Goal: Task Accomplishment & Management: Complete application form

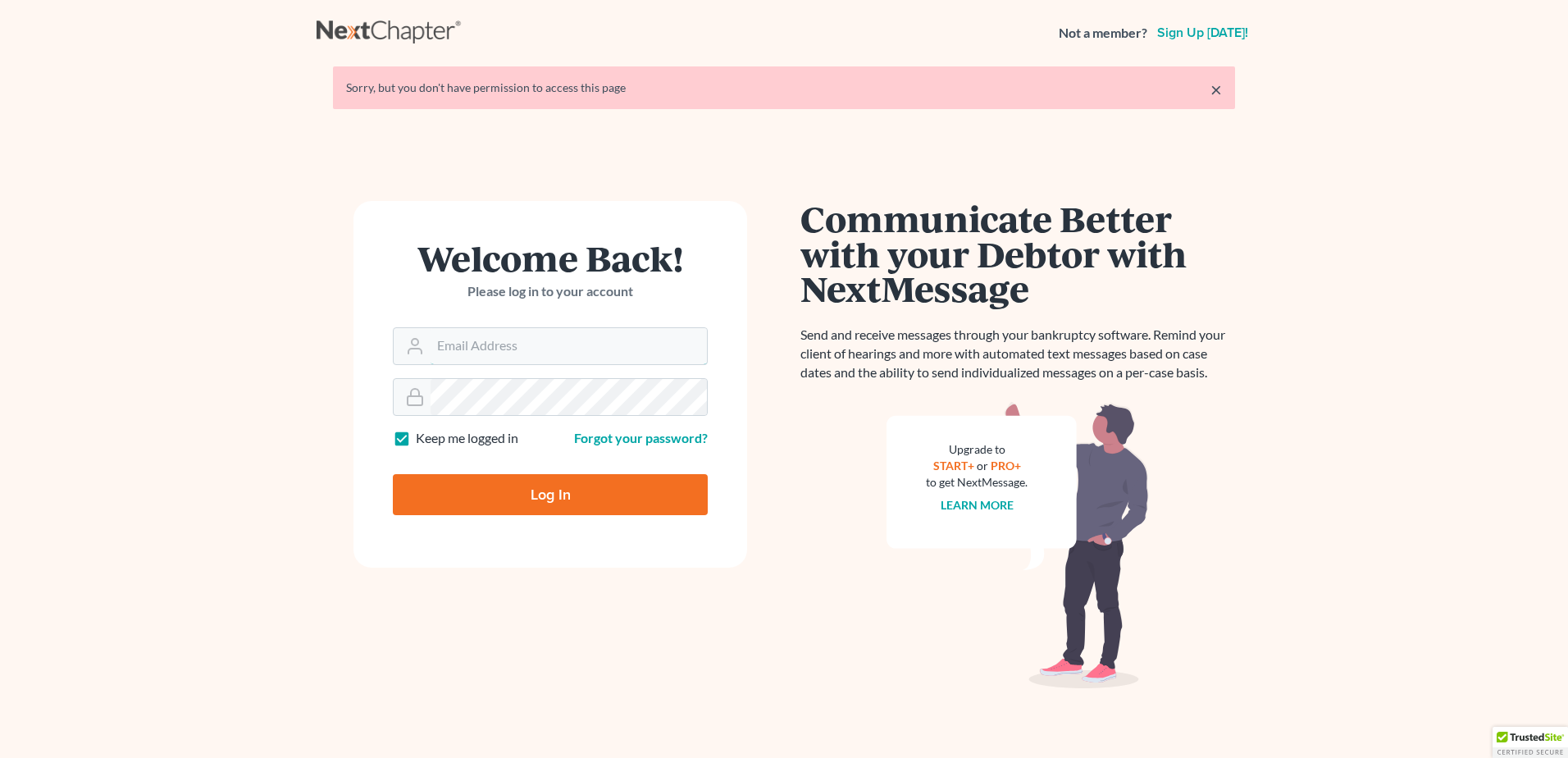
type input "[EMAIL_ADDRESS][DOMAIN_NAME]"
click at [551, 497] on input "Log In" at bounding box center [550, 494] width 315 height 41
type input "Thinking..."
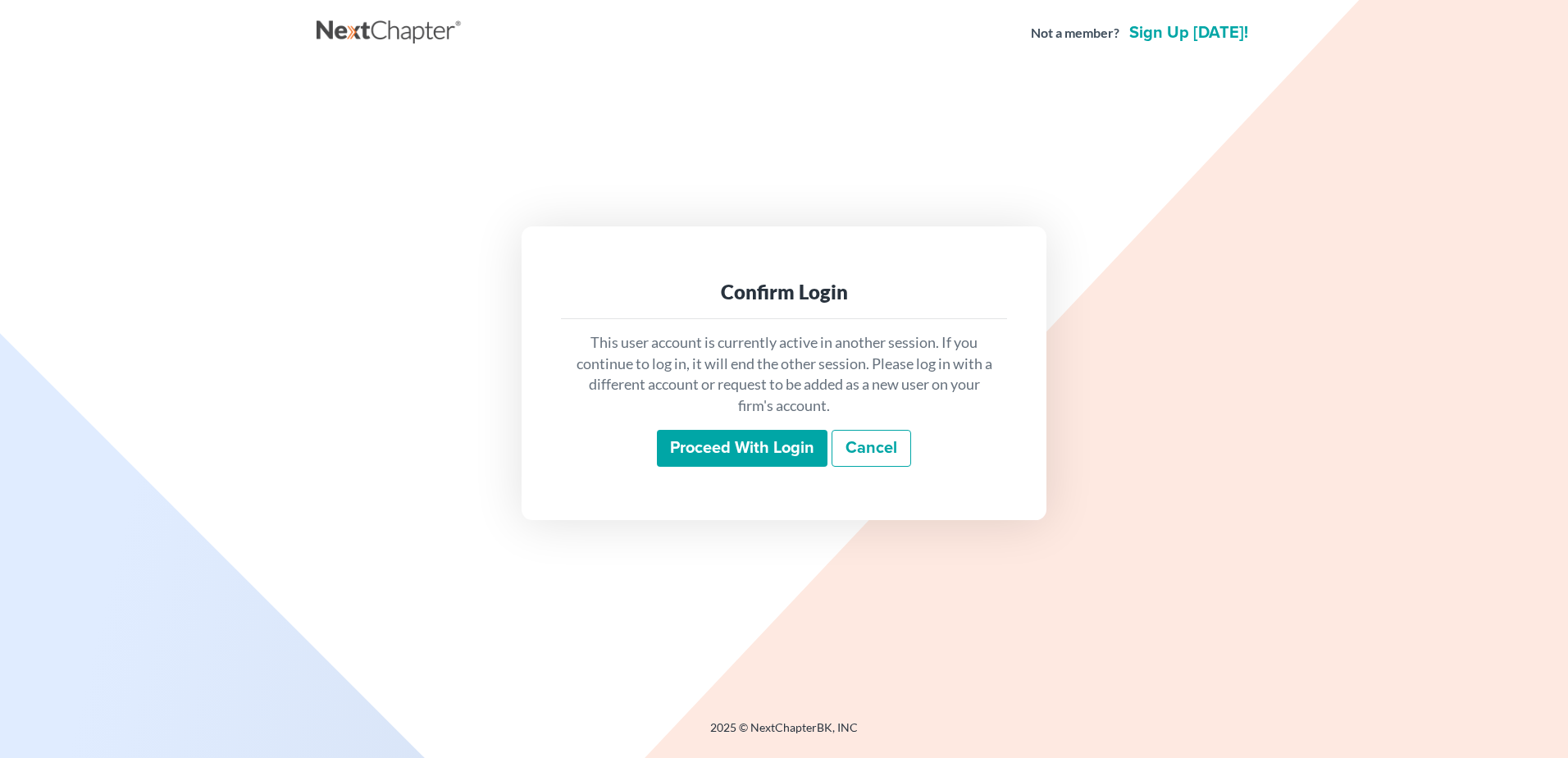
click at [787, 431] on input "Proceed with login" at bounding box center [742, 449] width 171 height 38
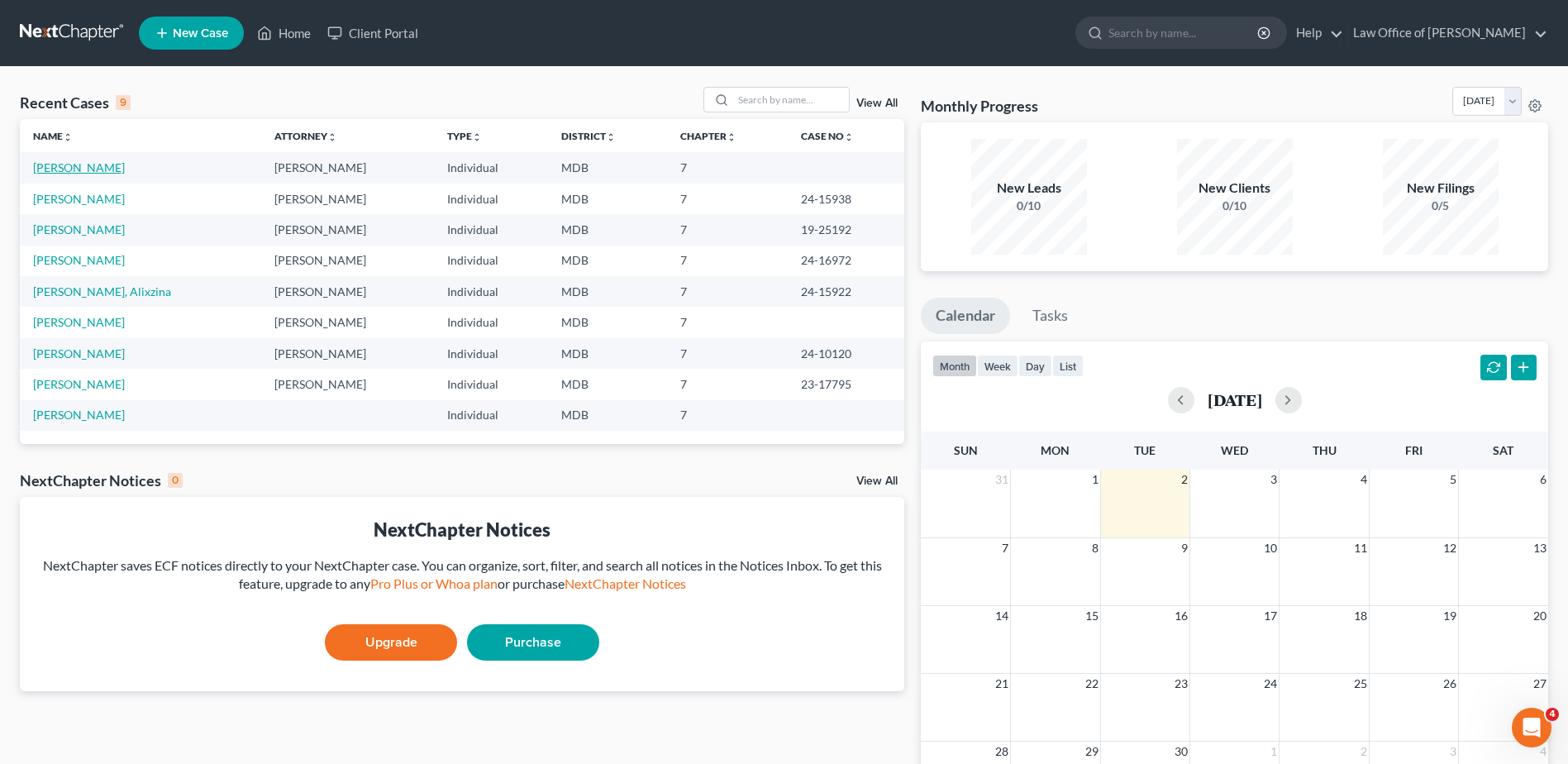
click at [107, 171] on link "[PERSON_NAME]" at bounding box center [78, 167] width 92 height 14
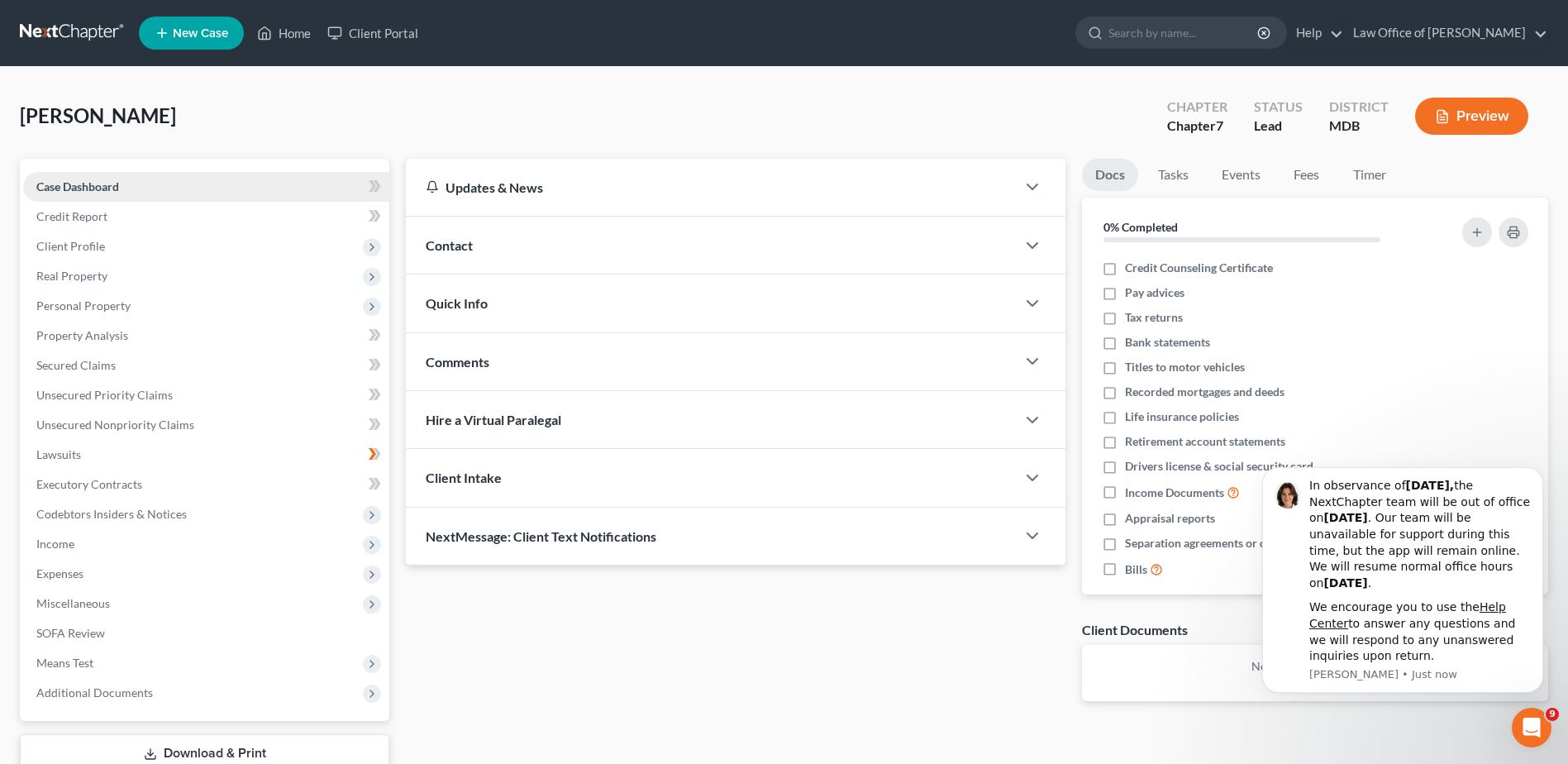
click at [144, 192] on link "Case Dashboard" at bounding box center [206, 187] width 366 height 30
click at [369, 188] on icon at bounding box center [375, 186] width 13 height 21
click at [543, 189] on div "Updates & News" at bounding box center [710, 187] width 570 height 17
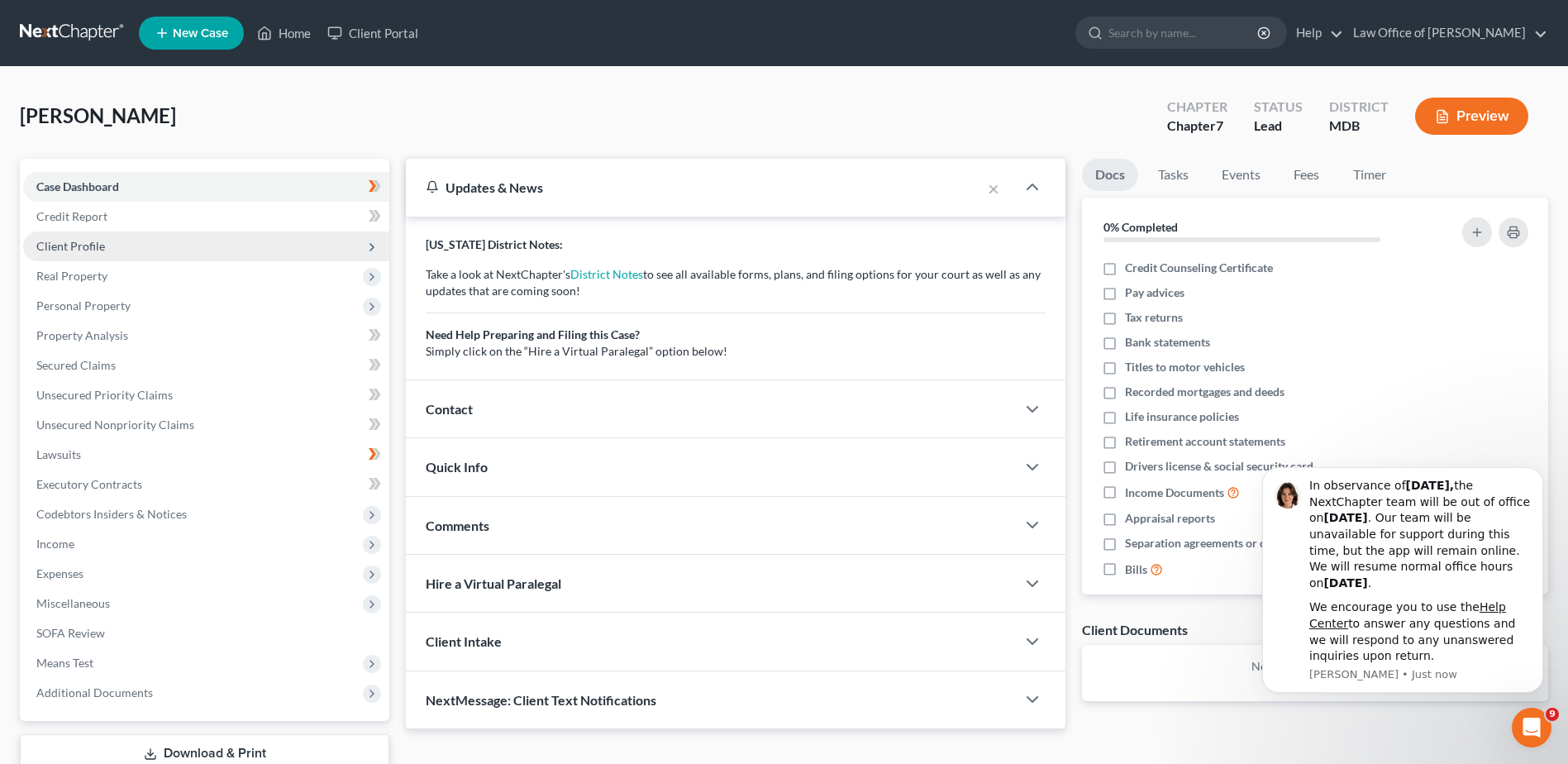
click at [99, 251] on span "Client Profile" at bounding box center [70, 245] width 68 height 14
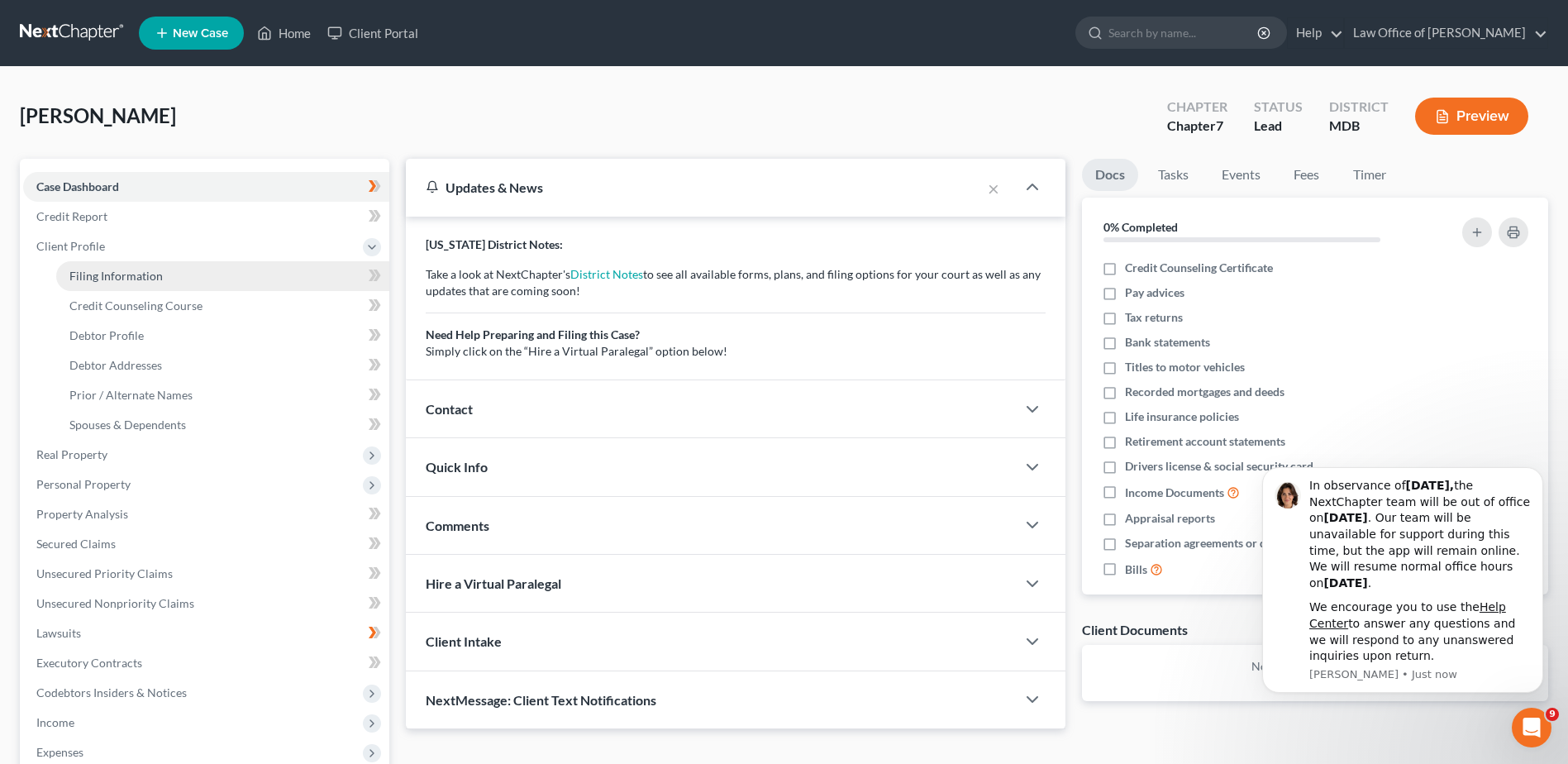
click at [108, 271] on span "Filing Information" at bounding box center [116, 275] width 93 height 14
select select "1"
select select "0"
select select "21"
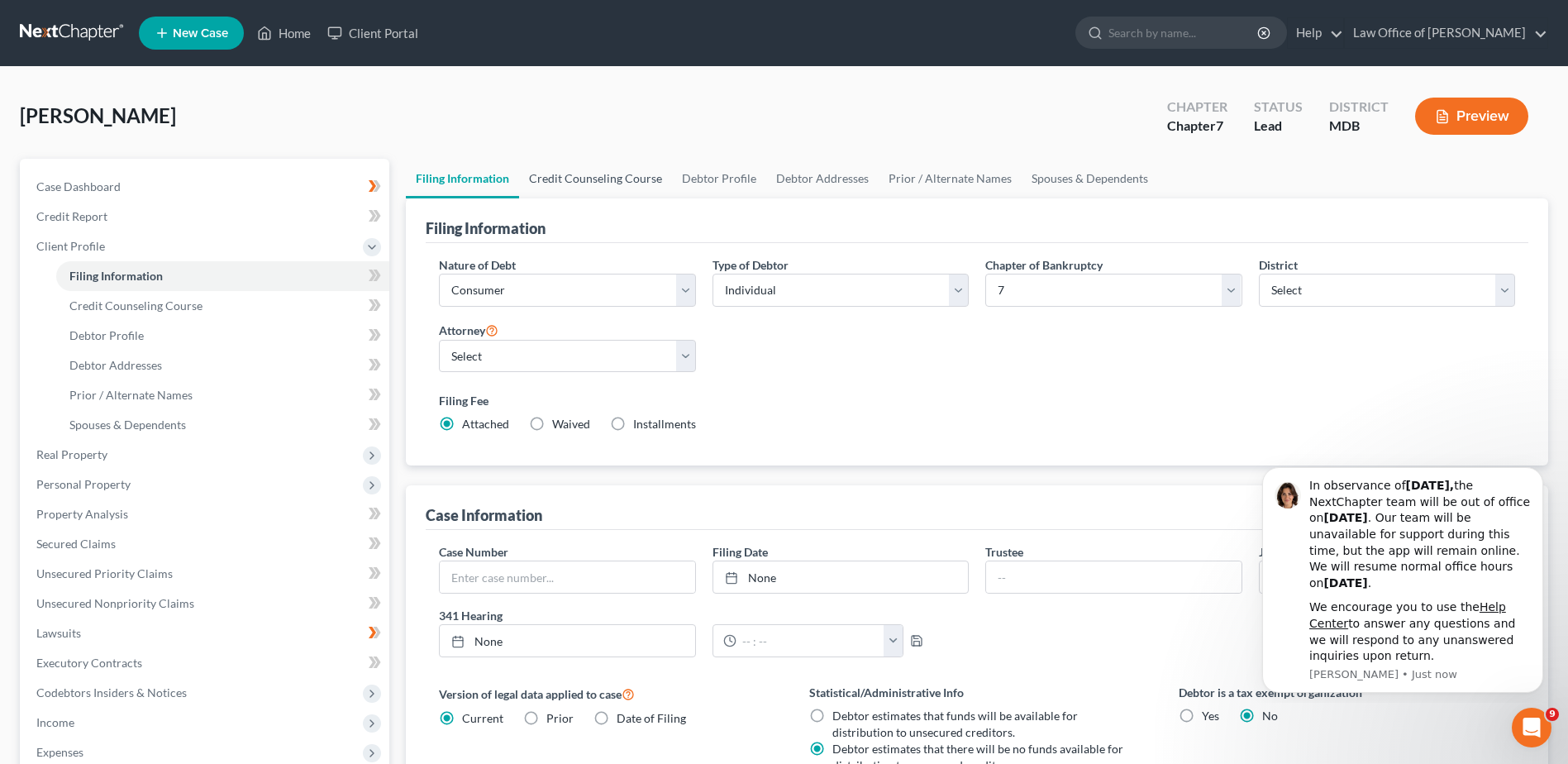
click at [570, 179] on link "Credit Counseling Course" at bounding box center [595, 179] width 153 height 40
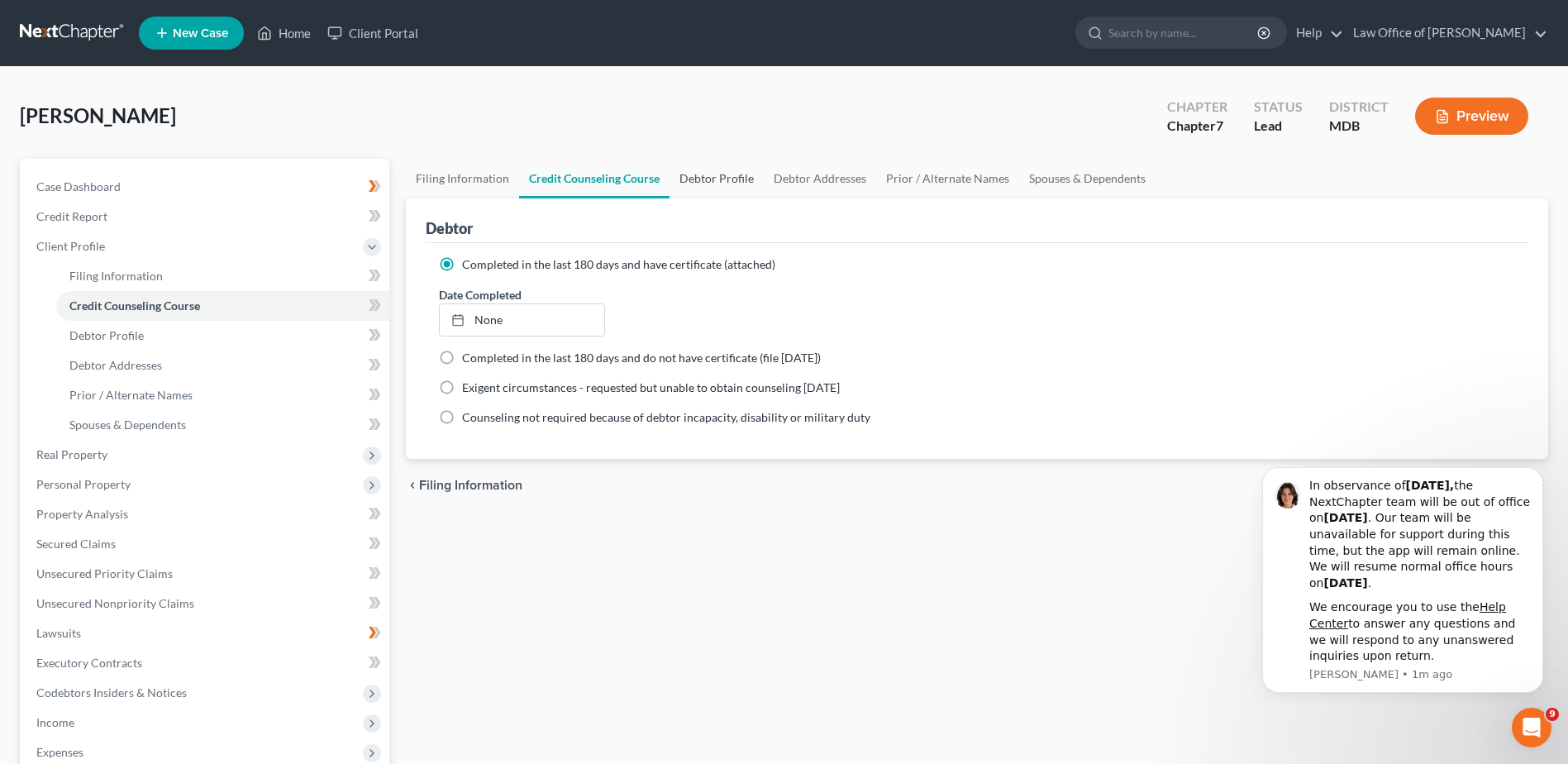
click at [694, 180] on link "Debtor Profile" at bounding box center [716, 179] width 94 height 40
select select "2"
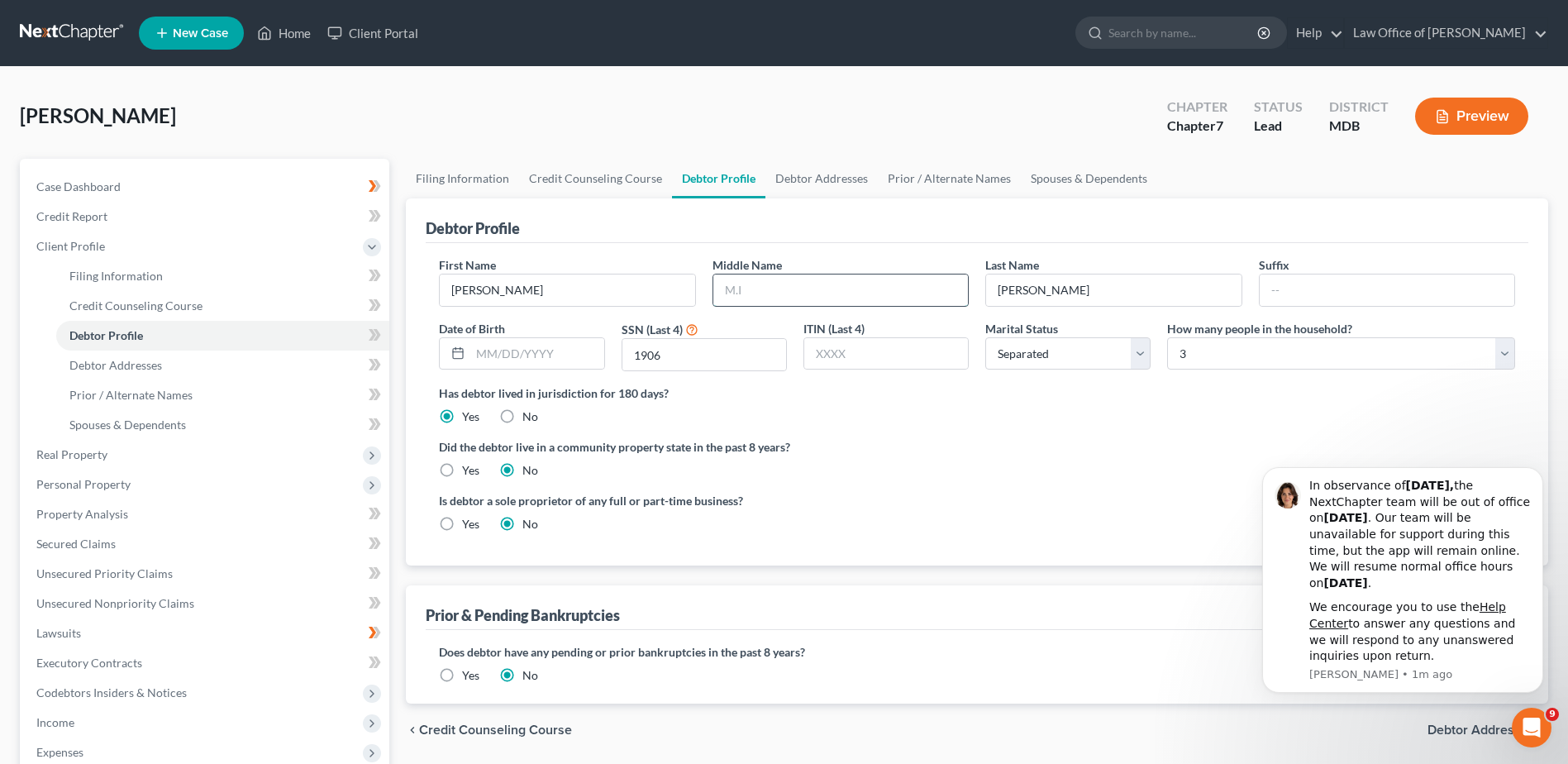
click at [826, 276] on input "text" at bounding box center [840, 290] width 254 height 31
type input "M"
click at [482, 350] on input "text" at bounding box center [537, 354] width 133 height 31
type input "09281975"
click at [785, 183] on link "Debtor Addresses" at bounding box center [820, 179] width 112 height 40
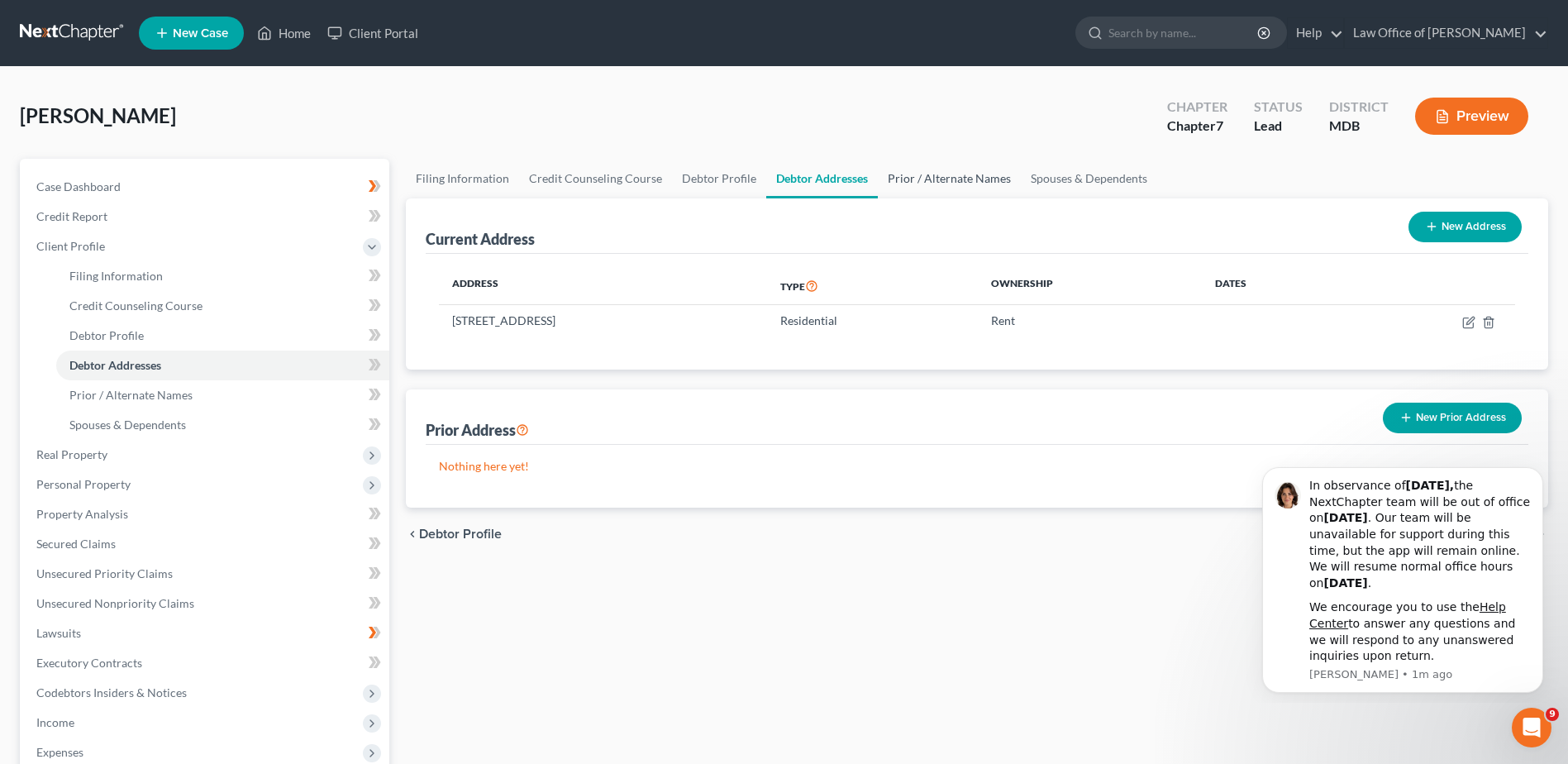
click at [915, 181] on link "Prior / Alternate Names" at bounding box center [949, 179] width 143 height 40
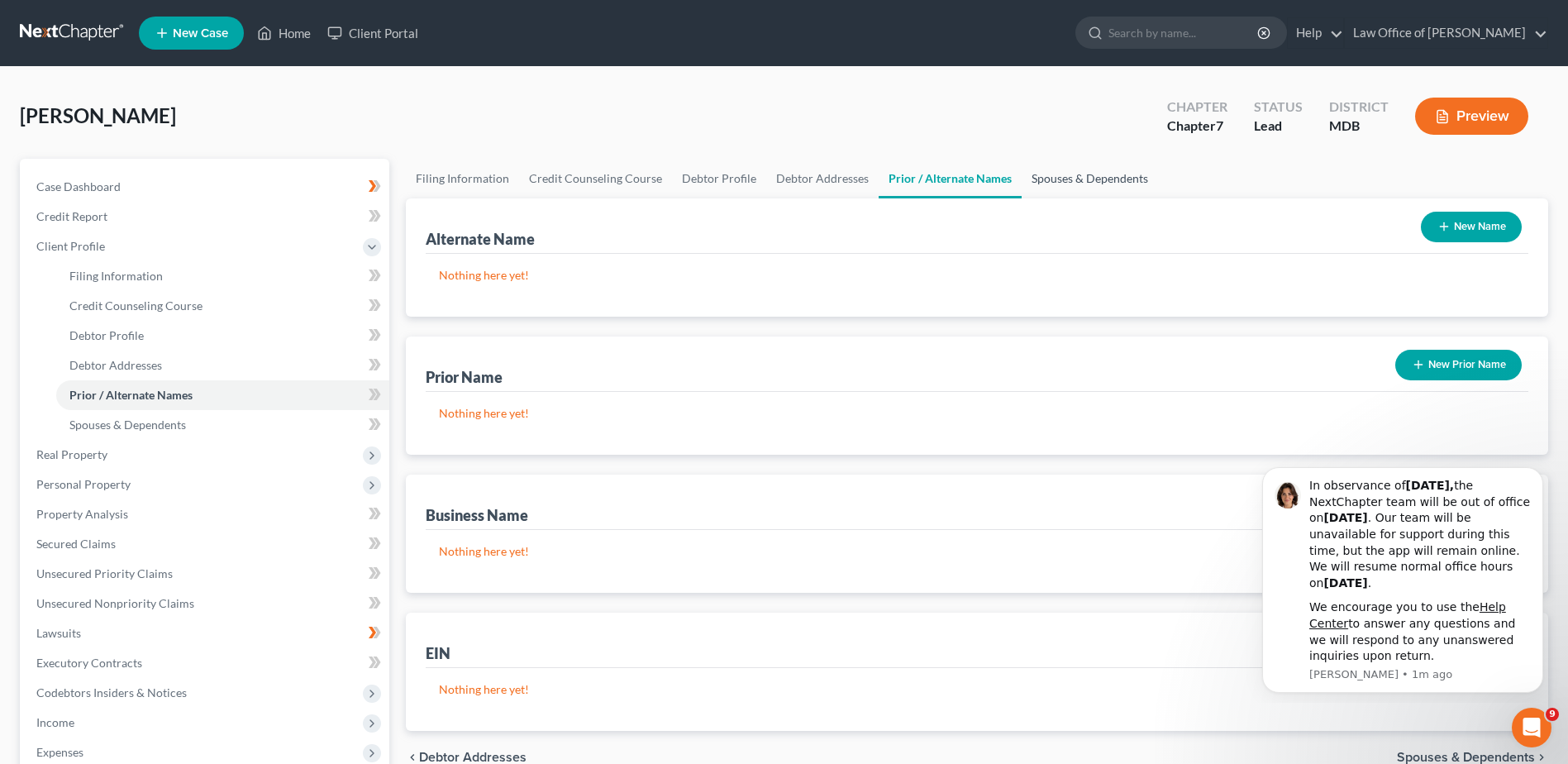
click at [1061, 187] on link "Spouses & Dependents" at bounding box center [1089, 179] width 137 height 40
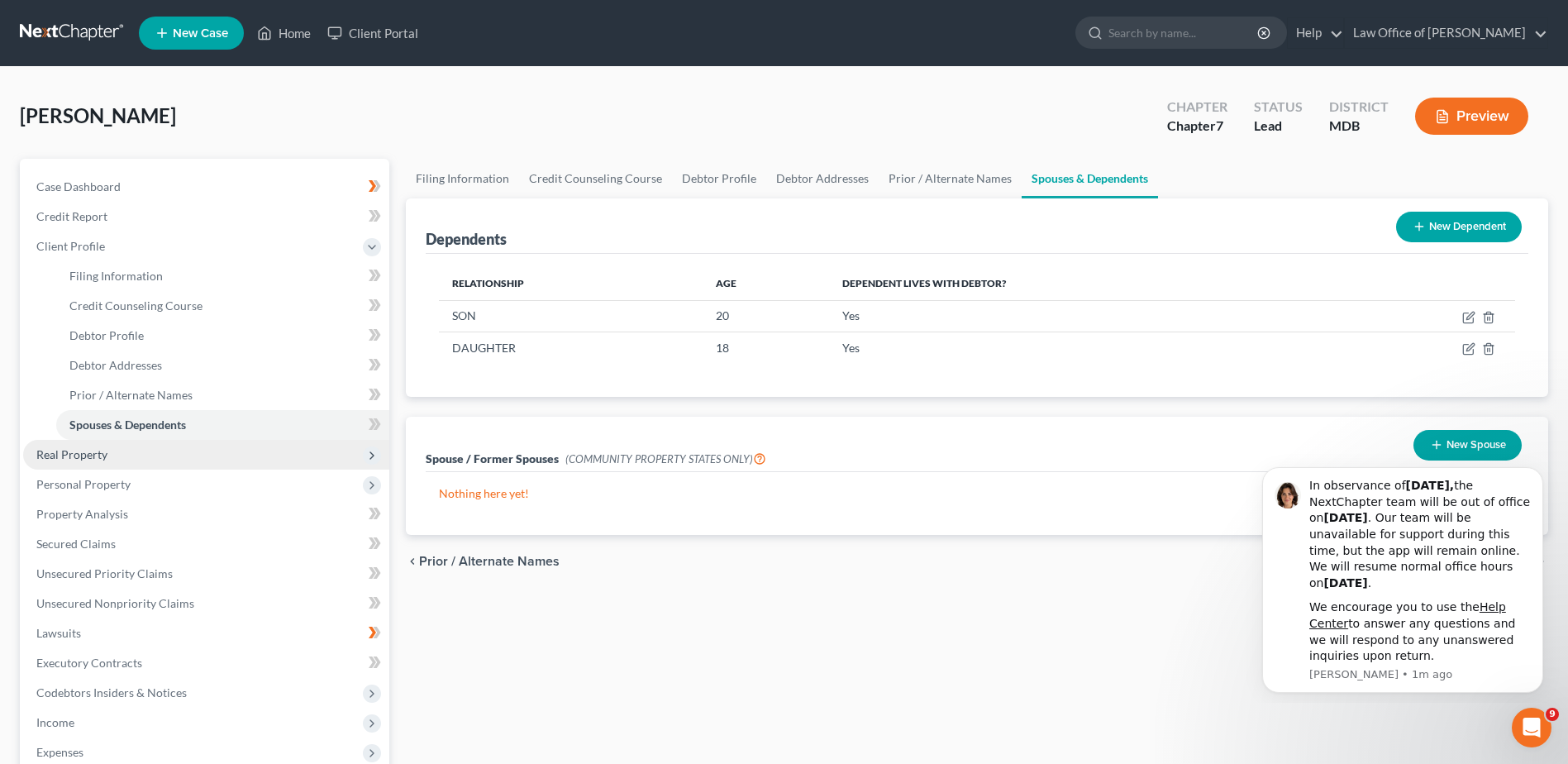
click at [122, 451] on span "Real Property" at bounding box center [206, 454] width 366 height 30
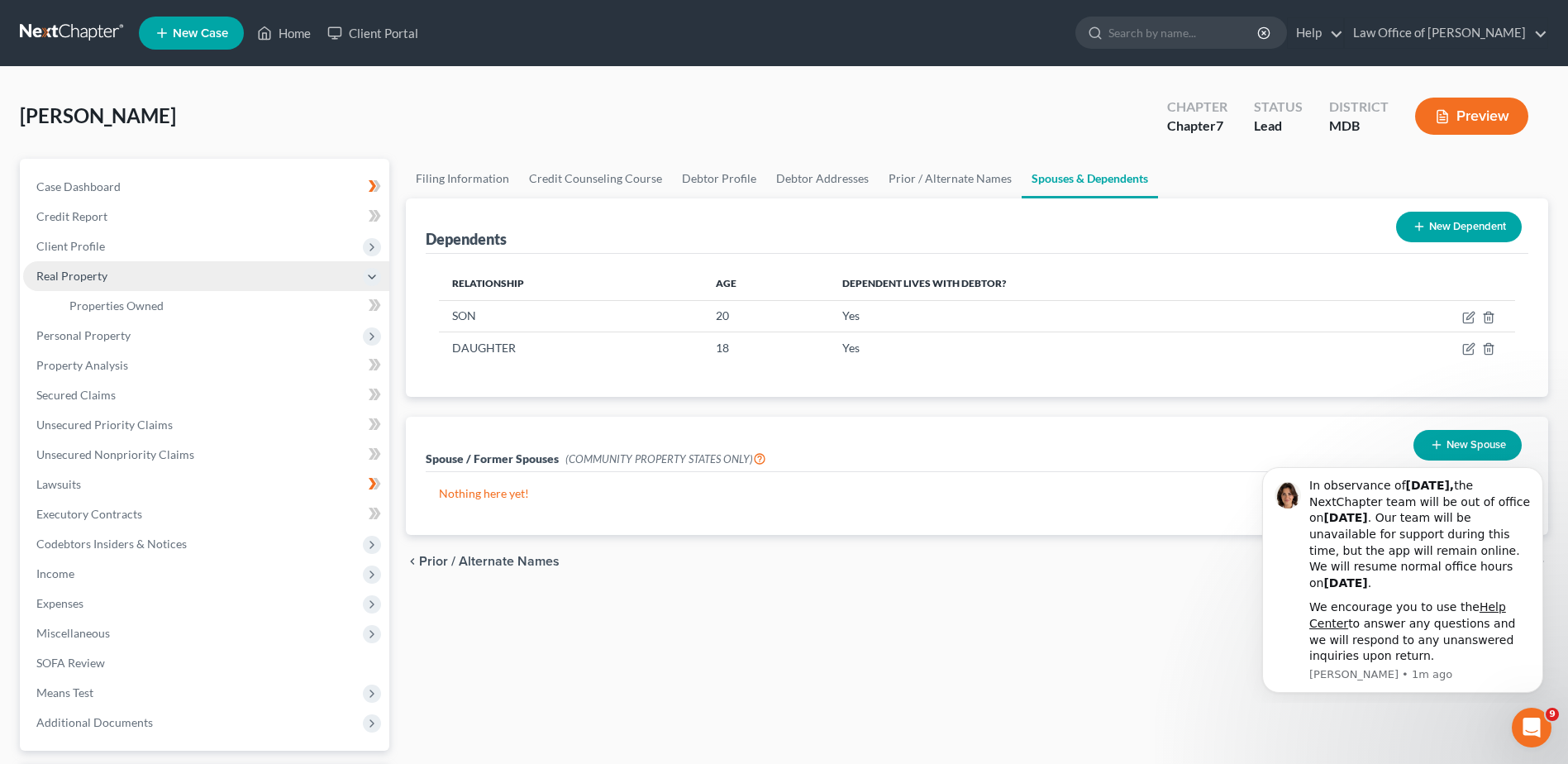
click at [93, 276] on span "Real Property" at bounding box center [72, 275] width 71 height 14
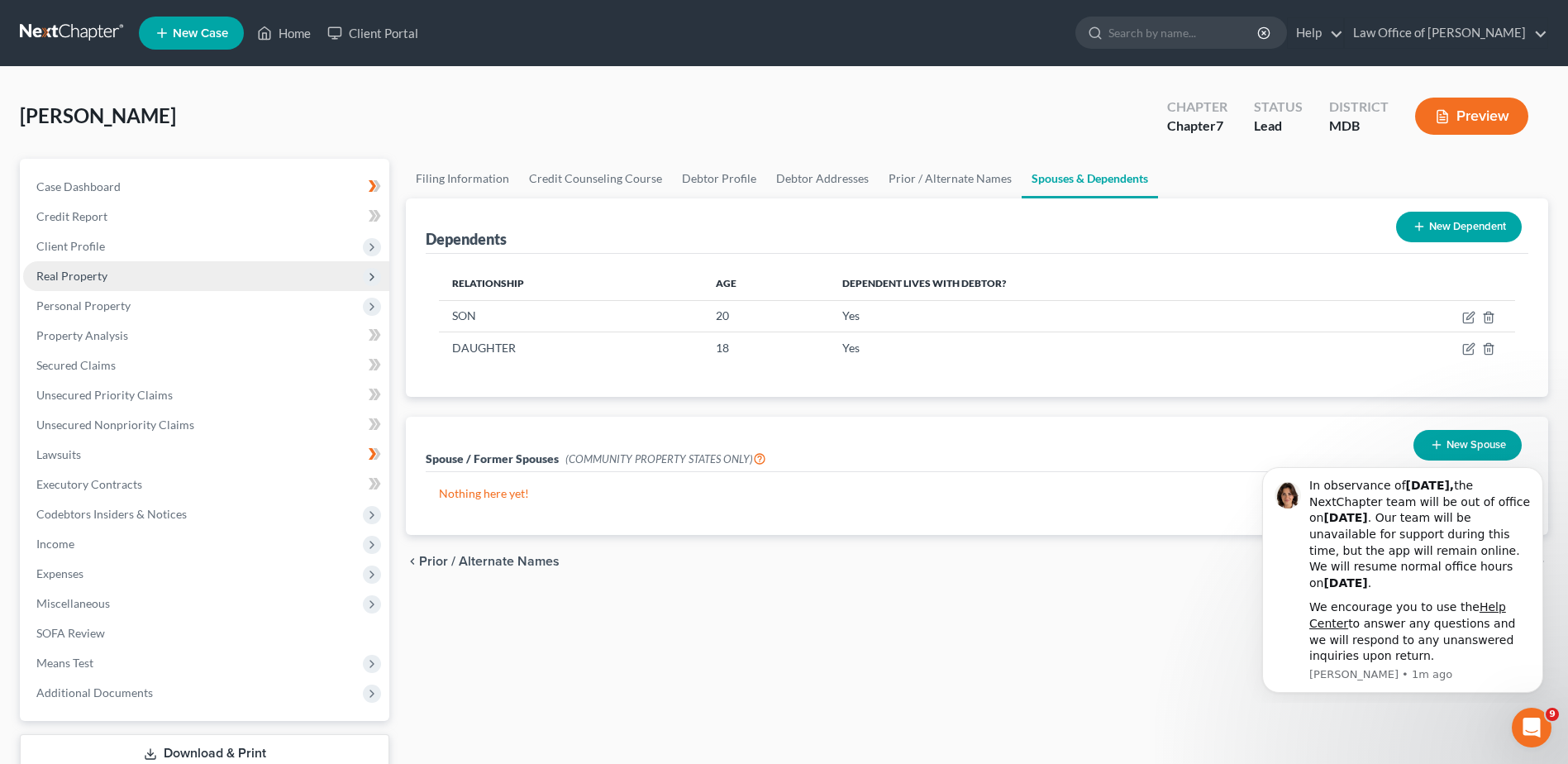
click at [98, 278] on span "Real Property" at bounding box center [72, 275] width 71 height 14
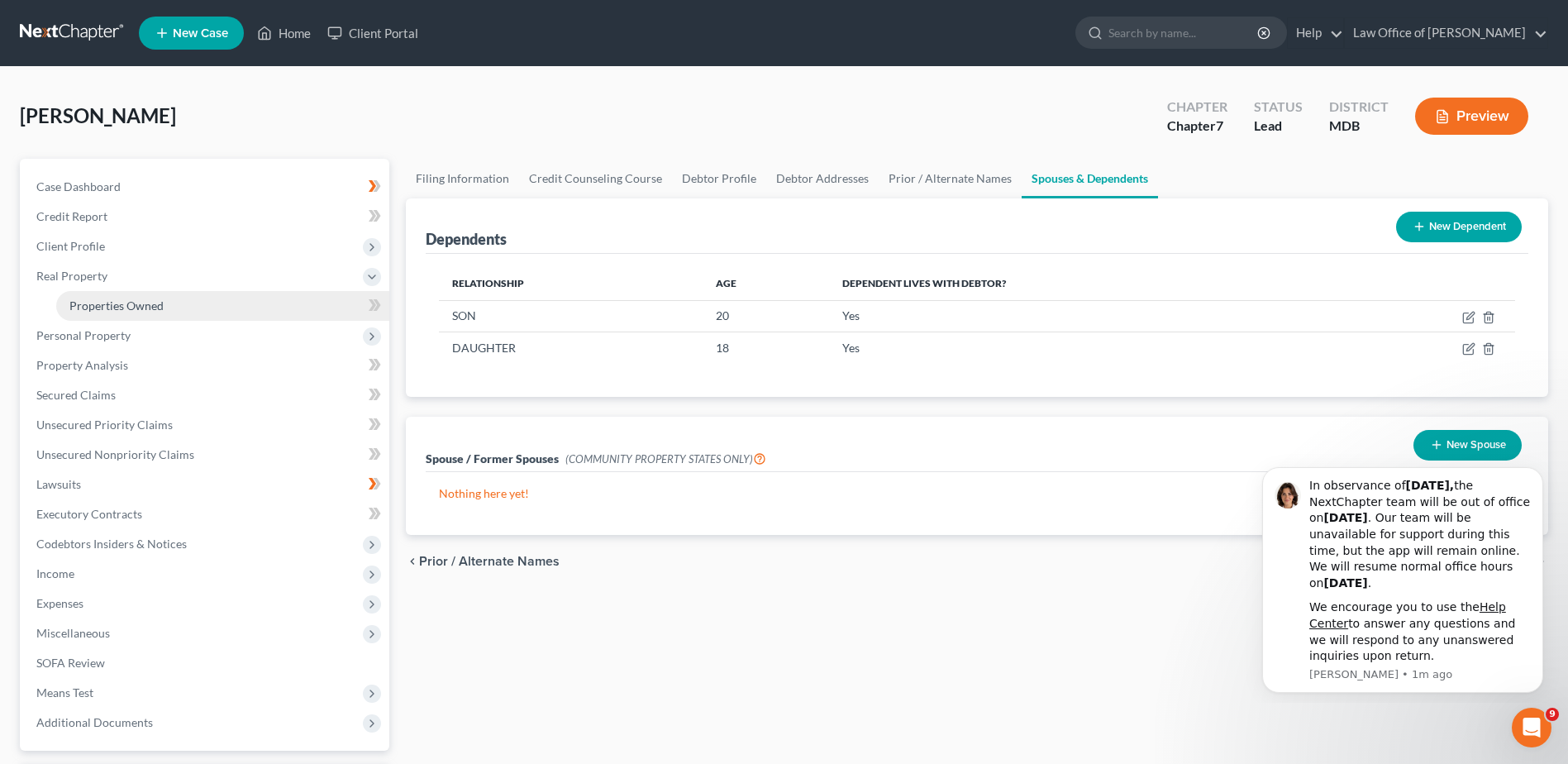
click at [106, 305] on span "Properties Owned" at bounding box center [116, 305] width 94 height 14
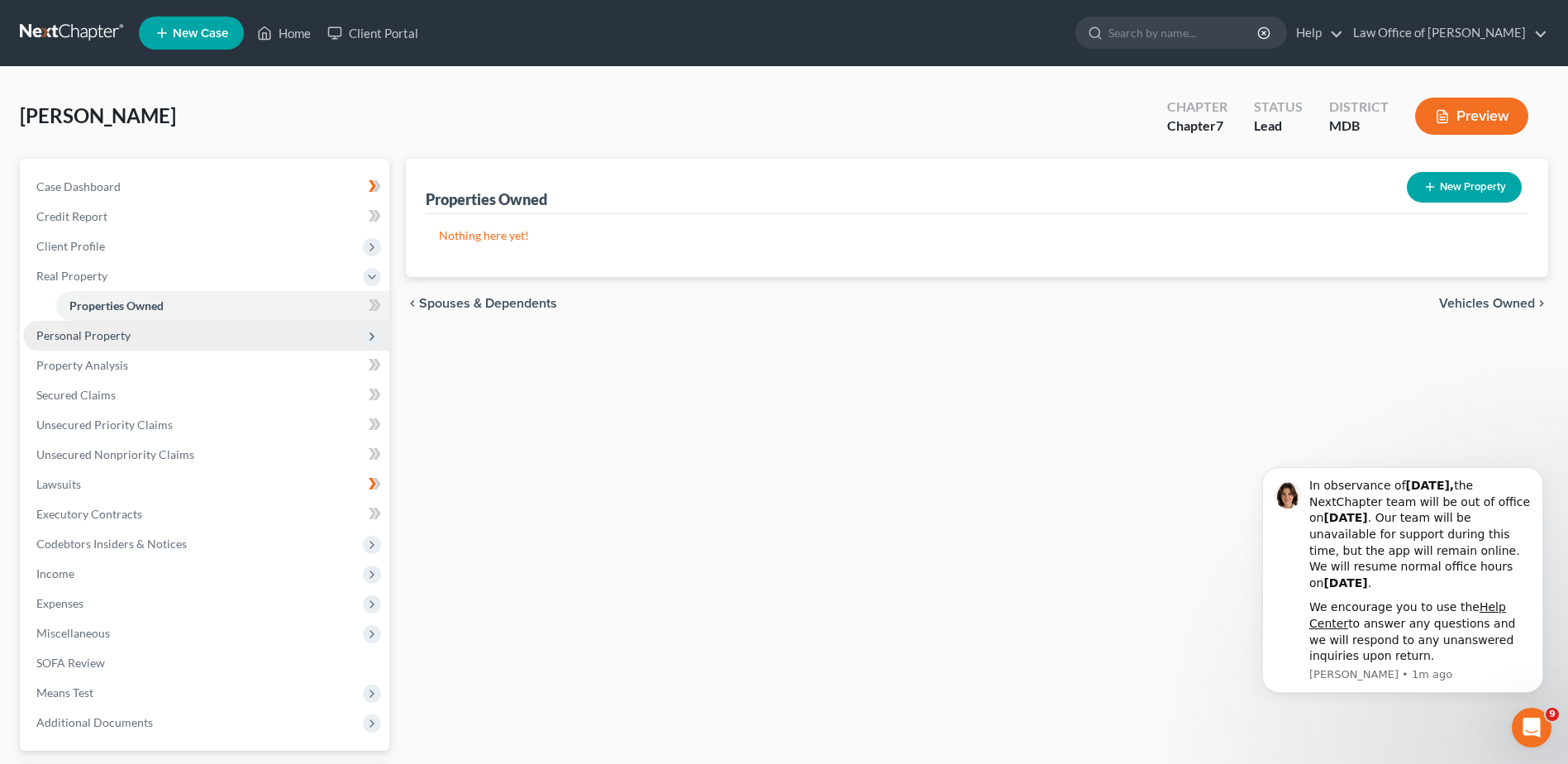
click at [98, 340] on span "Personal Property" at bounding box center [83, 335] width 94 height 14
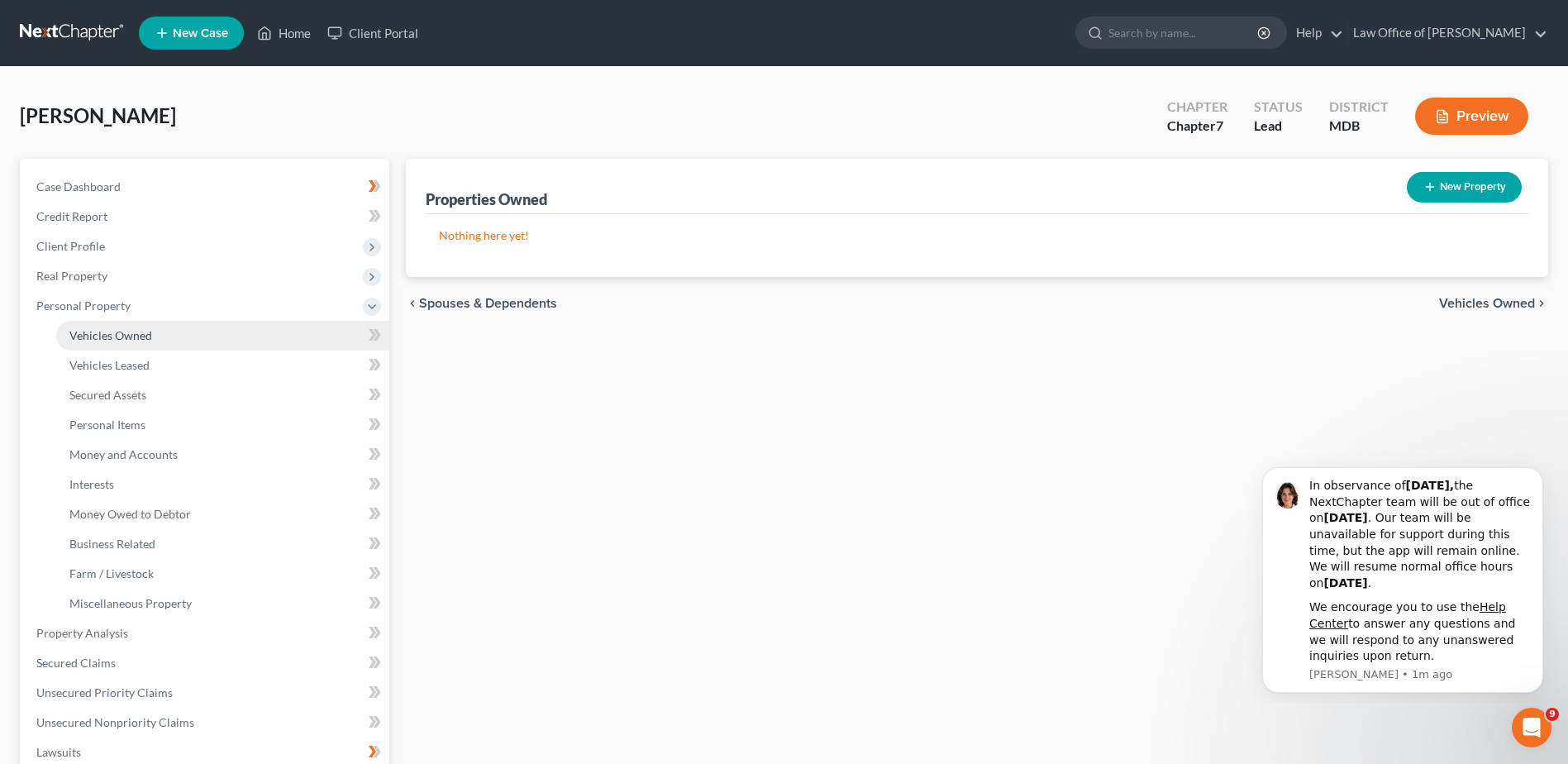
click at [141, 342] on link "Vehicles Owned" at bounding box center [222, 336] width 333 height 30
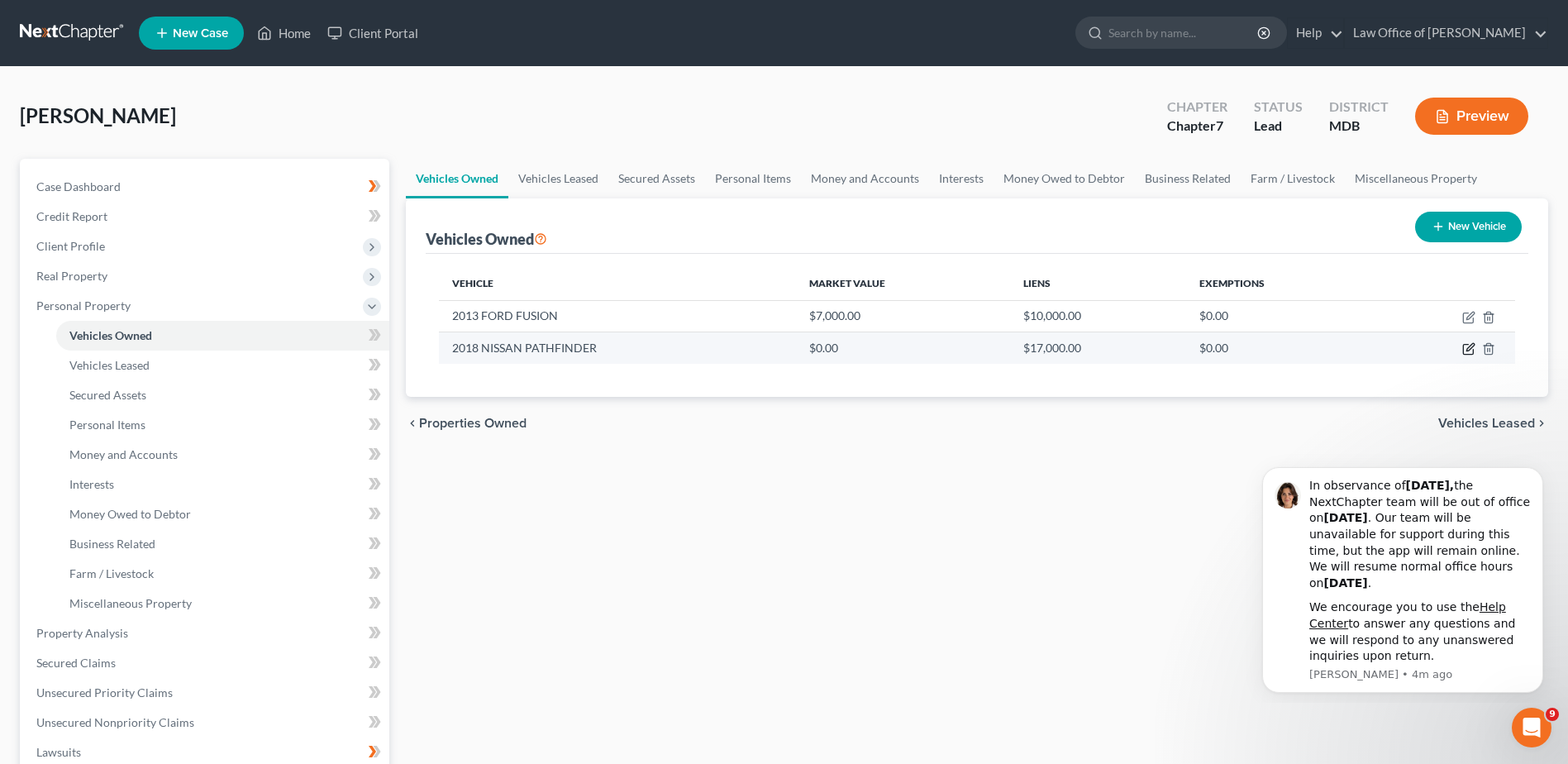
click at [1471, 348] on icon "button" at bounding box center [1470, 347] width 7 height 7
select select "0"
select select "8"
select select "0"
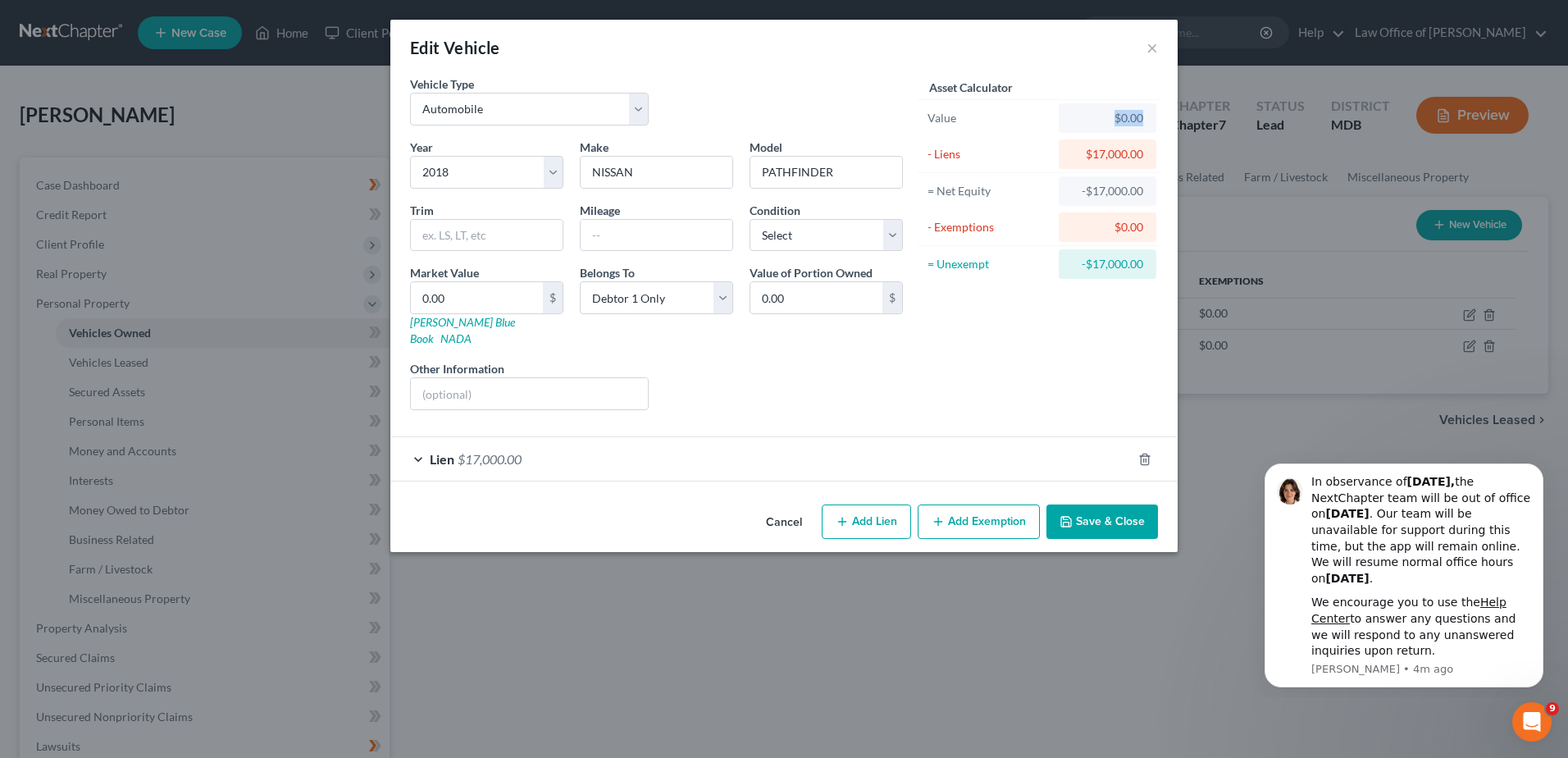
drag, startPoint x: 1103, startPoint y: 119, endPoint x: 1284, endPoint y: 125, distance: 181.1
click at [1284, 125] on div "Edit Vehicle × Vehicle Type Select Automobile Truck Trailer Watercraft Aircraft…" at bounding box center [784, 379] width 1568 height 758
click at [1050, 350] on div "Asset Calculator Value $0.00 - Liens $17,000.00 = Net Equity -$17,000.00 - Exem…" at bounding box center [1039, 249] width 255 height 347
click at [619, 233] on input "text" at bounding box center [657, 235] width 152 height 31
type input "130000"
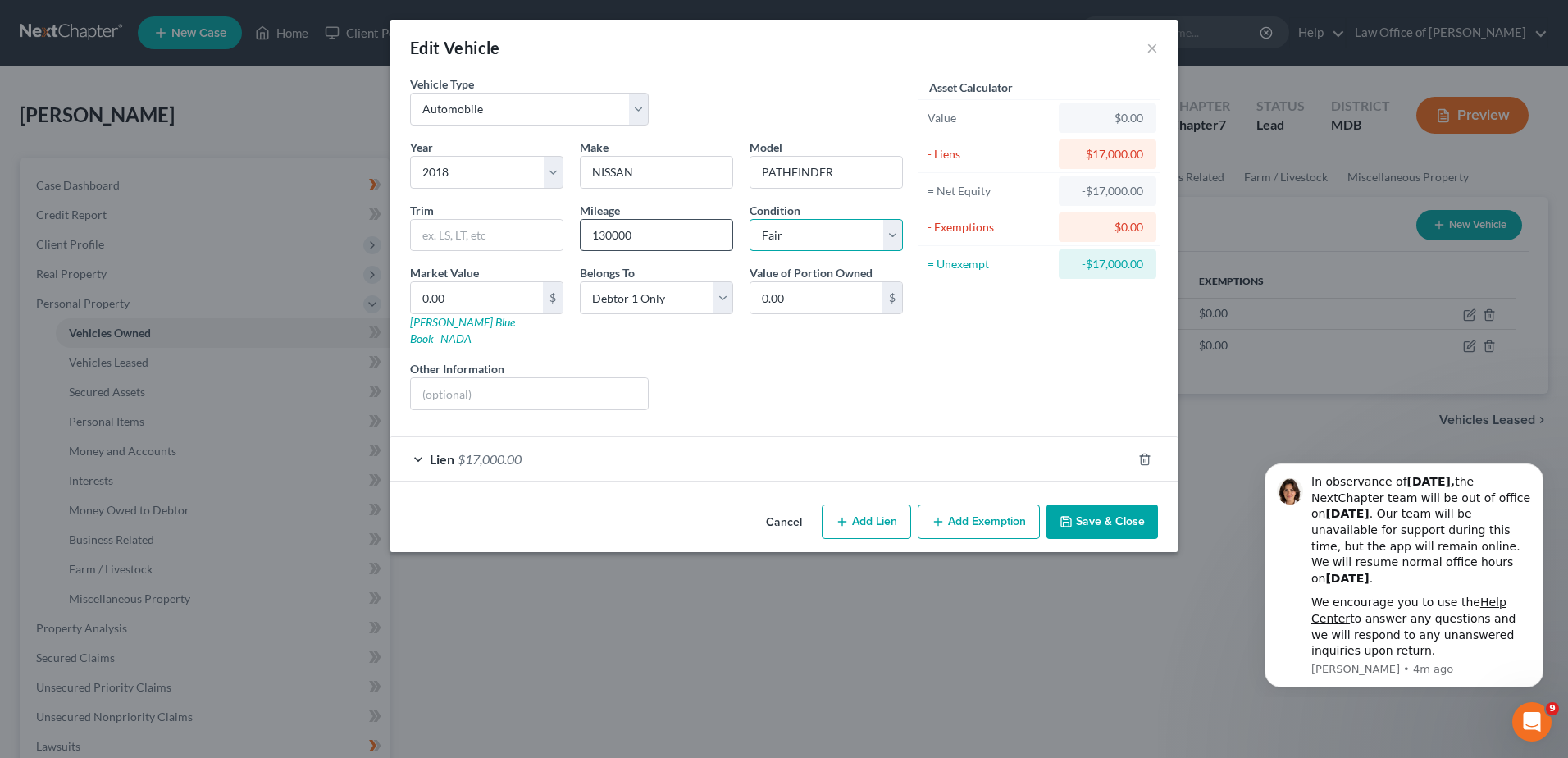
select select "2"
type input "7"
type input "7.00"
type input "75"
type input "75.00"
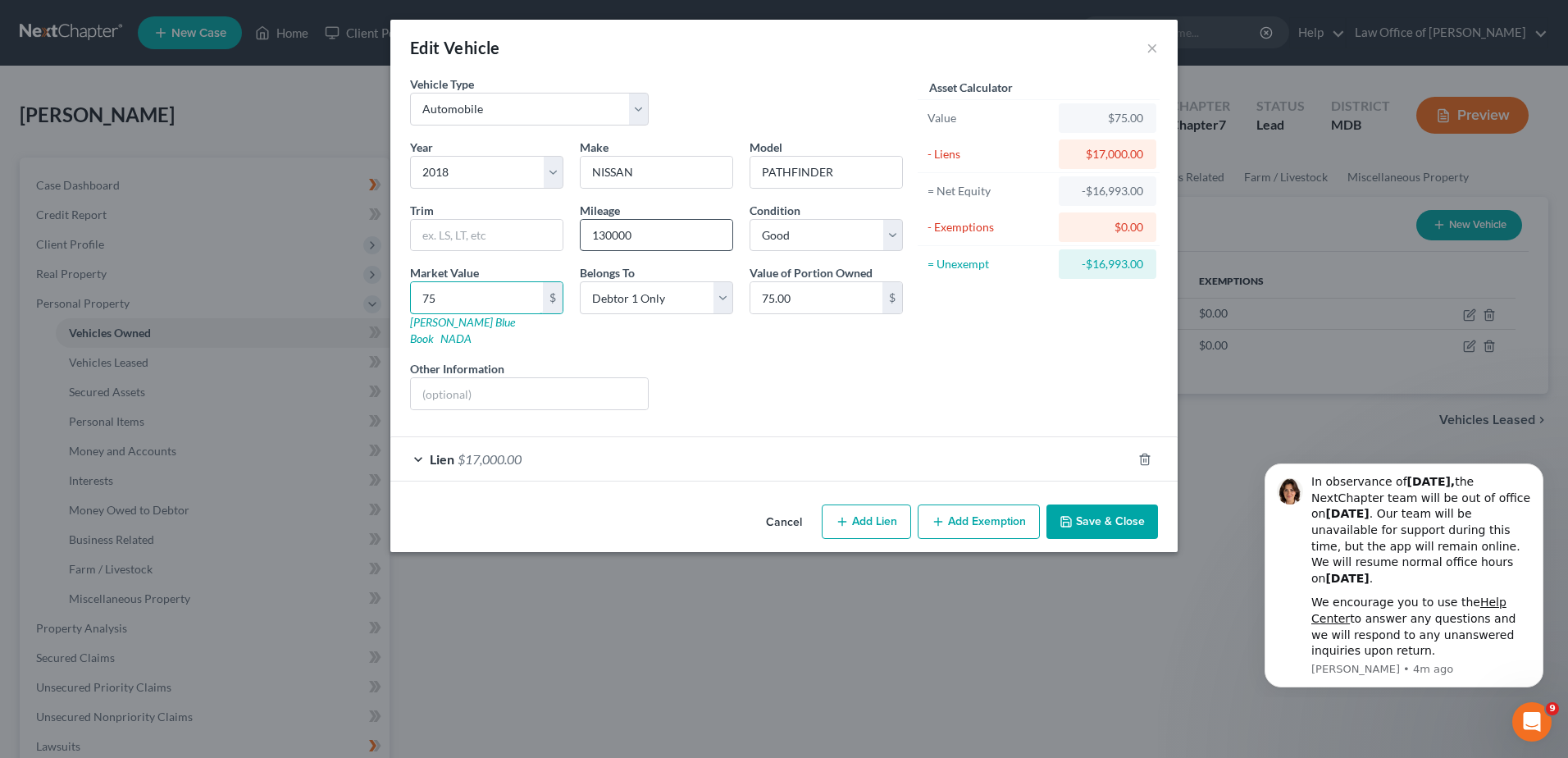
type input "750"
type input "750.00"
type input "7500"
type input "7,500.00"
type input "7,500"
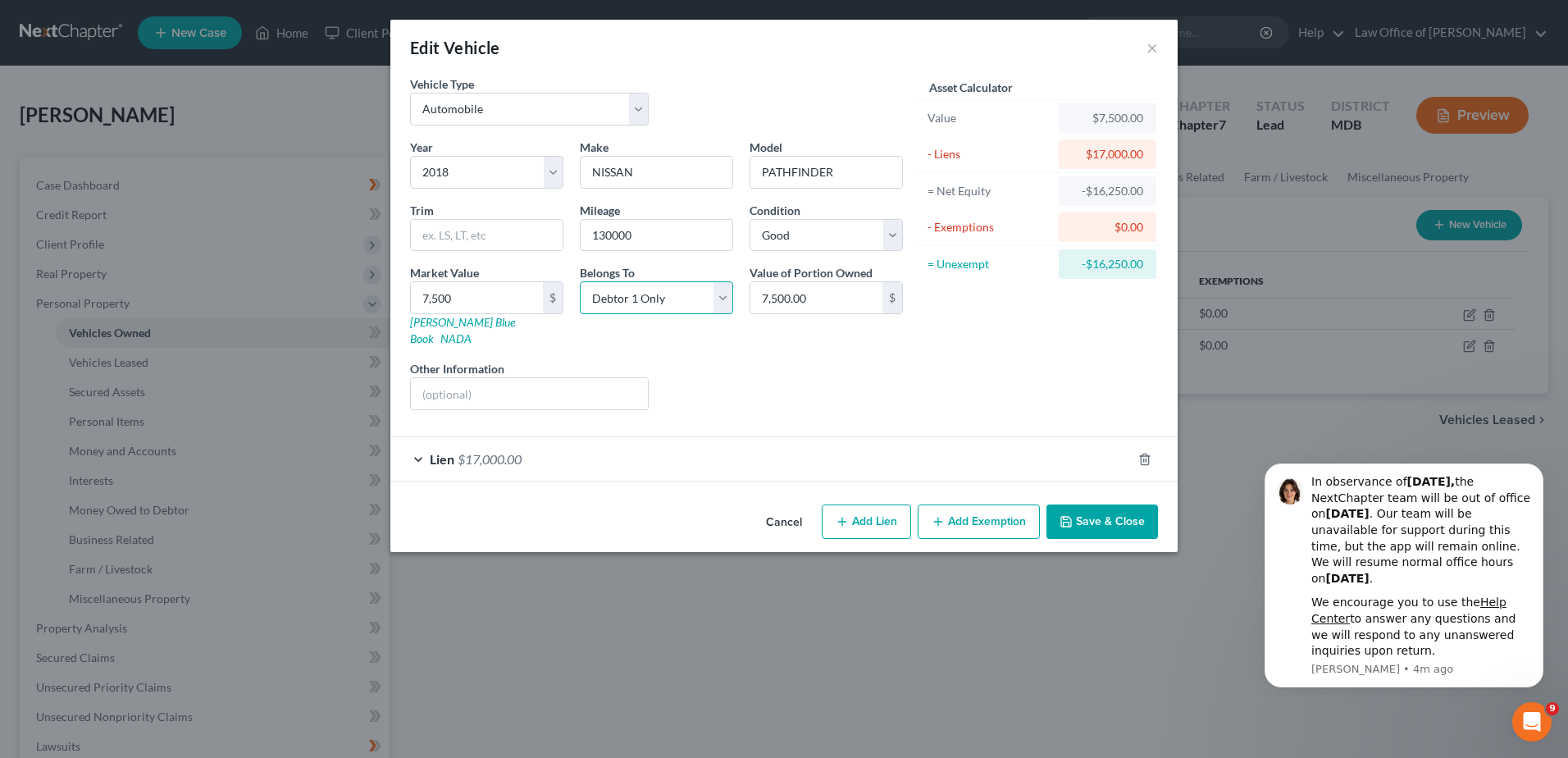
click at [728, 306] on select "Select Debtor 1 Only Debtor 2 Only Debtor 1 And Debtor 2 Only At Least One Of T…" at bounding box center [657, 298] width 154 height 33
select select "3"
click at [580, 281] on select "Select Debtor 1 Only Debtor 2 Only Debtor 1 And Debtor 2 Only At Least One Of T…" at bounding box center [657, 298] width 154 height 33
click at [565, 378] on input "text" at bounding box center [529, 393] width 237 height 31
type input "co titled with Father"
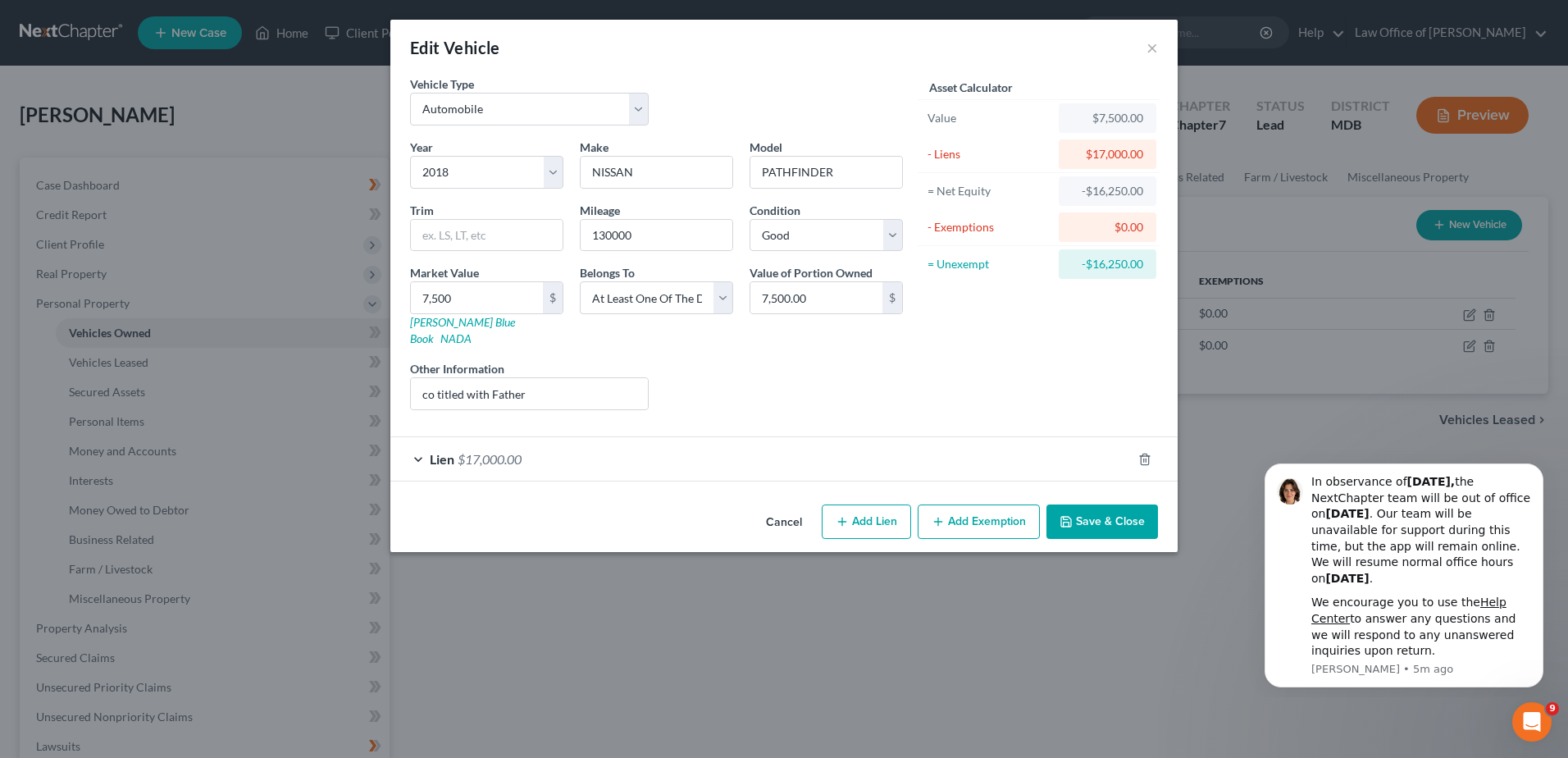
click at [1075, 505] on button "Save & Close" at bounding box center [1102, 522] width 111 height 34
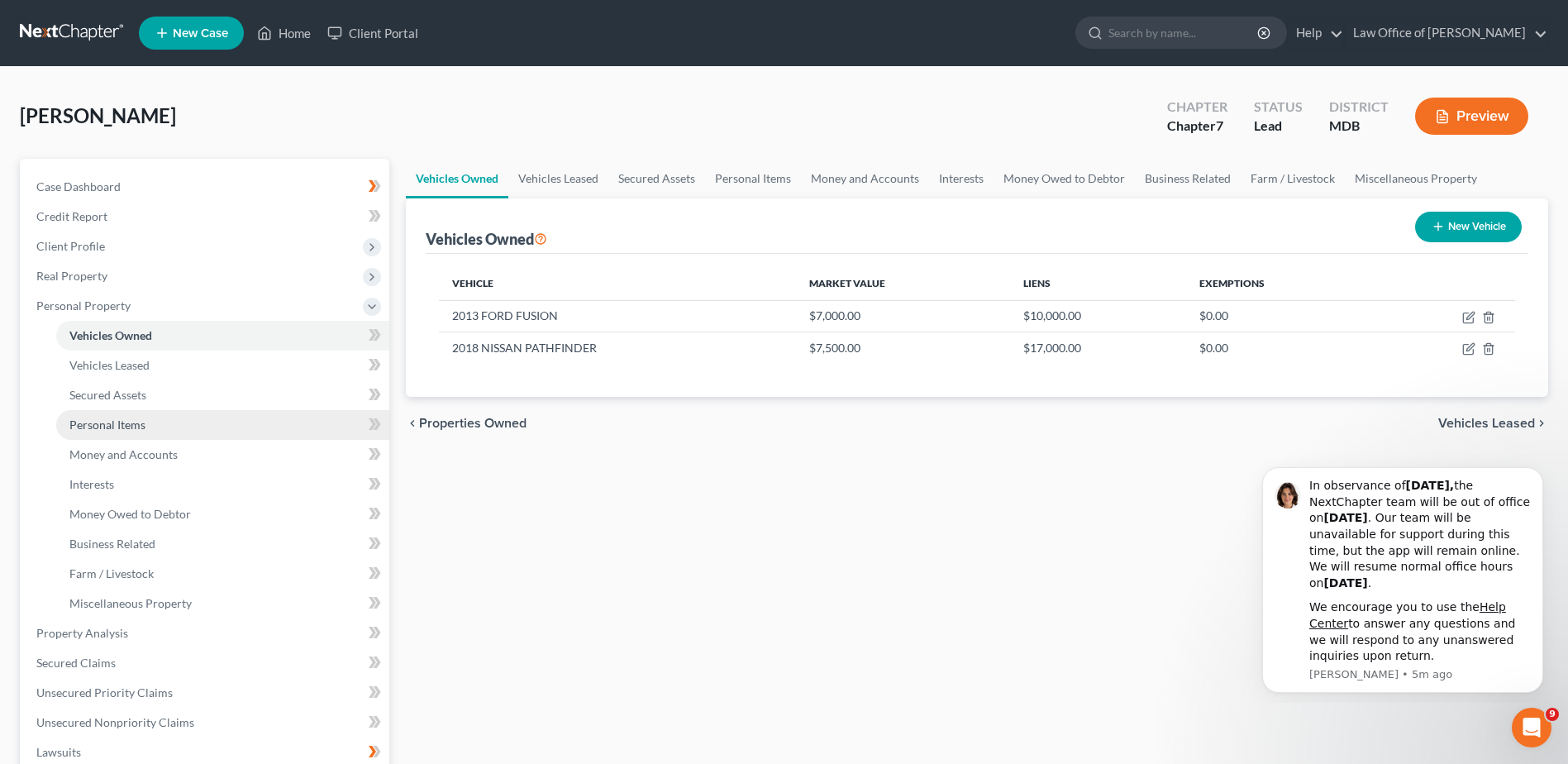
click at [162, 412] on link "Personal Items" at bounding box center [222, 425] width 333 height 30
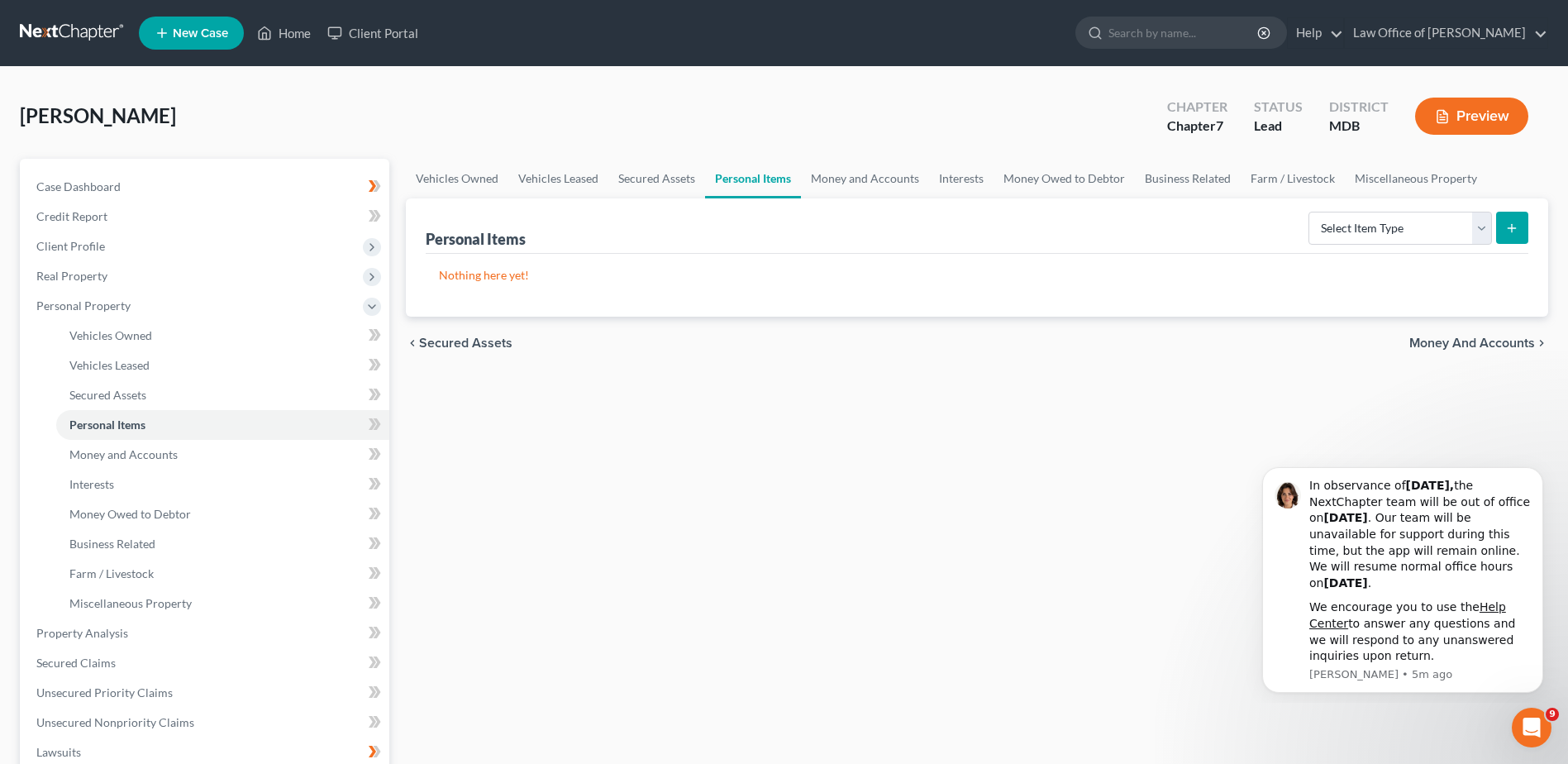
click at [750, 190] on link "Personal Items" at bounding box center [752, 179] width 96 height 40
click at [1452, 235] on select "Select Item Type Clothing Collectibles Of Value Electronics Firearms Household …" at bounding box center [1399, 228] width 183 height 33
select select "clothing"
click at [1310, 212] on select "Select Item Type Clothing Collectibles Of Value Electronics Firearms Household …" at bounding box center [1399, 228] width 183 height 33
click at [1489, 225] on select "Select Item Type Clothing Collectibles Of Value Electronics Firearms Household …" at bounding box center [1399, 228] width 183 height 33
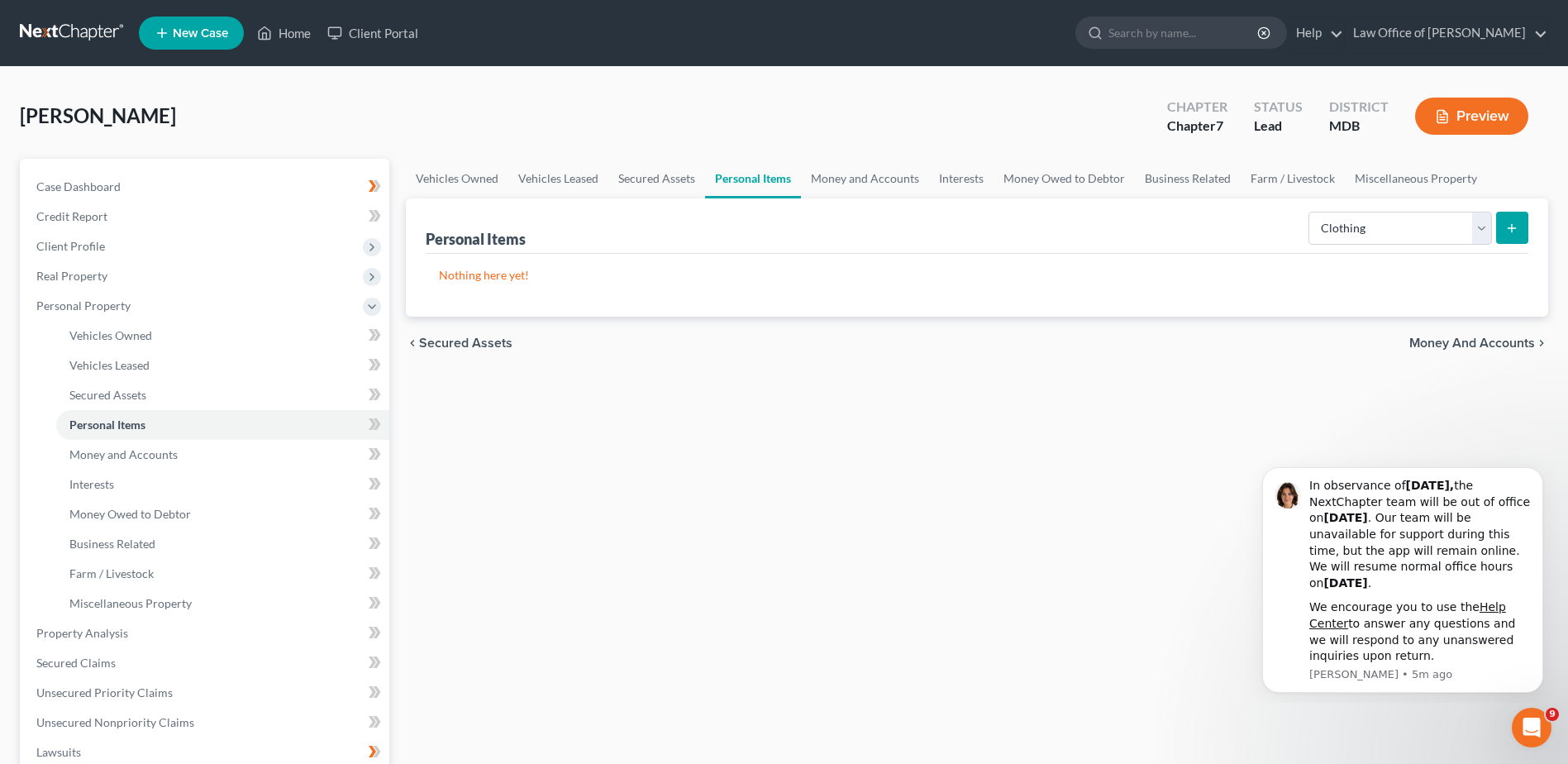
click at [1511, 230] on line "submit" at bounding box center [1511, 228] width 0 height 7
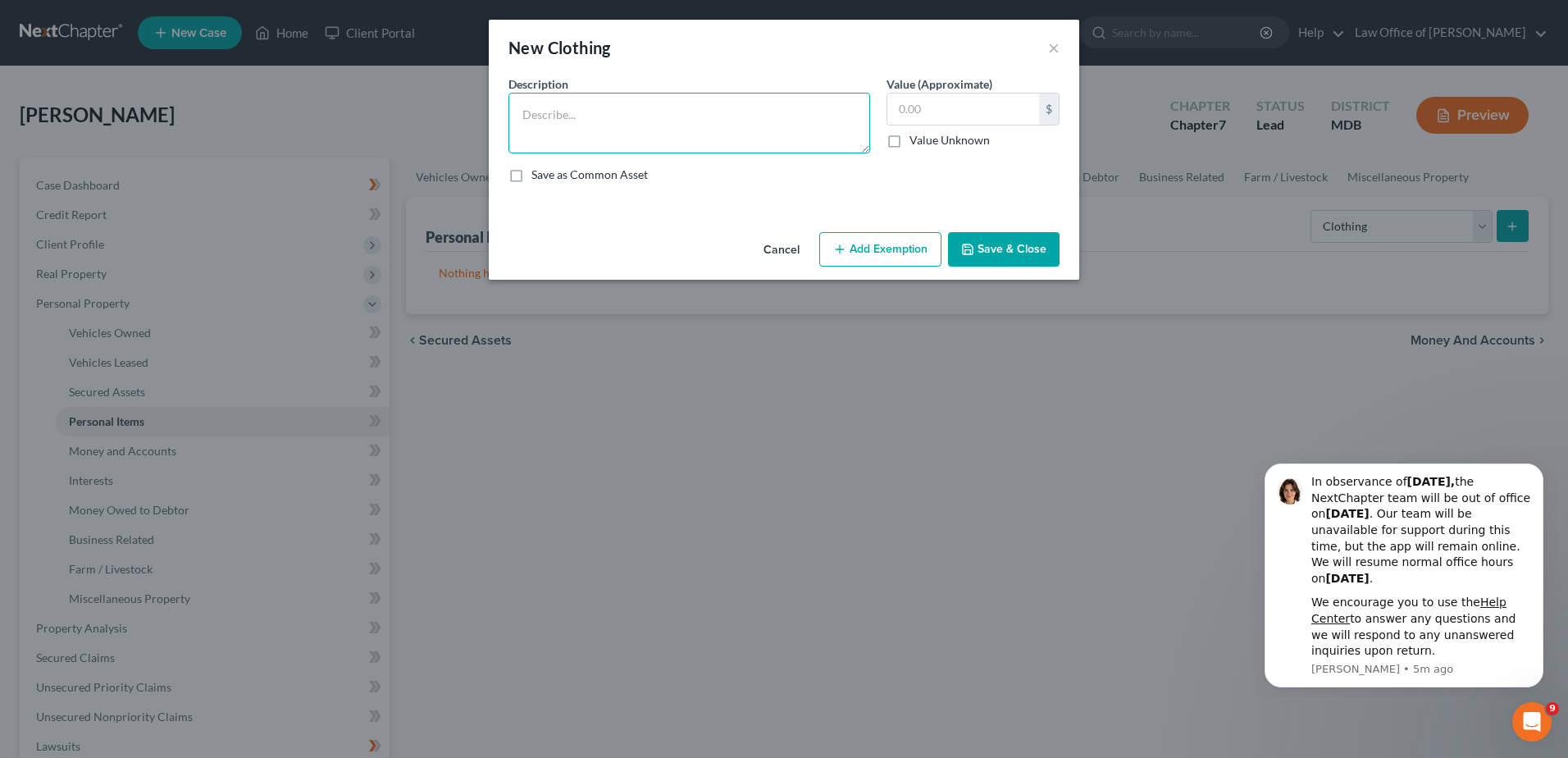
click at [624, 109] on textarea at bounding box center [689, 122] width 362 height 61
type textarea "misc clothing"
type input "500"
click at [882, 255] on button "Add Exemption" at bounding box center [880, 250] width 122 height 34
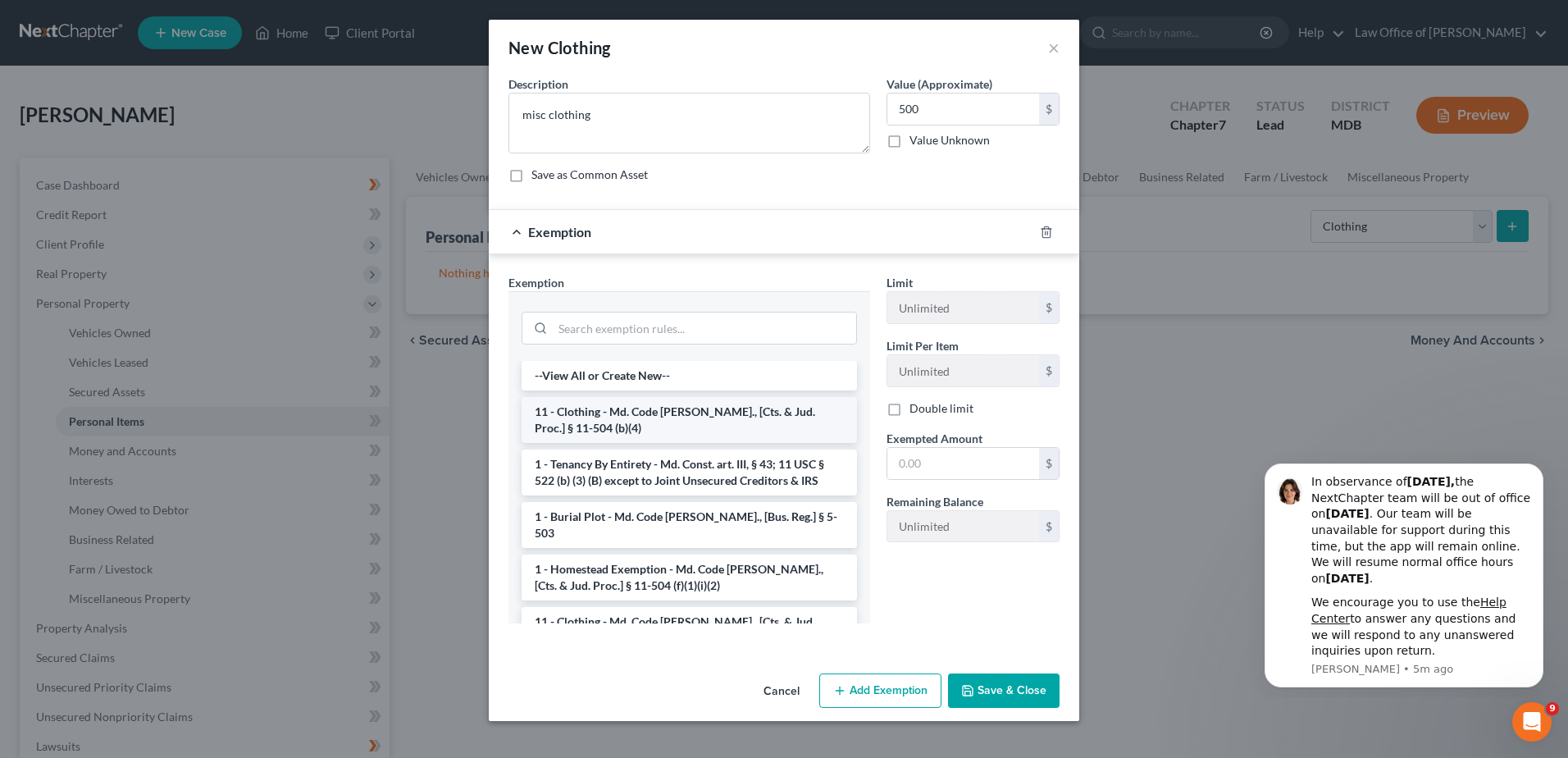
click at [785, 417] on li "11 - Clothing - Md. Code [PERSON_NAME]., [Cts. & Jud. Proc.] § 11-504 (b)(4)" at bounding box center [689, 420] width 336 height 46
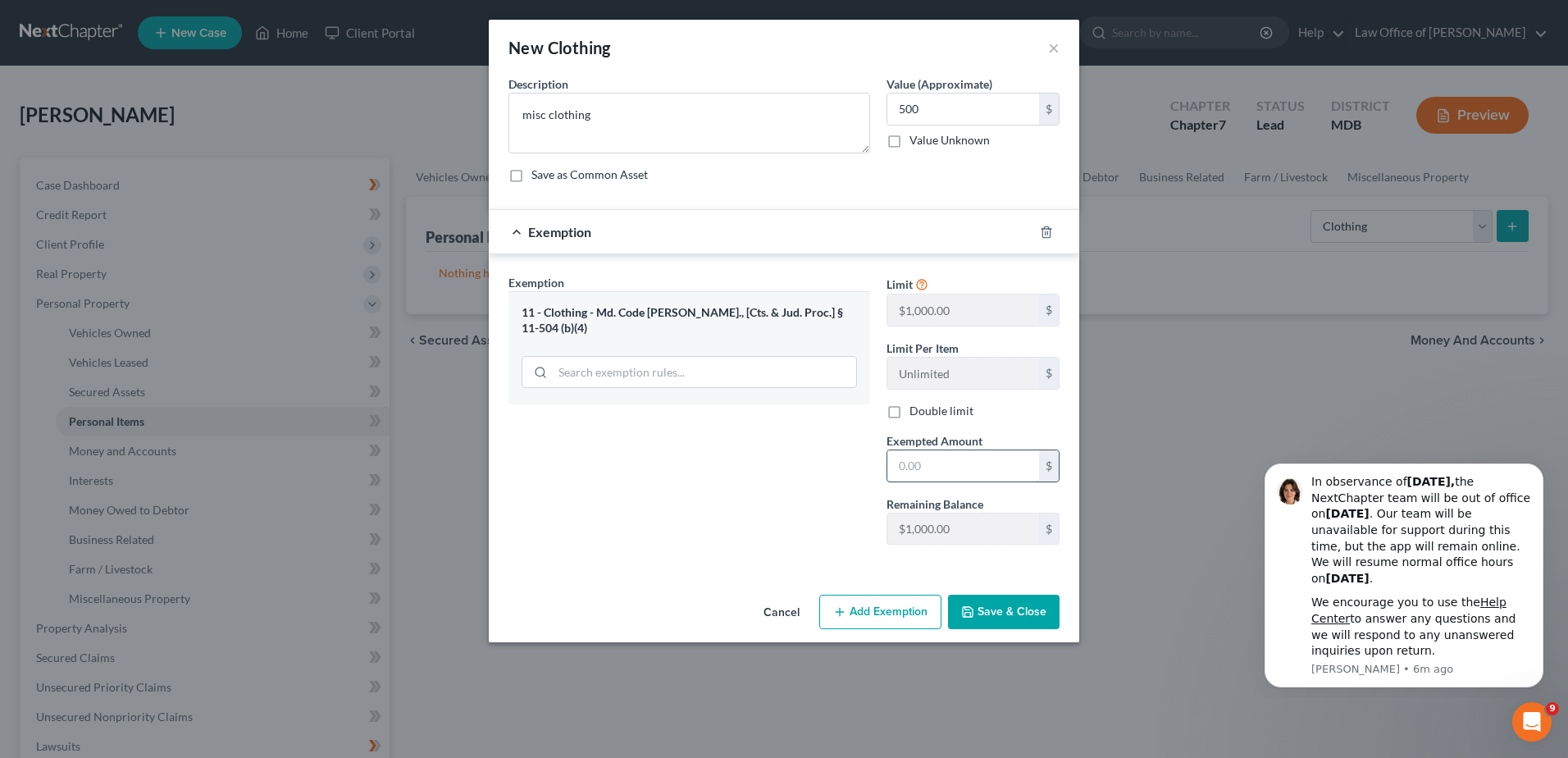
click at [954, 458] on input "text" at bounding box center [964, 466] width 152 height 31
type input "500"
click at [1001, 622] on button "Save & Close" at bounding box center [1003, 611] width 111 height 34
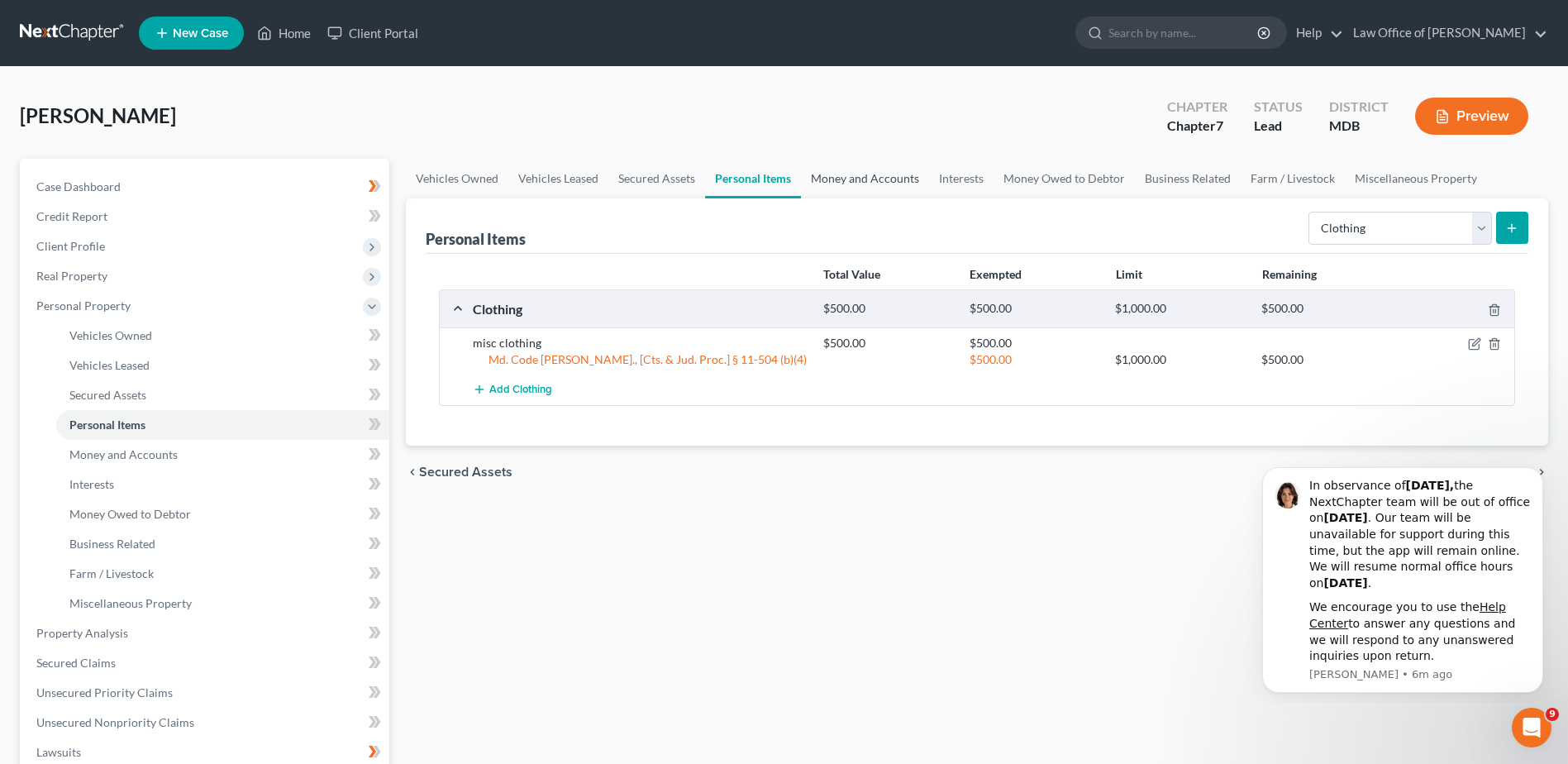
click at [852, 181] on link "Money and Accounts" at bounding box center [864, 179] width 129 height 40
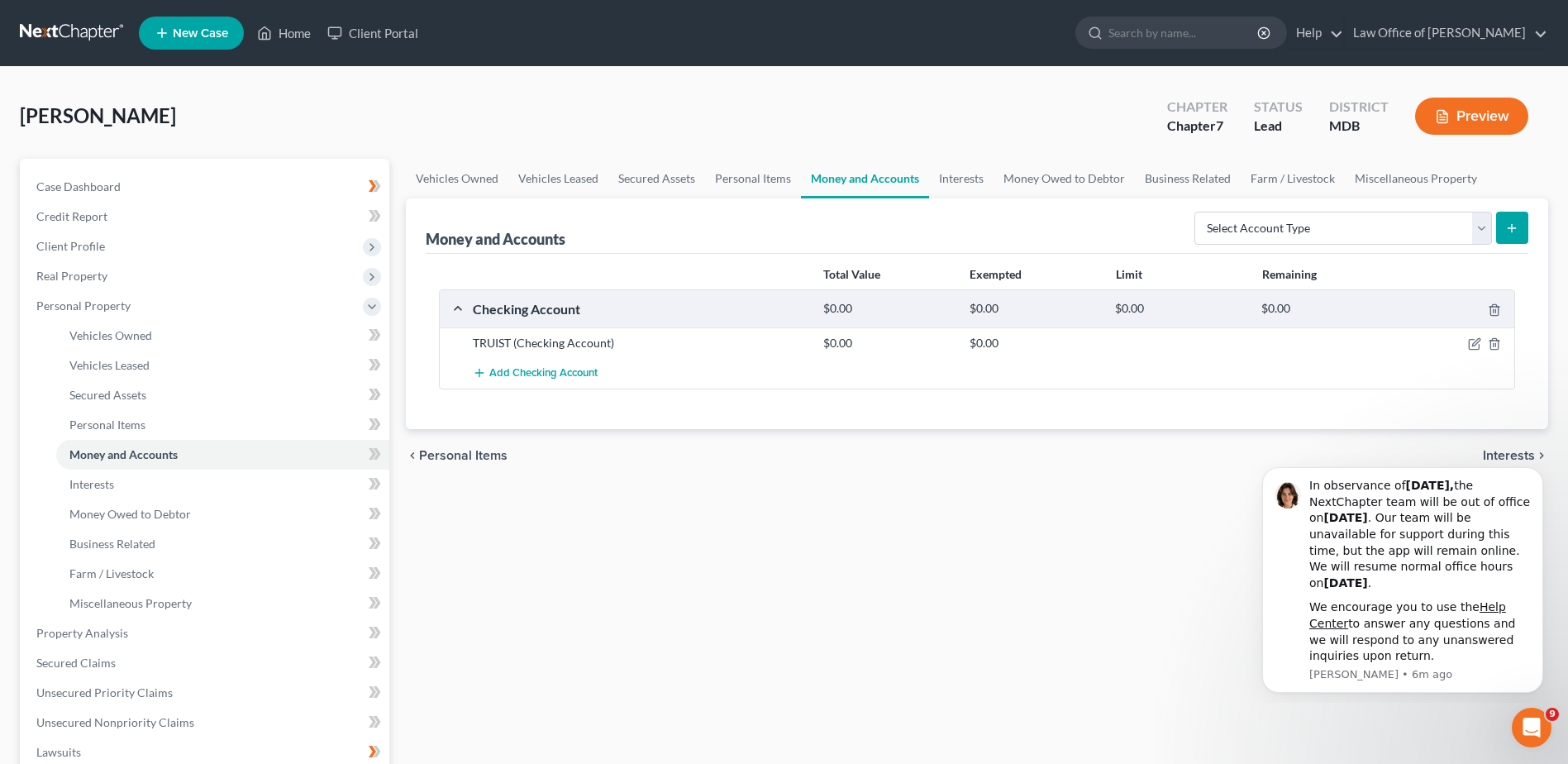
click at [821, 343] on div "$0.00" at bounding box center [888, 343] width 146 height 16
click at [1470, 346] on icon "button" at bounding box center [1474, 344] width 14 height 14
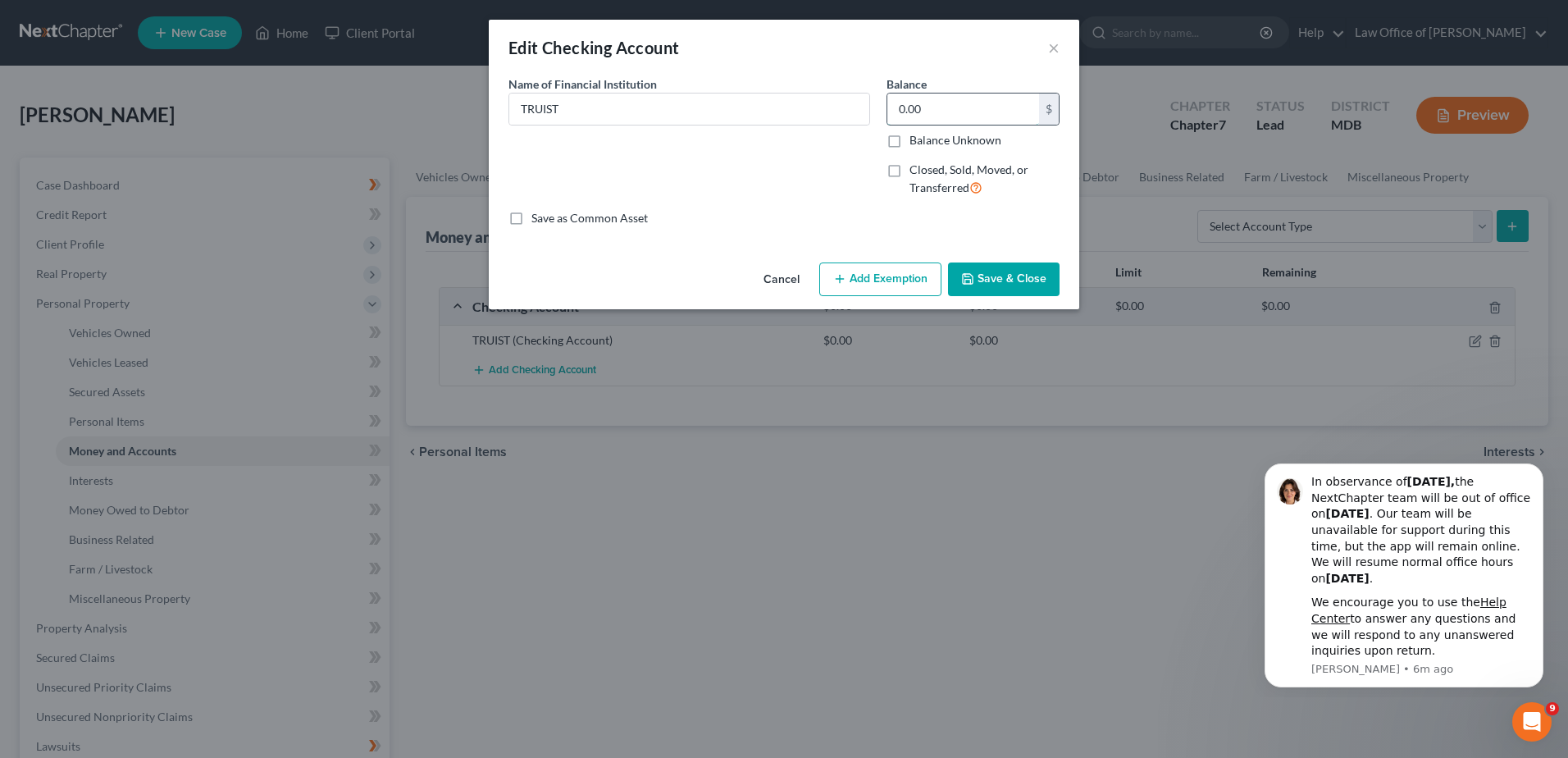
click at [957, 111] on input "0.00" at bounding box center [964, 109] width 152 height 31
type input "9"
click at [899, 280] on button "Add Exemption" at bounding box center [880, 280] width 122 height 34
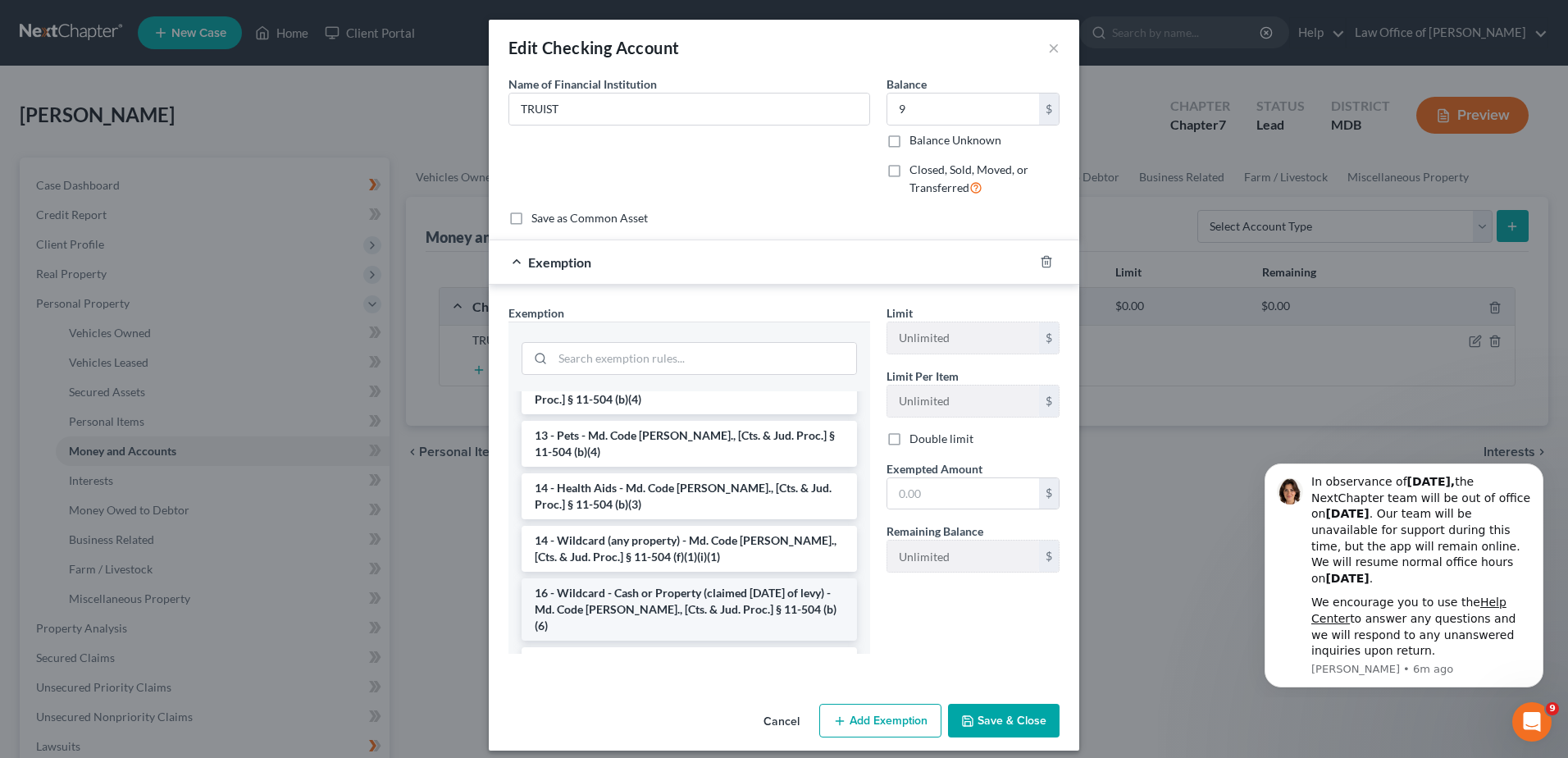
scroll to position [246, 0]
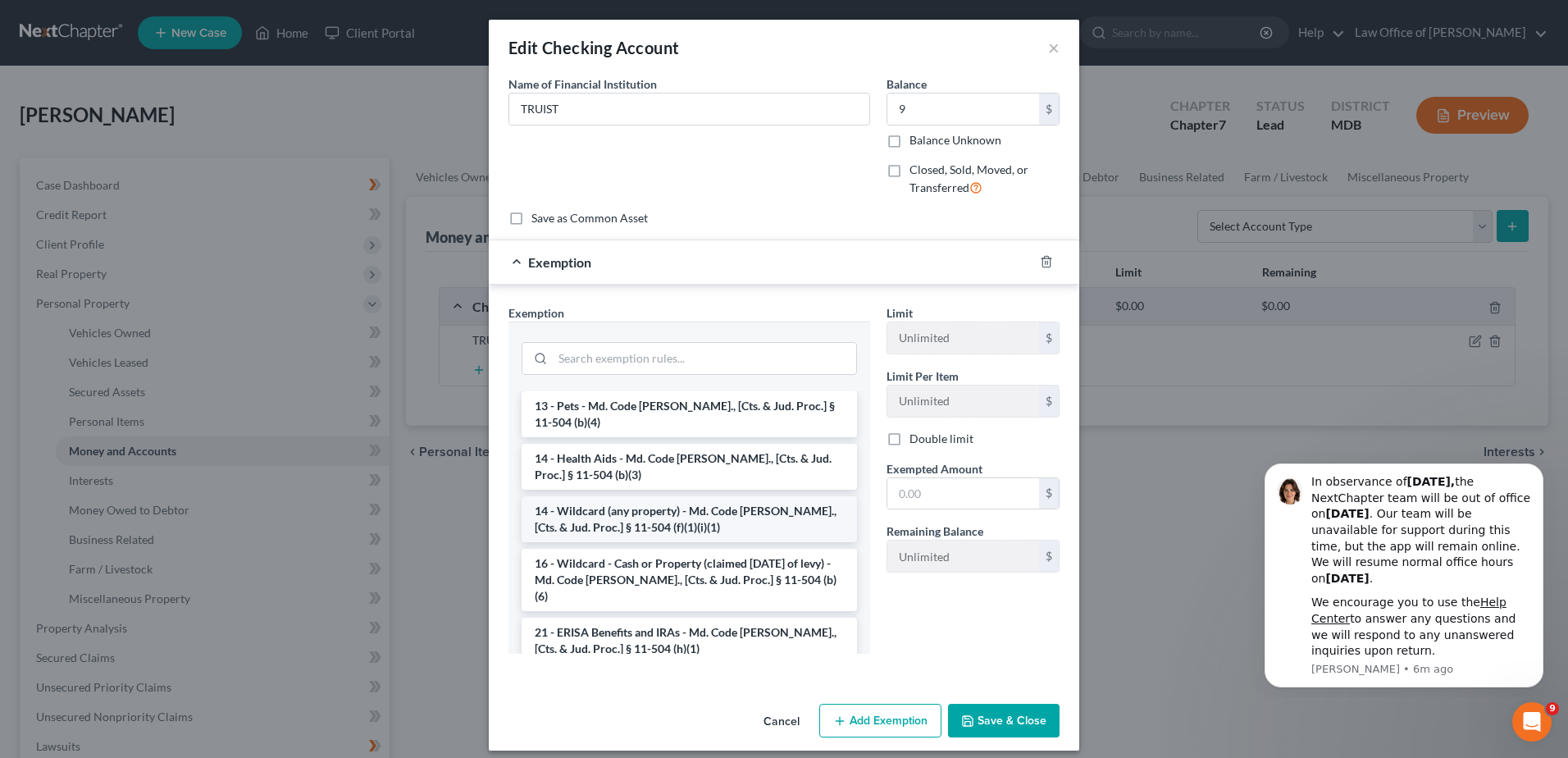
click at [742, 511] on li "14 - Wildcard (any property) - Md. Code [PERSON_NAME]., [Cts. & Jud. Proc.] § 1…" at bounding box center [689, 518] width 336 height 46
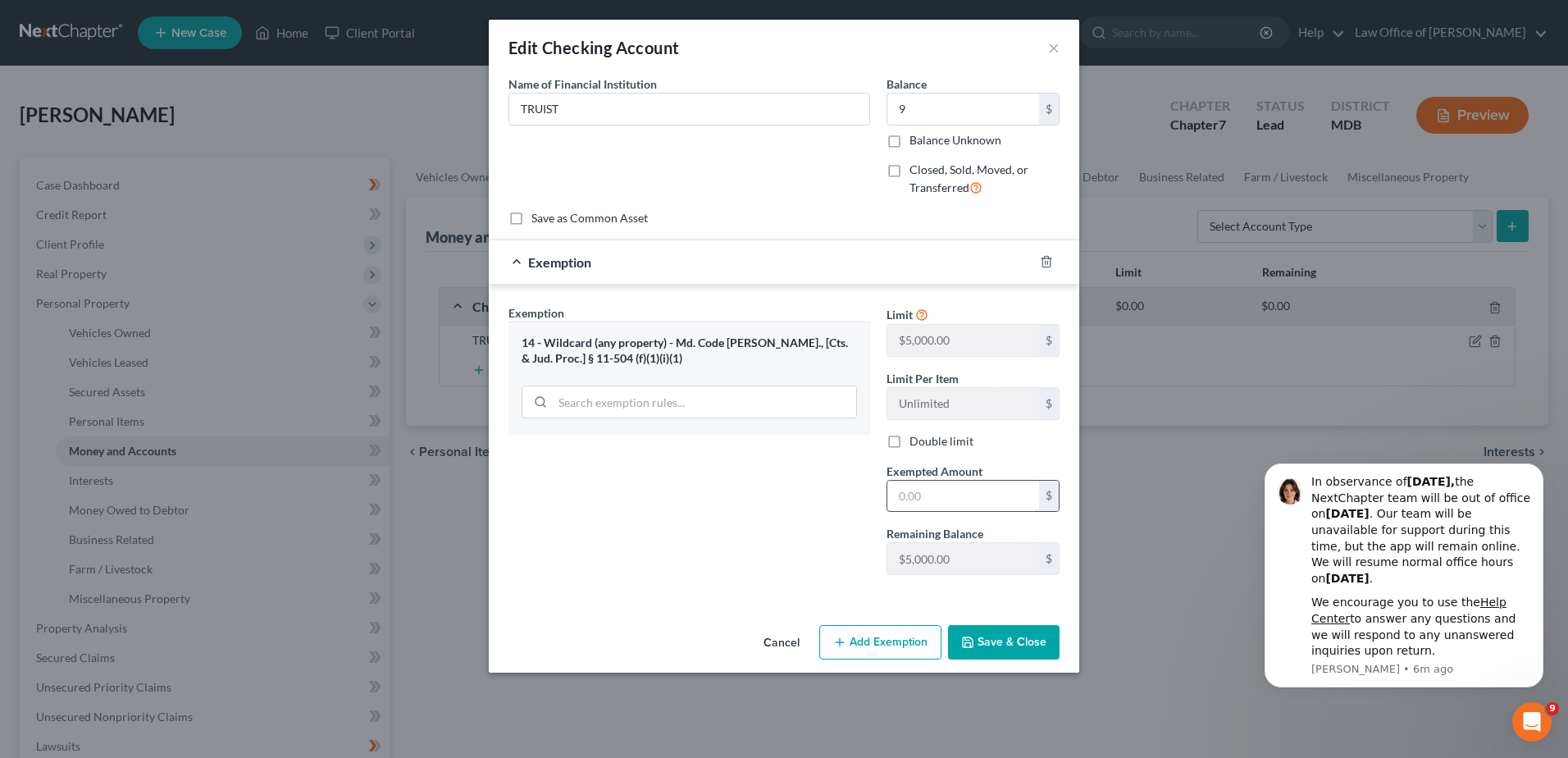
click at [927, 490] on input "text" at bounding box center [964, 496] width 152 height 31
type input "9"
click at [999, 641] on button "Save & Close" at bounding box center [1003, 642] width 111 height 34
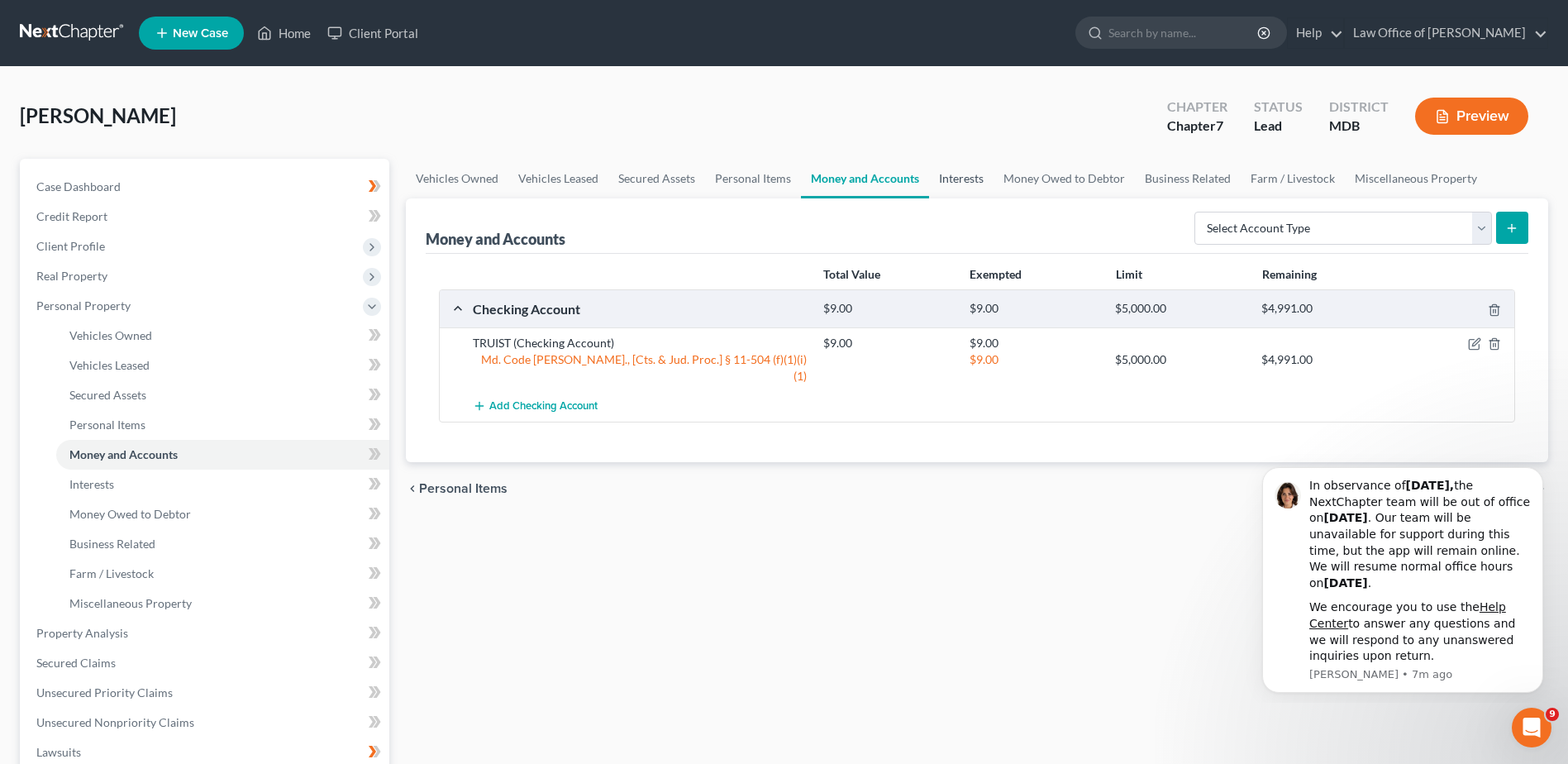
click at [958, 181] on link "Interests" at bounding box center [961, 179] width 65 height 40
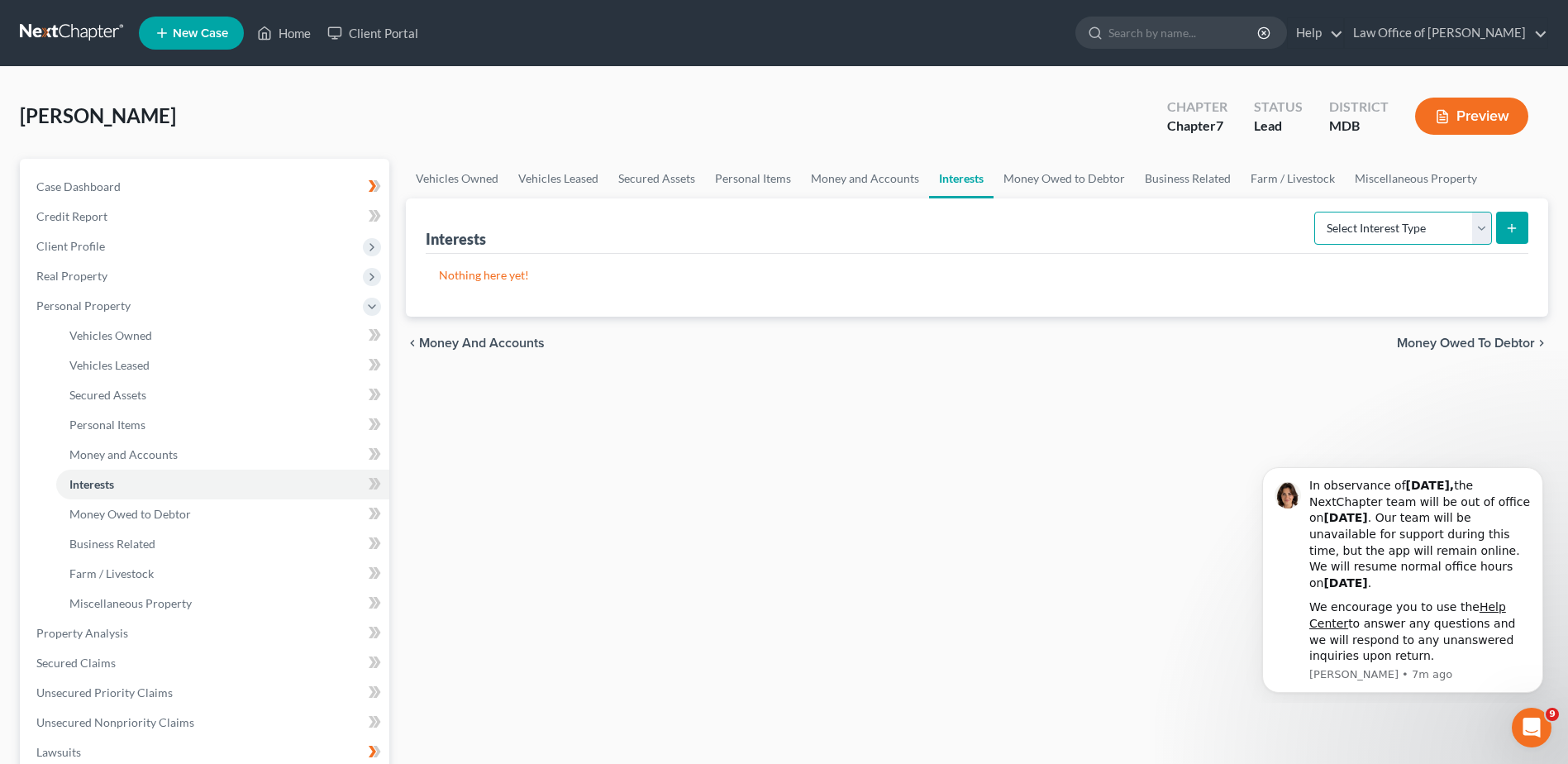
click at [1489, 235] on select "Select Interest Type 401K Annuity Bond Education IRA Government Bond Government…" at bounding box center [1402, 228] width 178 height 33
select select "other_retirement_plan"
click at [1315, 212] on select "Select Interest Type 401K Annuity Bond Education IRA Government Bond Government…" at bounding box center [1402, 228] width 178 height 33
click at [1507, 229] on icon "submit" at bounding box center [1511, 228] width 14 height 14
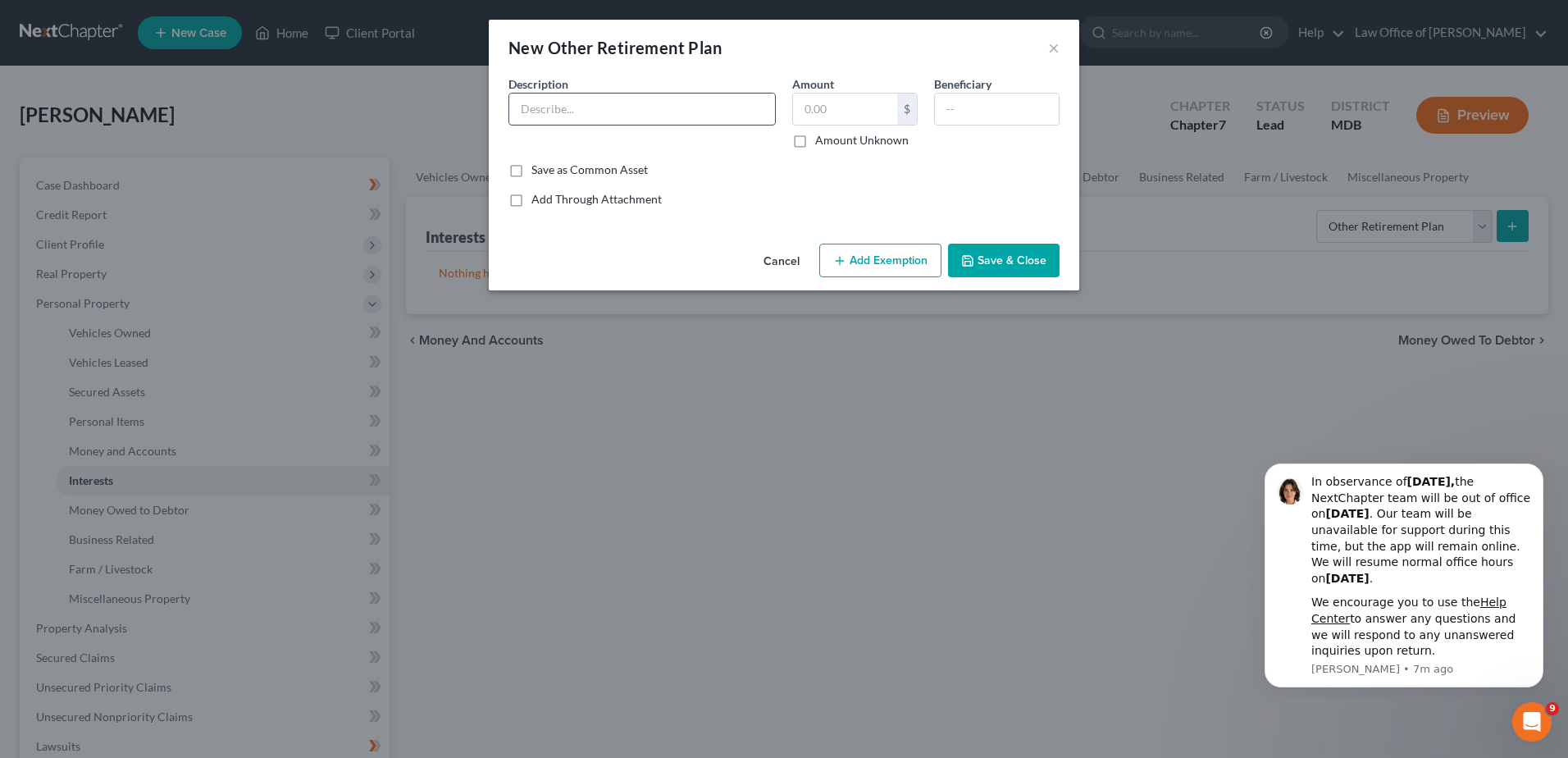
click at [523, 113] on input "text" at bounding box center [642, 109] width 266 height 31
type input "403(b)"
type input "2,000"
click at [889, 254] on button "Add Exemption" at bounding box center [880, 261] width 122 height 34
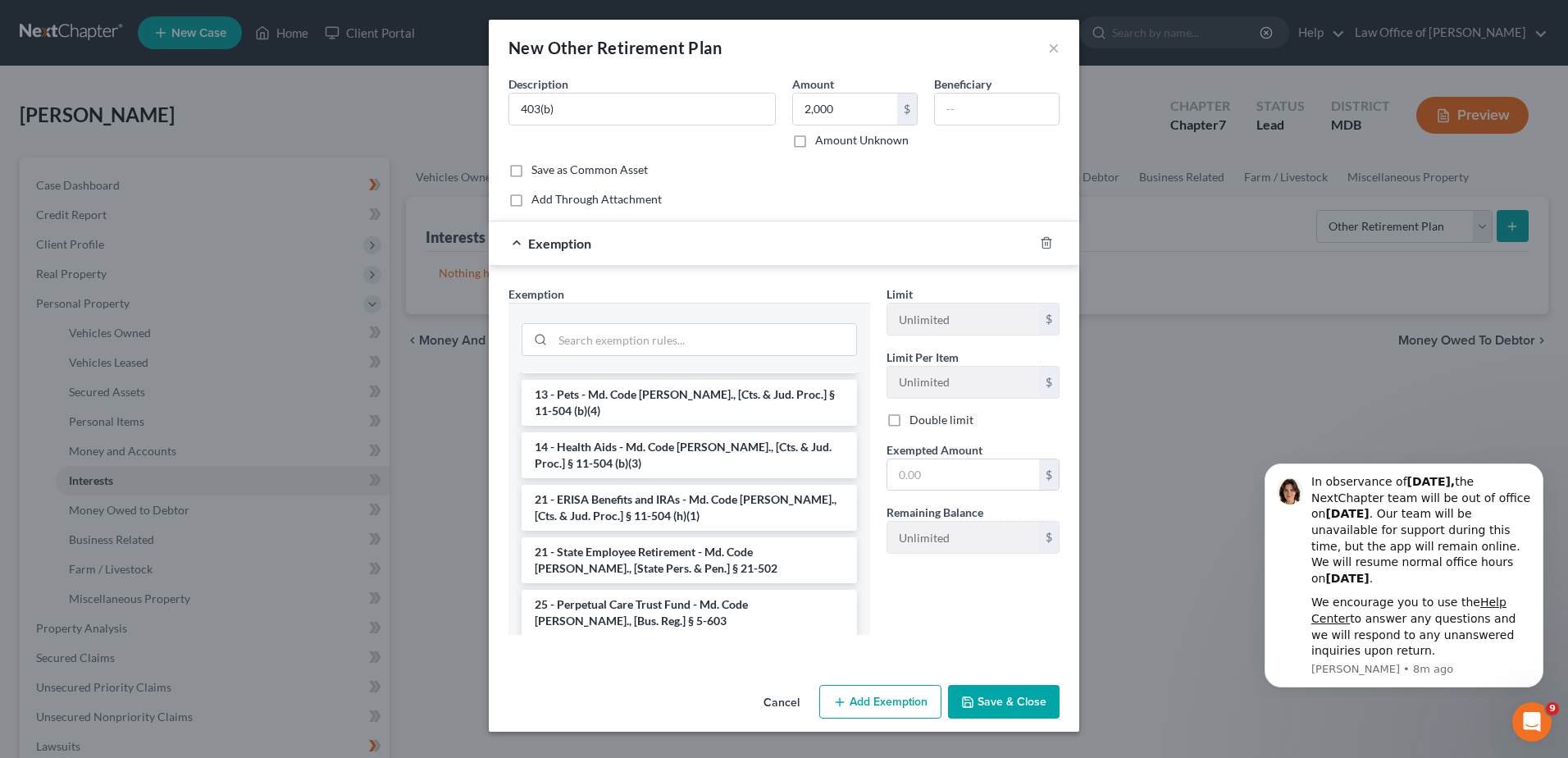
scroll to position [1169, 0]
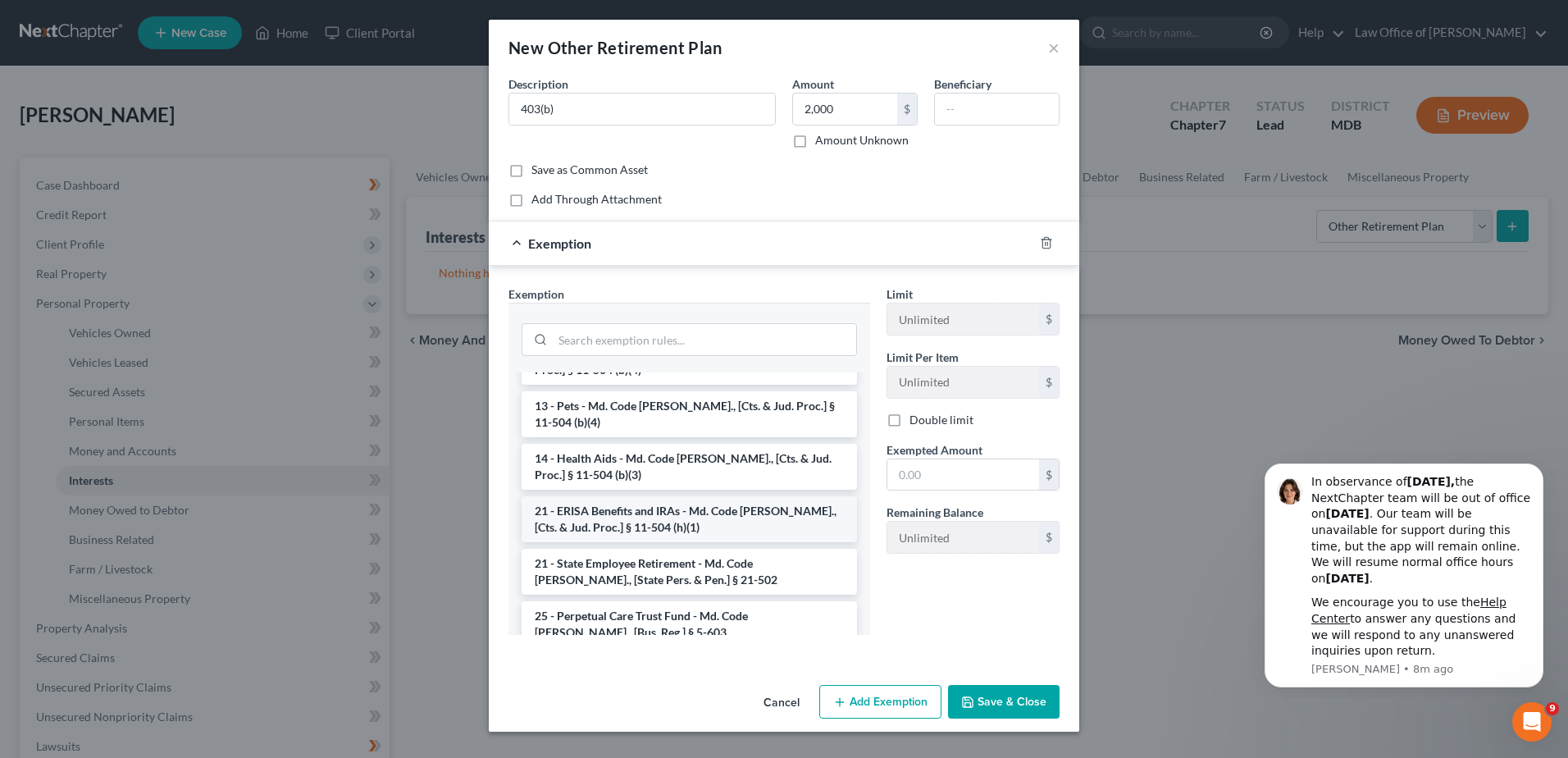
click at [748, 496] on li "21 - ERISA Benefits and IRAs - Md. Code [PERSON_NAME]., [Cts. & Jud. Proc.] § 1…" at bounding box center [689, 518] width 336 height 46
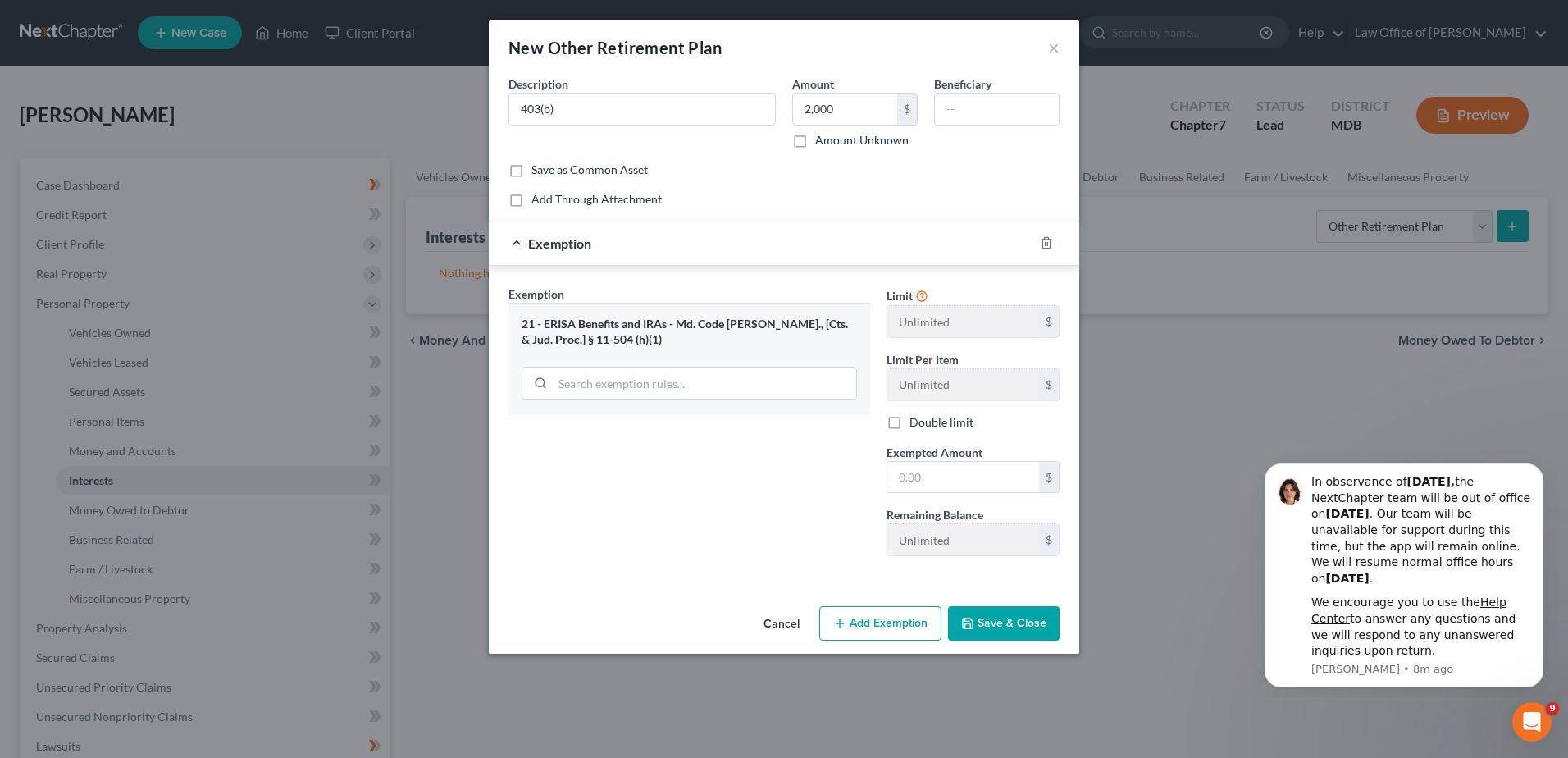
click at [984, 621] on button "Save & Close" at bounding box center [1003, 623] width 111 height 34
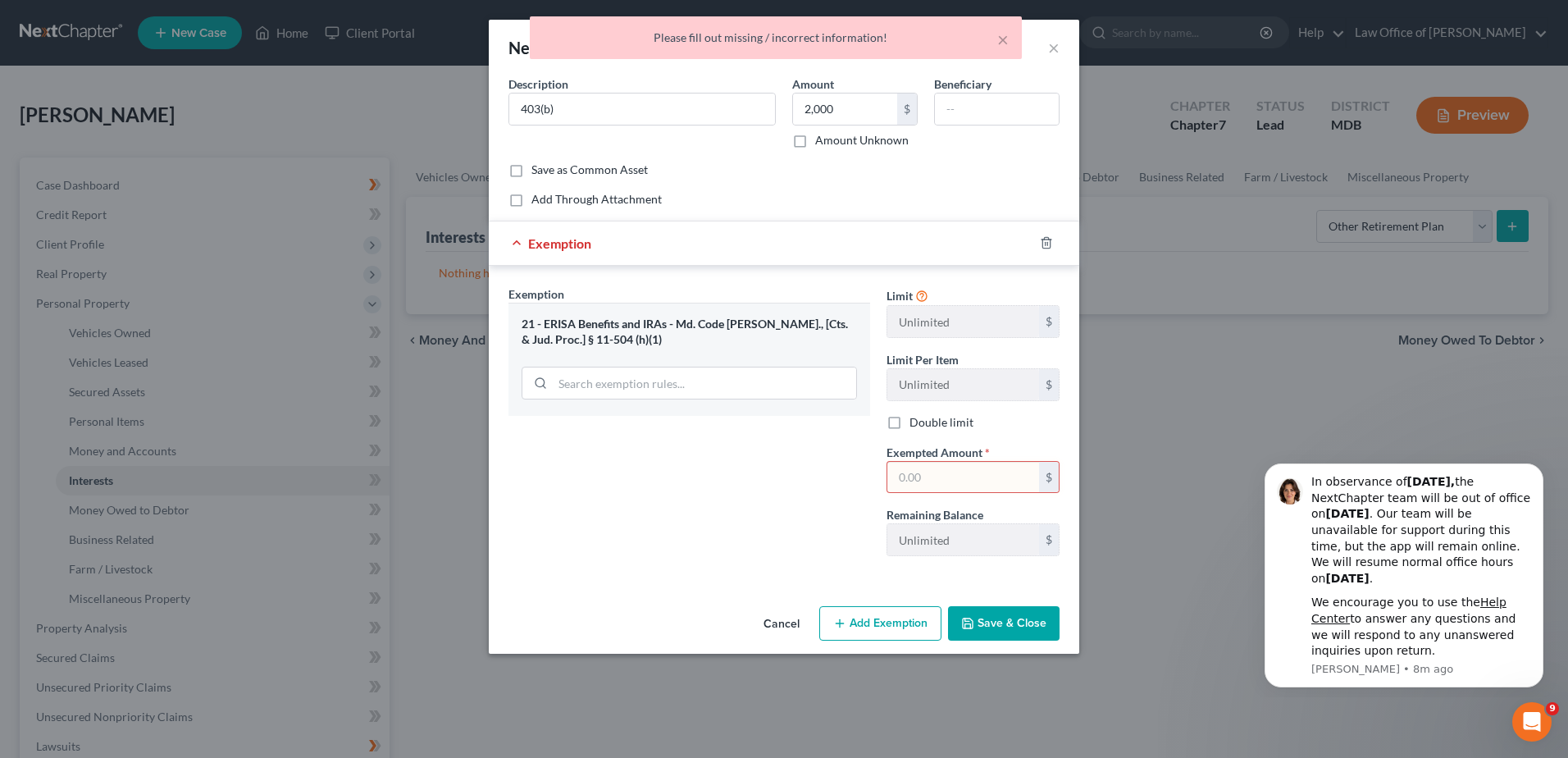
click at [975, 482] on input "text" at bounding box center [964, 477] width 152 height 31
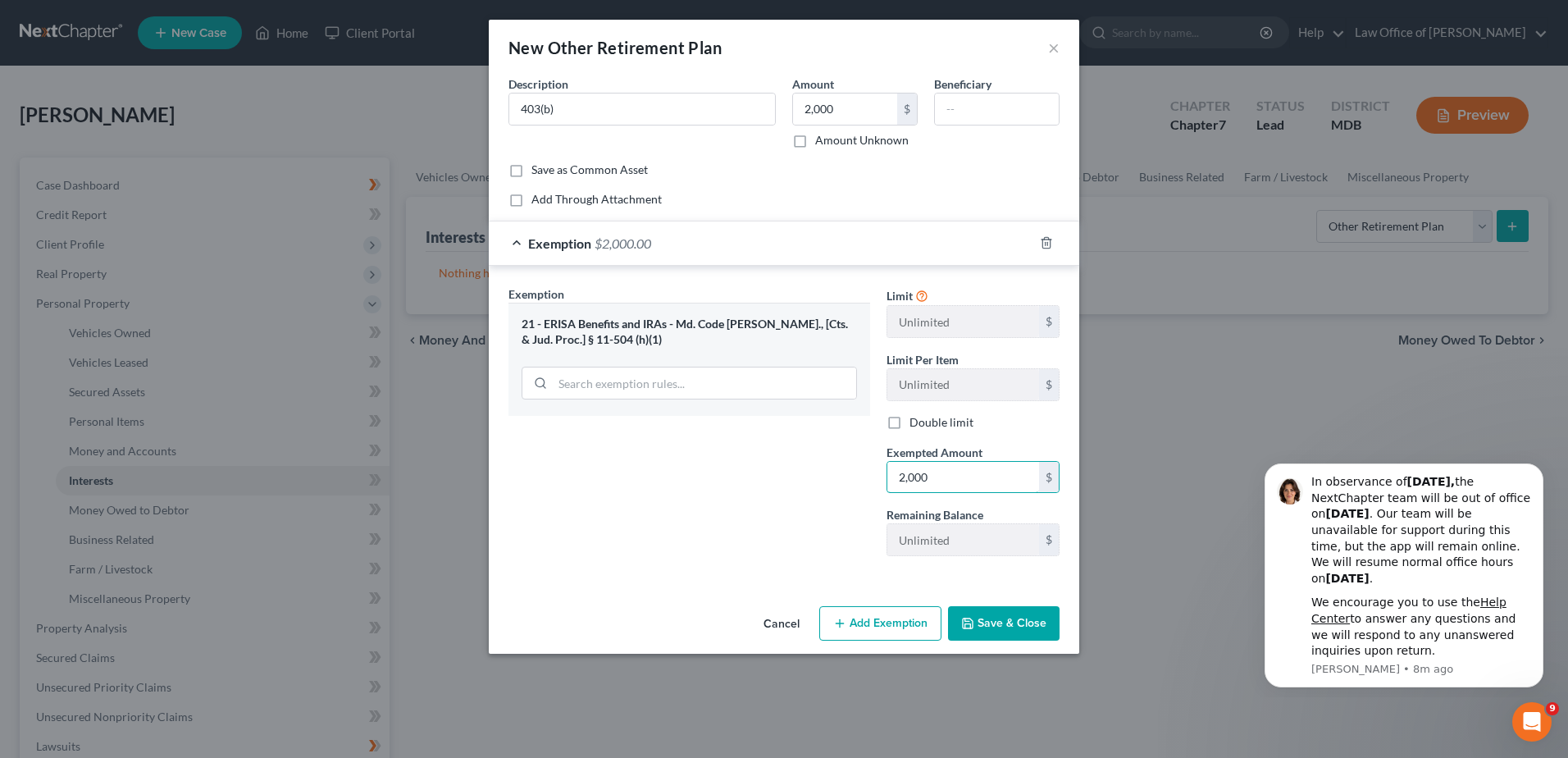
type input "2,000"
click at [993, 622] on button "Save & Close" at bounding box center [1003, 623] width 111 height 34
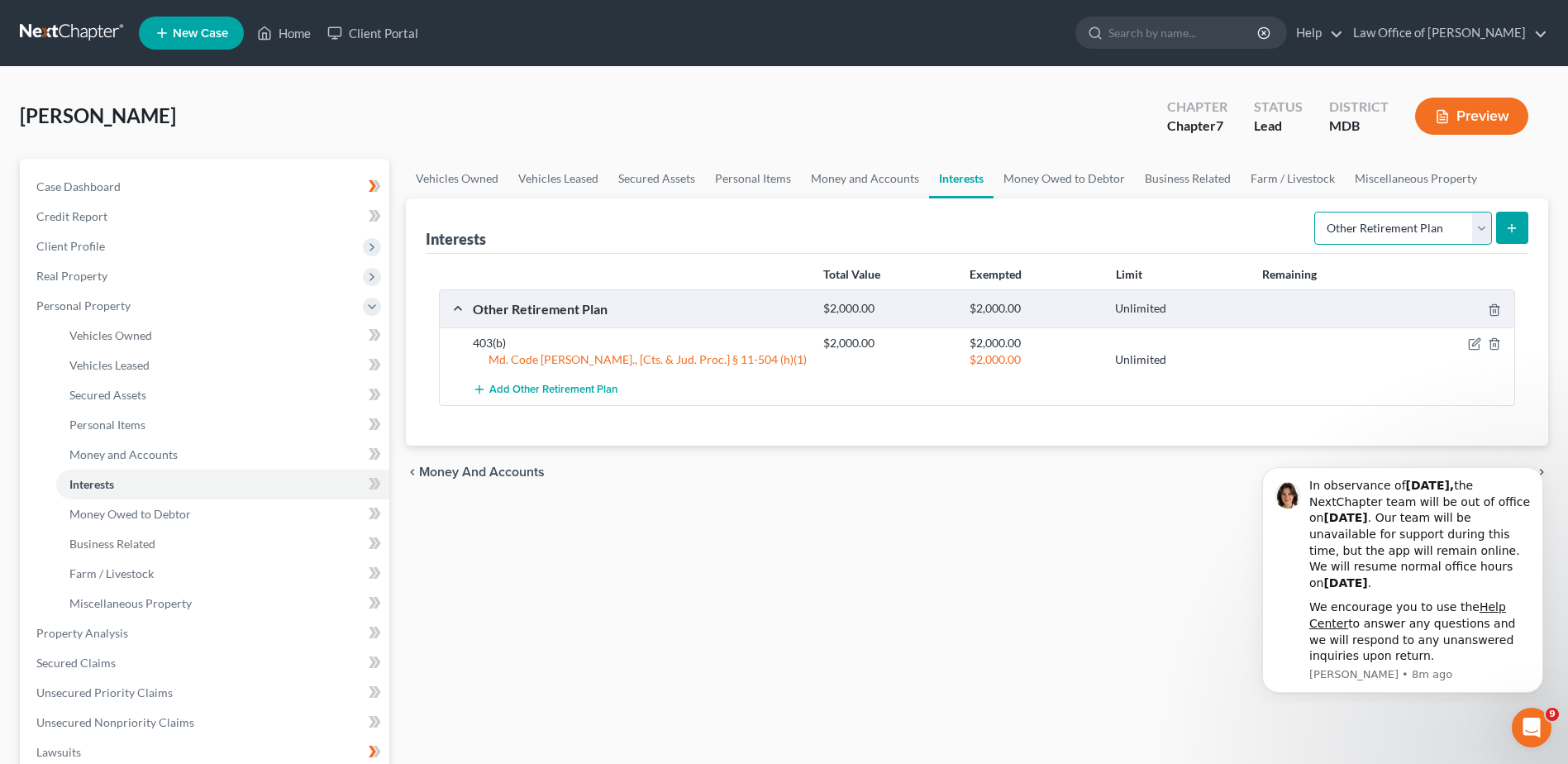
click at [1473, 230] on select "Select Interest Type 401K Annuity Bond Education IRA Government Bond Government…" at bounding box center [1402, 228] width 178 height 33
click at [1047, 175] on link "Money Owed to Debtor" at bounding box center [1064, 179] width 141 height 40
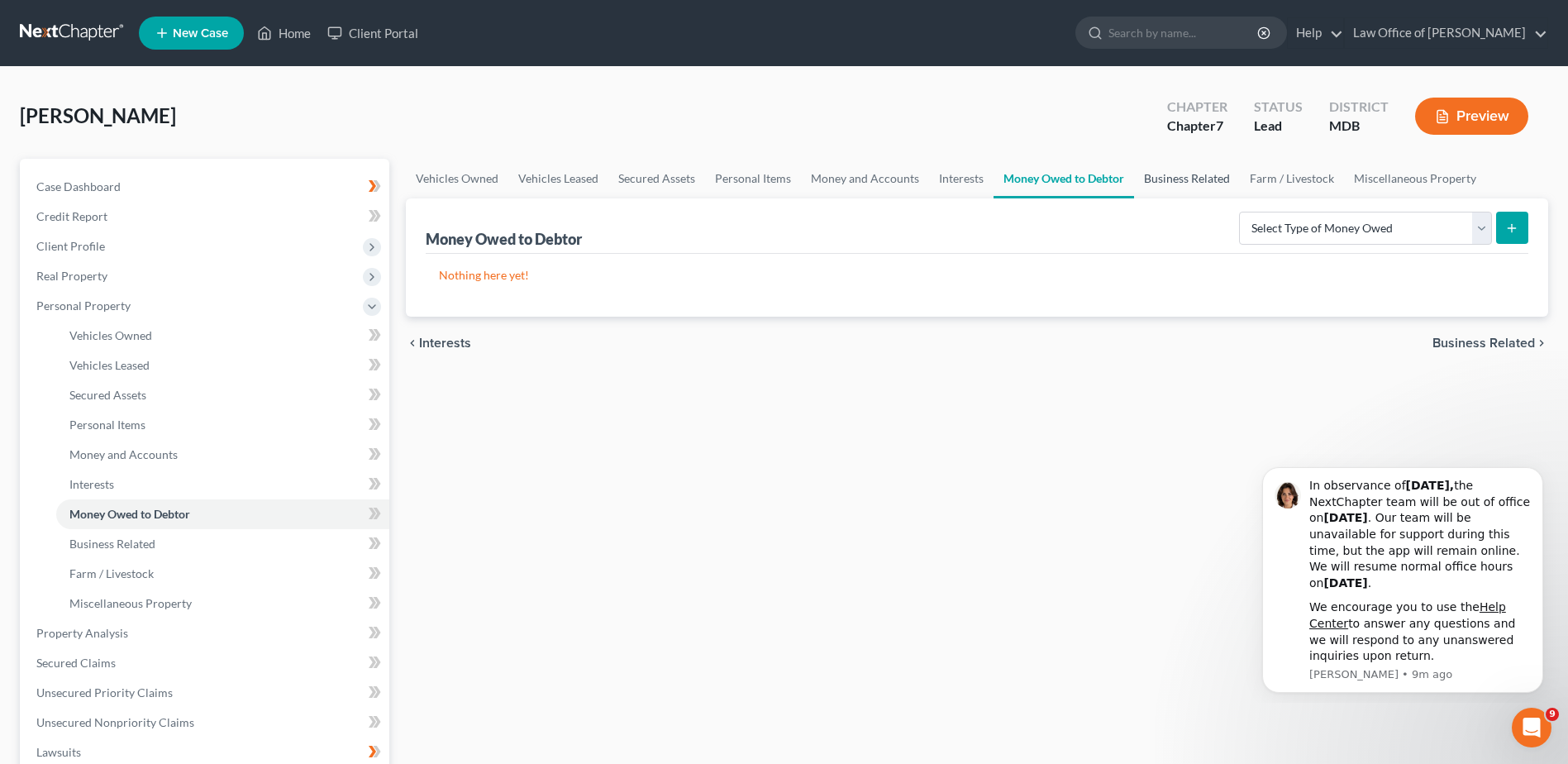
click at [1185, 174] on link "Business Related" at bounding box center [1187, 179] width 106 height 40
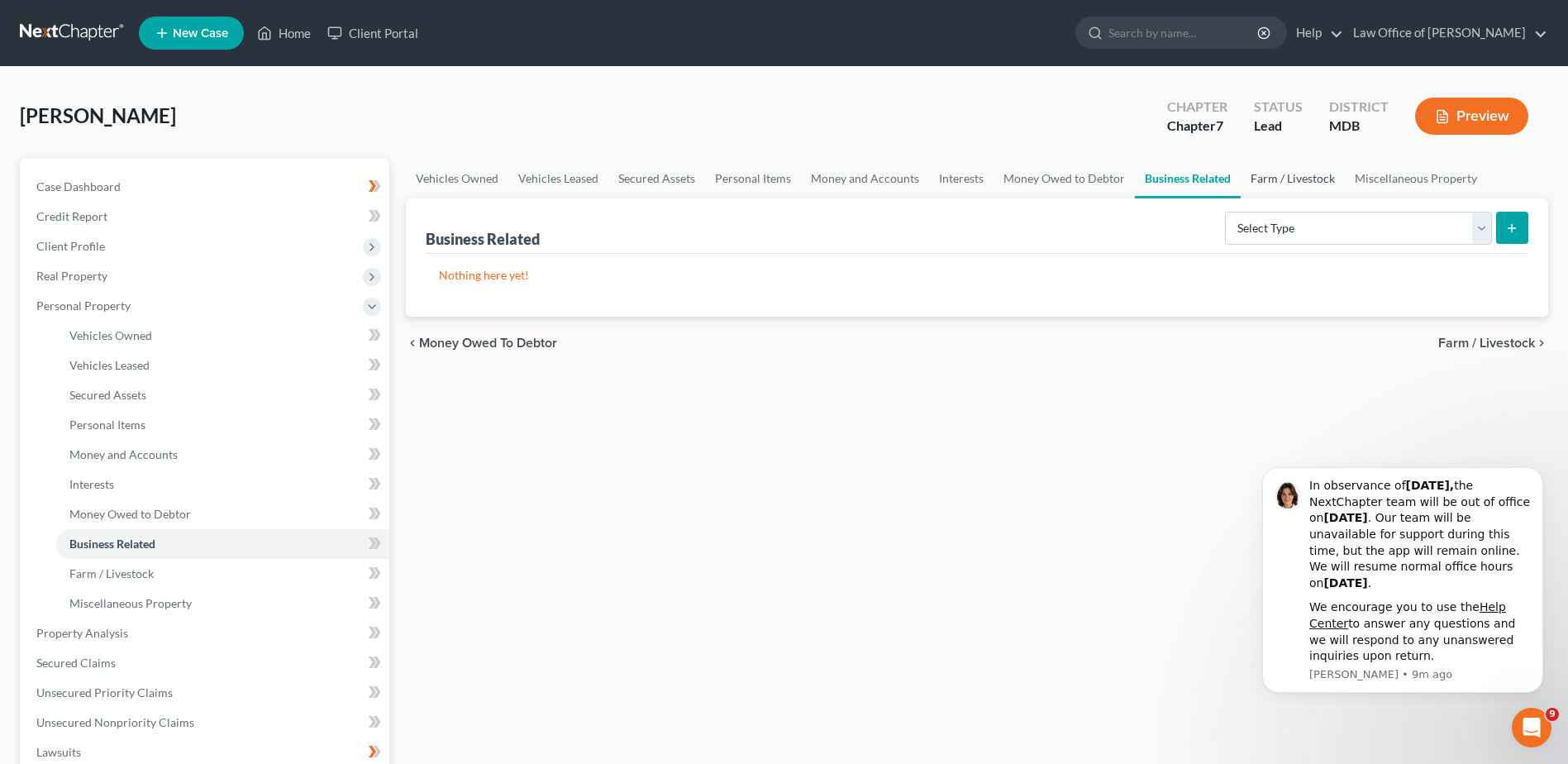
click at [1305, 178] on link "Farm / Livestock" at bounding box center [1293, 179] width 104 height 40
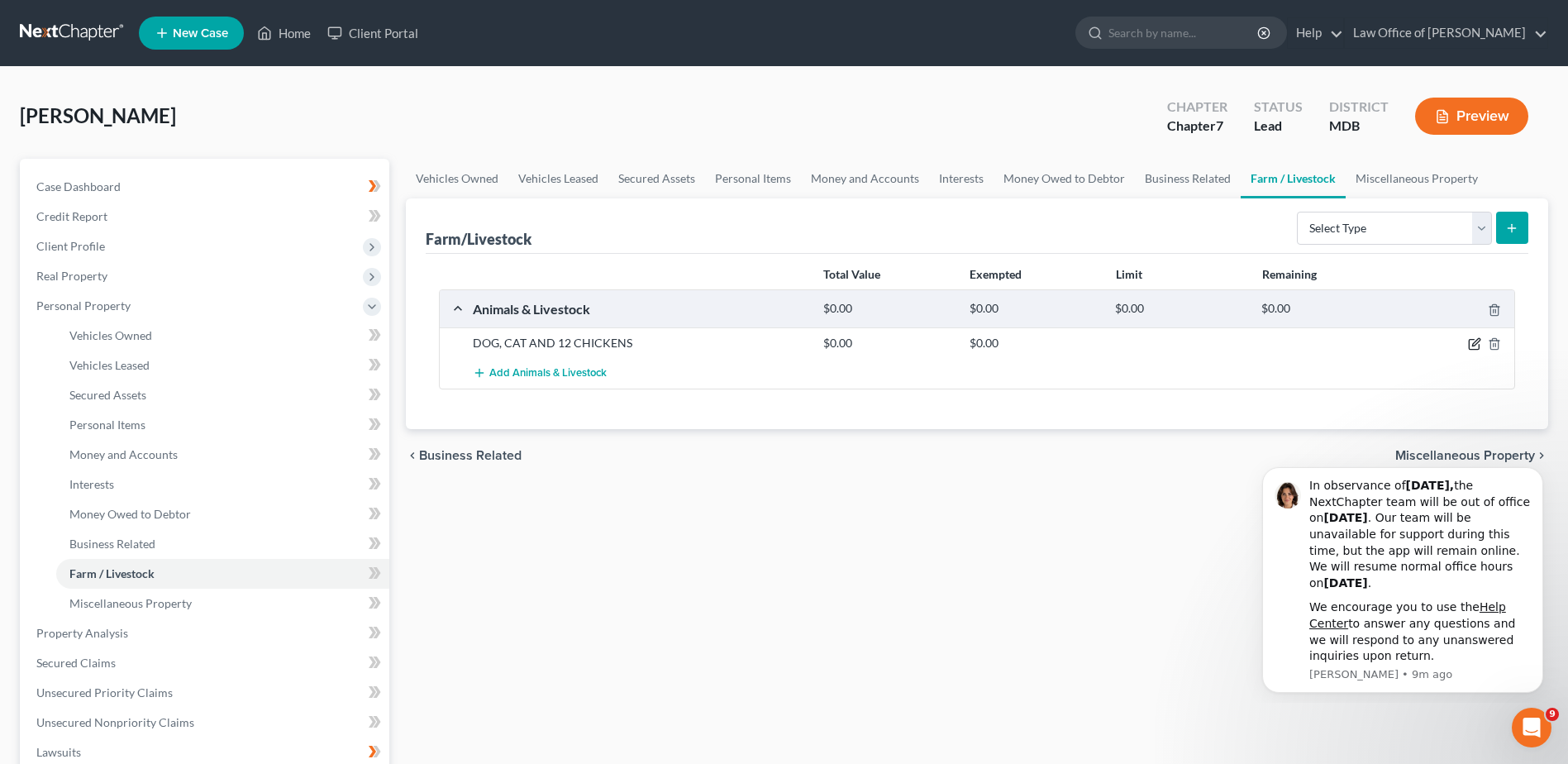
click at [1472, 346] on icon "button" at bounding box center [1476, 343] width 7 height 7
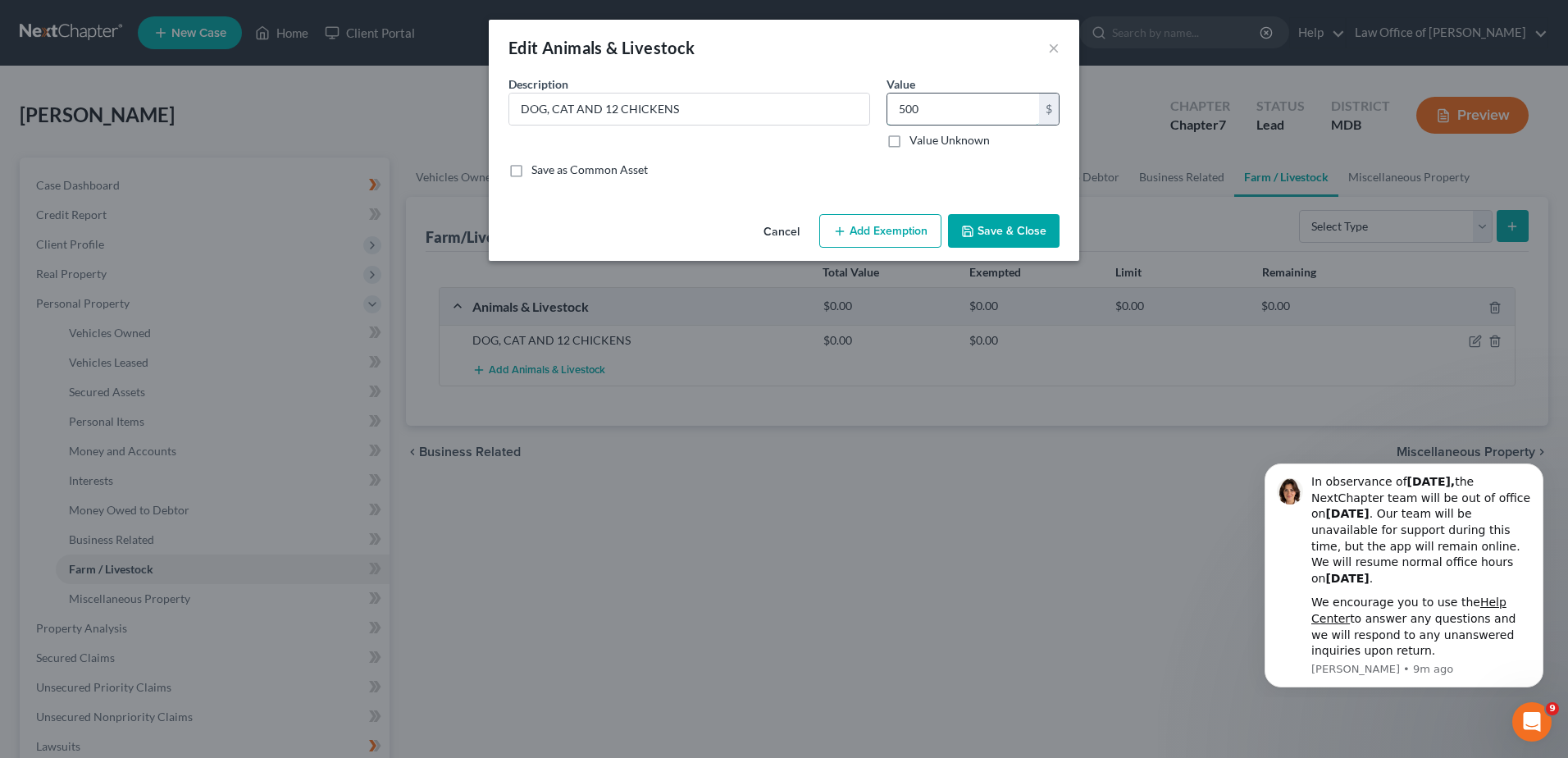
type input "500"
click at [899, 235] on button "Add Exemption" at bounding box center [880, 232] width 122 height 34
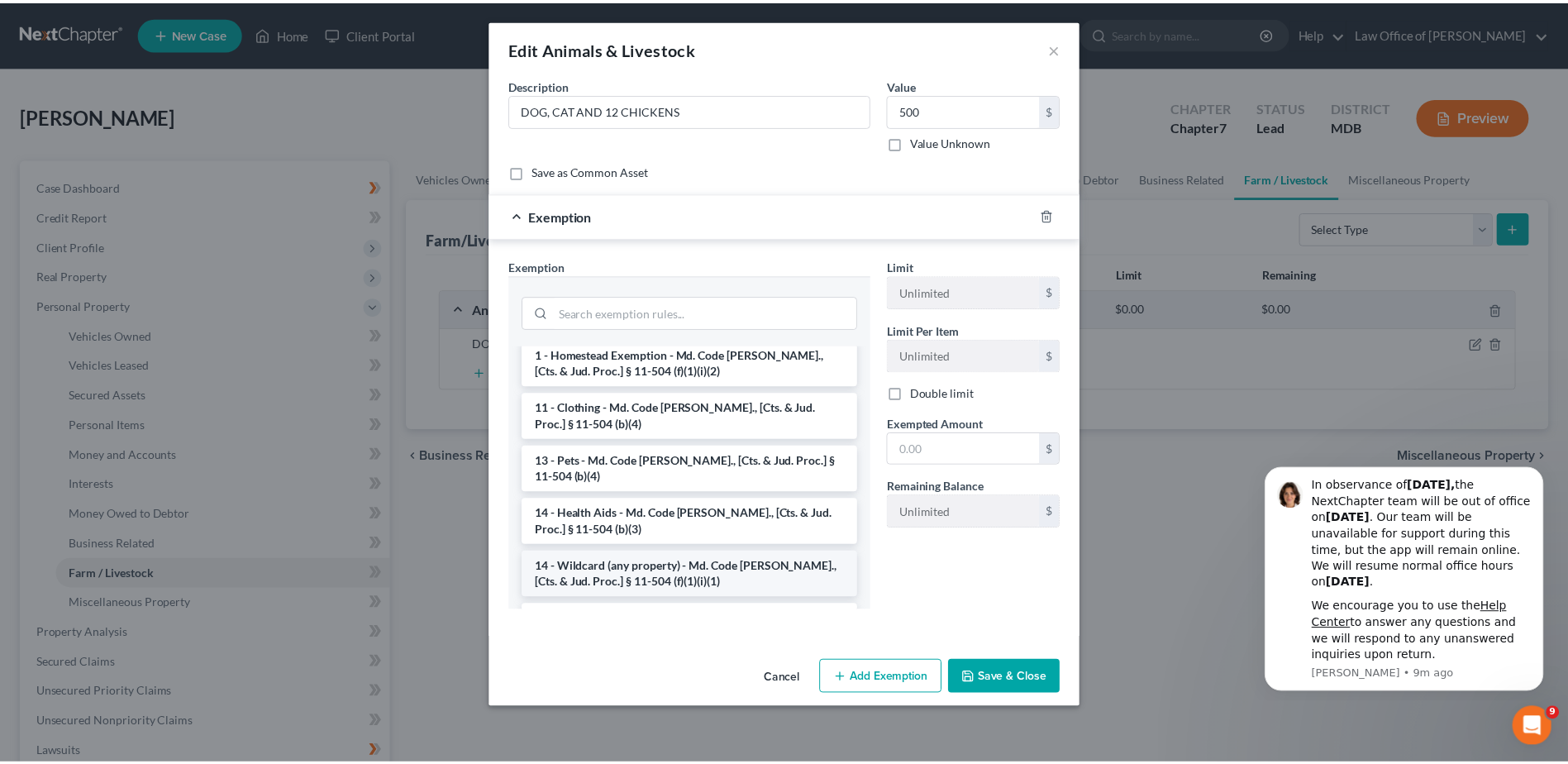
scroll to position [165, 0]
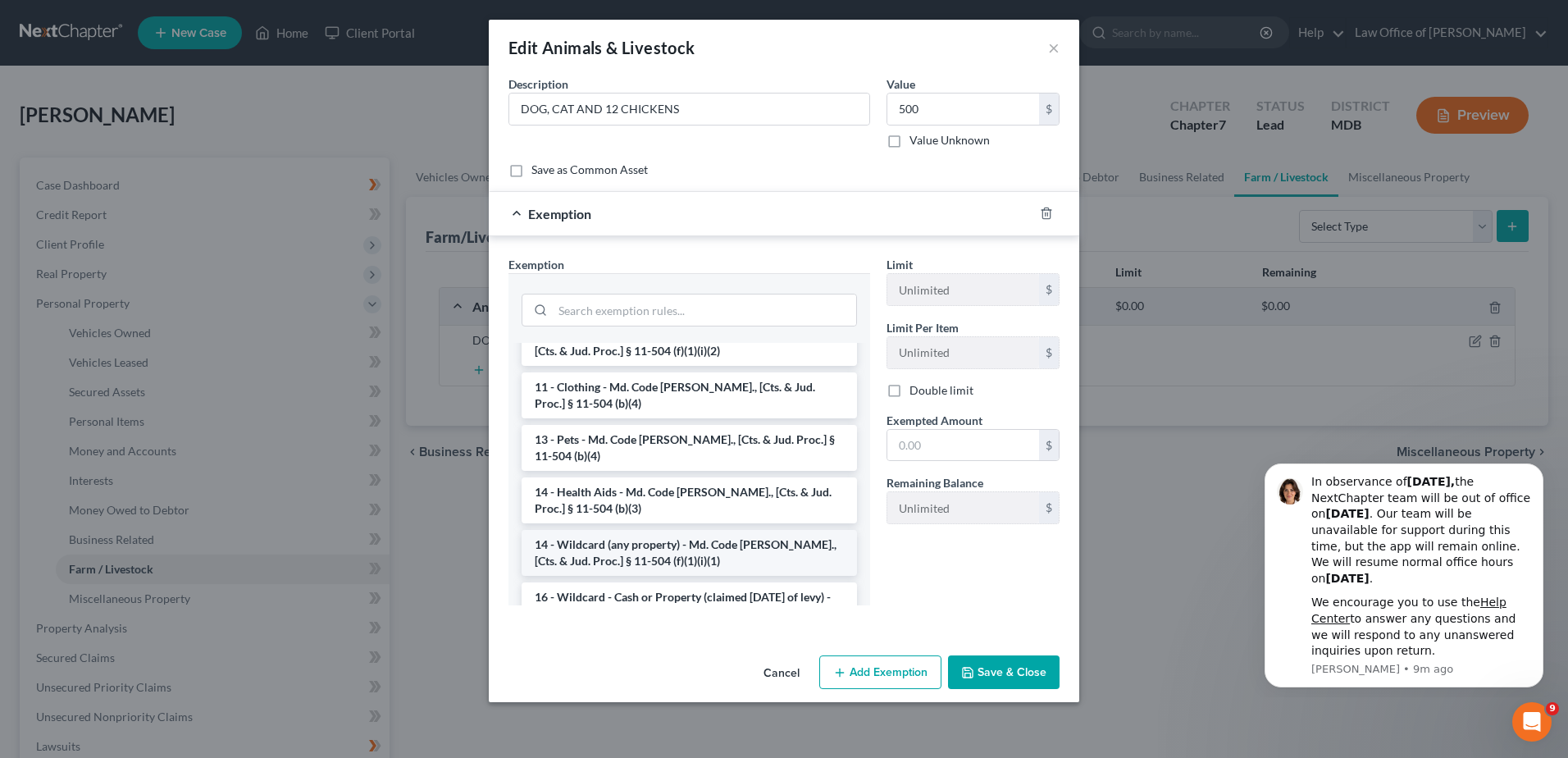
click at [731, 533] on li "14 - Wildcard (any property) - Md. Code [PERSON_NAME]., [Cts. & Jud. Proc.] § 1…" at bounding box center [689, 553] width 336 height 46
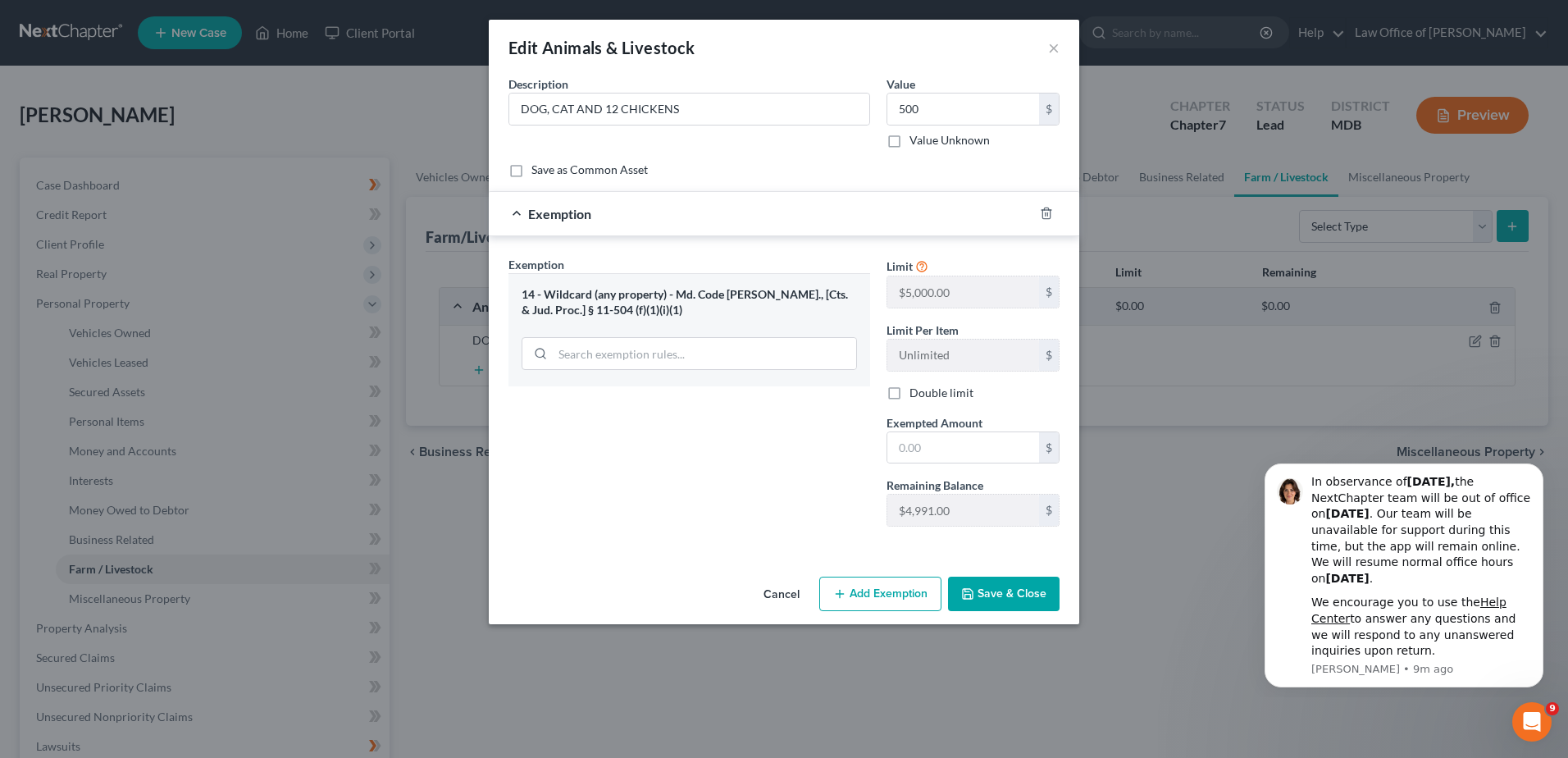
click at [1017, 585] on button "Save & Close" at bounding box center [1003, 593] width 111 height 34
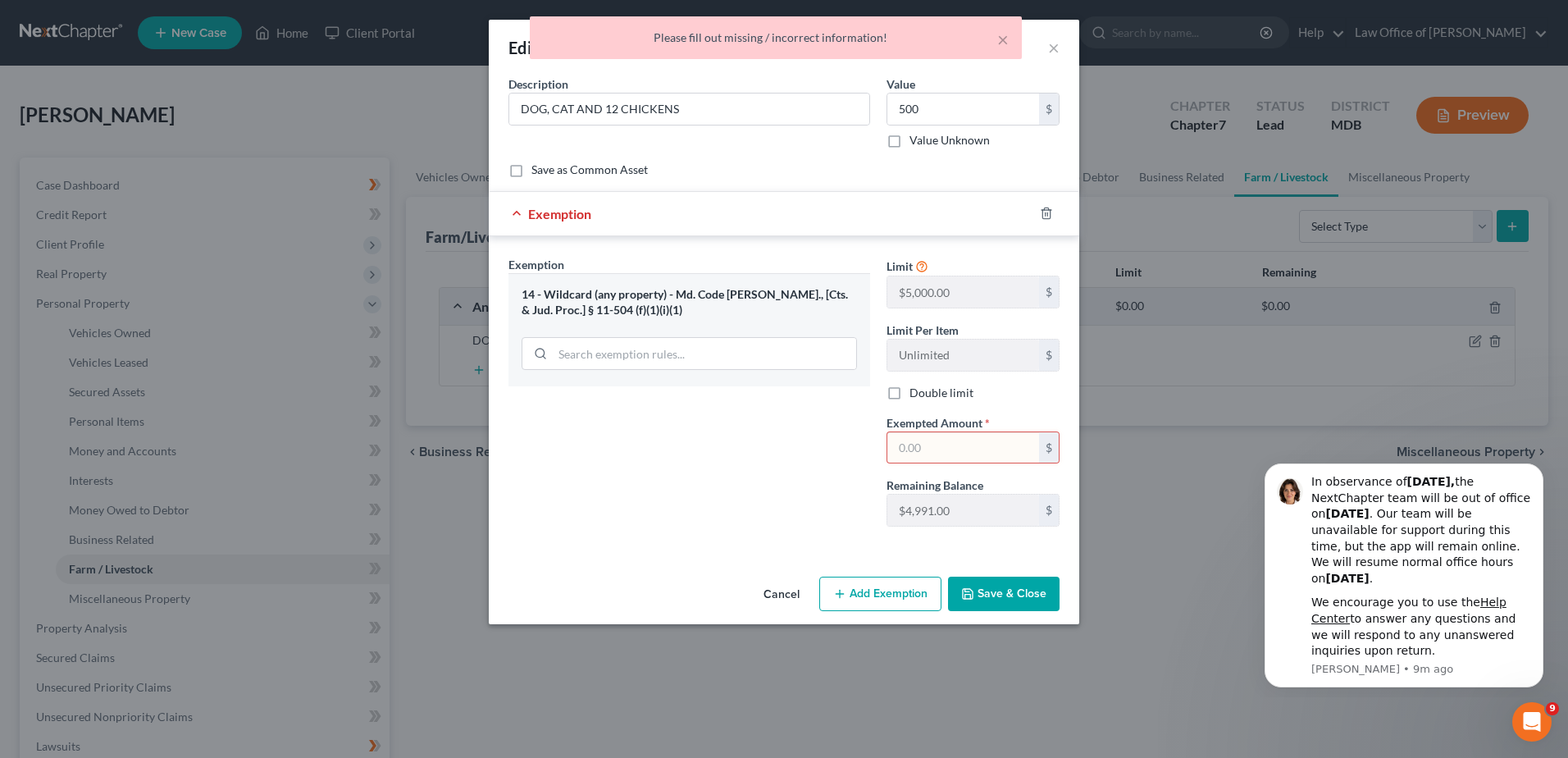
click at [819, 444] on div "Exemption Set must be selected for CA. Exemption * 14 - Wildcard (any property)…" at bounding box center [689, 398] width 378 height 284
click at [943, 454] on input "text" at bounding box center [964, 448] width 152 height 31
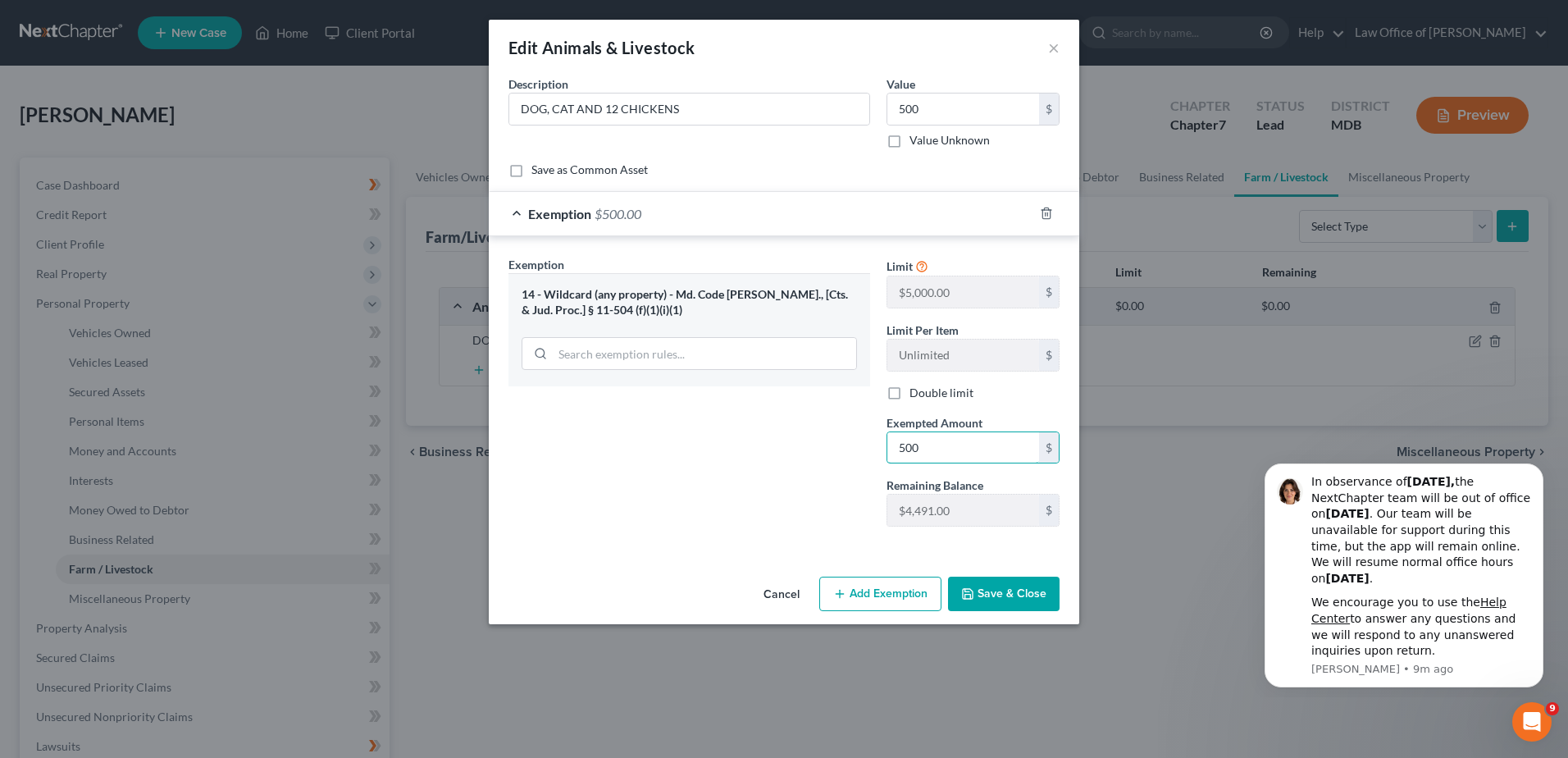
type input "500"
click at [996, 597] on button "Save & Close" at bounding box center [1003, 593] width 111 height 34
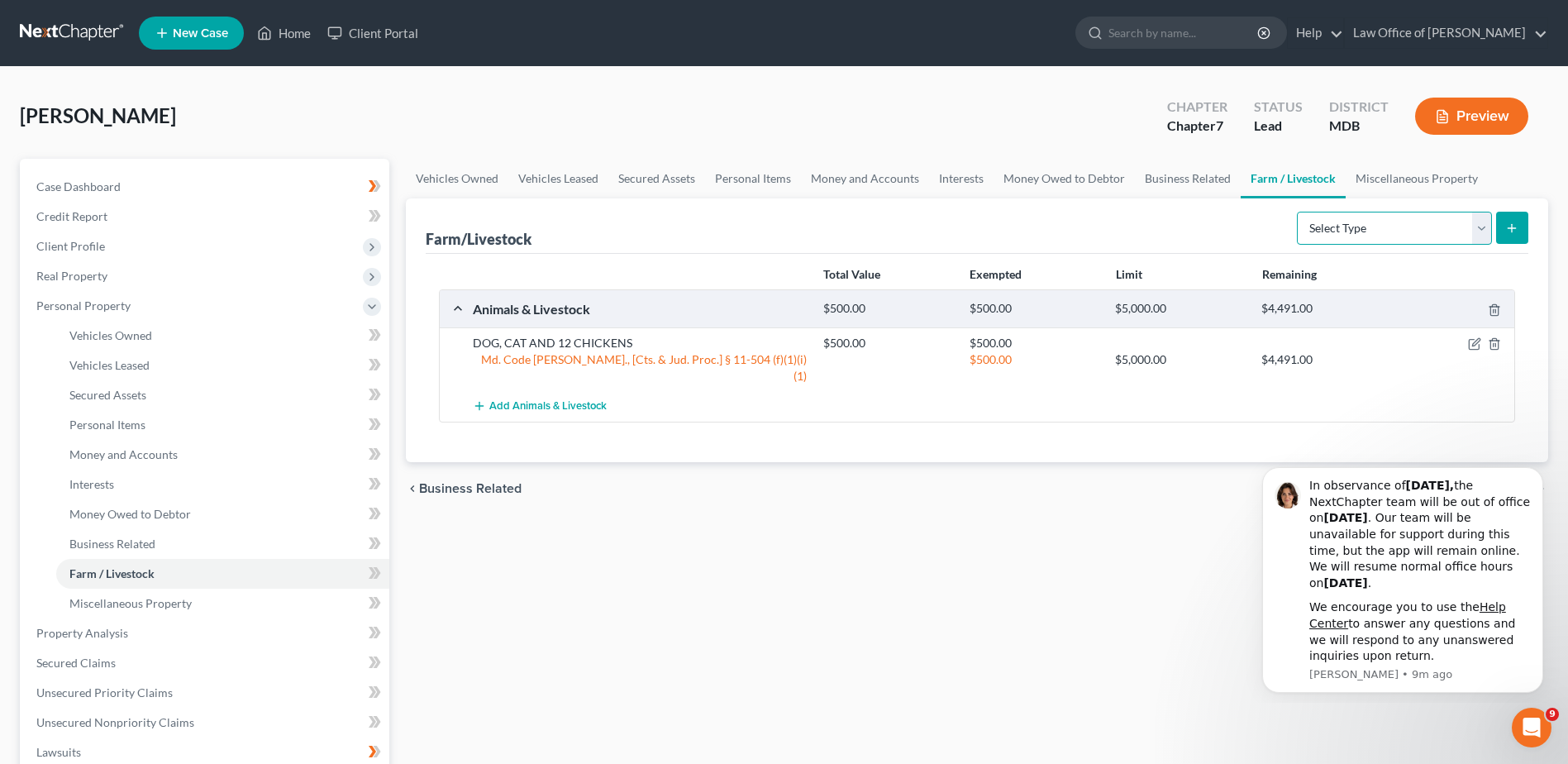
click at [1480, 231] on select "Select Type Animals & Livestock Crops: Growing or Harvested Farming Equipment F…" at bounding box center [1394, 228] width 195 height 33
click at [1412, 178] on link "Miscellaneous Property" at bounding box center [1417, 179] width 142 height 40
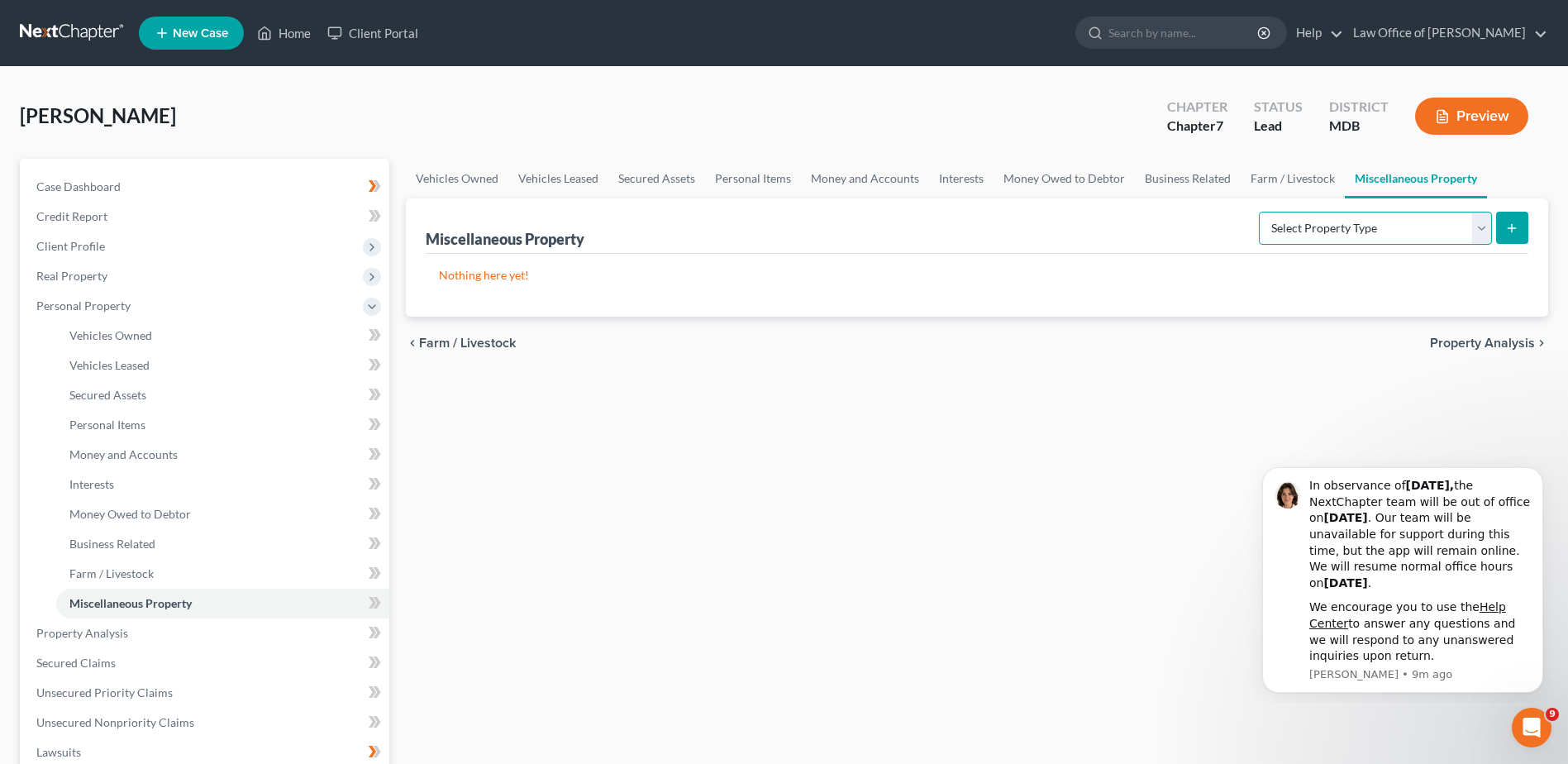
click at [1480, 229] on select "Select Property Type Assigned for Creditor Benefit [DATE] Holding for Another N…" at bounding box center [1376, 228] width 233 height 33
click at [794, 439] on div "Vehicles Owned Vehicles Leased Secured Assets Personal Items Money and Accounts…" at bounding box center [976, 635] width 1159 height 955
click at [371, 420] on icon at bounding box center [372, 424] width 7 height 12
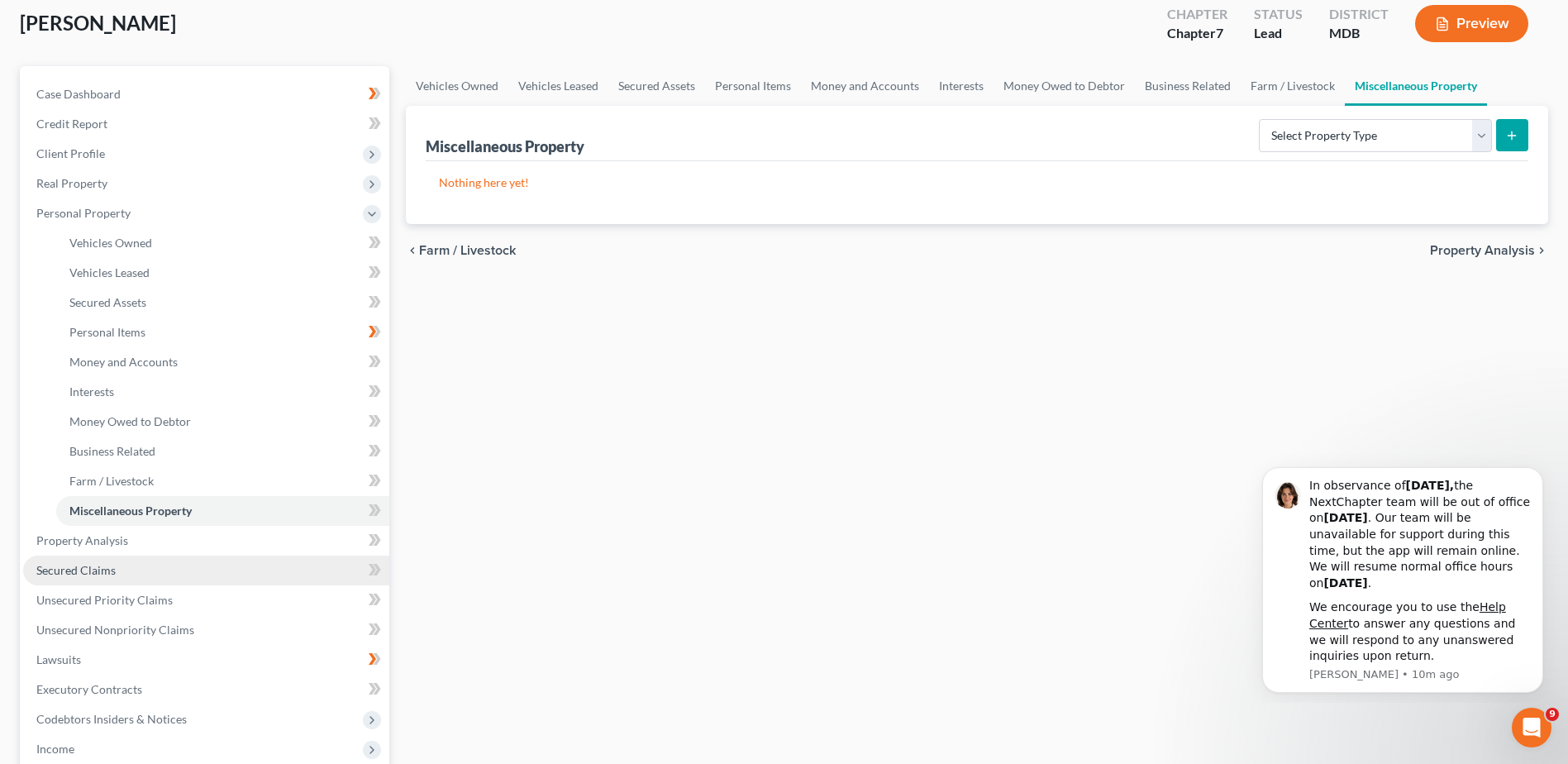
scroll to position [165, 0]
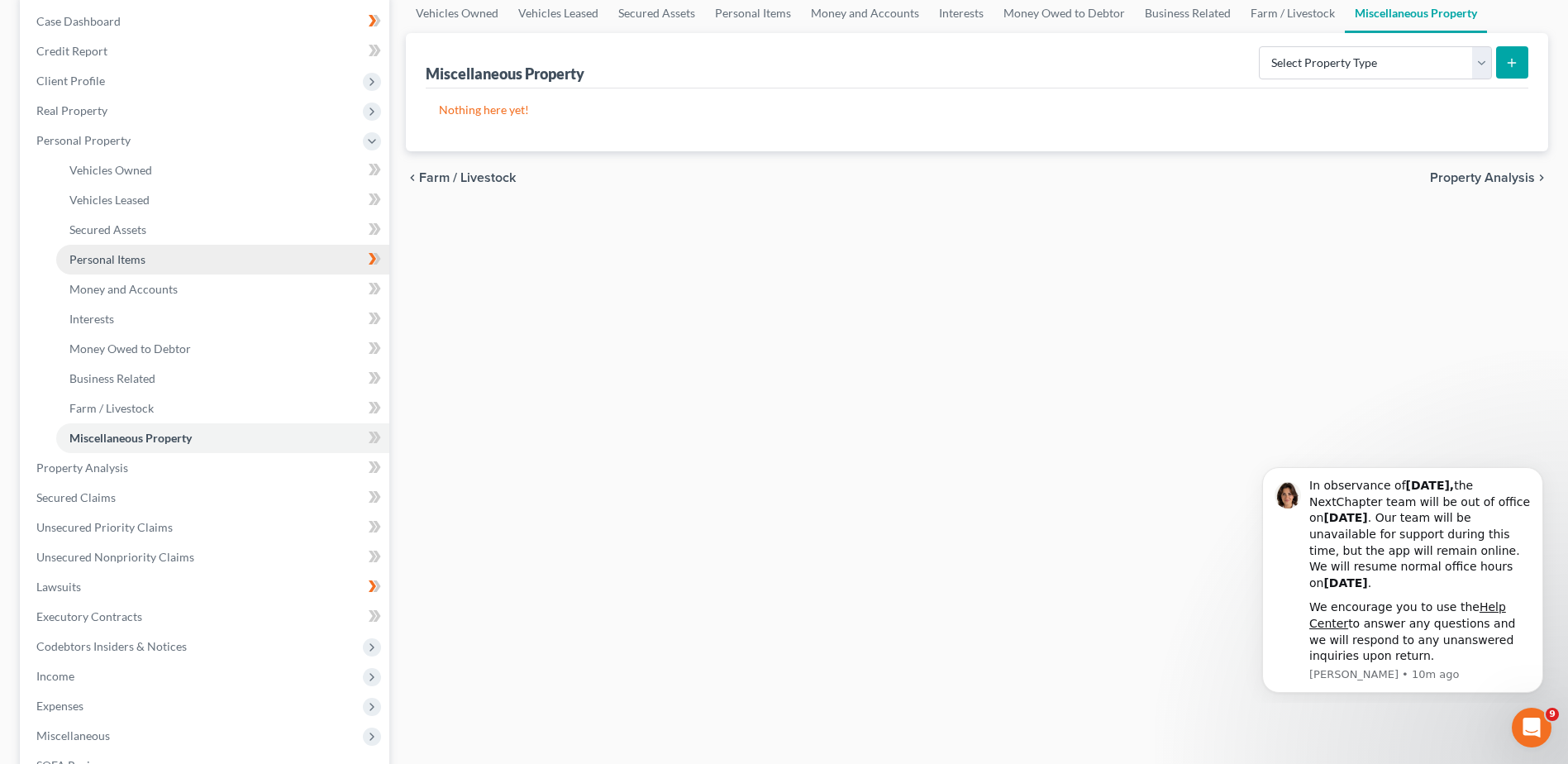
click at [221, 255] on link "Personal Items" at bounding box center [222, 259] width 333 height 30
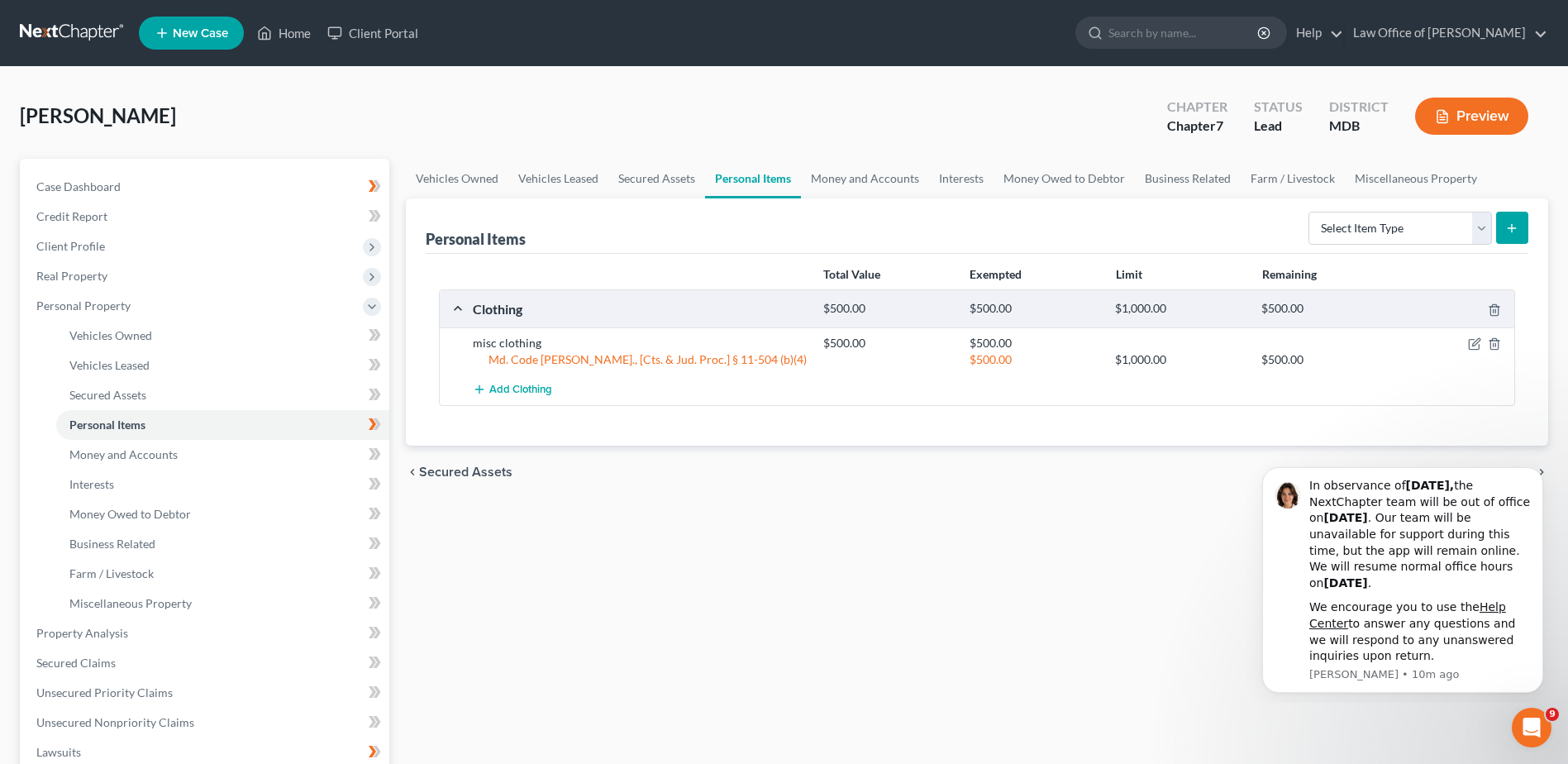
click at [752, 184] on link "Personal Items" at bounding box center [752, 179] width 96 height 40
click at [1492, 226] on form "Select Item Type Clothing Collectibles Of Value Electronics Firearms Household …" at bounding box center [1418, 228] width 220 height 34
click at [1478, 231] on select "Select Item Type Clothing Collectibles Of Value Electronics Firearms Household …" at bounding box center [1399, 228] width 183 height 33
select select "electronics"
click at [1310, 212] on select "Select Item Type Clothing Collectibles Of Value Electronics Firearms Household …" at bounding box center [1399, 228] width 183 height 33
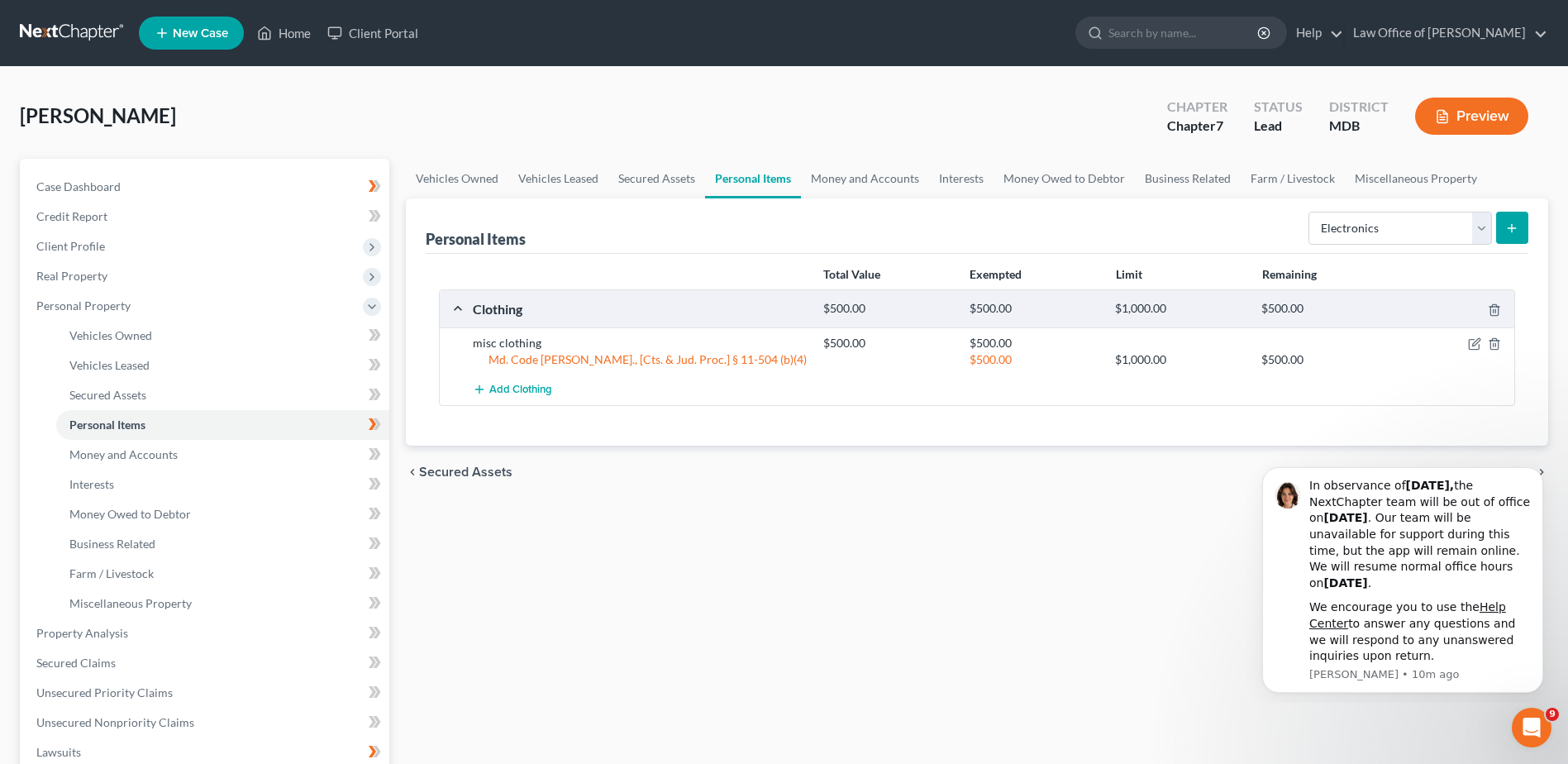
click at [1513, 224] on icon "submit" at bounding box center [1511, 228] width 14 height 14
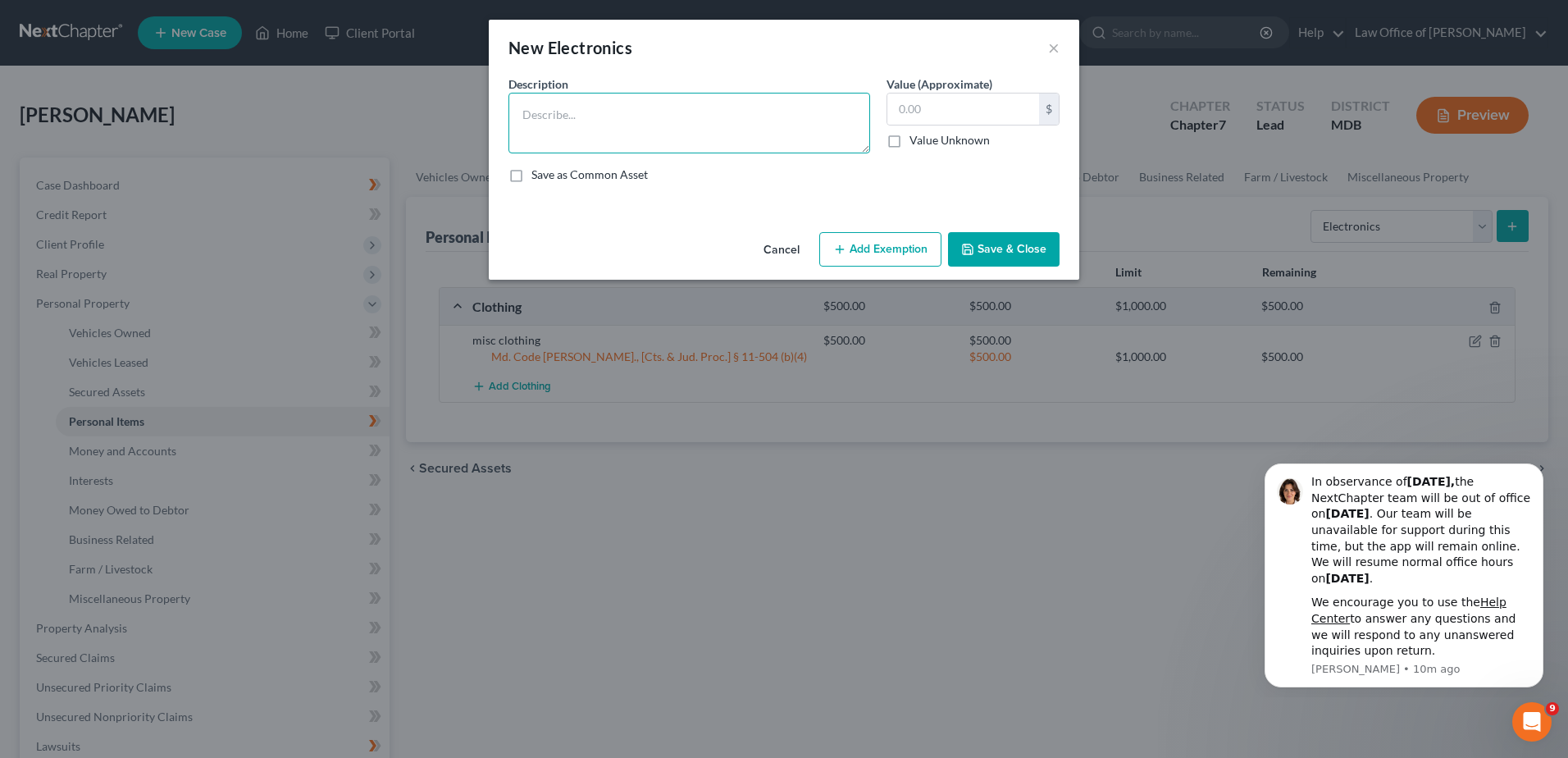
click at [568, 109] on textarea at bounding box center [689, 122] width 362 height 61
type textarea "2"
type textarea "3 TVs, cell phone, desk top computer ([DEMOGRAPHIC_DATA])"
type input "450"
click at [864, 254] on button "Add Exemption" at bounding box center [880, 250] width 122 height 34
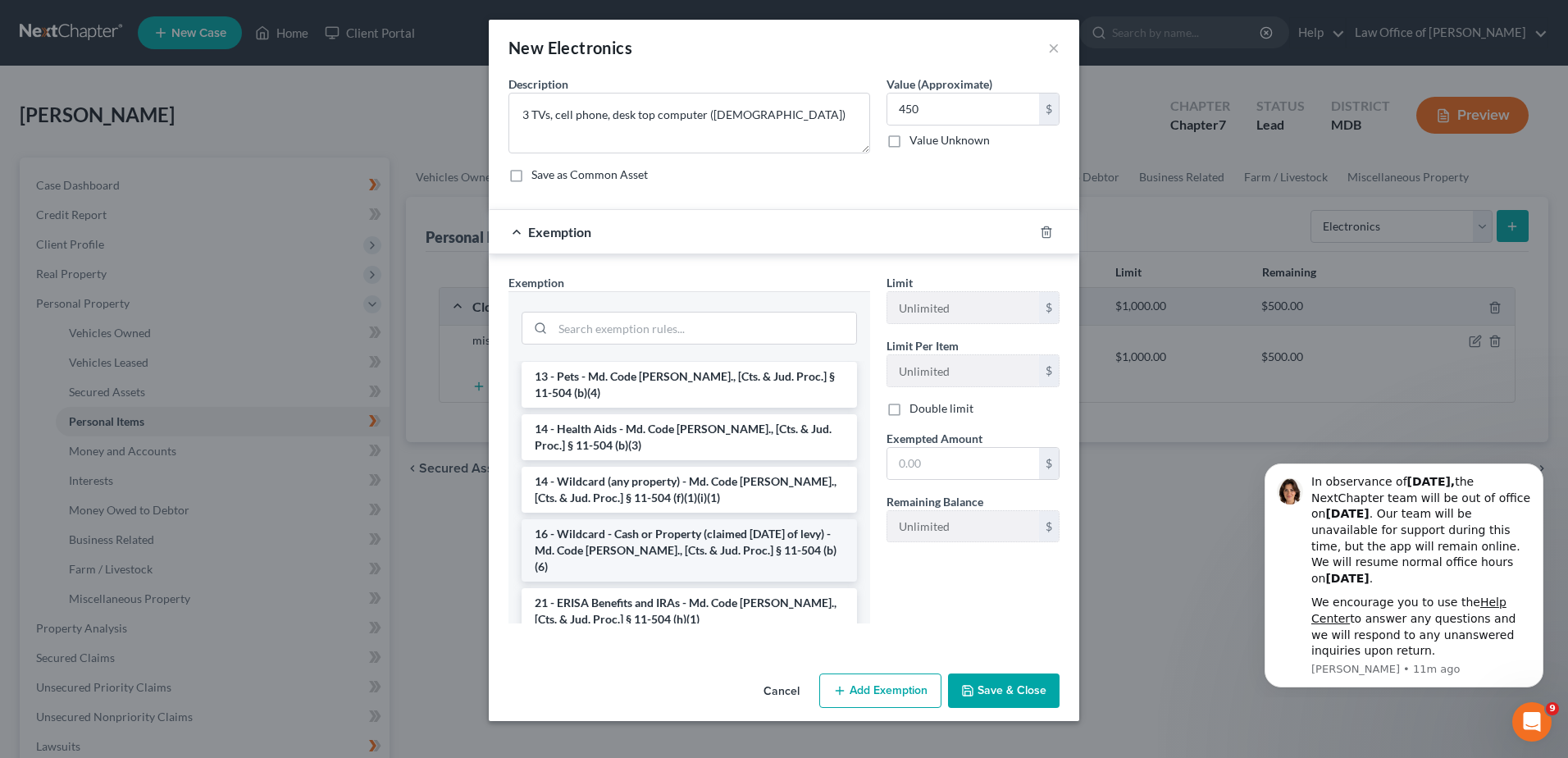
scroll to position [246, 0]
click at [719, 470] on li "14 - Wildcard (any property) - Md. Code [PERSON_NAME]., [Cts. & Jud. Proc.] § 1…" at bounding box center [689, 488] width 336 height 46
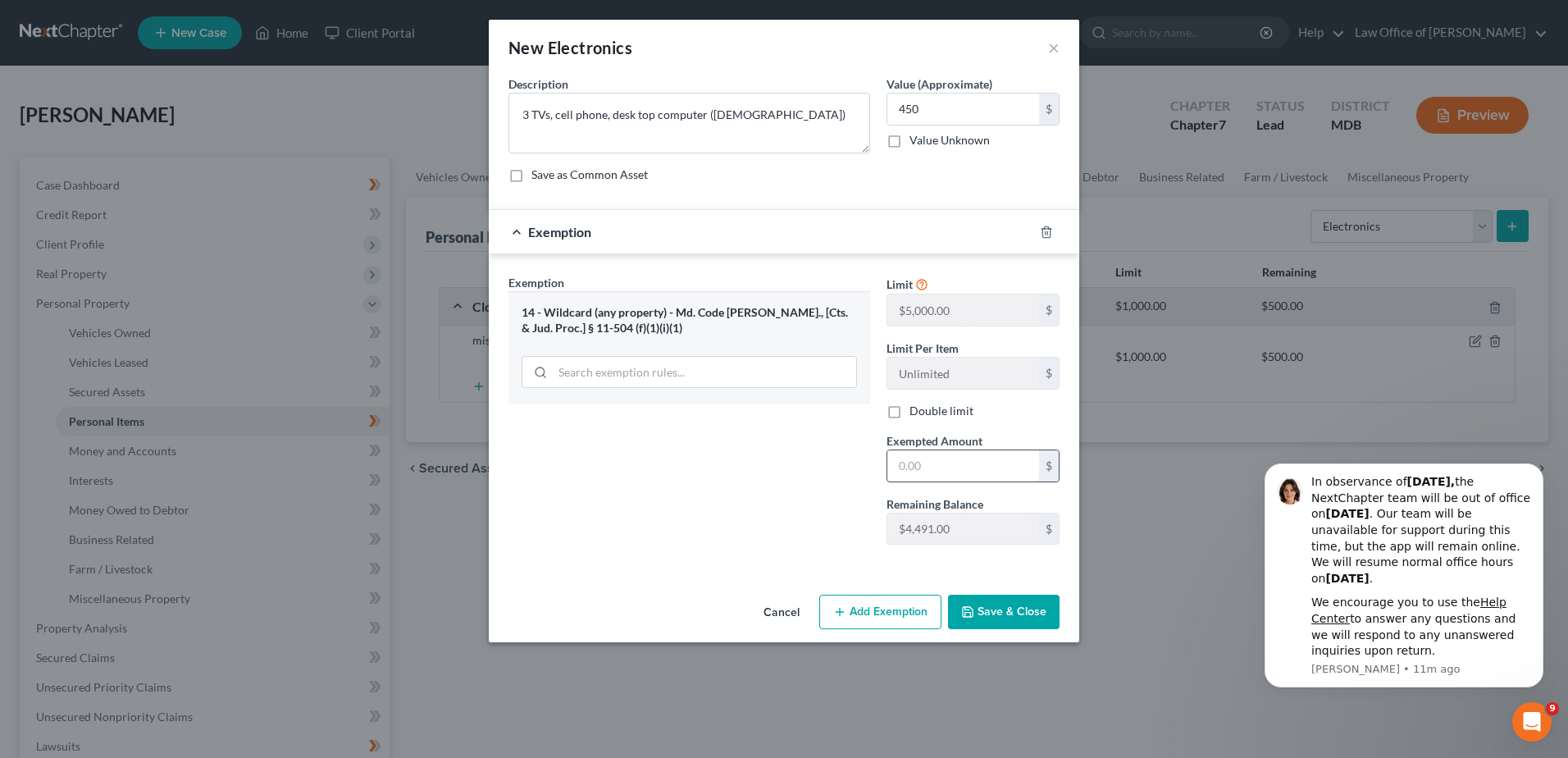
click at [930, 473] on input "text" at bounding box center [964, 466] width 152 height 31
type input "450"
click at [814, 544] on div "Exemption Set must be selected for CA. Exemption * 14 - Wildcard (any property)…" at bounding box center [689, 416] width 378 height 284
click at [985, 601] on button "Save & Close" at bounding box center [1003, 611] width 111 height 34
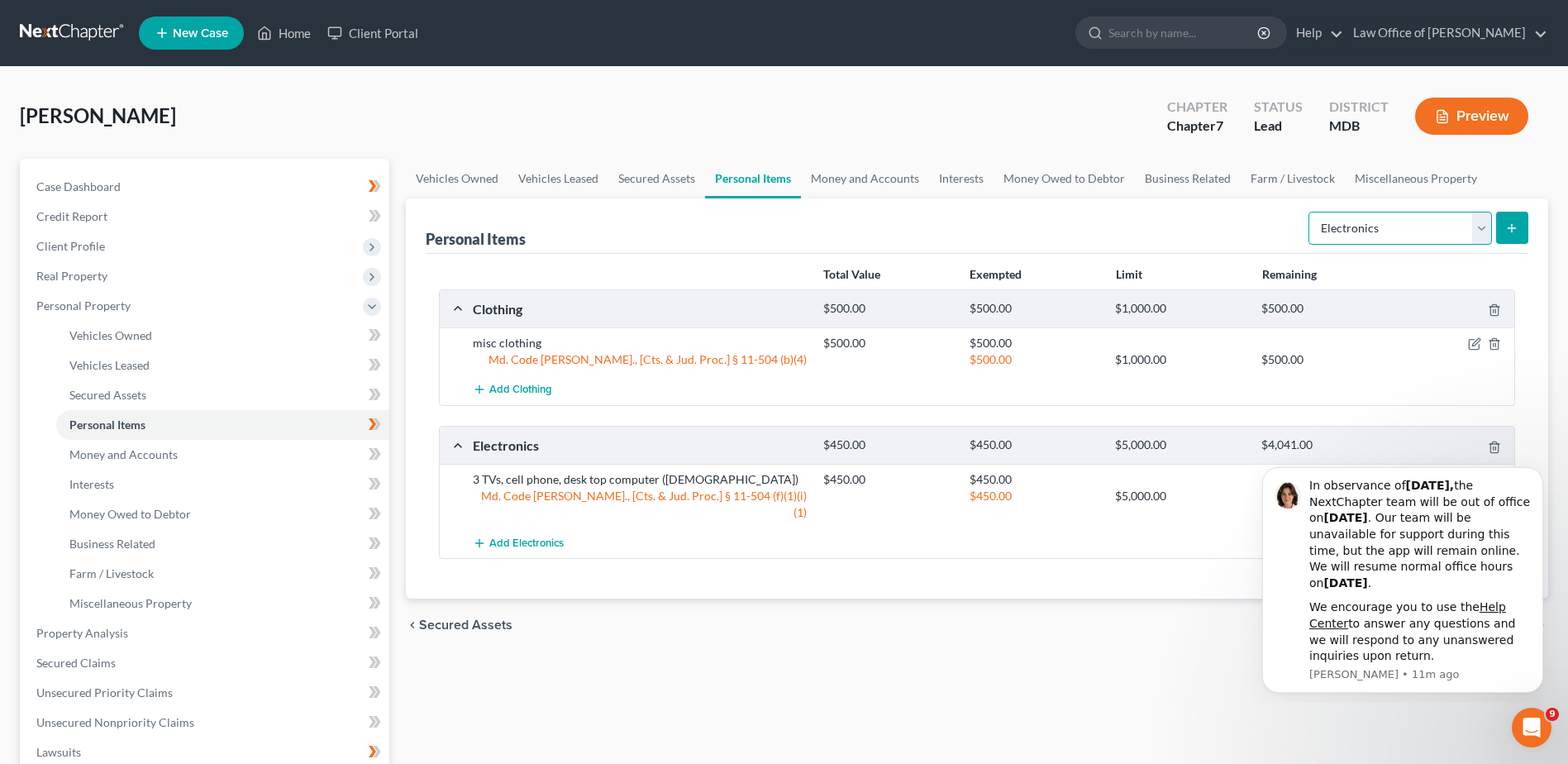
click at [1481, 228] on select "Select Item Type Clothing Collectibles Of Value Electronics Firearms Household …" at bounding box center [1399, 228] width 183 height 33
select select "household_goods"
click at [1310, 212] on select "Select Item Type Clothing Collectibles Of Value Electronics Firearms Household …" at bounding box center [1399, 228] width 183 height 33
click at [1509, 235] on button "submit" at bounding box center [1511, 227] width 32 height 32
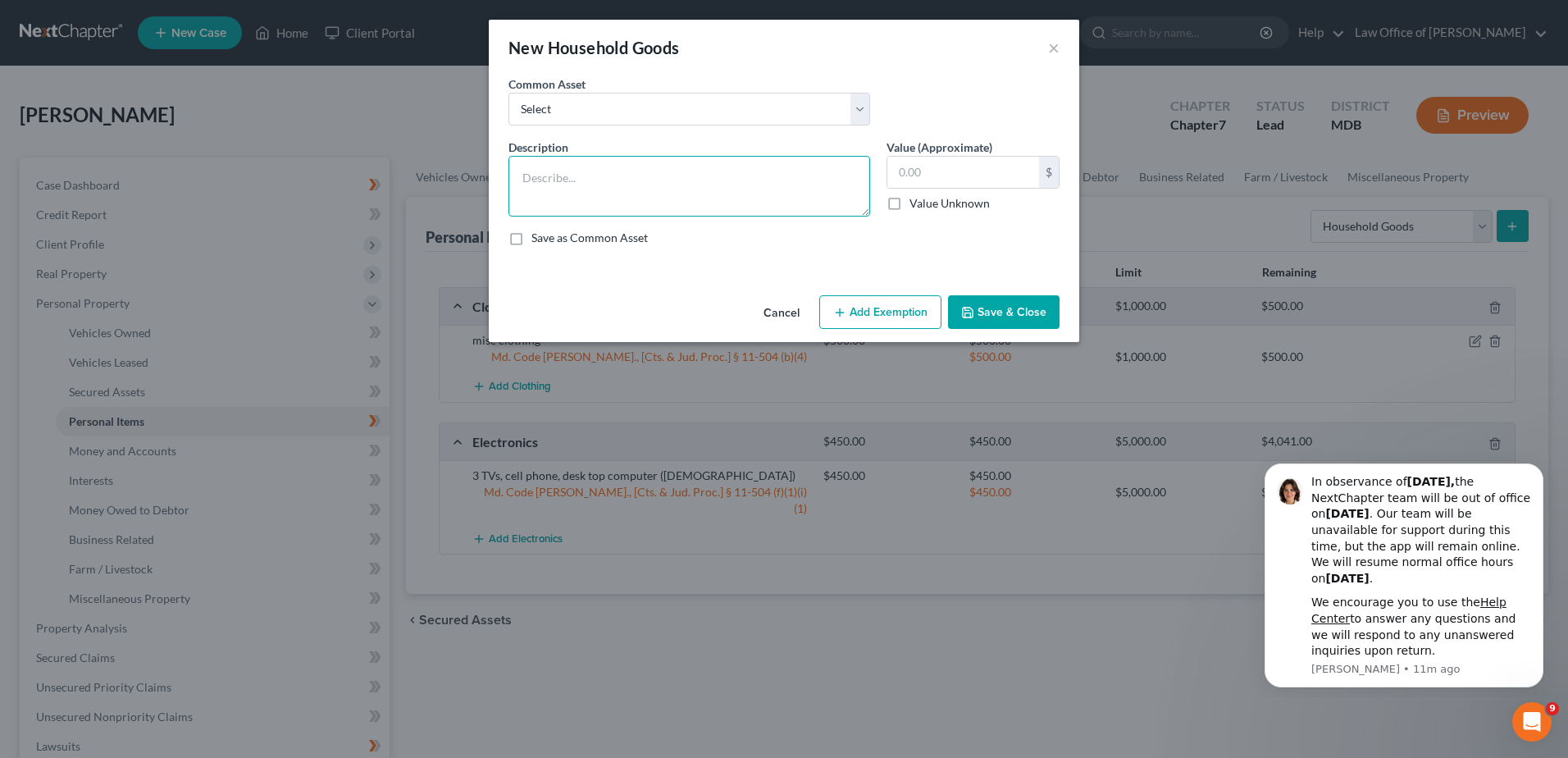
click at [570, 189] on textarea at bounding box center [689, 185] width 362 height 61
type textarea "misc HHG"
type input "750"
click at [841, 312] on line "button" at bounding box center [840, 312] width 7 height 0
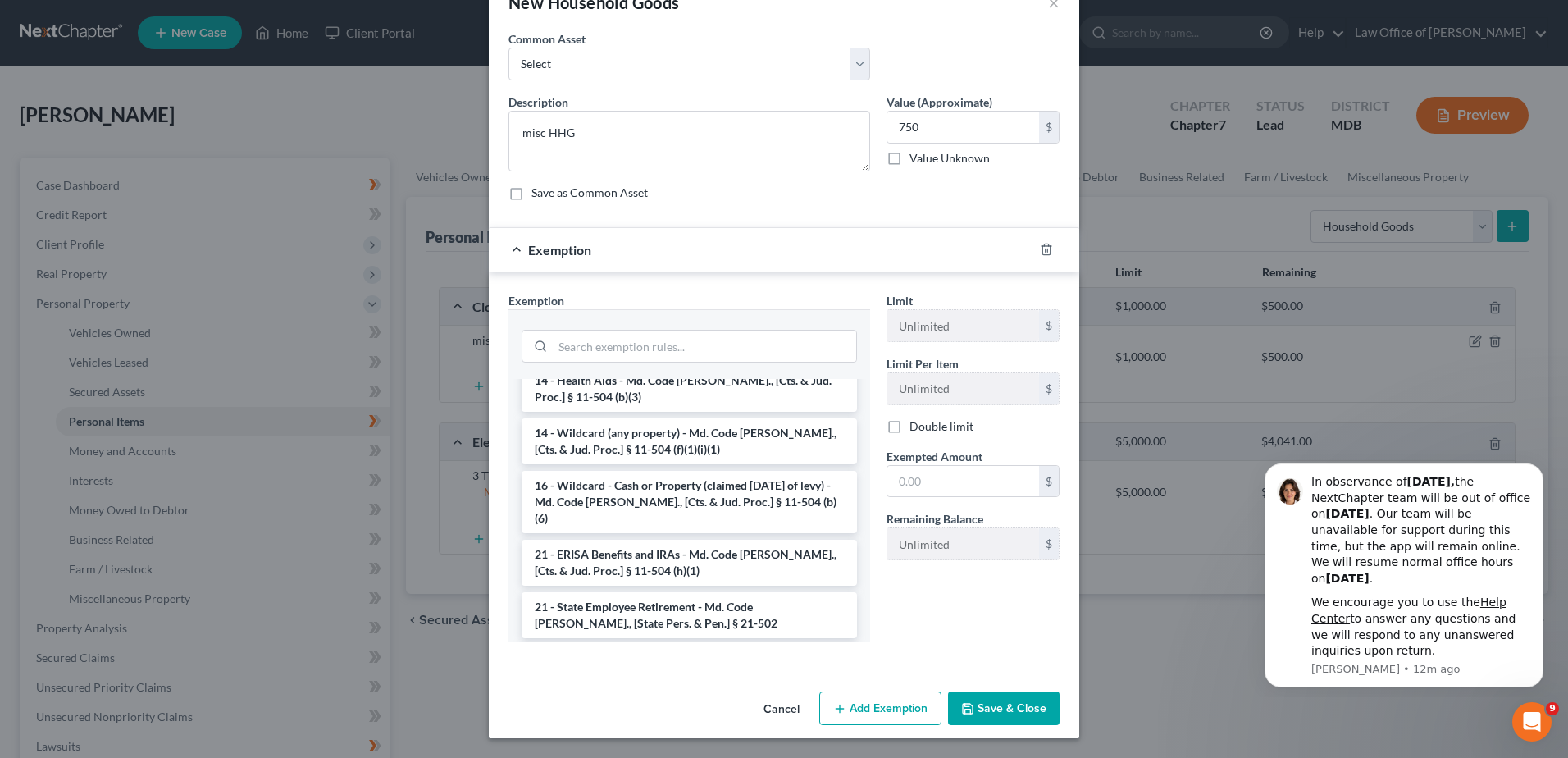
scroll to position [545, 0]
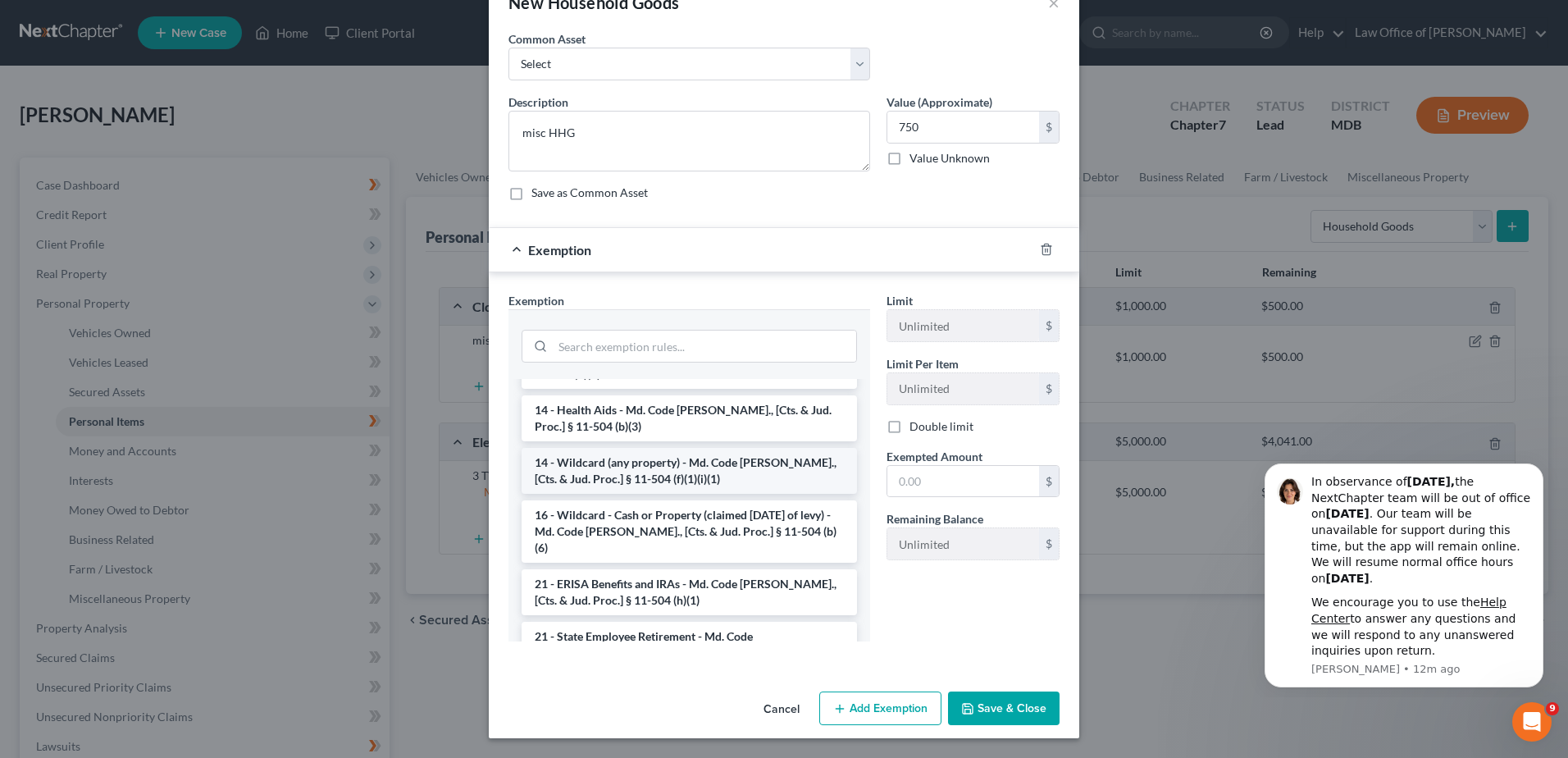
click at [699, 460] on li "14 - Wildcard (any property) - Md. Code [PERSON_NAME]., [Cts. & Jud. Proc.] § 1…" at bounding box center [689, 470] width 336 height 46
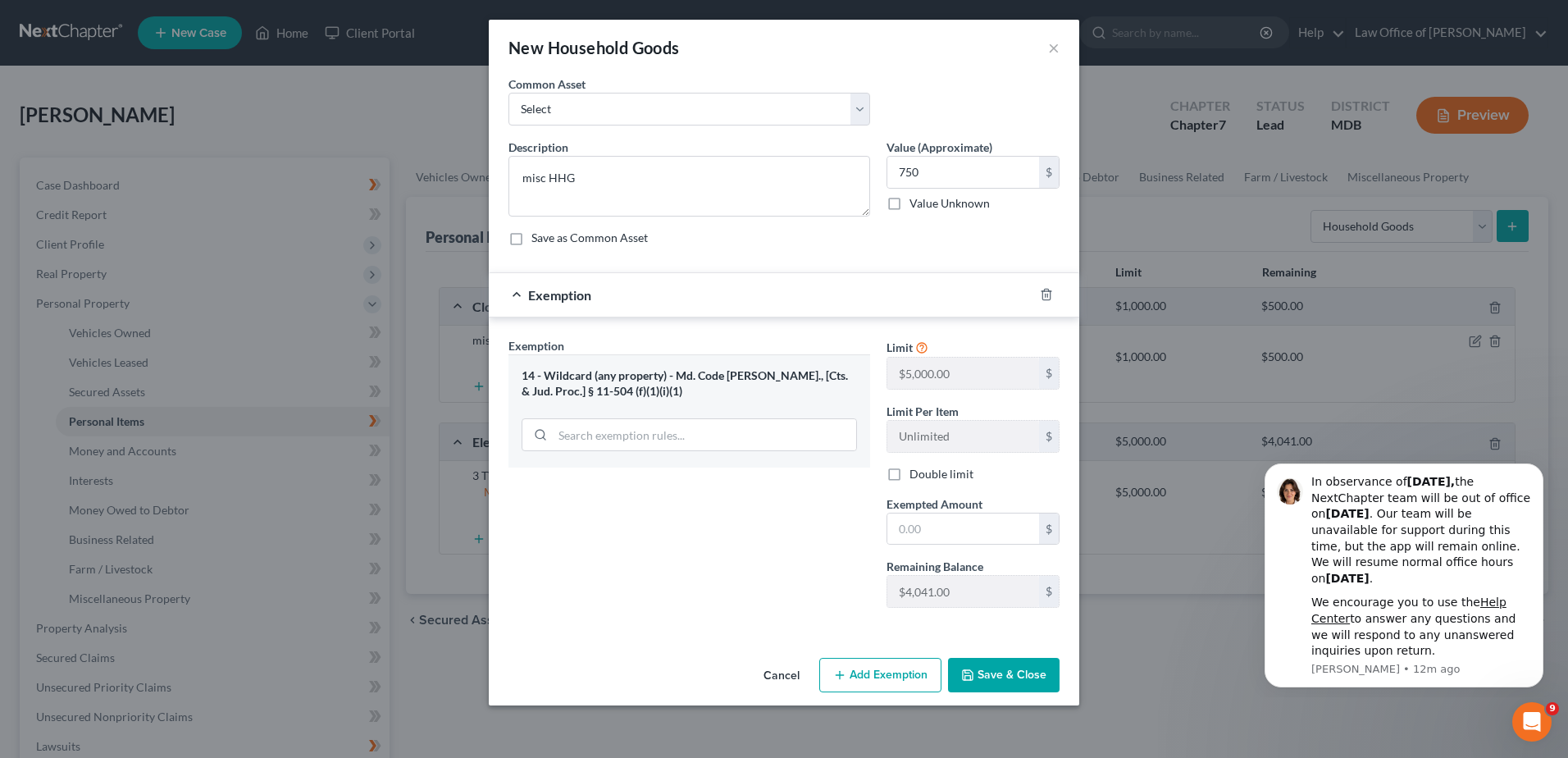
scroll to position [0, 0]
click at [937, 531] on input "text" at bounding box center [964, 528] width 152 height 31
type input "750"
click at [1011, 677] on button "Save & Close" at bounding box center [1003, 675] width 111 height 34
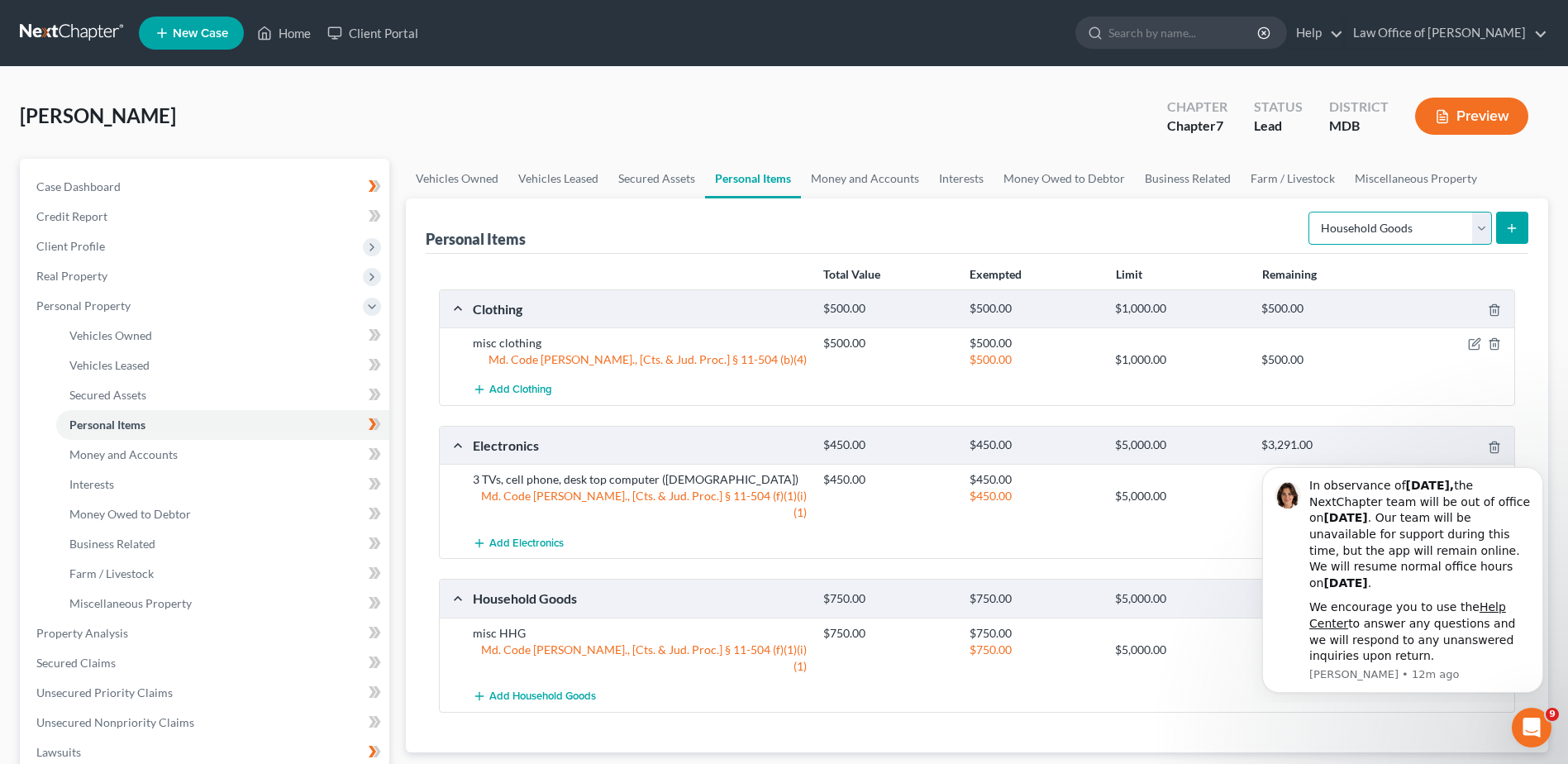
click at [1480, 226] on select "Select Item Type Clothing Collectibles Of Value Electronics Firearms Household …" at bounding box center [1399, 228] width 183 height 33
select select "jewelry"
click at [1310, 212] on select "Select Item Type Clothing Collectibles Of Value Electronics Firearms Household …" at bounding box center [1399, 228] width 183 height 33
click at [1507, 225] on icon "submit" at bounding box center [1511, 228] width 14 height 14
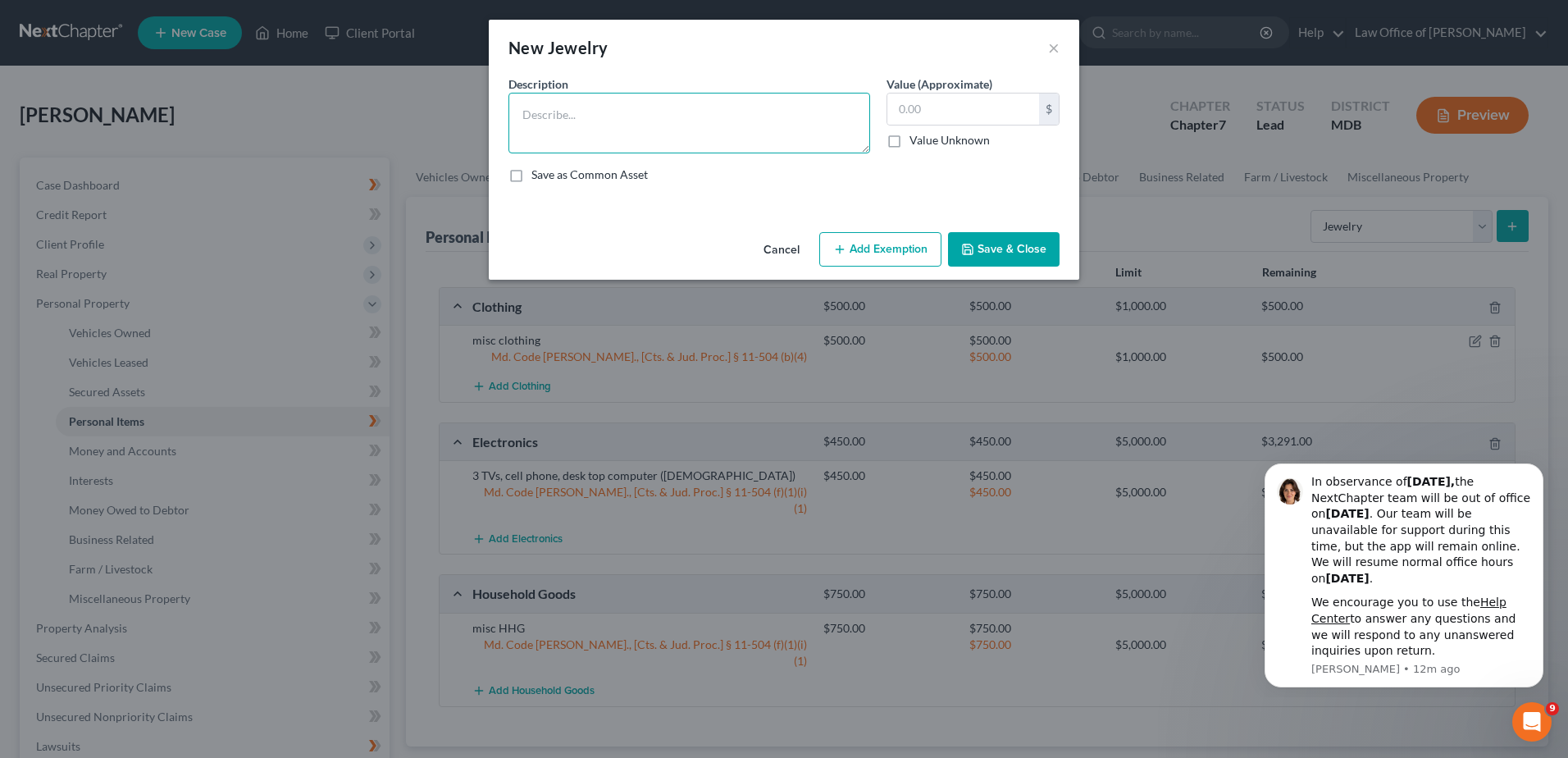
drag, startPoint x: 527, startPoint y: 109, endPoint x: 535, endPoint y: 111, distance: 8.2
click at [527, 109] on textarea at bounding box center [689, 122] width 362 height 61
type textarea "misc costume jewelry"
type input "50"
click at [864, 252] on button "Add Exemption" at bounding box center [880, 250] width 122 height 34
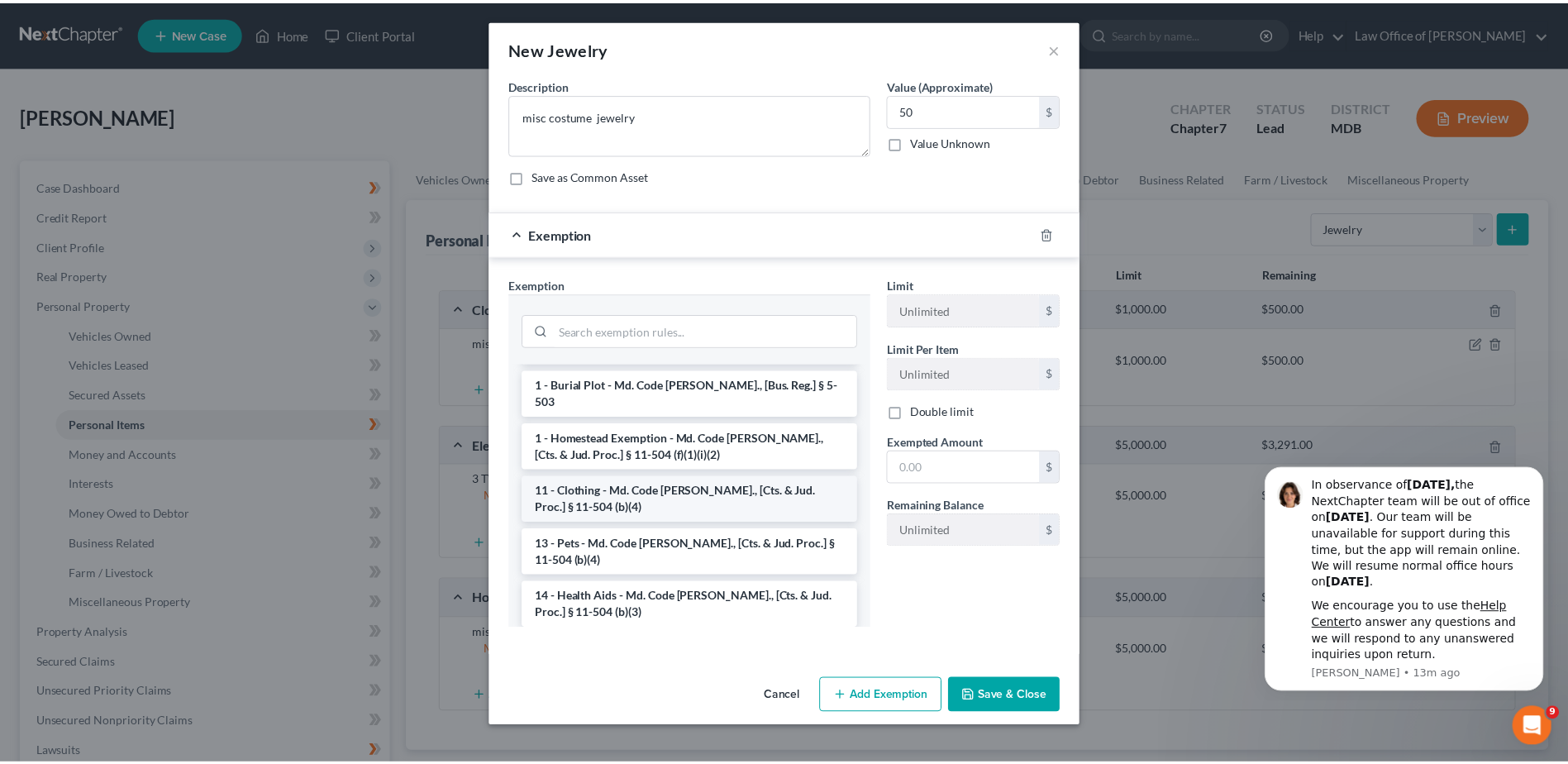
scroll to position [165, 0]
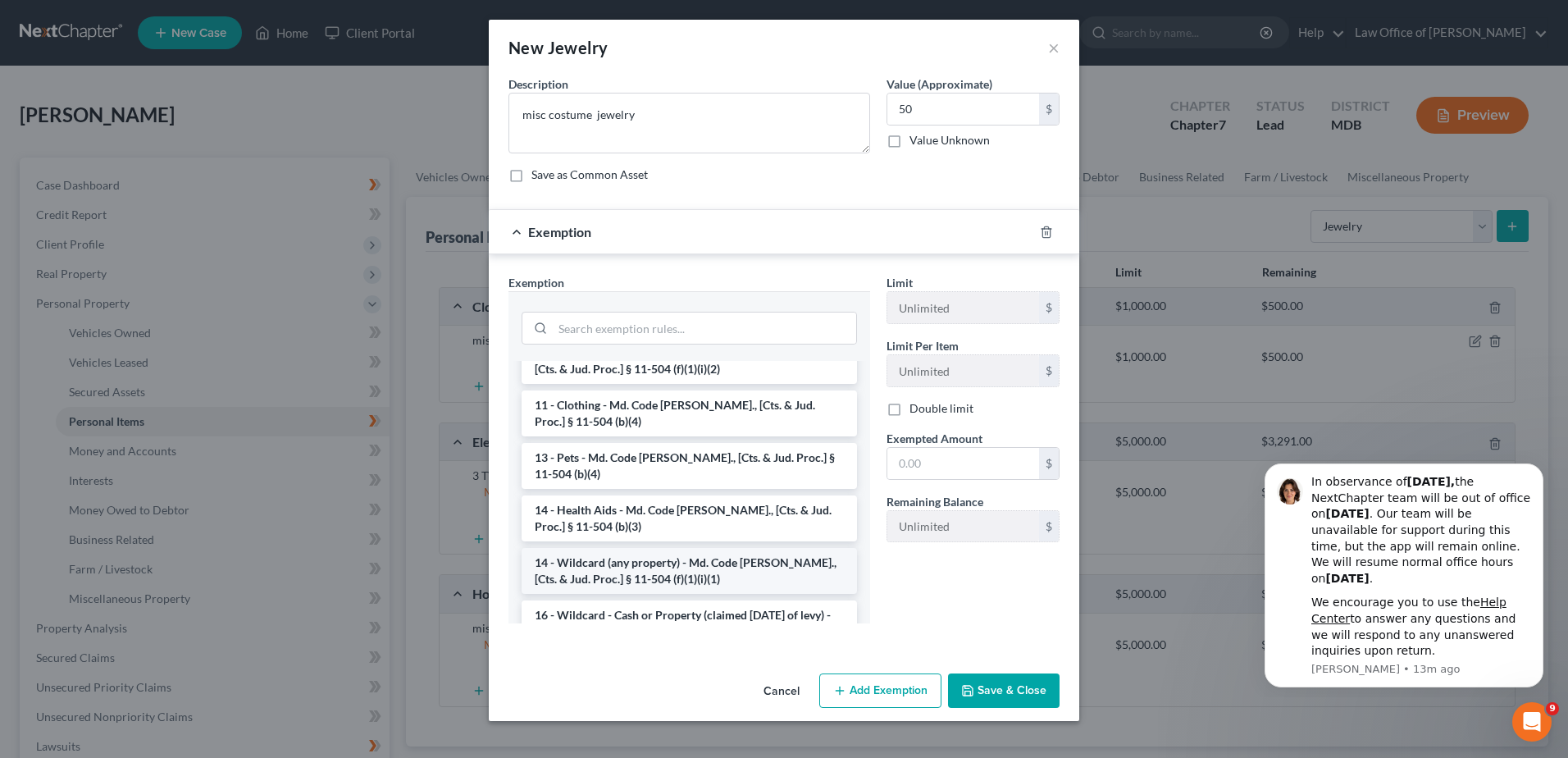
click at [748, 548] on li "14 - Wildcard (any property) - Md. Code [PERSON_NAME]., [Cts. & Jud. Proc.] § 1…" at bounding box center [689, 571] width 336 height 46
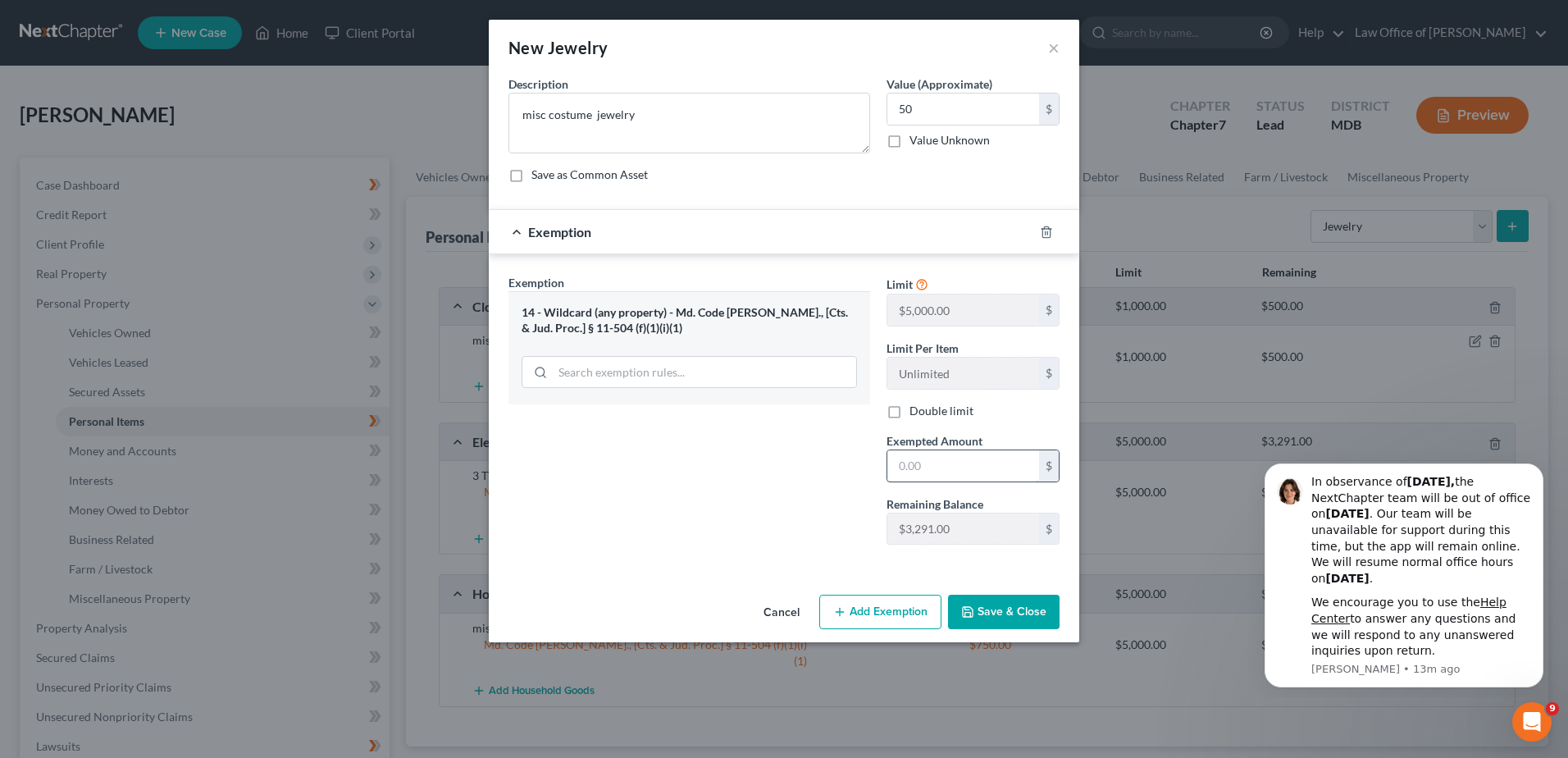
click at [935, 469] on input "text" at bounding box center [964, 466] width 152 height 31
type input "50"
click at [990, 602] on button "Save & Close" at bounding box center [1003, 611] width 111 height 34
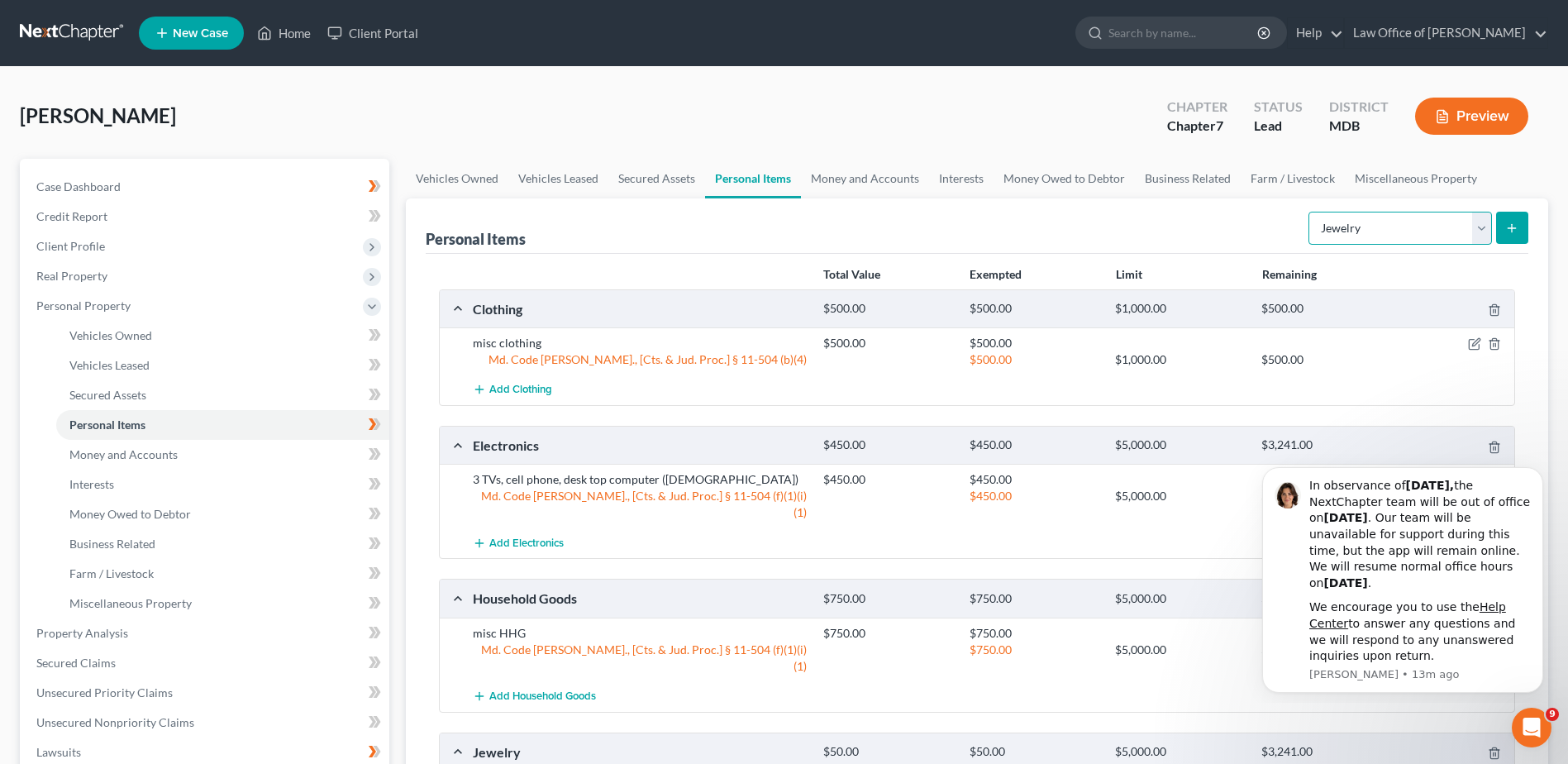
click at [1472, 232] on select "Select Item Type Clothing Collectibles Of Value Electronics Firearms Household …" at bounding box center [1399, 228] width 183 height 33
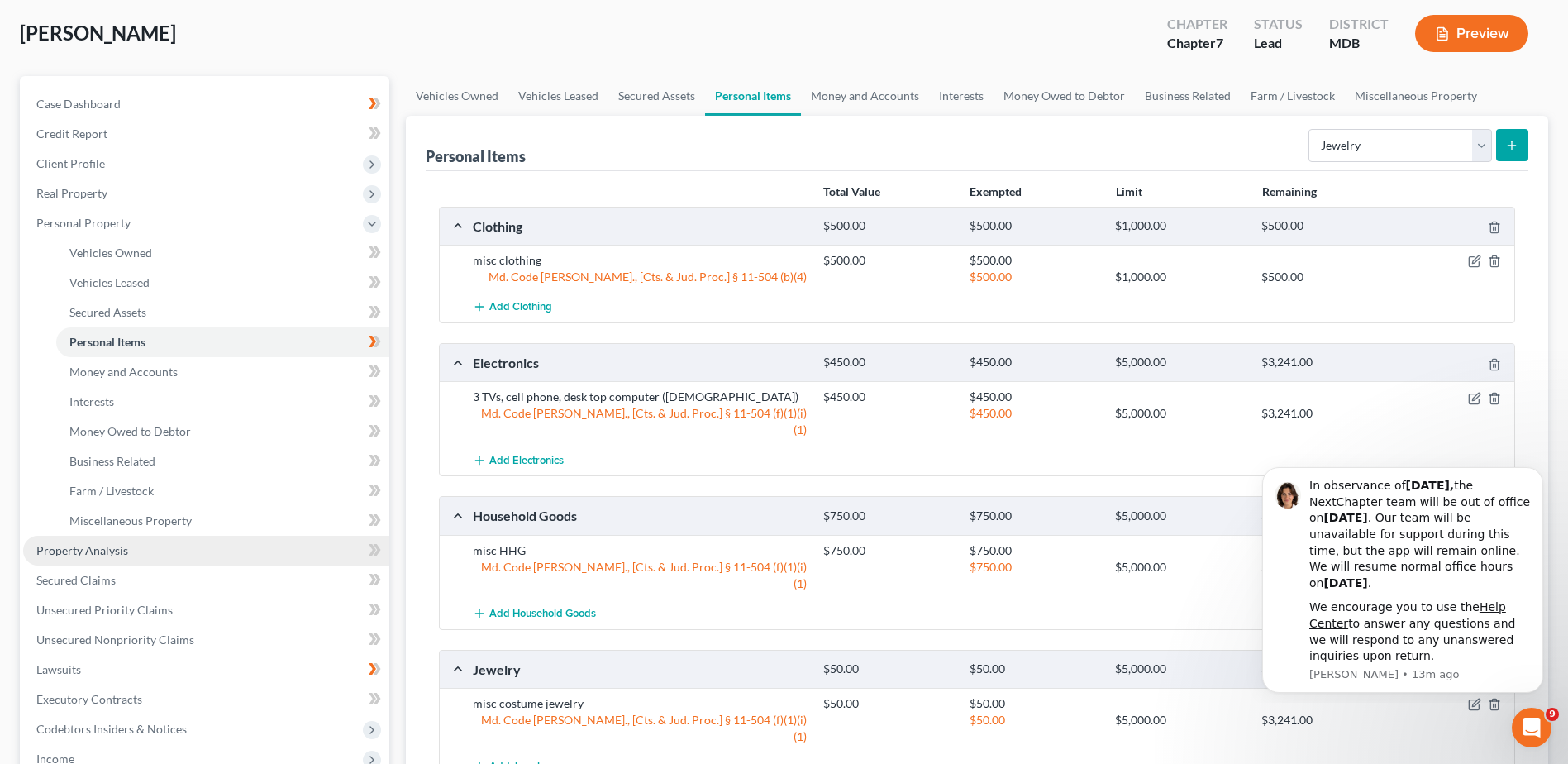
click at [119, 551] on span "Property Analysis" at bounding box center [82, 550] width 92 height 14
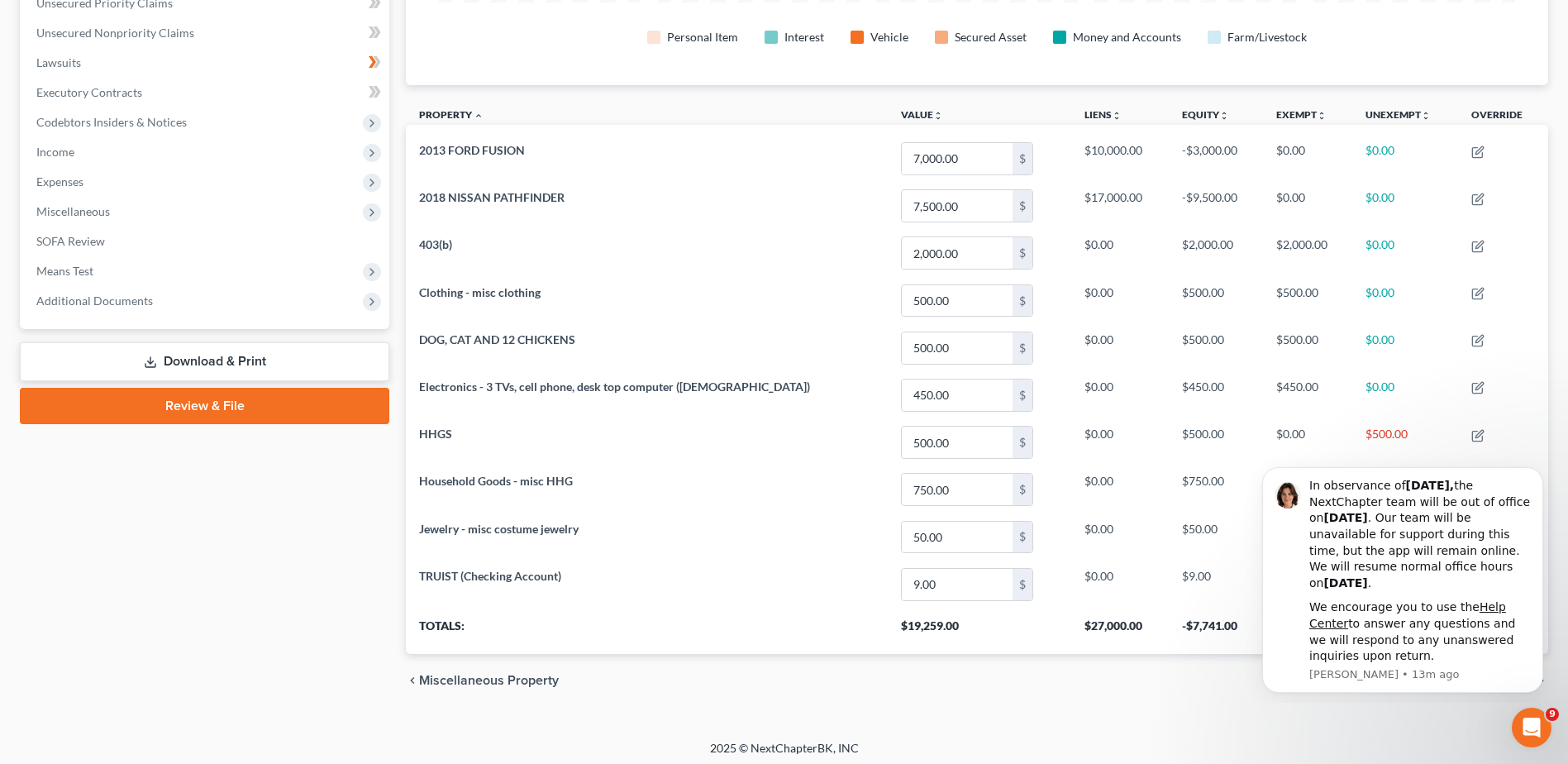
scroll to position [397, 0]
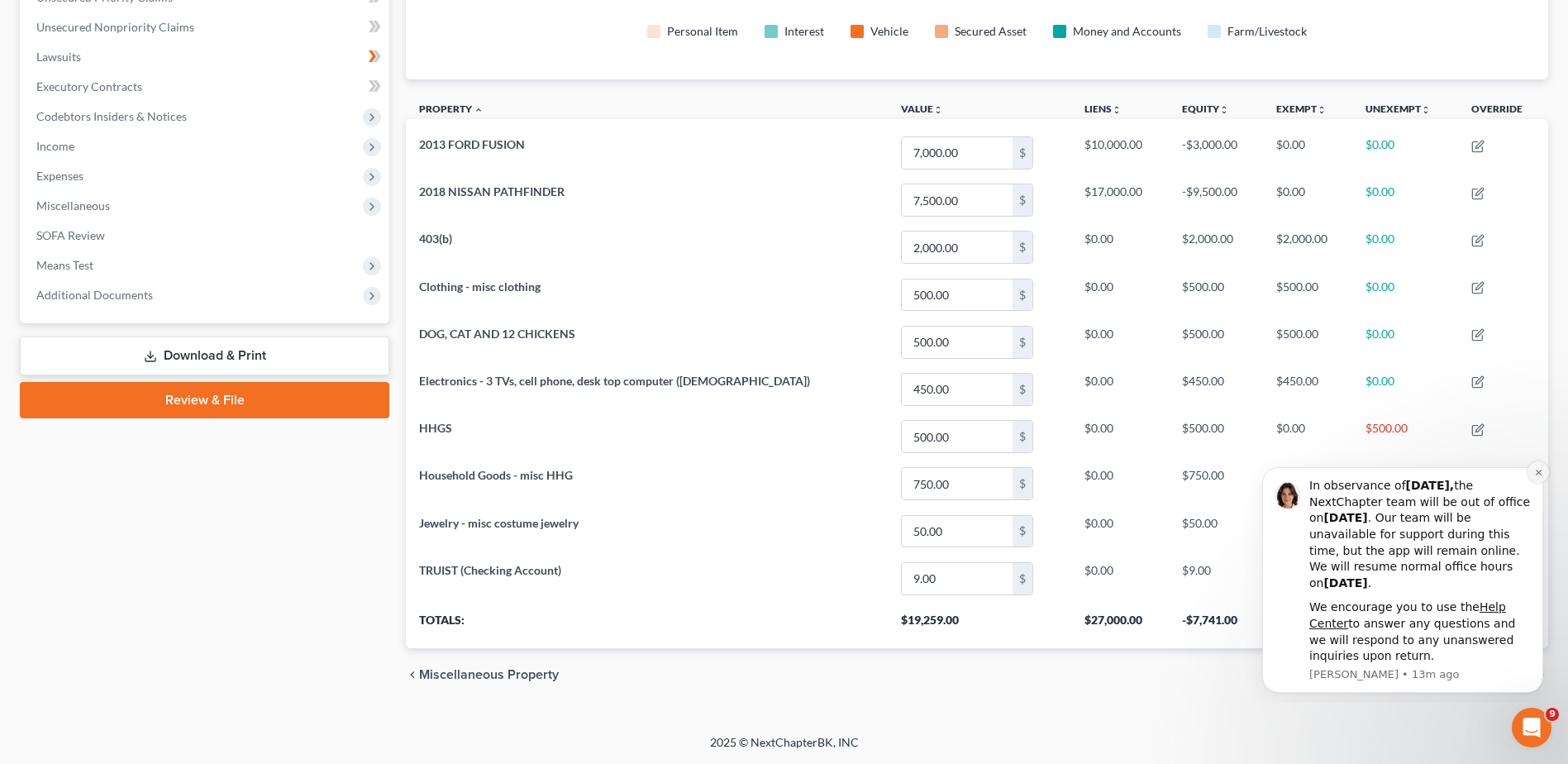
click at [1536, 477] on button "Dismiss notification" at bounding box center [1538, 472] width 22 height 22
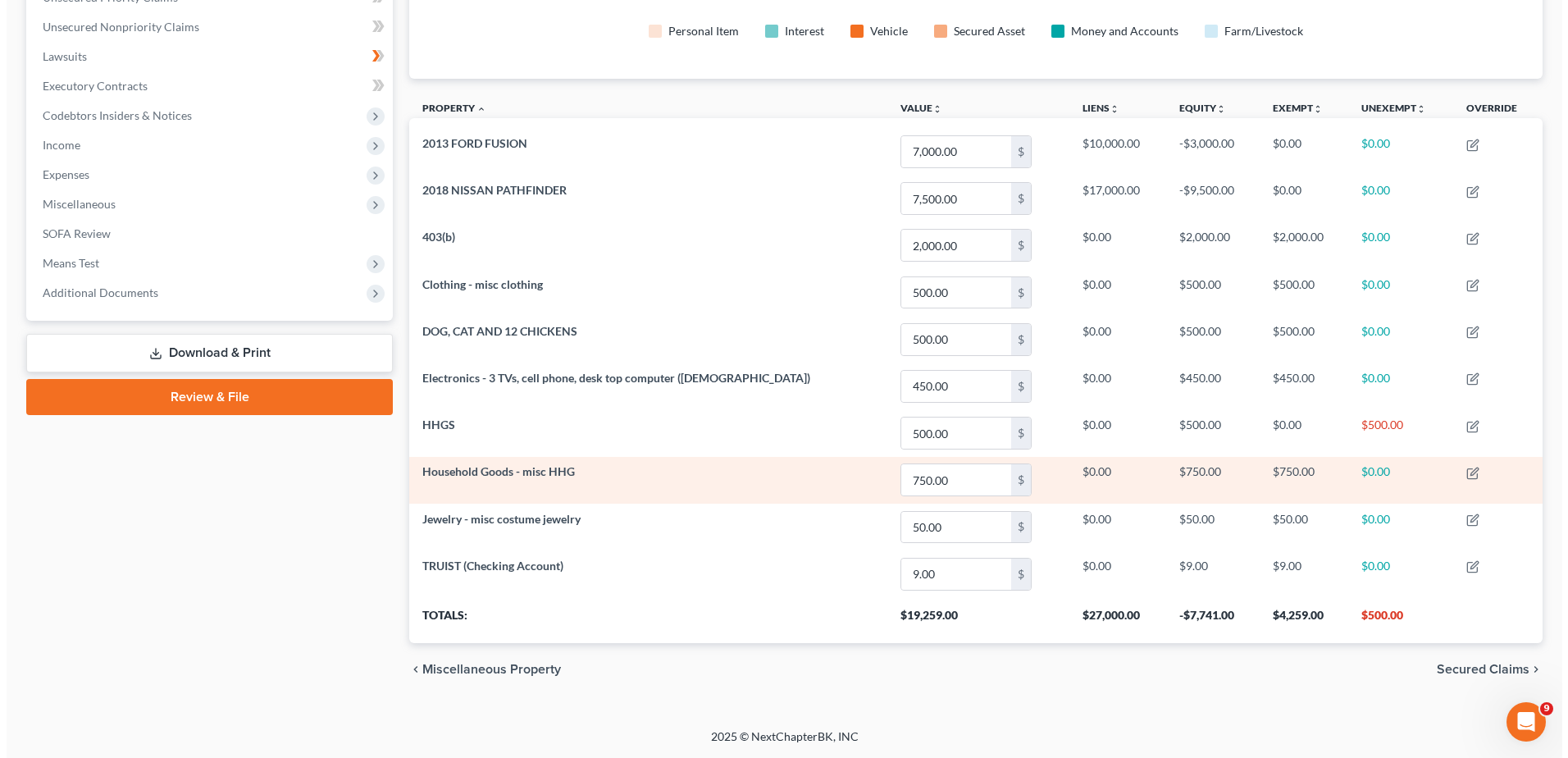
scroll to position [312, 0]
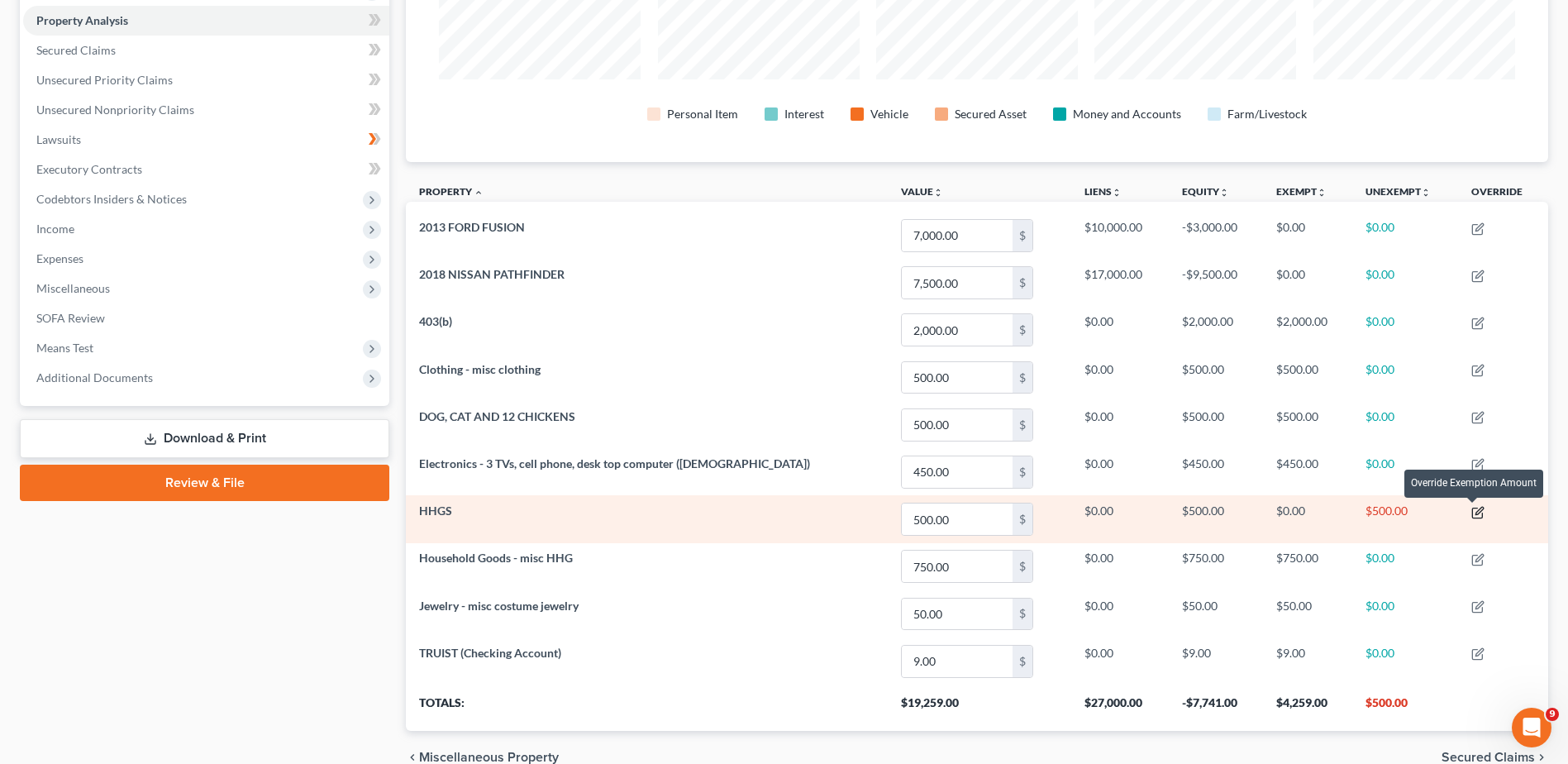
click at [1472, 509] on icon "button" at bounding box center [1478, 512] width 14 height 14
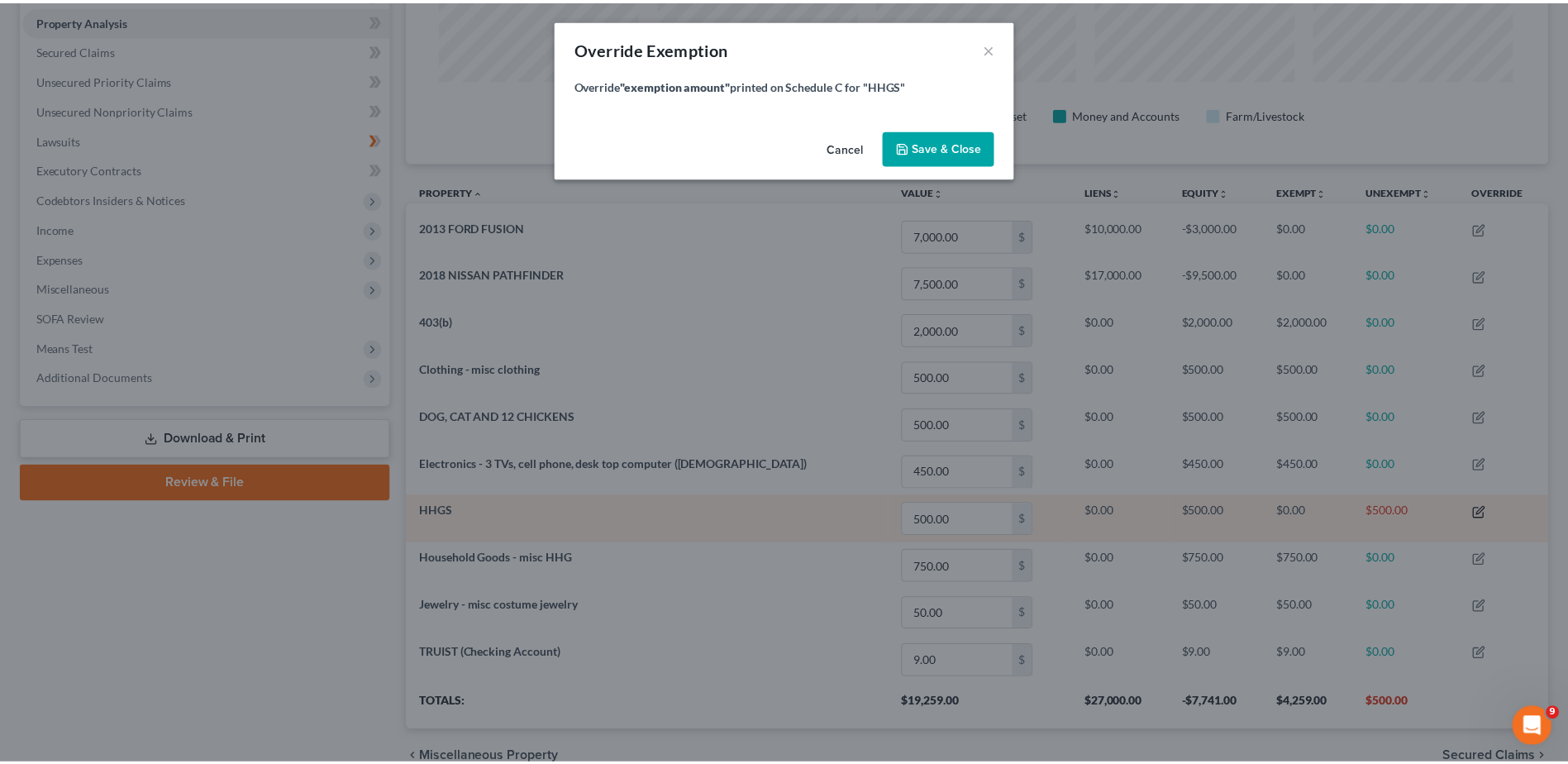
scroll to position [320, 1151]
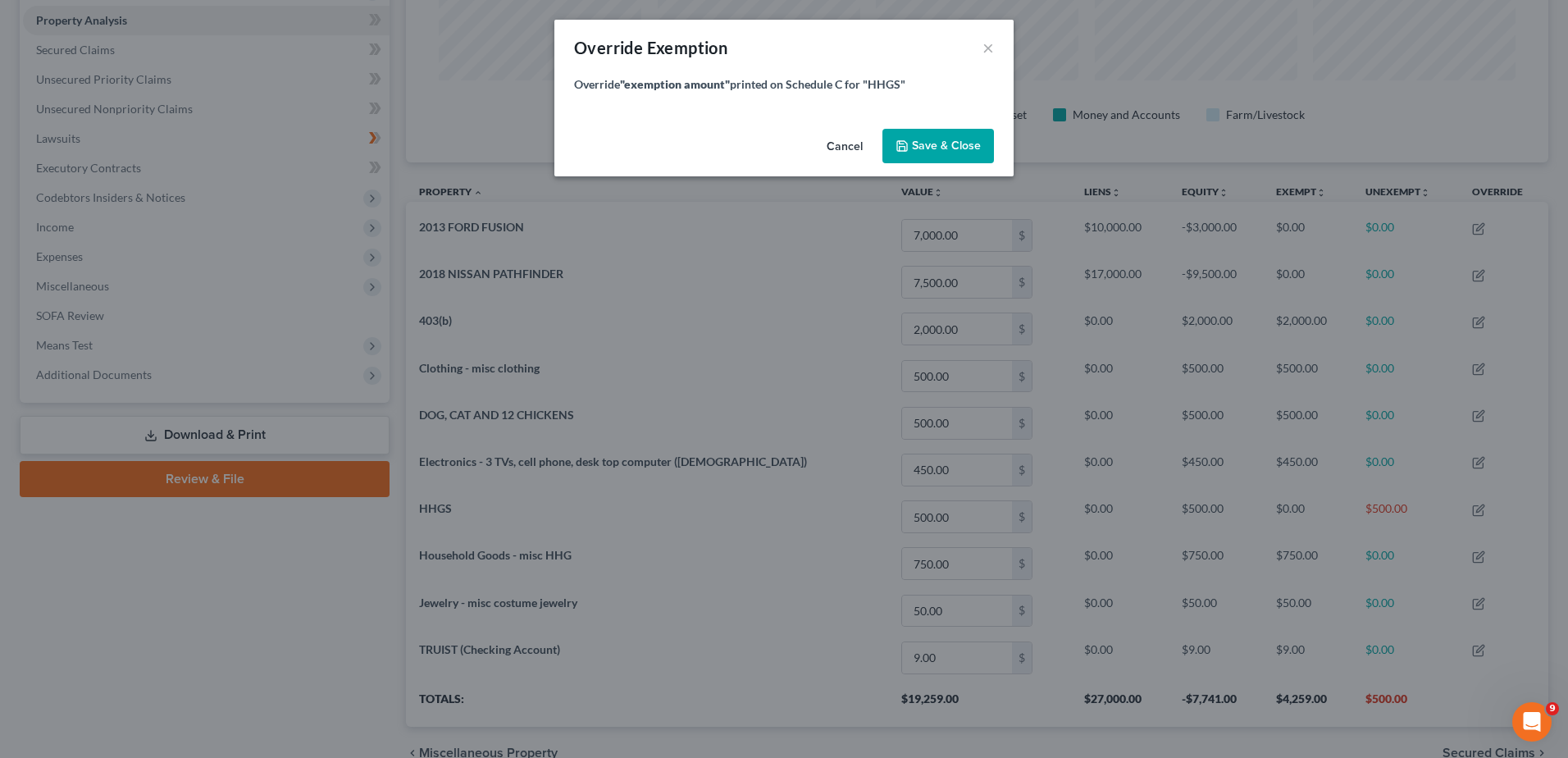
click at [837, 146] on button "Cancel" at bounding box center [844, 147] width 62 height 33
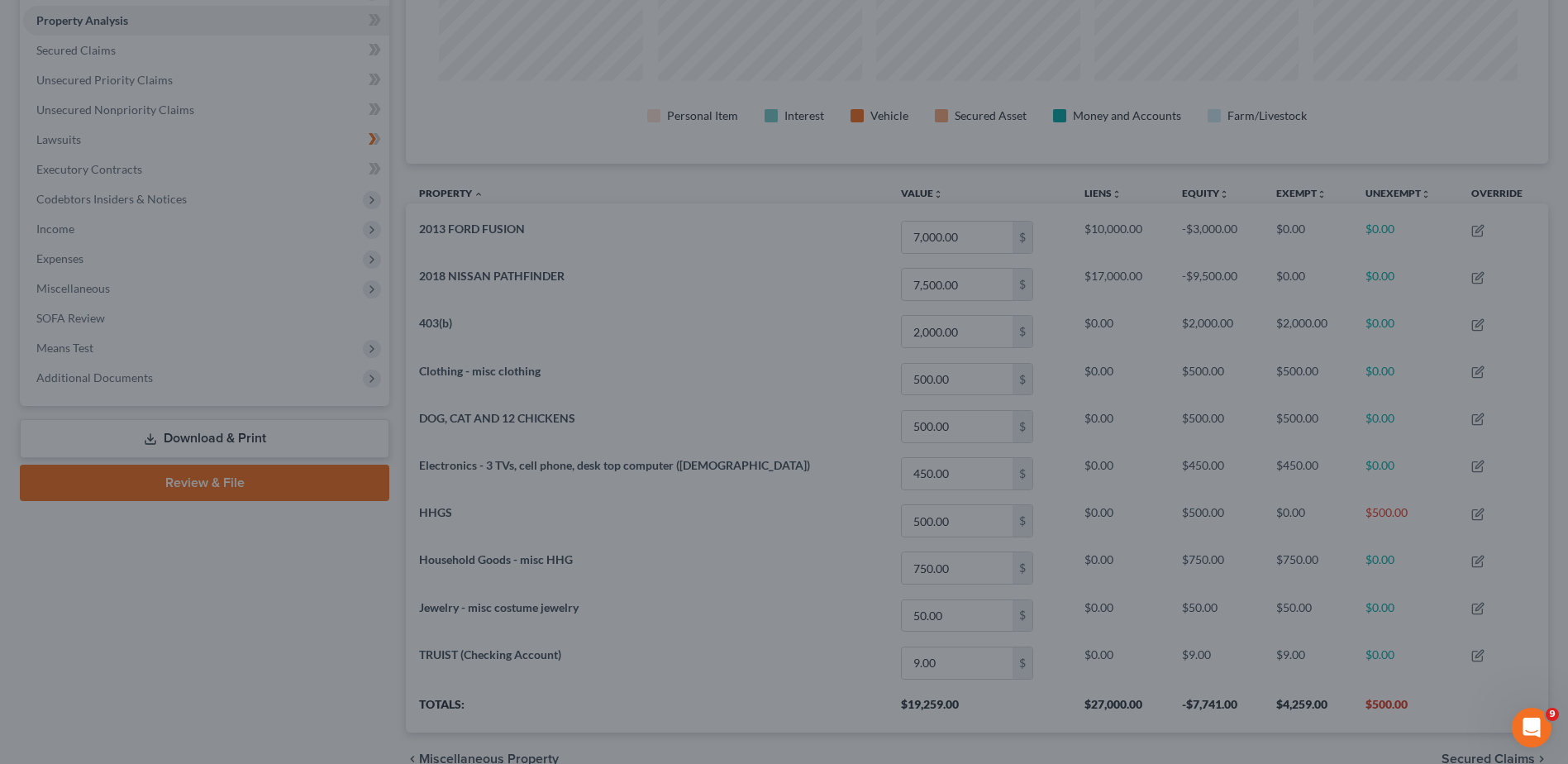
scroll to position [318, 1142]
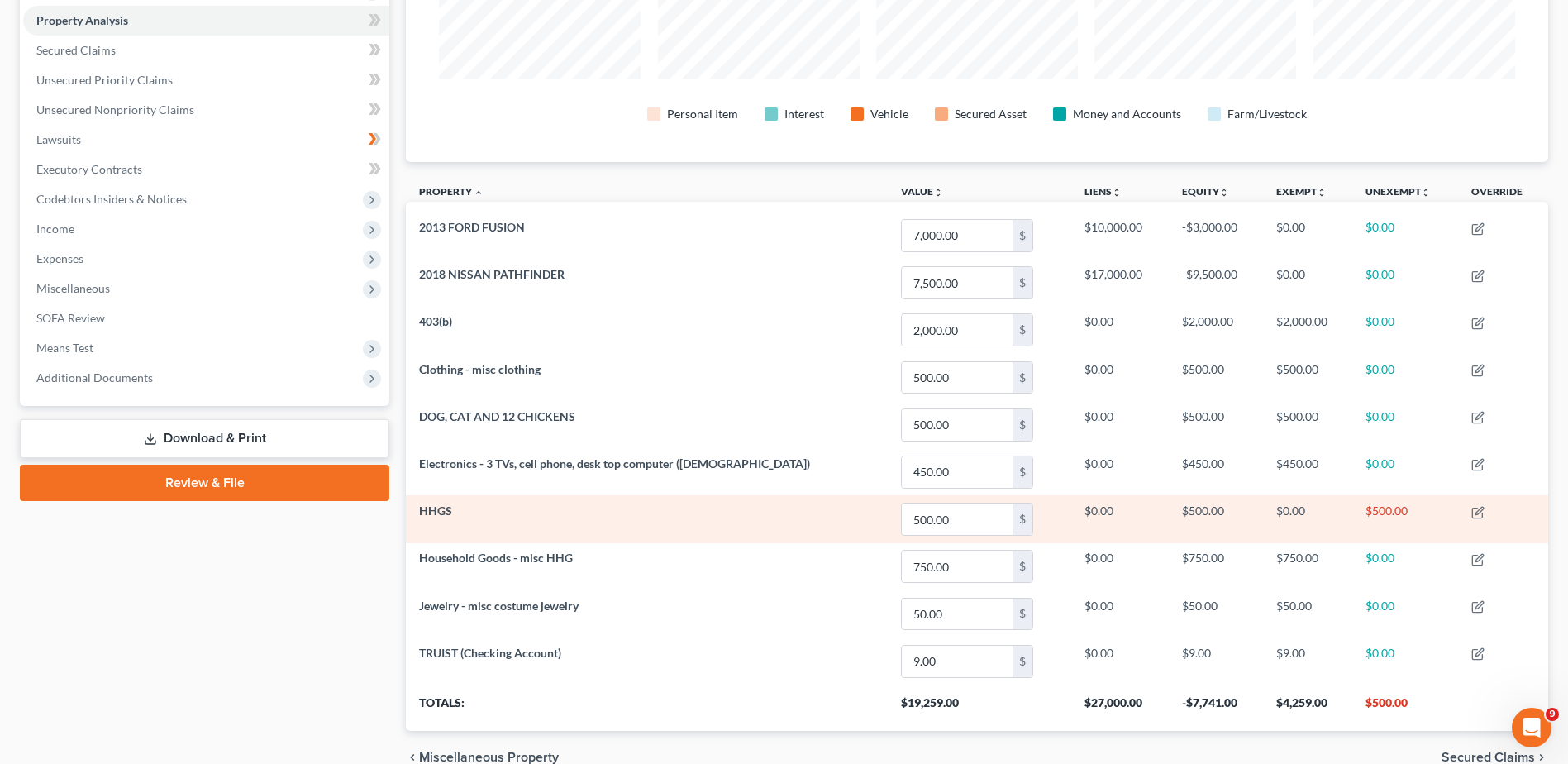
click at [441, 512] on span "HHGS" at bounding box center [436, 510] width 33 height 14
click at [441, 511] on span "HHGS" at bounding box center [436, 510] width 33 height 14
click at [1352, 527] on td "$500.00" at bounding box center [1405, 519] width 106 height 47
drag, startPoint x: 1337, startPoint y: 527, endPoint x: 1478, endPoint y: 515, distance: 141.5
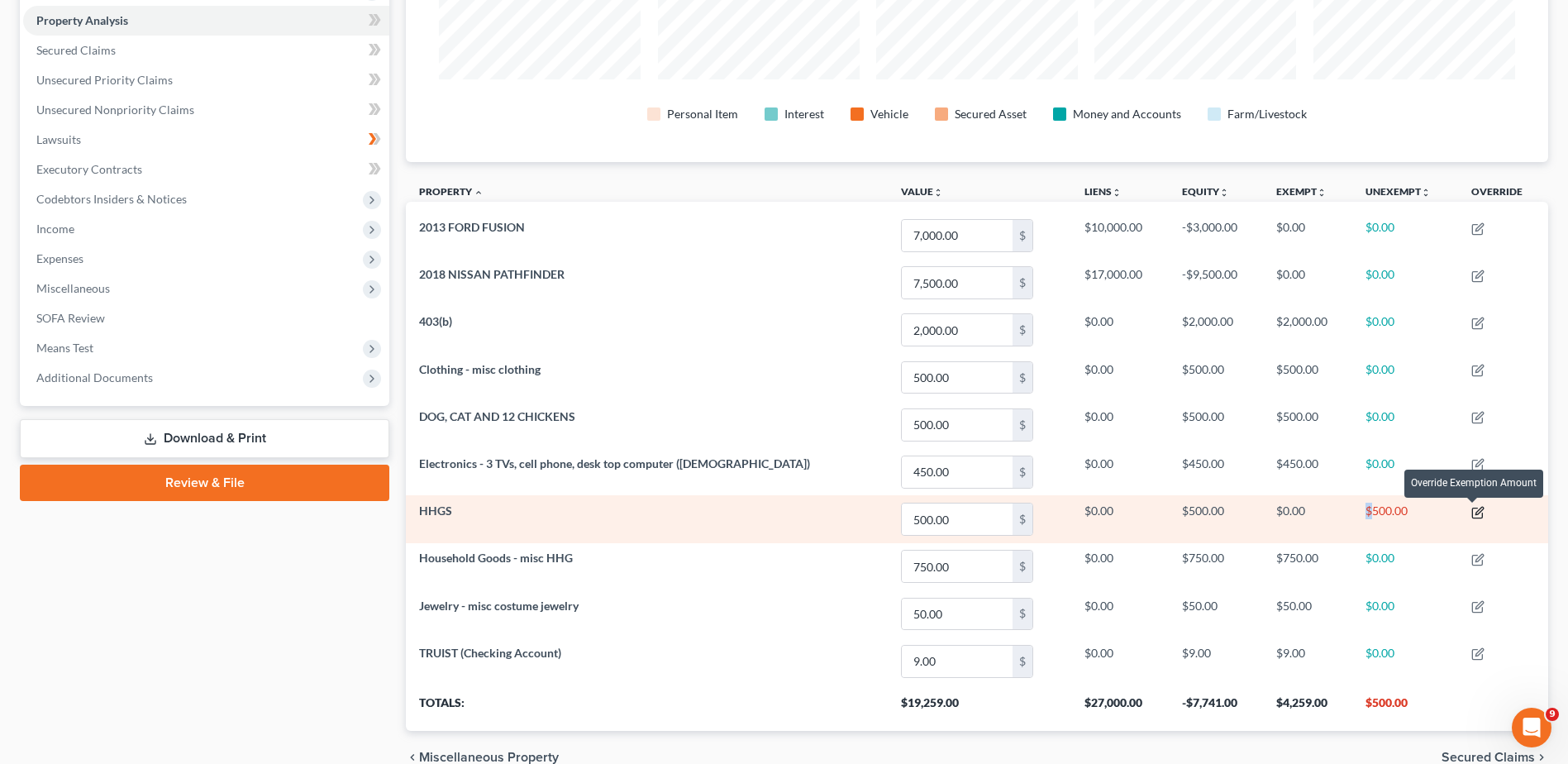
click at [1478, 515] on icon "button" at bounding box center [1477, 512] width 10 height 10
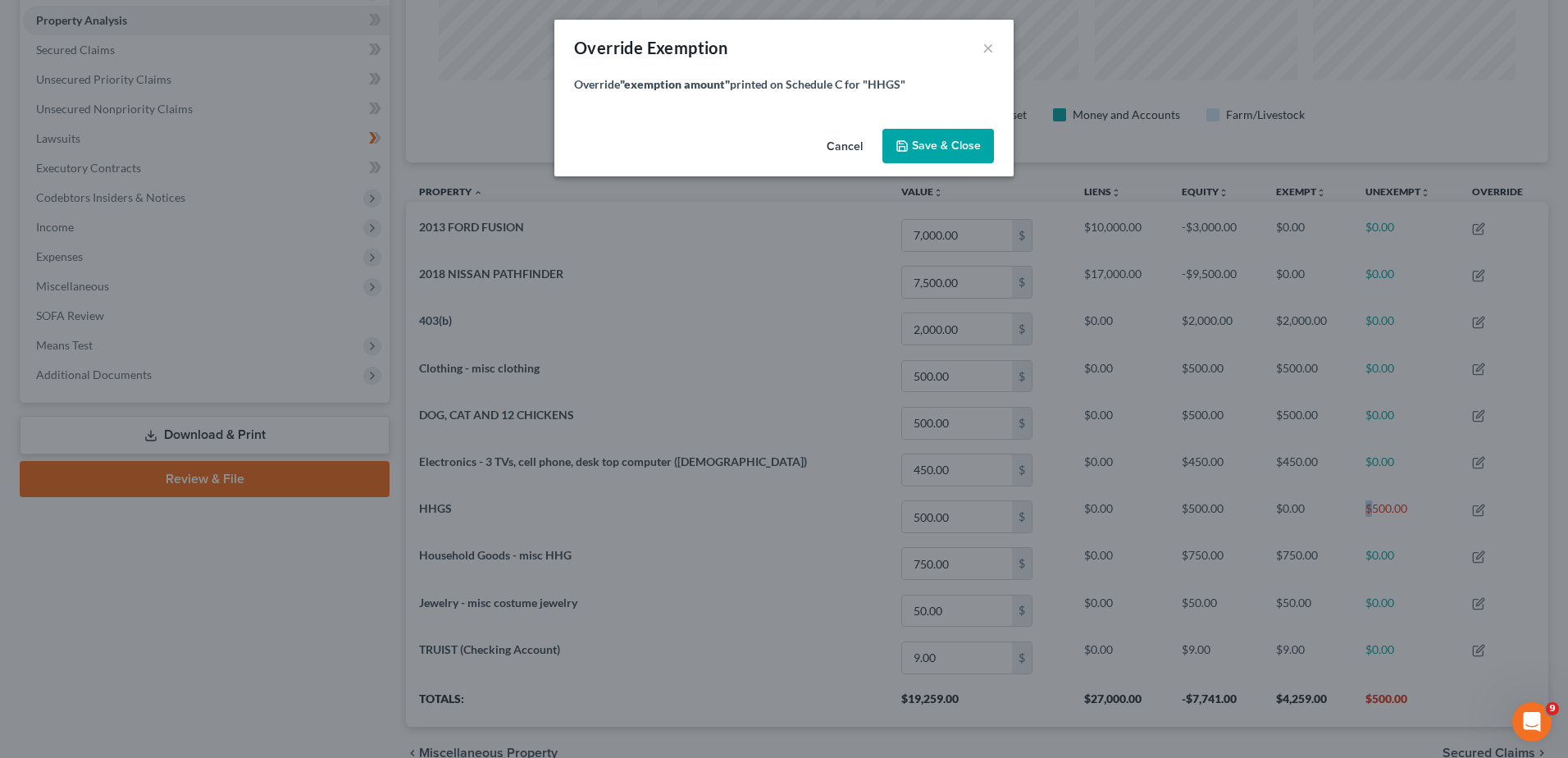
click at [908, 148] on icon "button" at bounding box center [902, 146] width 14 height 14
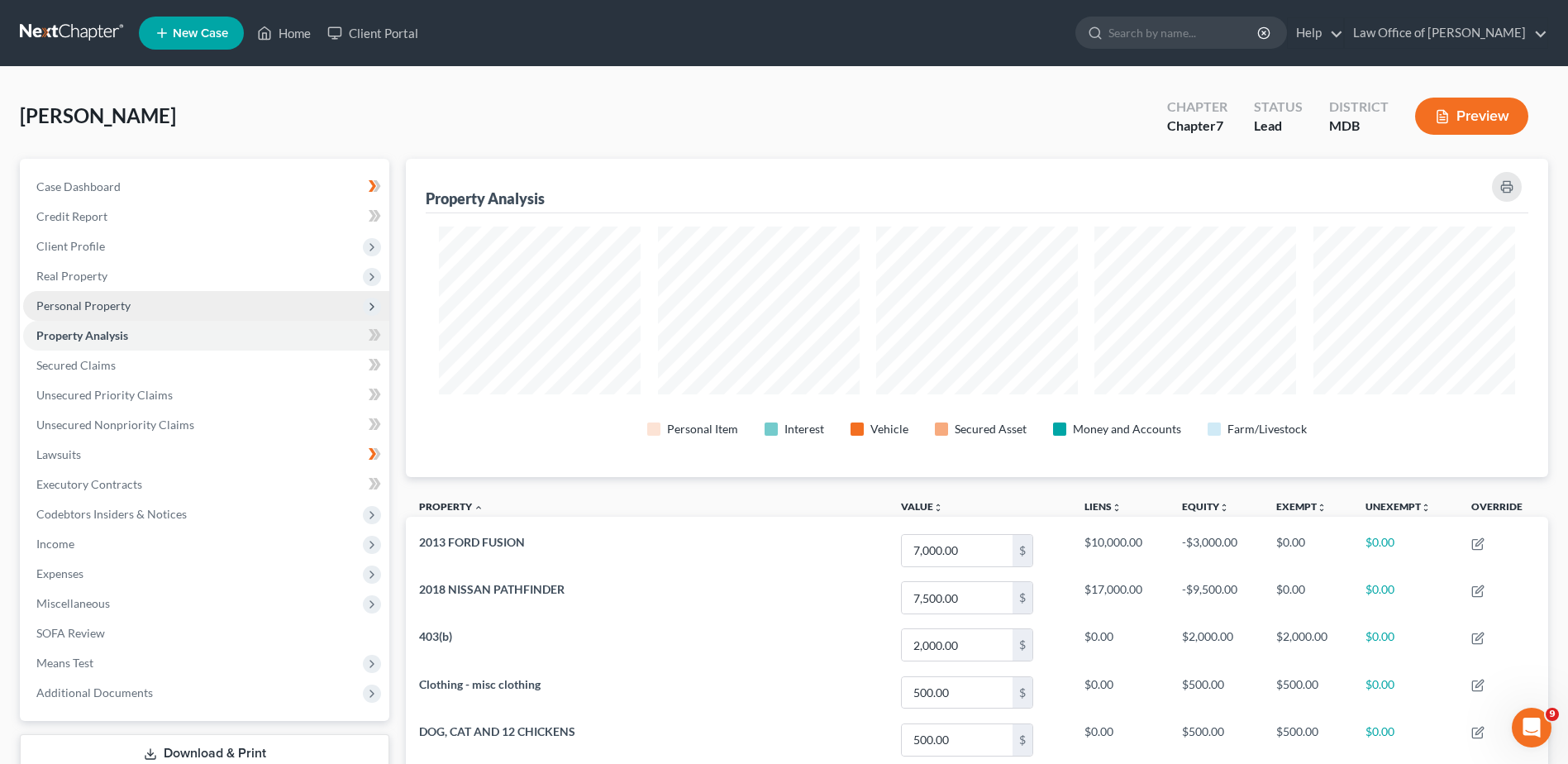
click at [121, 303] on span "Personal Property" at bounding box center [83, 305] width 94 height 14
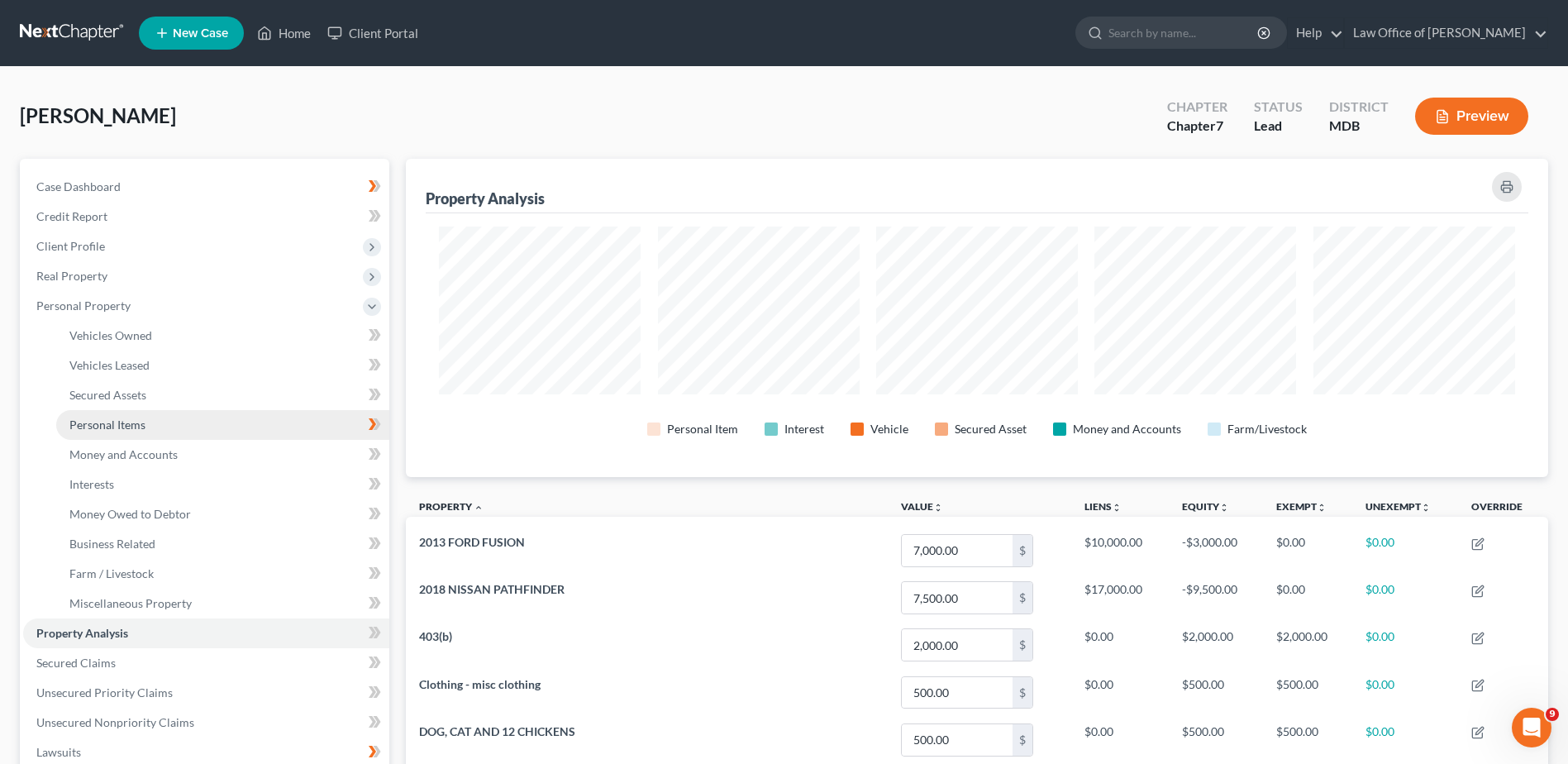
click at [192, 428] on link "Personal Items" at bounding box center [222, 425] width 333 height 30
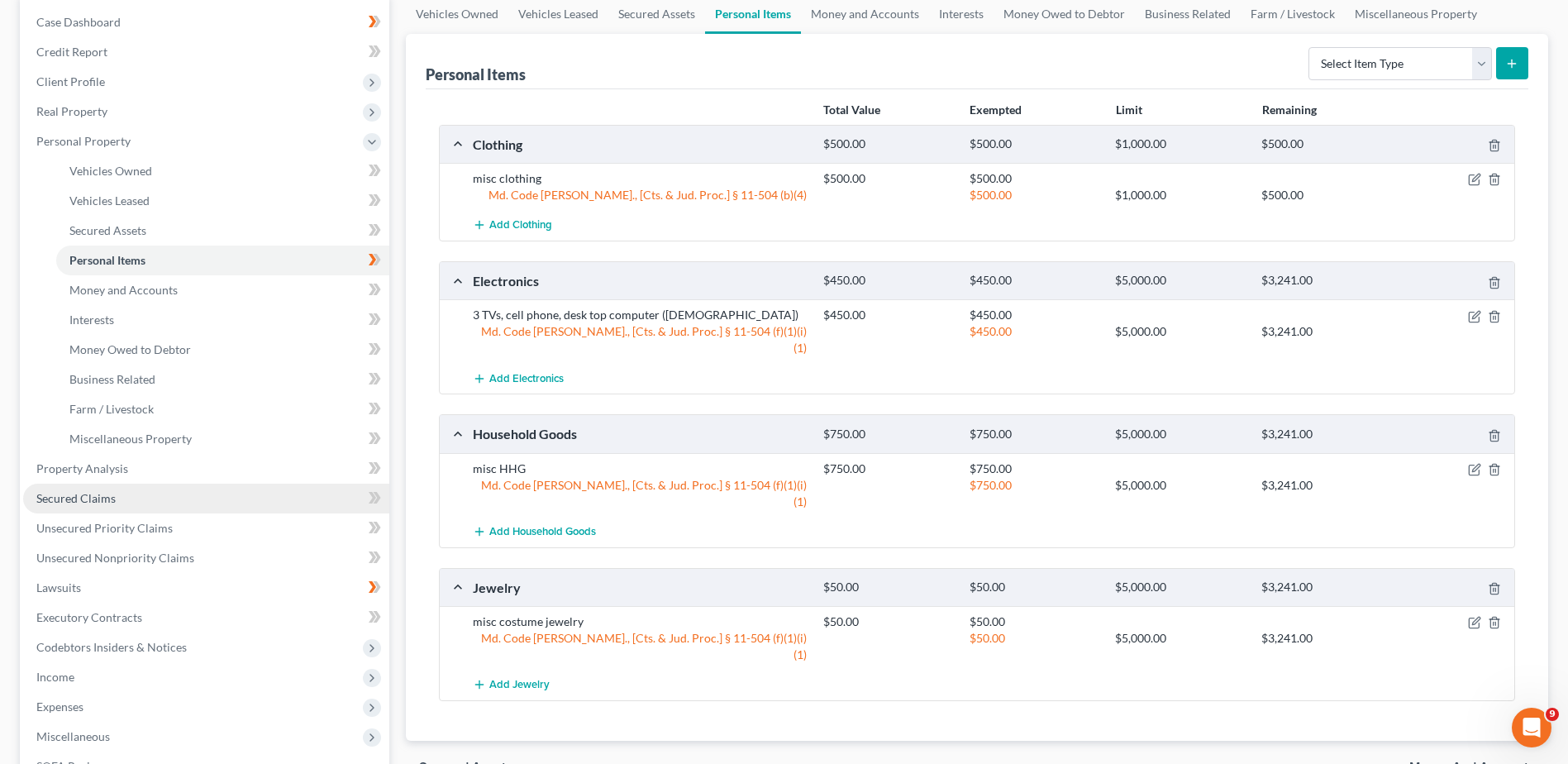
click at [168, 500] on link "Secured Claims" at bounding box center [206, 498] width 366 height 30
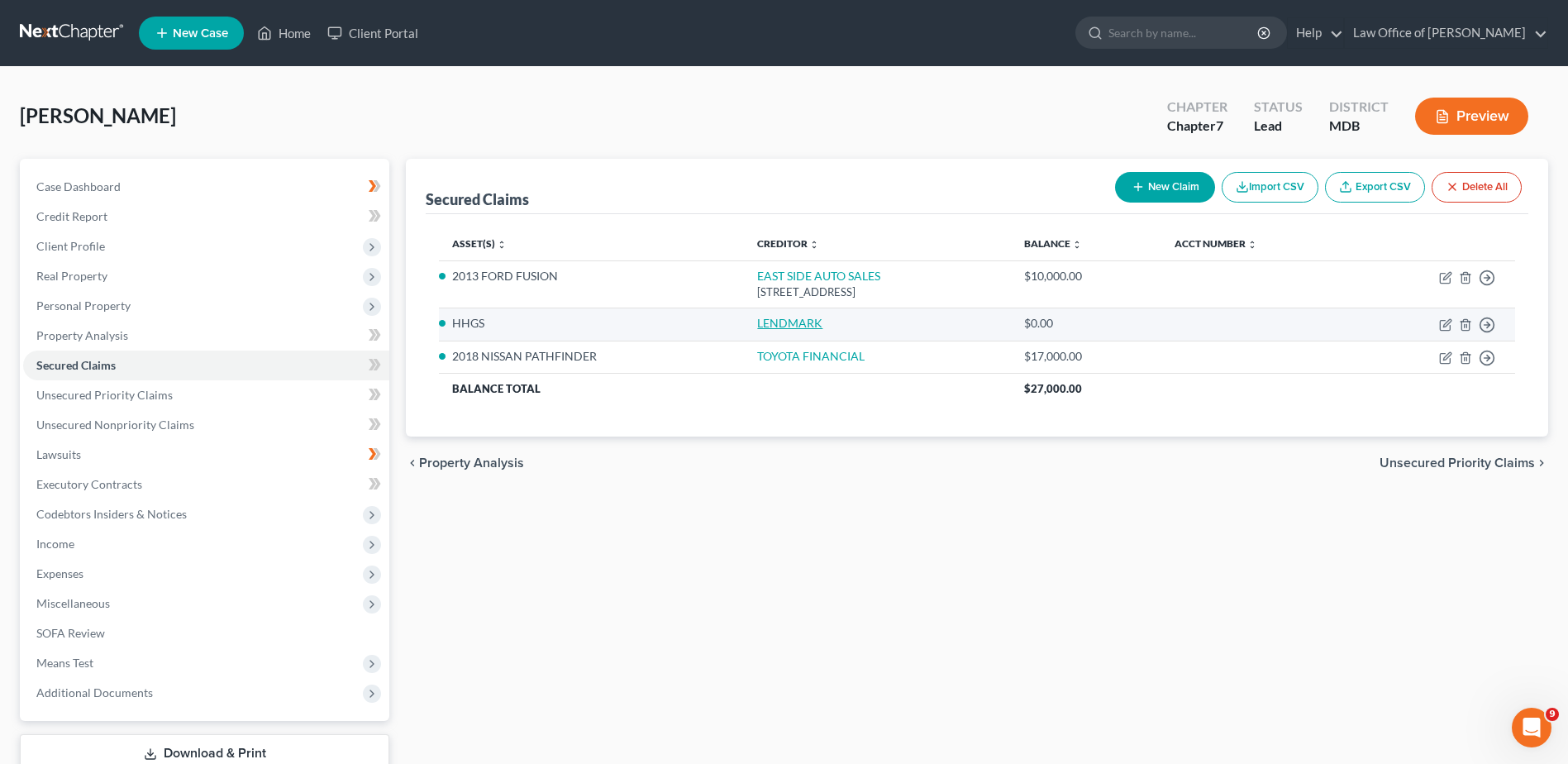
click at [770, 317] on link "LENDMARK" at bounding box center [789, 322] width 66 height 14
select select "9"
select select "0"
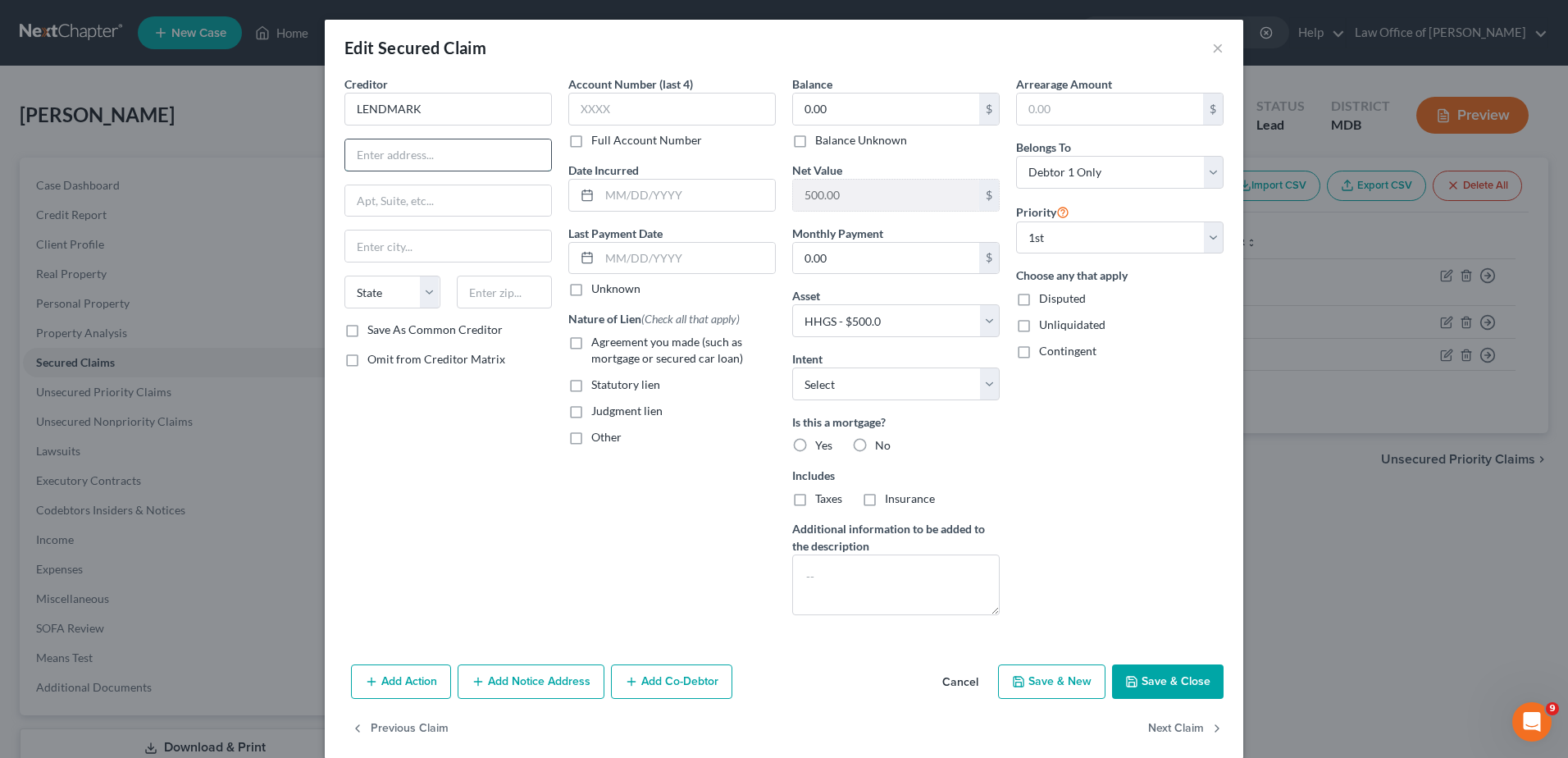
click at [371, 156] on input "text" at bounding box center [449, 155] width 206 height 31
click at [411, 155] on input "text" at bounding box center [449, 155] width 206 height 31
type input "[STREET_ADDRESS][PERSON_NAME]"
type input "Suite 16"
type input "[GEOGRAPHIC_DATA]"
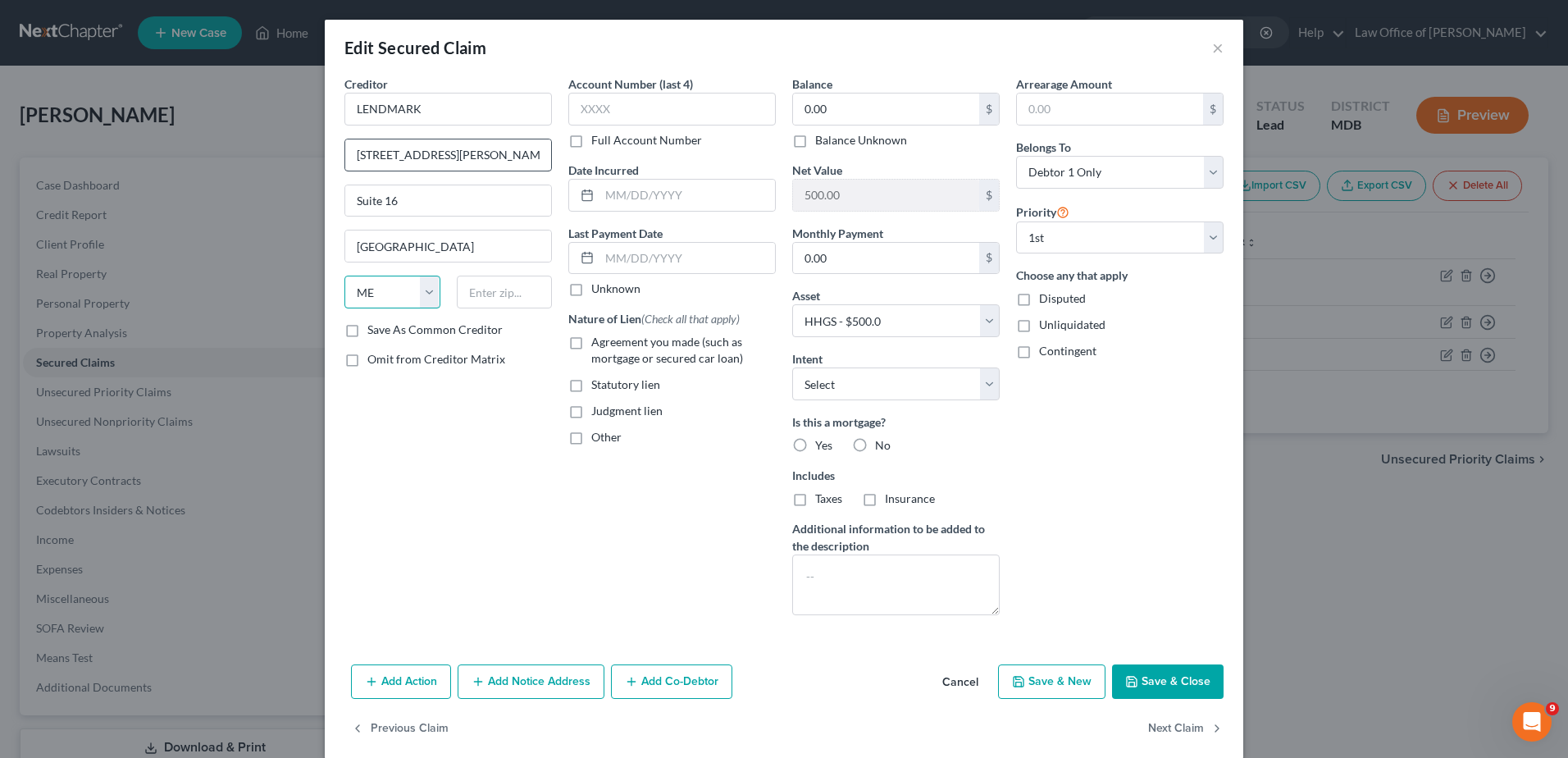
select select "21"
type input "21157"
click at [592, 340] on label "Agreement you made (such as mortgage or secured car loan)" at bounding box center [684, 350] width 185 height 33
click at [598, 340] on input "Agreement you made (such as mortgage or secured car loan)" at bounding box center [603, 339] width 11 height 11
checkbox input "true"
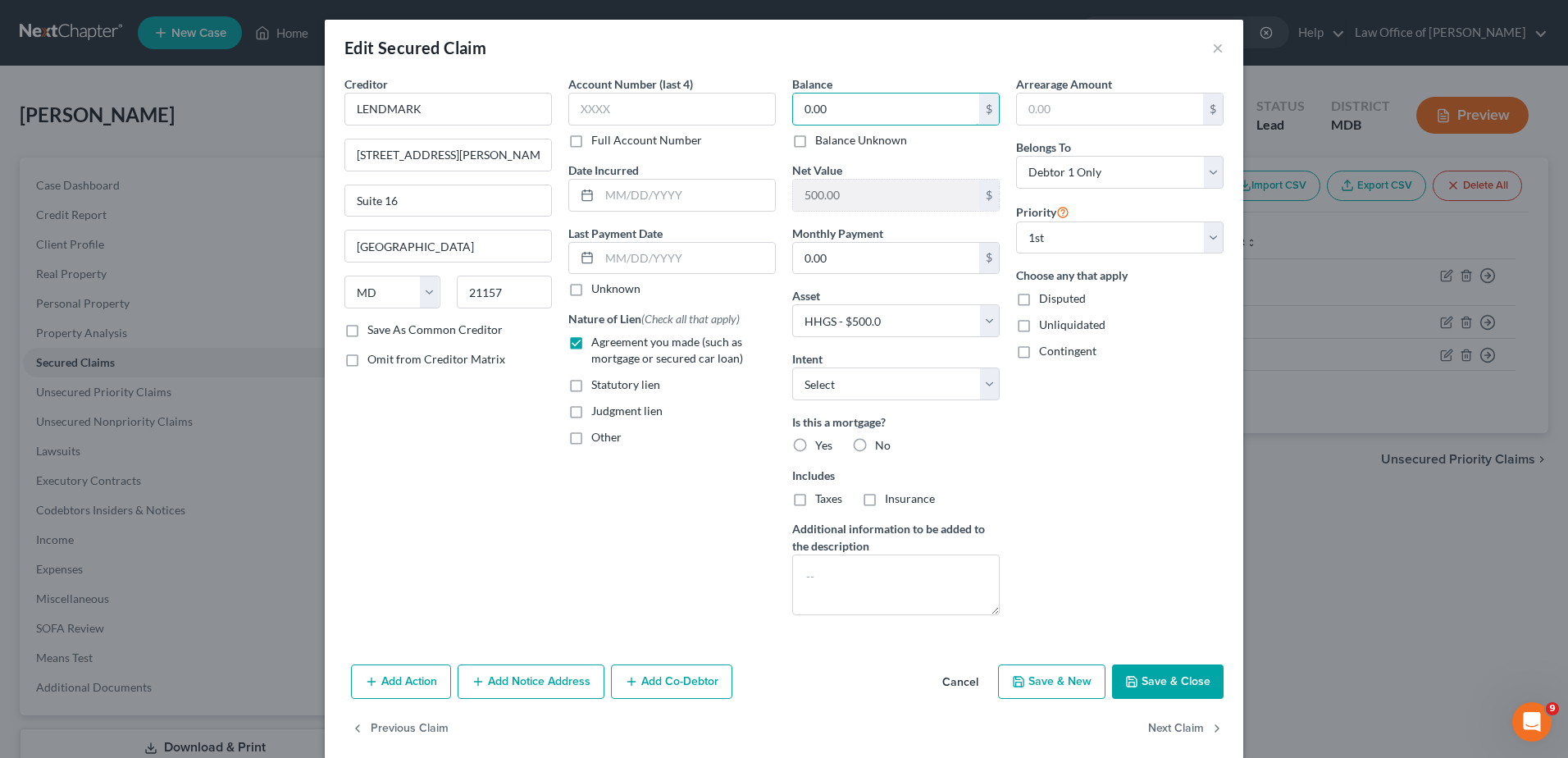
scroll to position [21, 0]
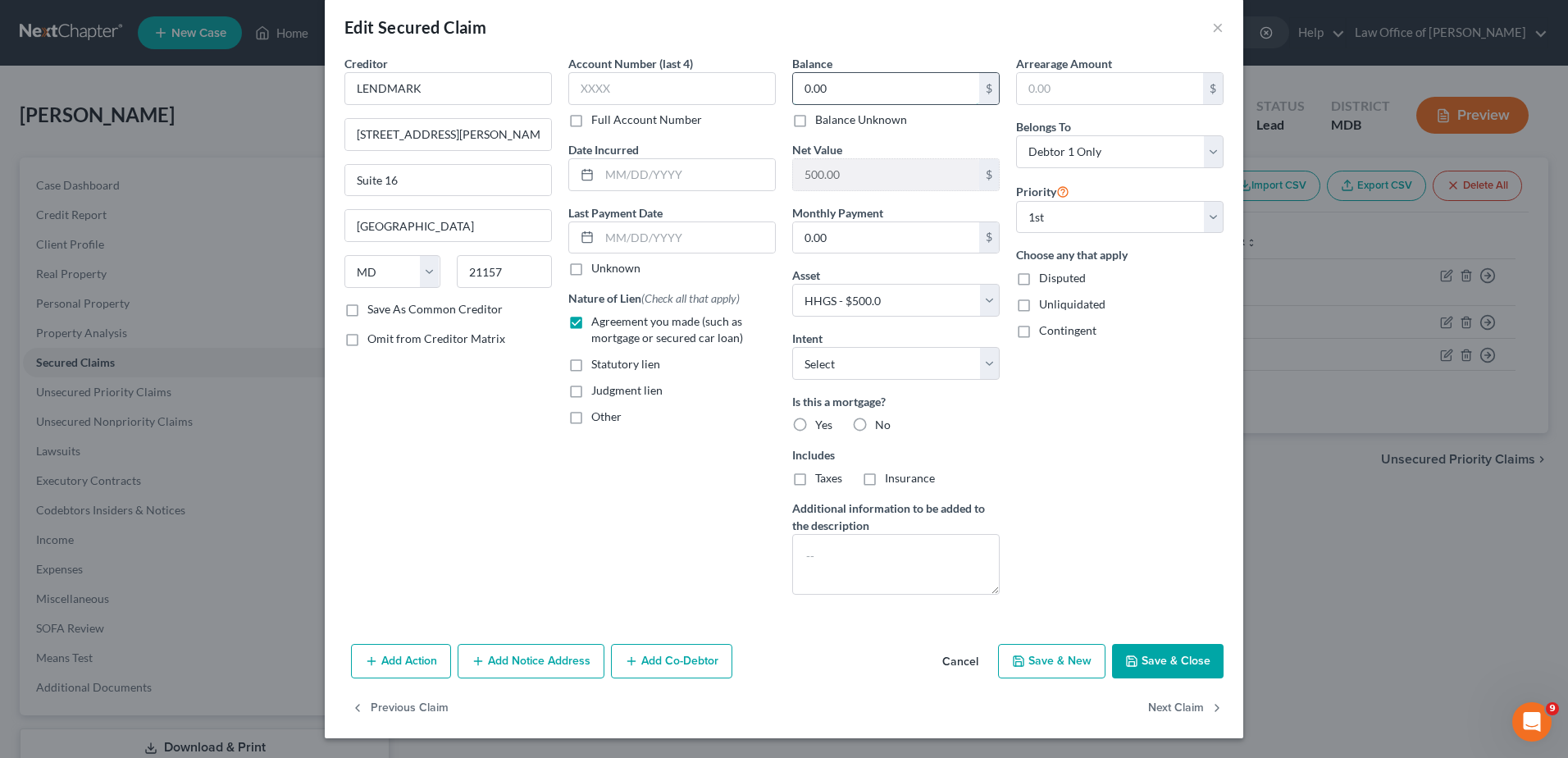
click at [844, 83] on input "0.00" at bounding box center [887, 89] width 186 height 31
drag, startPoint x: 844, startPoint y: 83, endPoint x: 689, endPoint y: 80, distance: 155.0
click at [689, 80] on div "Creditor * LENDMARK [STREET_ADDRESS][PERSON_NAME][US_STATE] AK AR AZ CA CO CT D…" at bounding box center [784, 331] width 896 height 553
type input "8,300"
drag, startPoint x: 621, startPoint y: 99, endPoint x: 571, endPoint y: 90, distance: 50.8
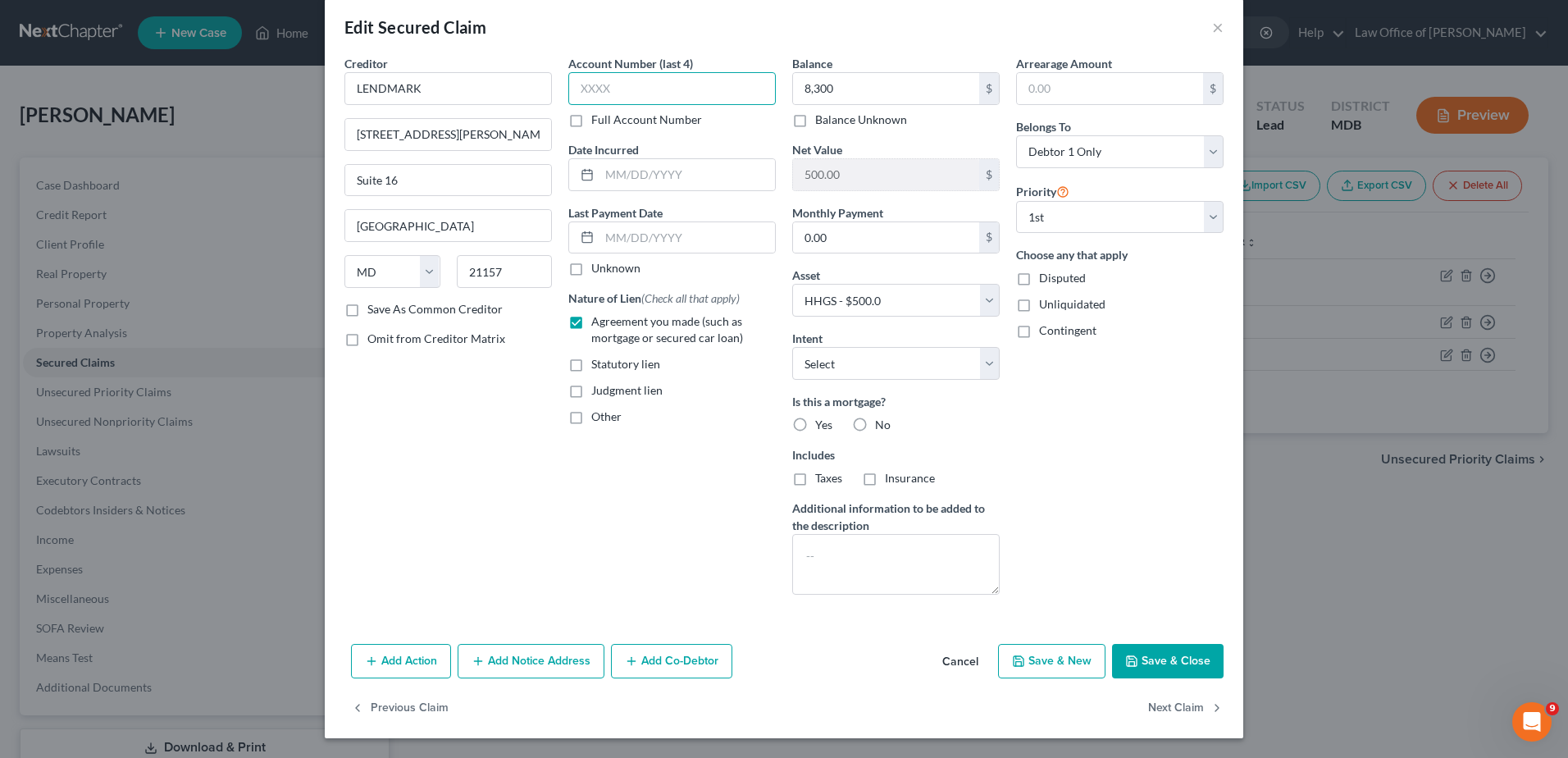
click at [571, 90] on input "text" at bounding box center [671, 89] width 207 height 33
type input "5073"
click at [1069, 93] on input "text" at bounding box center [1110, 89] width 186 height 31
click at [600, 177] on input "text" at bounding box center [688, 175] width 176 height 31
type input "2015"
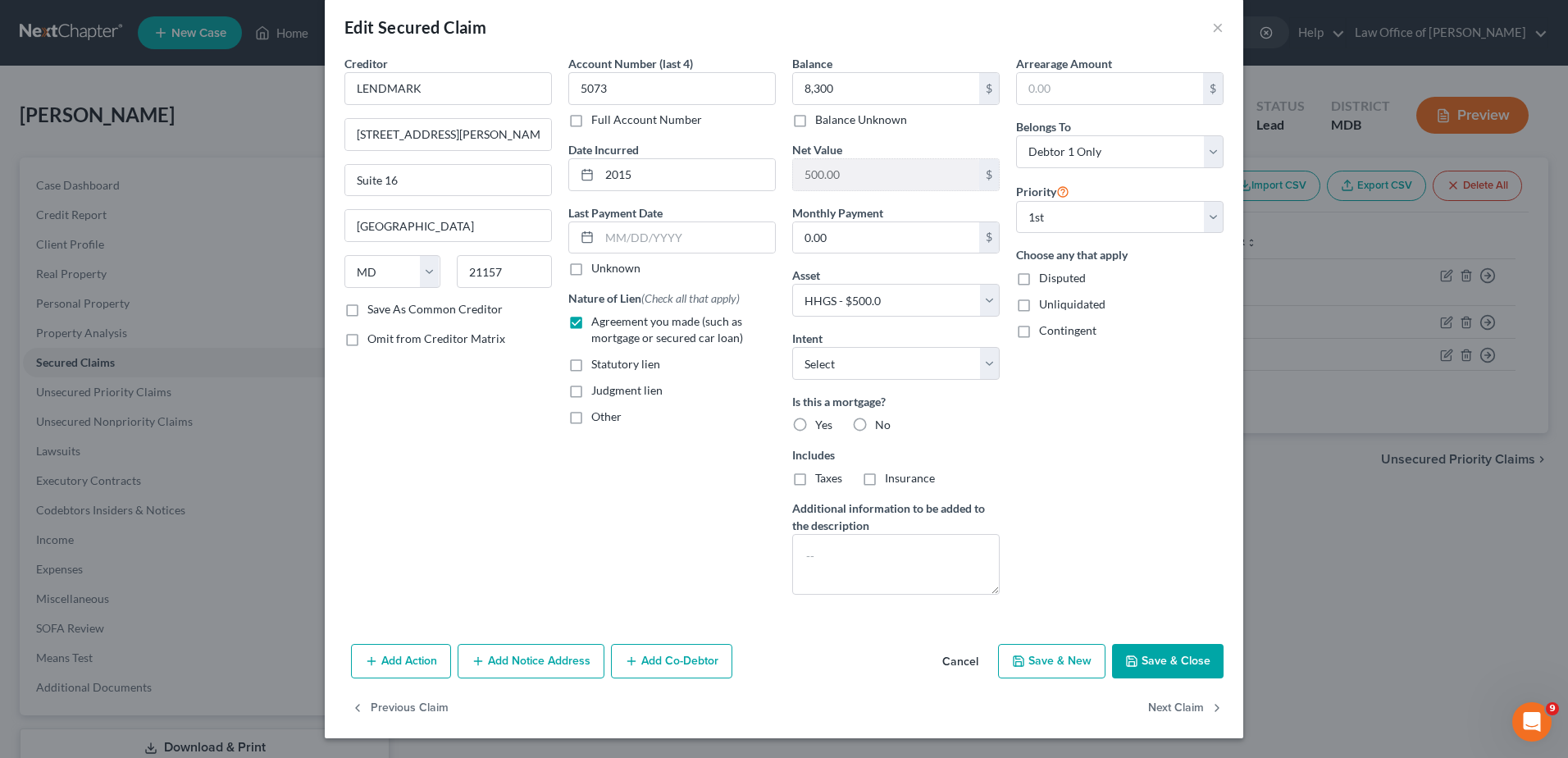
click at [592, 422] on label "Other" at bounding box center [607, 416] width 31 height 16
click at [598, 419] on input "Other" at bounding box center [603, 413] width 11 height 11
checkbox input "true"
click at [592, 323] on label "Agreement you made (such as mortgage or secured car loan)" at bounding box center [684, 329] width 185 height 33
click at [598, 323] on input "Agreement you made (such as mortgage or secured car loan)" at bounding box center [603, 318] width 11 height 11
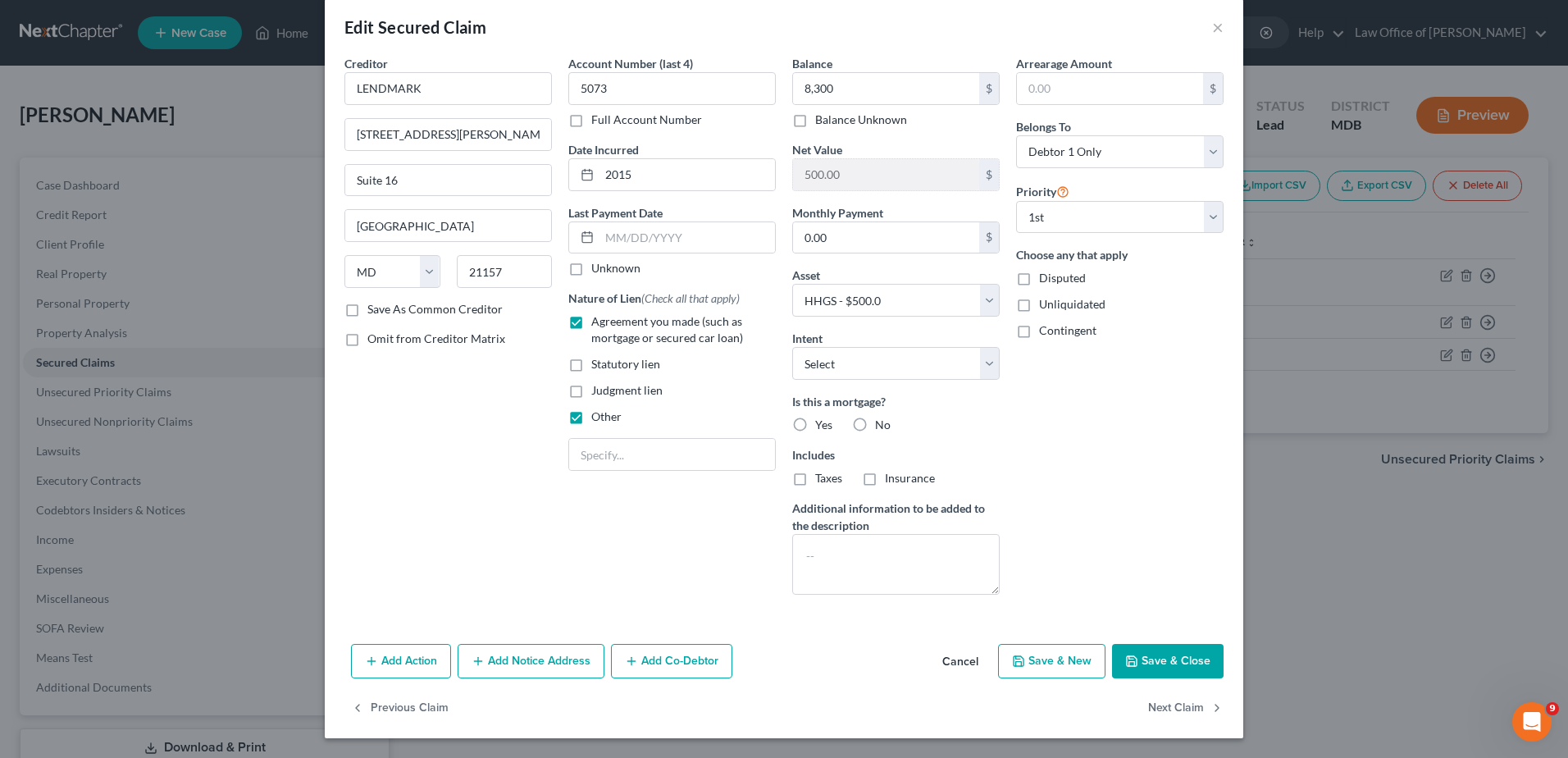
checkbox input "false"
click at [594, 443] on input "text" at bounding box center [672, 454] width 206 height 31
type input "NPMSI on HHG"
click at [875, 427] on label "No" at bounding box center [882, 425] width 15 height 16
click at [882, 427] on input "No" at bounding box center [888, 422] width 11 height 11
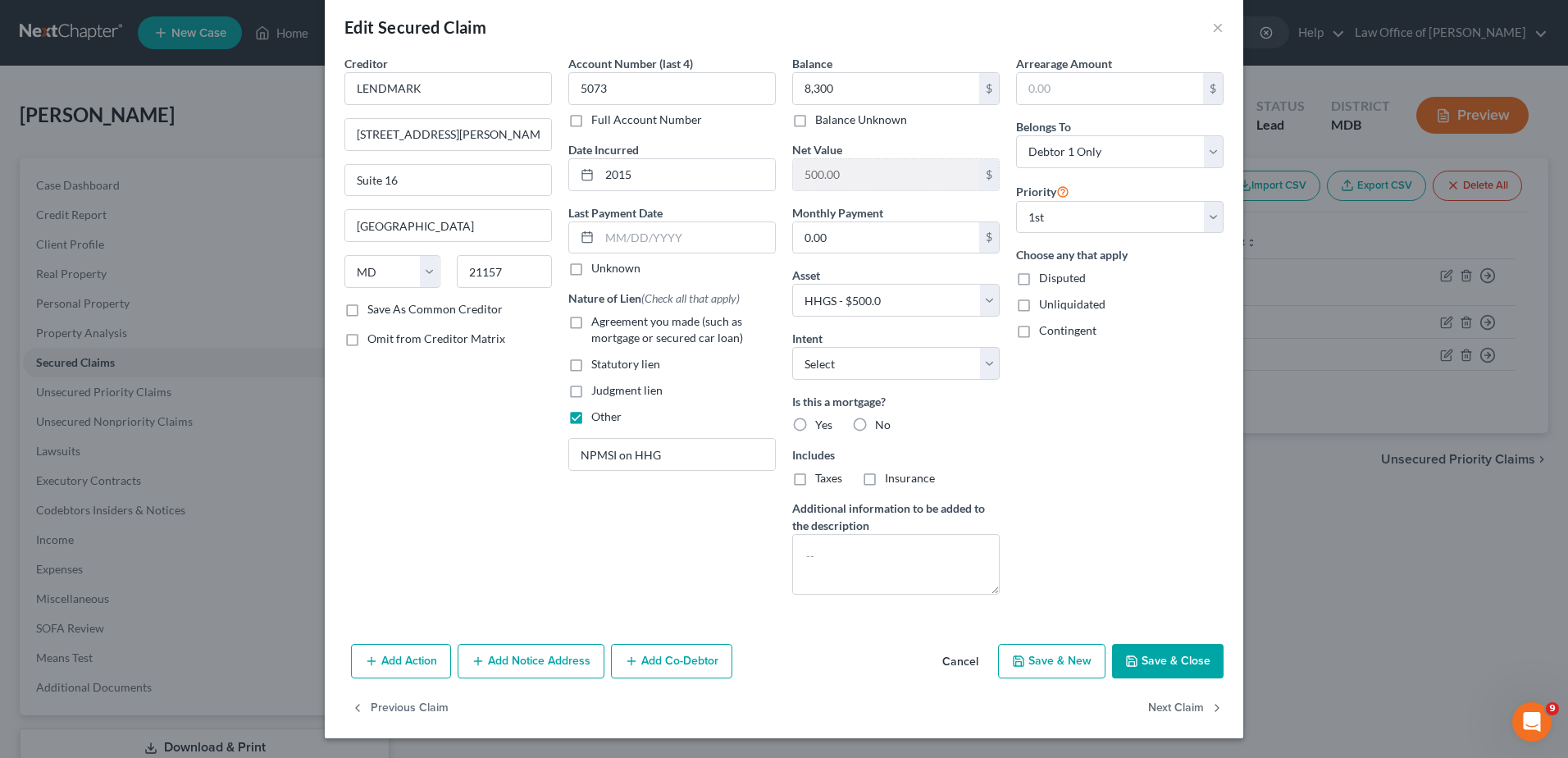
radio input "true"
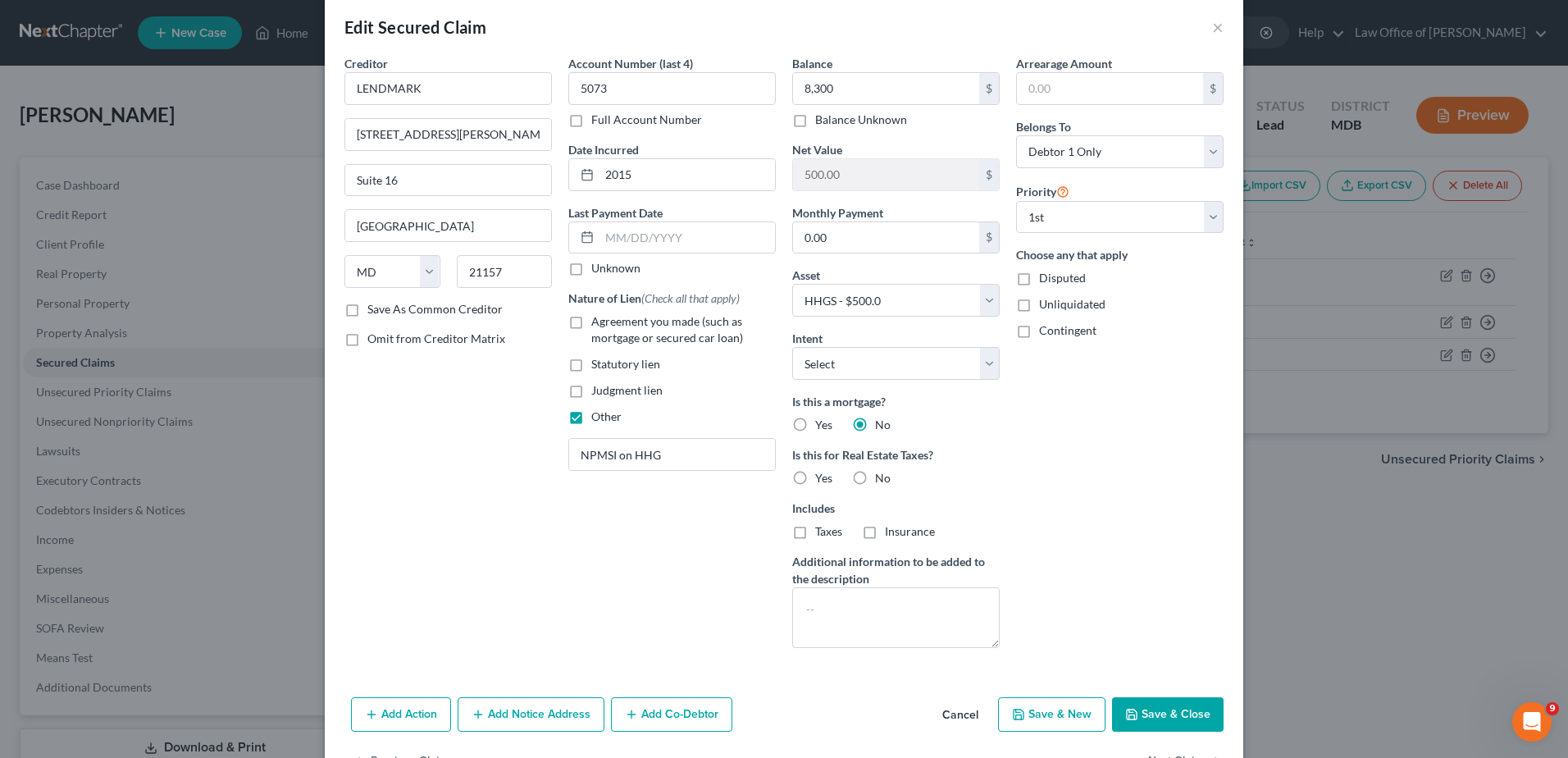
click at [875, 475] on label "No" at bounding box center [882, 478] width 15 height 16
click at [882, 475] on input "No" at bounding box center [888, 475] width 11 height 11
radio input "true"
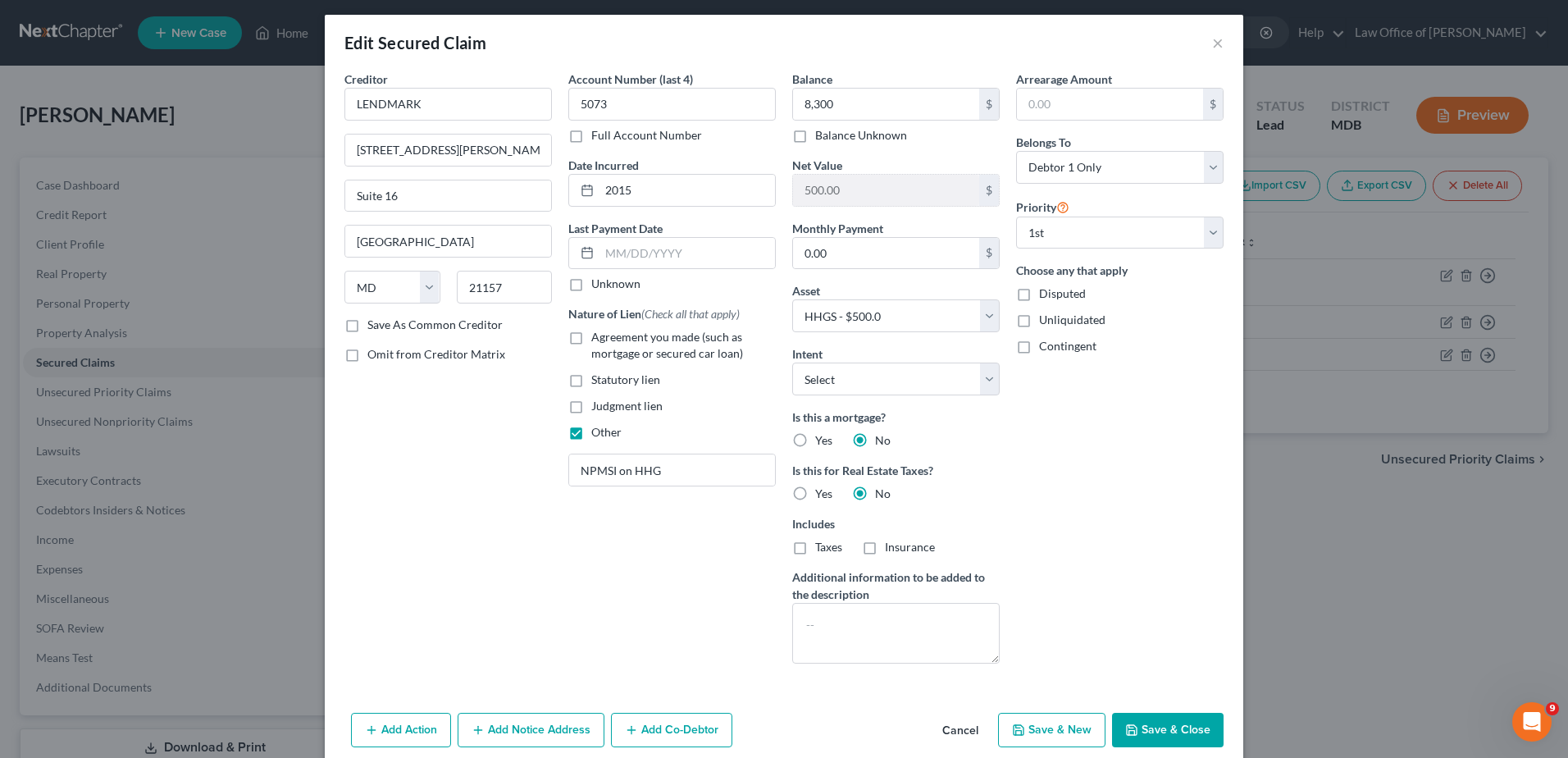
scroll to position [0, 0]
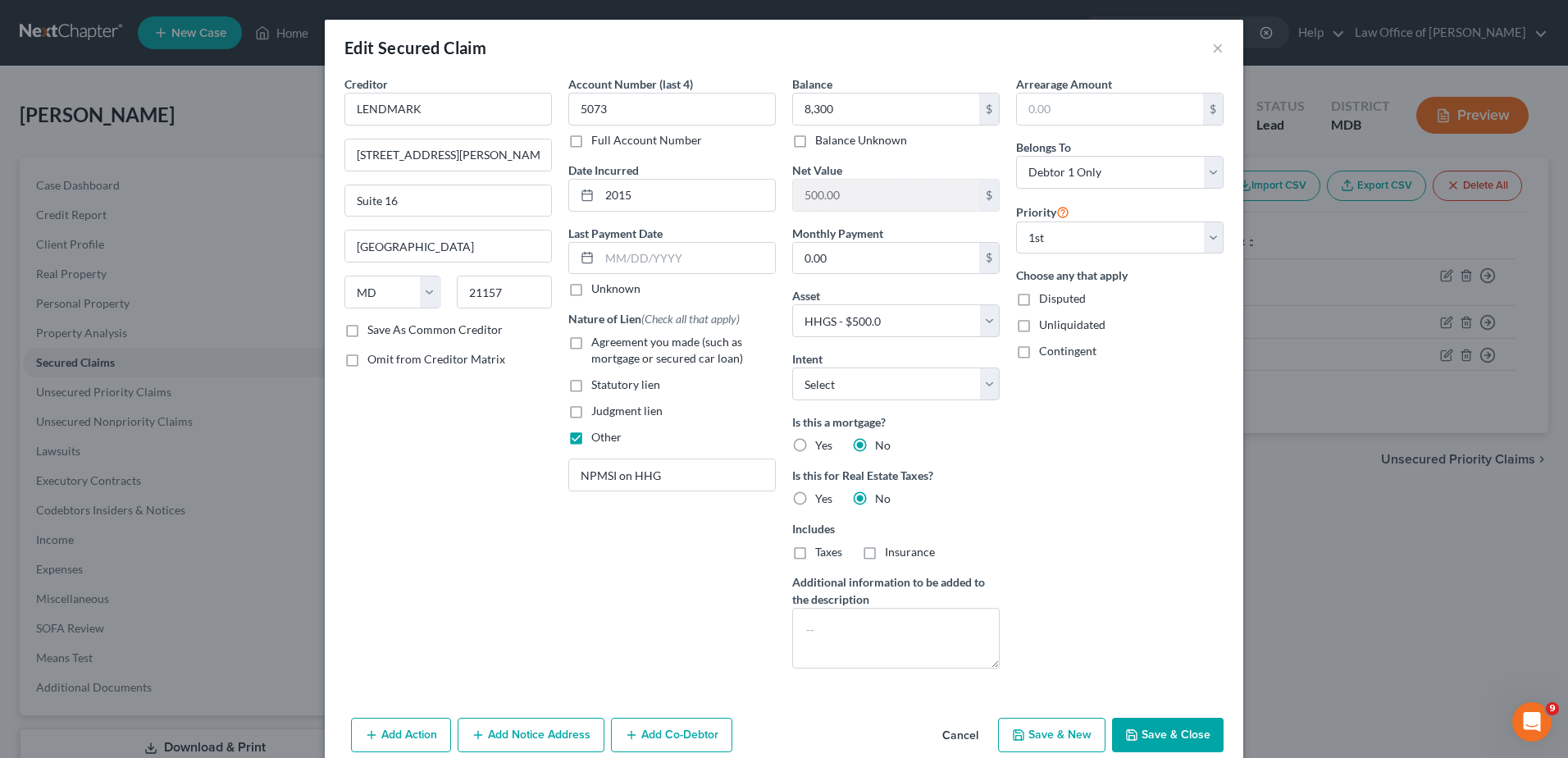
click at [1163, 734] on button "Save & Close" at bounding box center [1167, 734] width 111 height 34
select select
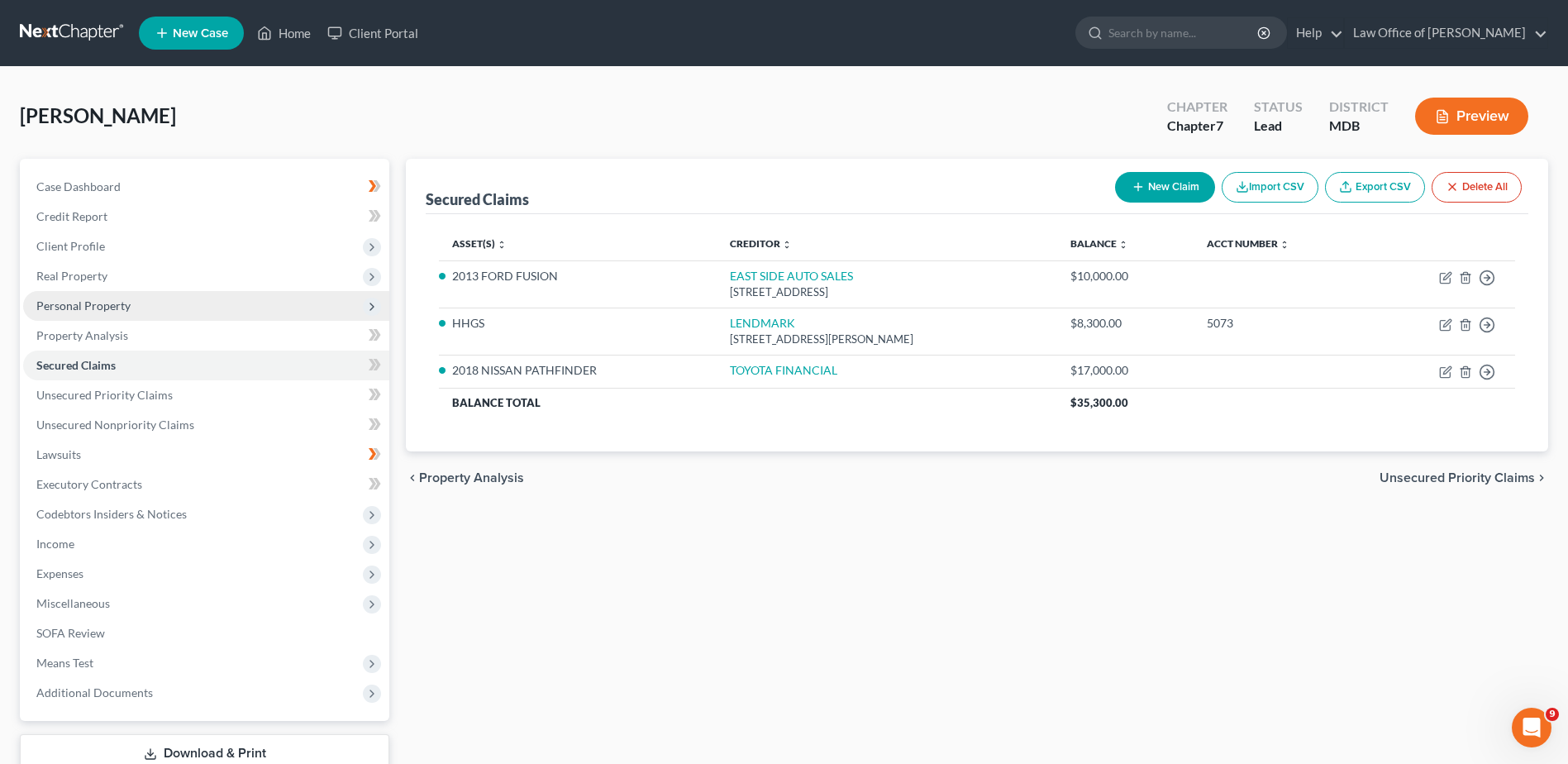
click at [126, 305] on span "Personal Property" at bounding box center [83, 305] width 94 height 14
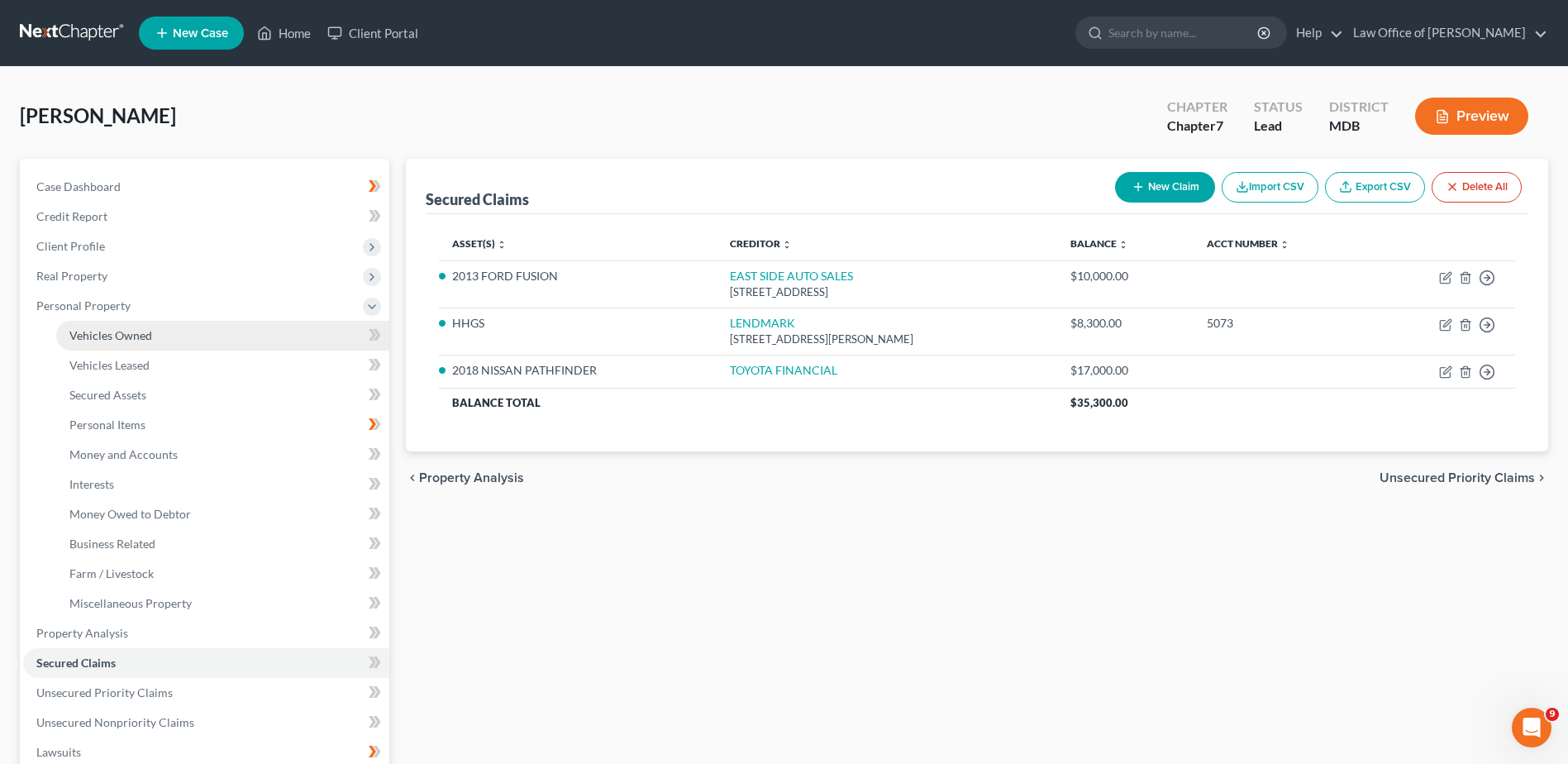
click at [129, 332] on span "Vehicles Owned" at bounding box center [110, 335] width 83 height 14
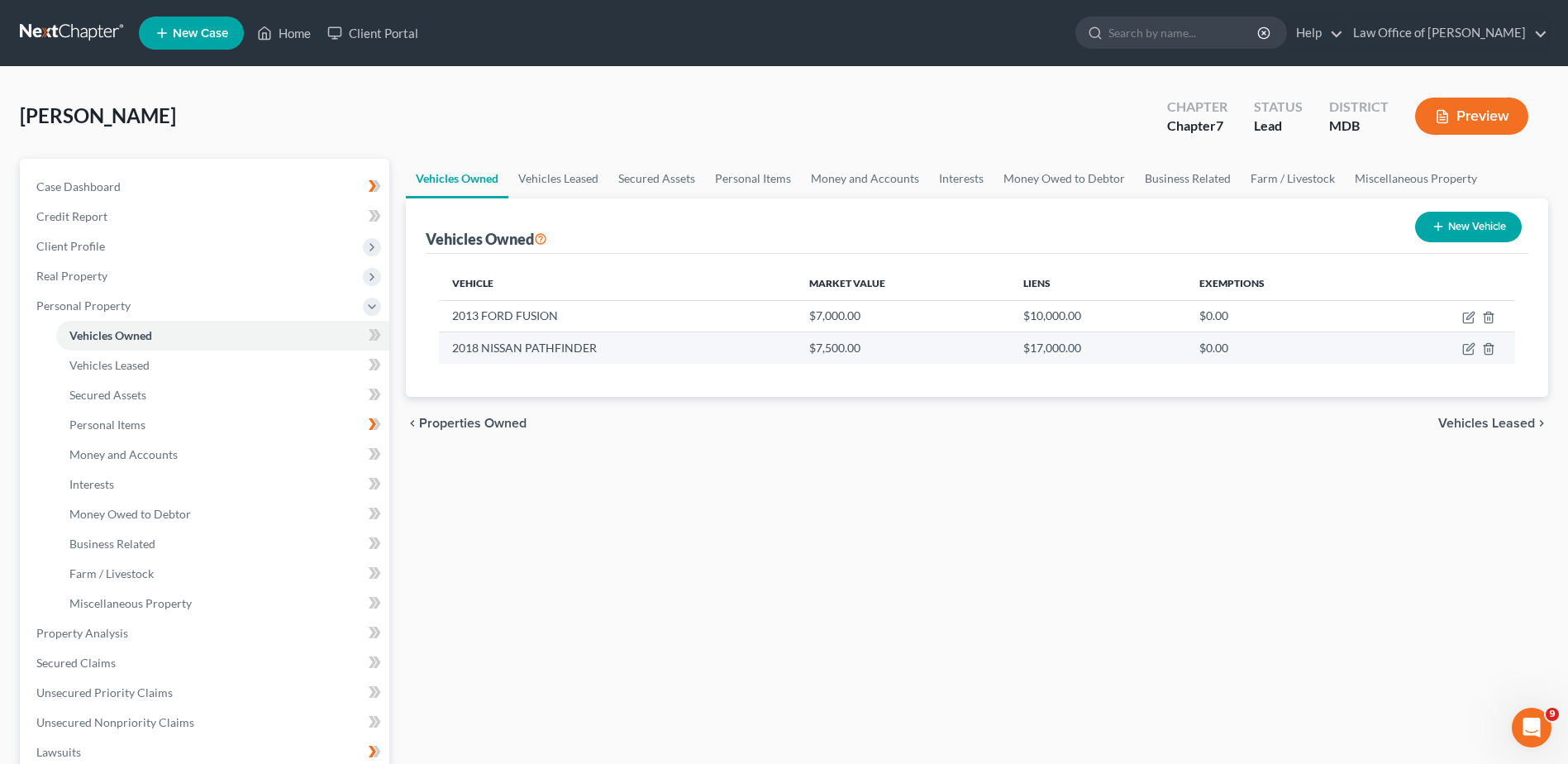
click at [532, 353] on td "2018 NISSAN PATHFINDER" at bounding box center [617, 347] width 357 height 31
click at [1461, 349] on td at bounding box center [1445, 347] width 138 height 31
click at [1469, 349] on icon "button" at bounding box center [1469, 348] width 14 height 14
select select "0"
select select "8"
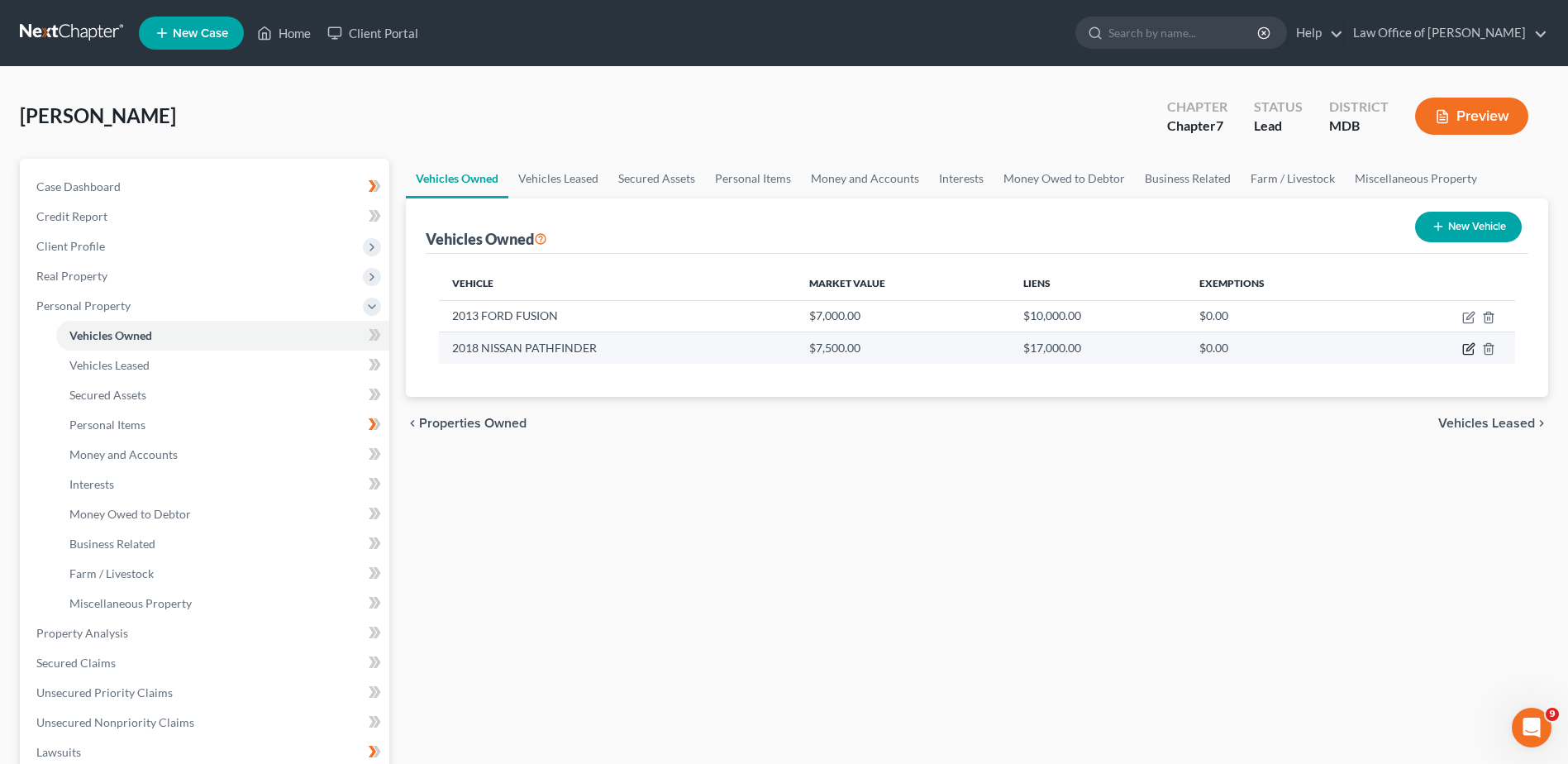
select select "2"
select select "3"
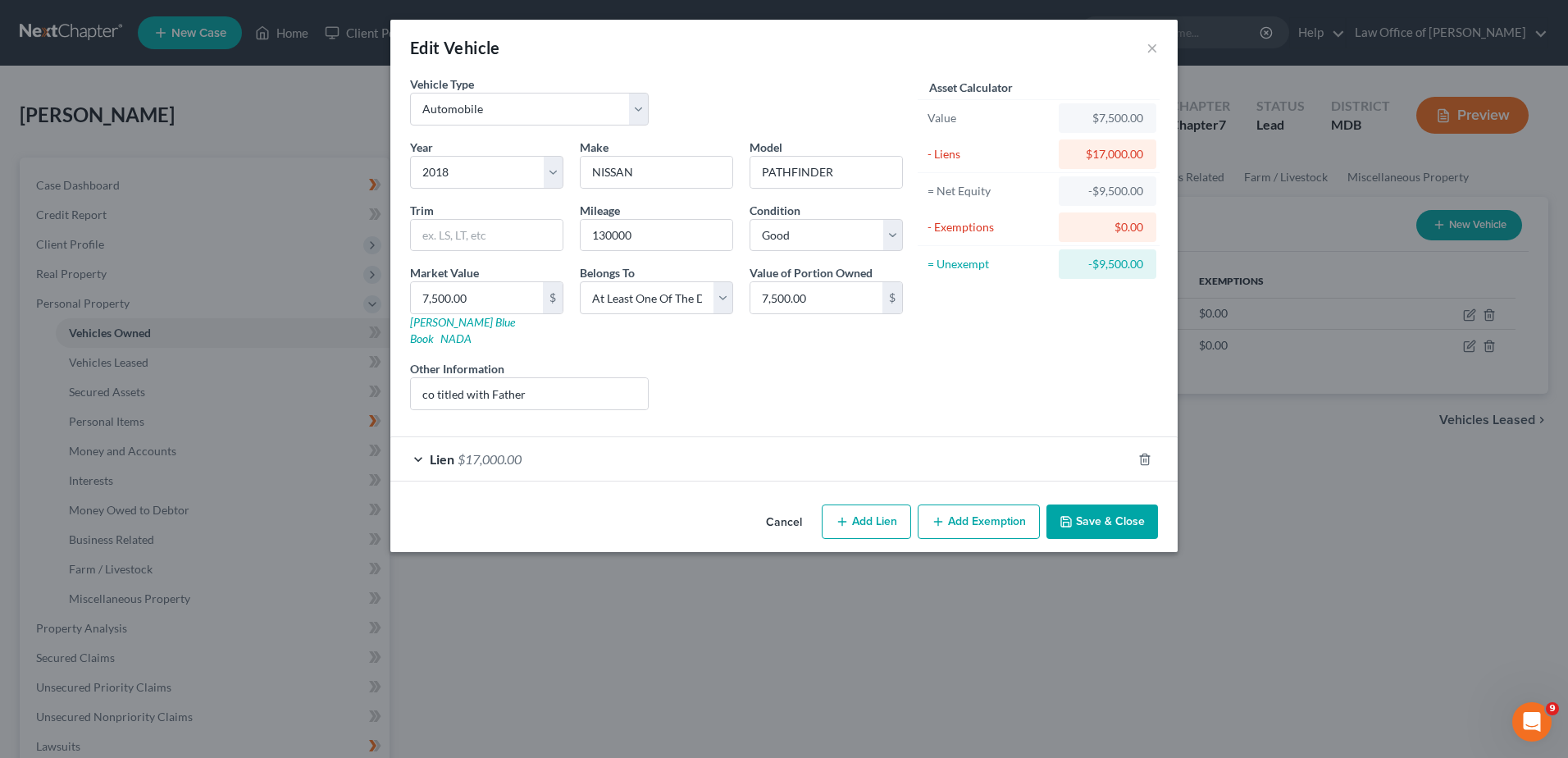
click at [851, 505] on button "Add Lien" at bounding box center [866, 522] width 90 height 34
select select "3"
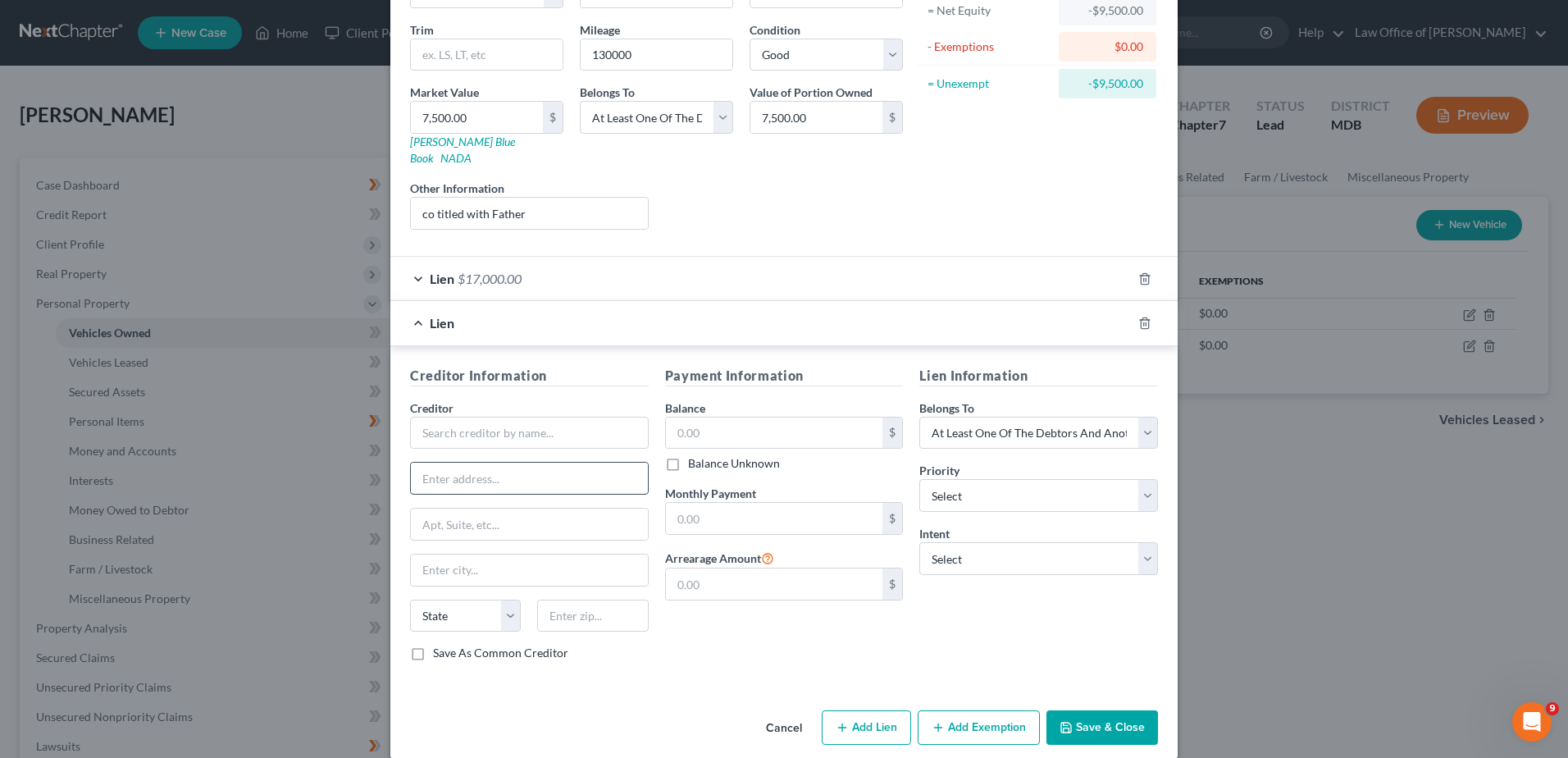
scroll to position [184, 0]
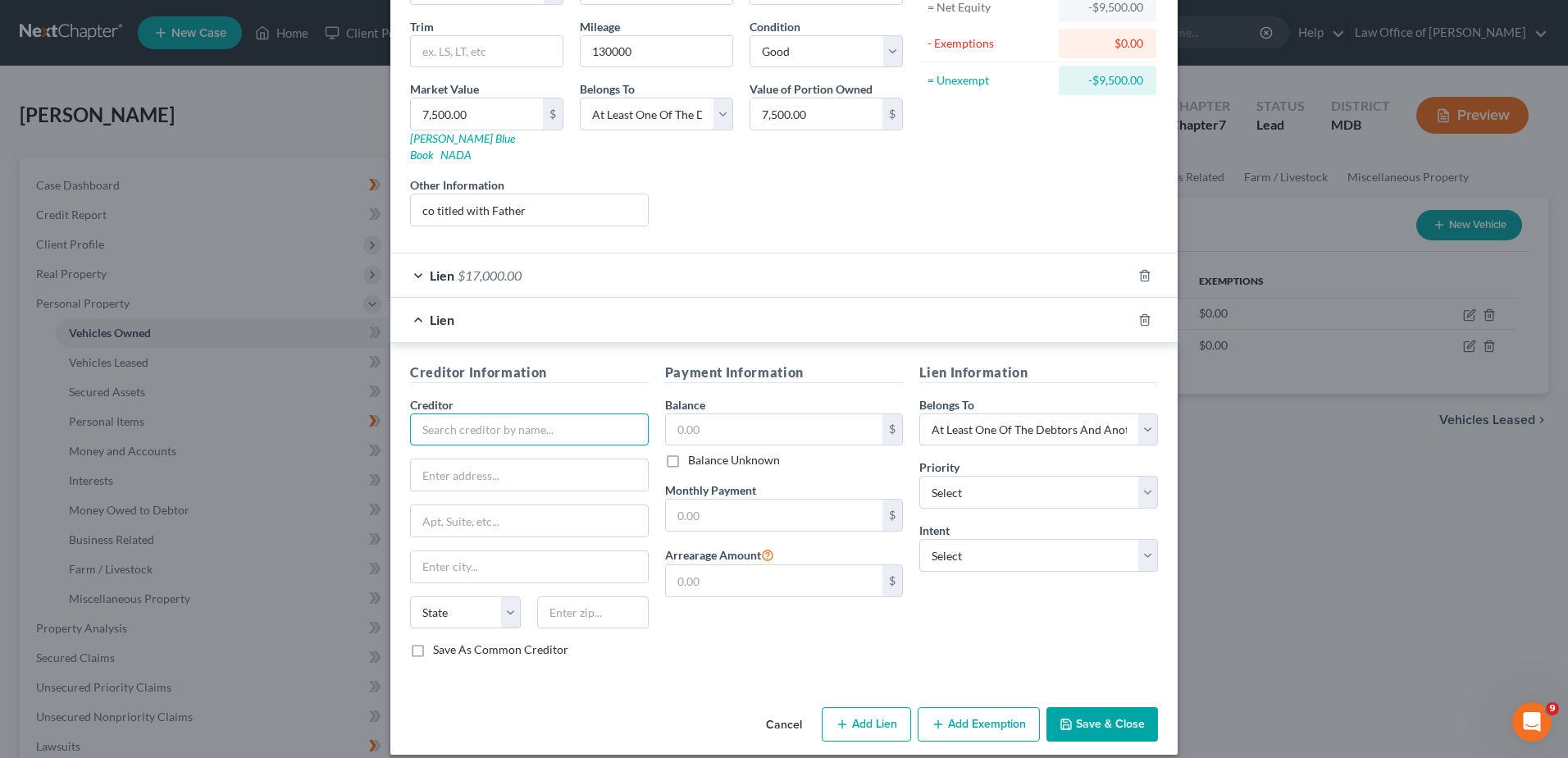
click at [480, 420] on input "text" at bounding box center [529, 430] width 239 height 33
type input "Toyota Financial"
click at [468, 462] on input "text" at bounding box center [529, 475] width 237 height 31
click at [483, 466] on input "text" at bounding box center [529, 475] width 237 height 31
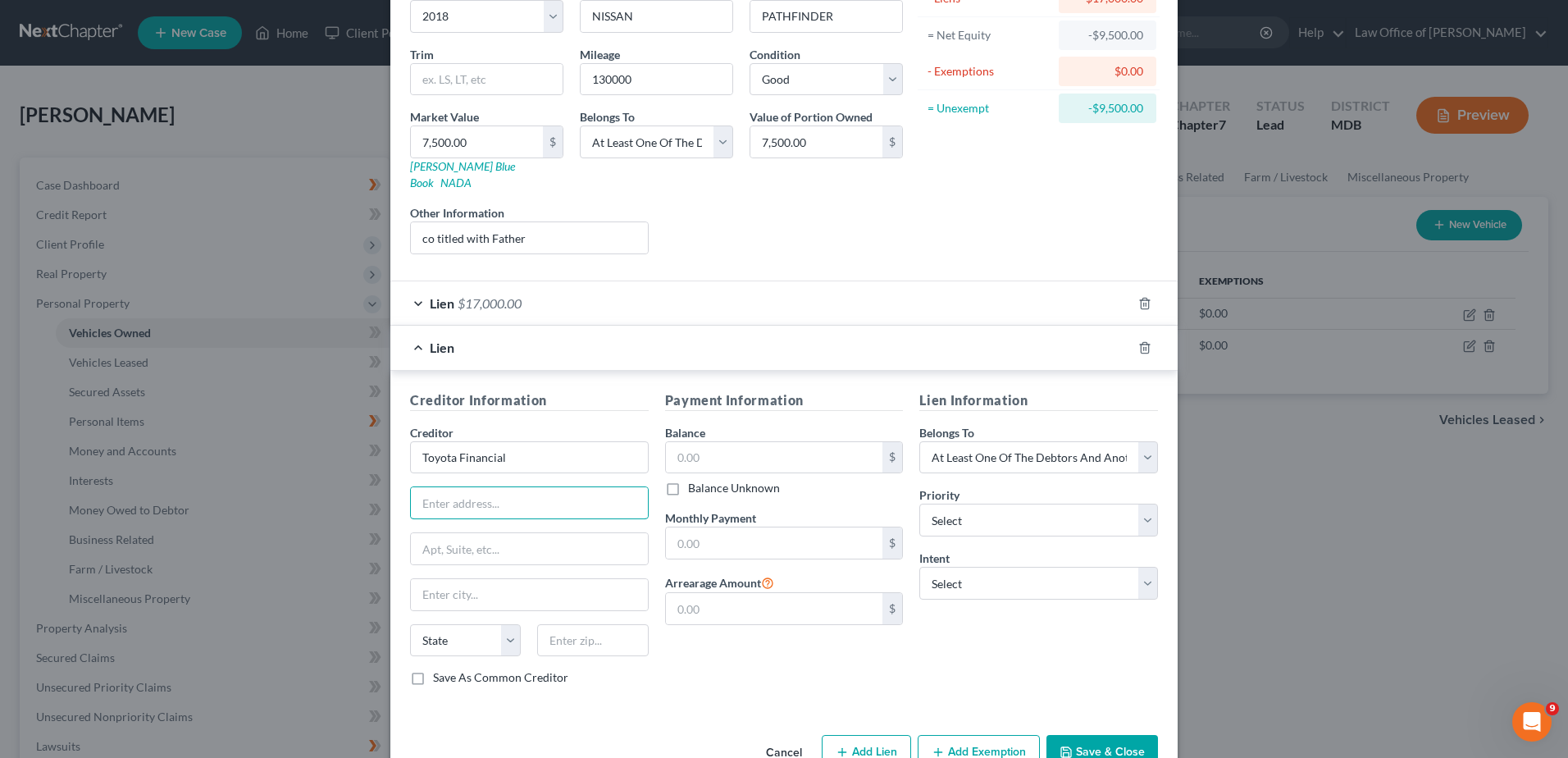
scroll to position [164, 0]
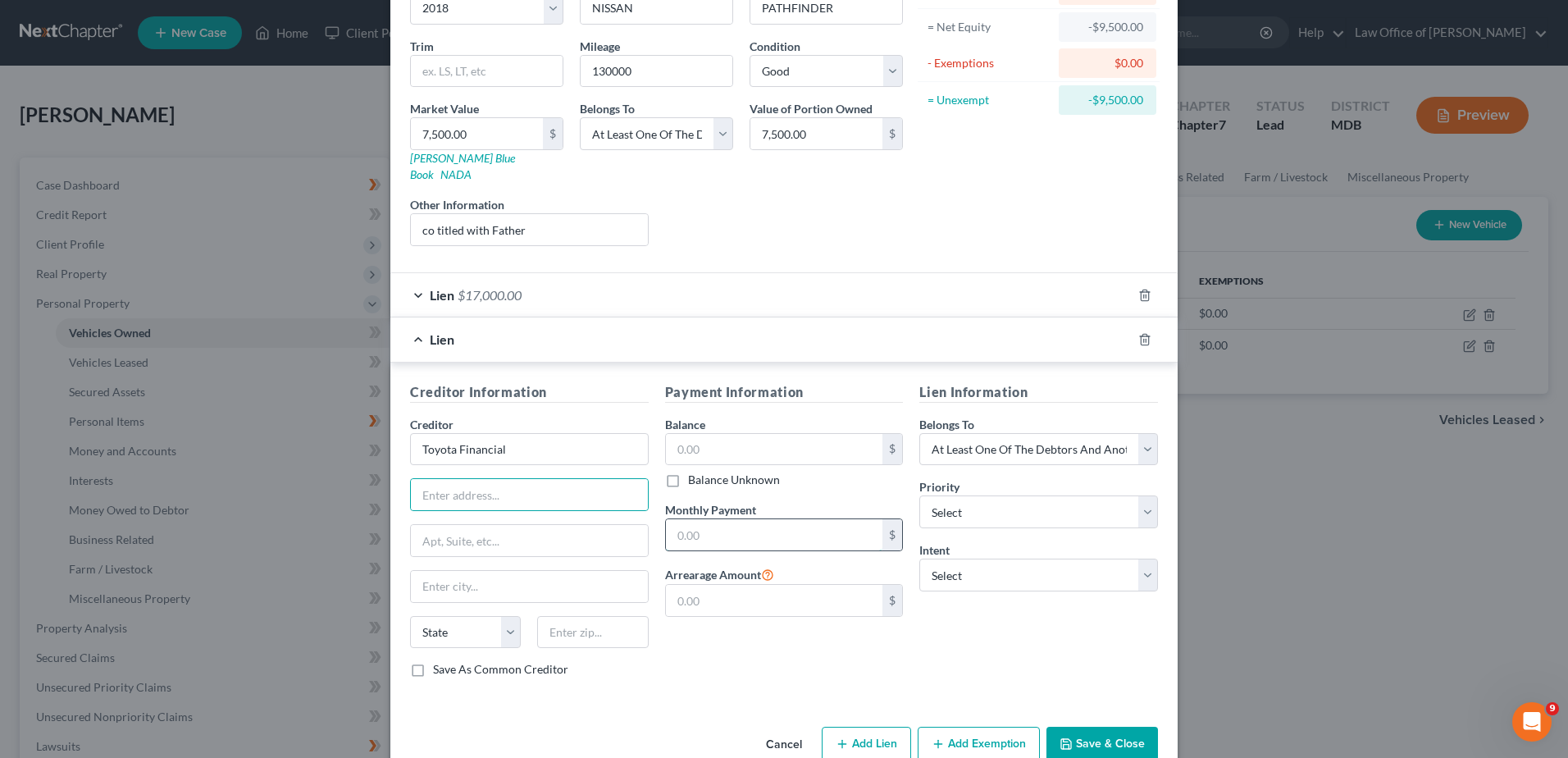
click at [724, 519] on input "text" at bounding box center [774, 535] width 217 height 31
type input "441"
click at [1056, 567] on select "Select Surrender Redeem Reaffirm Avoid Other" at bounding box center [1039, 574] width 239 height 33
select select "2"
click at [919, 558] on select "Select Surrender Redeem Reaffirm Avoid Other" at bounding box center [1039, 574] width 239 height 33
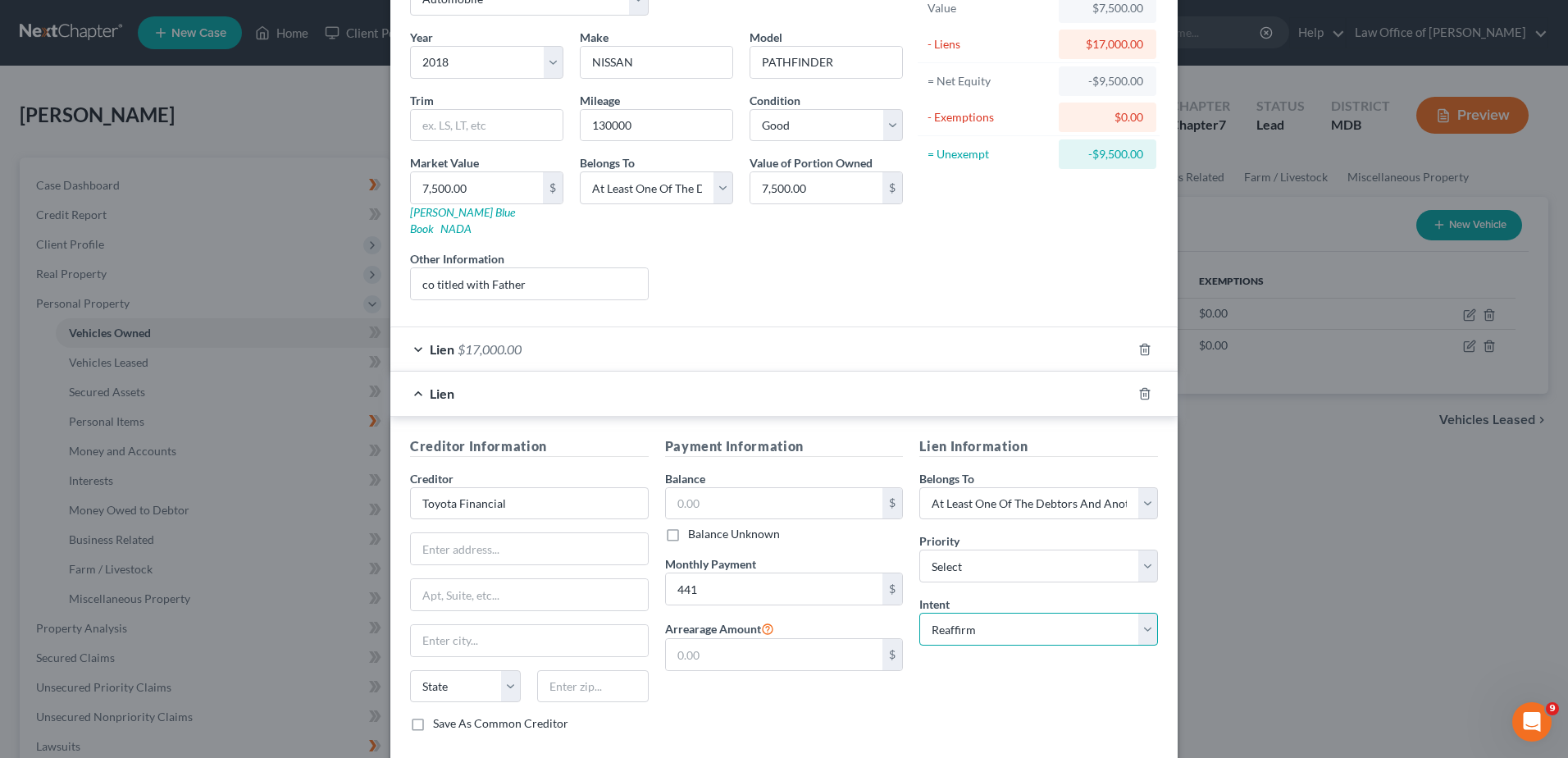
scroll to position [82, 0]
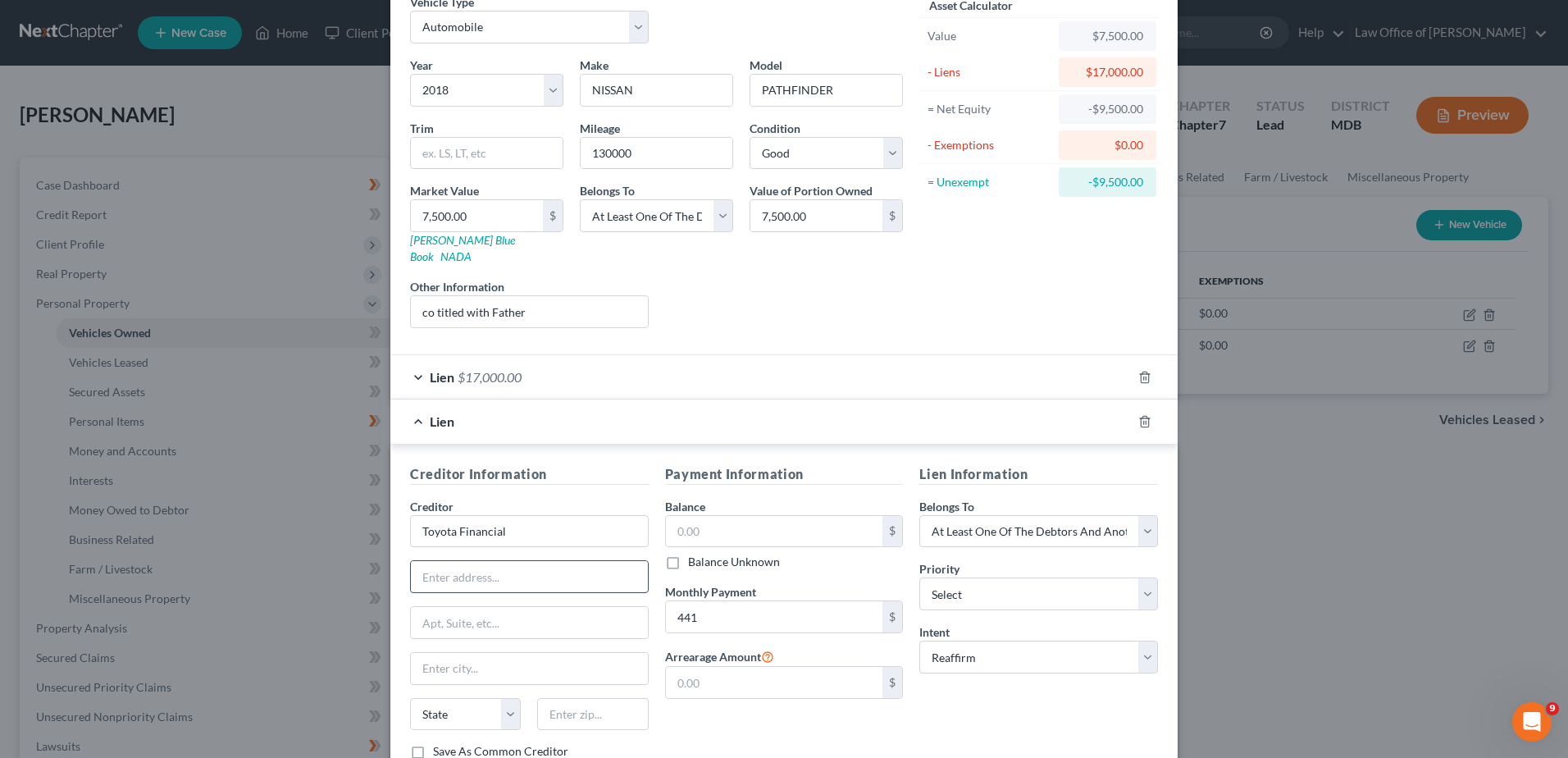
click at [520, 561] on input "text" at bounding box center [529, 576] width 237 height 31
type input "POBOX 4700"
type input "Phoenix"
select select "2"
type input "85030"
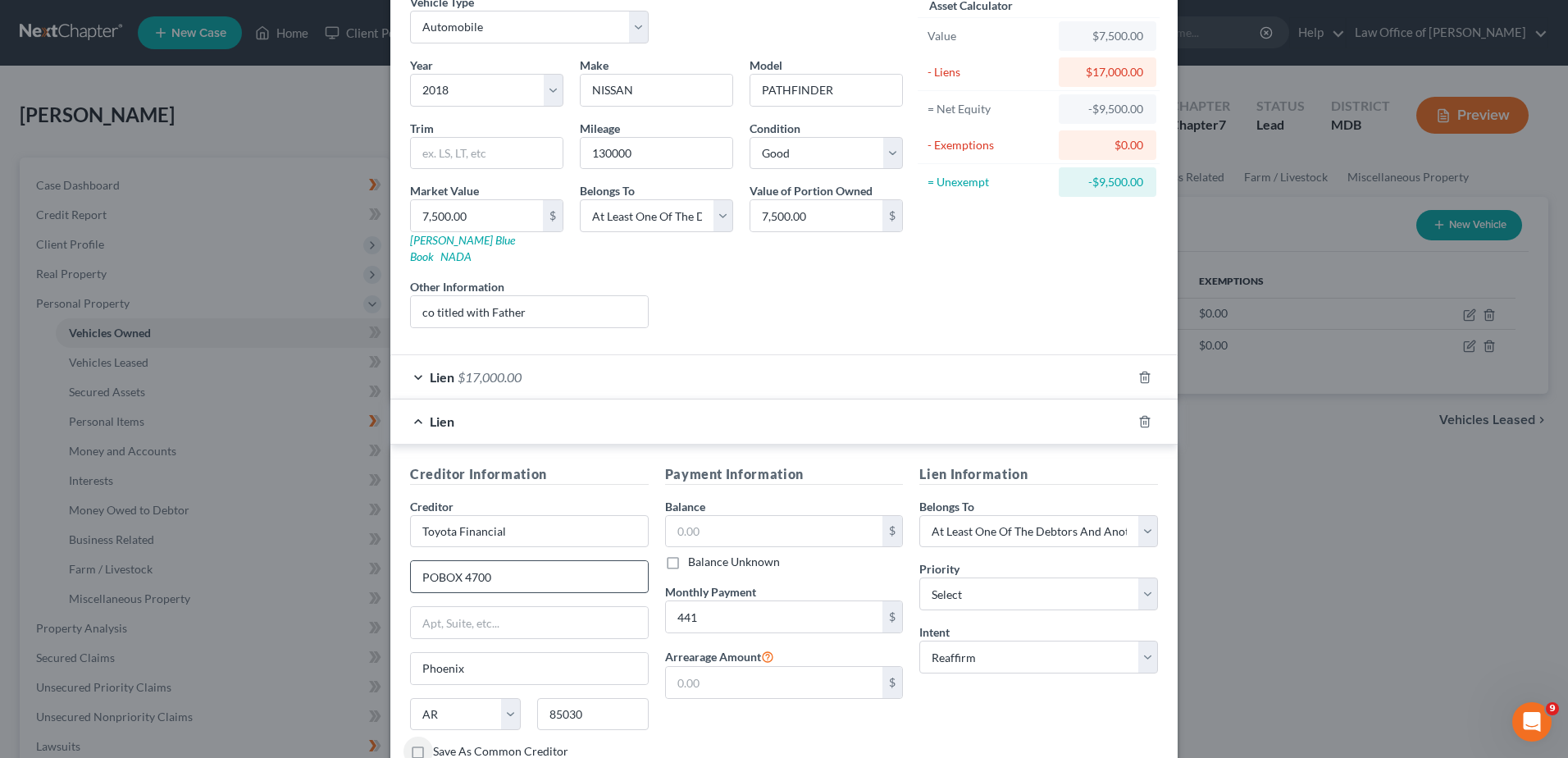
select select "3"
click at [433, 743] on label "Save As Common Creditor" at bounding box center [501, 751] width 136 height 16
click at [440, 743] on input "Save As Common Creditor" at bounding box center [445, 748] width 11 height 11
checkbox input "true"
click at [708, 516] on input "text" at bounding box center [774, 531] width 217 height 31
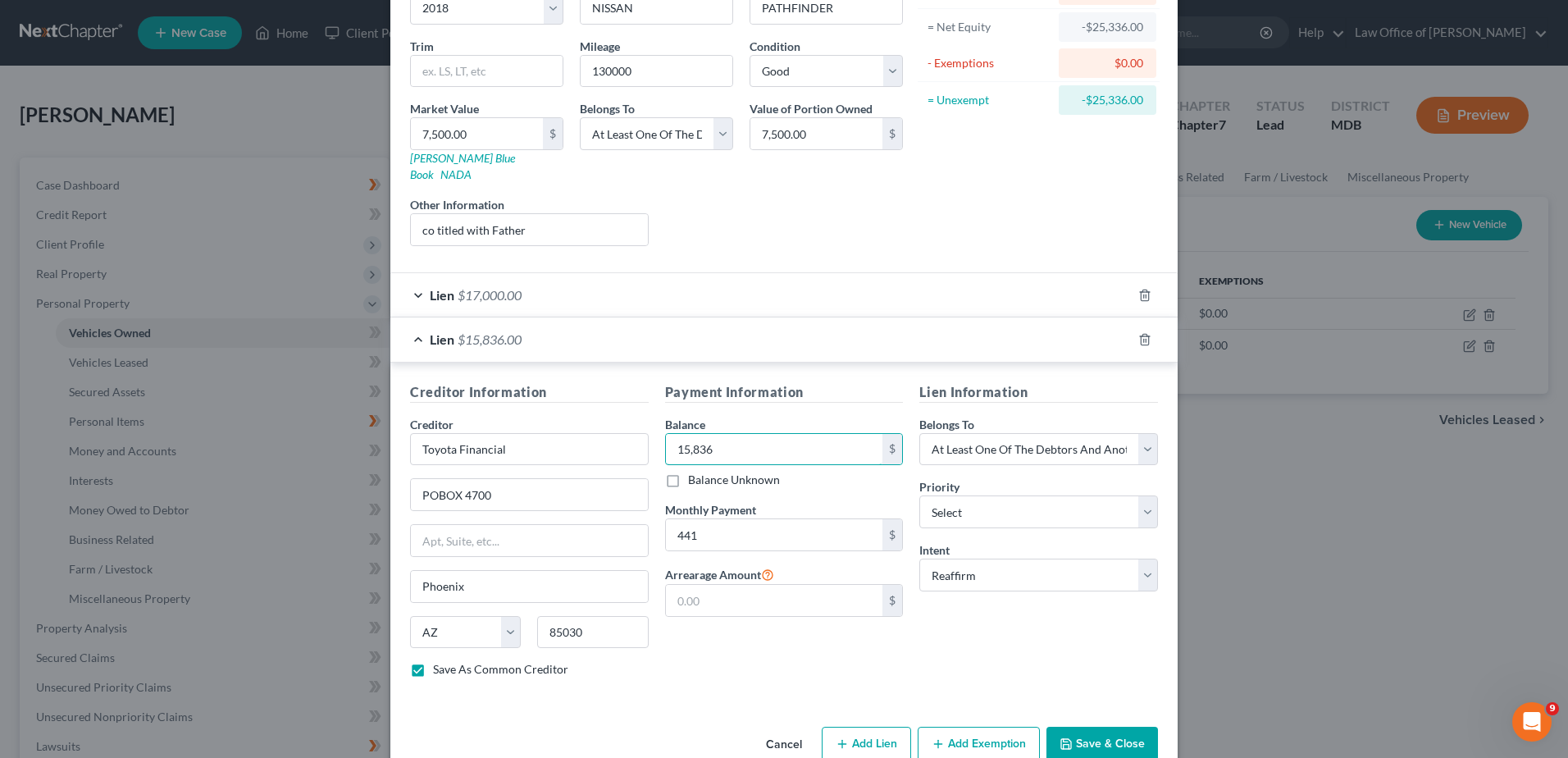
scroll to position [184, 0]
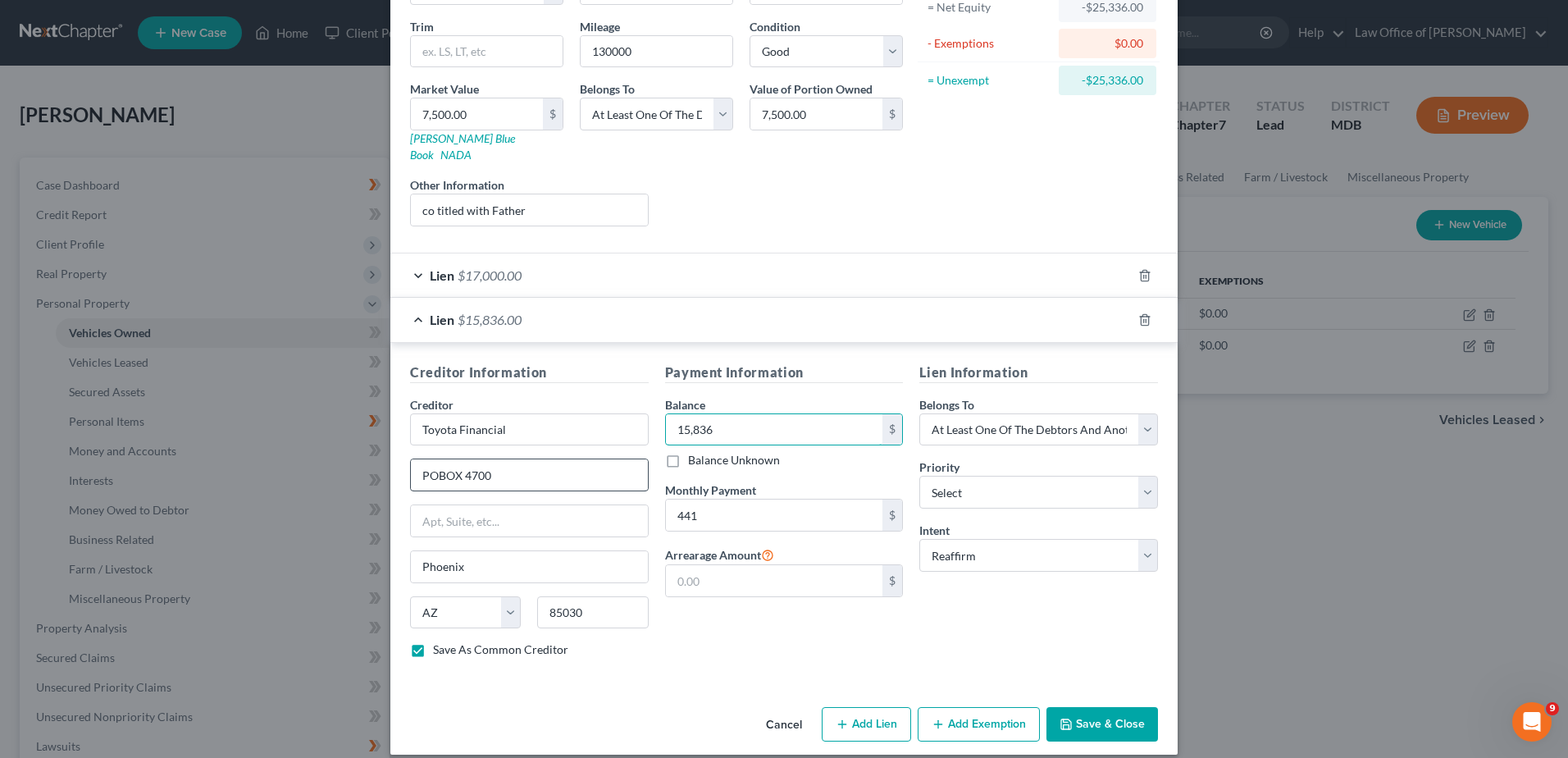
type input "15,836"
click at [428, 460] on input "POBOX 4700" at bounding box center [529, 475] width 237 height 31
type input "PO BOX 4700"
click at [1121, 710] on button "Save & Close" at bounding box center [1102, 724] width 111 height 34
checkbox input "false"
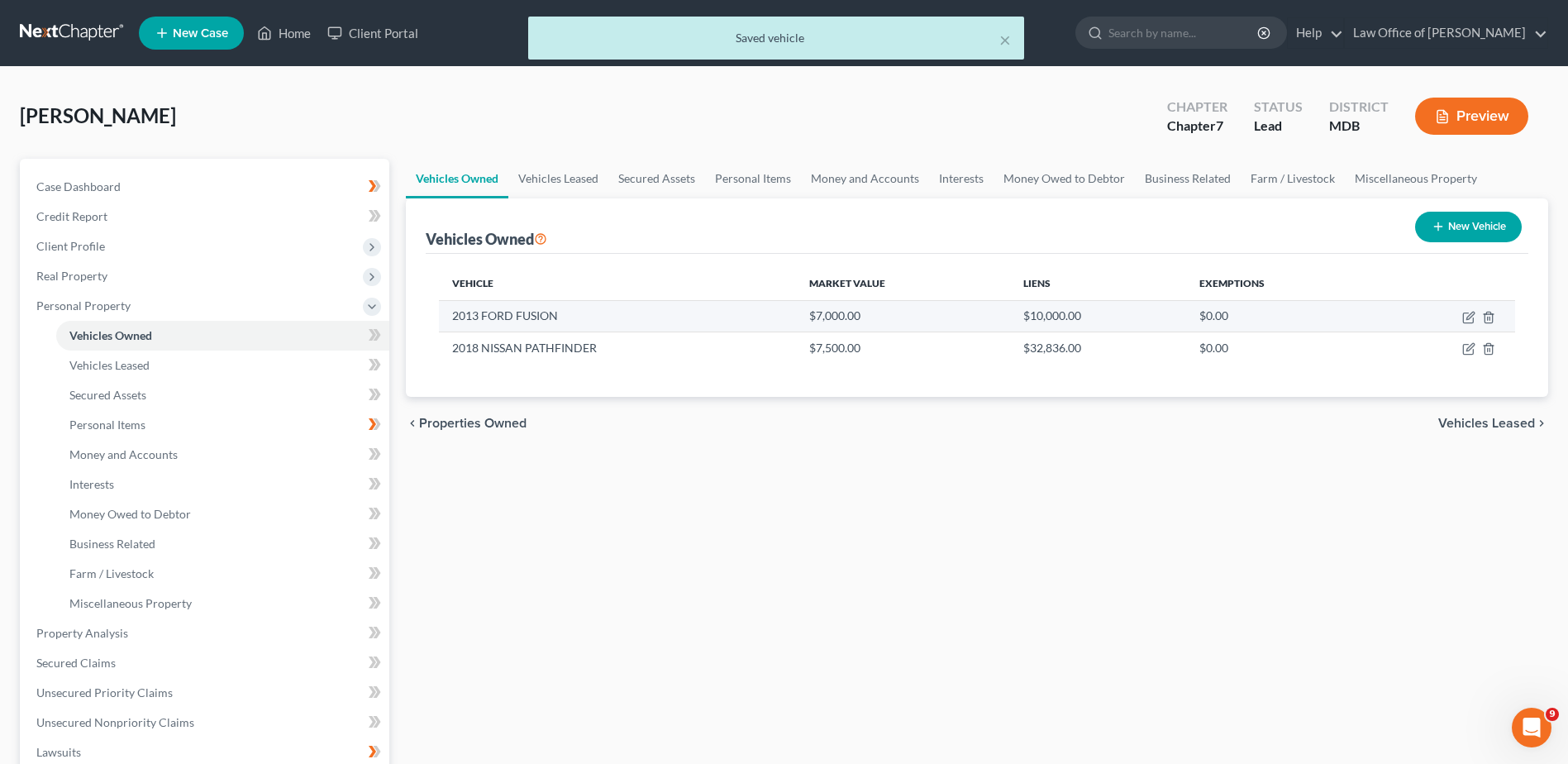
click at [537, 323] on td "2013 FORD FUSION" at bounding box center [617, 315] width 357 height 31
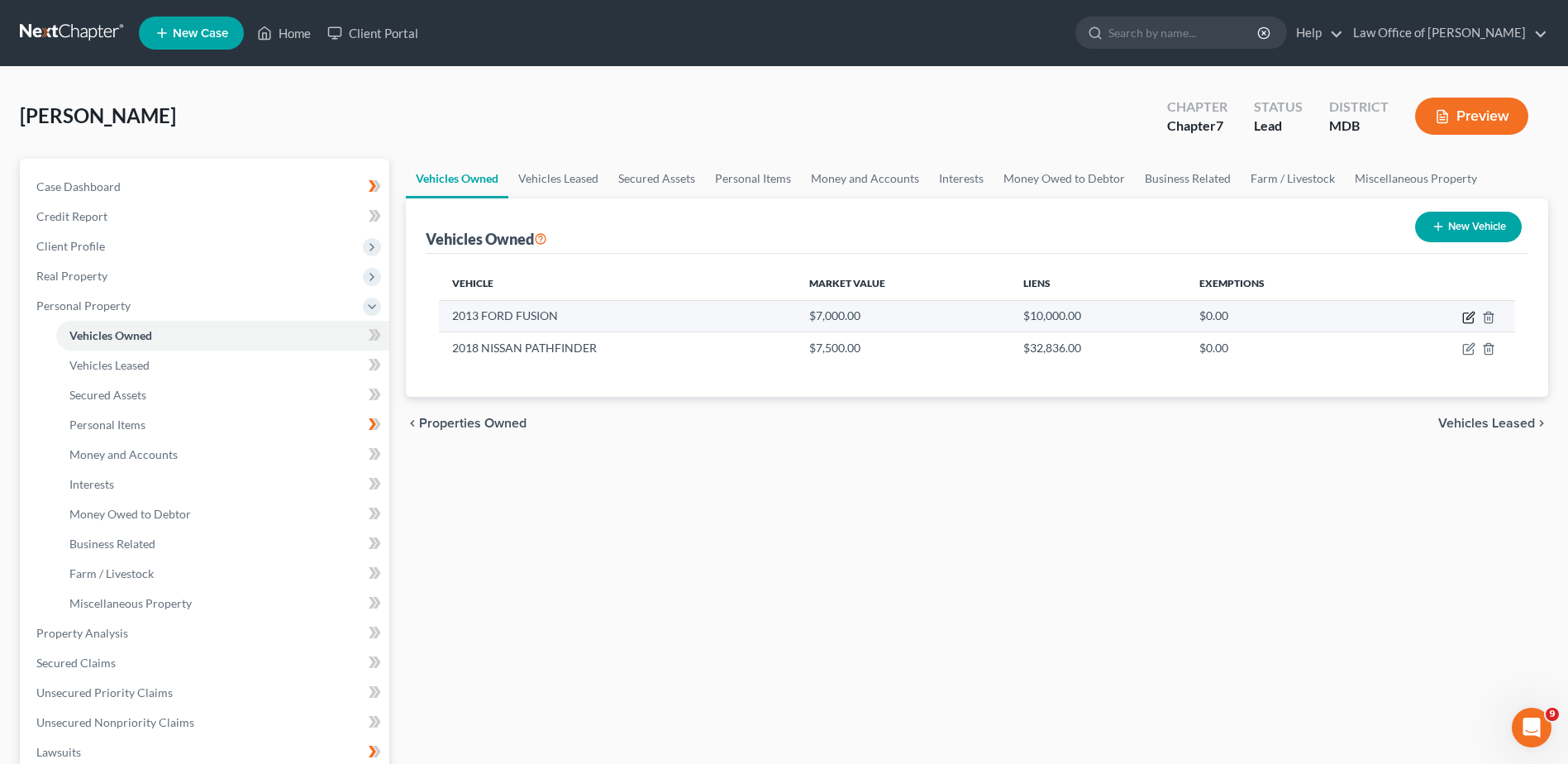
click at [1471, 317] on icon "button" at bounding box center [1469, 317] width 14 height 14
select select "0"
select select "13"
select select "2"
select select "0"
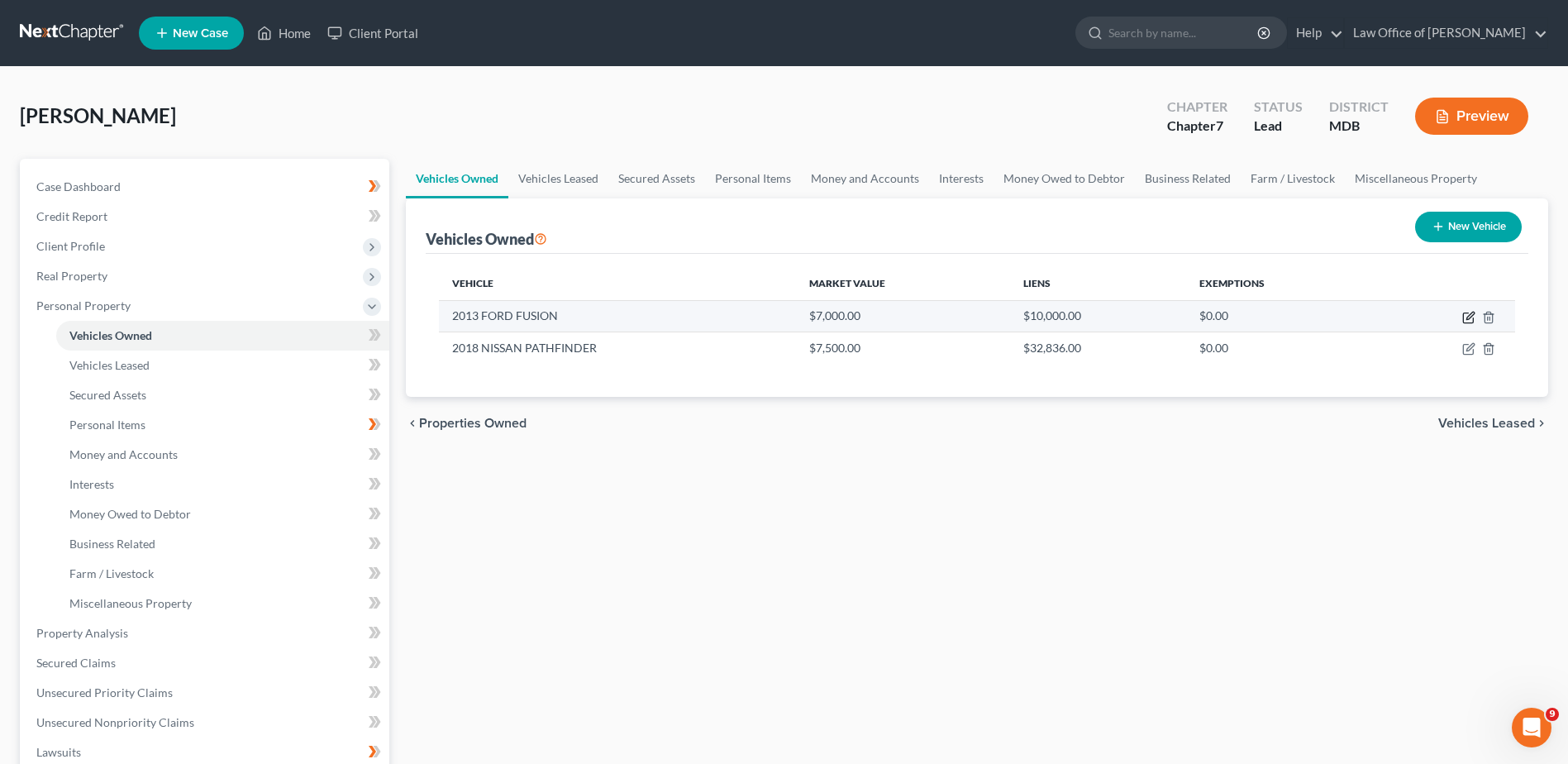
select select "39"
select select "0"
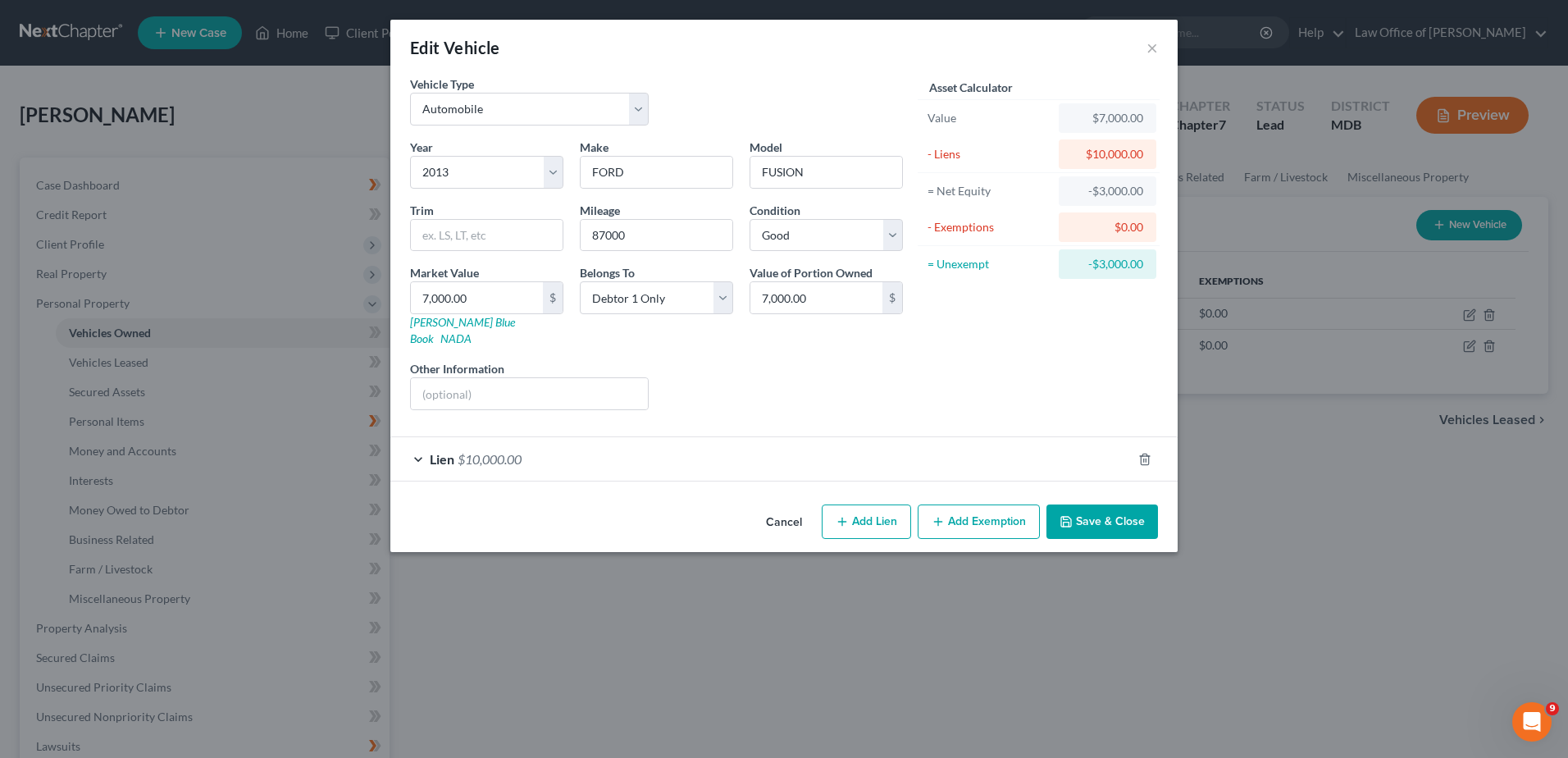
click at [424, 440] on div "Lien $10,000.00" at bounding box center [761, 459] width 741 height 43
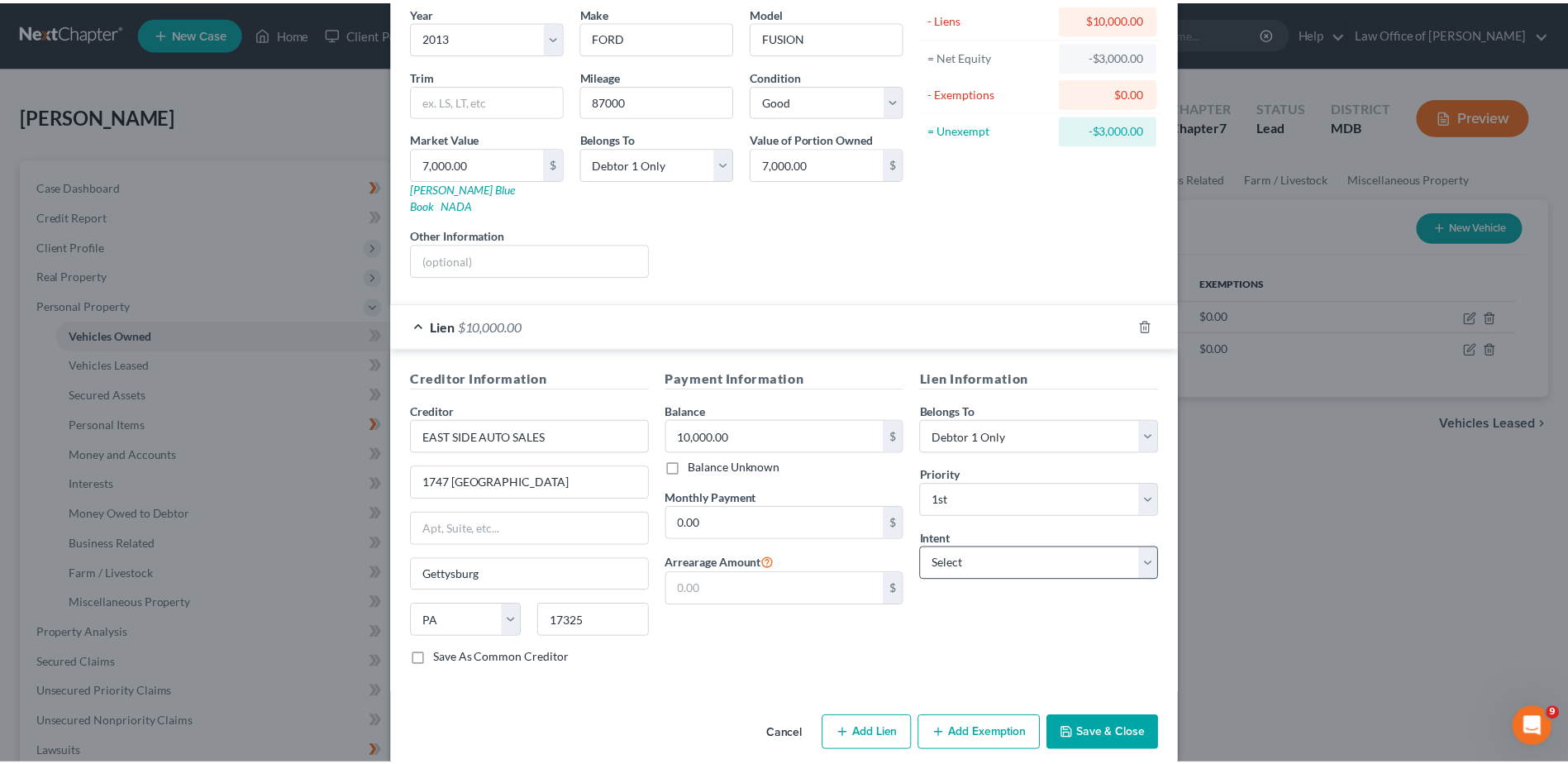
scroll to position [140, 0]
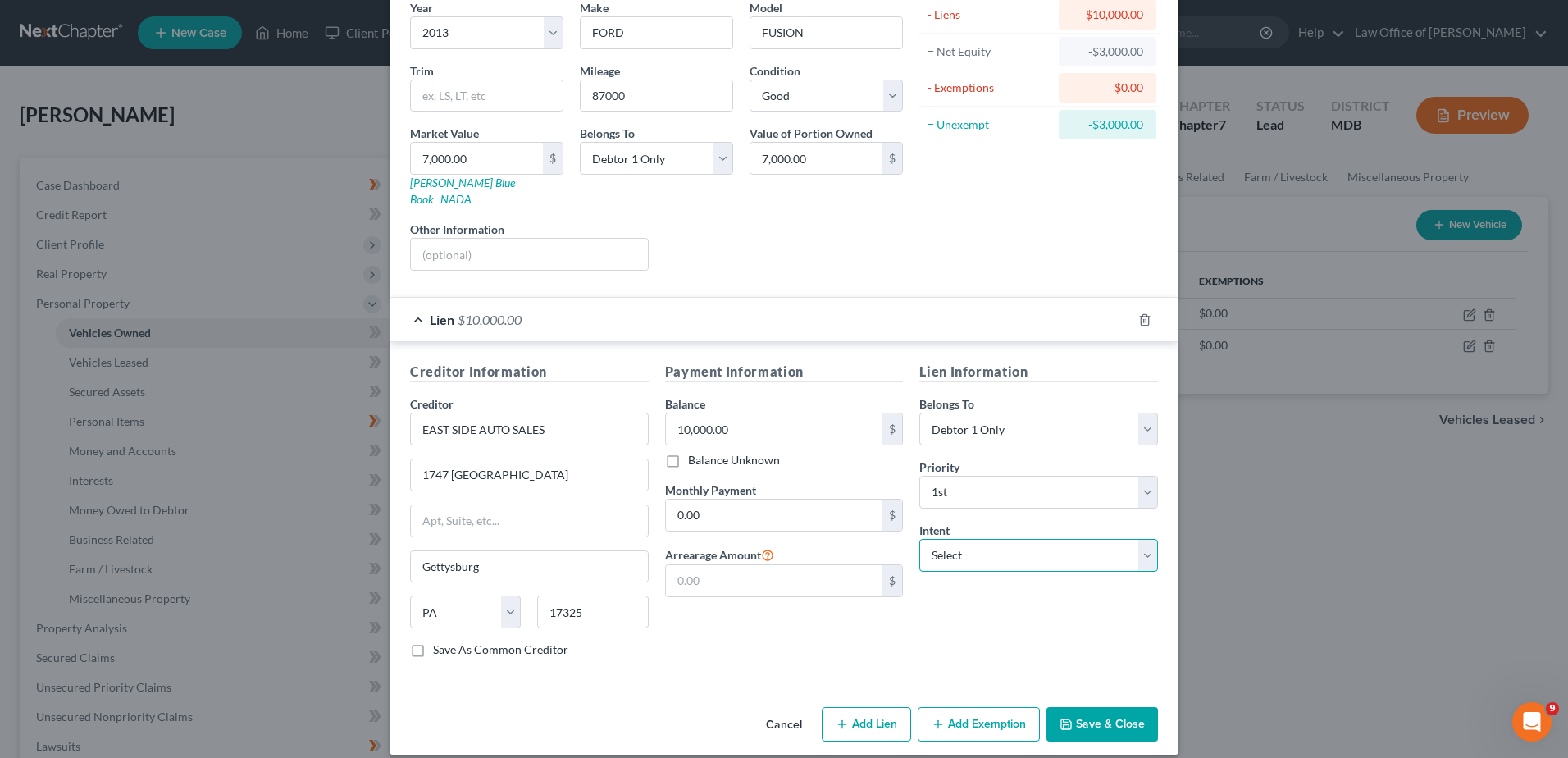
click at [955, 539] on select "Select Surrender Redeem Reaffirm Avoid Other" at bounding box center [1039, 555] width 239 height 33
select select "2"
click at [919, 539] on select "Select Surrender Redeem Reaffirm Avoid Other" at bounding box center [1039, 555] width 239 height 33
click at [1091, 715] on button "Save & Close" at bounding box center [1102, 724] width 111 height 34
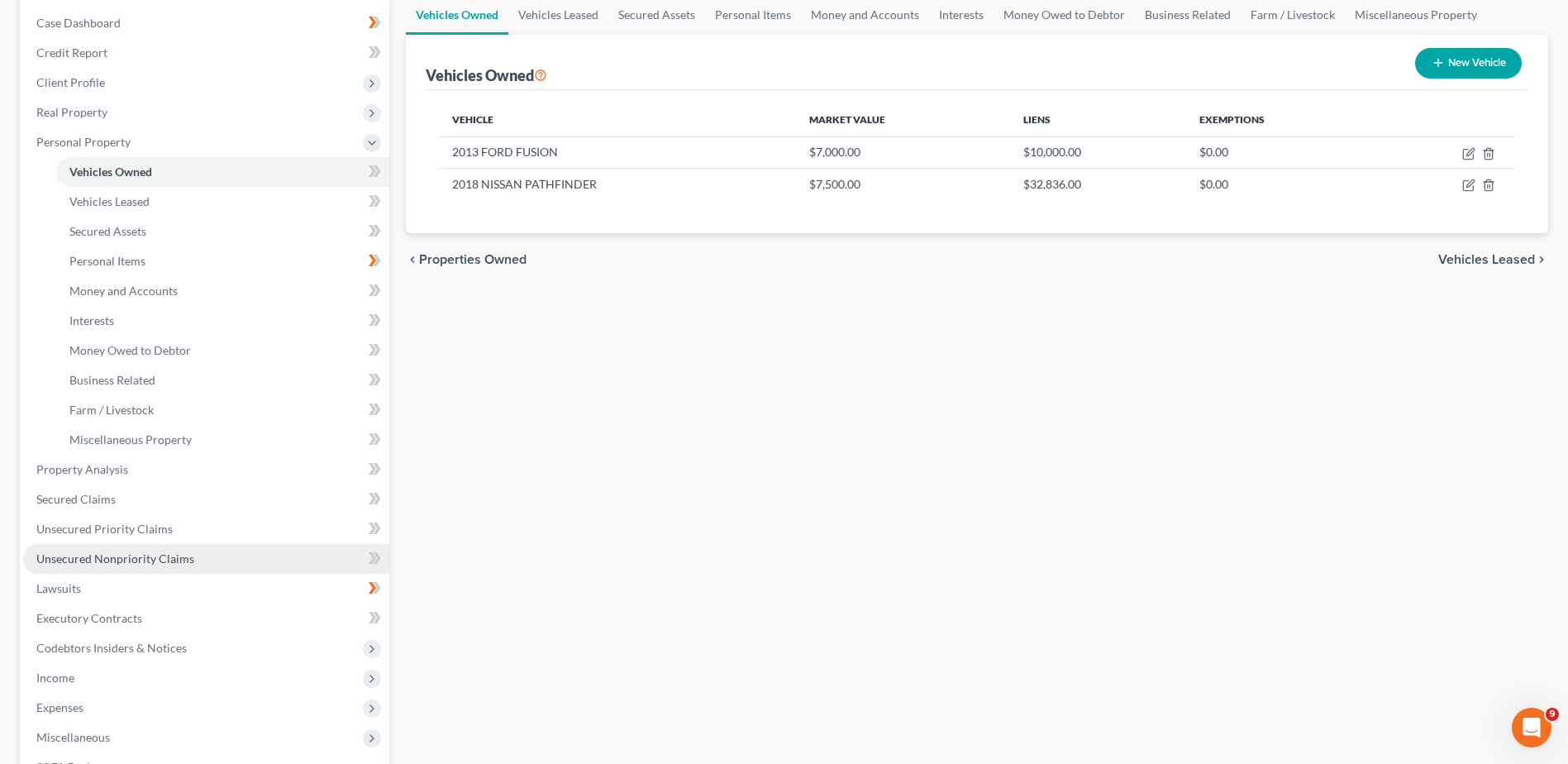
scroll to position [165, 0]
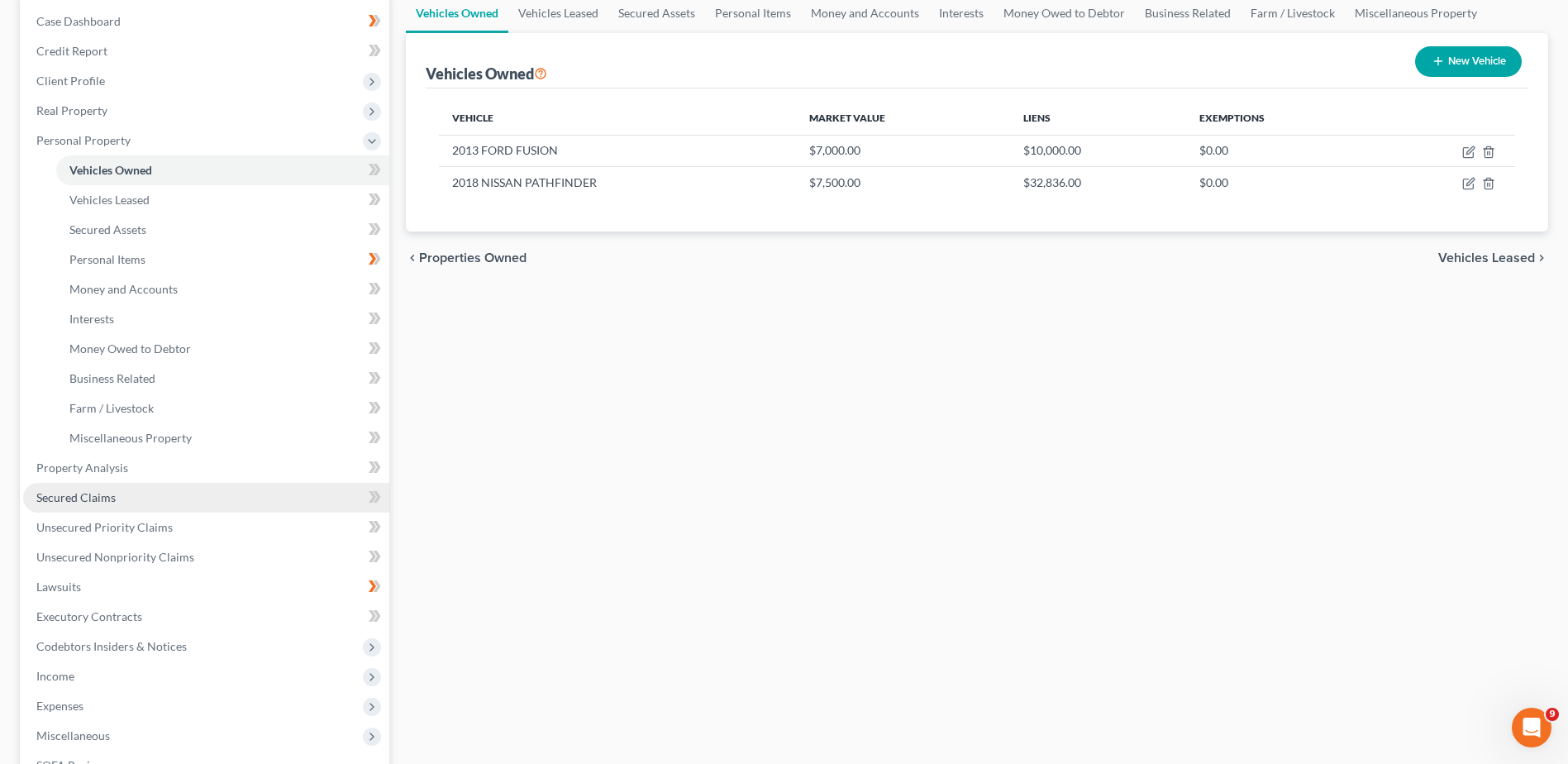
click at [170, 505] on link "Secured Claims" at bounding box center [206, 497] width 366 height 30
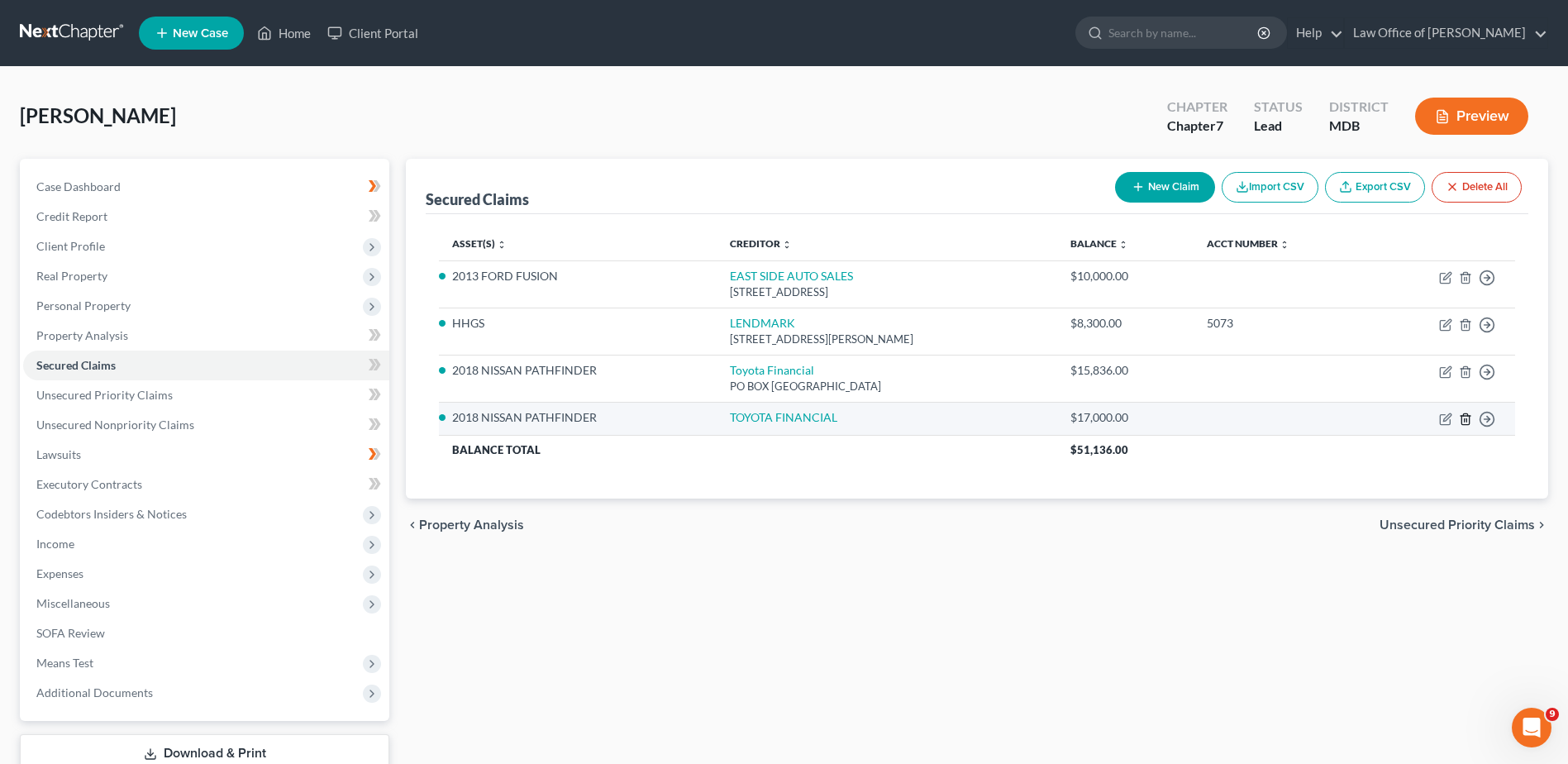
click at [1465, 418] on icon "button" at bounding box center [1465, 418] width 14 height 14
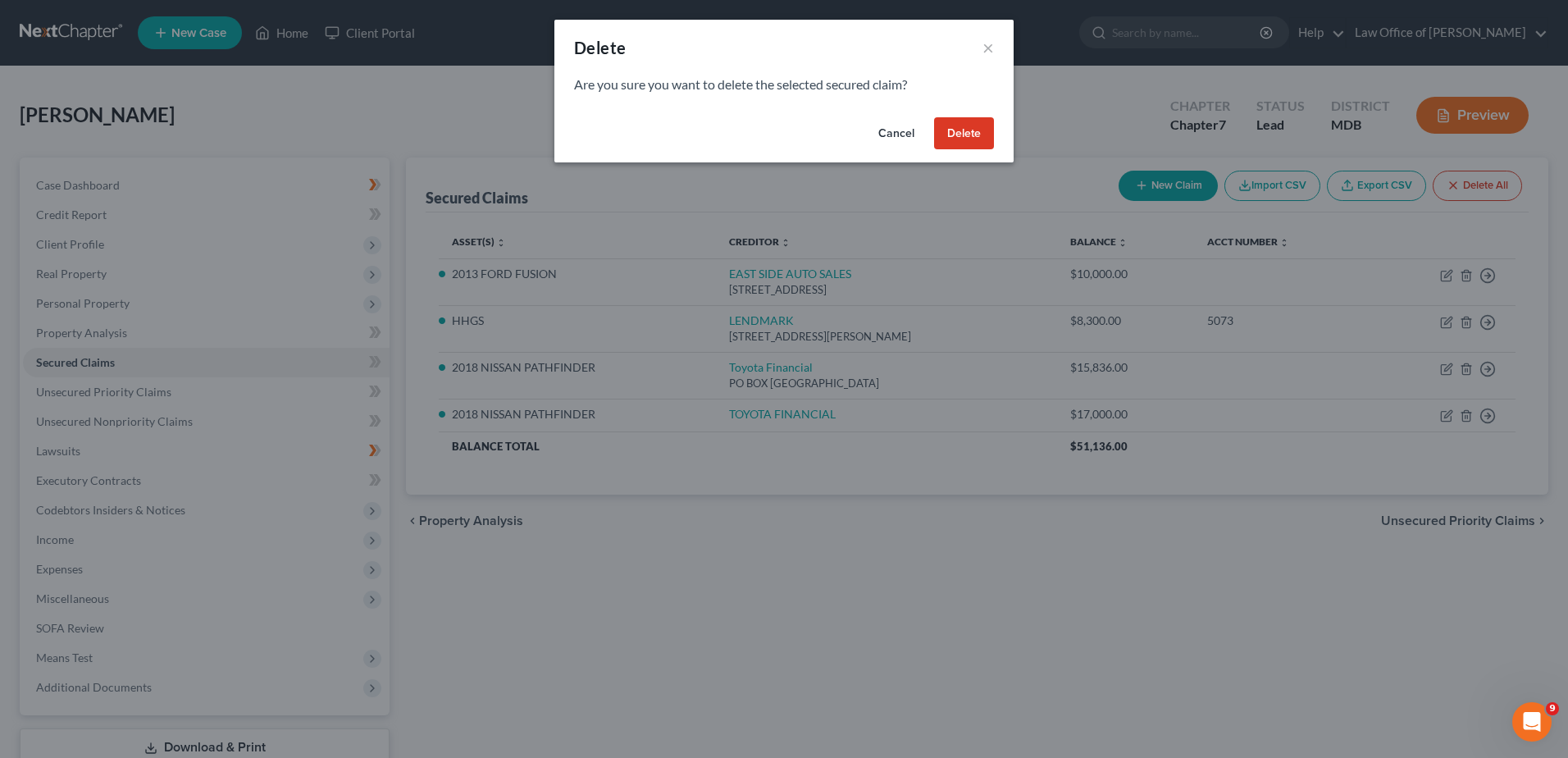
click at [963, 137] on button "Delete" at bounding box center [965, 134] width 60 height 33
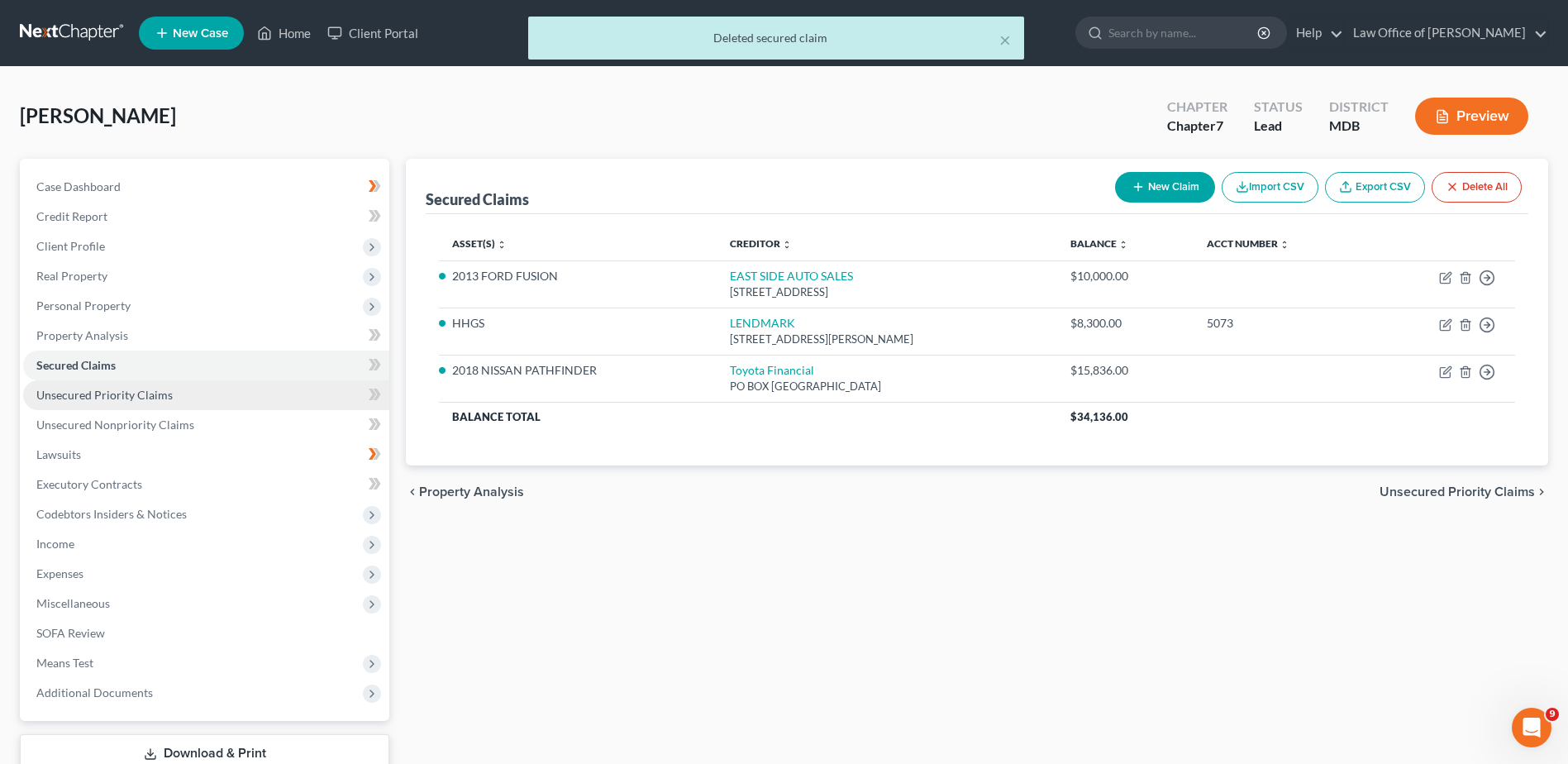
click at [163, 397] on span "Unsecured Priority Claims" at bounding box center [105, 394] width 137 height 14
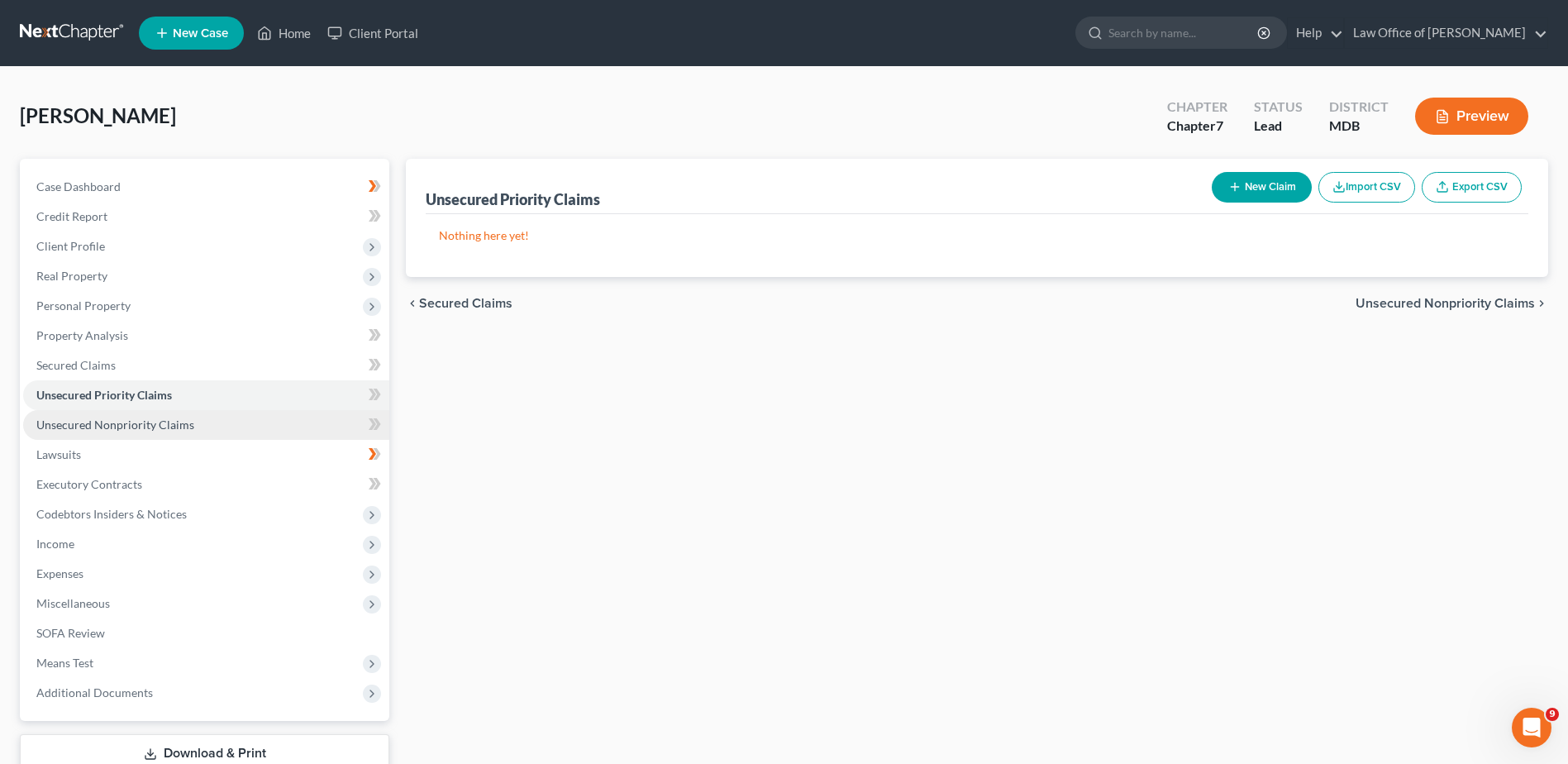
click at [173, 425] on span "Unsecured Nonpriority Claims" at bounding box center [115, 424] width 158 height 14
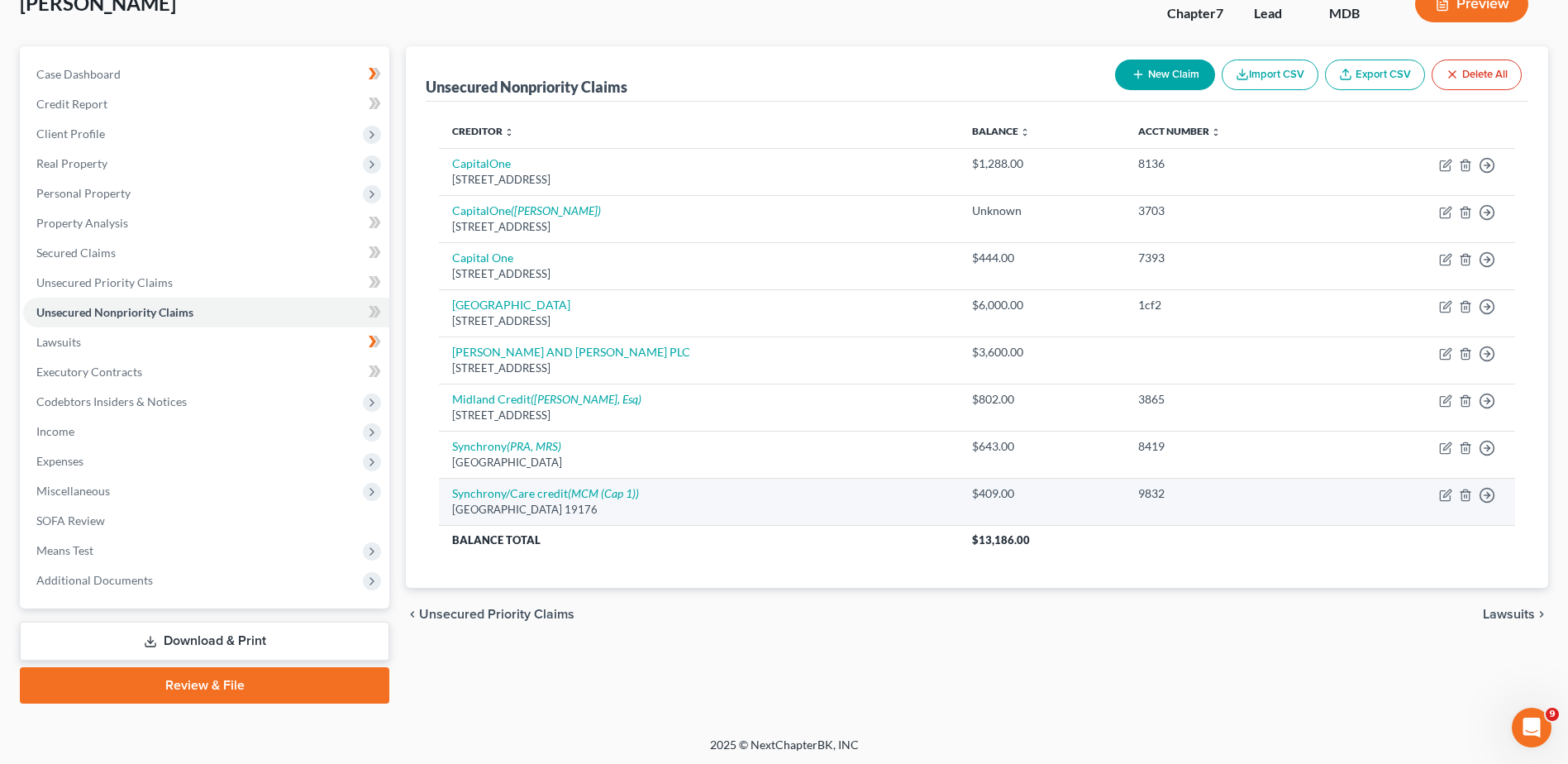
scroll to position [115, 0]
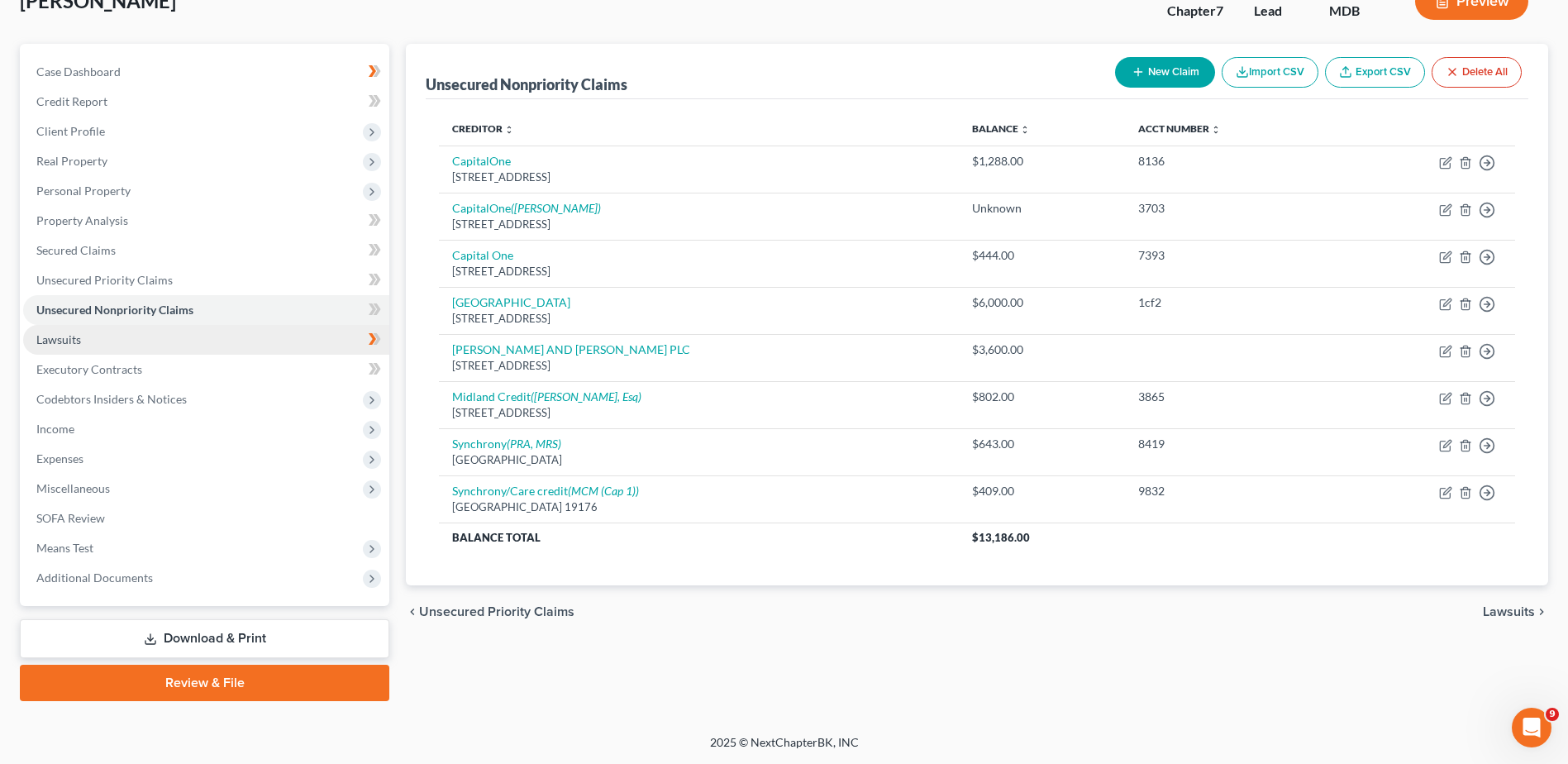
click at [349, 348] on link "Lawsuits" at bounding box center [206, 339] width 366 height 30
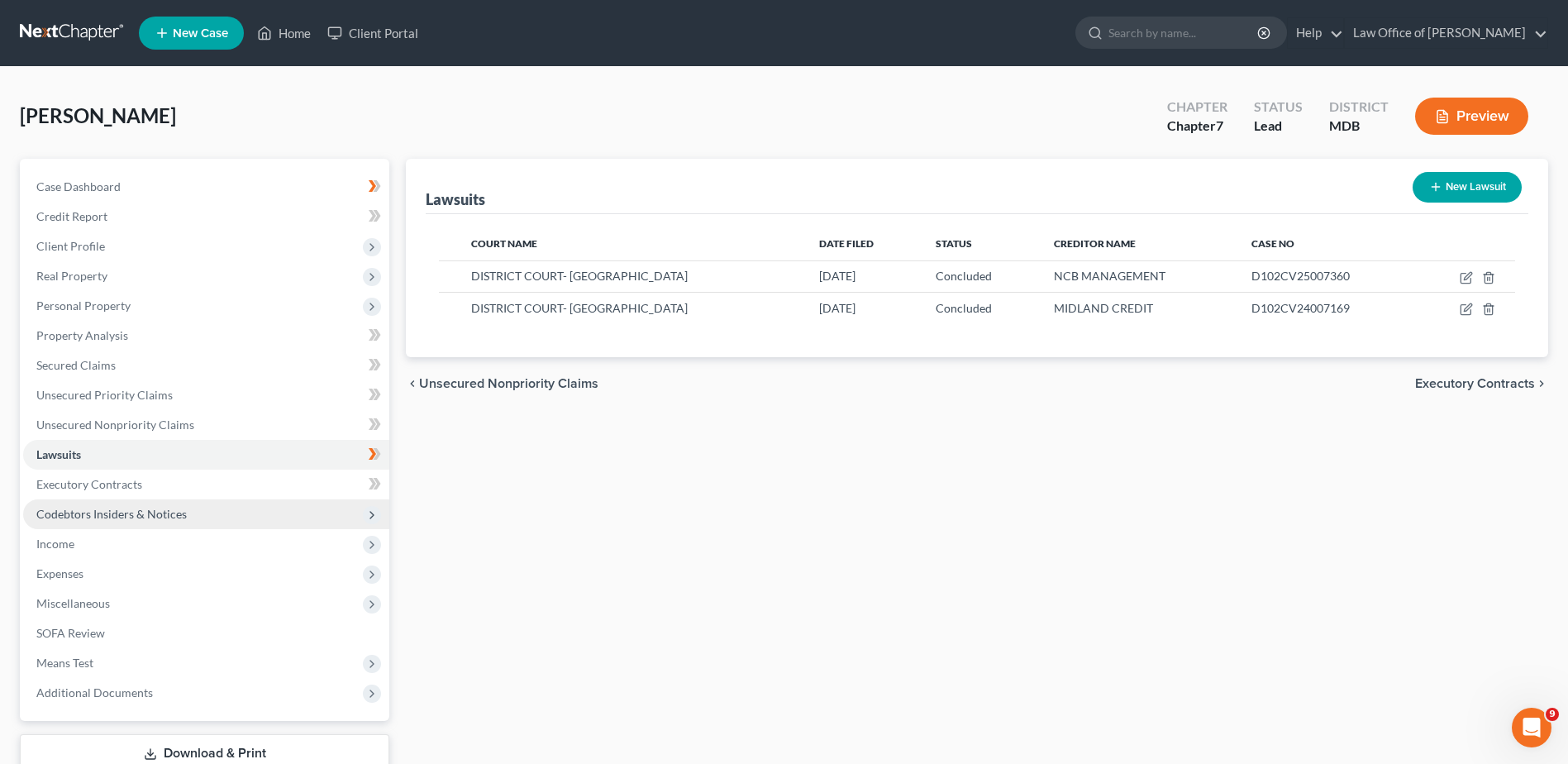
click at [201, 516] on span "Codebtors Insiders & Notices" at bounding box center [206, 514] width 366 height 30
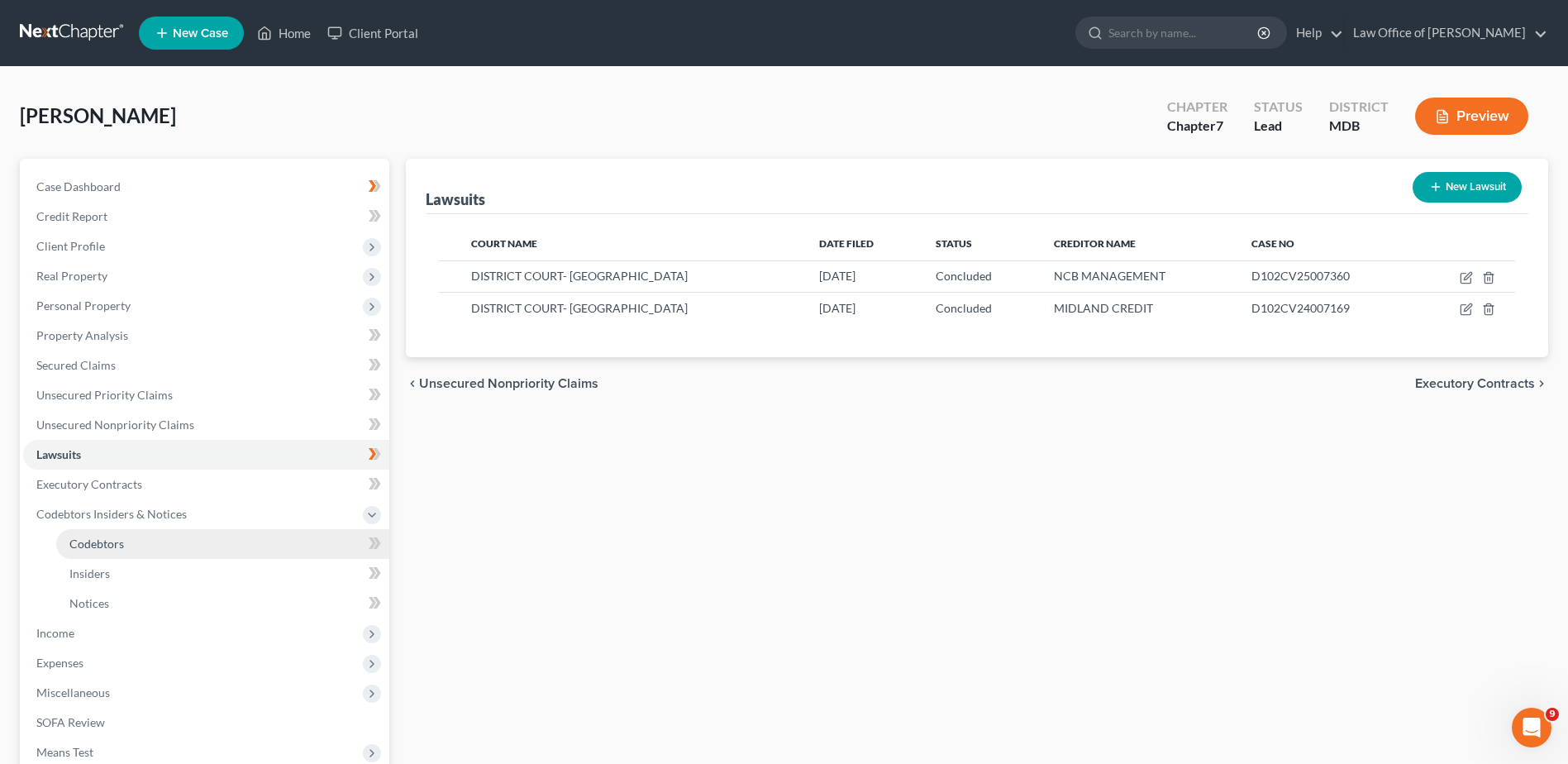
click at [163, 543] on link "Codebtors" at bounding box center [222, 543] width 333 height 30
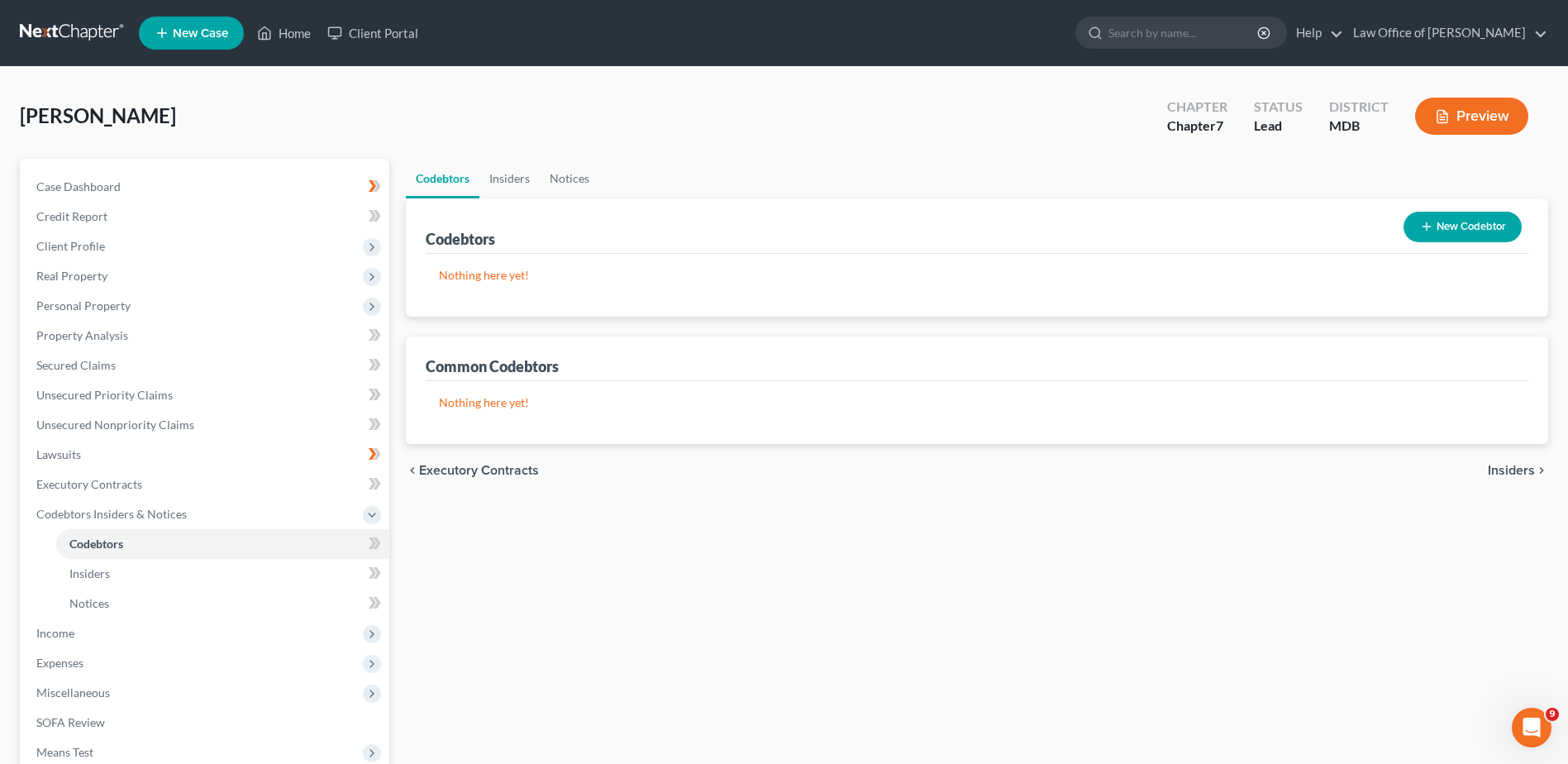
click at [1454, 238] on button "New Codebtor" at bounding box center [1462, 227] width 119 height 31
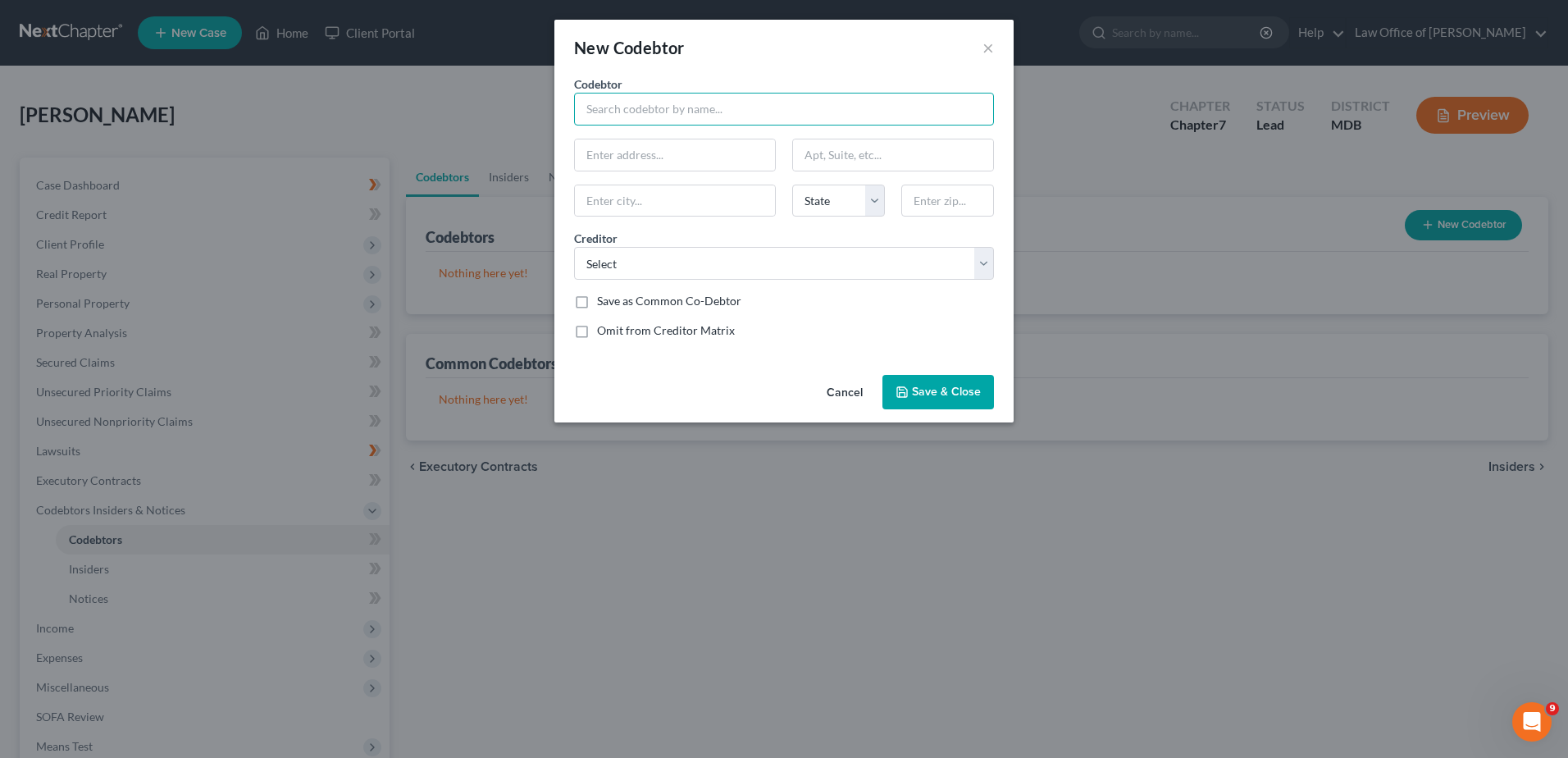
click at [760, 118] on input "text" at bounding box center [784, 109] width 420 height 33
type input "[PERSON_NAME]"
type input "[STREET_ADDRESS]"
type input "[GEOGRAPHIC_DATA]"
select select "21"
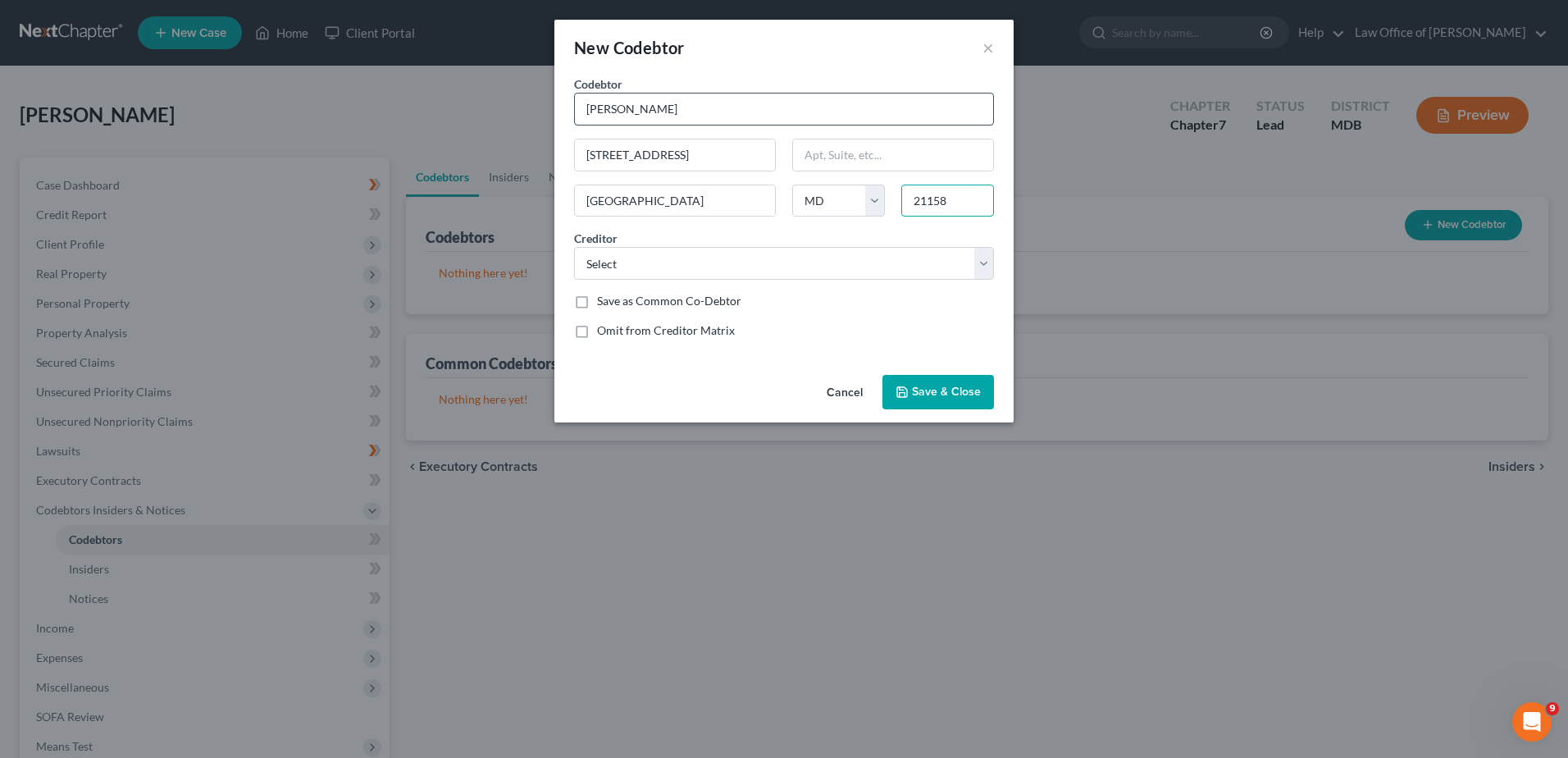
type input "21158"
select select "0"
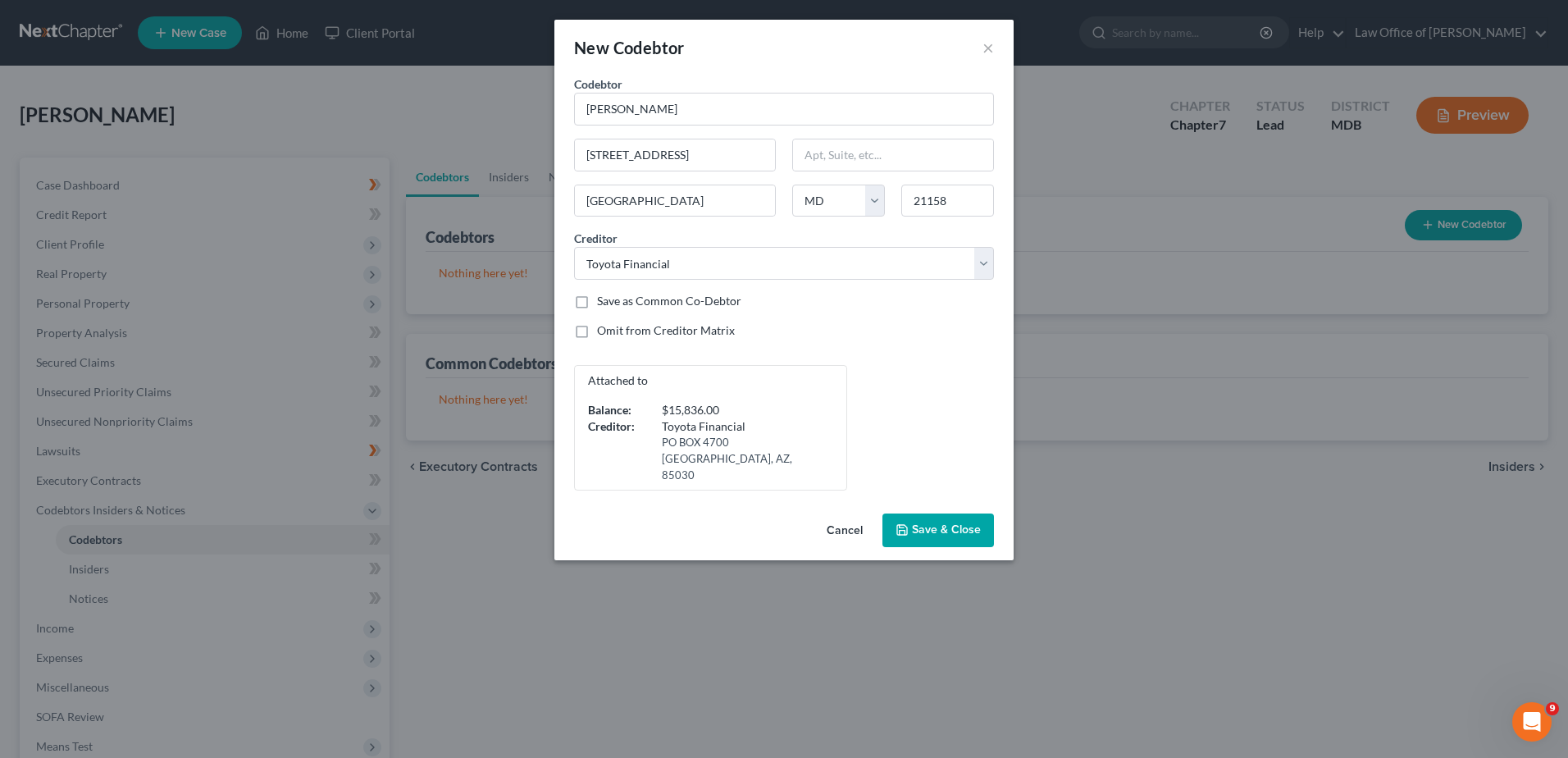
click at [938, 523] on span "Save & Close" at bounding box center [946, 529] width 69 height 14
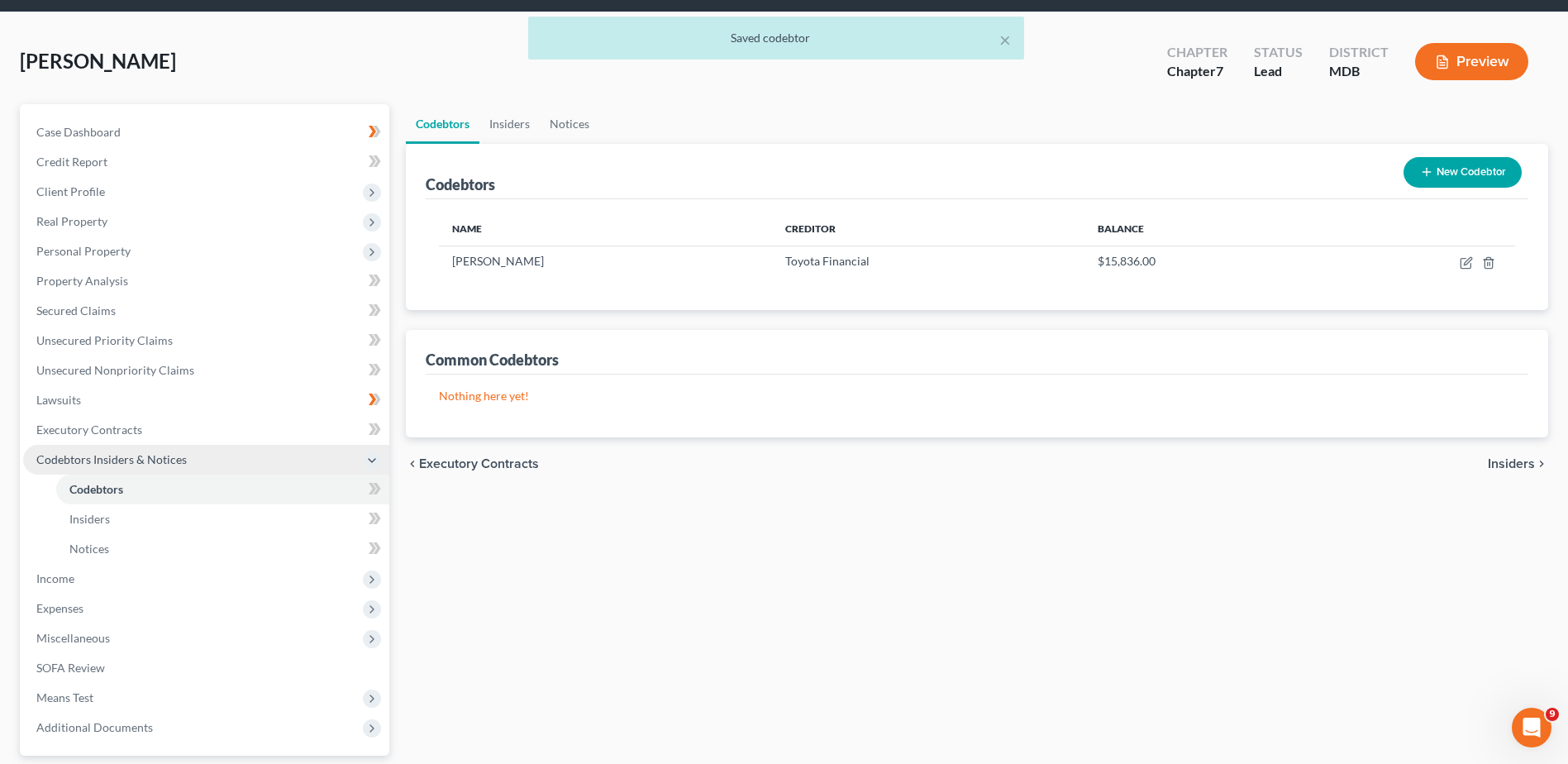
scroll to position [83, 0]
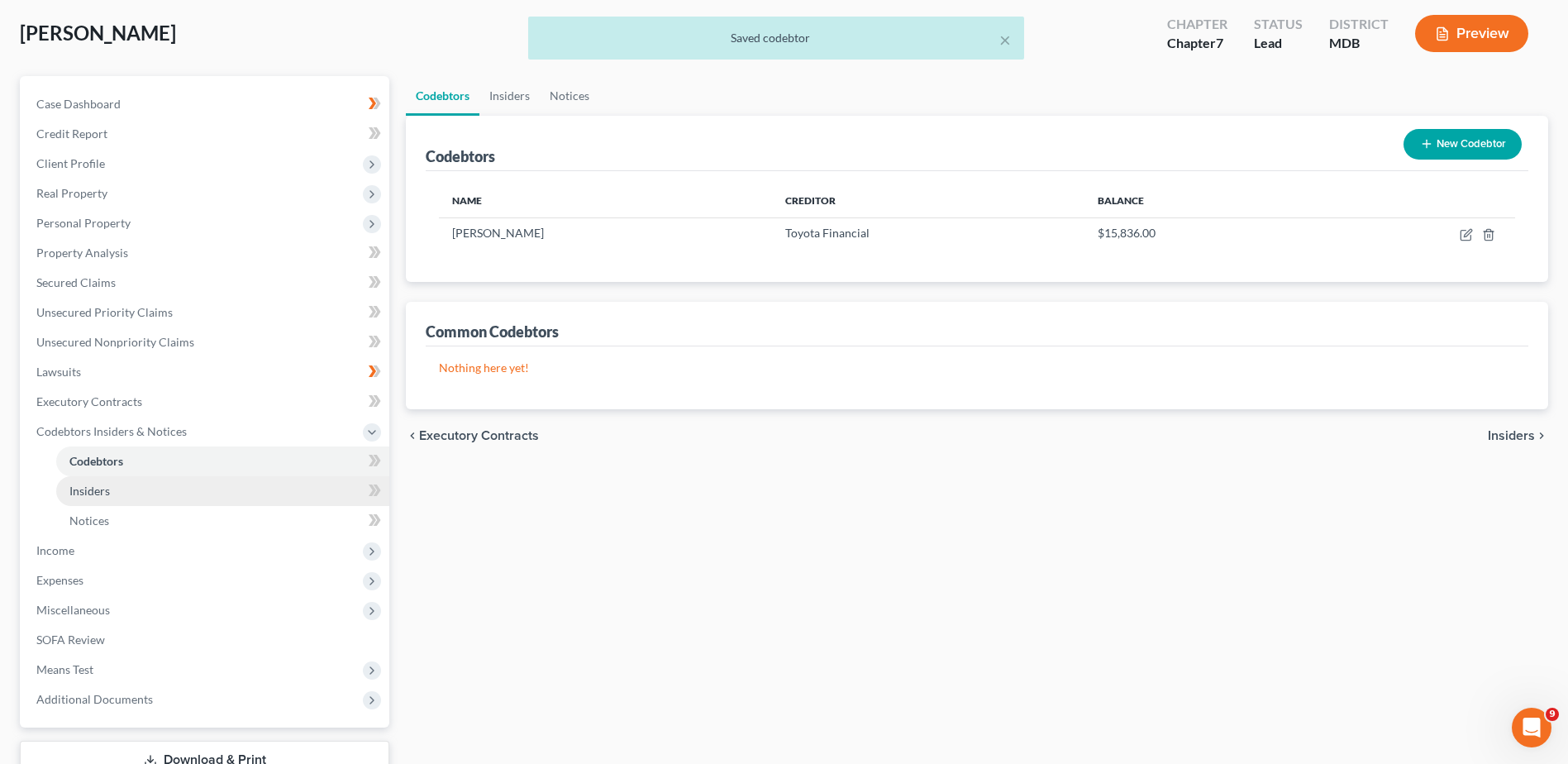
click at [149, 497] on link "Insiders" at bounding box center [222, 490] width 333 height 30
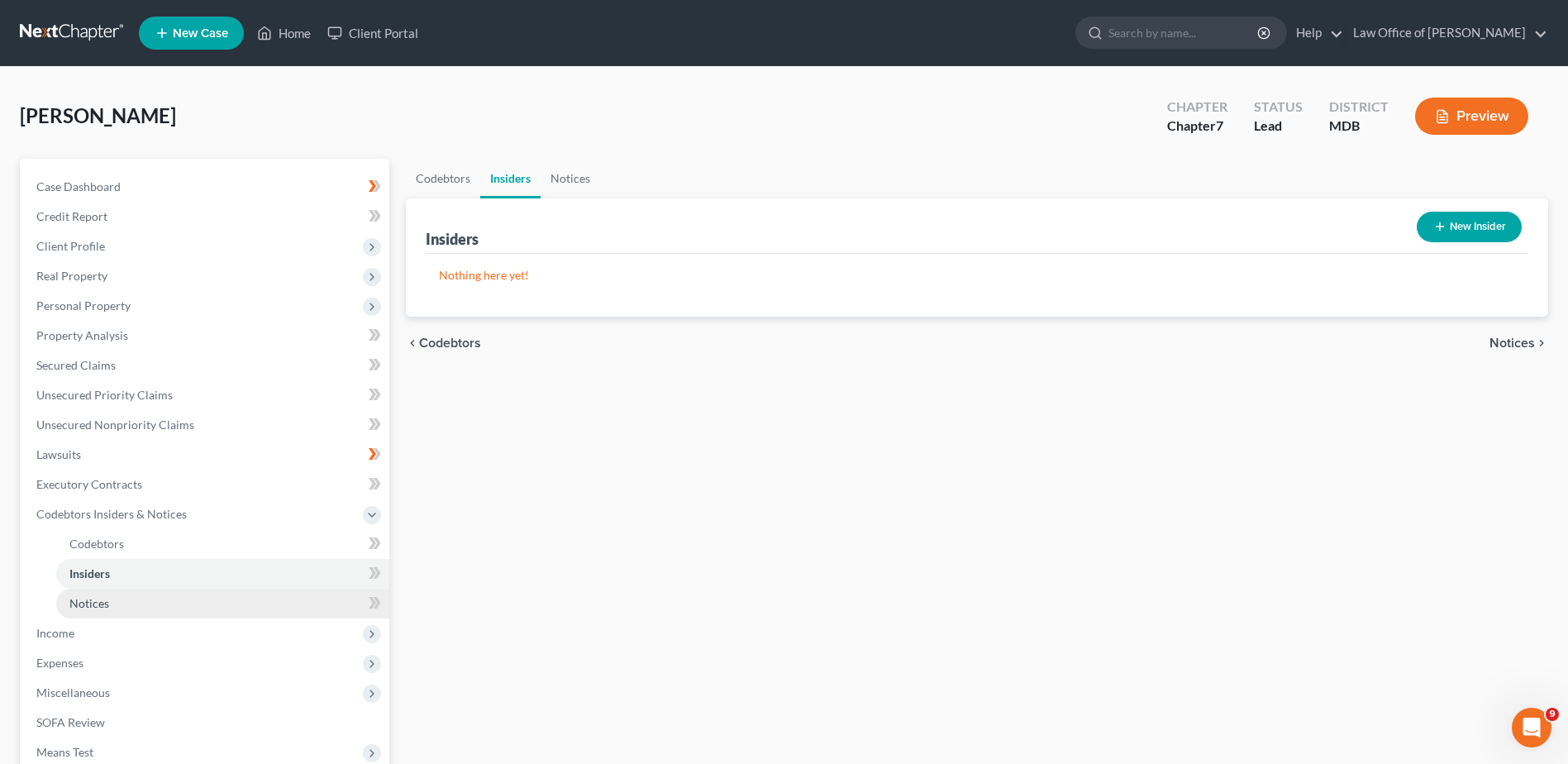
click at [166, 594] on link "Notices" at bounding box center [222, 603] width 333 height 30
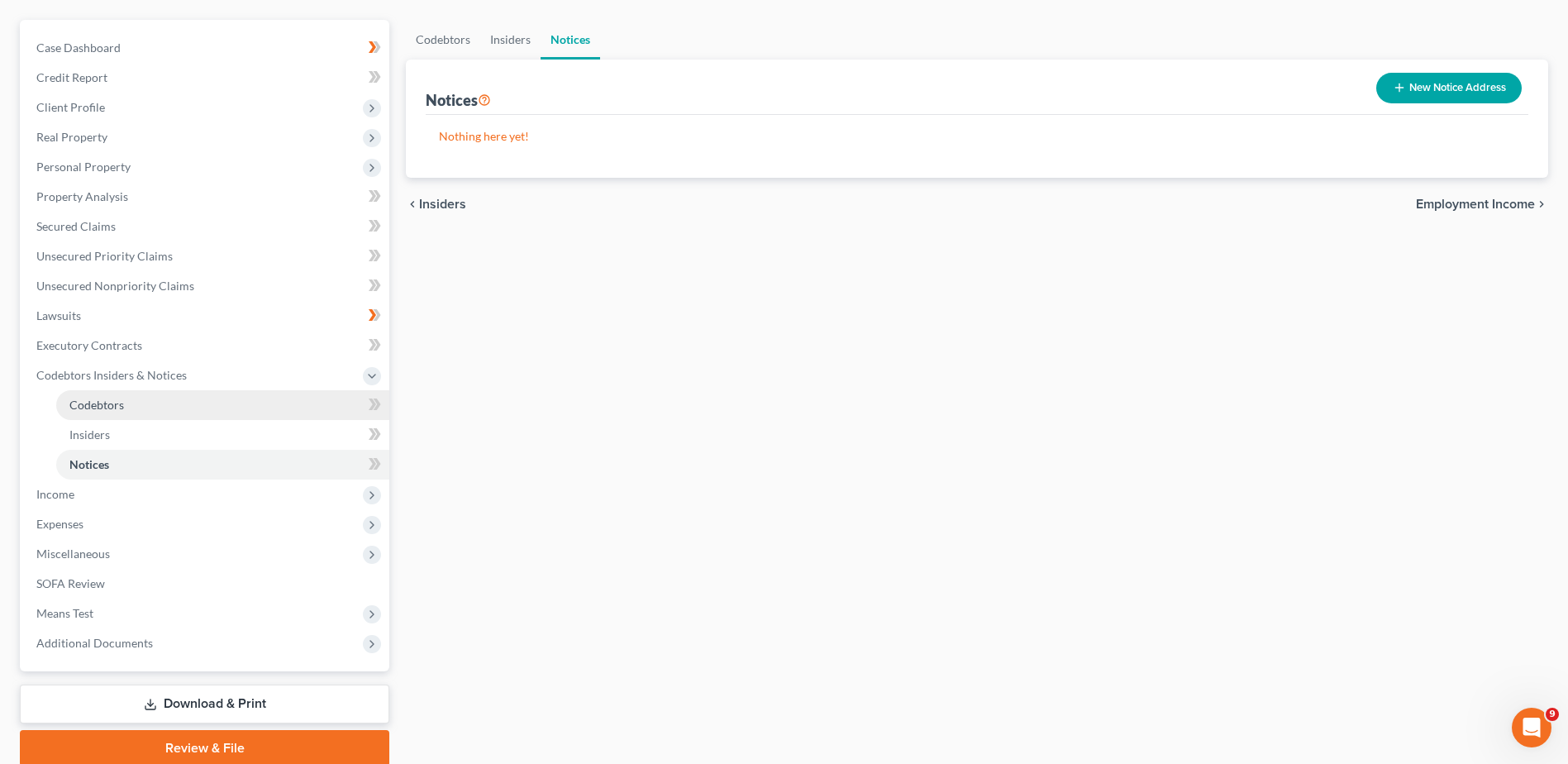
scroll to position [165, 0]
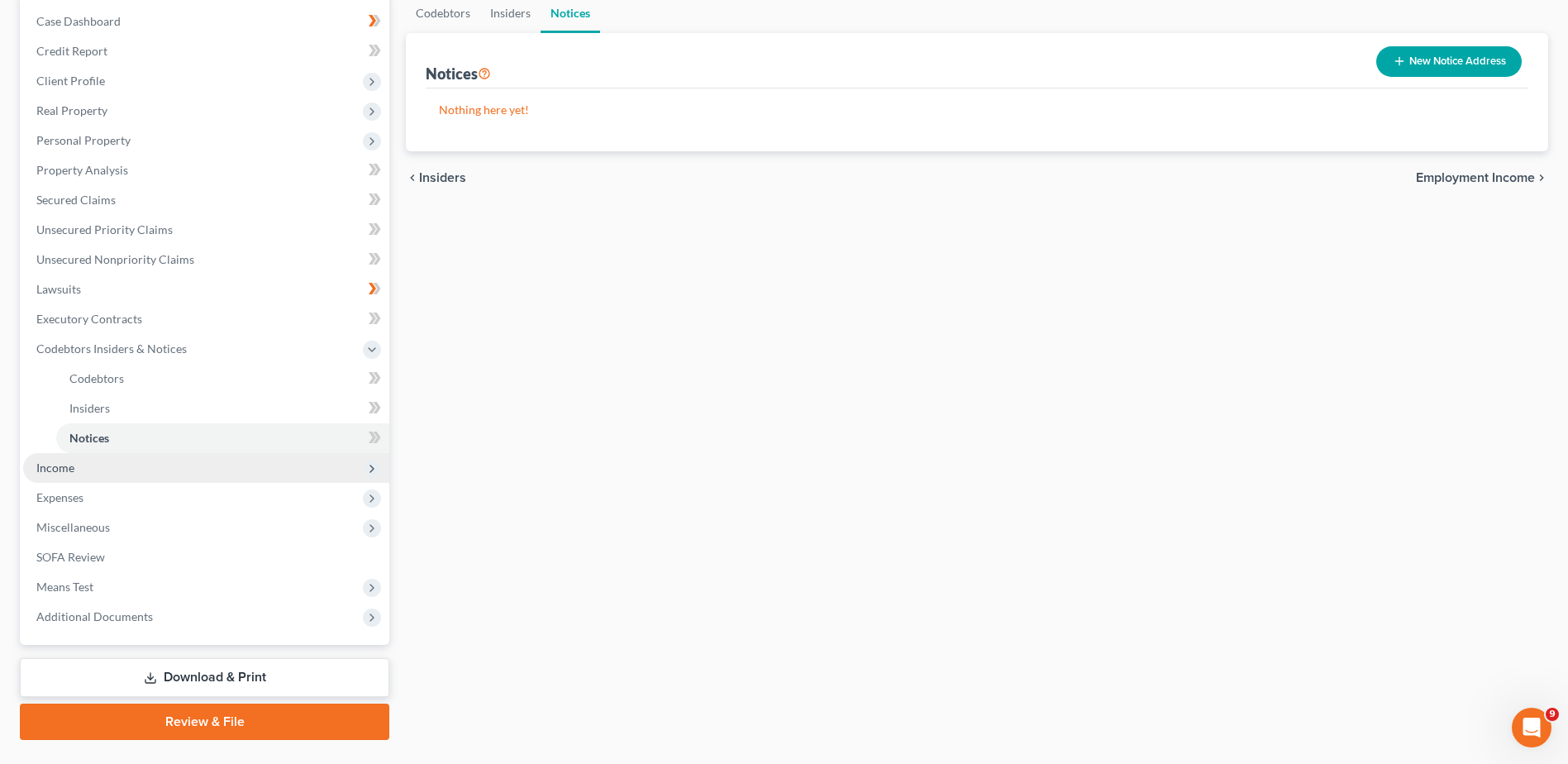
click at [176, 467] on span "Income" at bounding box center [206, 468] width 366 height 30
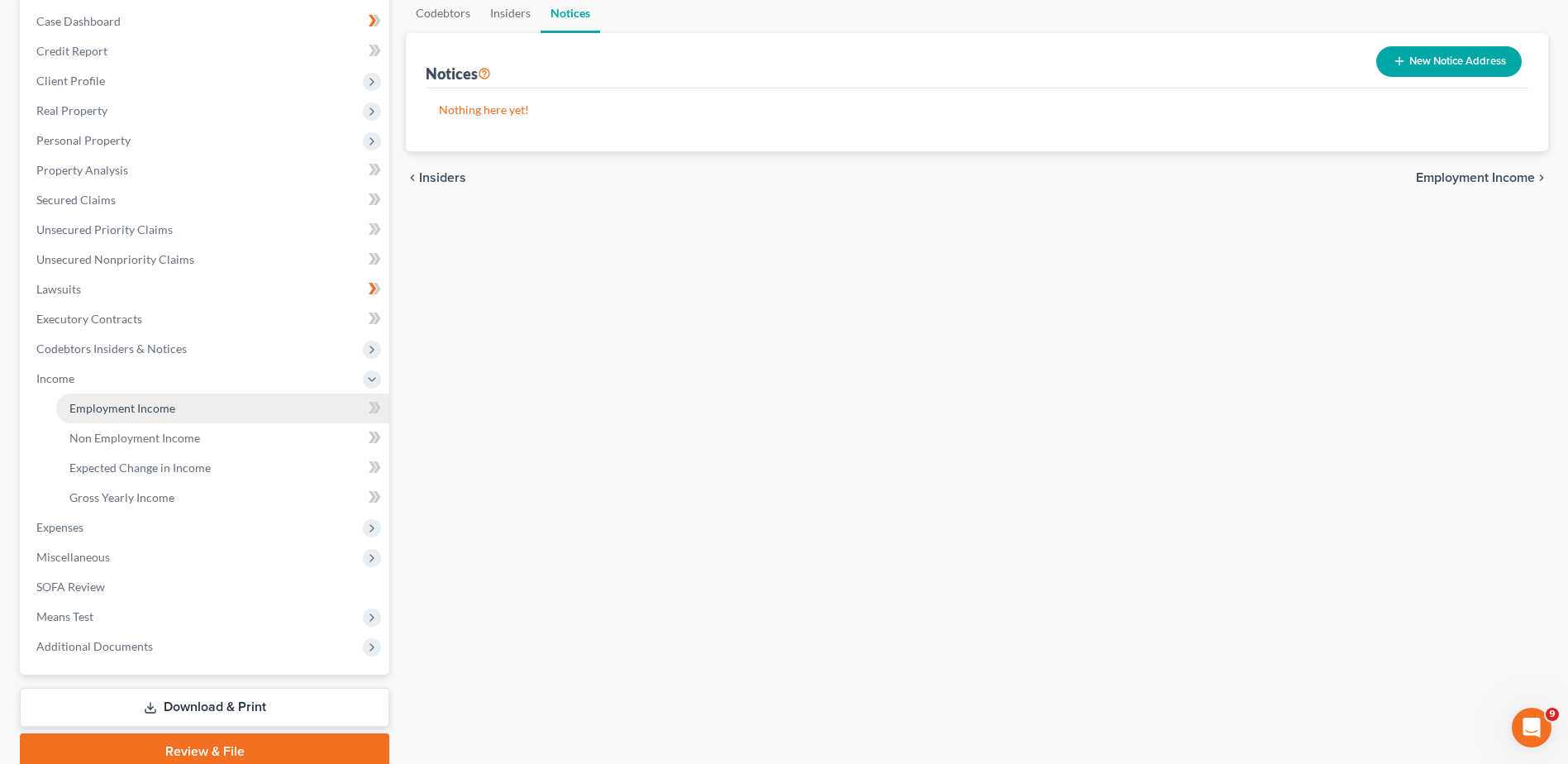
click at [206, 408] on link "Employment Income" at bounding box center [222, 408] width 333 height 30
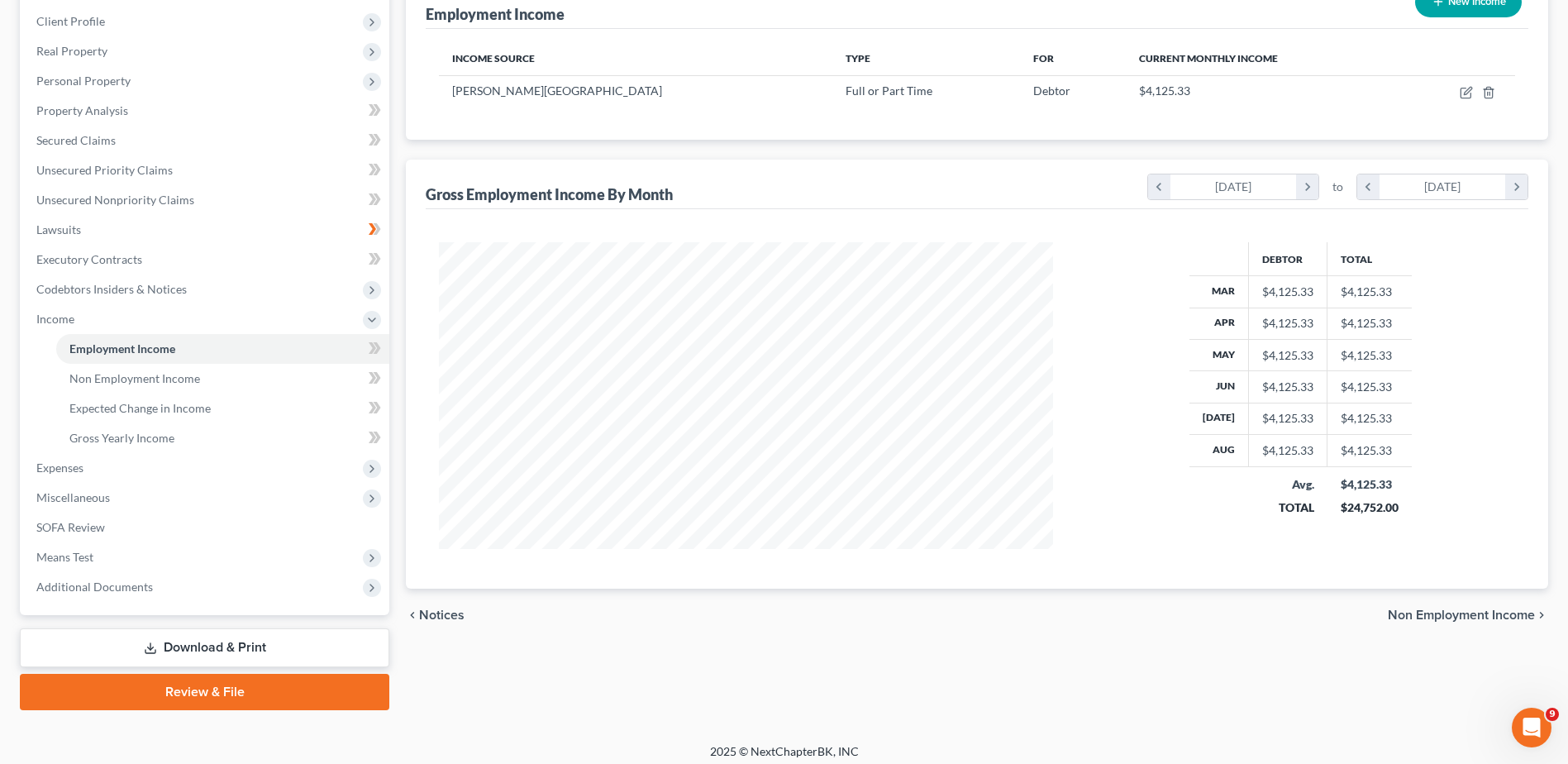
scroll to position [234, 0]
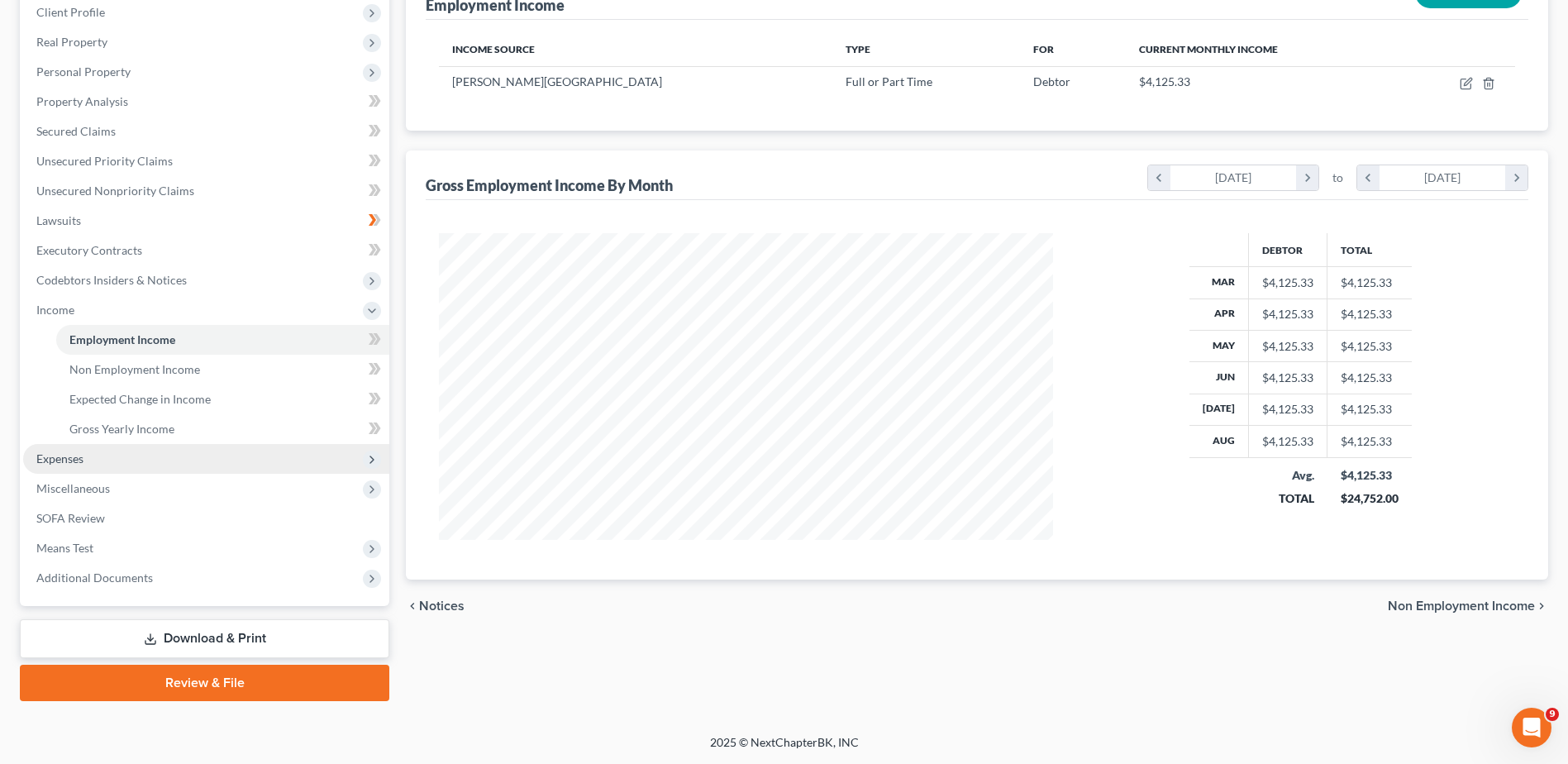
click at [150, 461] on span "Expenses" at bounding box center [206, 459] width 366 height 30
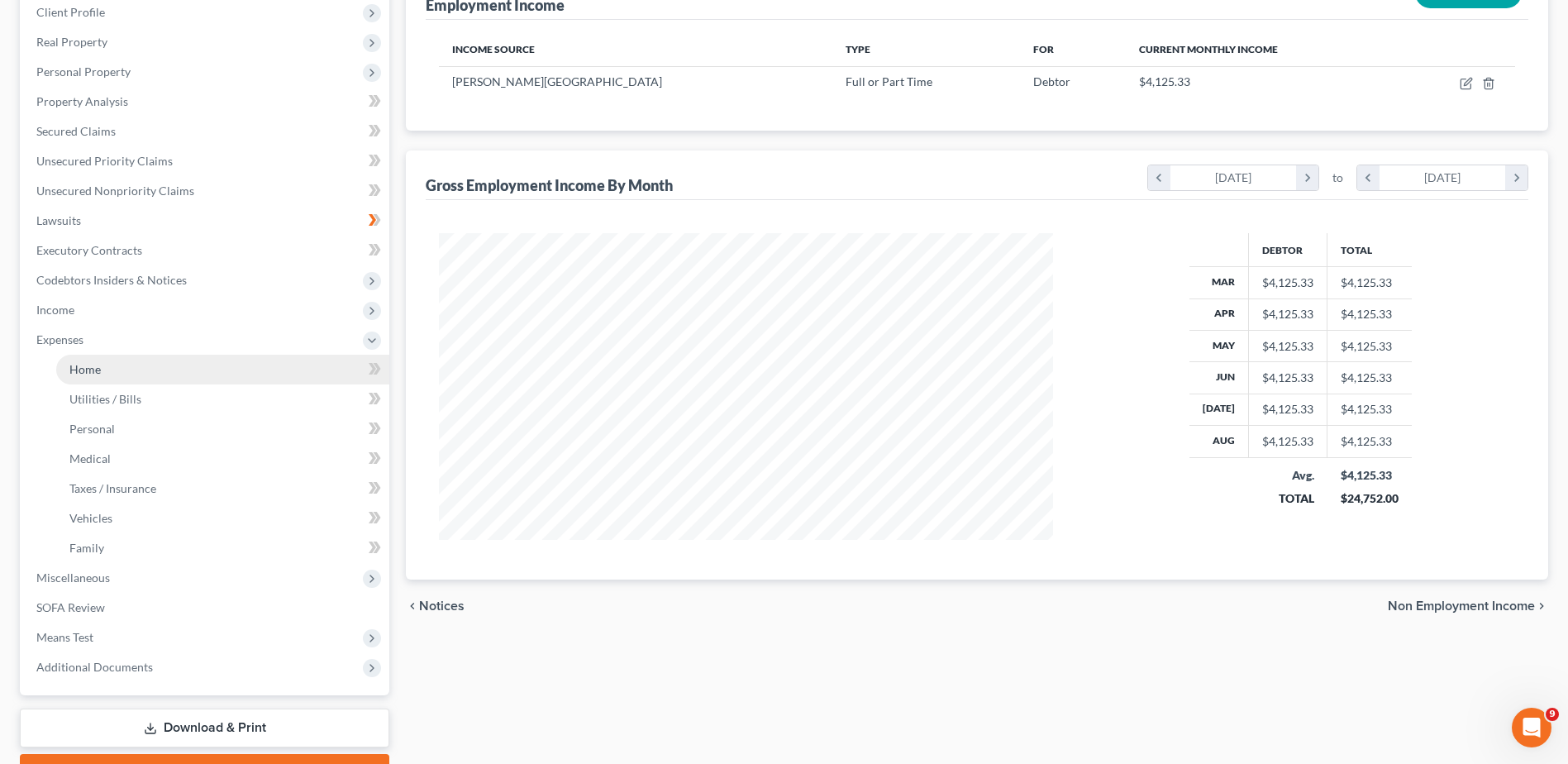
click at [130, 373] on link "Home" at bounding box center [222, 369] width 333 height 30
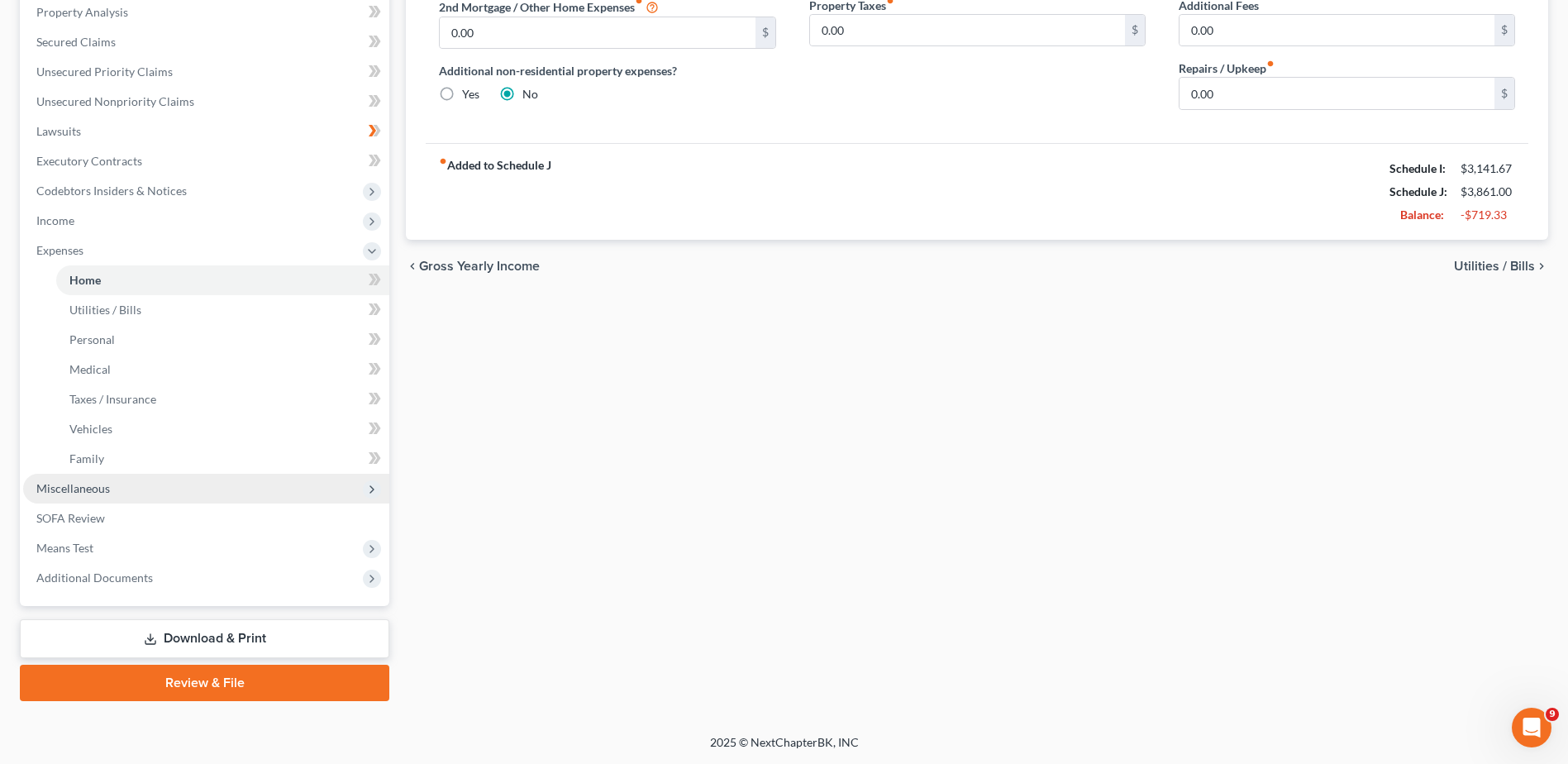
click at [162, 491] on span "Miscellaneous" at bounding box center [206, 488] width 366 height 30
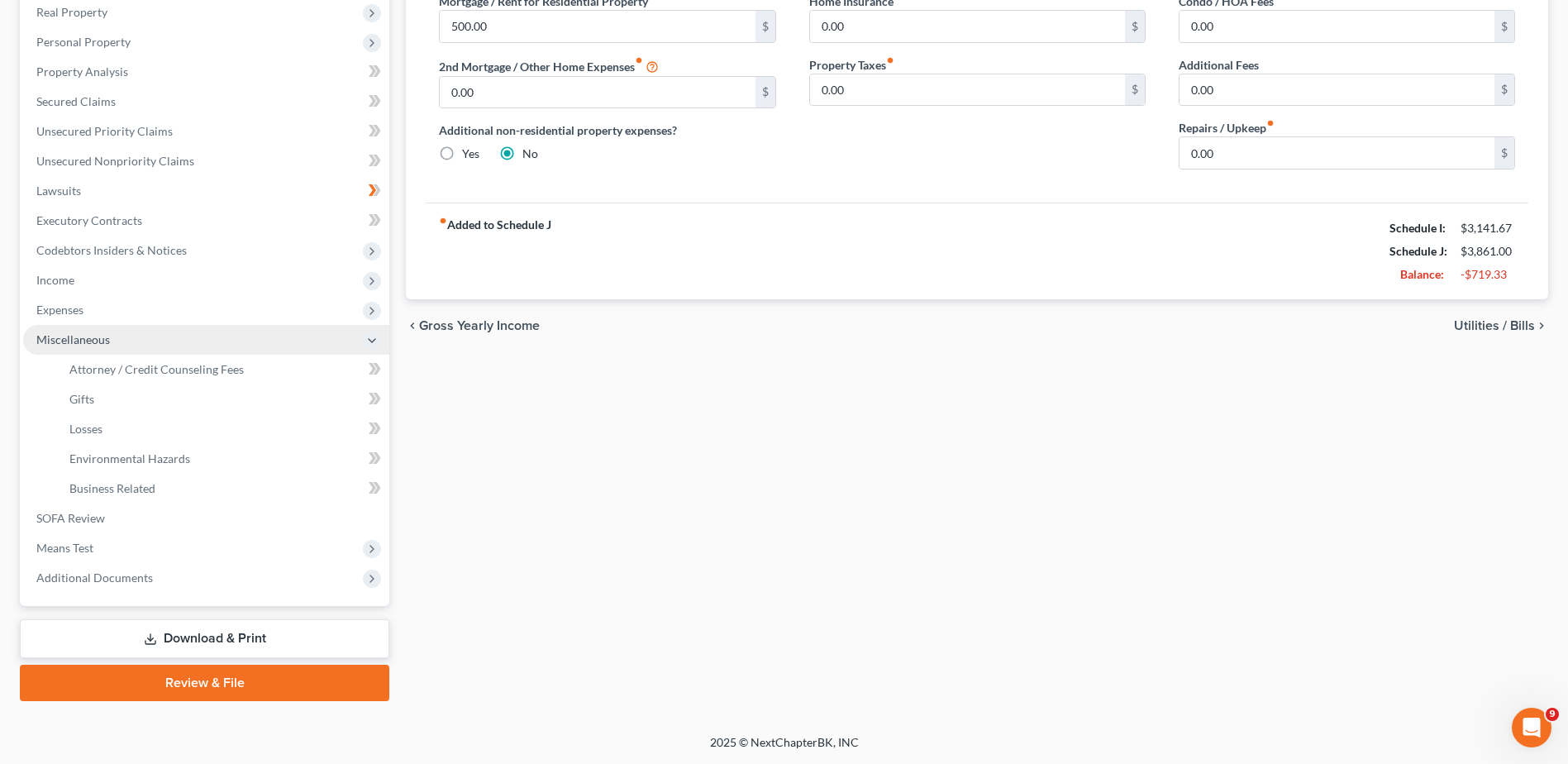
scroll to position [263, 0]
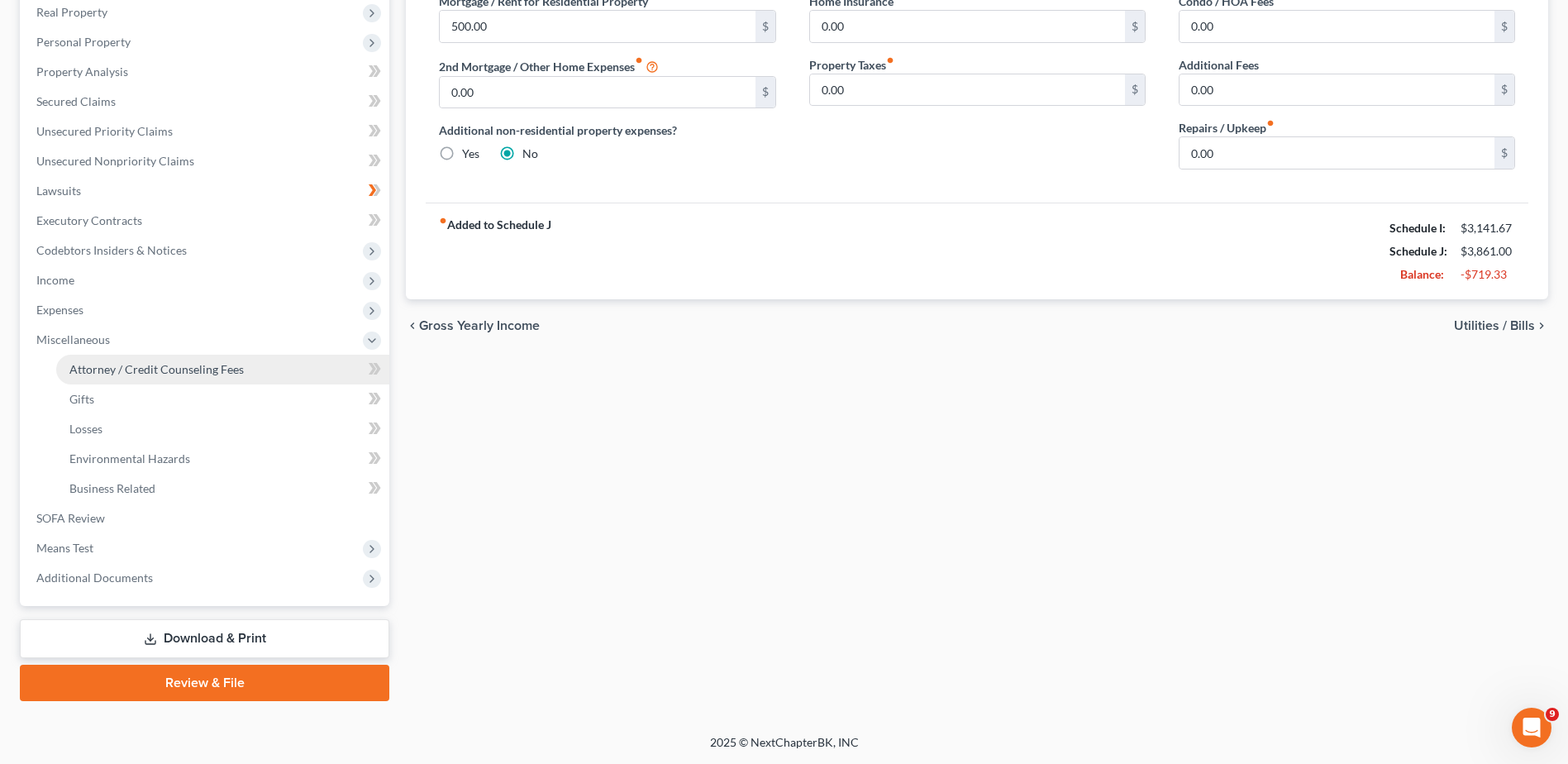
click at [191, 367] on span "Attorney / Credit Counseling Fees" at bounding box center [156, 368] width 174 height 14
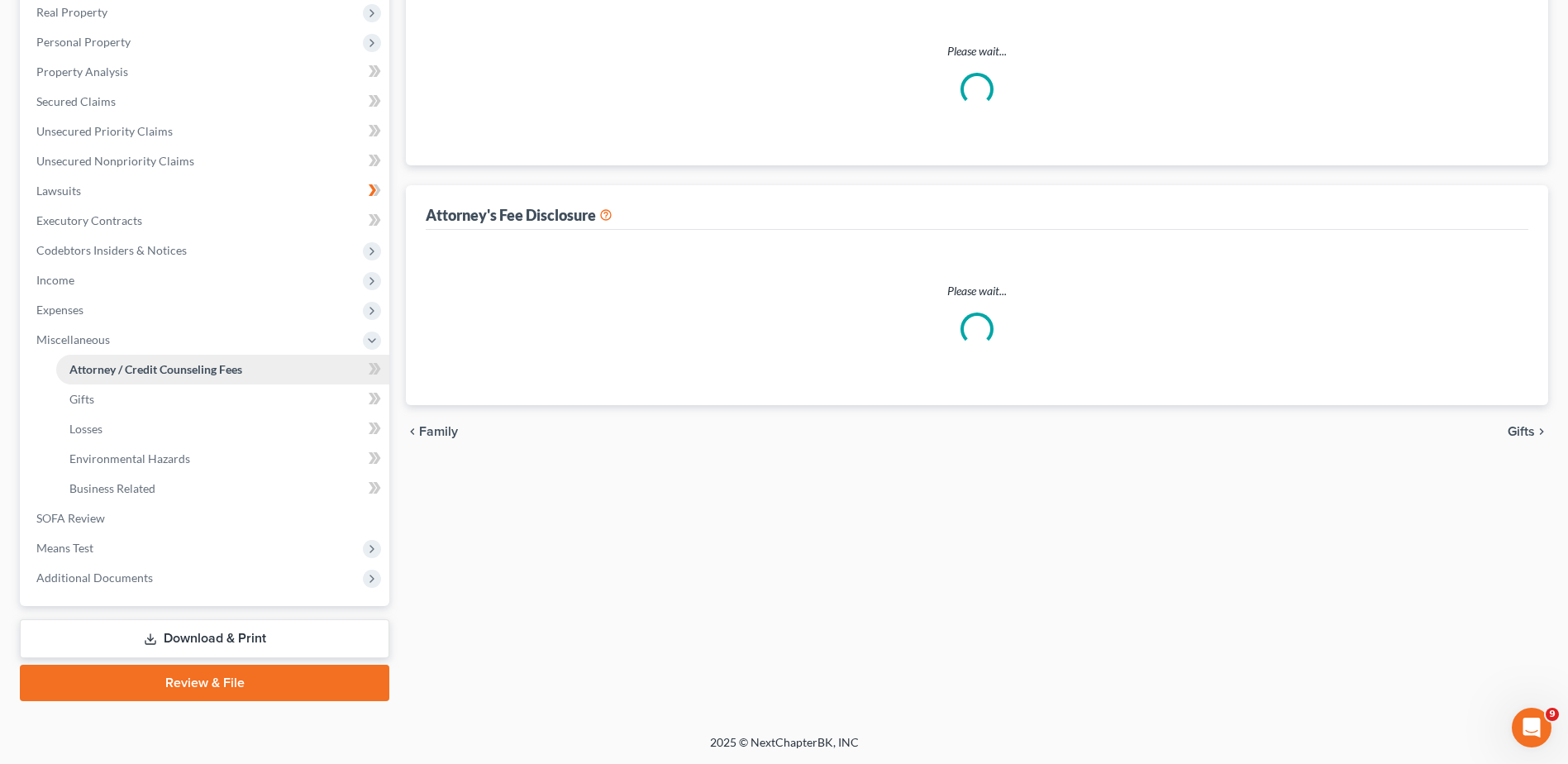
select select "0"
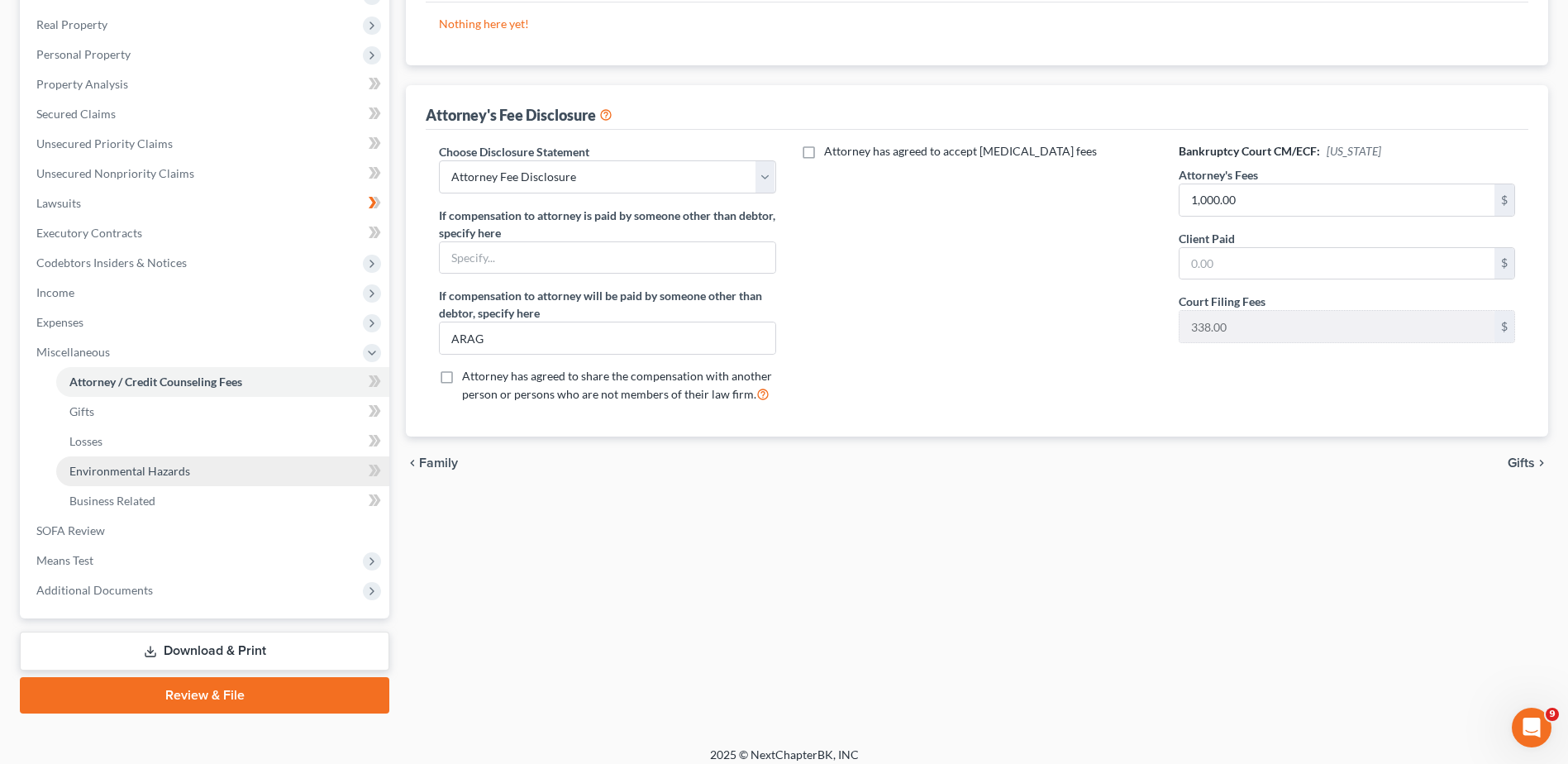
scroll to position [263, 0]
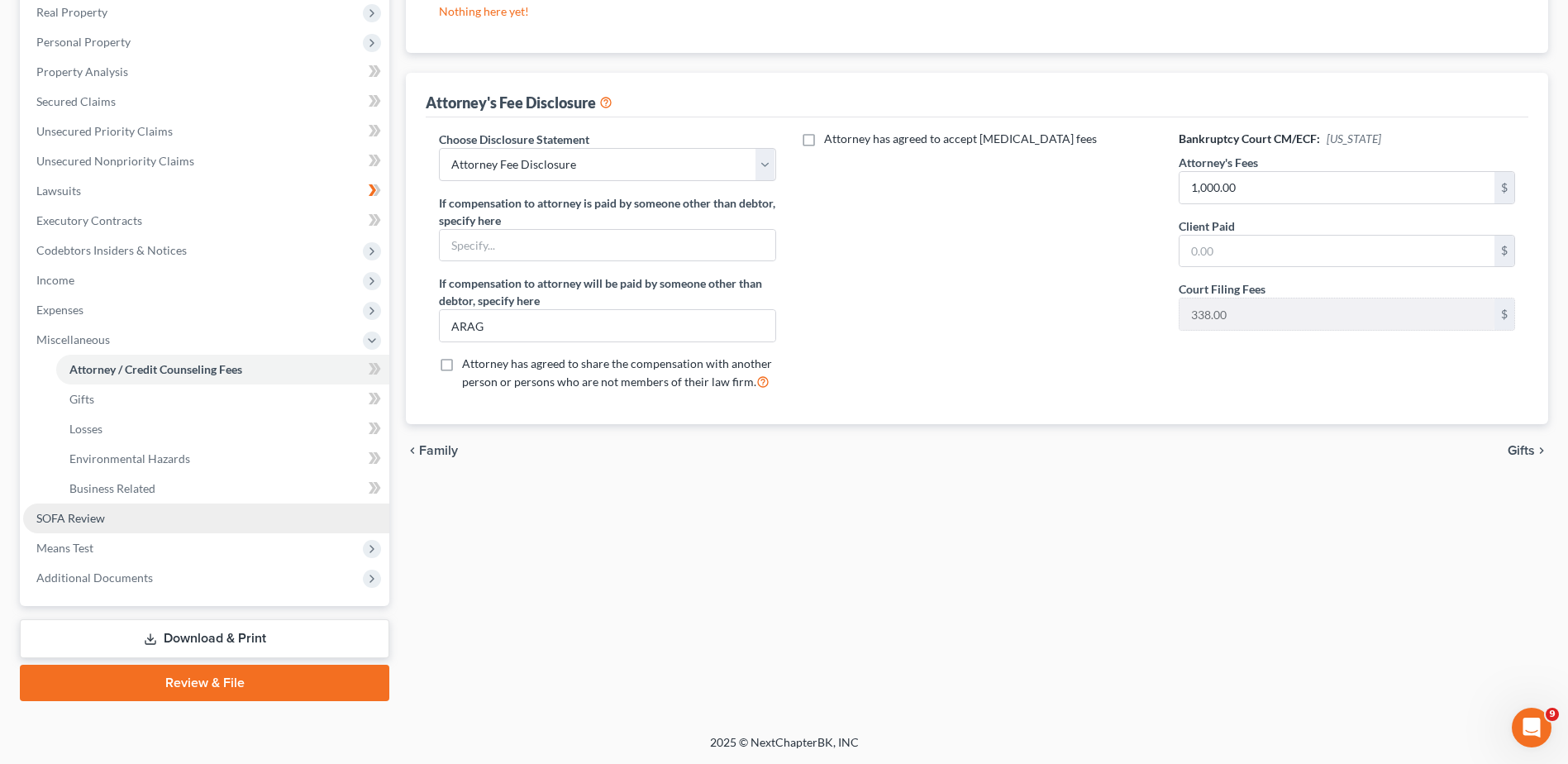
click at [144, 521] on link "SOFA Review" at bounding box center [206, 518] width 366 height 30
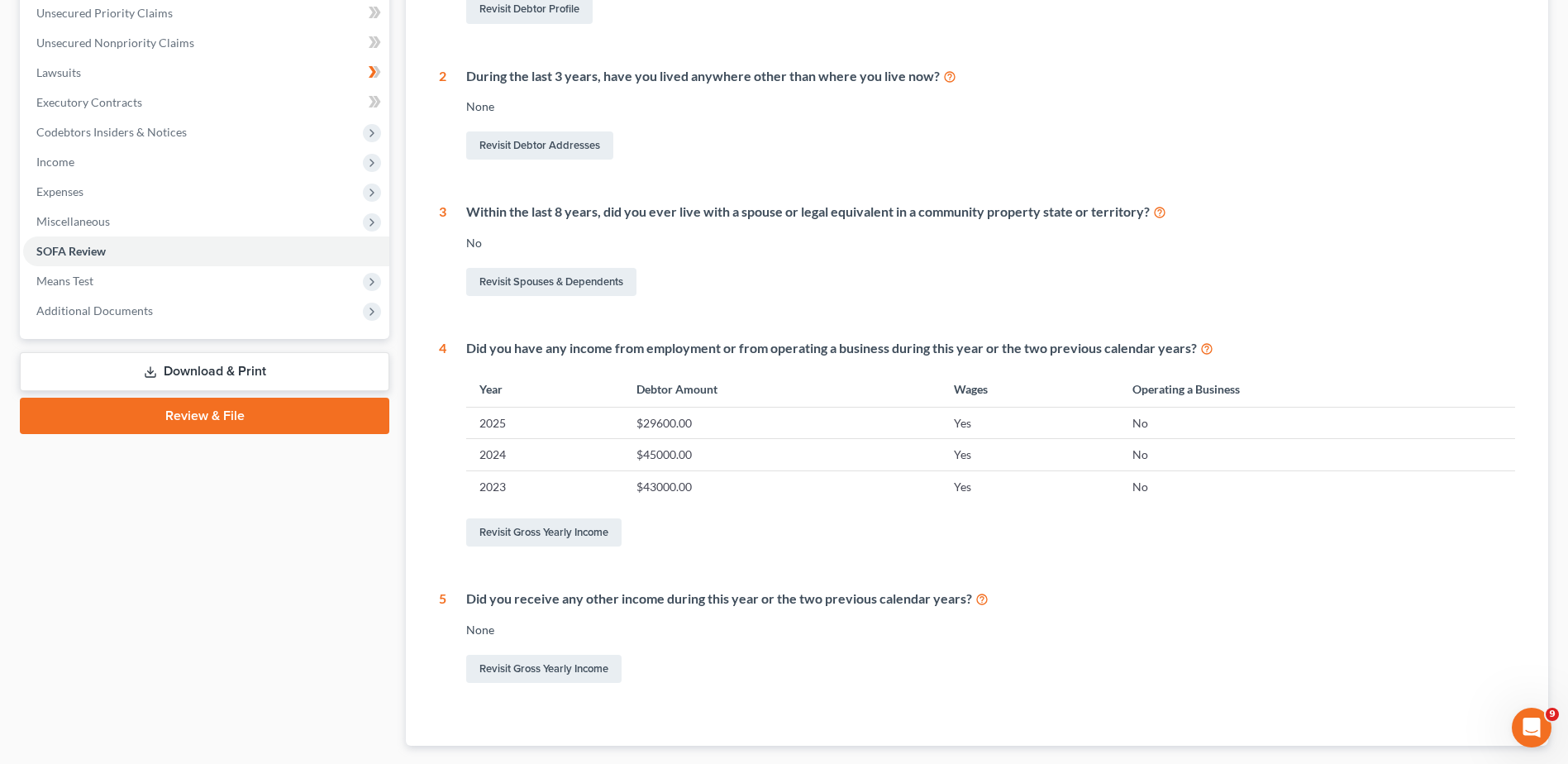
scroll to position [232, 0]
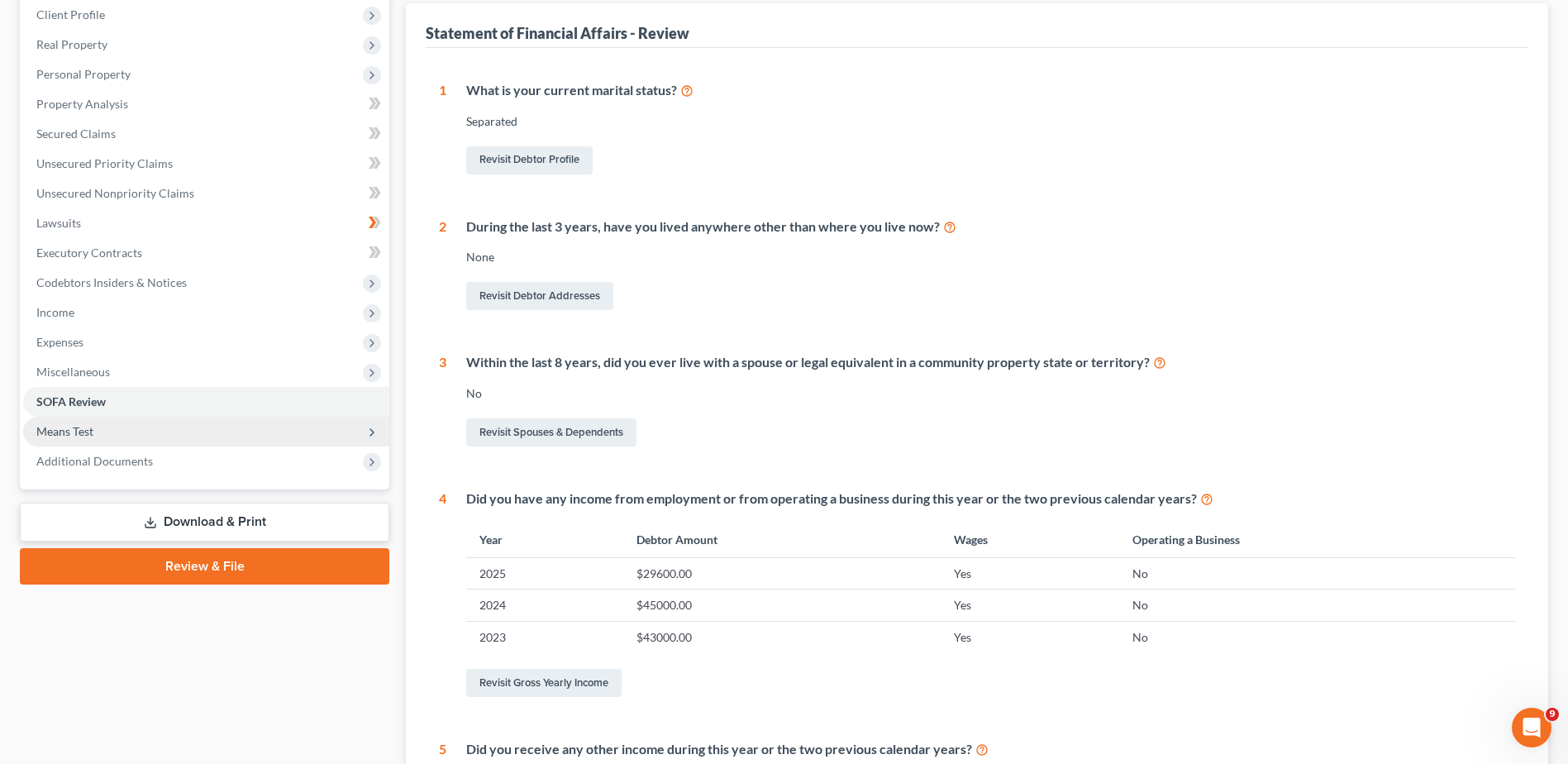
click at [179, 428] on span "Means Test" at bounding box center [206, 431] width 366 height 30
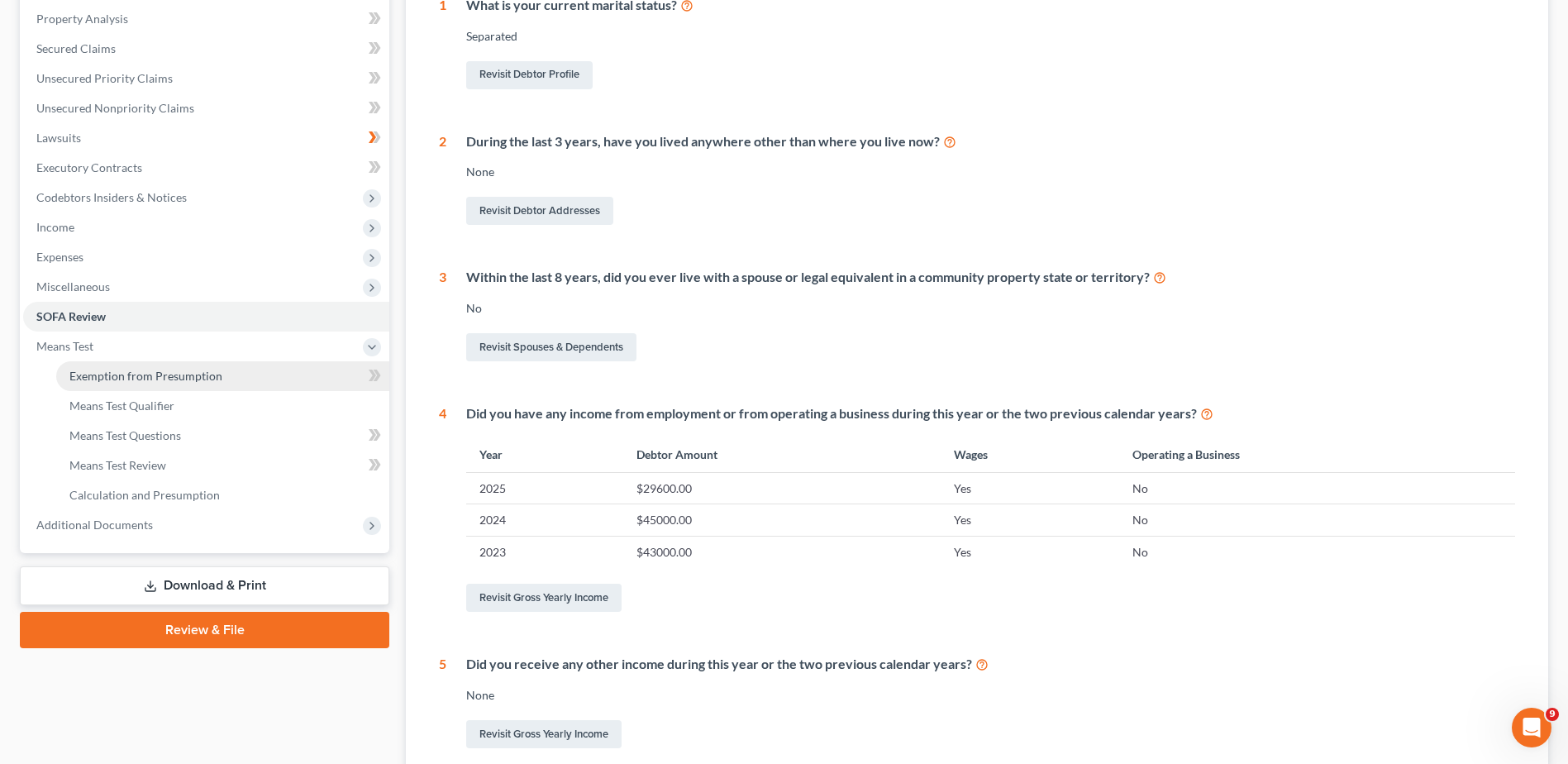
scroll to position [480, 0]
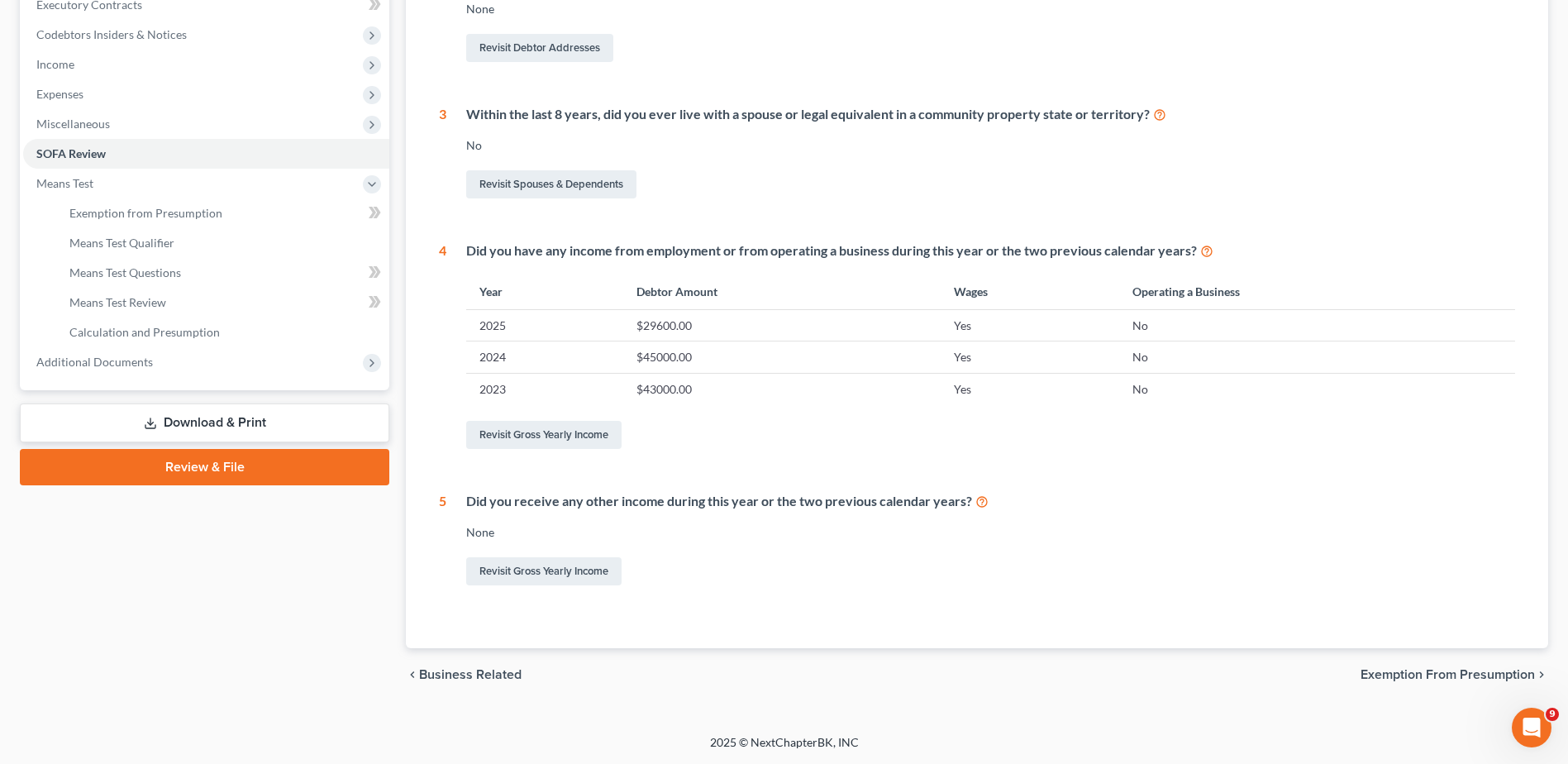
click at [261, 419] on link "Download & Print" at bounding box center [204, 422] width 369 height 39
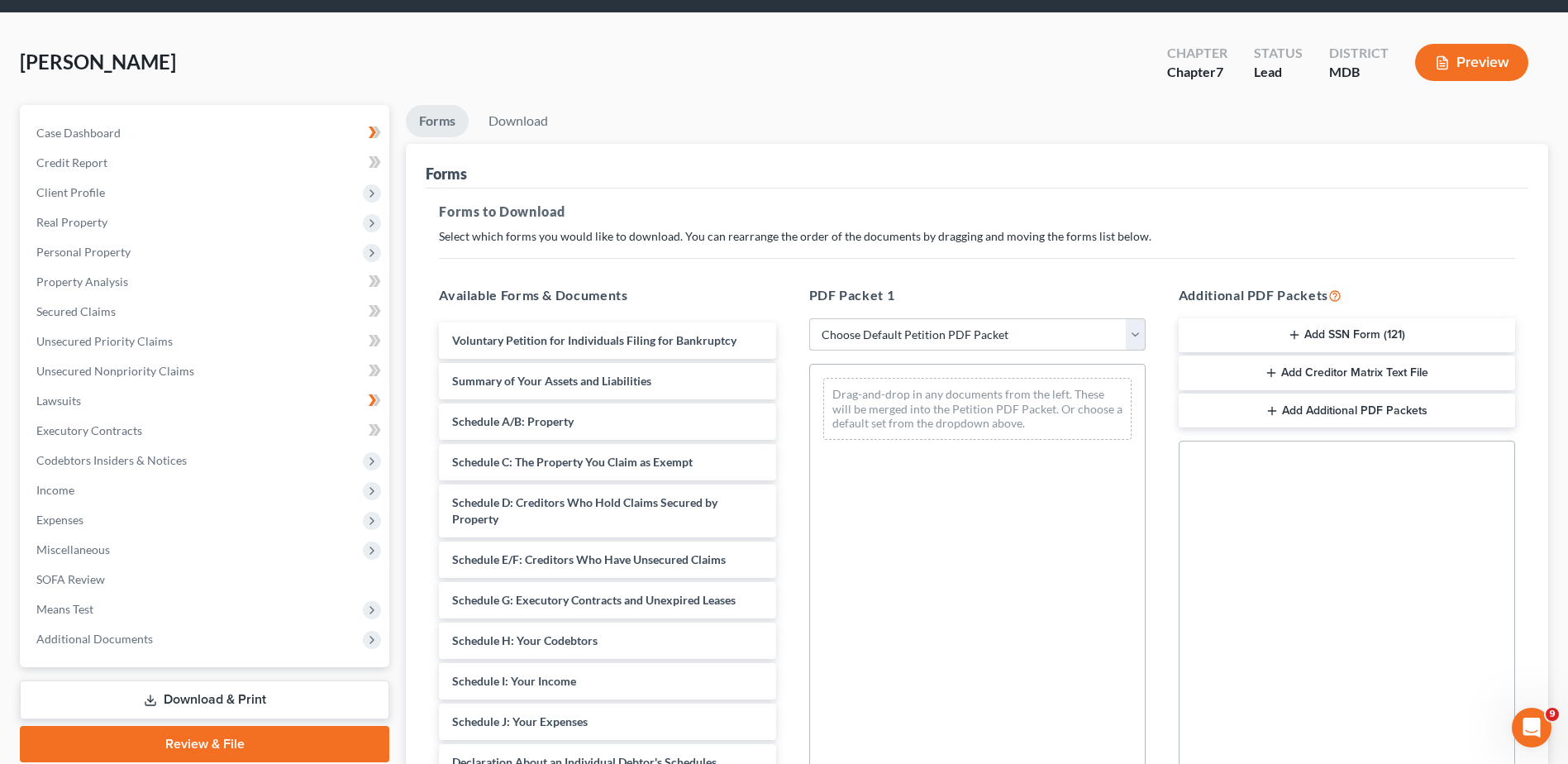
scroll to position [83, 0]
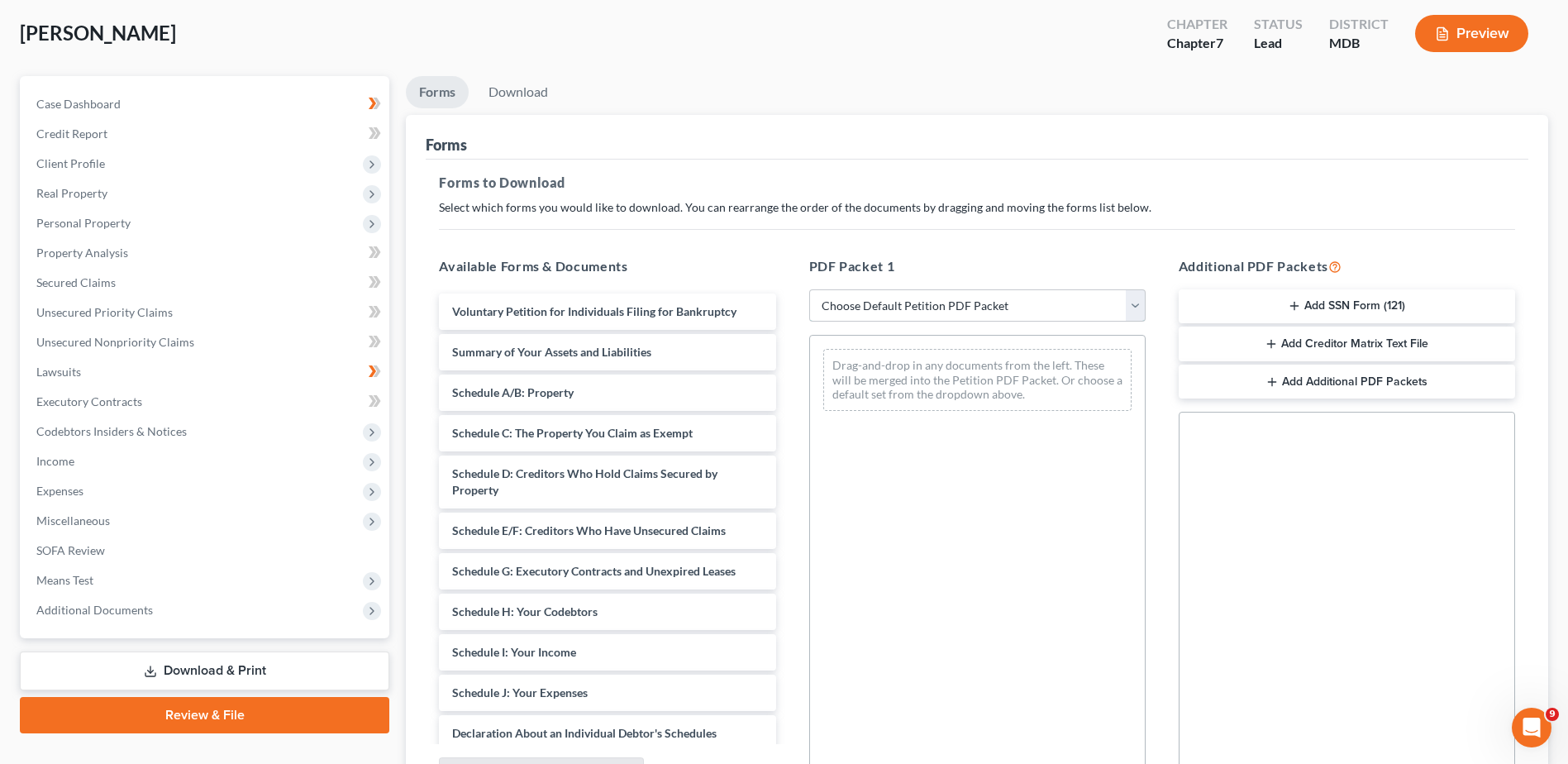
click at [1134, 307] on select "Choose Default Petition PDF Packet Complete Bankruptcy Petition (all forms and …" at bounding box center [976, 305] width 336 height 33
select select "0"
click at [809, 289] on select "Choose Default Petition PDF Packet Complete Bankruptcy Petition (all forms and …" at bounding box center [976, 305] width 336 height 33
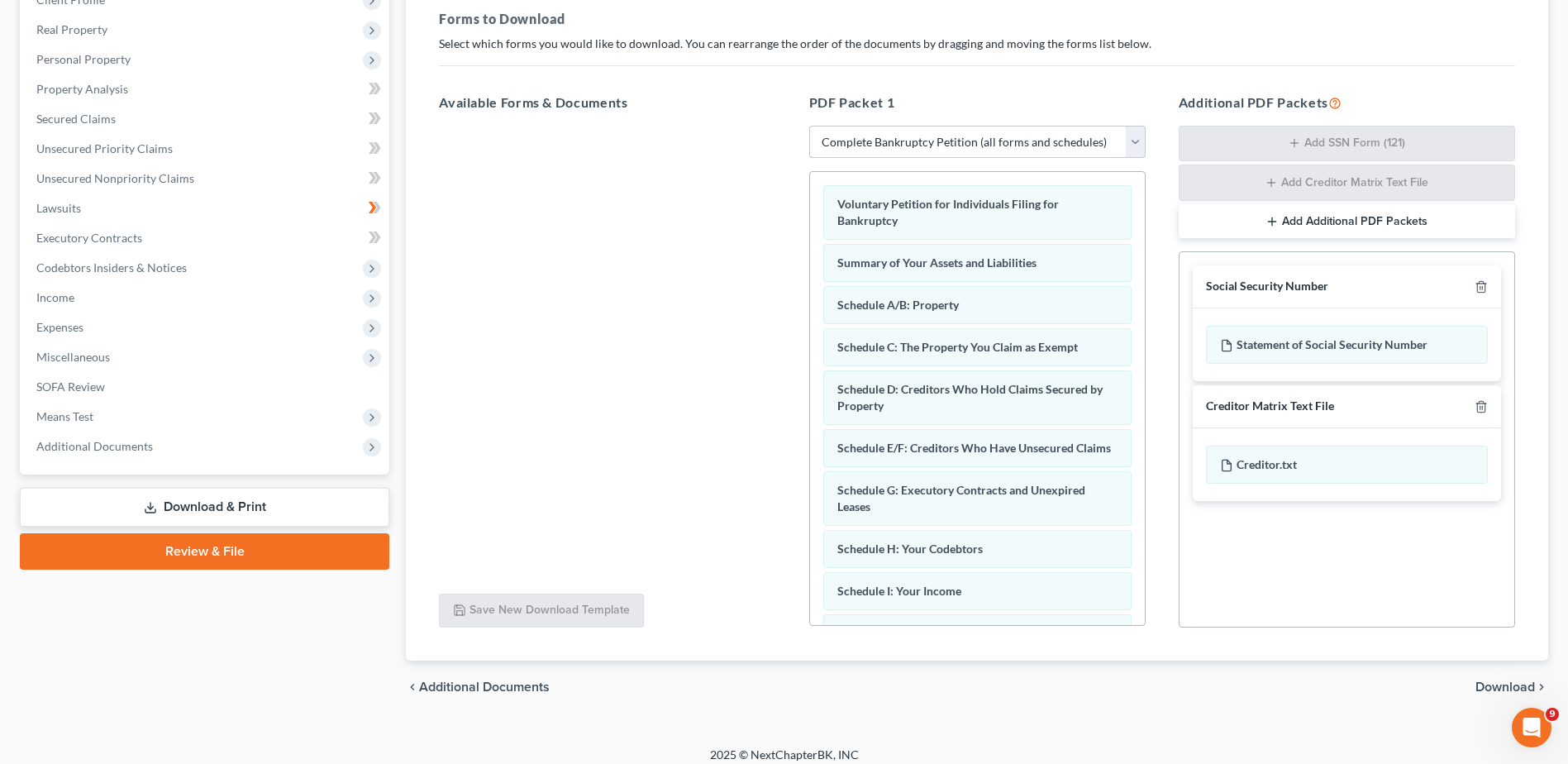
scroll to position [259, 0]
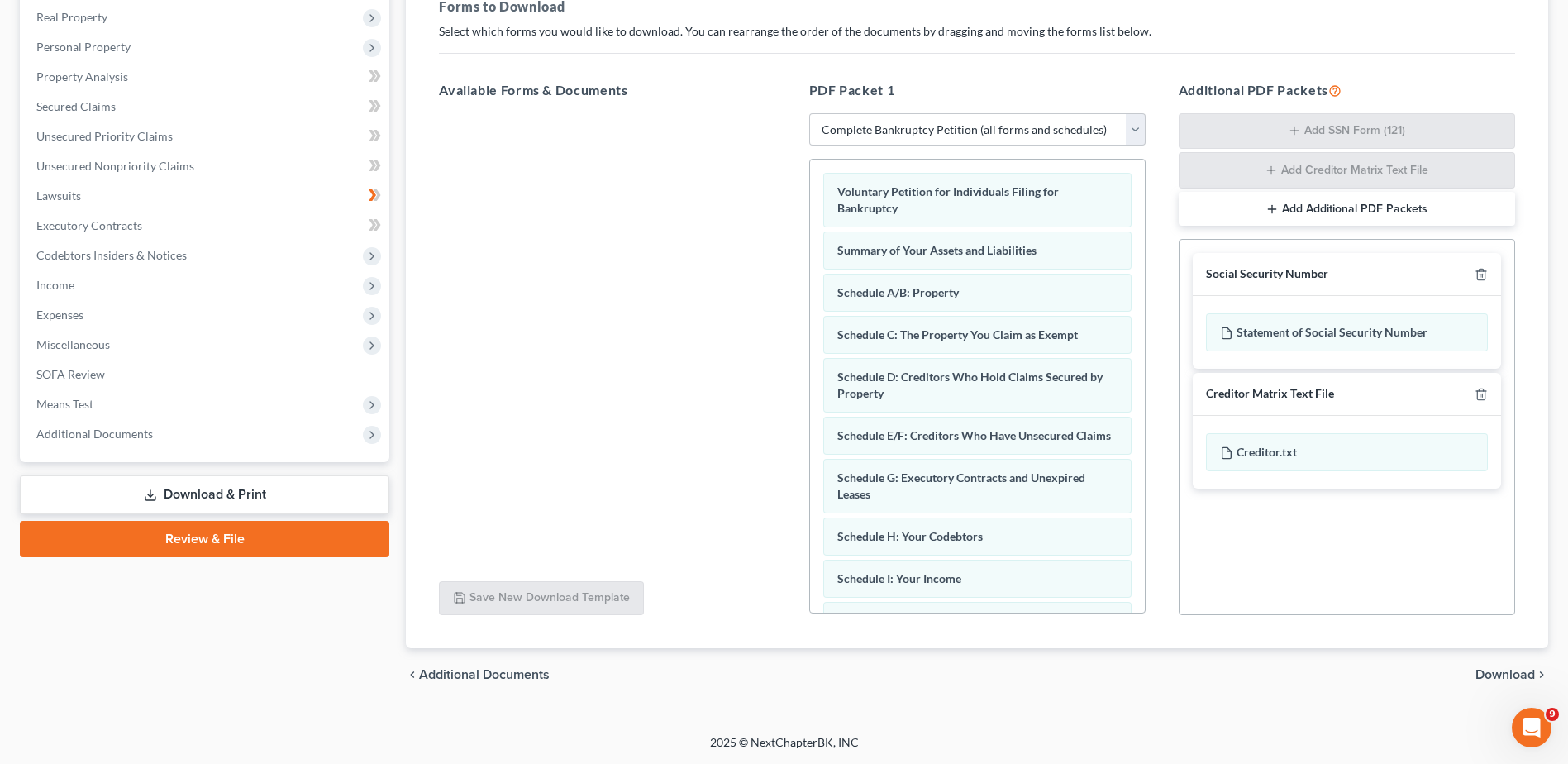
click at [1511, 672] on span "Download" at bounding box center [1504, 674] width 59 height 14
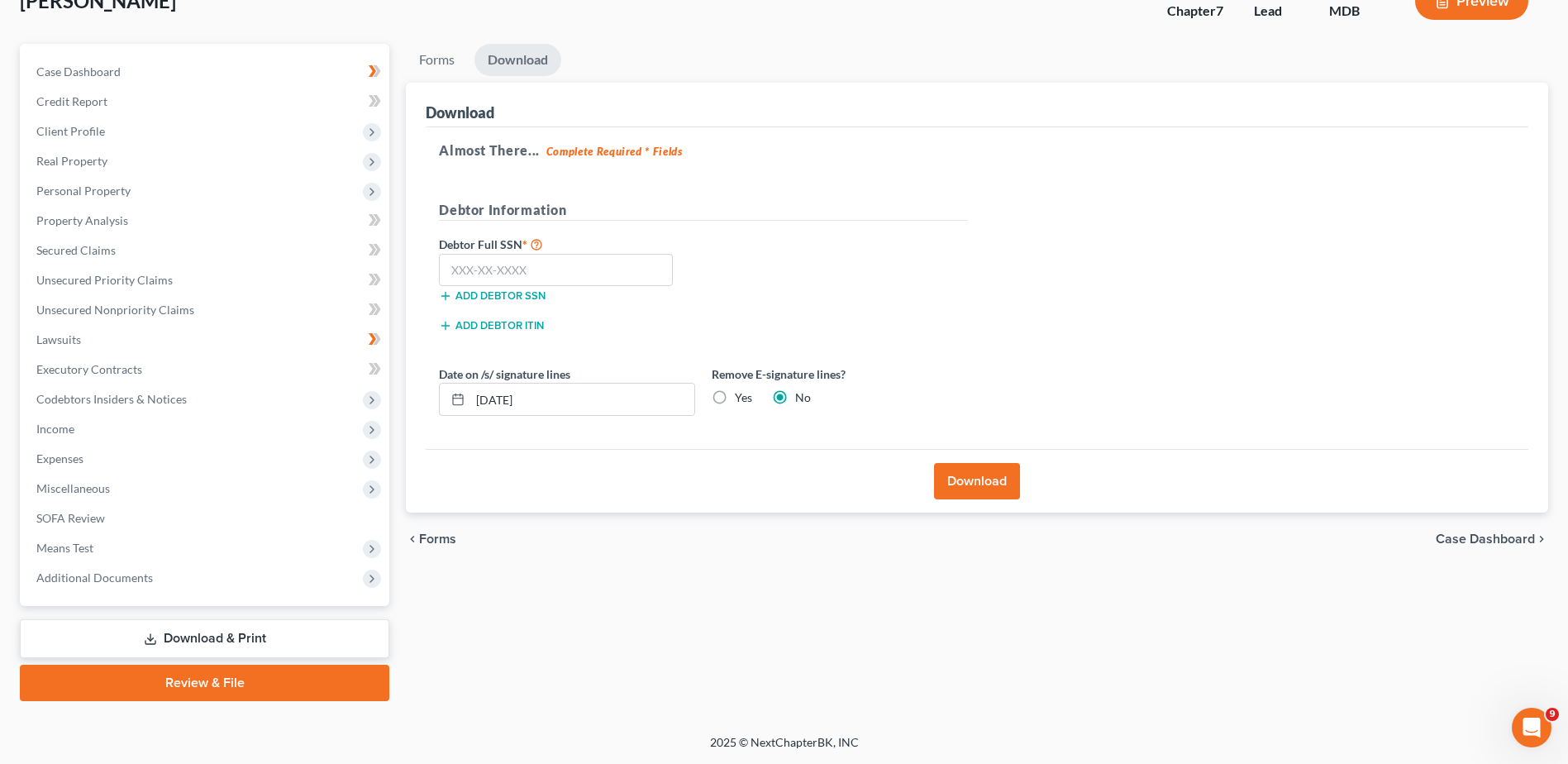
scroll to position [115, 0]
click at [573, 267] on input "text" at bounding box center [555, 270] width 234 height 33
type input "[PHONE_NUMBER]"
click at [981, 476] on button "Download" at bounding box center [976, 481] width 86 height 36
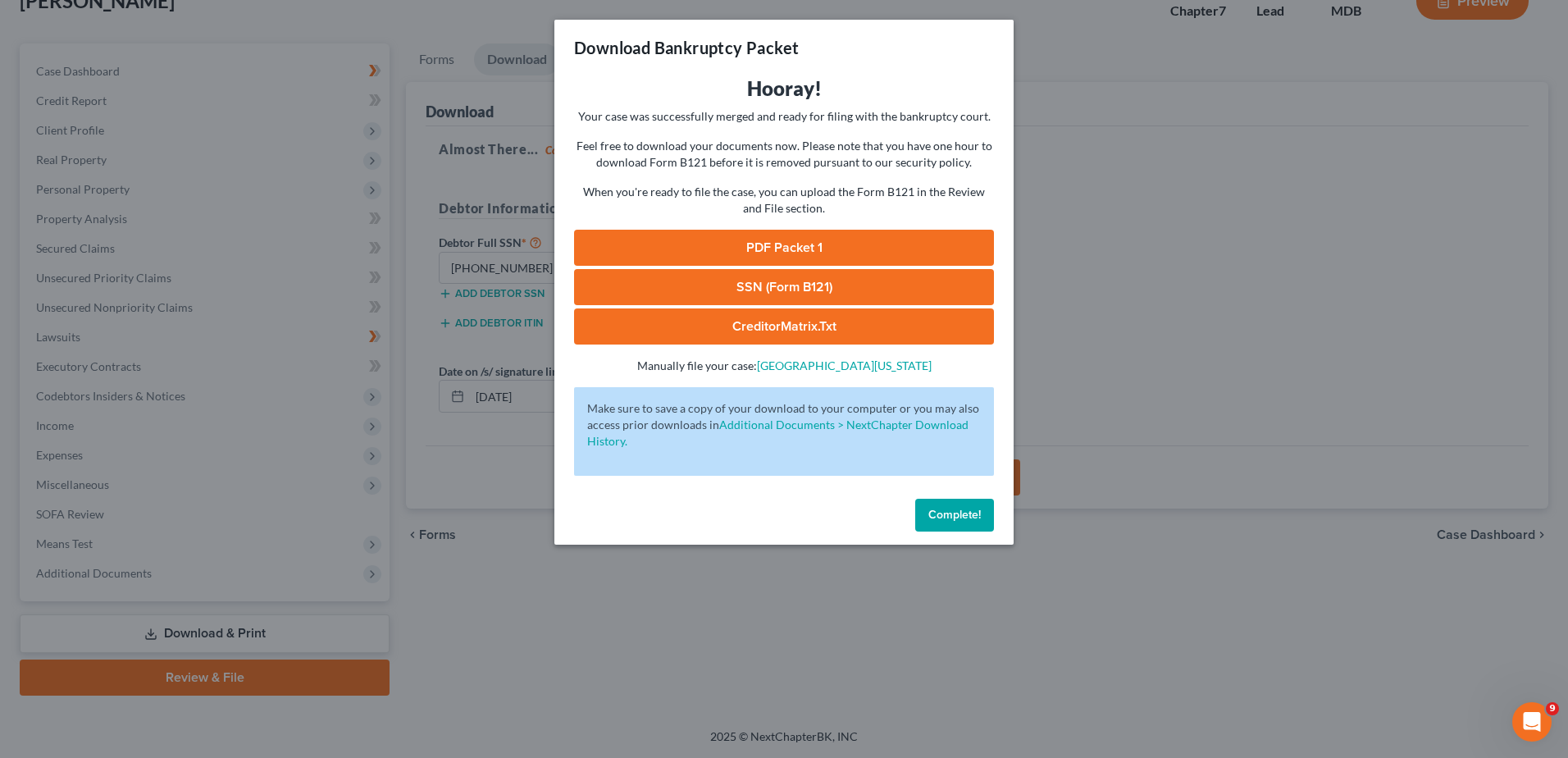
click at [784, 249] on link "PDF Packet 1" at bounding box center [784, 248] width 420 height 36
click at [784, 287] on link "SSN (Form B121)" at bounding box center [784, 287] width 420 height 36
click at [762, 327] on link "CreditorMatrix.txt" at bounding box center [784, 327] width 420 height 36
click at [956, 527] on button "Complete!" at bounding box center [955, 515] width 79 height 33
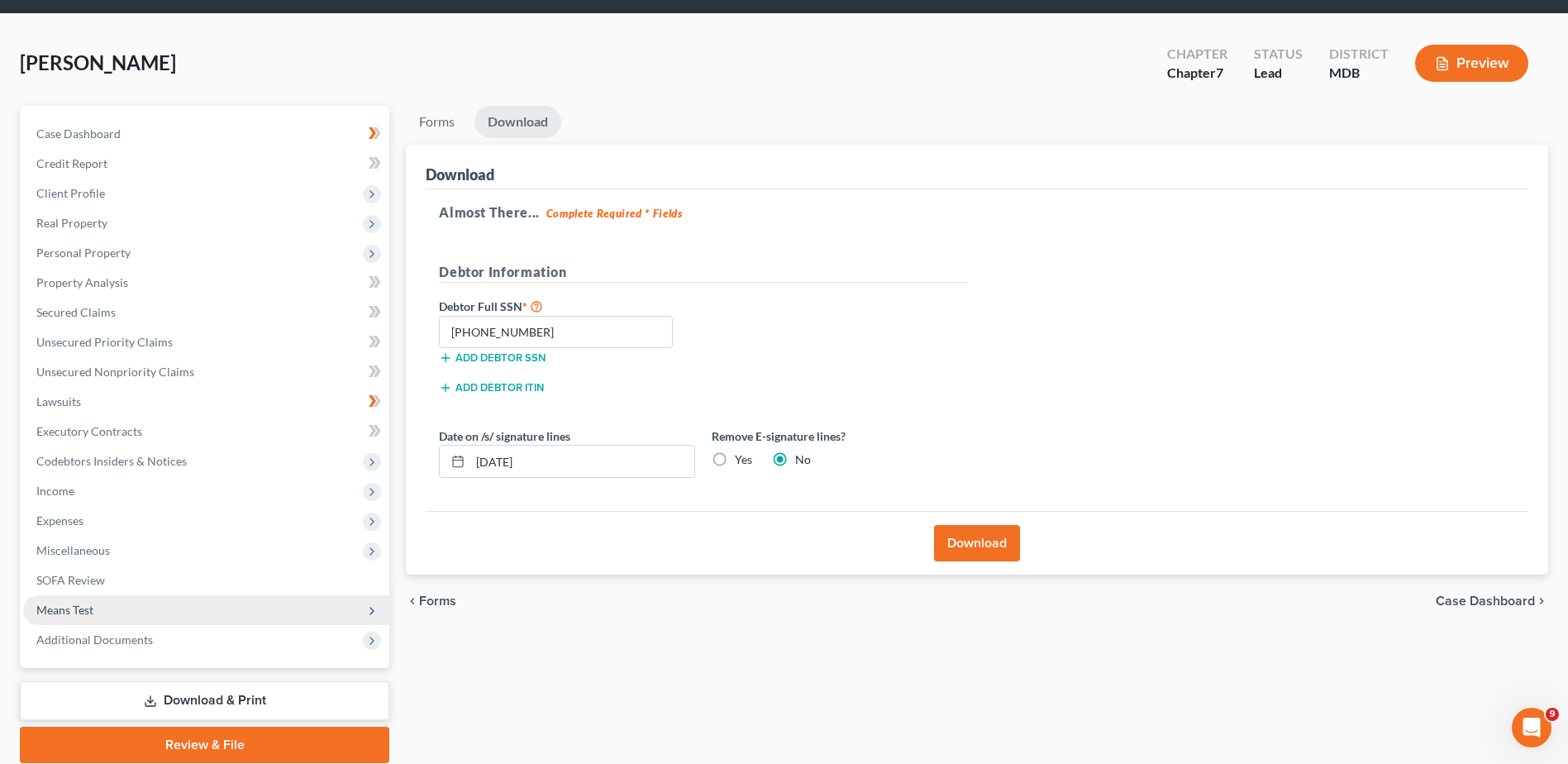
scroll to position [83, 0]
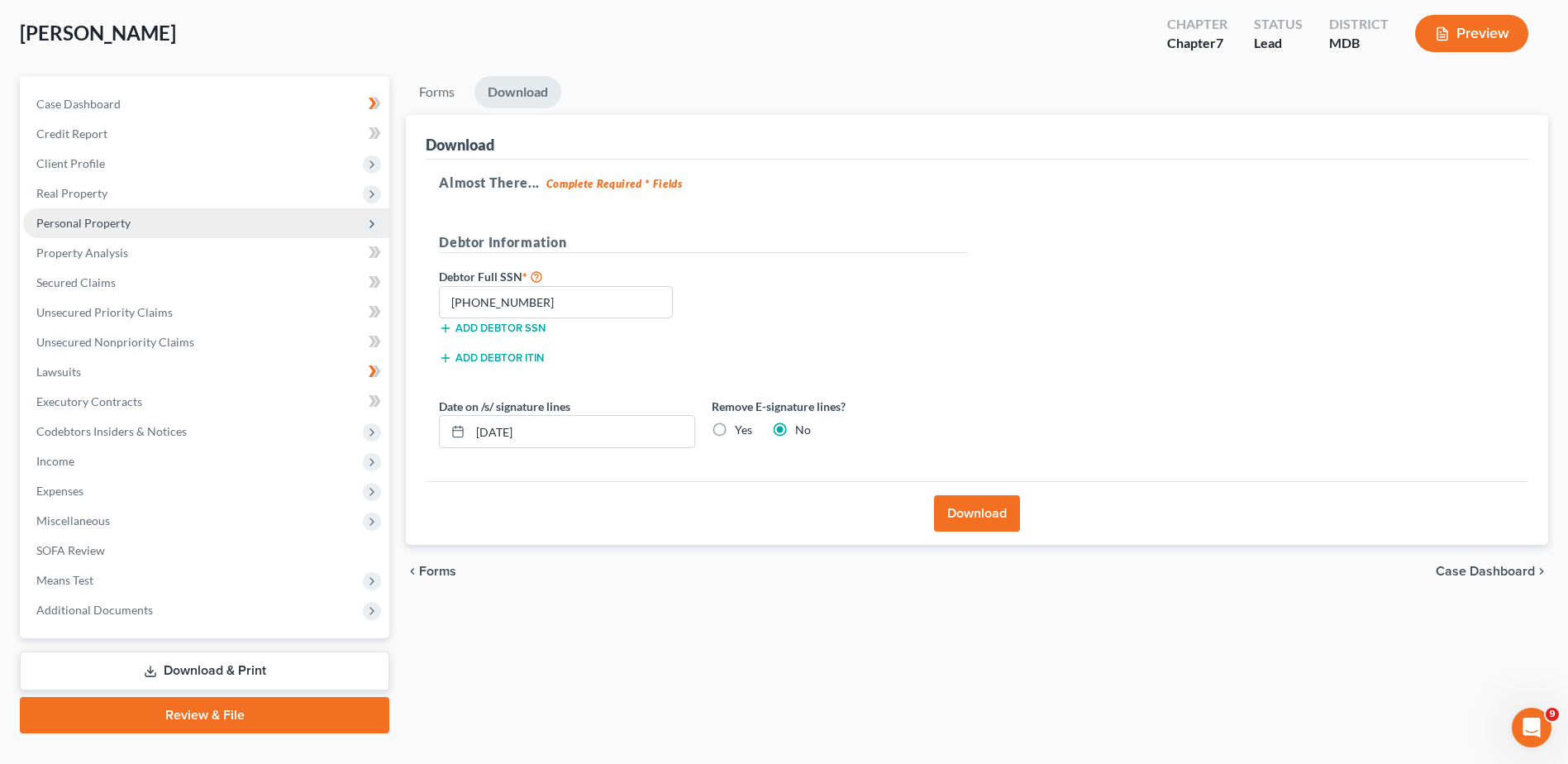
click at [100, 225] on span "Personal Property" at bounding box center [83, 222] width 94 height 14
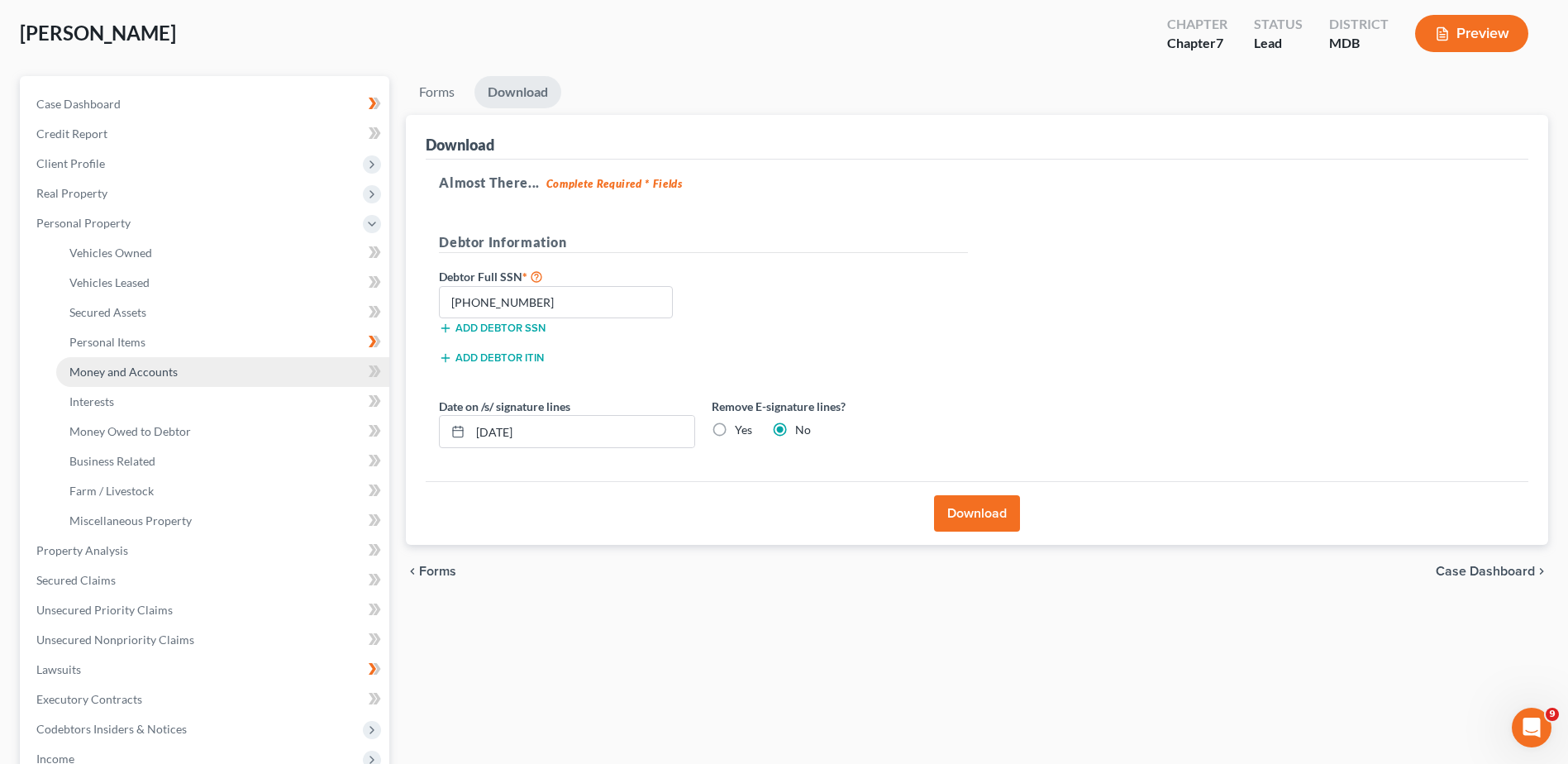
click at [150, 377] on span "Money and Accounts" at bounding box center [123, 371] width 108 height 14
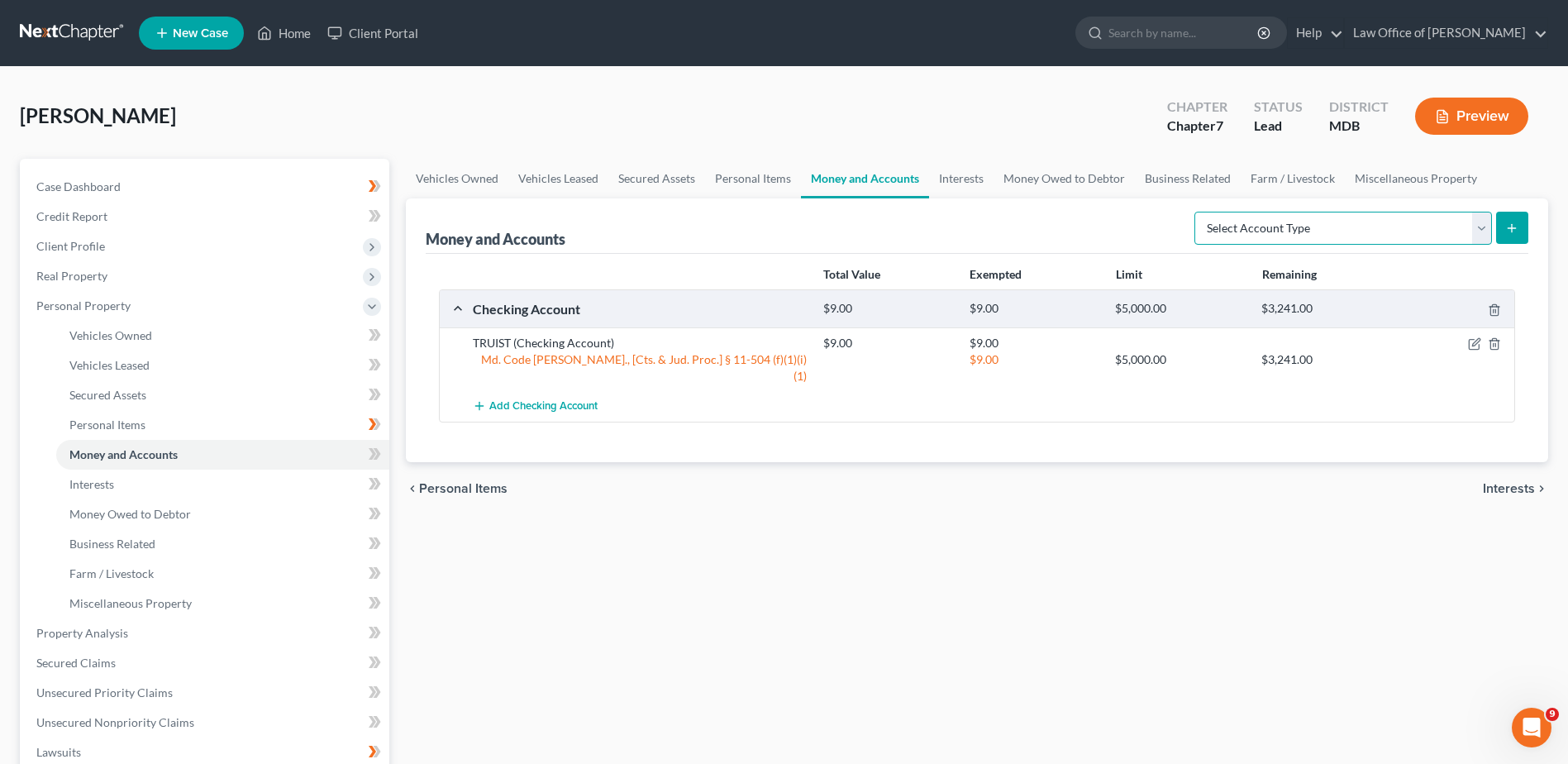
click at [1471, 228] on select "Select Account Type Brokerage Cash on Hand Certificates of Deposit Checking Acc…" at bounding box center [1343, 228] width 297 height 33
click at [150, 517] on span "Money Owed to Debtor" at bounding box center [129, 513] width 121 height 14
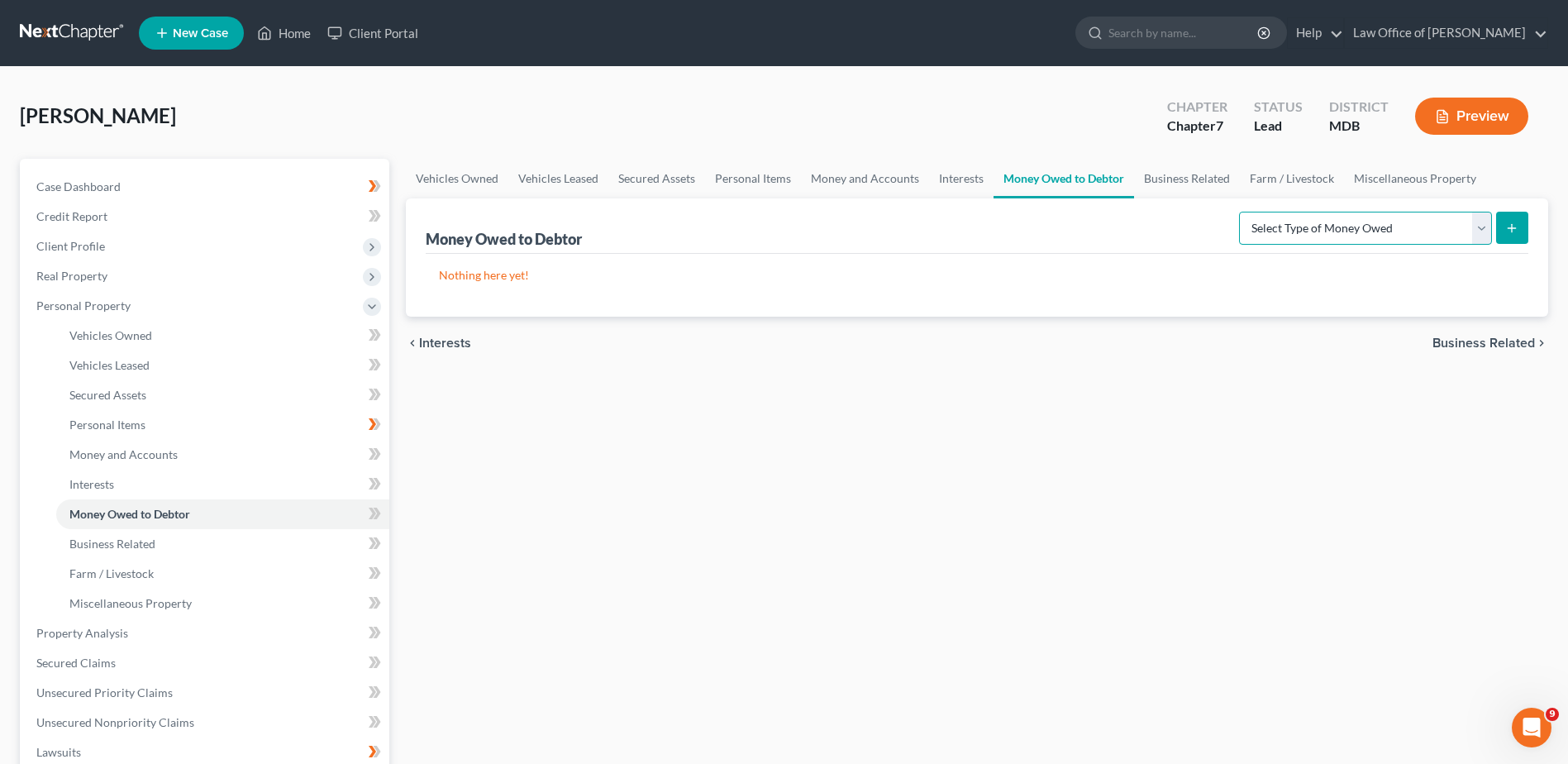
click at [1320, 237] on select "Select Type of Money Owed Accounts Receivable Alimony Child Support Claims Agai…" at bounding box center [1365, 228] width 253 height 33
select select "other_contingent_and_unliquidated_claims"
click at [1242, 212] on select "Select Type of Money Owed Accounts Receivable Alimony Child Support Claims Agai…" at bounding box center [1365, 228] width 253 height 33
click at [1515, 225] on icon "submit" at bounding box center [1511, 228] width 14 height 14
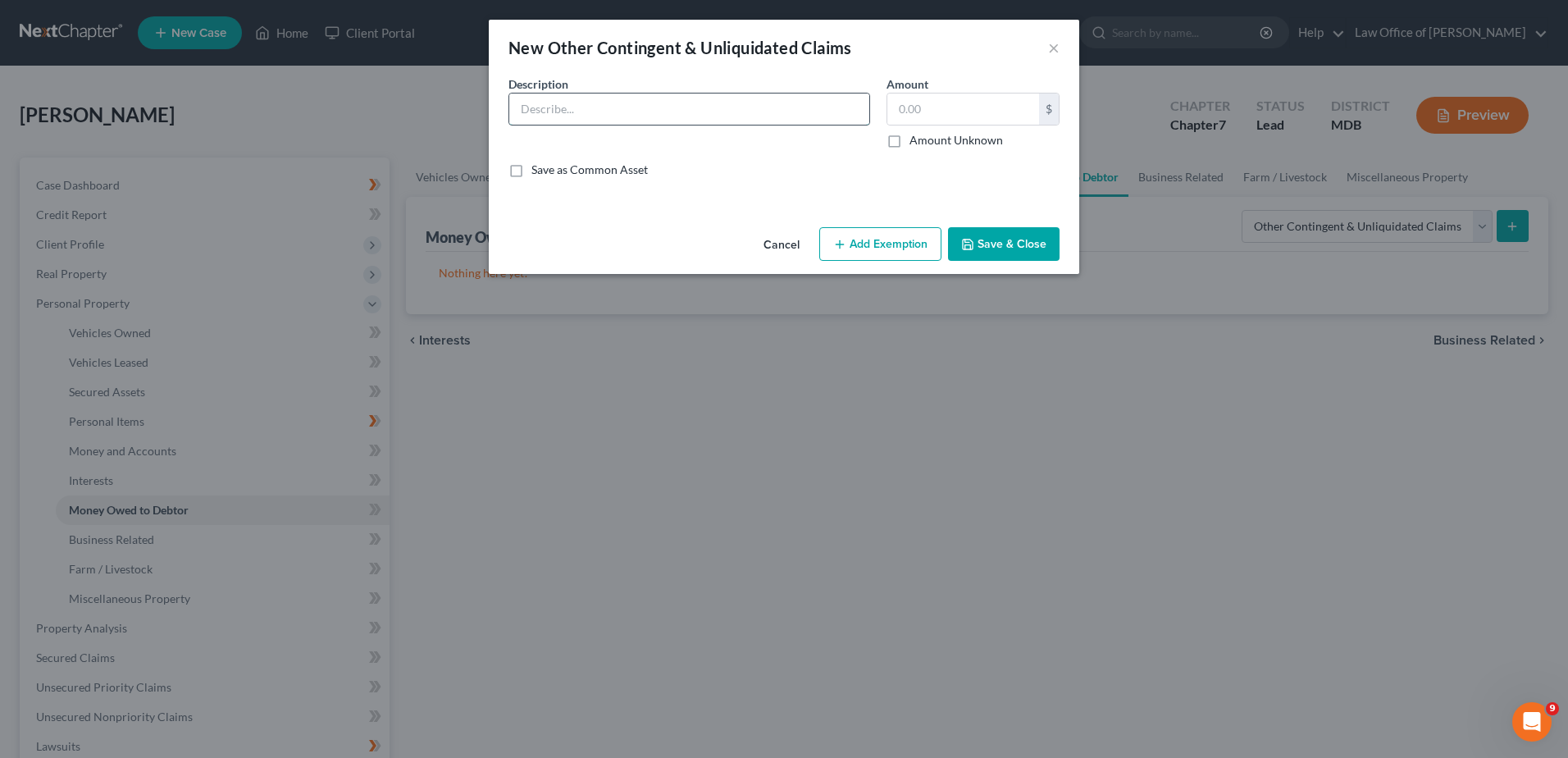
click at [630, 113] on input "text" at bounding box center [689, 109] width 360 height 31
type input "Garnished wages"
type input "700"
click at [845, 240] on icon "button" at bounding box center [840, 244] width 14 height 14
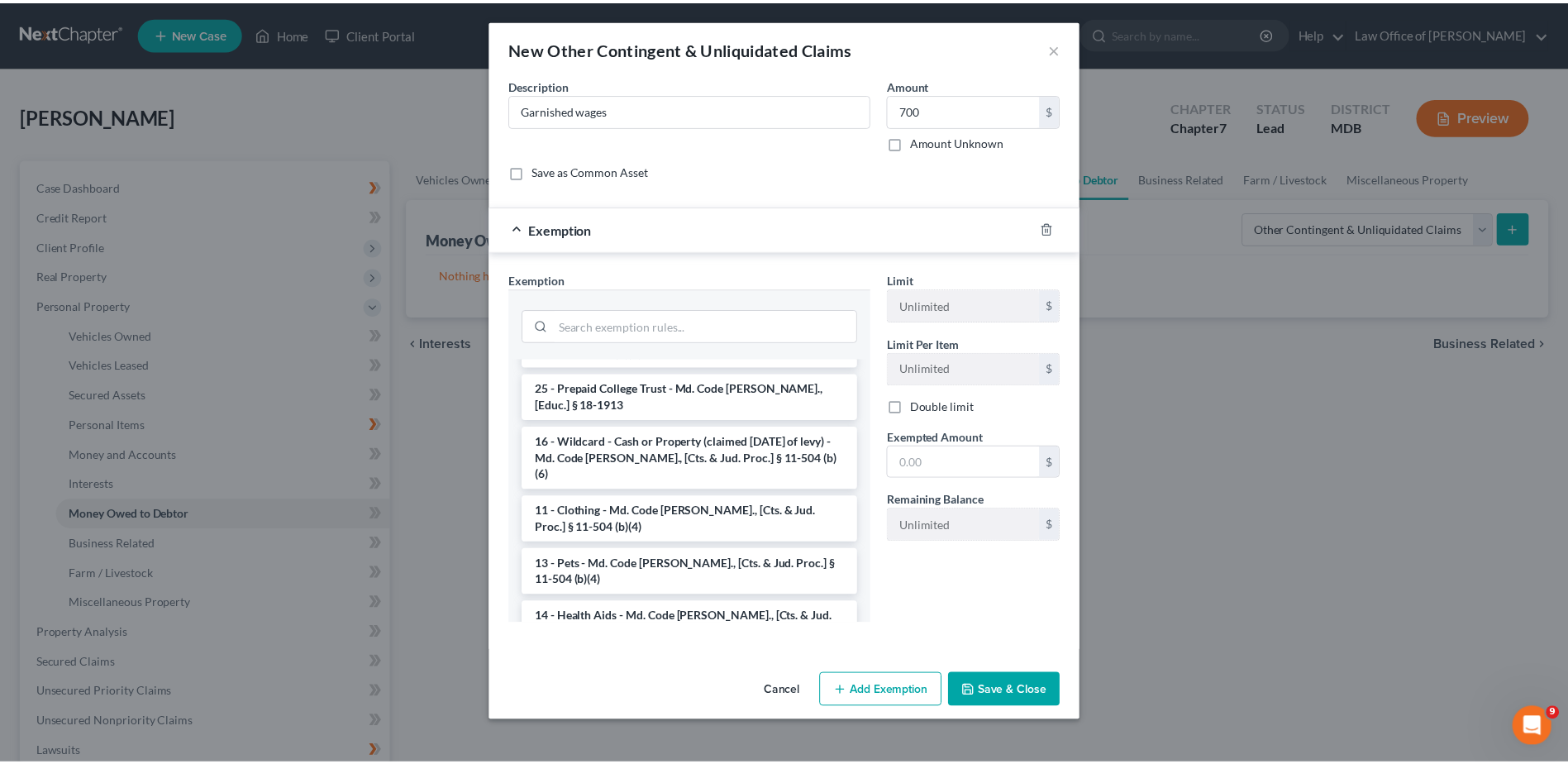
scroll to position [968, 0]
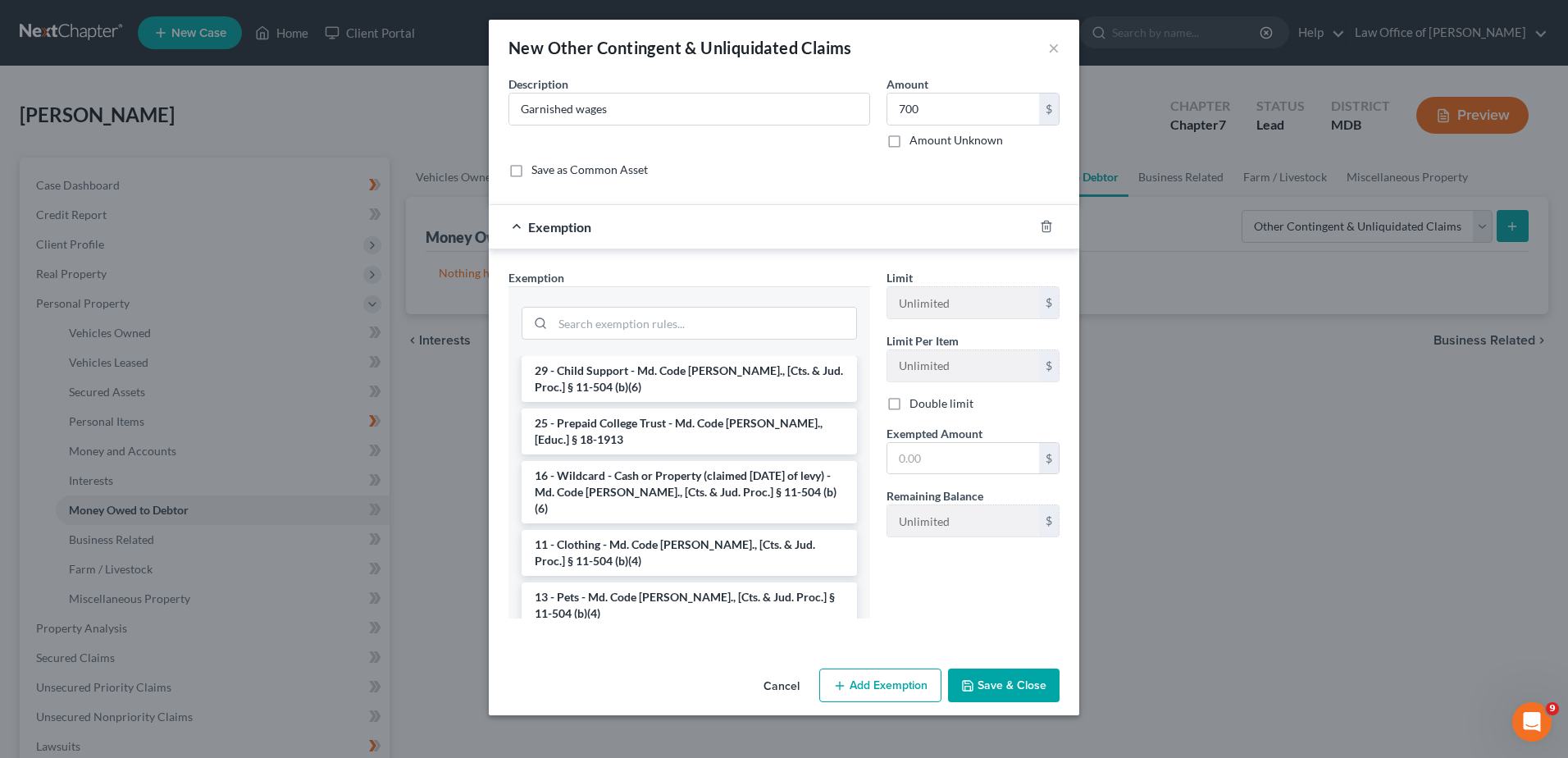
click at [632, 466] on li "16 - Wildcard - Cash or Property (claimed [DATE] of levy) - Md. Code [PERSON_NA…" at bounding box center [689, 491] width 336 height 62
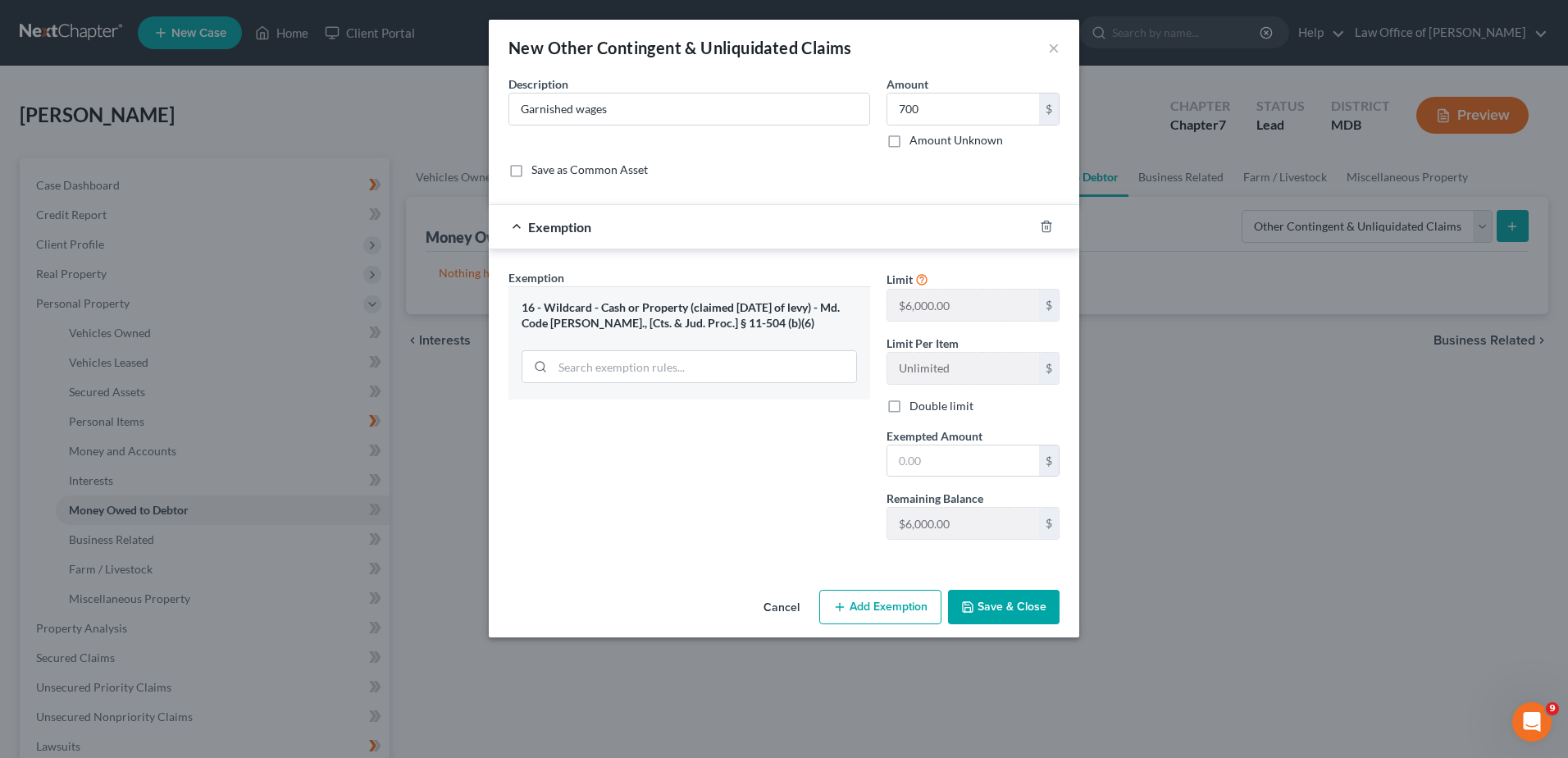
click at [991, 616] on button "Save & Close" at bounding box center [1003, 607] width 111 height 34
click at [942, 464] on input "text" at bounding box center [964, 460] width 152 height 31
type input "700"
click at [974, 616] on button "Save & Close" at bounding box center [1003, 607] width 111 height 34
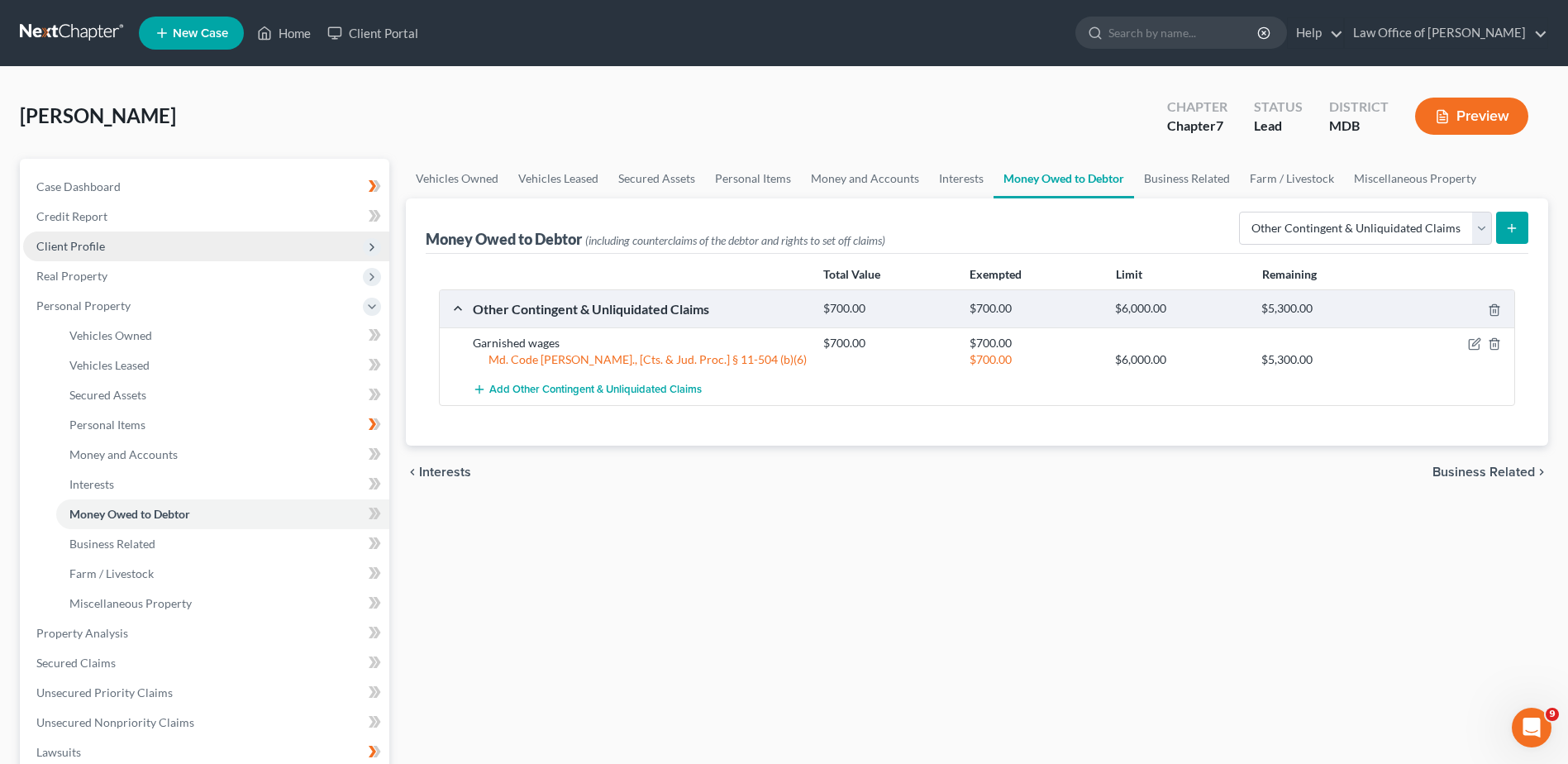
click at [124, 247] on span "Client Profile" at bounding box center [206, 246] width 366 height 30
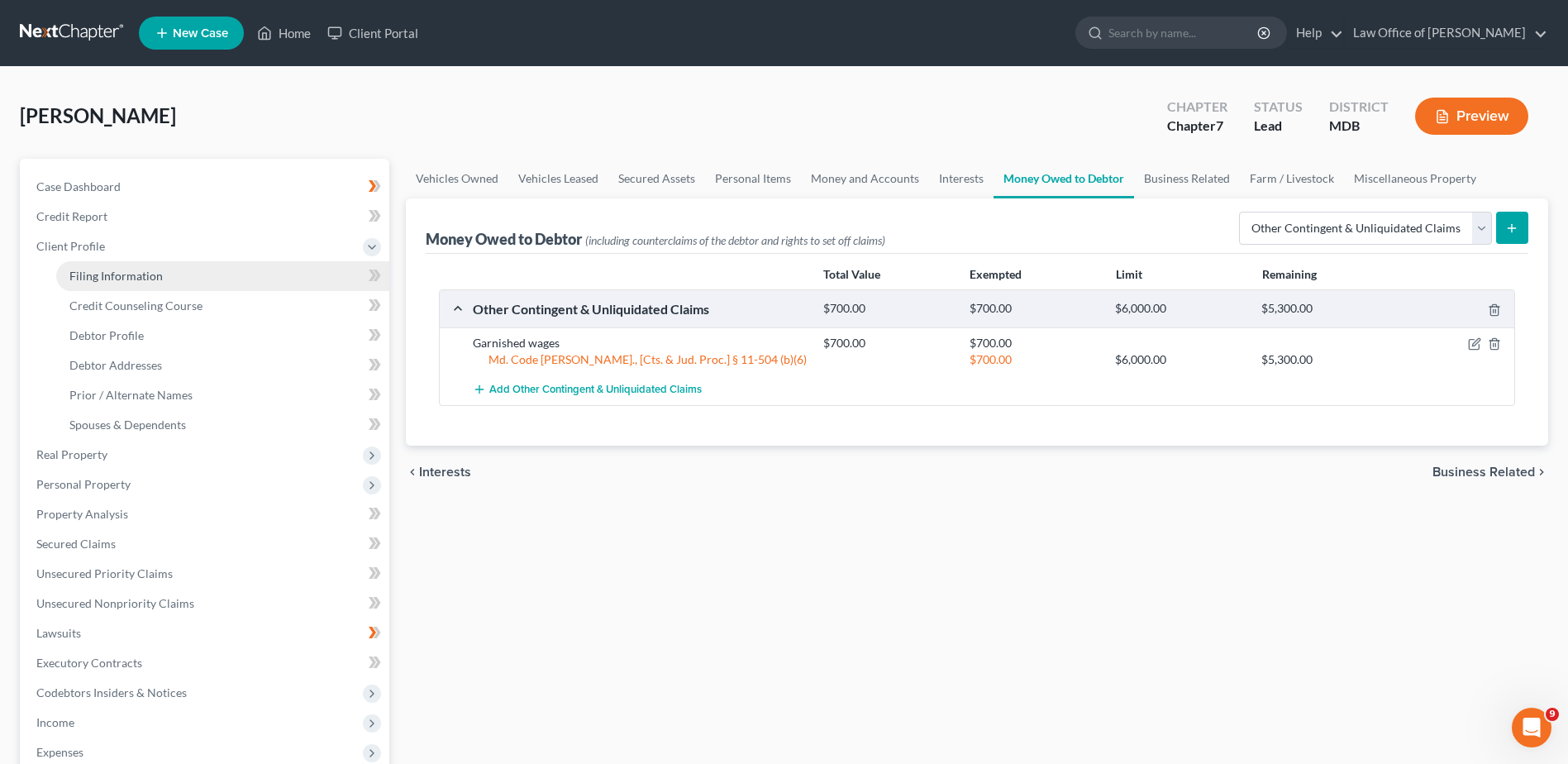
click at [136, 274] on span "Filing Information" at bounding box center [116, 275] width 93 height 14
select select "1"
select select "0"
select select "38"
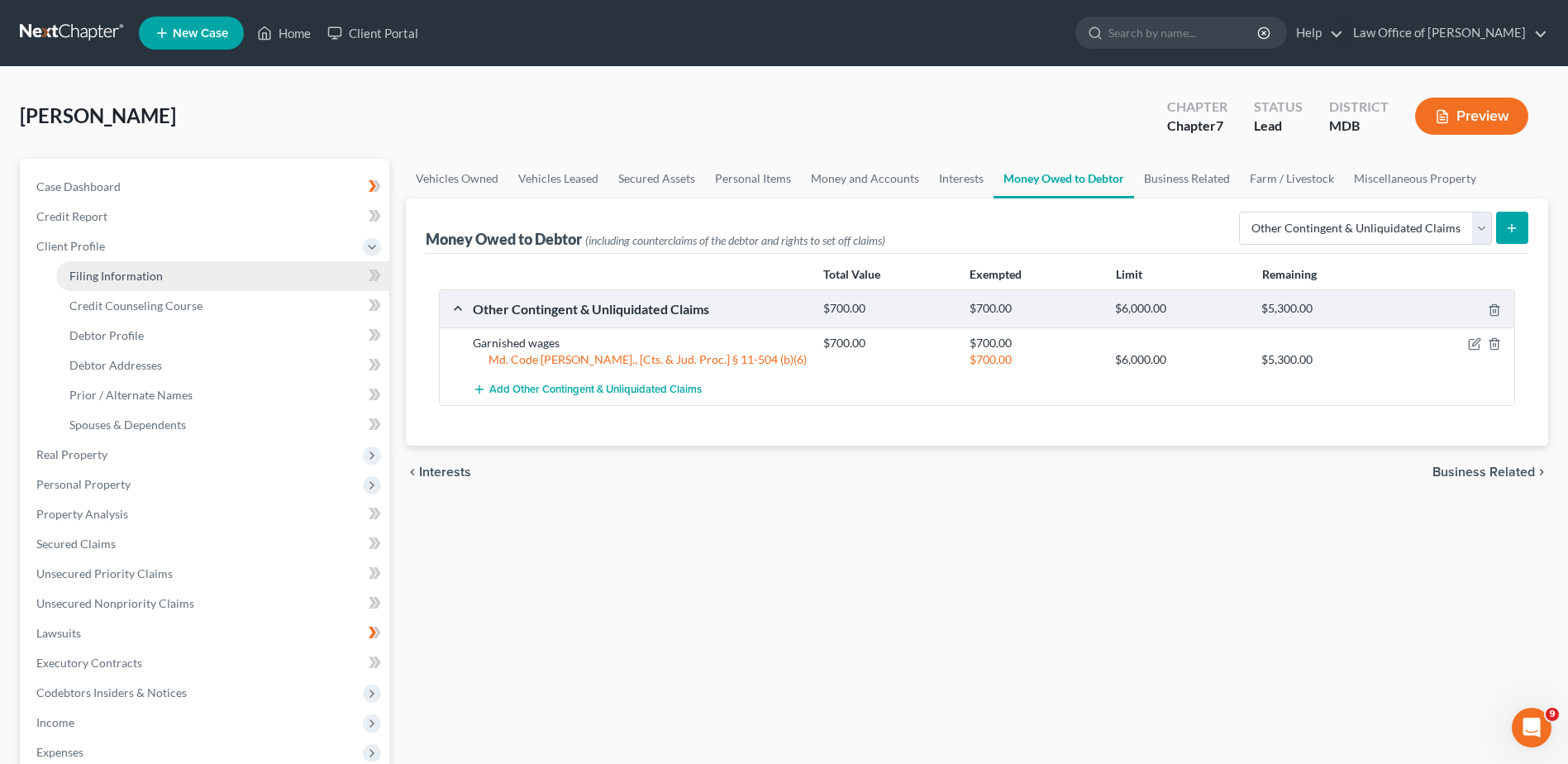
select select "0"
select select "21"
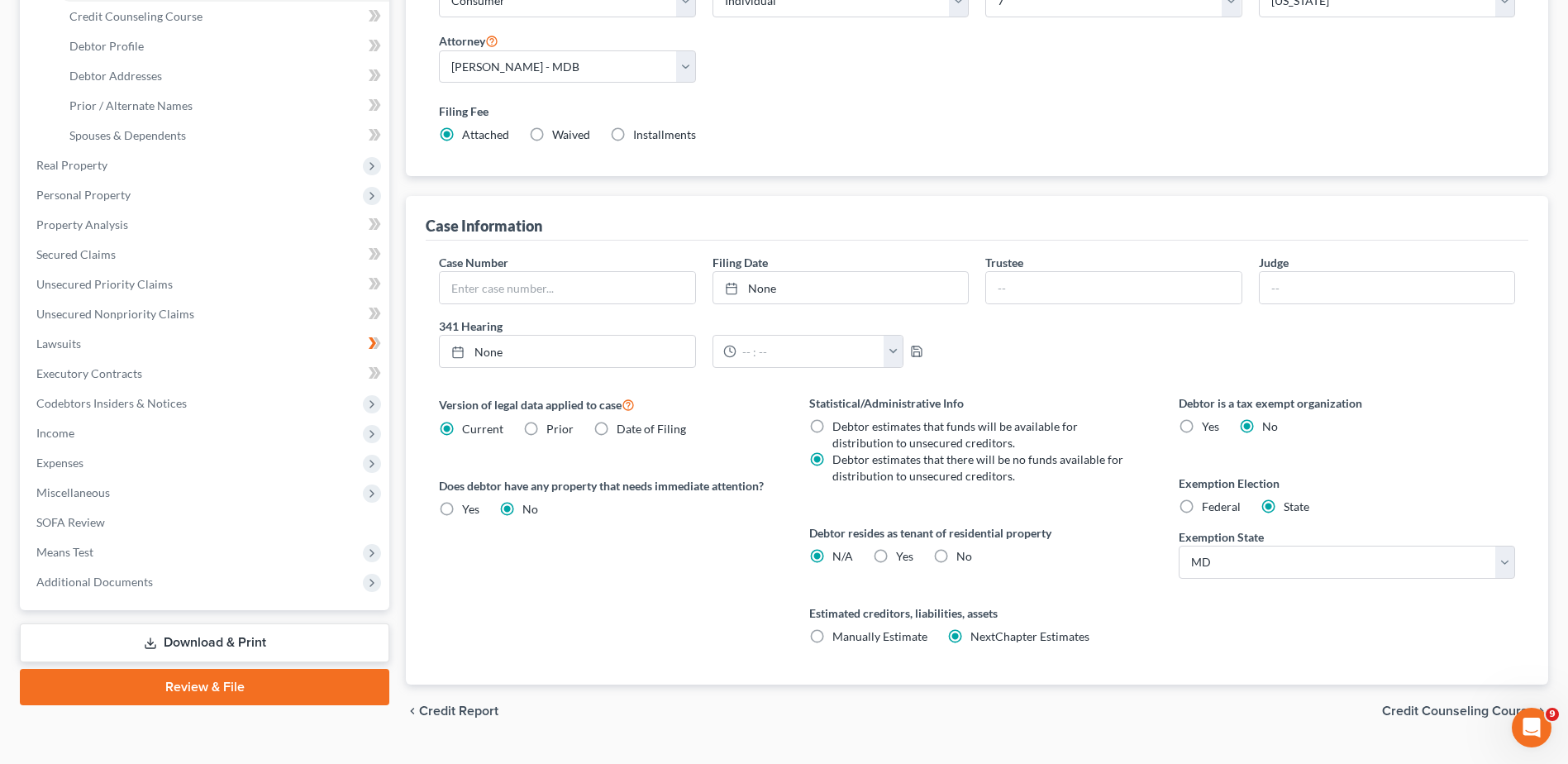
scroll to position [325, 0]
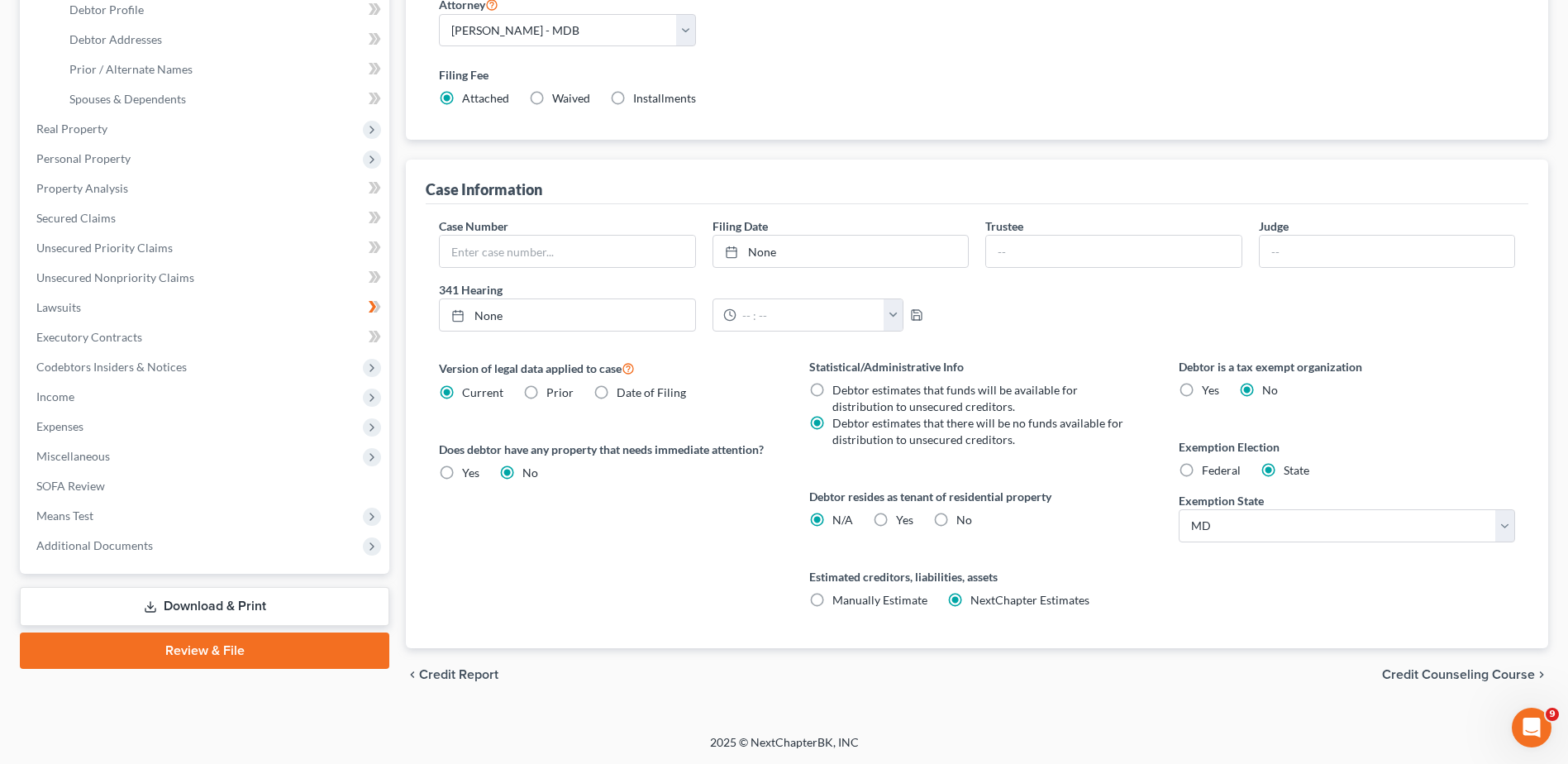
click at [896, 524] on label "Yes Yes" at bounding box center [904, 520] width 17 height 16
click at [903, 522] on input "Yes Yes" at bounding box center [908, 517] width 11 height 11
radio input "true"
radio input "false"
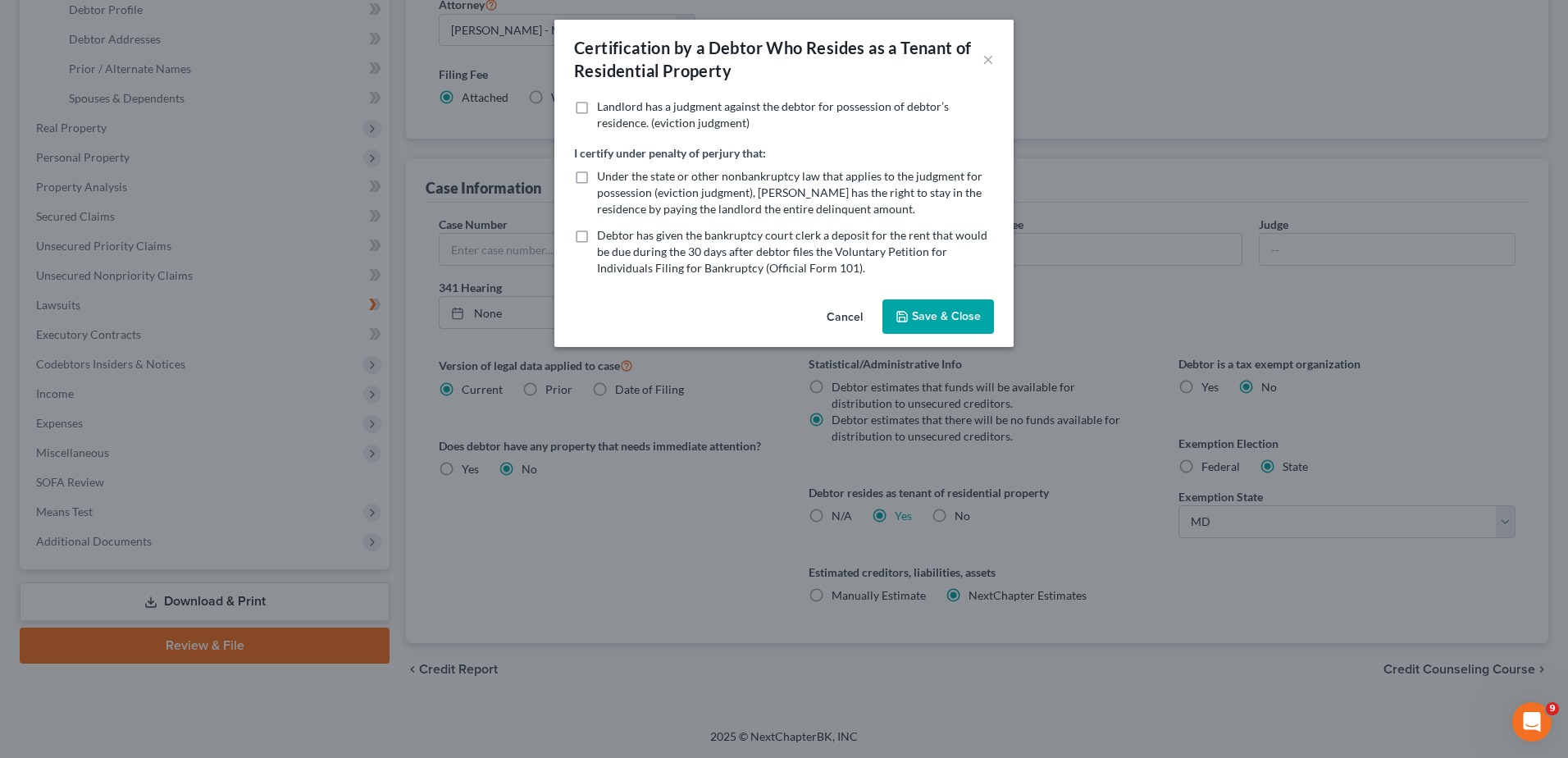
click at [597, 180] on label "Under the state or other nonbankruptcy law that applies to the judgment for pos…" at bounding box center [795, 193] width 397 height 49
click at [603, 179] on input "Under the state or other nonbankruptcy law that applies to the judgment for pos…" at bounding box center [609, 174] width 11 height 11
click at [597, 175] on label "Under the state or other nonbankruptcy law that applies to the judgment for pos…" at bounding box center [795, 193] width 397 height 49
click at [603, 175] on input "Under the state or other nonbankruptcy law that applies to the judgment for pos…" at bounding box center [609, 174] width 11 height 11
click at [597, 188] on label "Under the state or other nonbankruptcy law that applies to the judgment for pos…" at bounding box center [795, 193] width 397 height 49
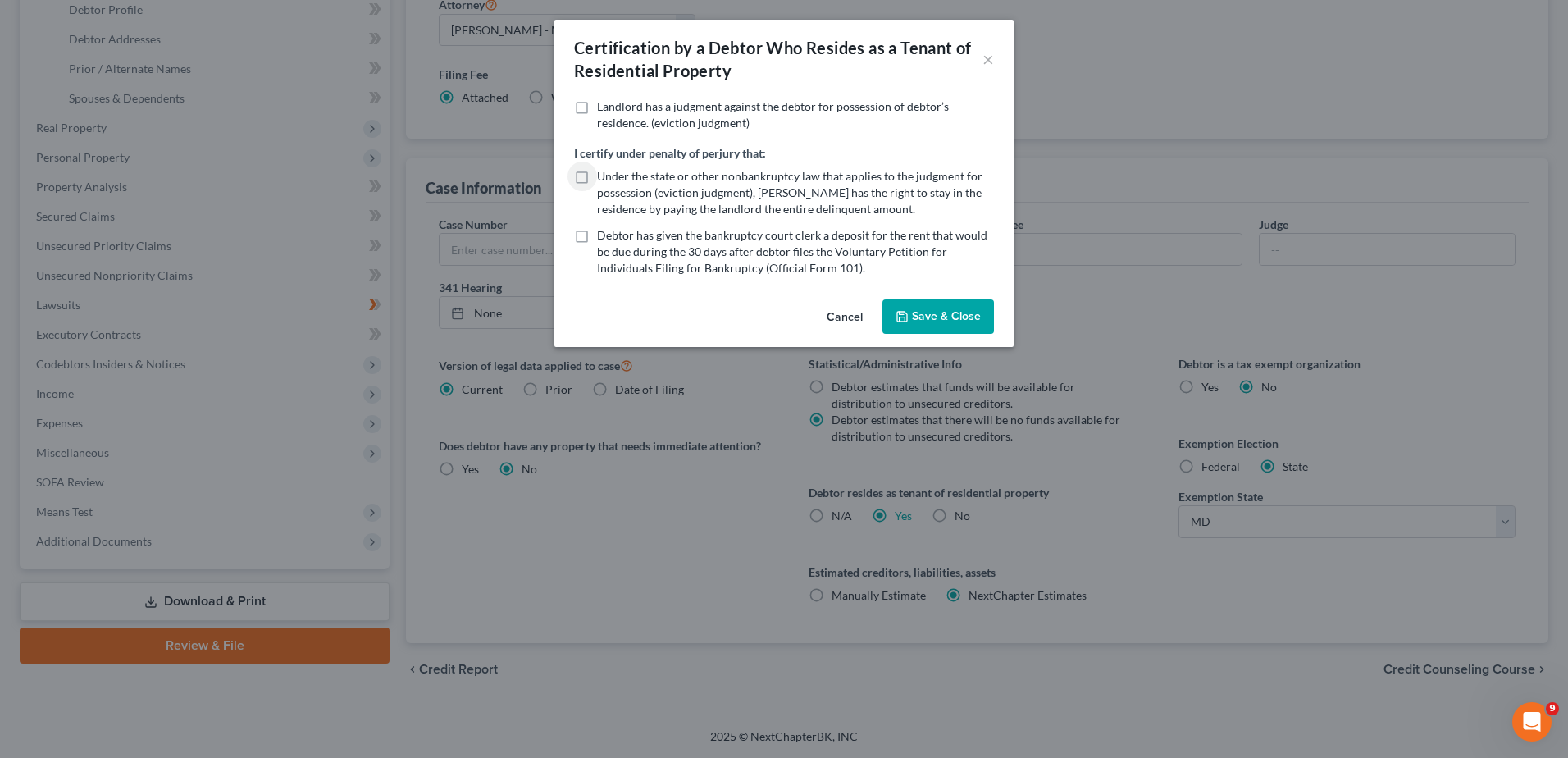
click at [603, 179] on input "Under the state or other nonbankruptcy law that applies to the judgment for pos…" at bounding box center [609, 174] width 11 height 11
checkbox input "true"
click at [911, 317] on button "Save & Close" at bounding box center [937, 317] width 111 height 34
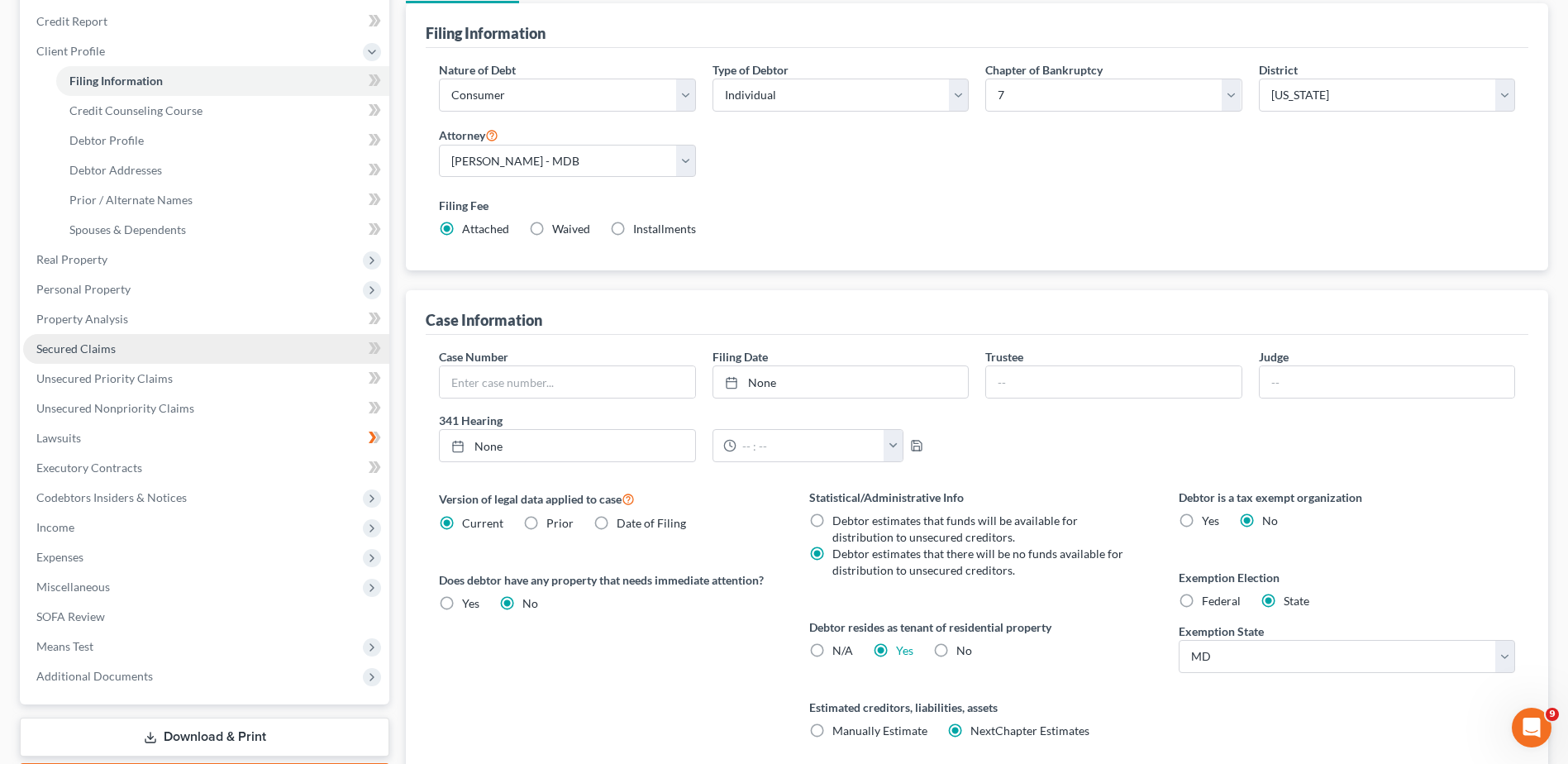
scroll to position [248, 0]
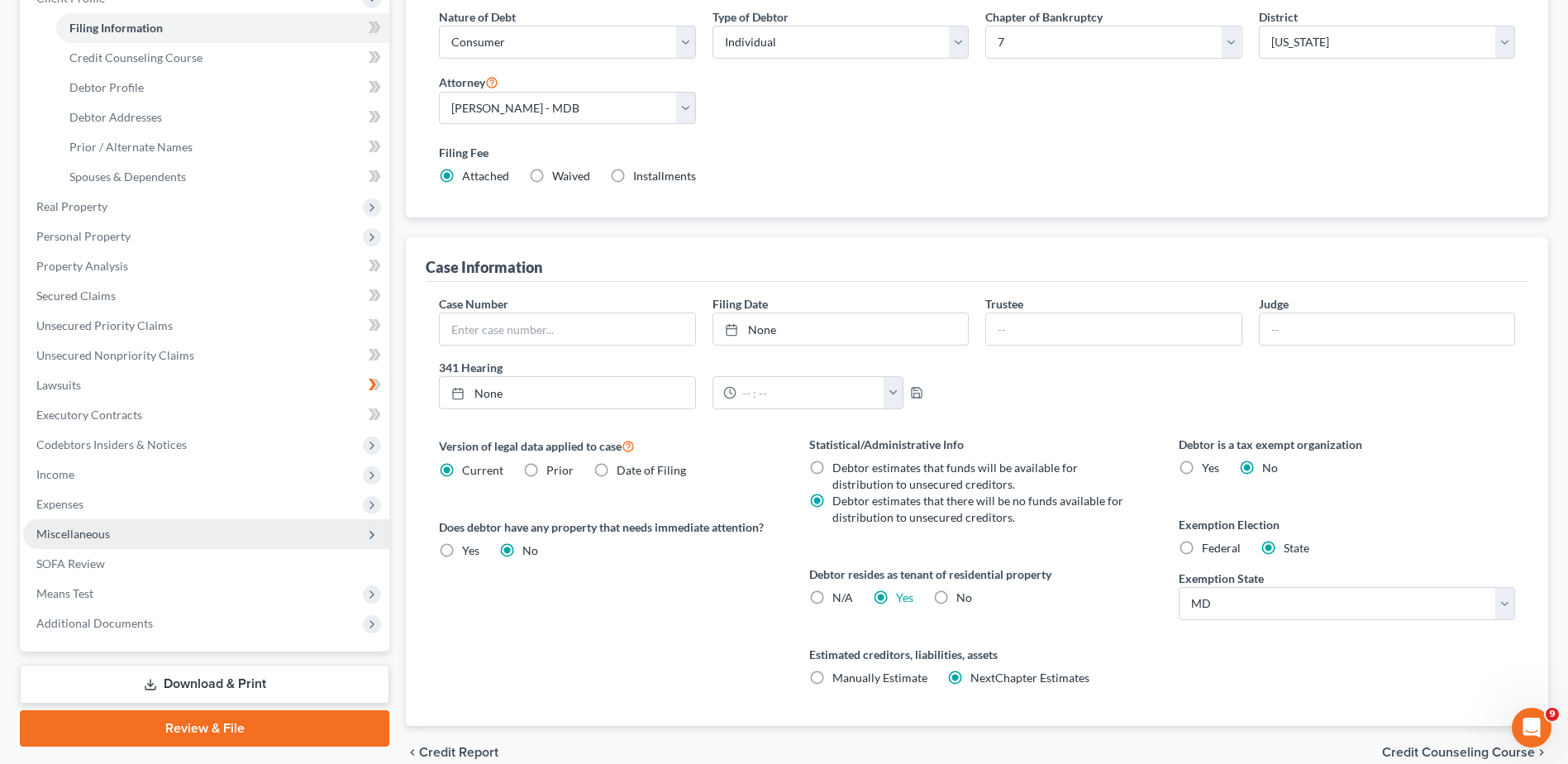
click at [243, 530] on span "Miscellaneous" at bounding box center [206, 533] width 366 height 30
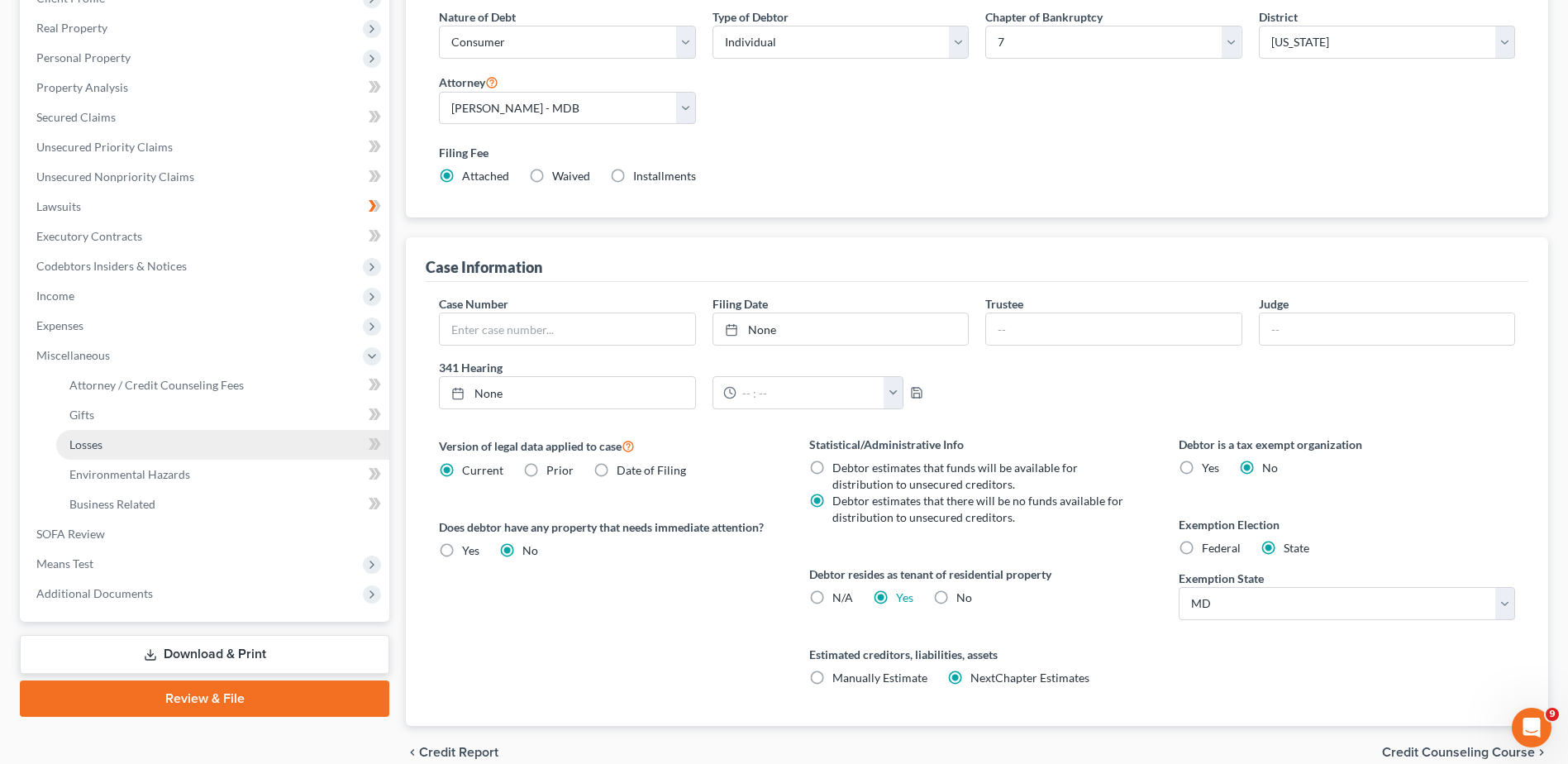
click at [243, 443] on link "Losses" at bounding box center [222, 444] width 333 height 30
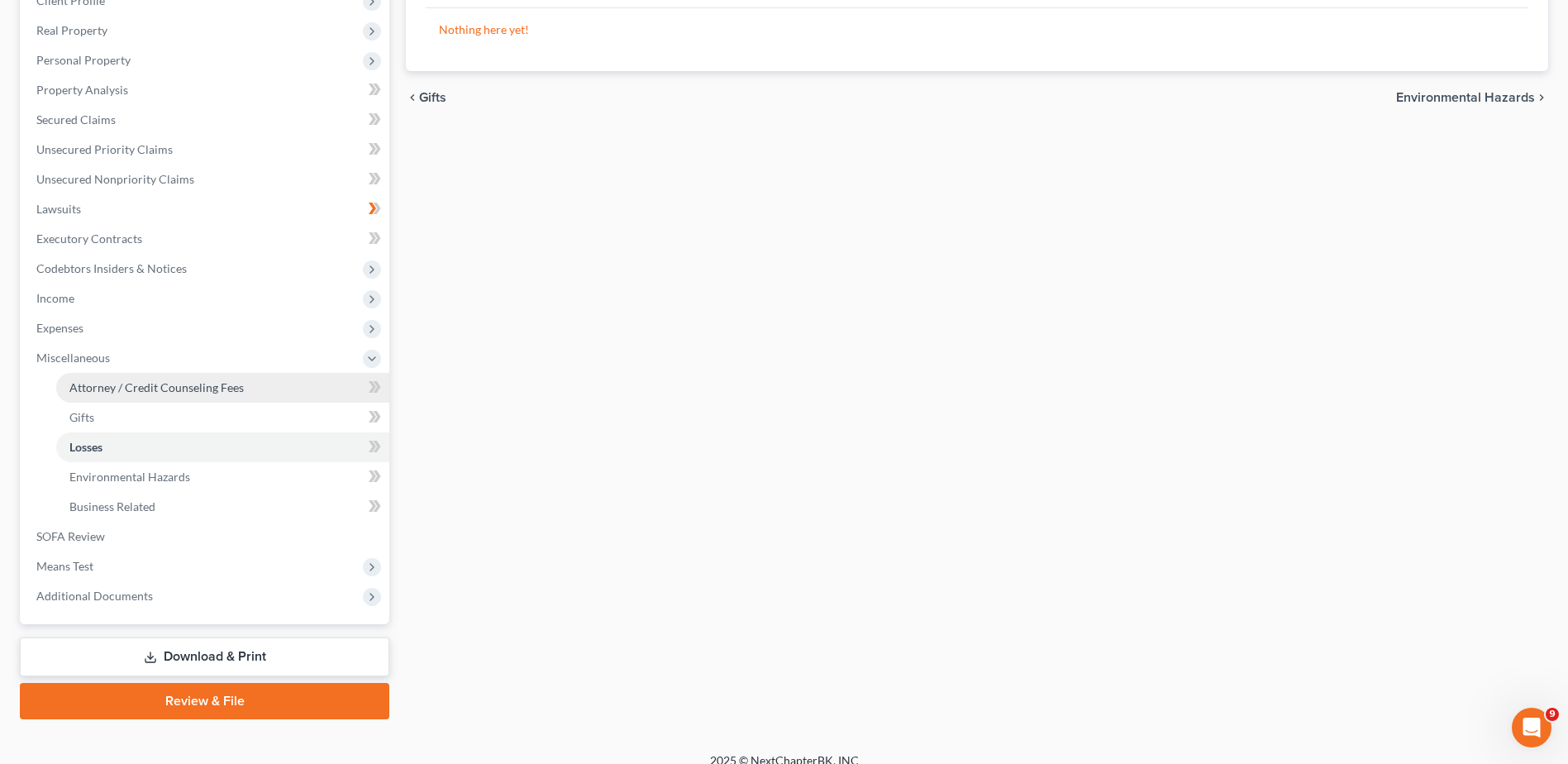
scroll to position [248, 0]
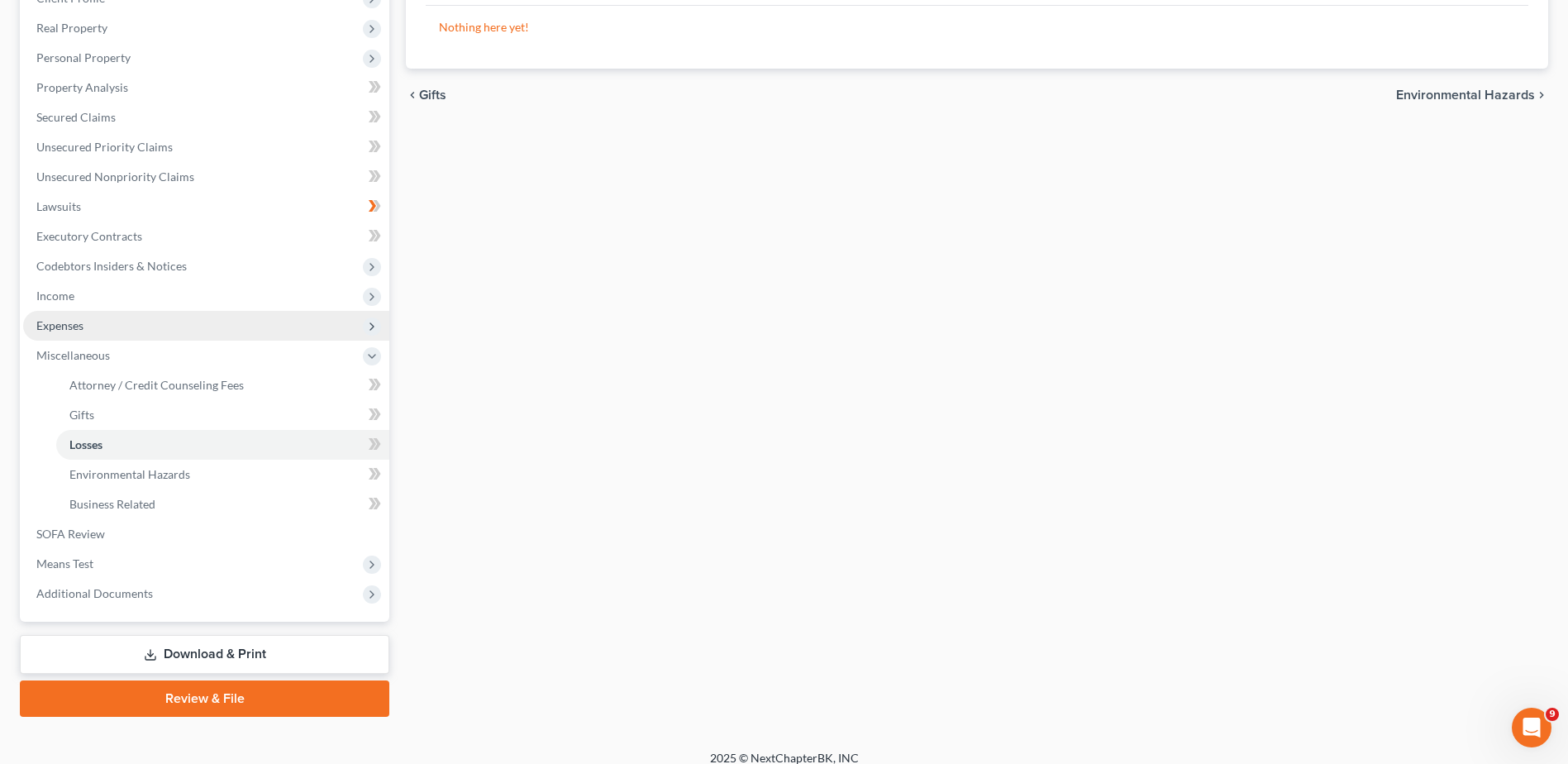
click at [358, 327] on span "Expenses" at bounding box center [206, 325] width 366 height 30
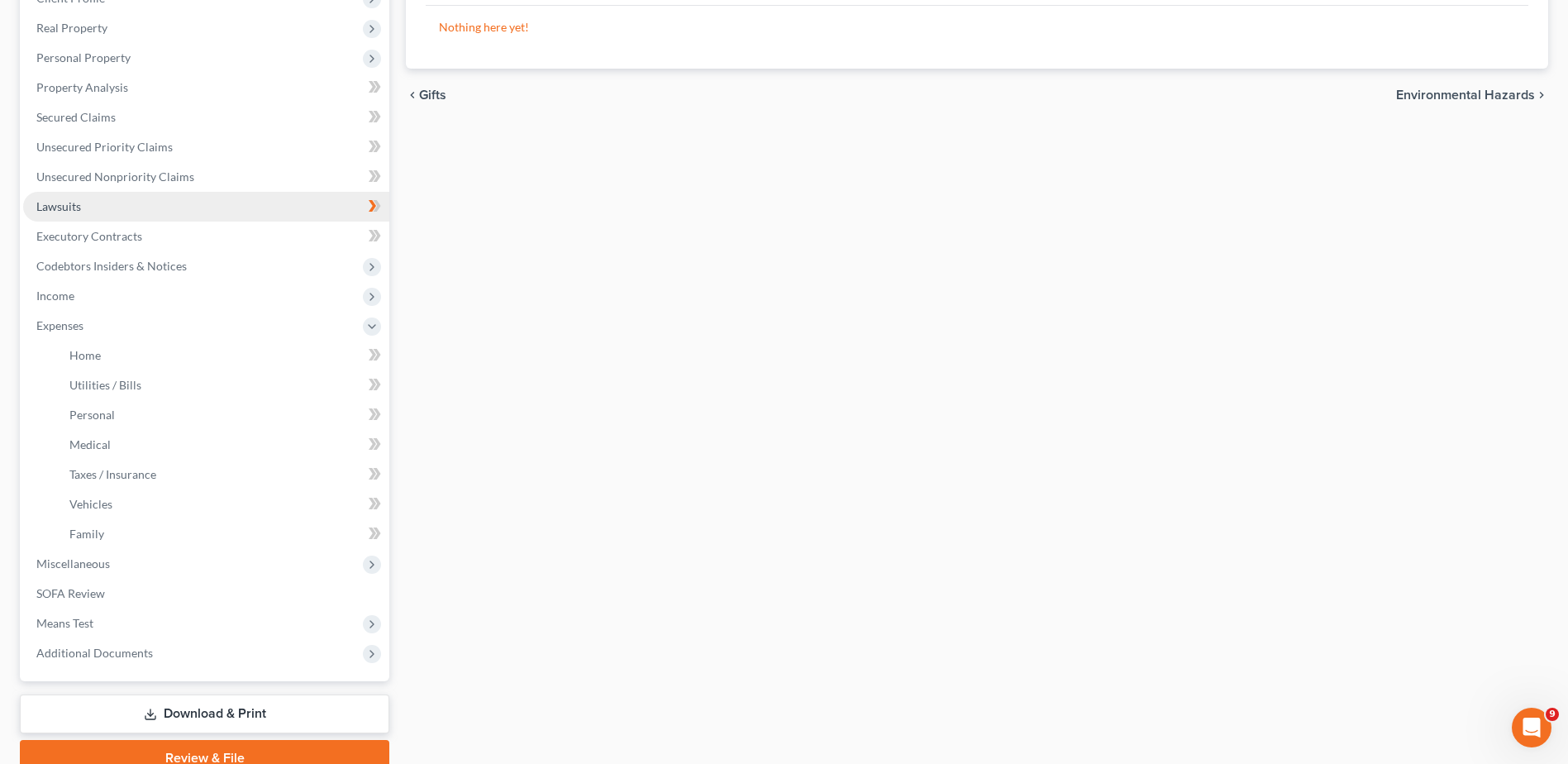
click at [57, 209] on span "Lawsuits" at bounding box center [58, 205] width 45 height 14
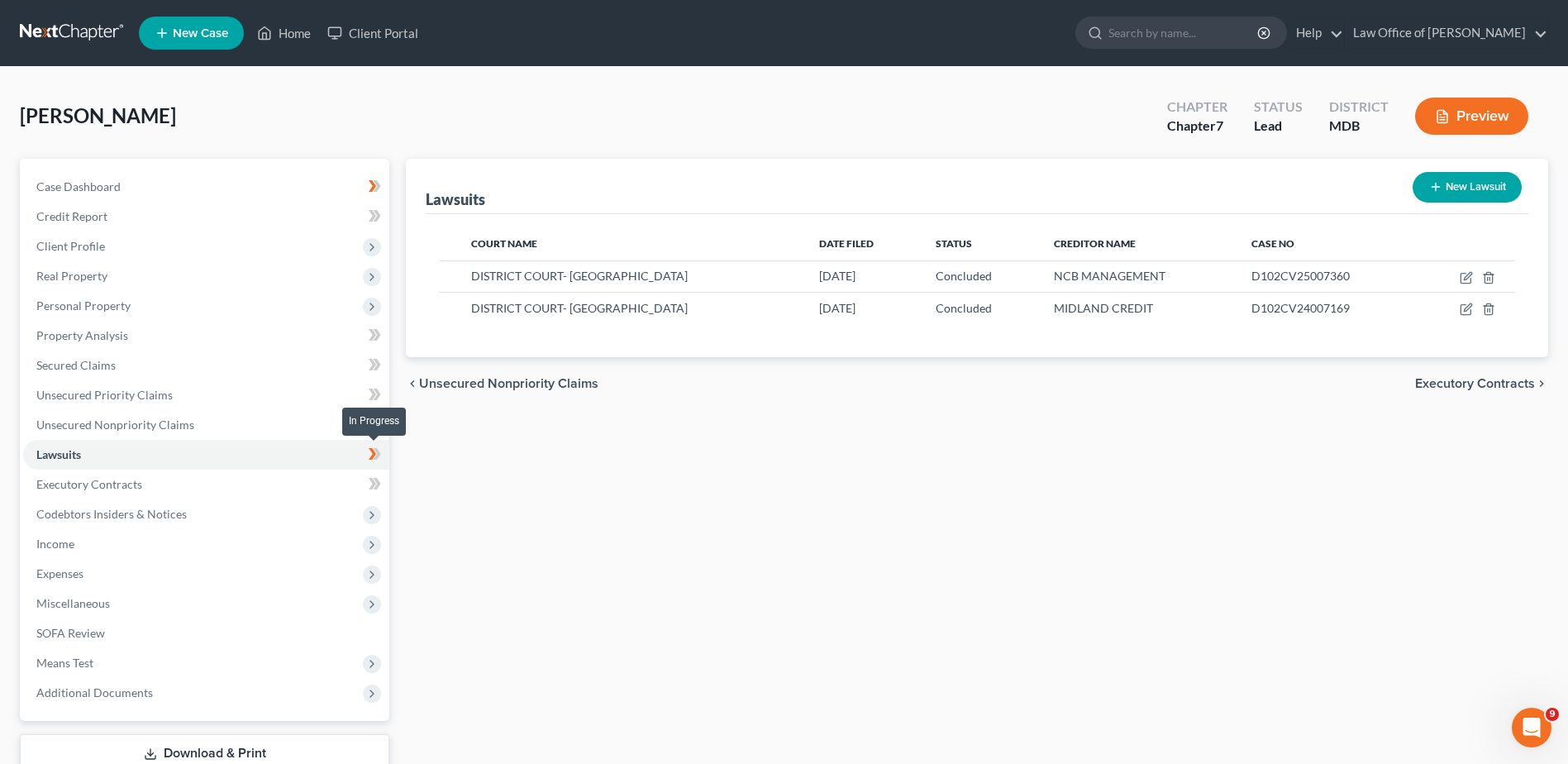
click at [377, 456] on icon at bounding box center [377, 453] width 7 height 12
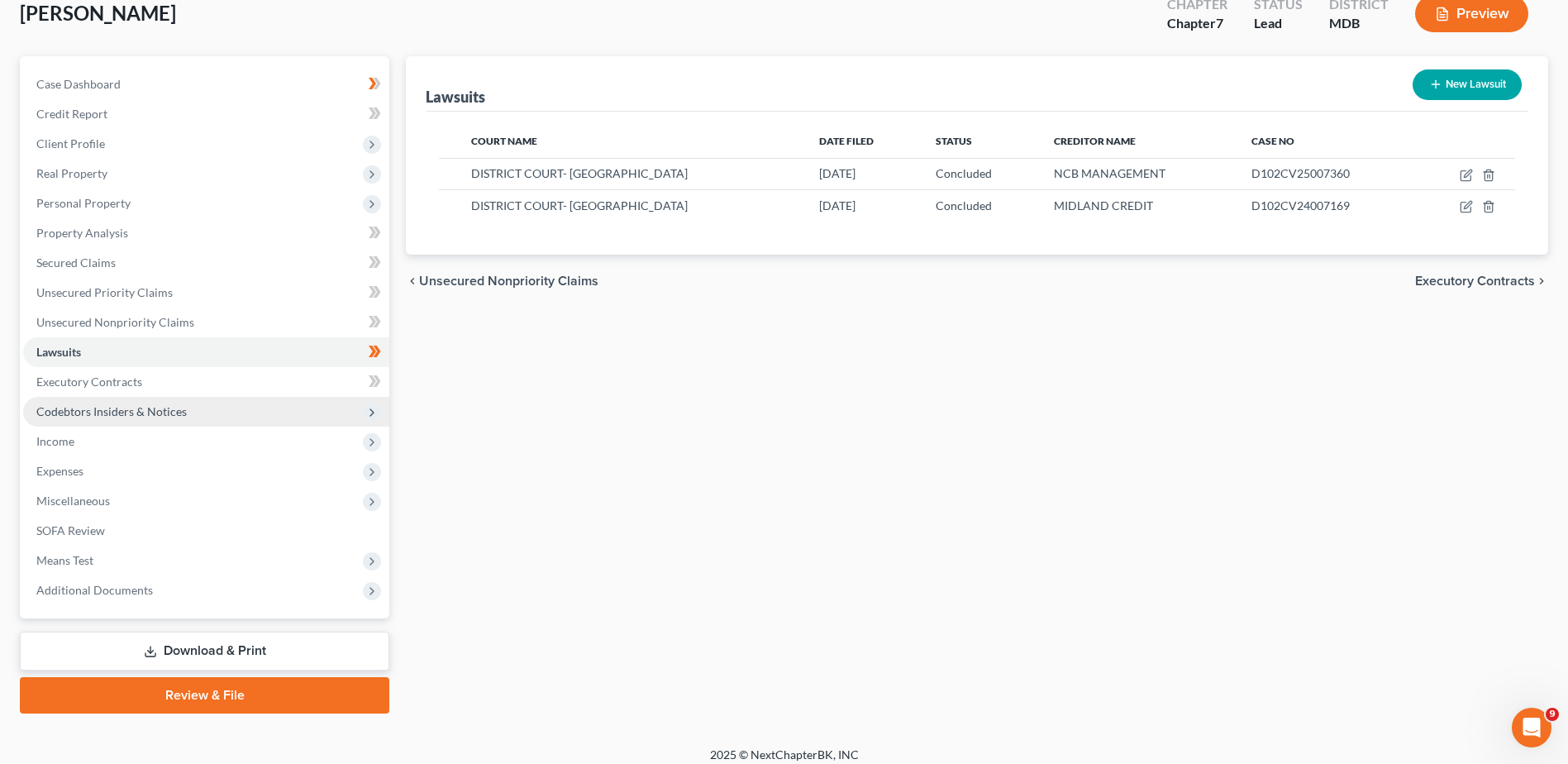
scroll to position [115, 0]
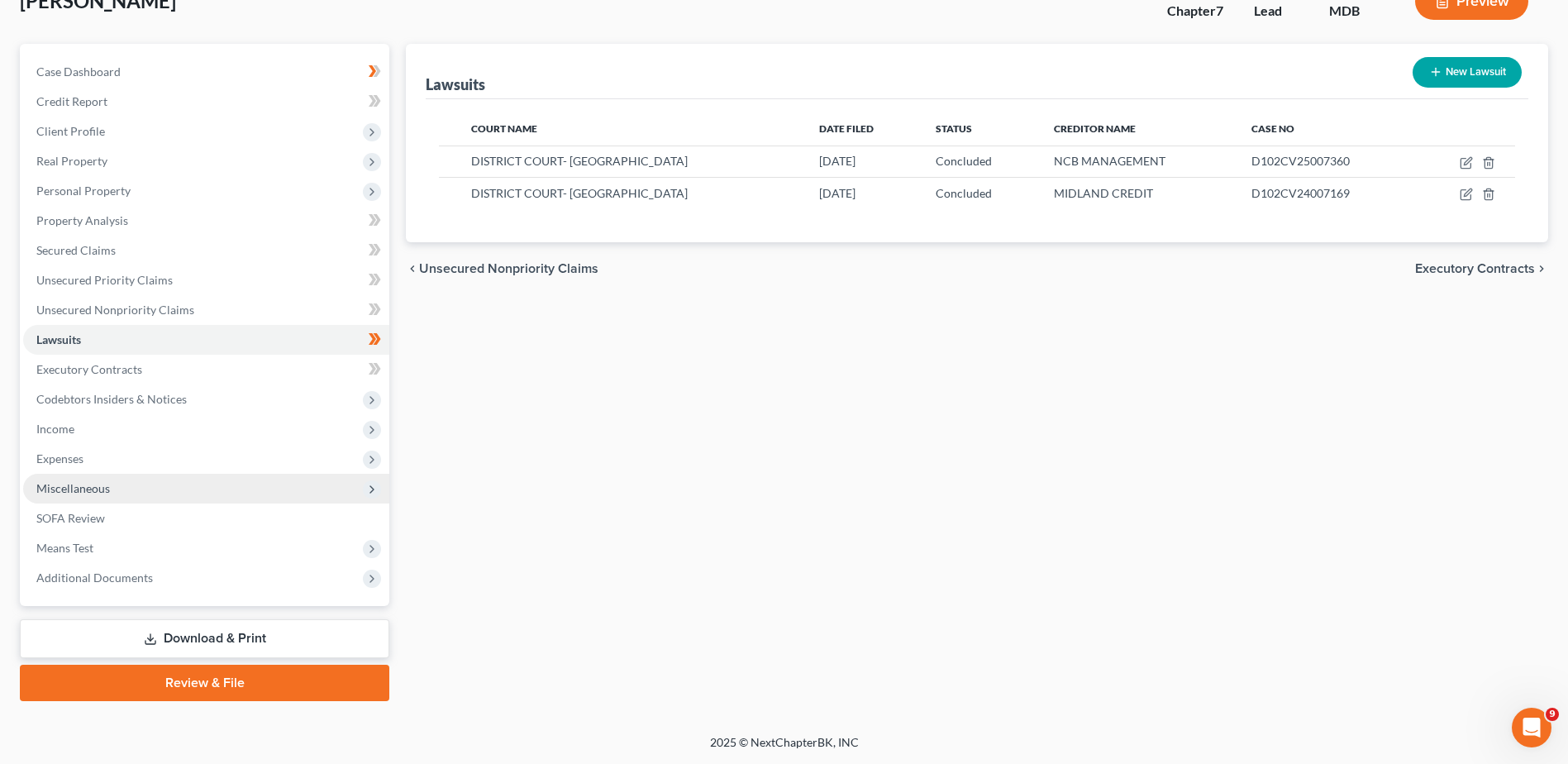
click at [374, 490] on icon at bounding box center [372, 489] width 14 height 14
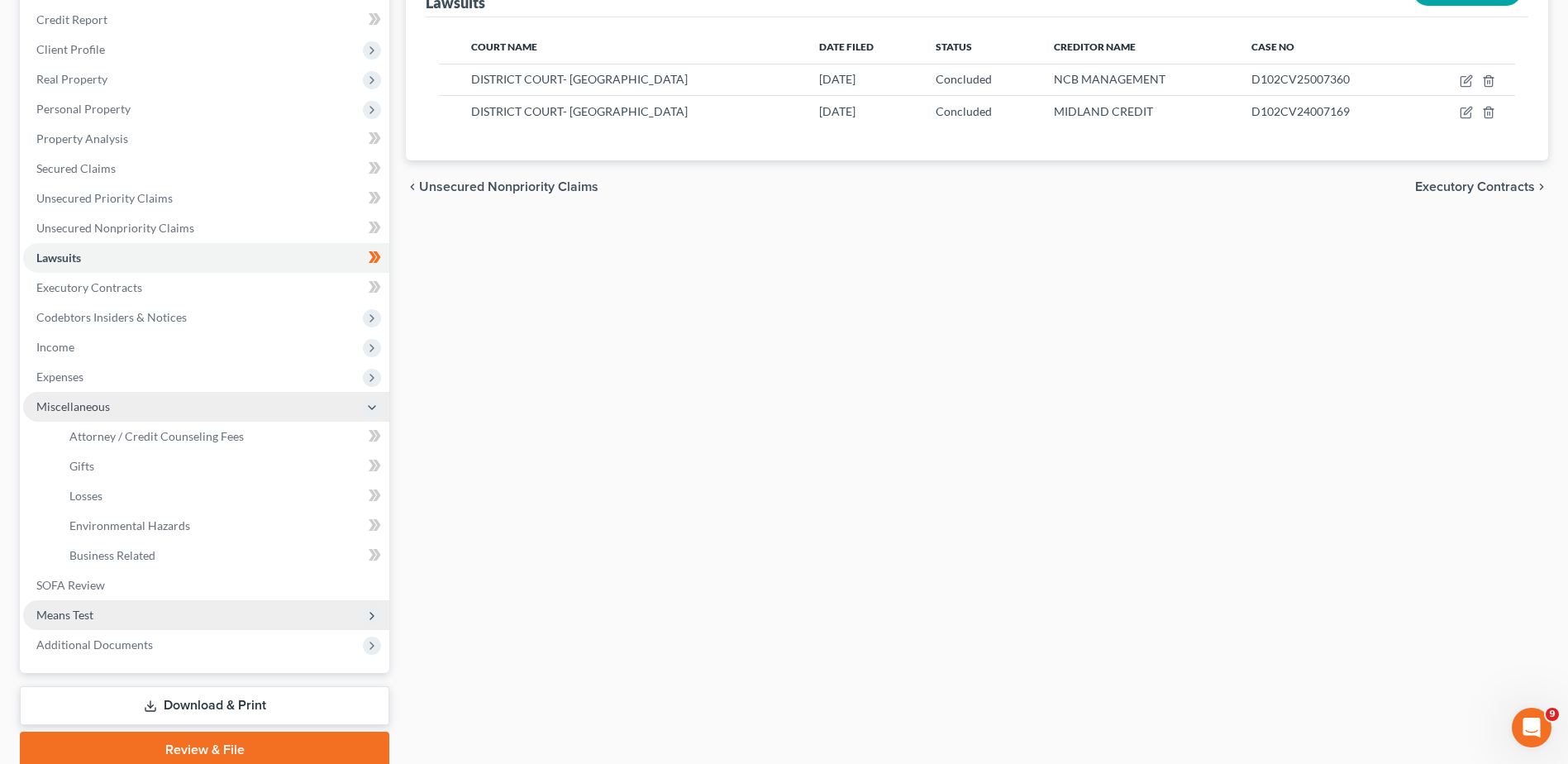
scroll to position [198, 0]
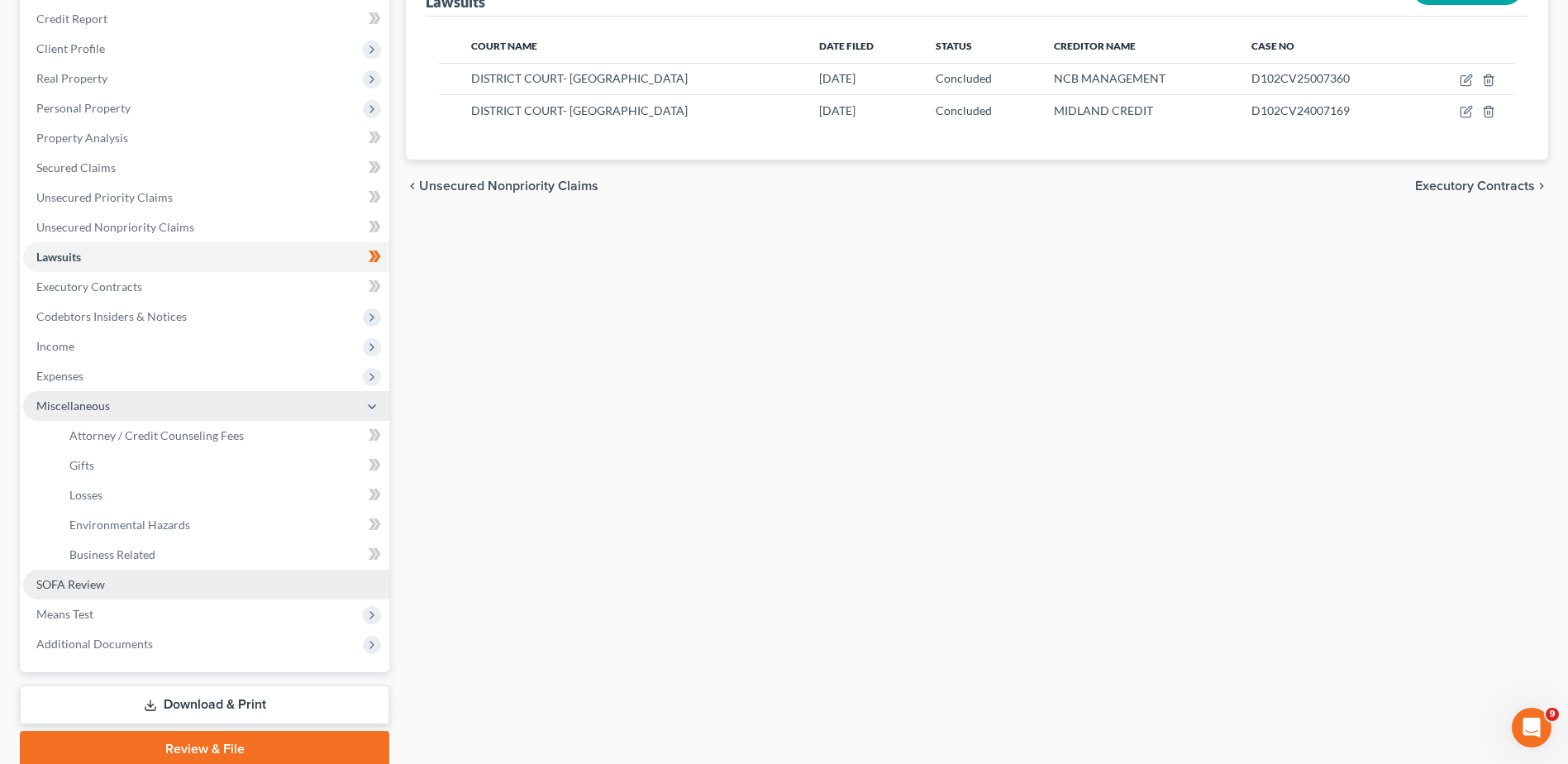
click at [129, 594] on link "SOFA Review" at bounding box center [206, 584] width 366 height 30
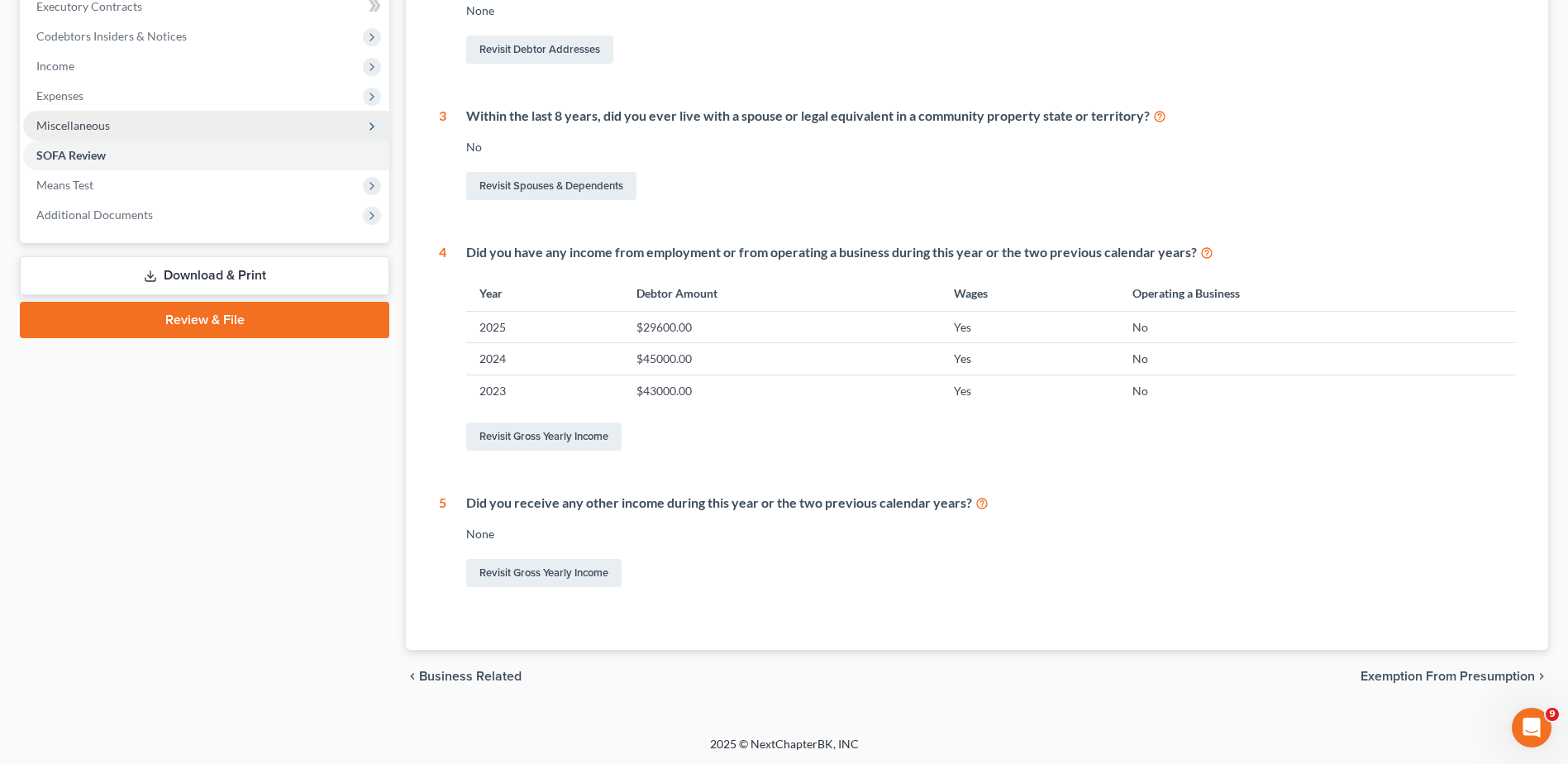
scroll to position [480, 0]
click at [1417, 676] on span "Exemption from Presumption" at bounding box center [1447, 674] width 174 height 14
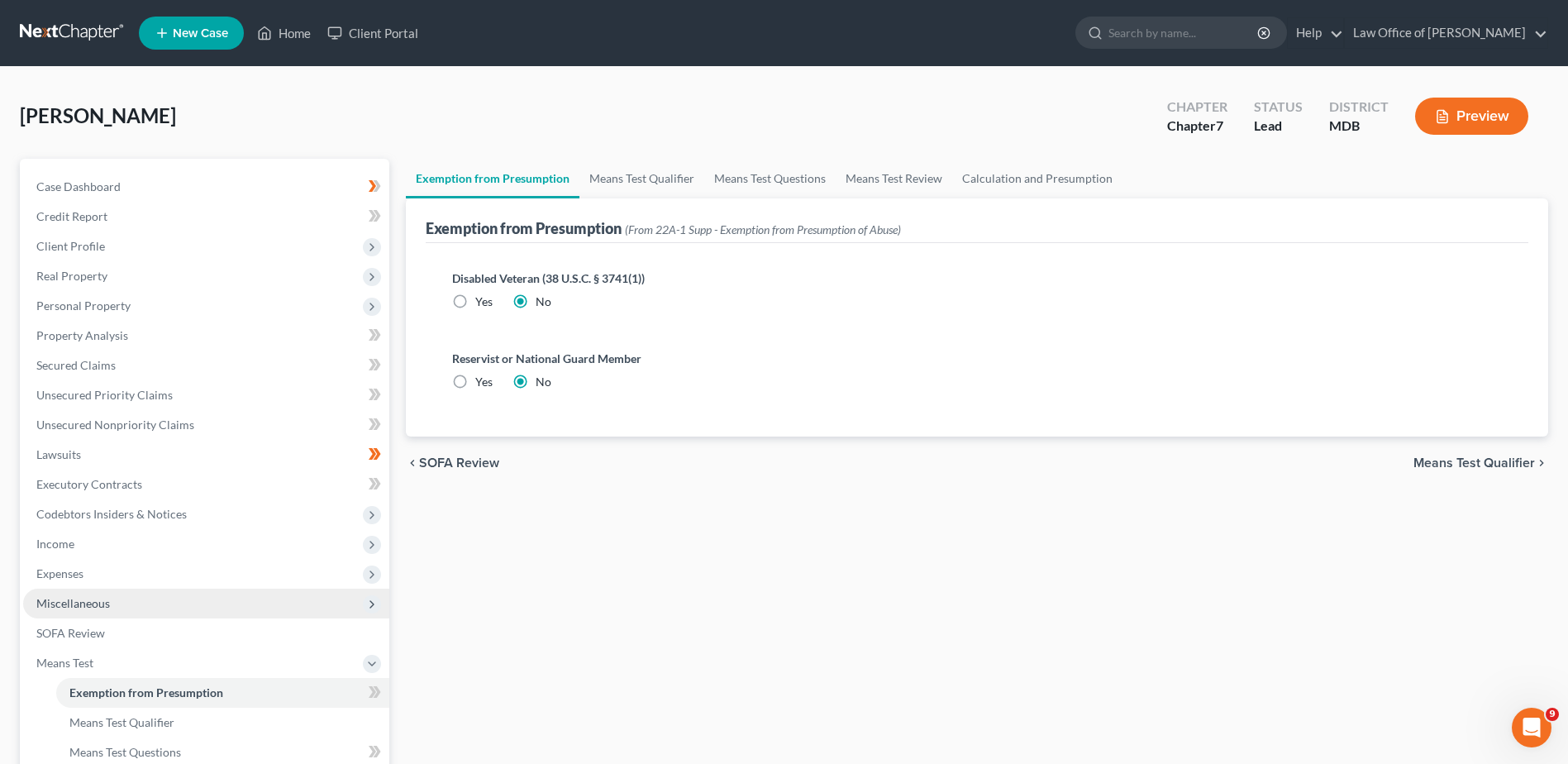
click at [468, 459] on span "SOFA Review" at bounding box center [459, 462] width 80 height 14
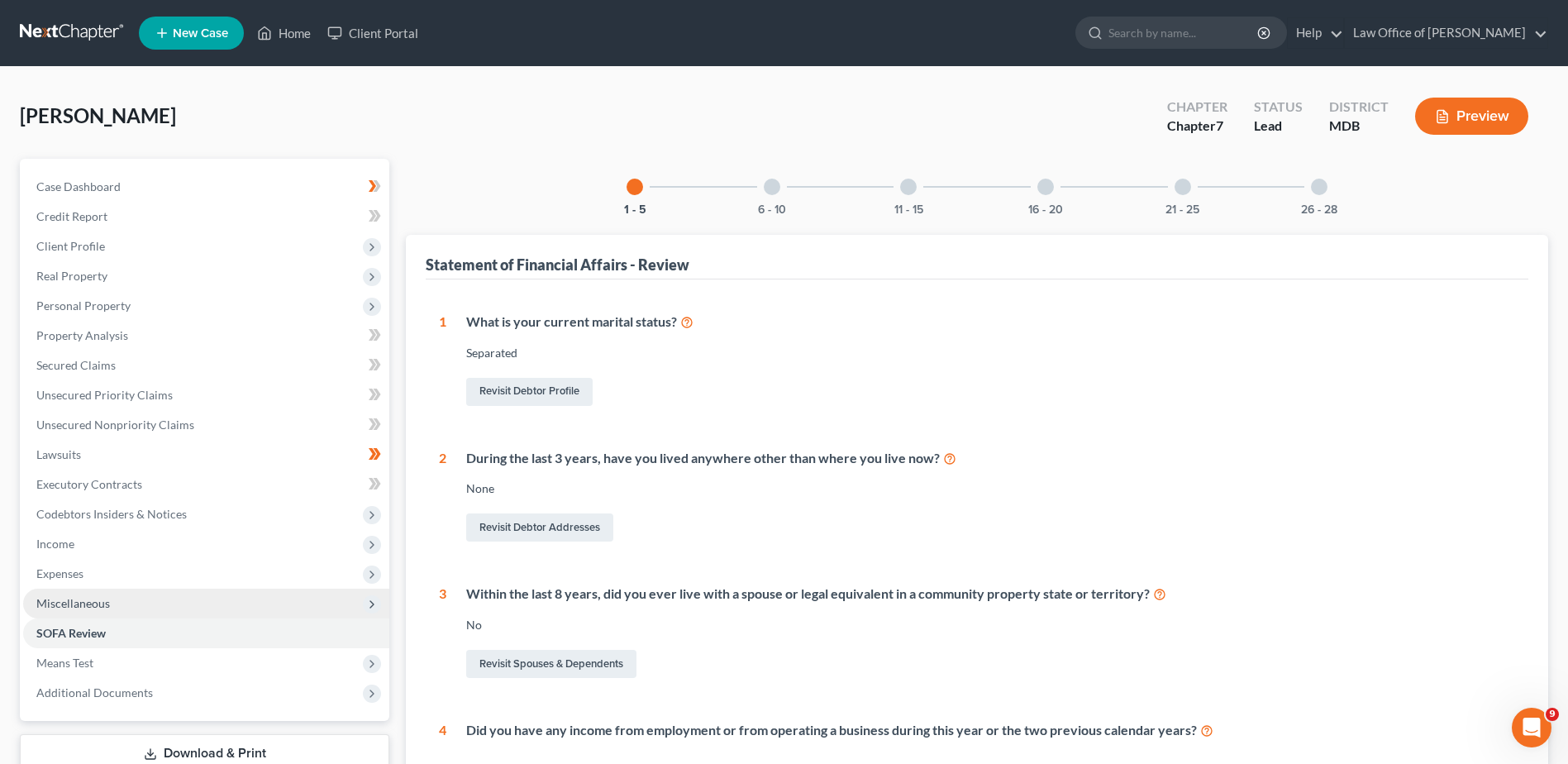
click at [773, 191] on div at bounding box center [772, 187] width 16 height 16
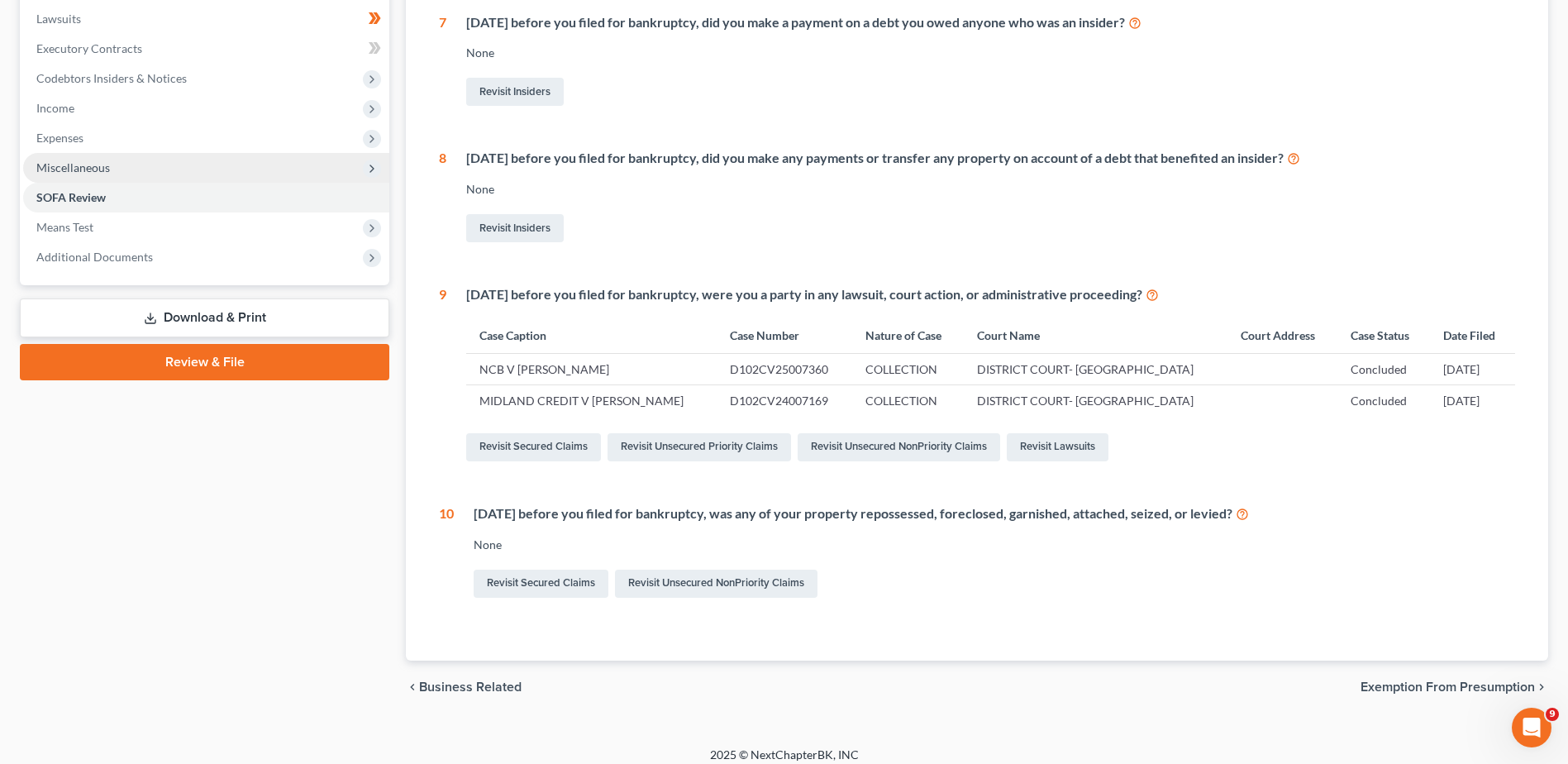
scroll to position [448, 0]
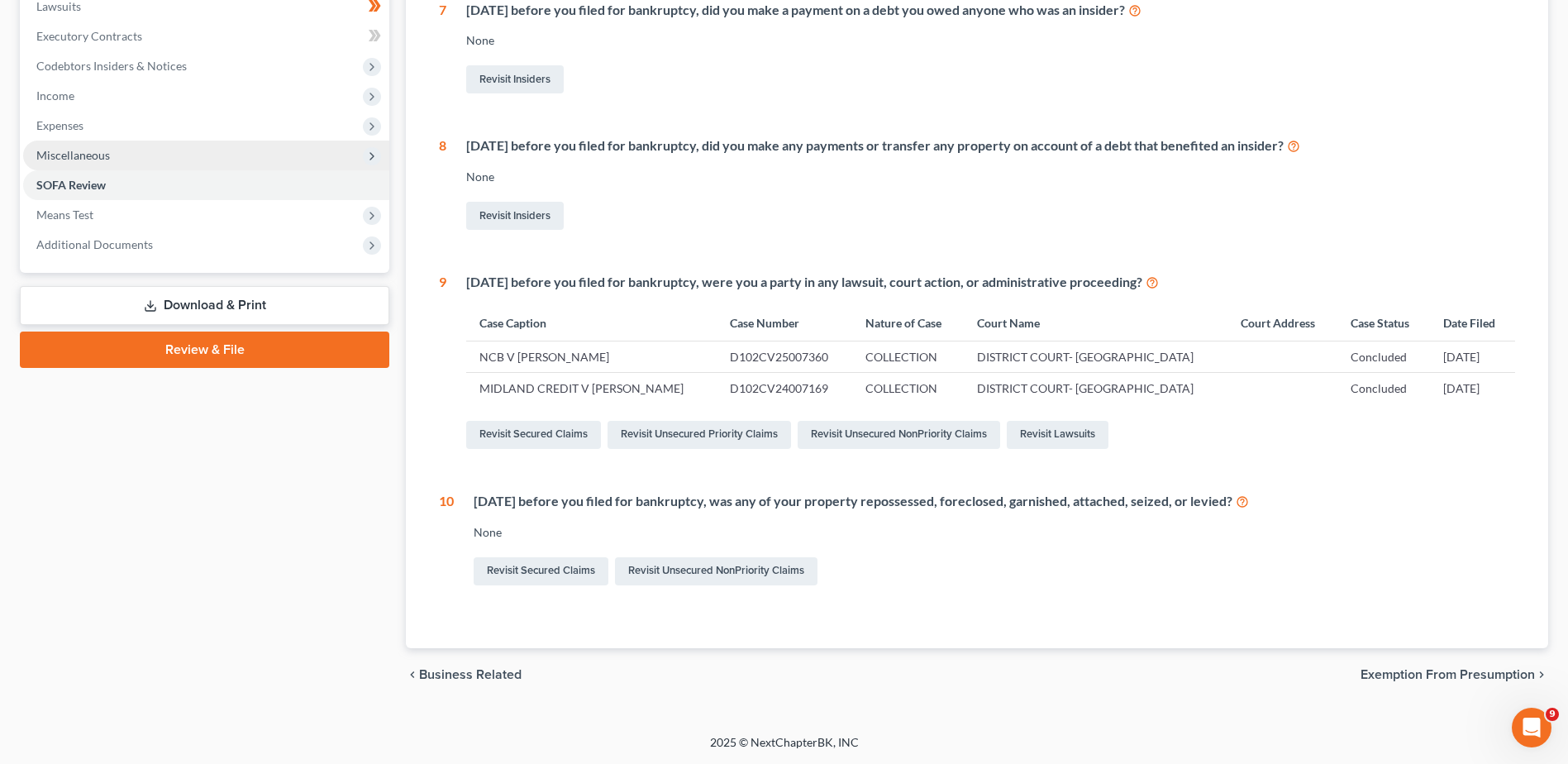
click at [1249, 502] on icon at bounding box center [1242, 500] width 14 height 15
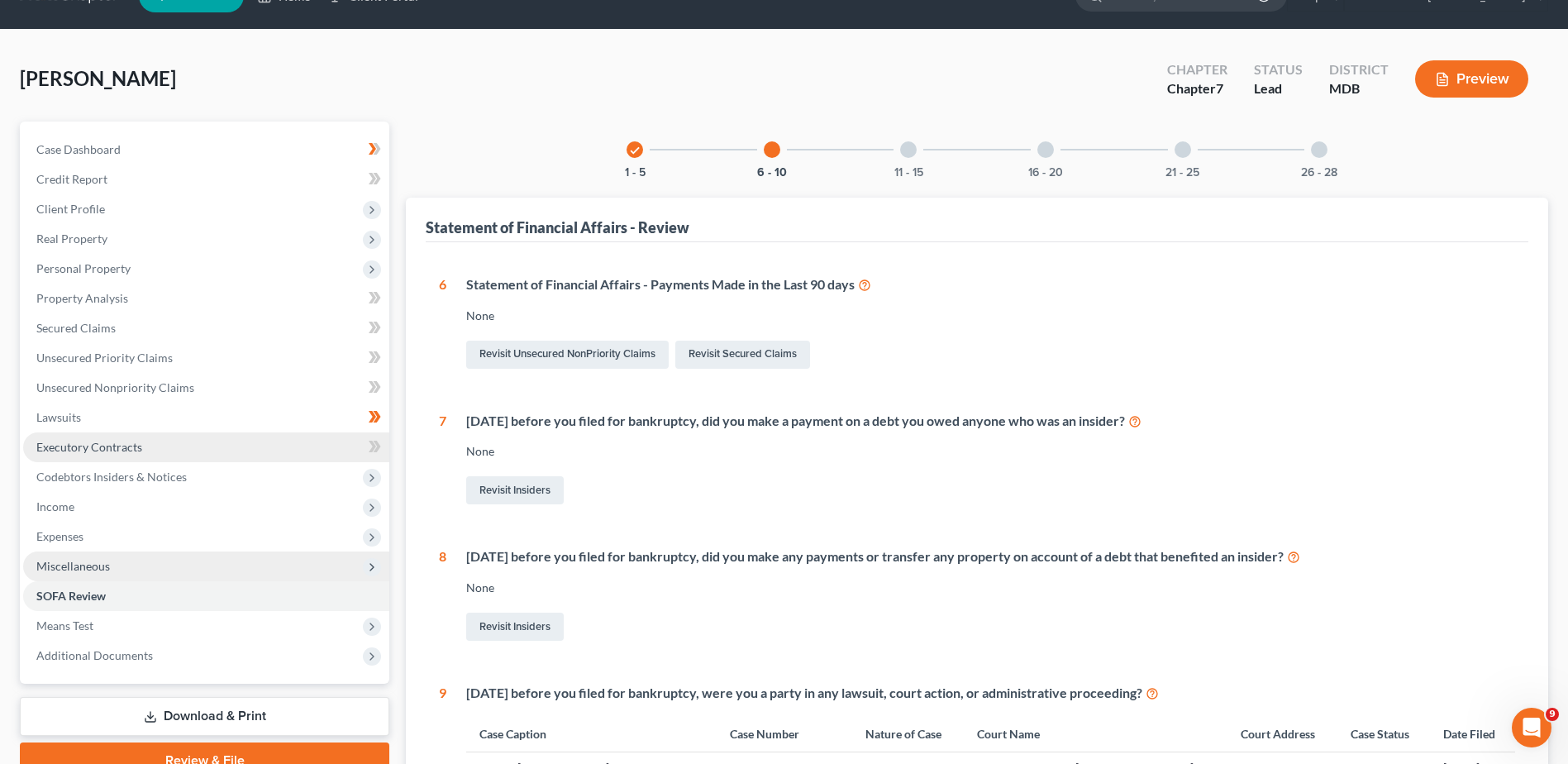
scroll to position [35, 0]
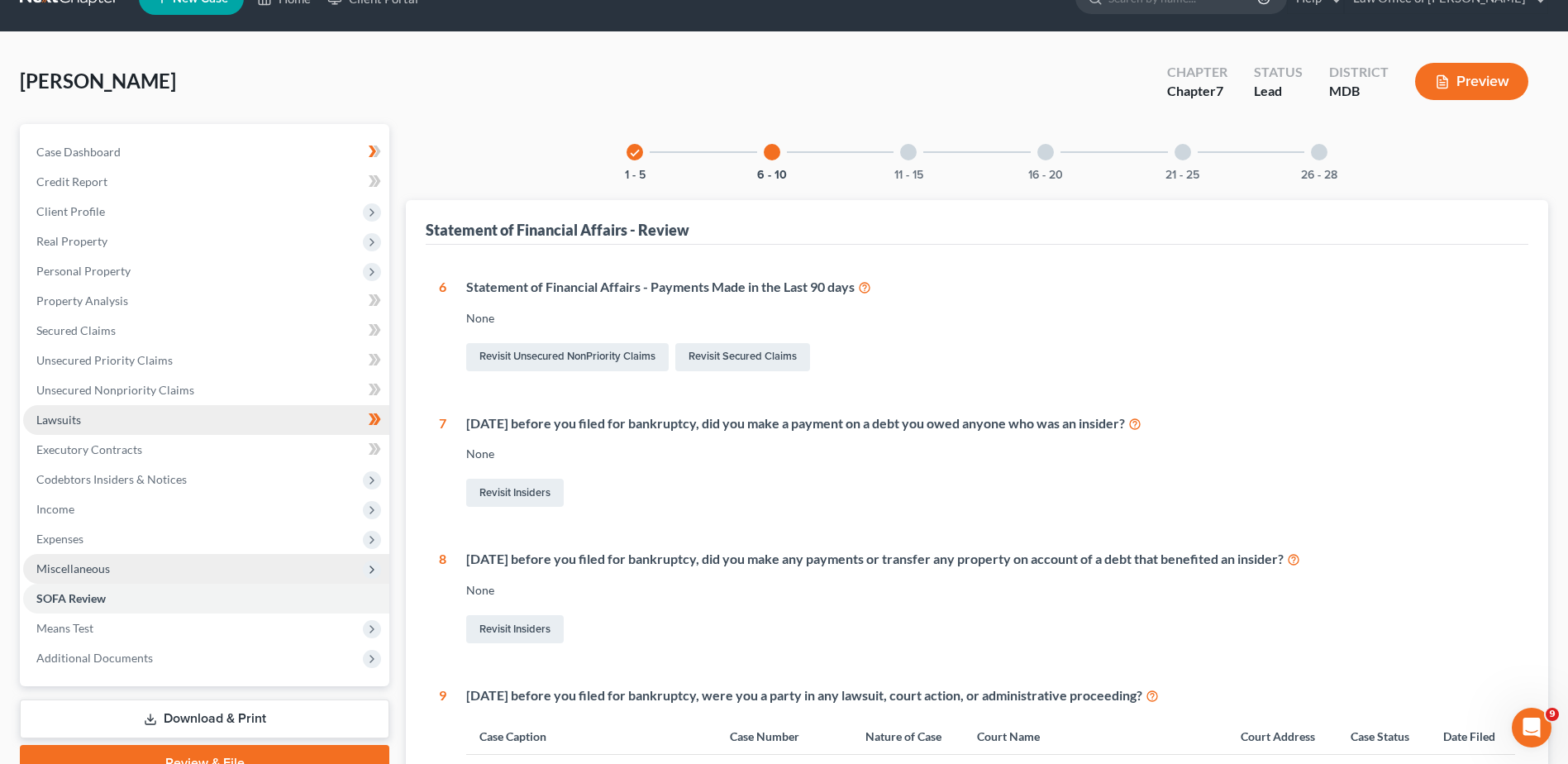
click at [142, 422] on link "Lawsuits" at bounding box center [206, 419] width 366 height 30
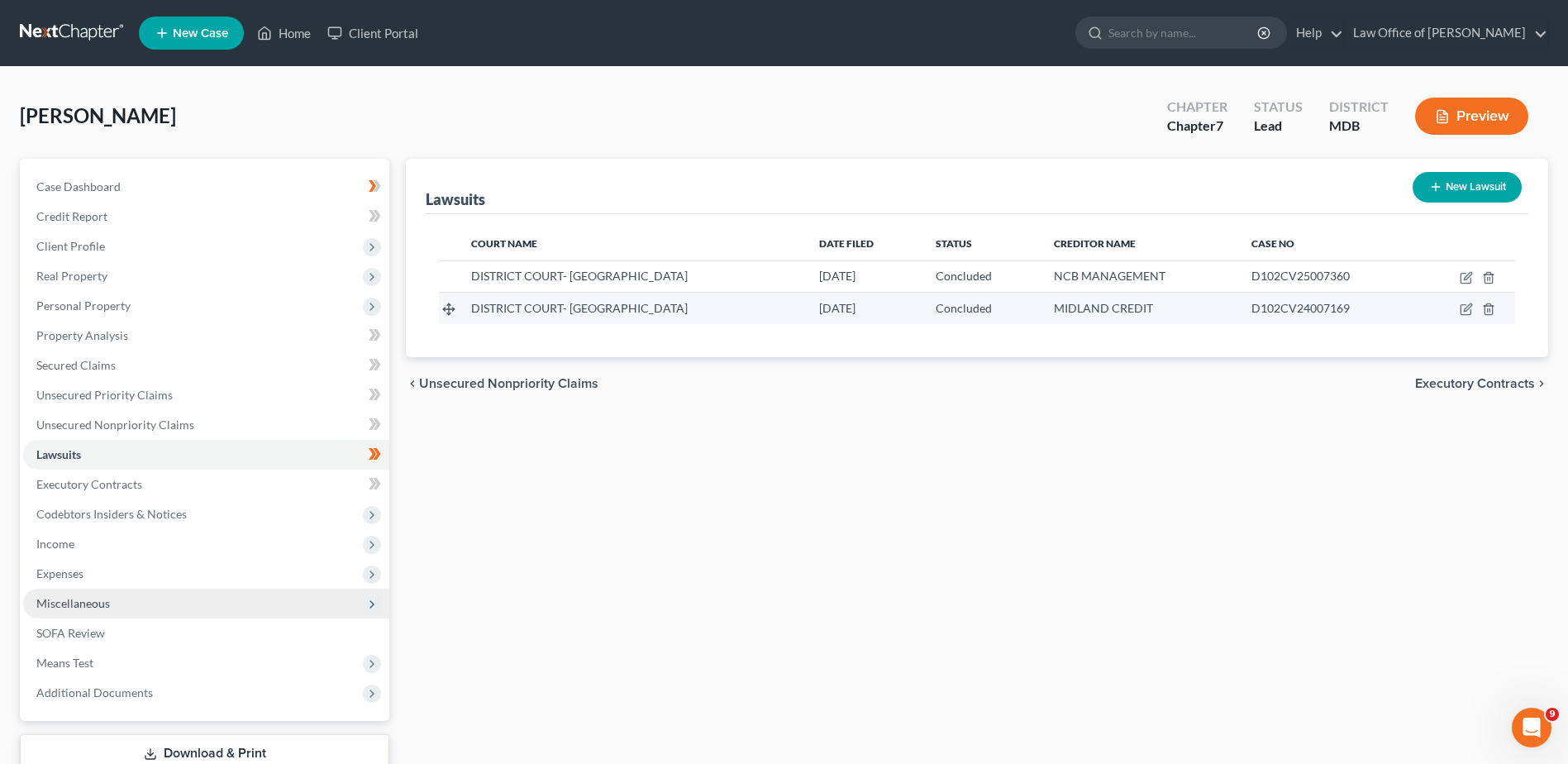
click at [1054, 310] on span "MIDLAND CREDIT" at bounding box center [1103, 307] width 99 height 14
click at [1462, 310] on icon "button" at bounding box center [1466, 309] width 14 height 14
select select "2"
select select "4"
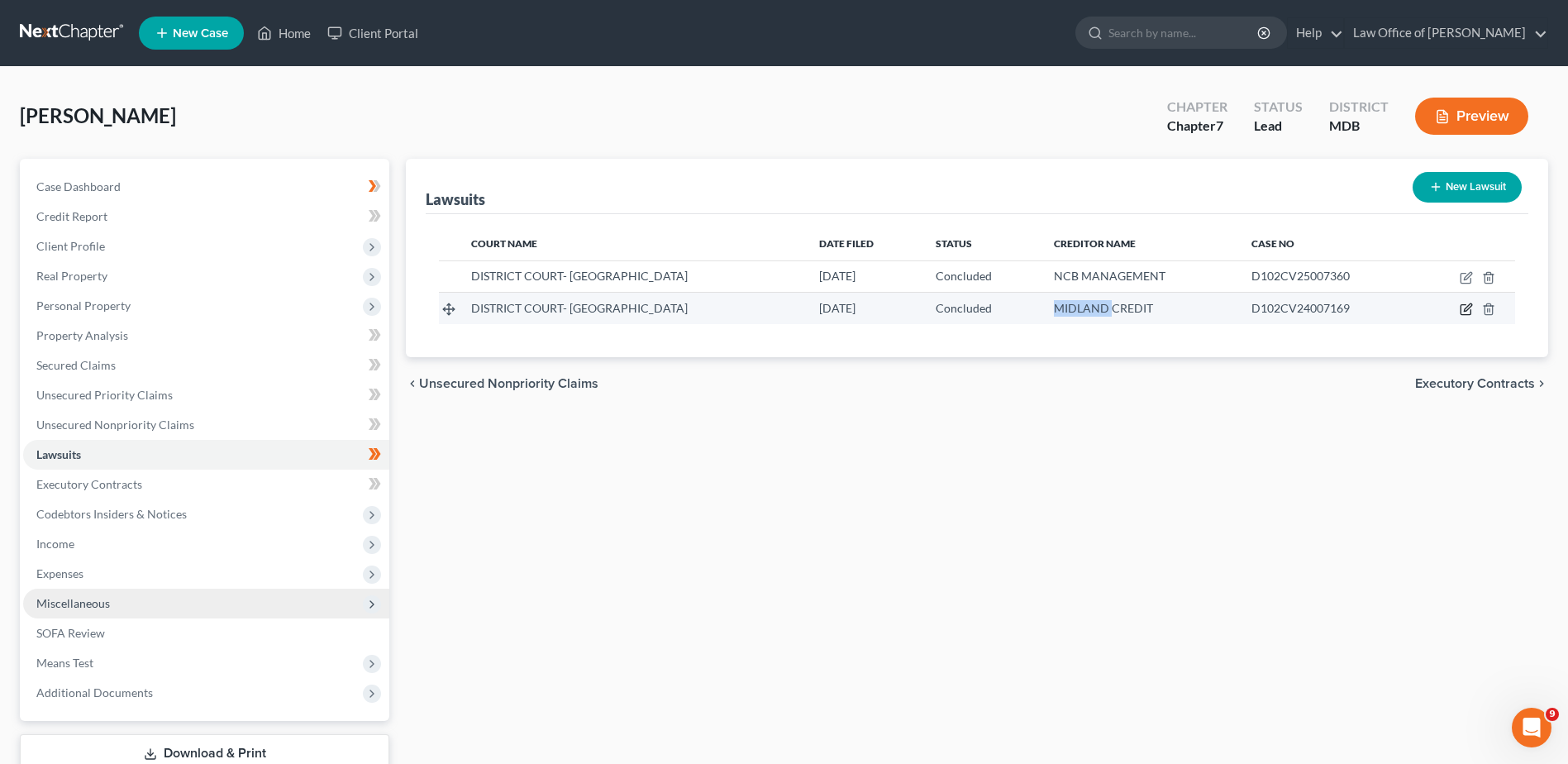
select select "4"
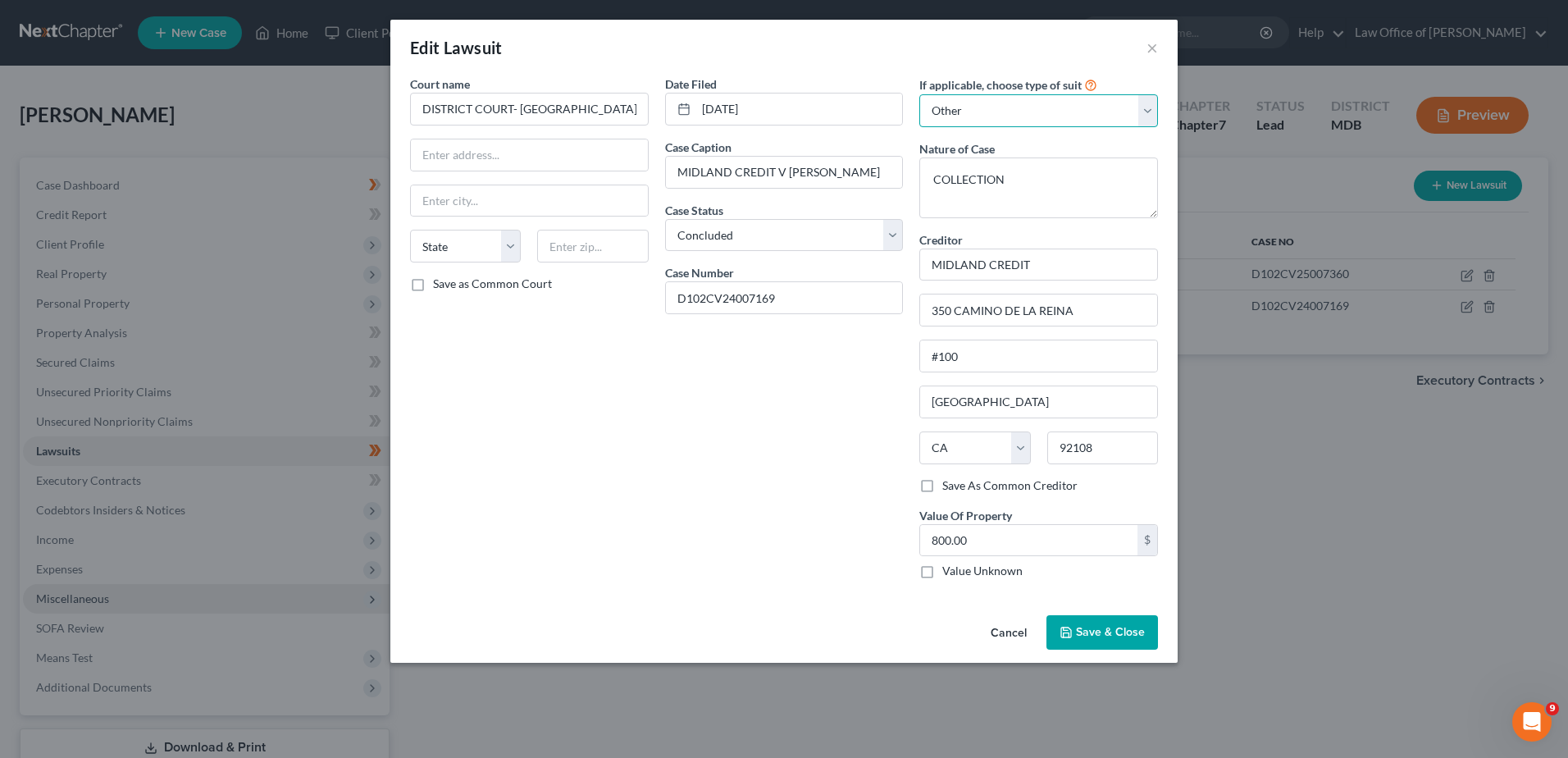
click at [1144, 118] on select "Select Repossession Garnishment Foreclosure Attached, Seized, Or Levied Other" at bounding box center [1039, 110] width 239 height 33
click at [1068, 627] on icon "button" at bounding box center [1066, 632] width 14 height 14
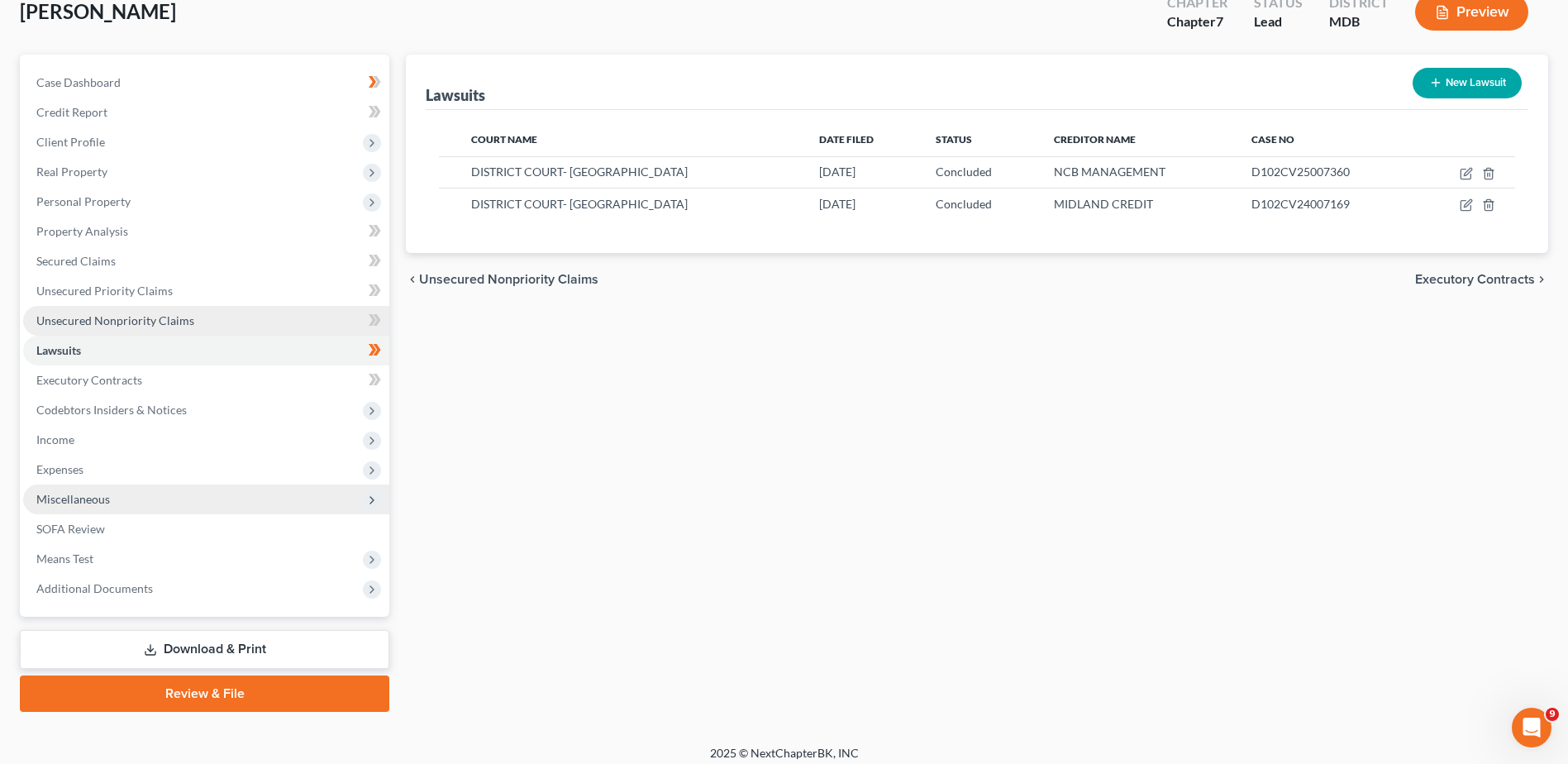
scroll to position [115, 0]
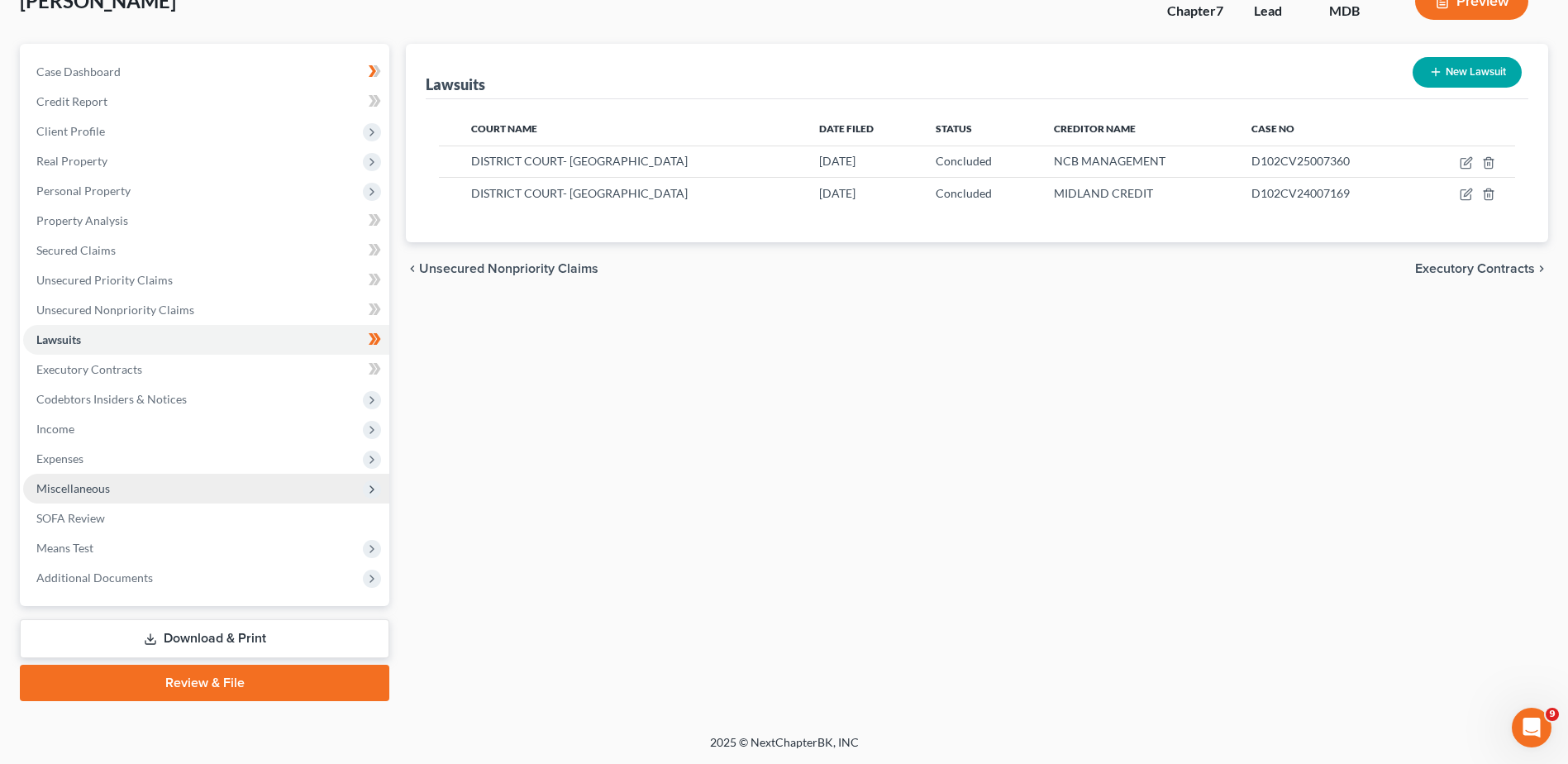
click at [223, 486] on span "Miscellaneous" at bounding box center [206, 488] width 366 height 30
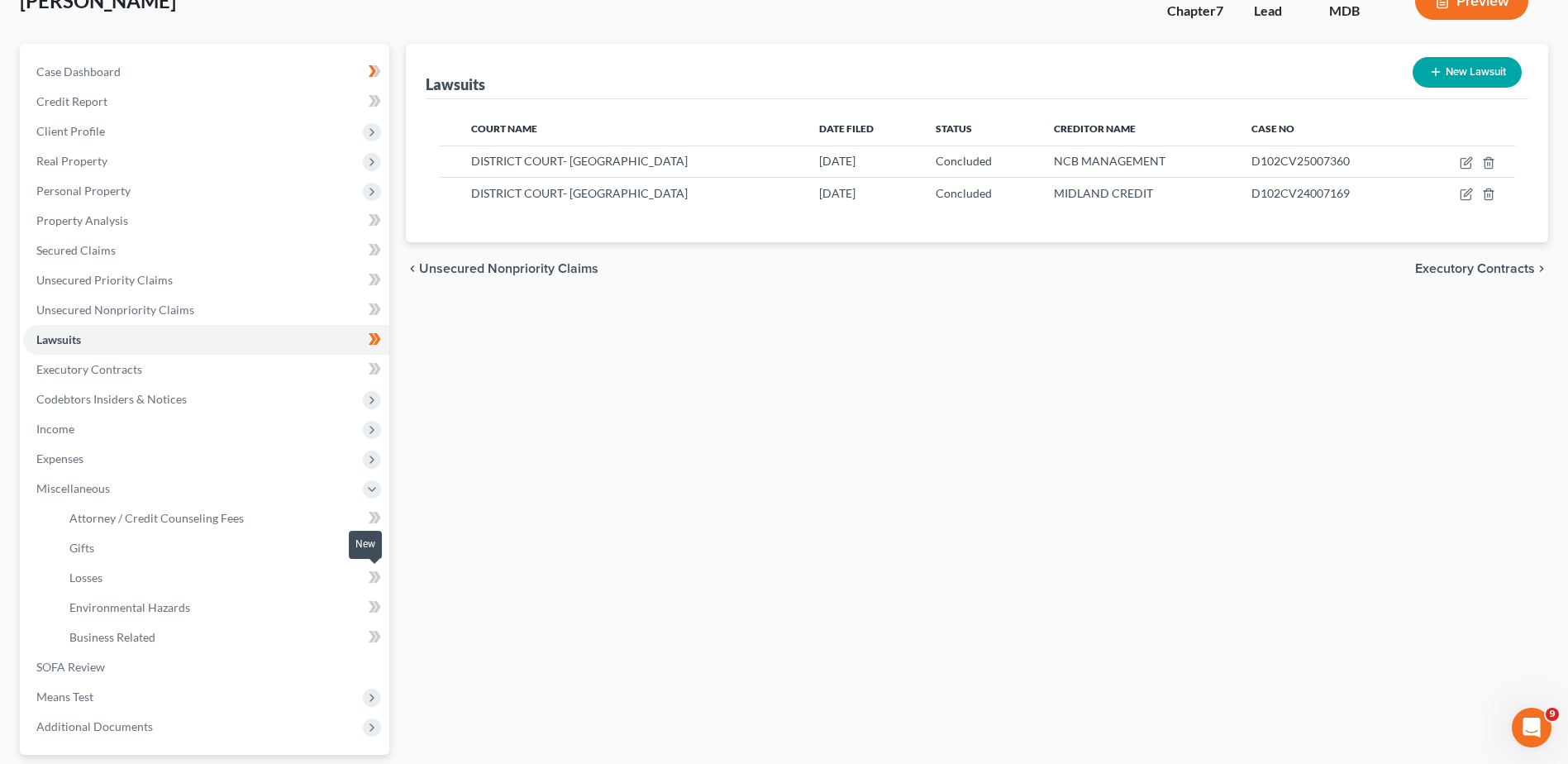
click at [374, 582] on icon at bounding box center [375, 577] width 13 height 21
click at [372, 577] on icon at bounding box center [375, 577] width 13 height 21
drag, startPoint x: 372, startPoint y: 577, endPoint x: 372, endPoint y: 607, distance: 30.0
click at [374, 523] on icon at bounding box center [372, 517] width 7 height 12
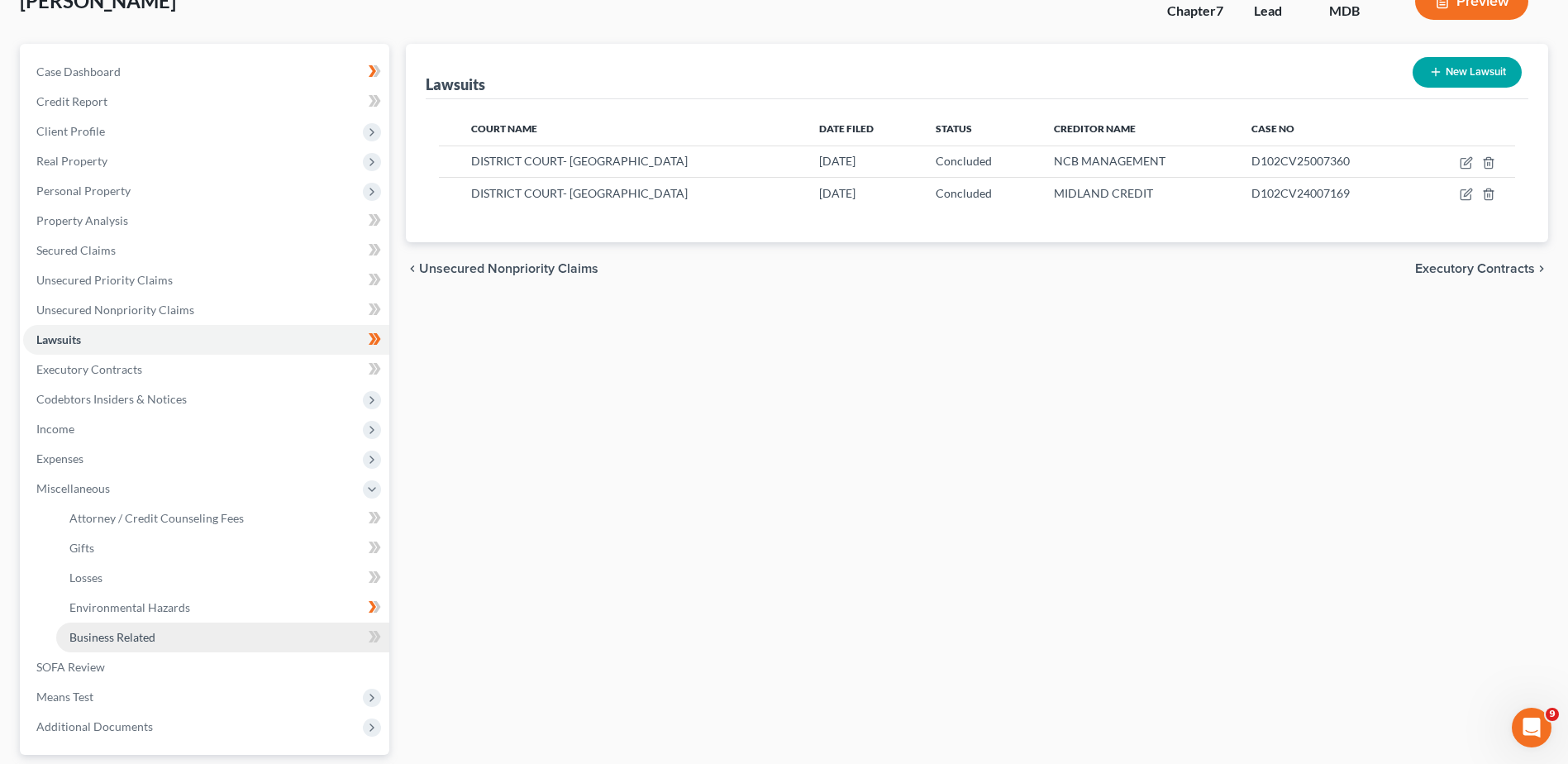
click at [115, 636] on span "Business Related" at bounding box center [112, 636] width 86 height 14
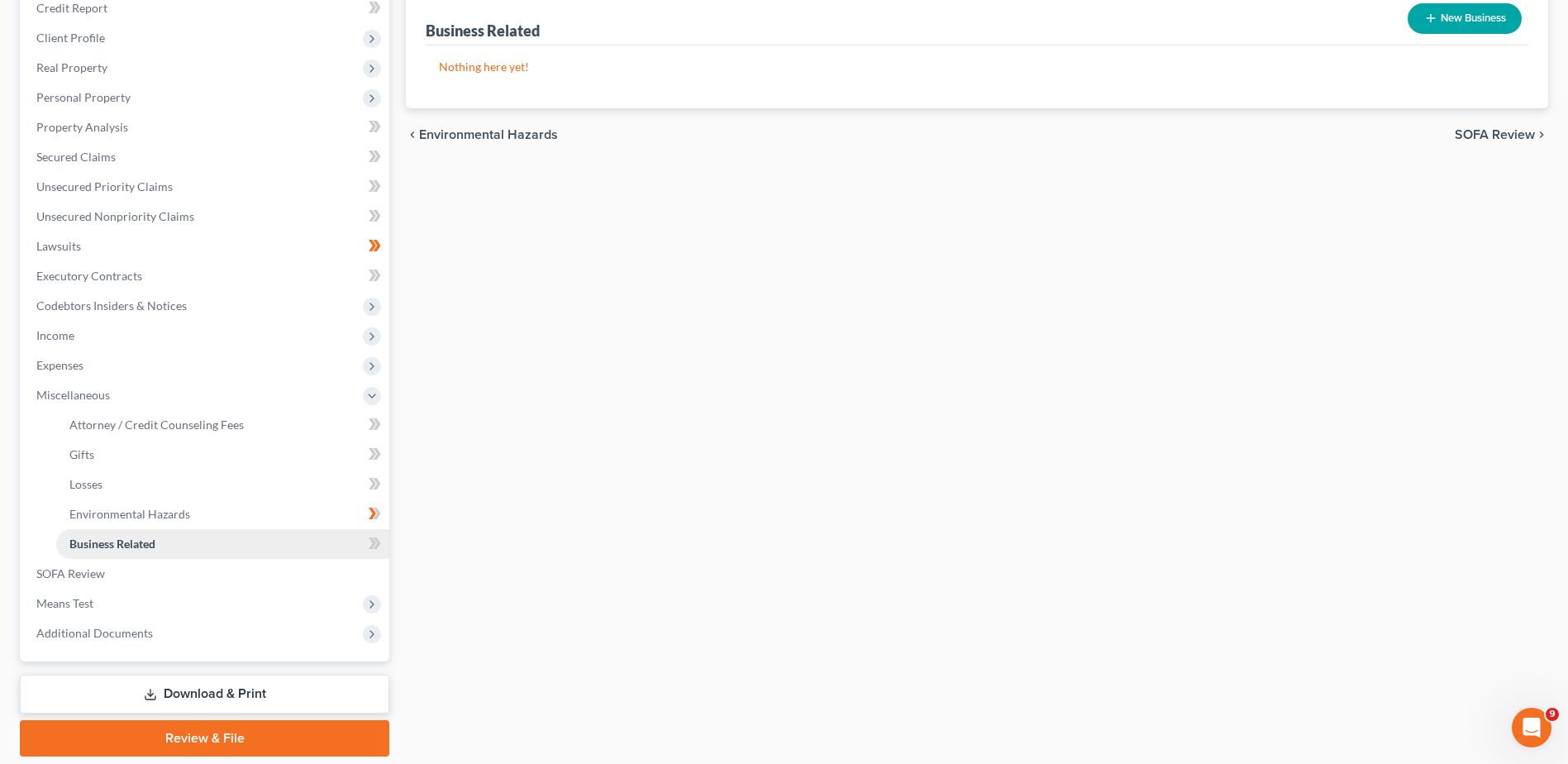
scroll to position [248, 0]
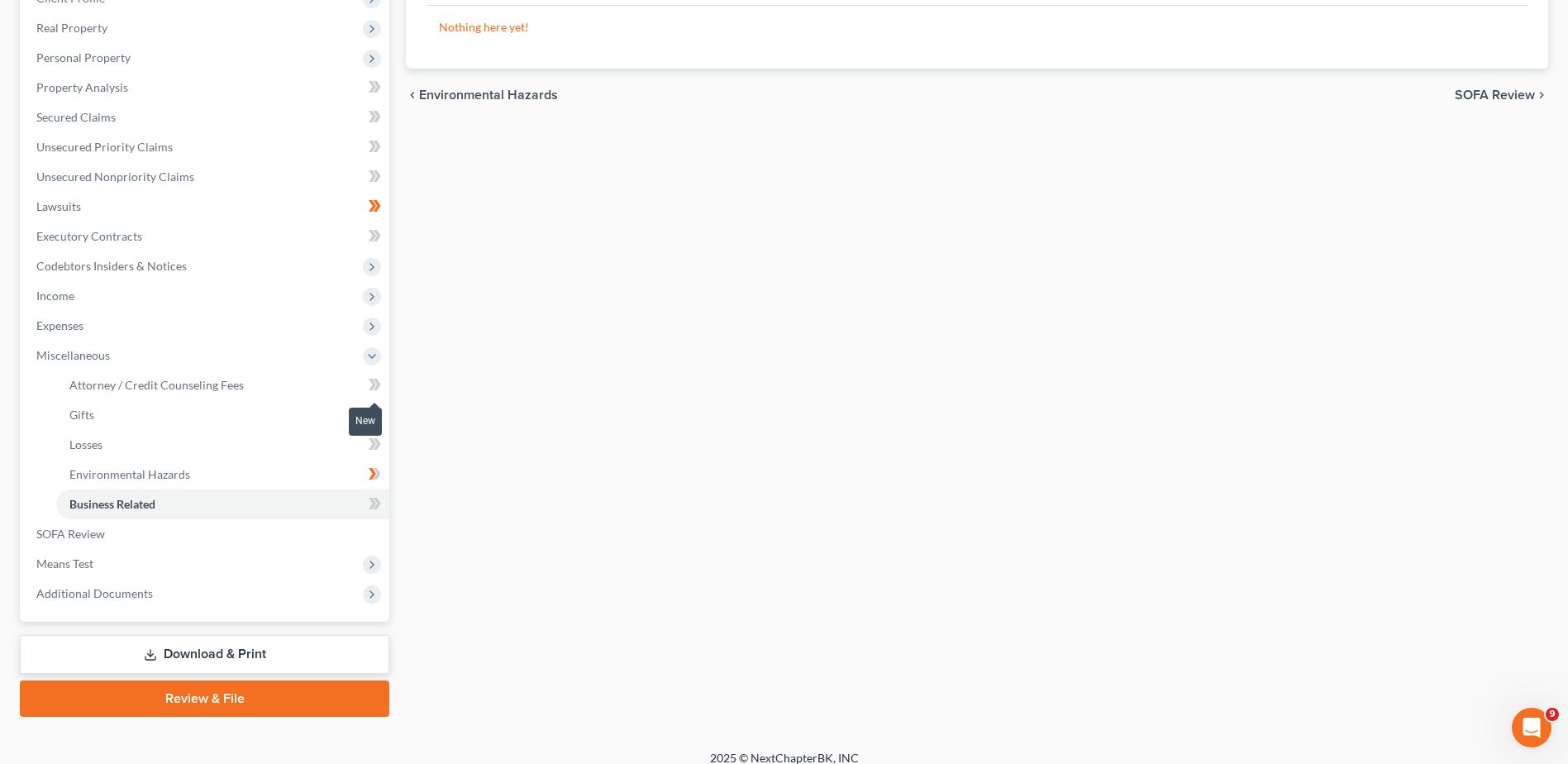
click at [376, 386] on icon at bounding box center [375, 385] width 13 height 21
click at [150, 394] on link "Attorney / Credit Counseling Fees" at bounding box center [222, 385] width 333 height 30
select select "0"
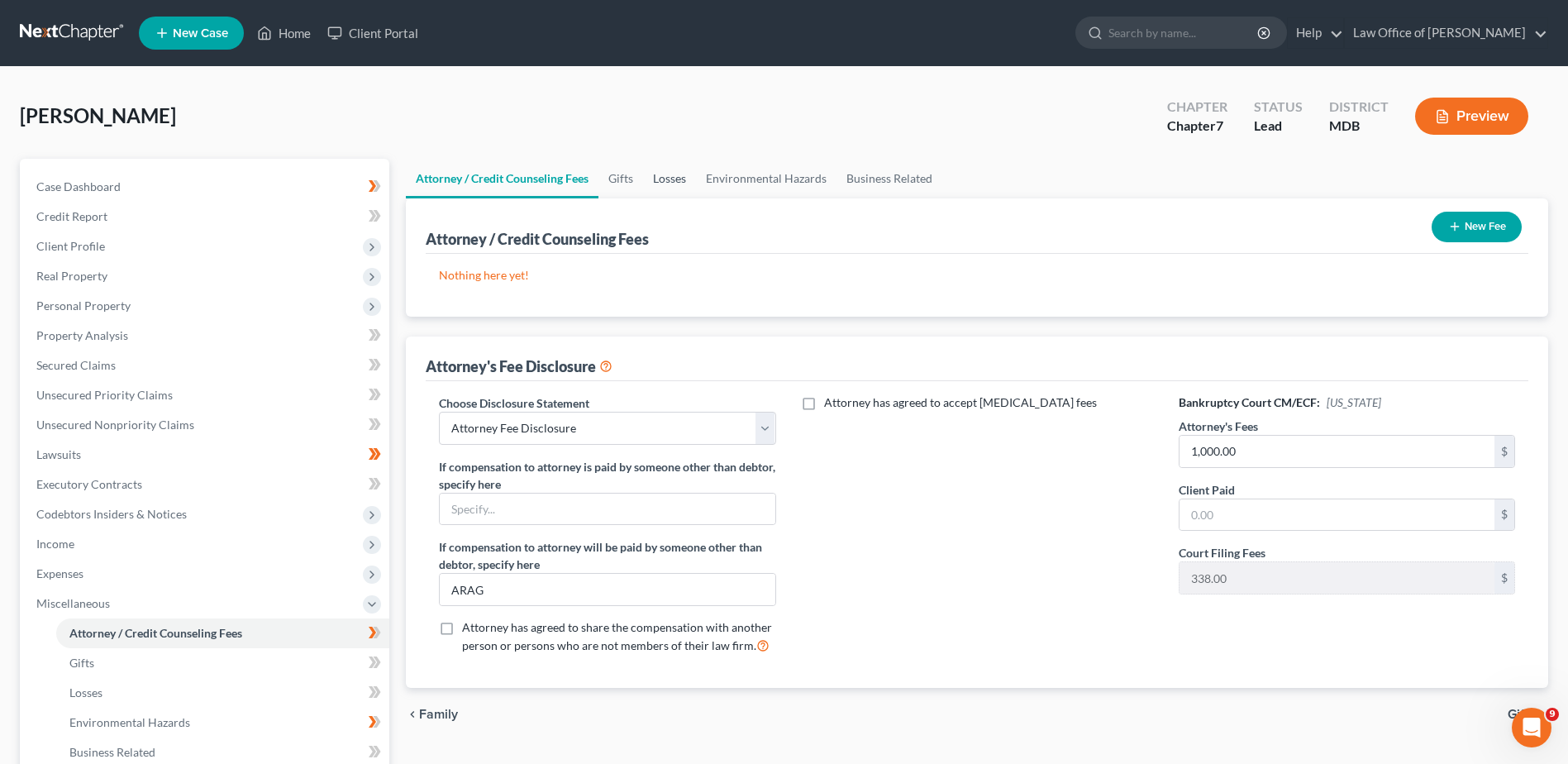
click at [659, 181] on link "Losses" at bounding box center [669, 179] width 53 height 40
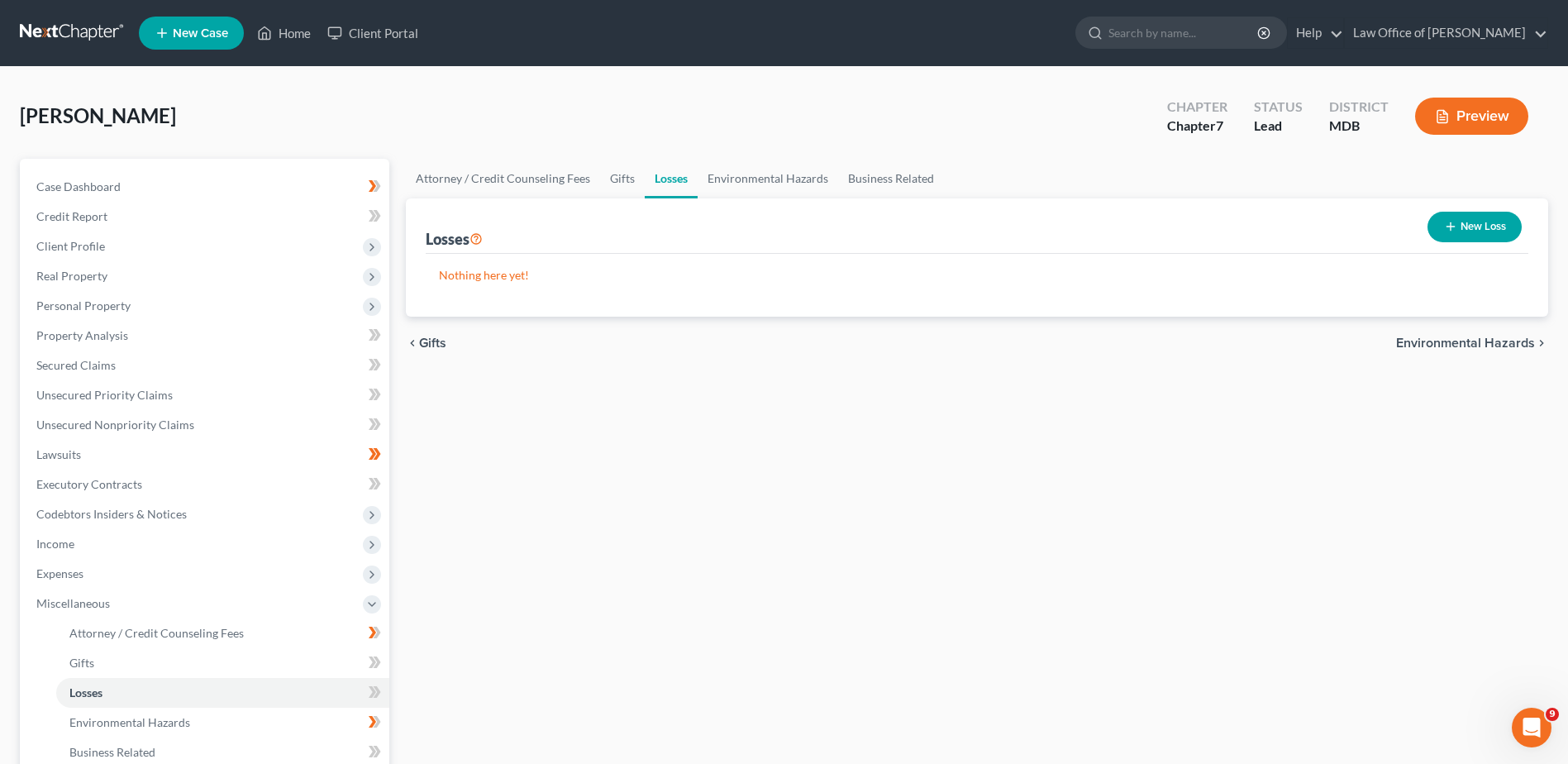
click at [1470, 230] on button "New Loss" at bounding box center [1474, 227] width 94 height 31
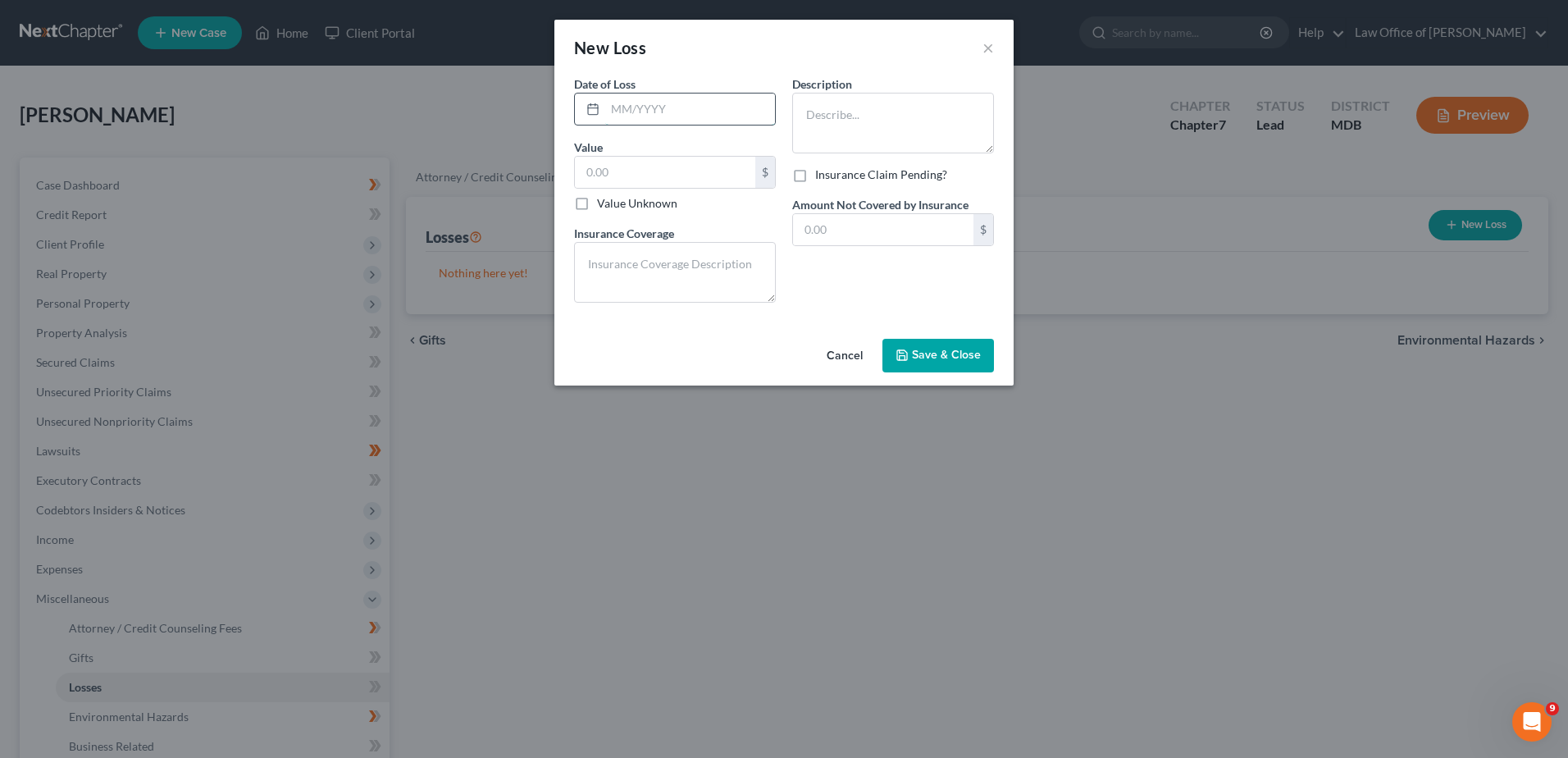
click at [647, 114] on input "text" at bounding box center [690, 109] width 170 height 31
type input "09/2025"
click at [855, 123] on textarea at bounding box center [893, 122] width 202 height 61
type textarea "Garnishment"
click at [653, 170] on input "text" at bounding box center [664, 172] width 180 height 31
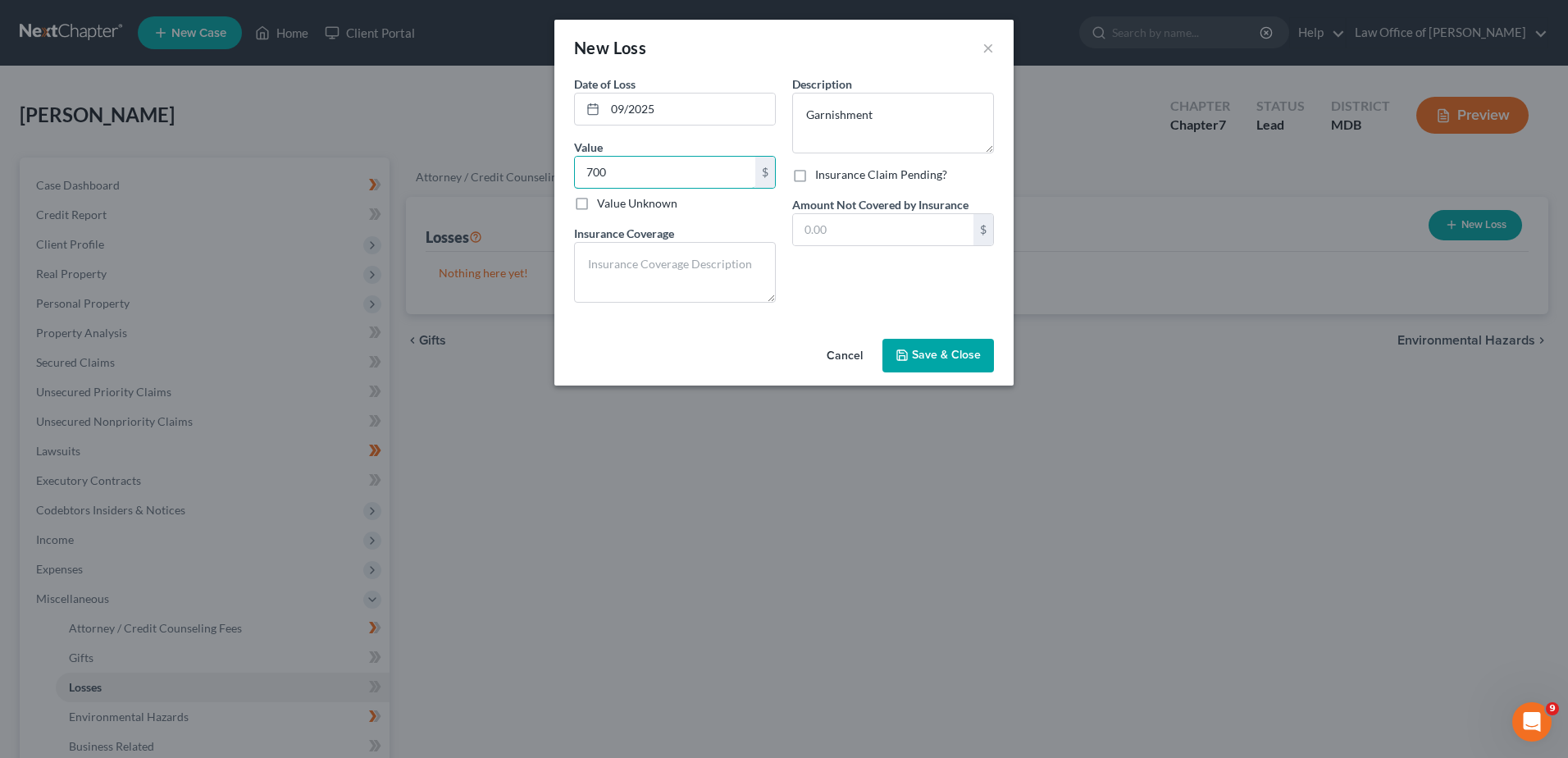
type input "700"
click at [921, 355] on span "Save & Close" at bounding box center [946, 355] width 69 height 14
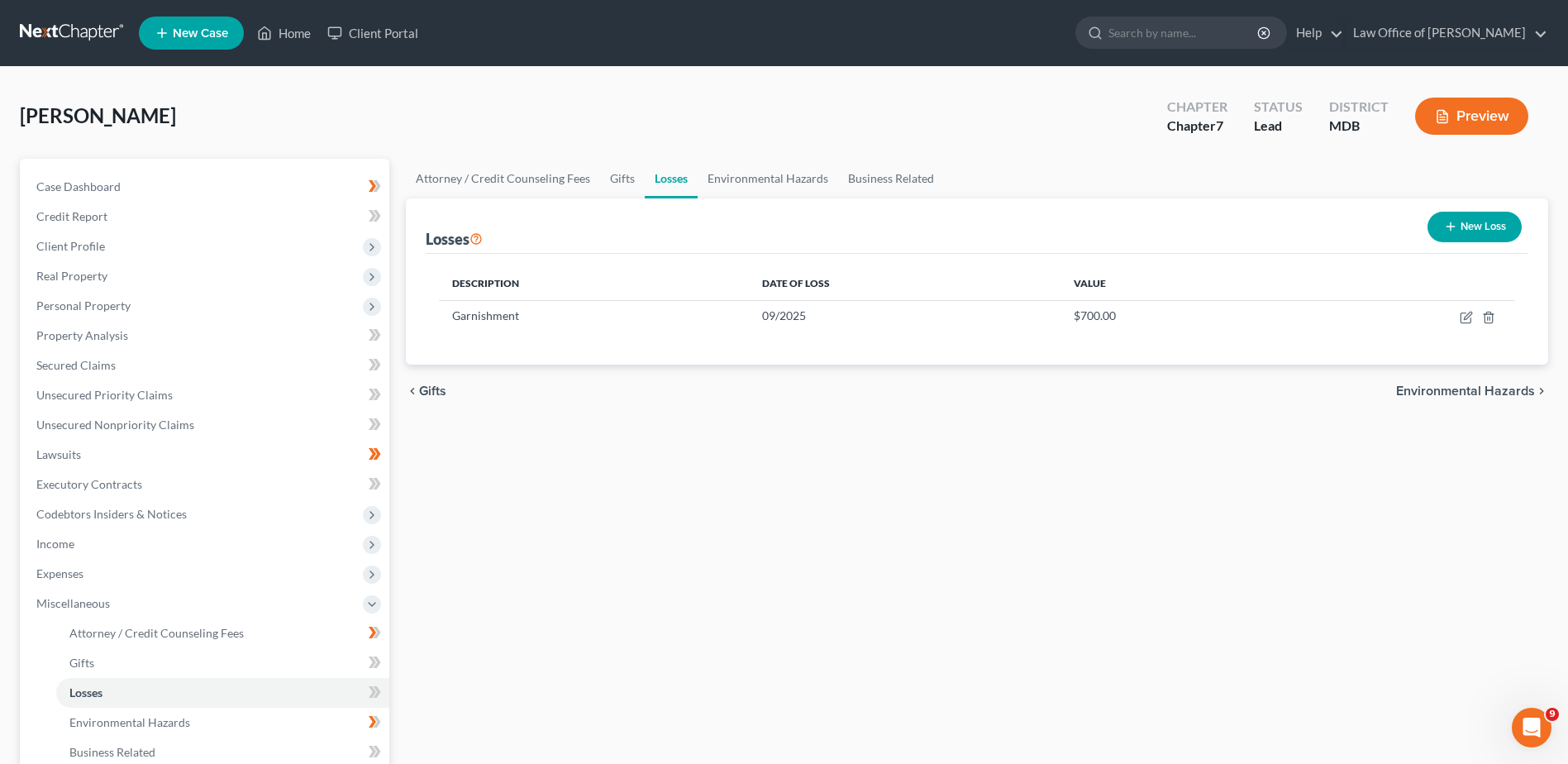
click at [1444, 110] on icon "button" at bounding box center [1441, 117] width 10 height 13
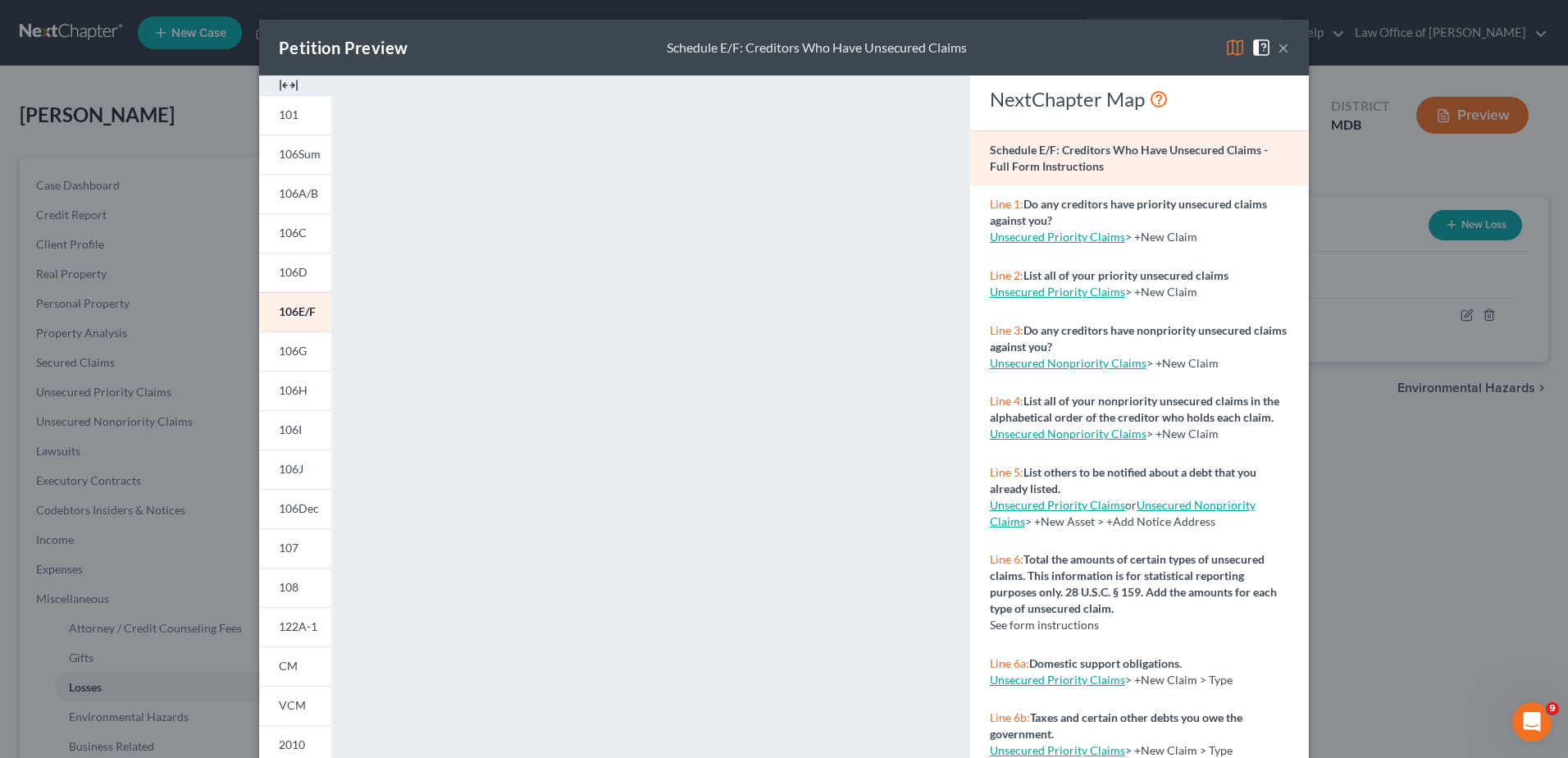
click at [1280, 48] on button "×" at bounding box center [1283, 48] width 12 height 20
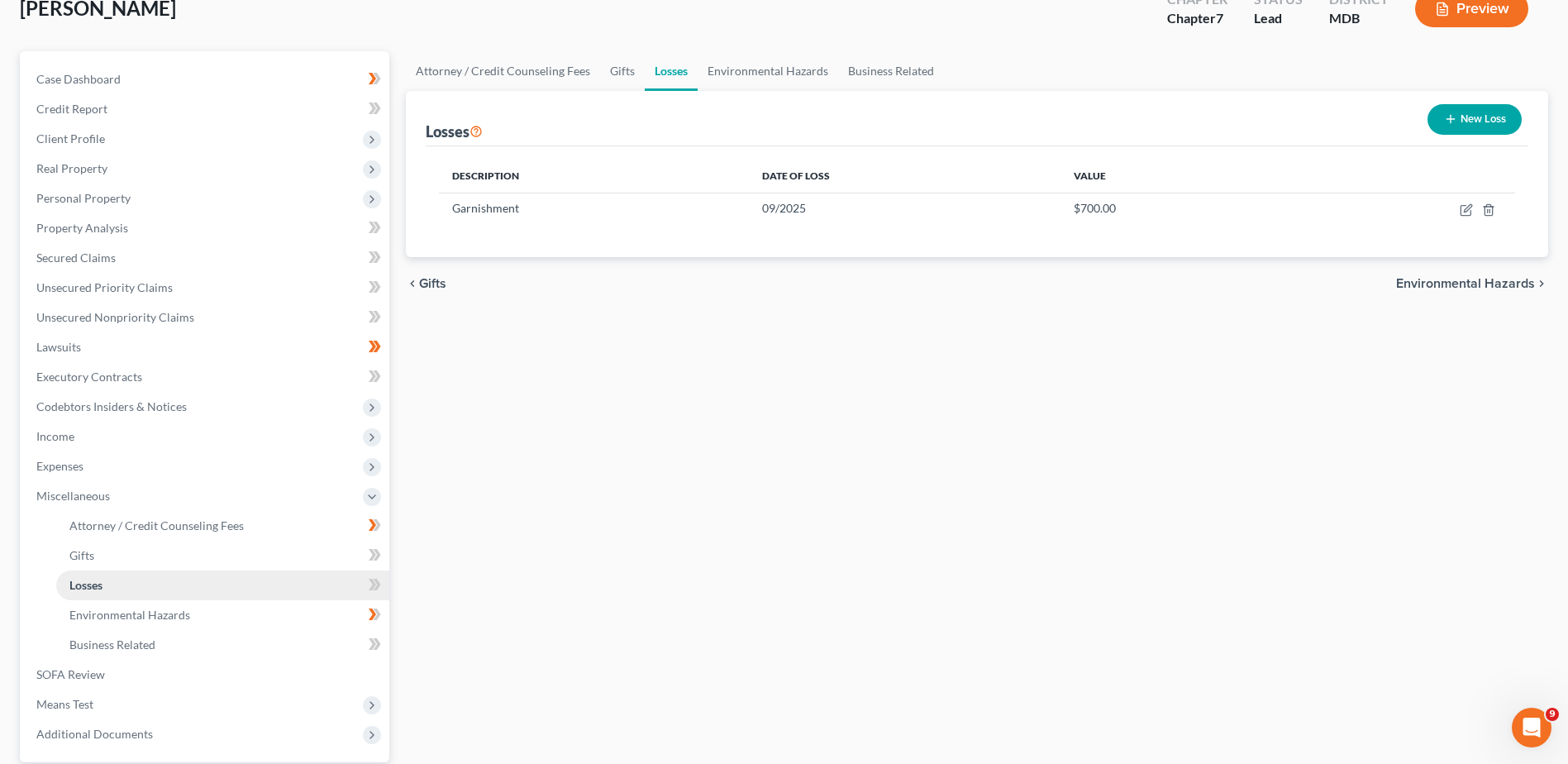
scroll to position [263, 0]
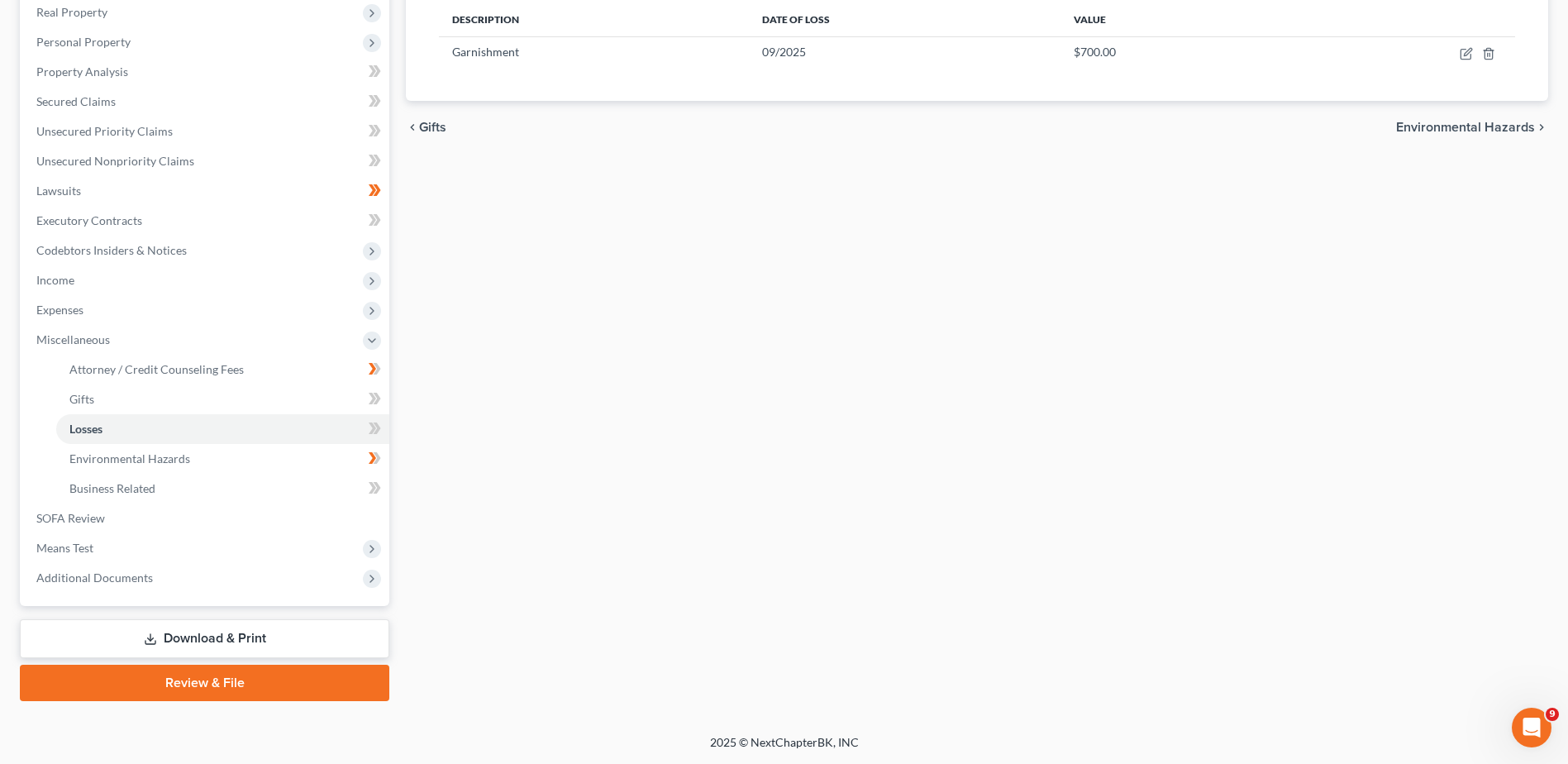
click at [249, 635] on link "Download & Print" at bounding box center [204, 638] width 369 height 39
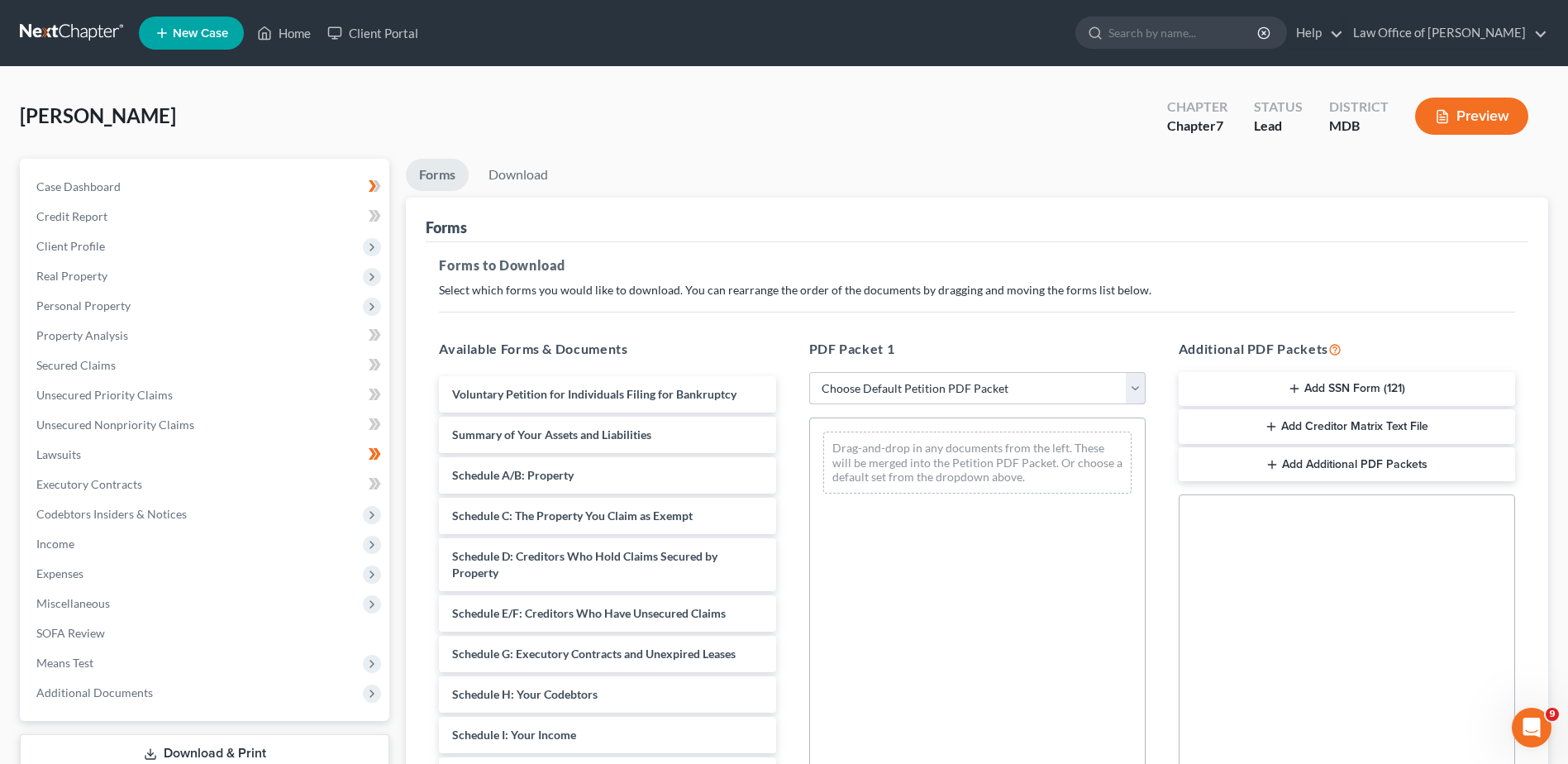
click at [1012, 394] on select "Choose Default Petition PDF Packet Complete Bankruptcy Petition (all forms and …" at bounding box center [976, 388] width 336 height 33
select select "0"
click at [809, 372] on select "Choose Default Petition PDF Packet Complete Bankruptcy Petition (all forms and …" at bounding box center [976, 388] width 336 height 33
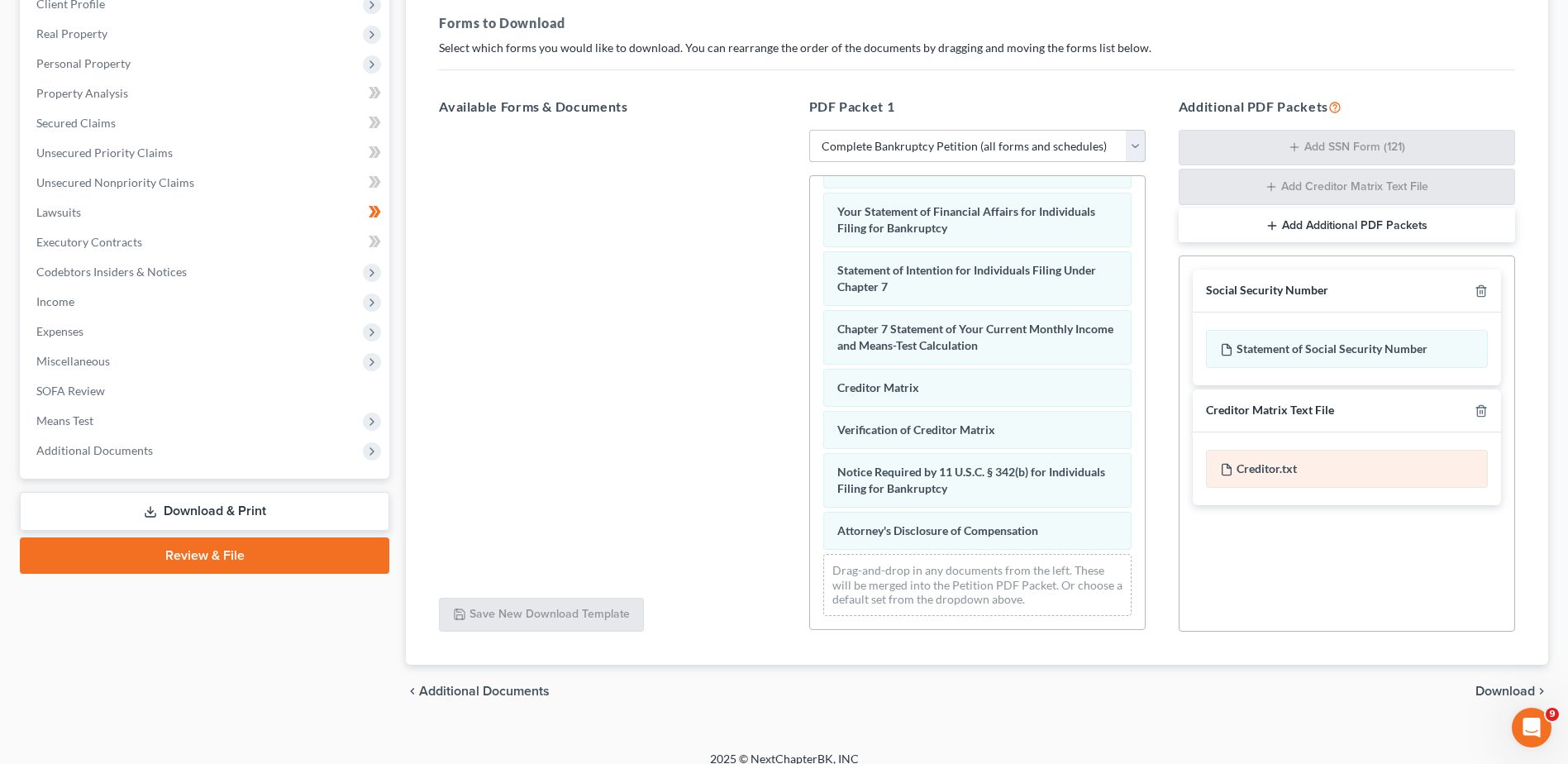
scroll to position [259, 0]
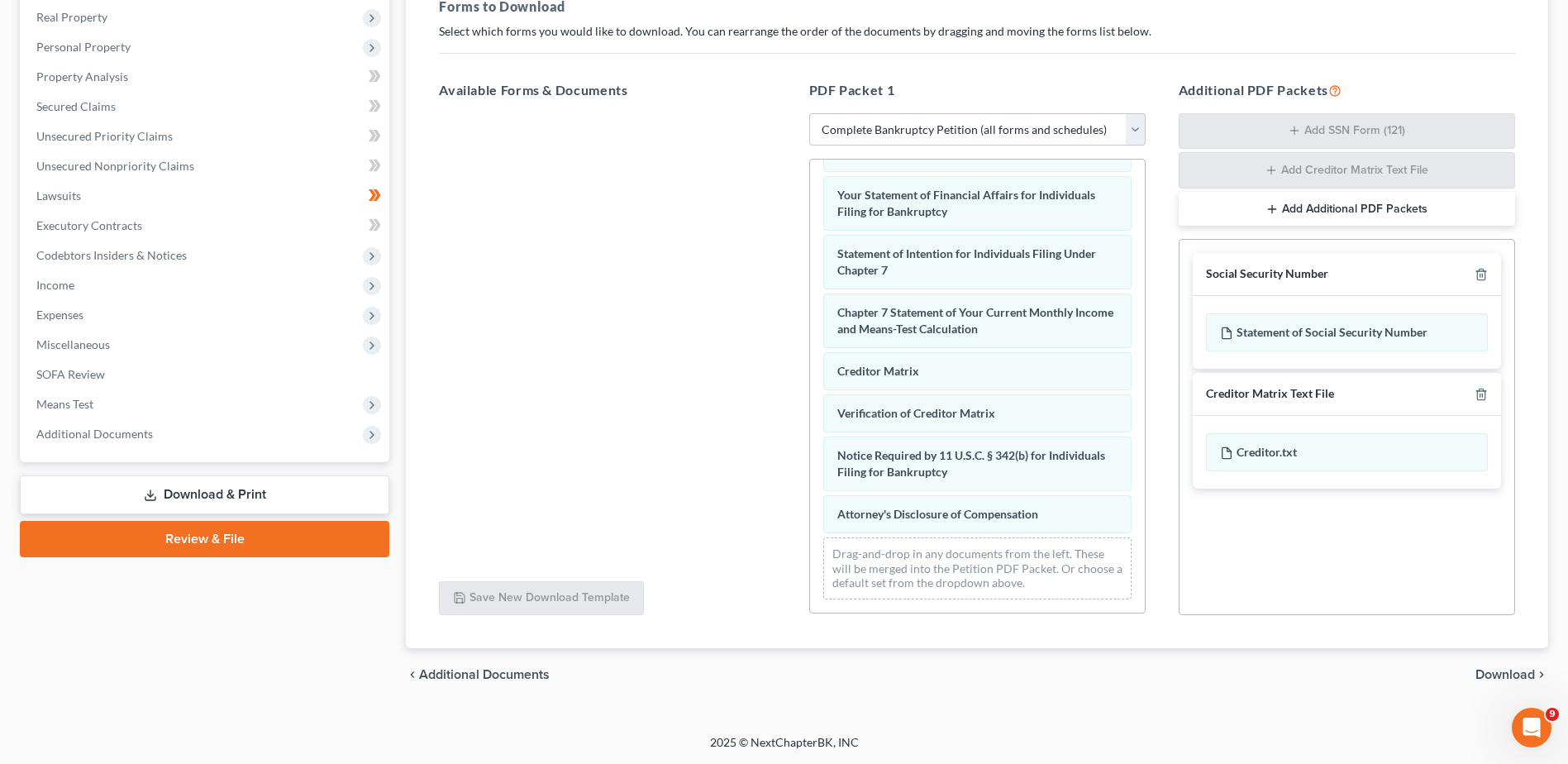
click at [1499, 670] on span "Download" at bounding box center [1504, 674] width 59 height 14
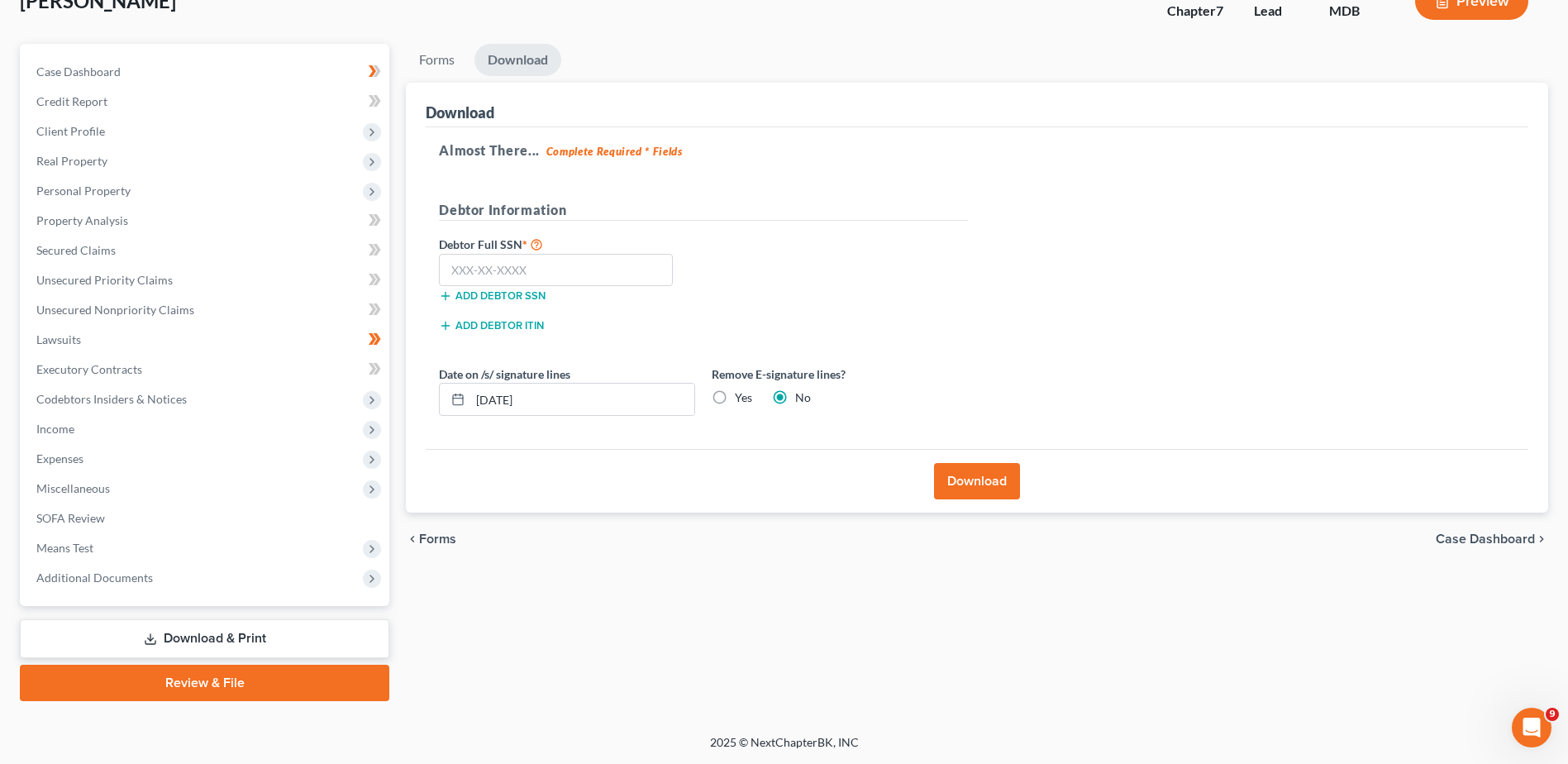
scroll to position [115, 0]
click at [544, 263] on input "text" at bounding box center [555, 270] width 234 height 33
type input "256-31-1906"
click at [954, 471] on button "Download" at bounding box center [976, 481] width 86 height 36
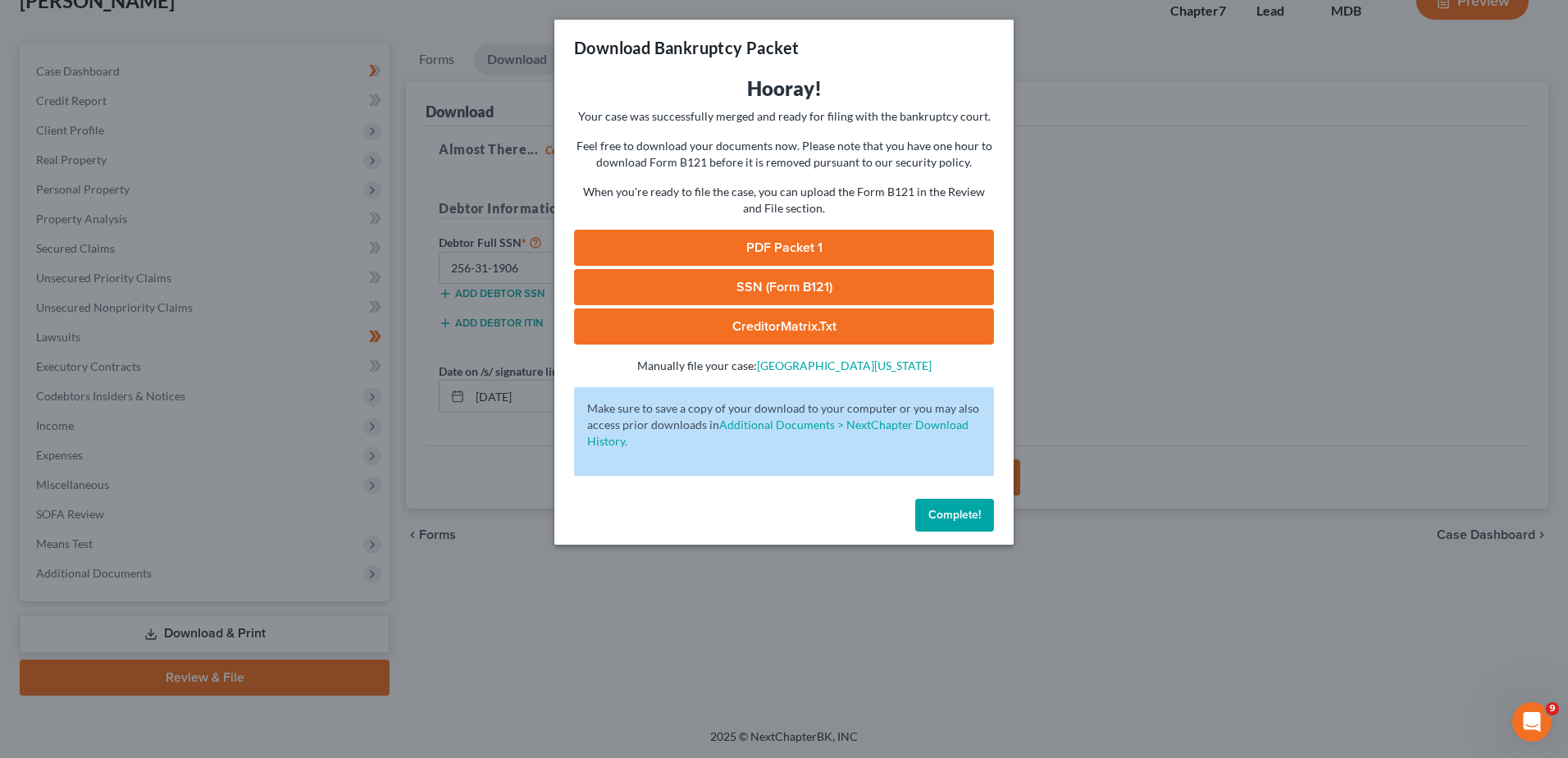
click at [799, 242] on link "PDF Packet 1" at bounding box center [784, 248] width 420 height 36
click at [935, 519] on span "Complete!" at bounding box center [955, 514] width 52 height 14
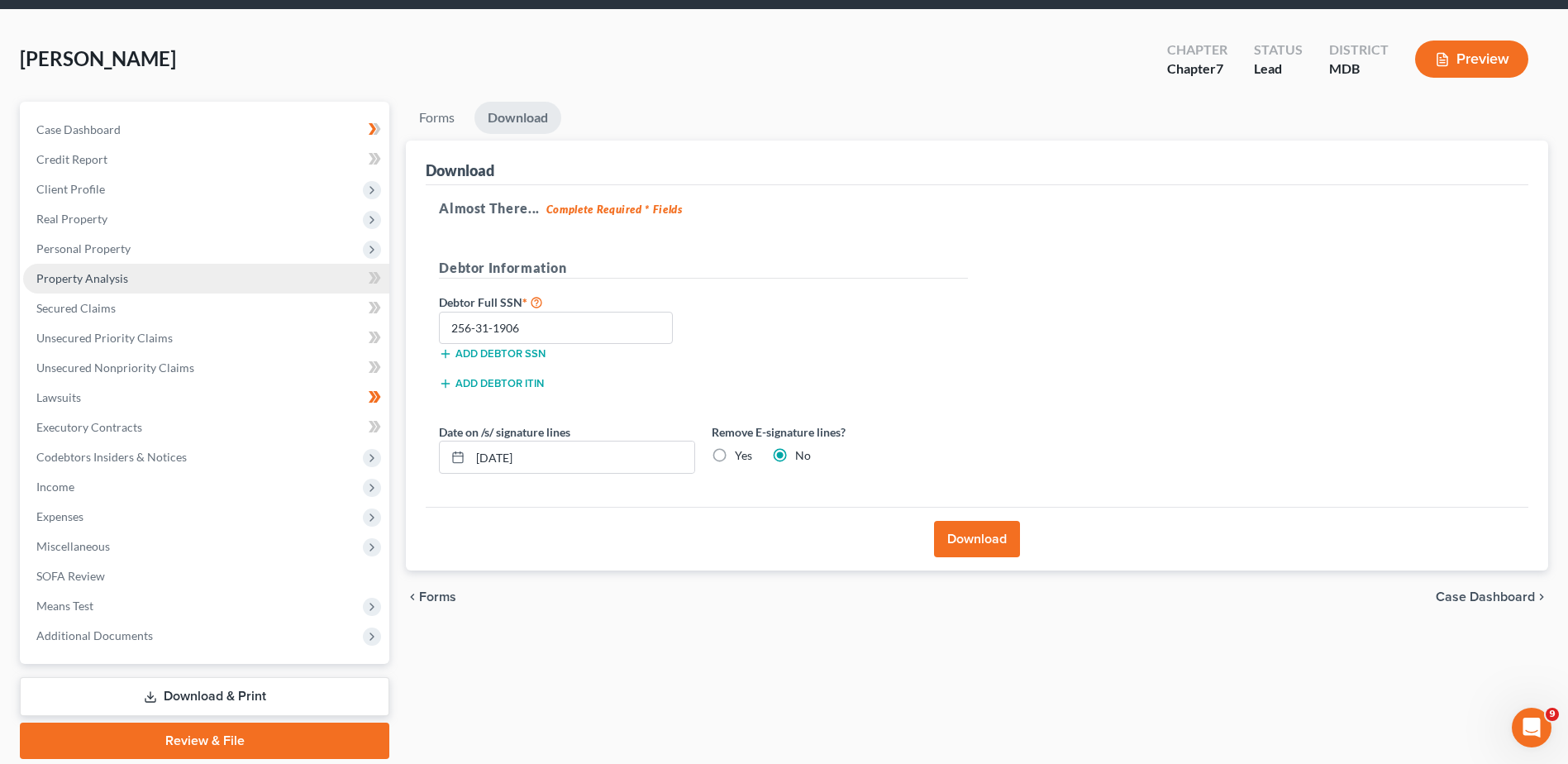
scroll to position [32, 0]
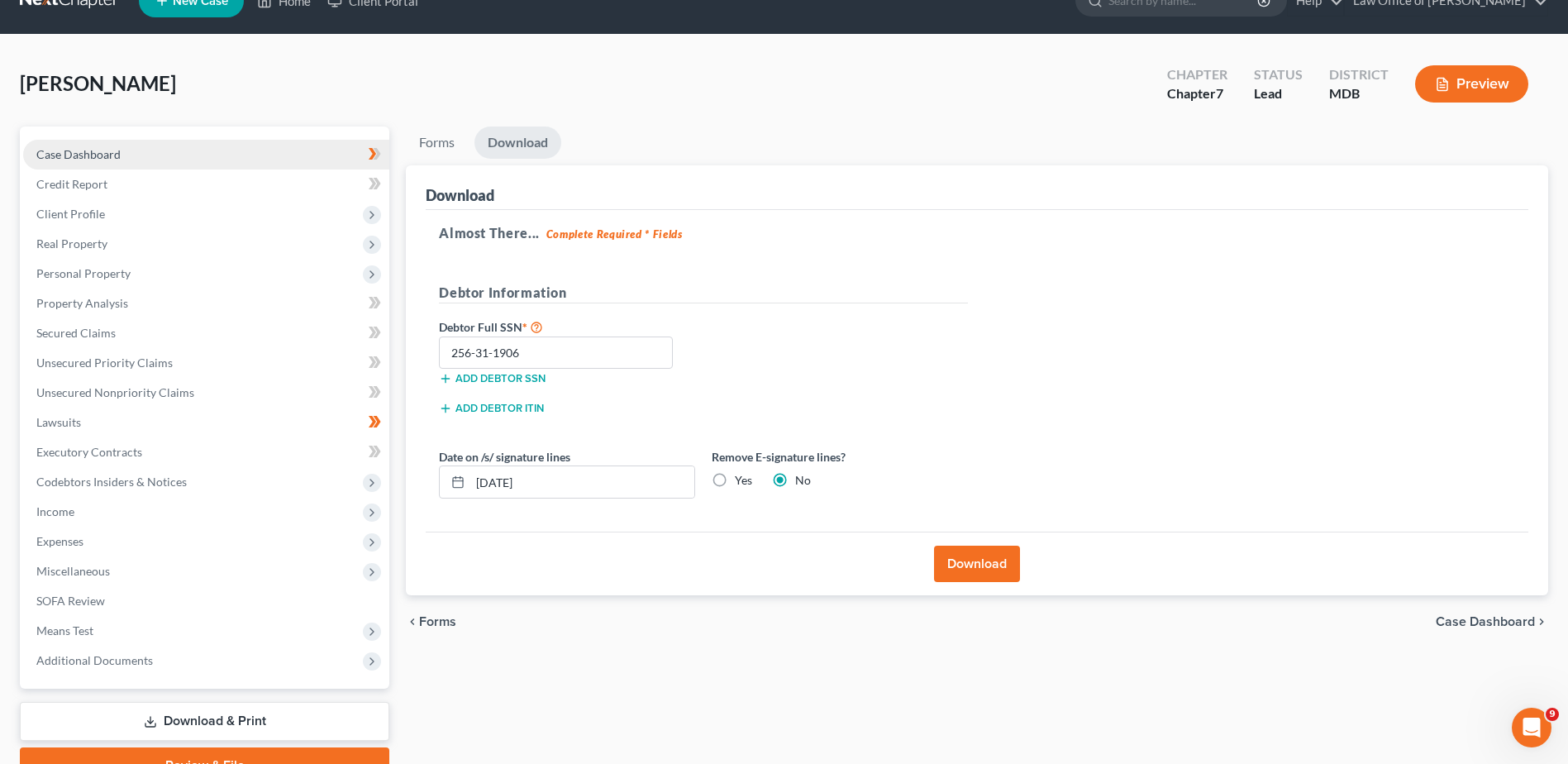
click at [152, 152] on link "Case Dashboard" at bounding box center [206, 154] width 366 height 30
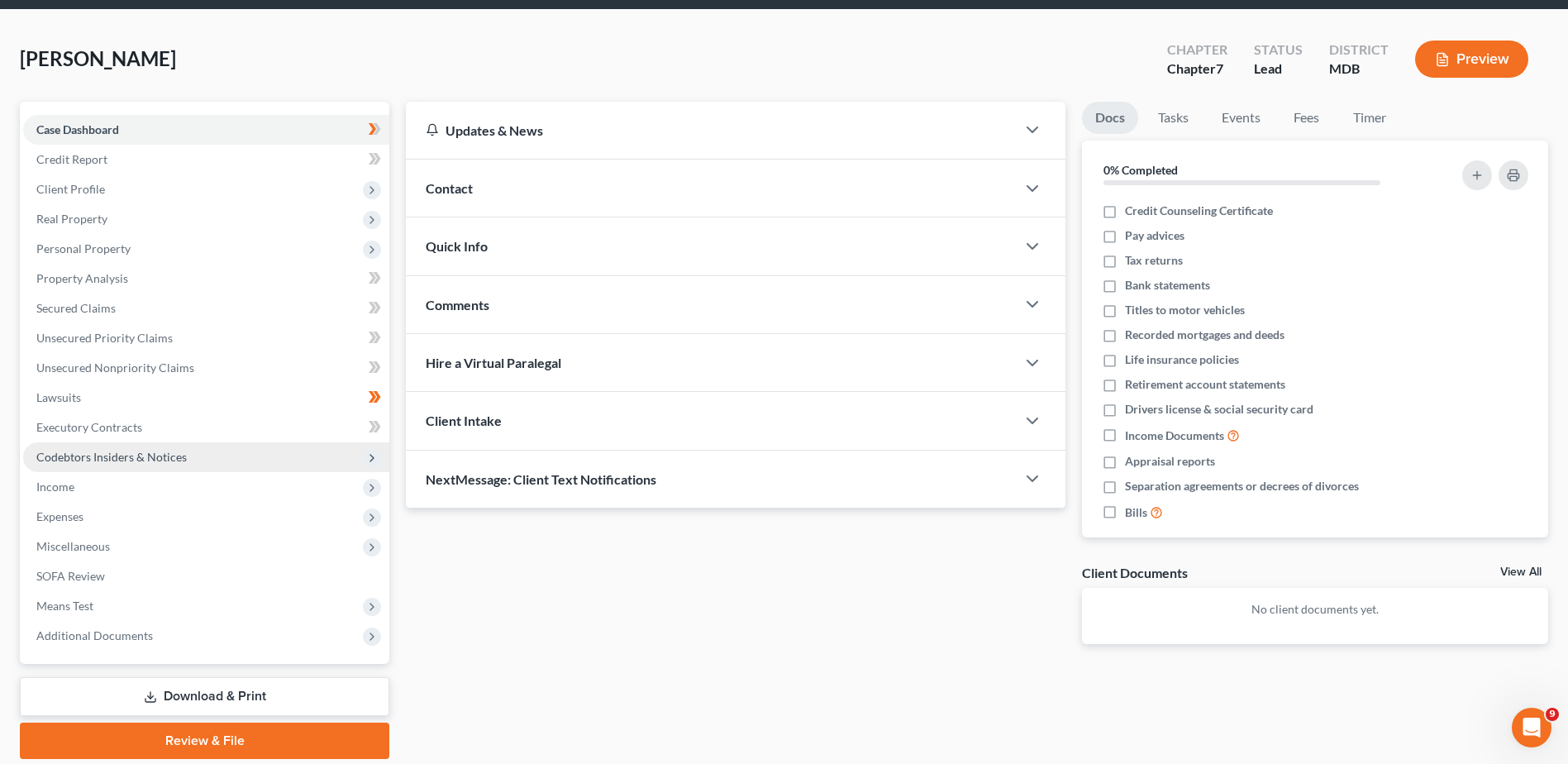
scroll to position [83, 0]
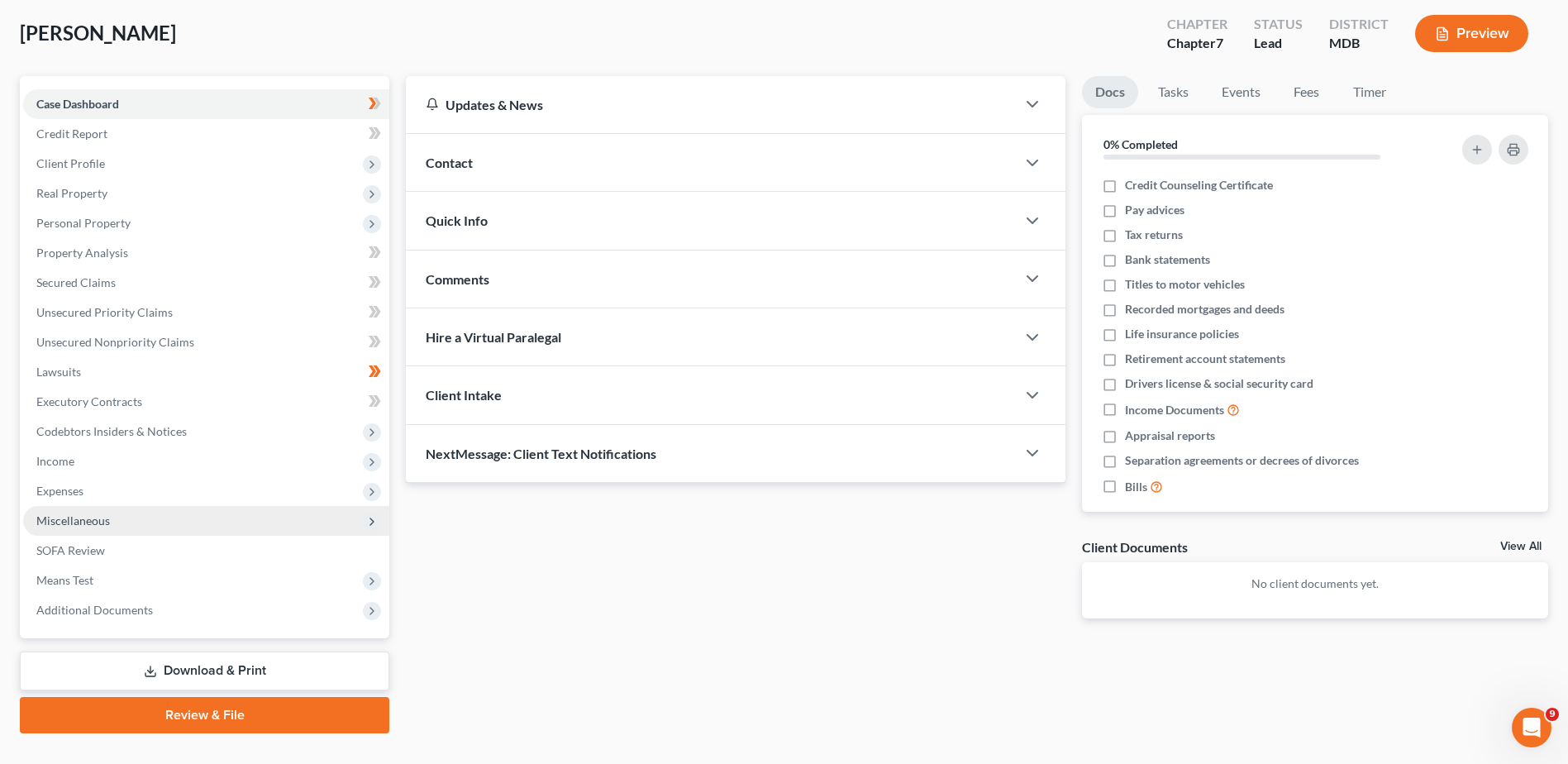
click at [371, 517] on icon at bounding box center [372, 521] width 14 height 14
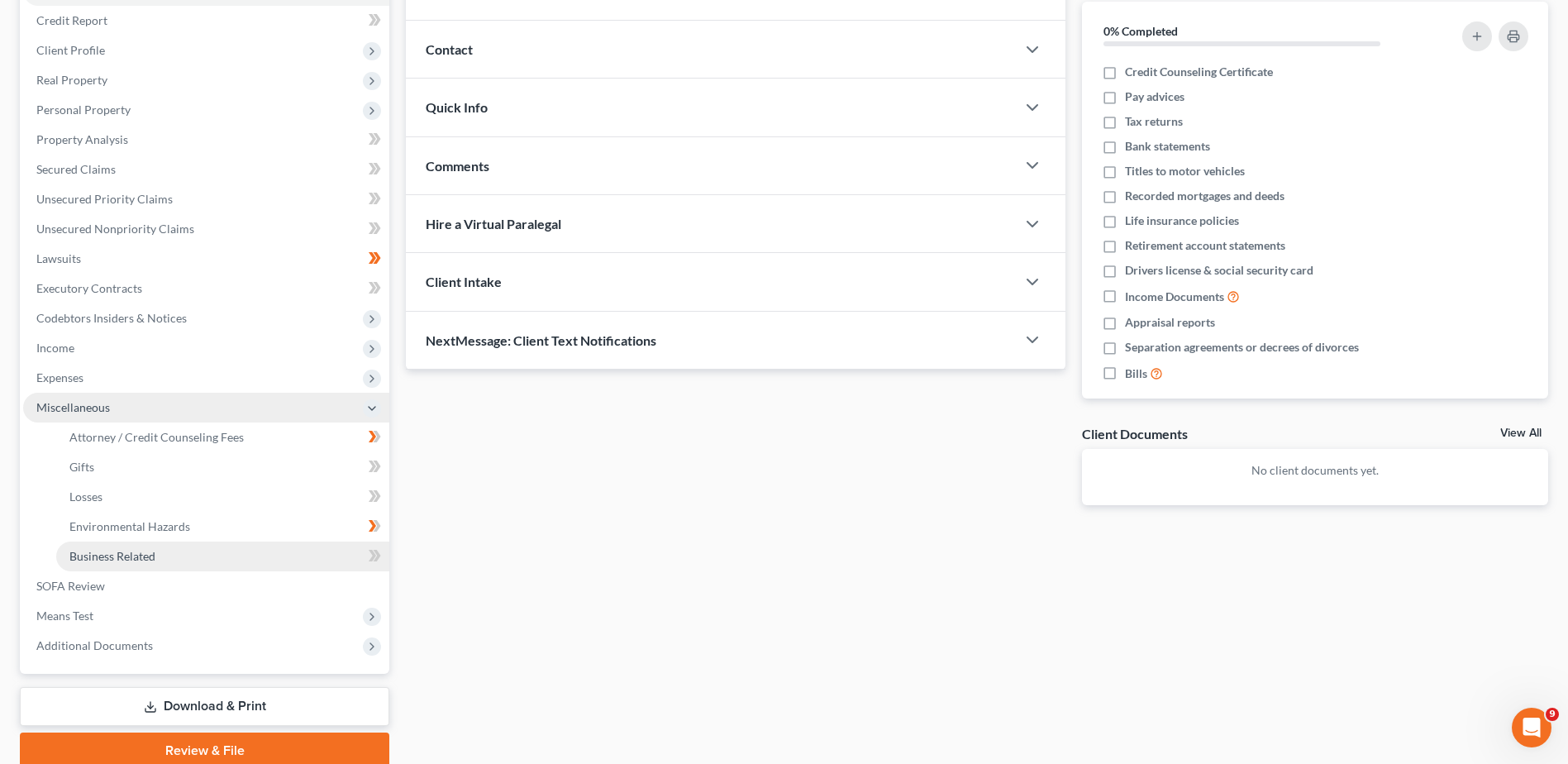
scroll to position [248, 0]
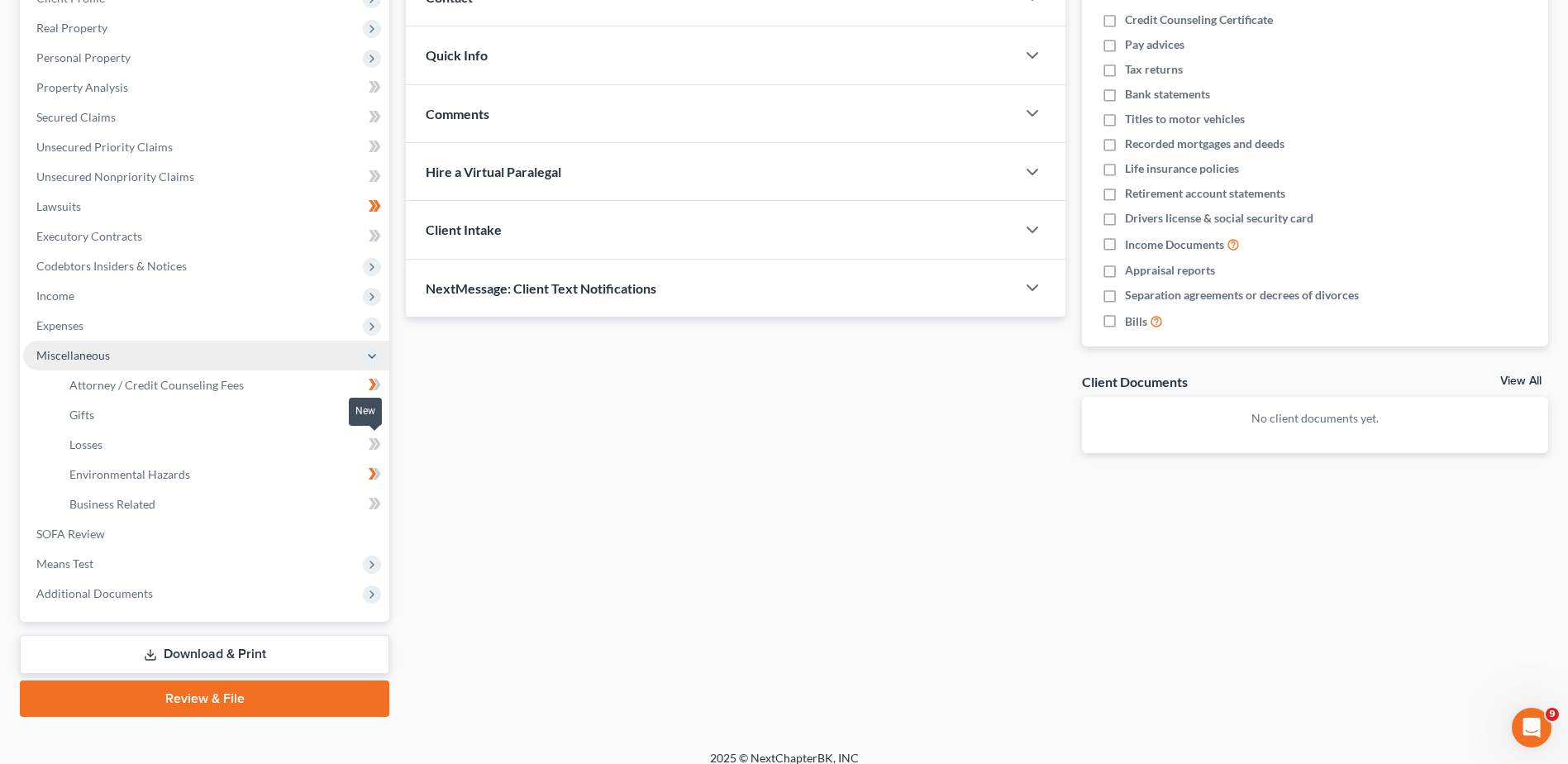
click at [367, 441] on span at bounding box center [375, 446] width 29 height 25
click at [361, 444] on span at bounding box center [375, 446] width 29 height 25
click at [89, 447] on span "Losses" at bounding box center [86, 444] width 33 height 14
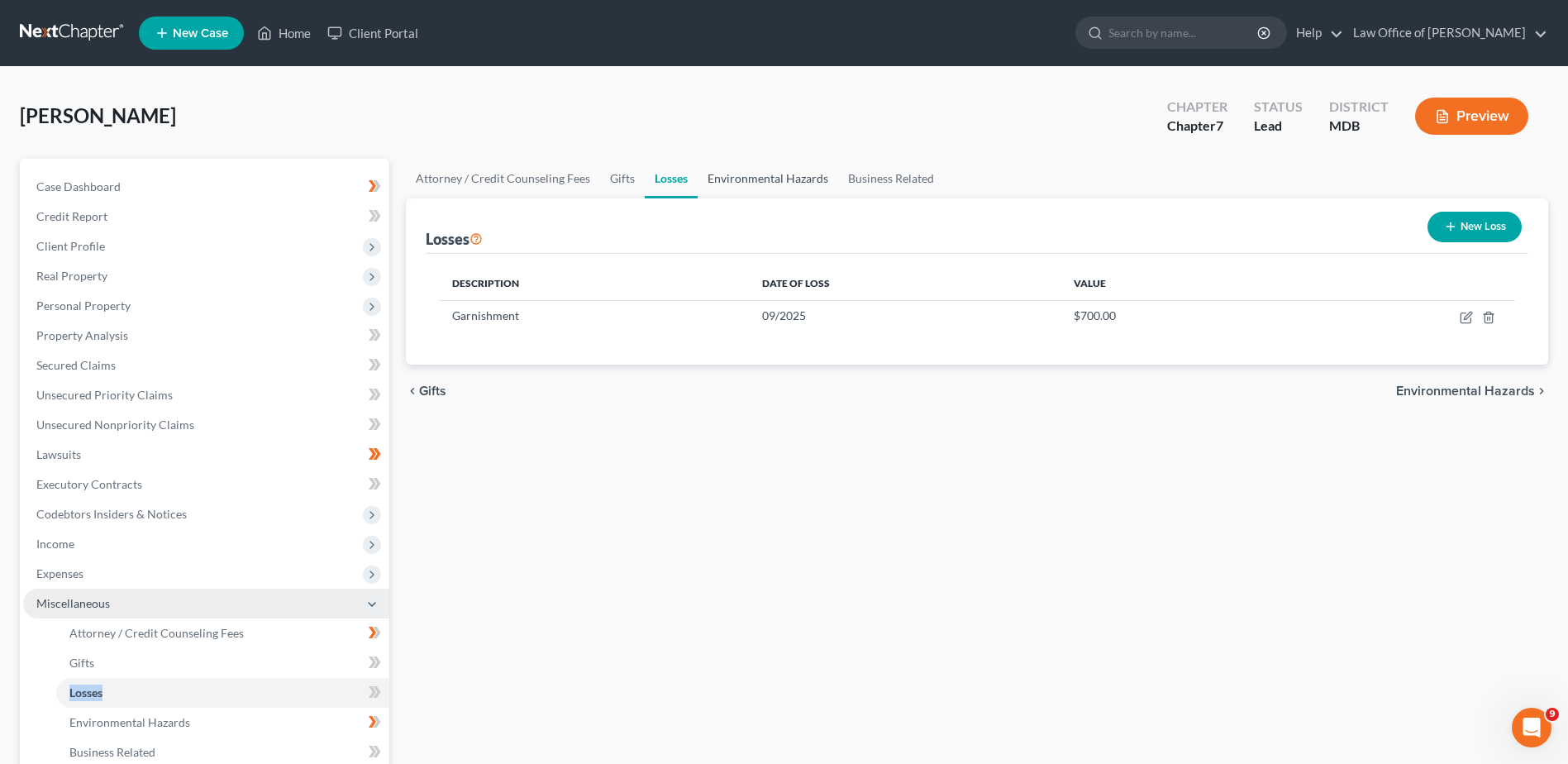
click at [764, 172] on link "Environmental Hazards" at bounding box center [768, 179] width 140 height 40
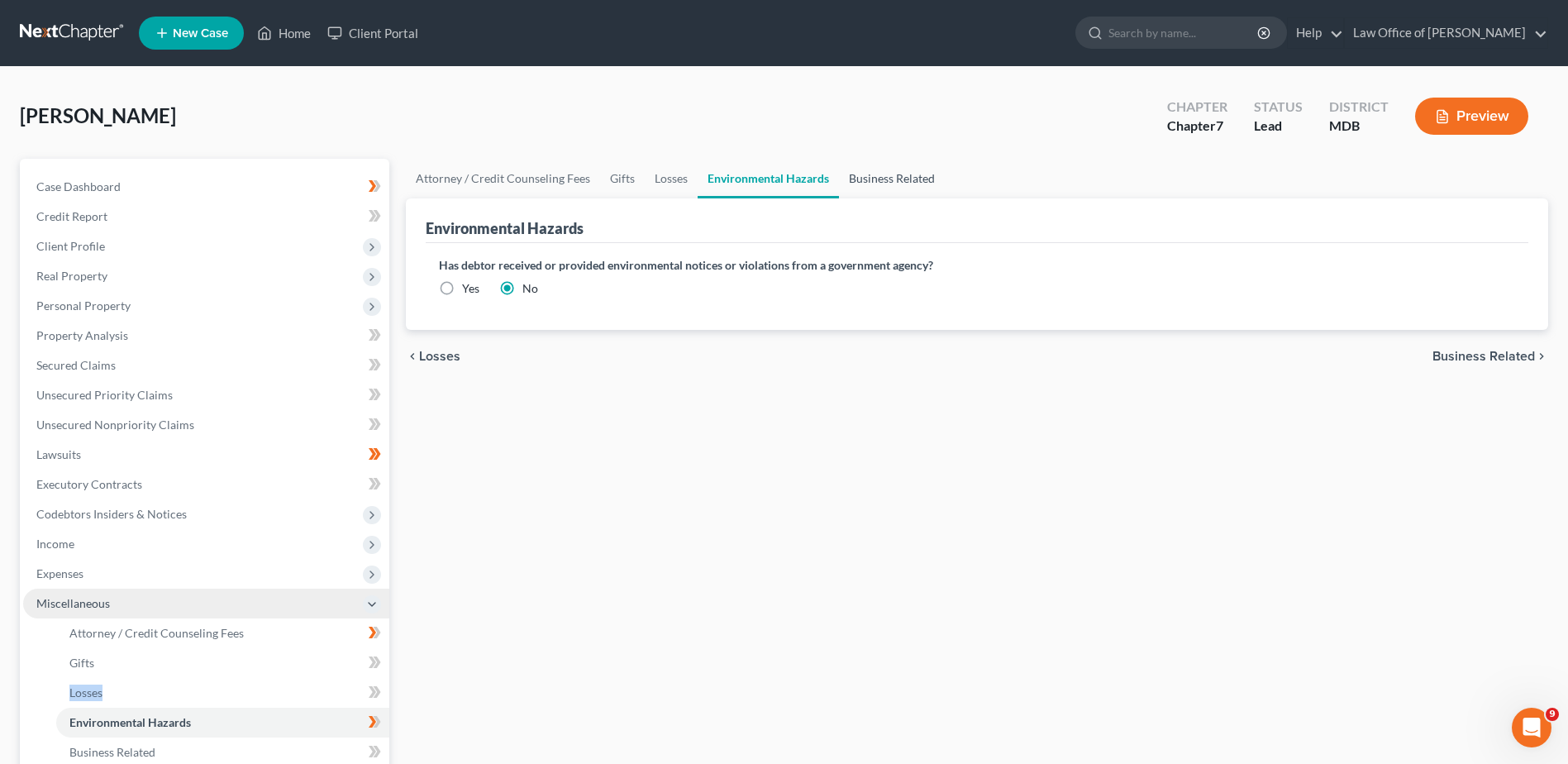
click at [866, 181] on link "Business Related" at bounding box center [892, 179] width 106 height 40
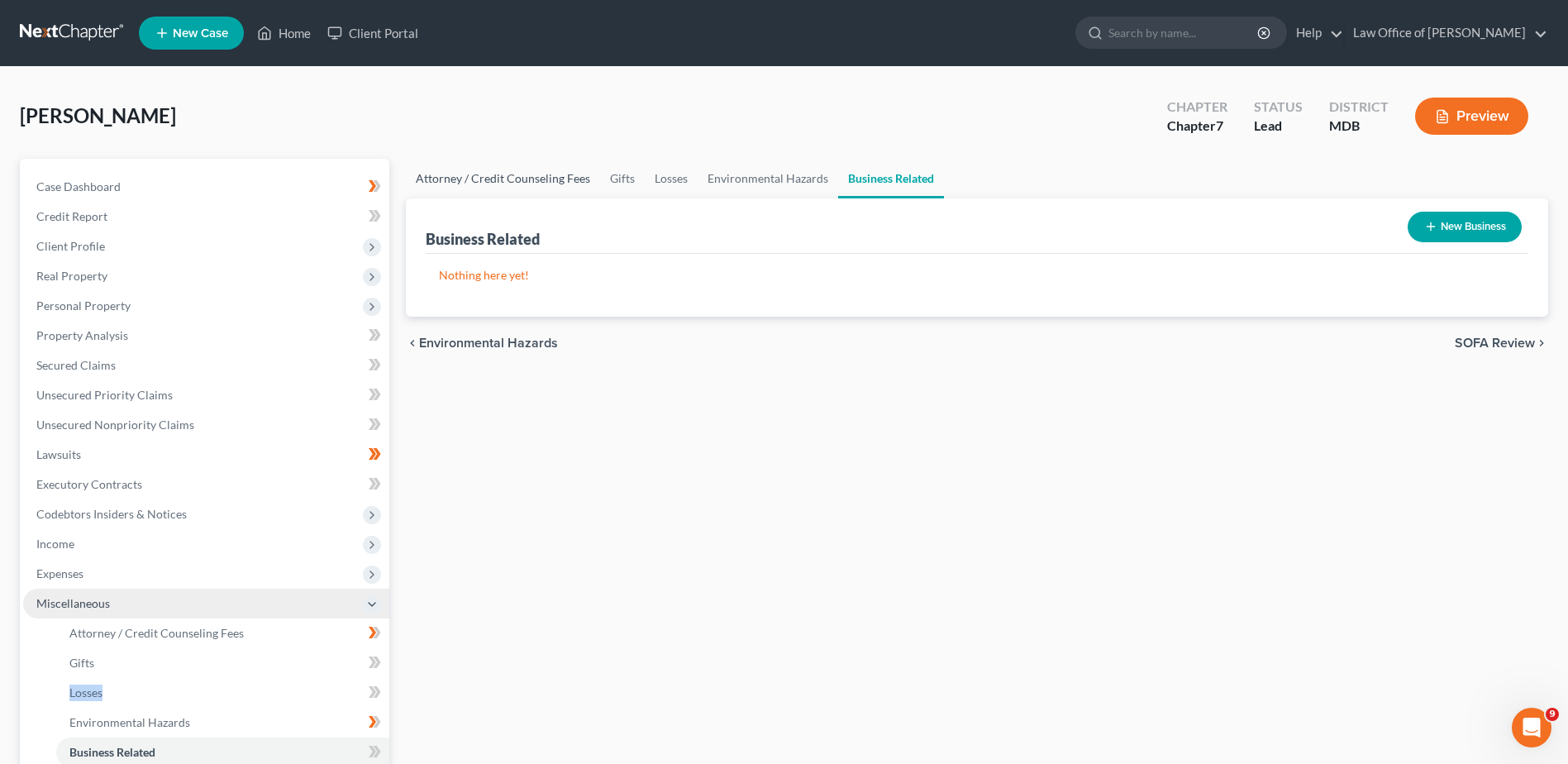
click at [441, 177] on link "Attorney / Credit Counseling Fees" at bounding box center [502, 179] width 194 height 40
select select "0"
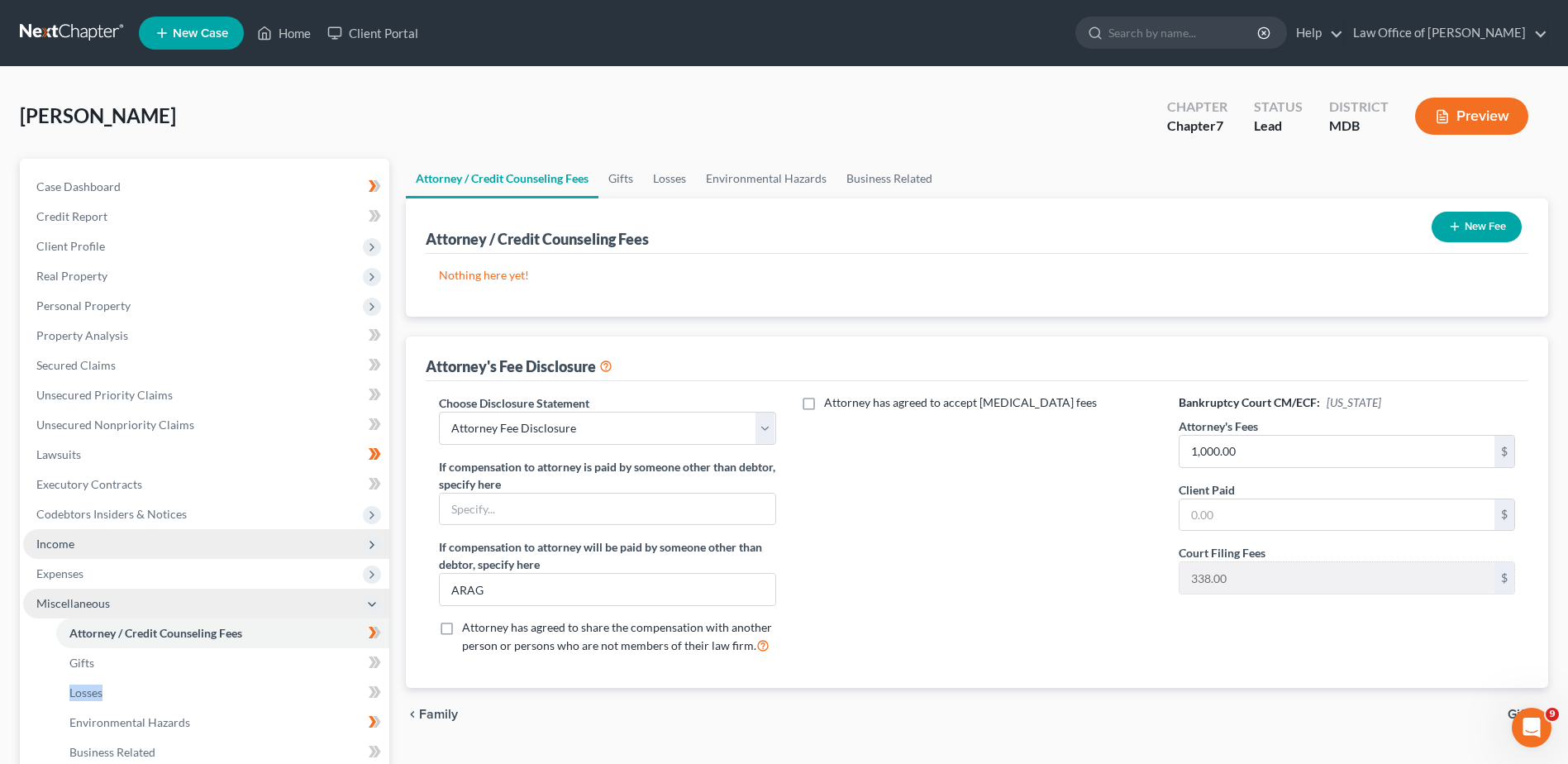
scroll to position [83, 0]
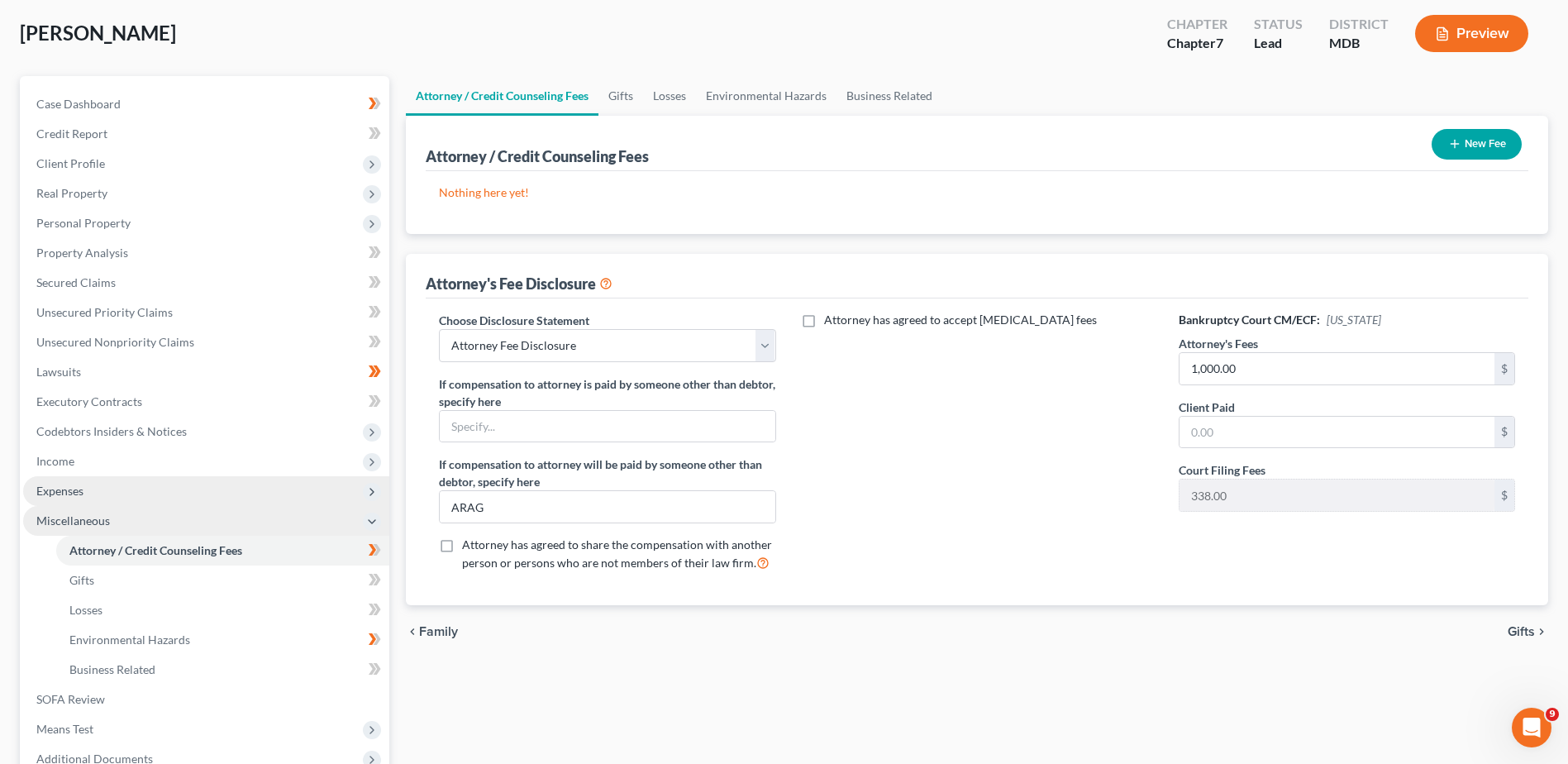
click at [222, 501] on span "Expenses" at bounding box center [206, 490] width 366 height 30
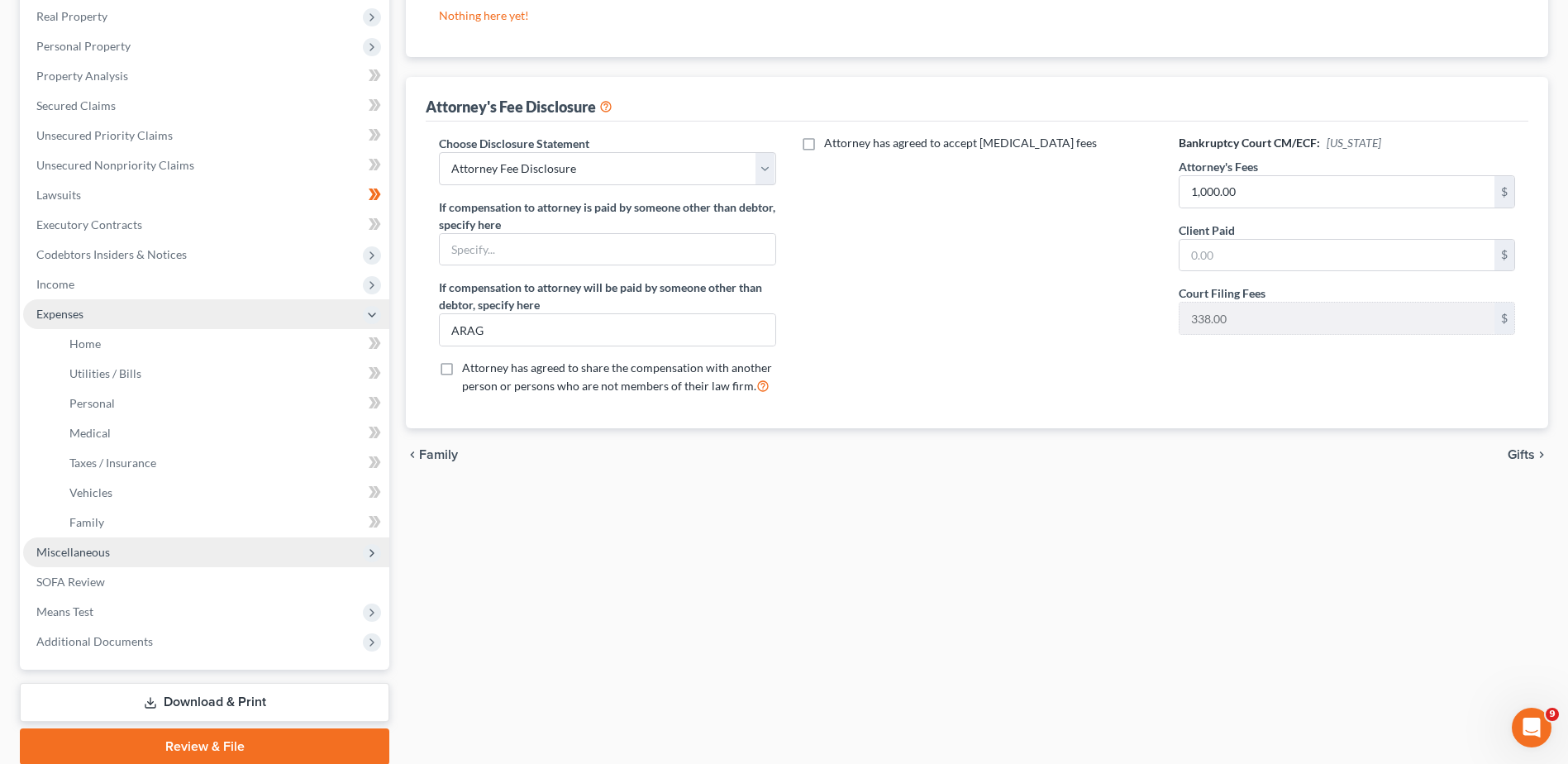
scroll to position [323, 0]
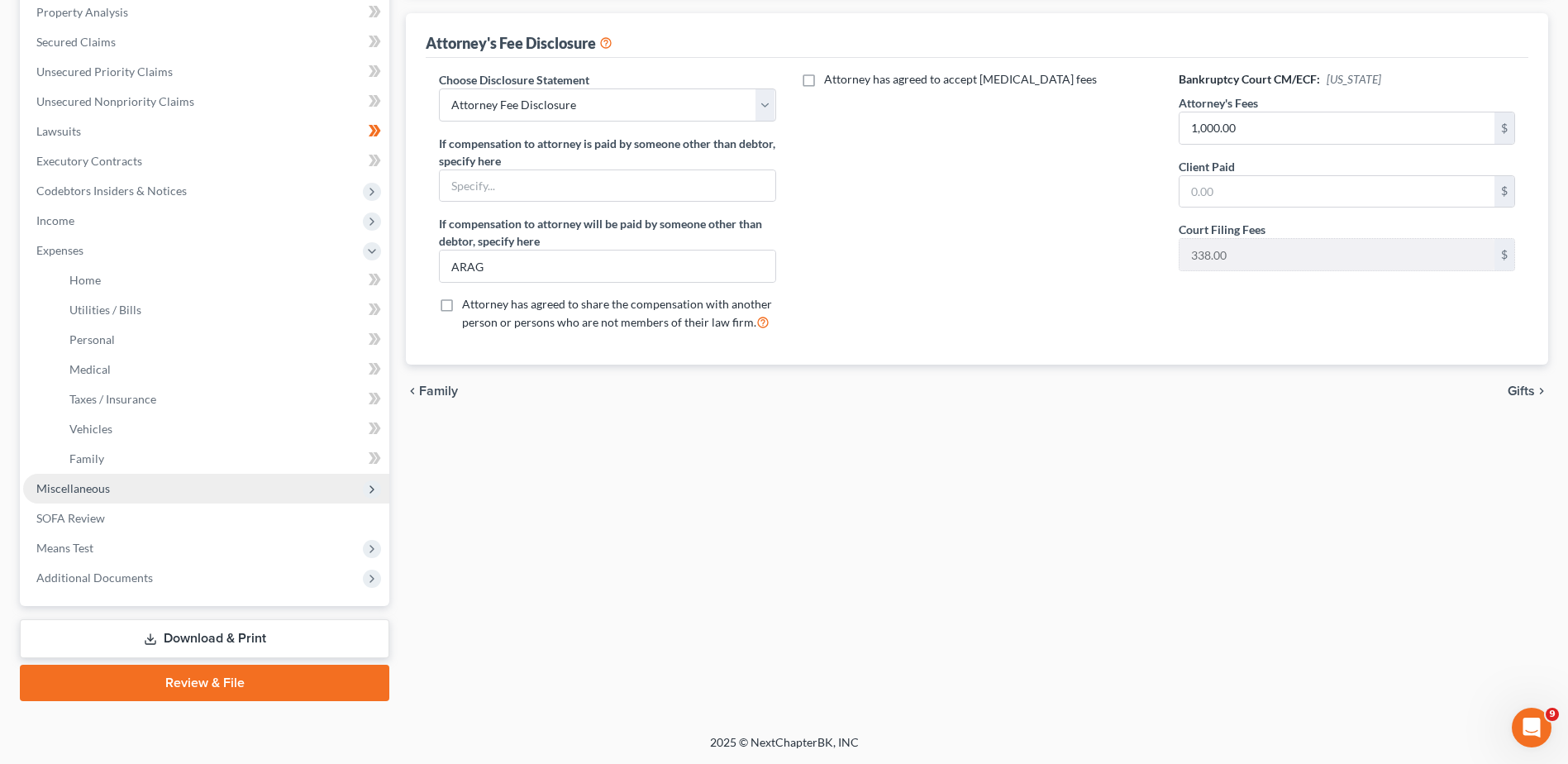
click at [150, 492] on span "Miscellaneous" at bounding box center [206, 488] width 366 height 30
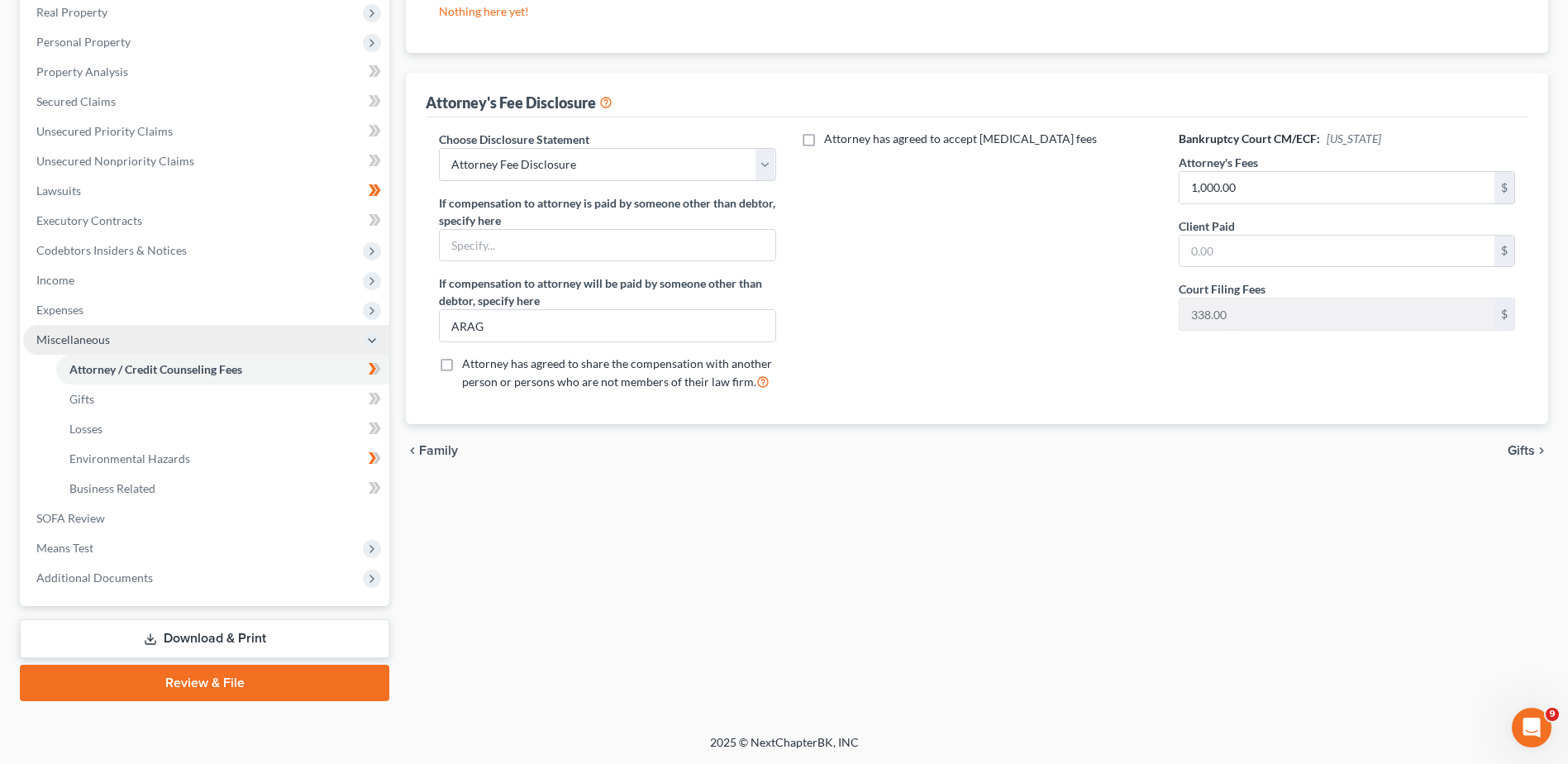
scroll to position [263, 0]
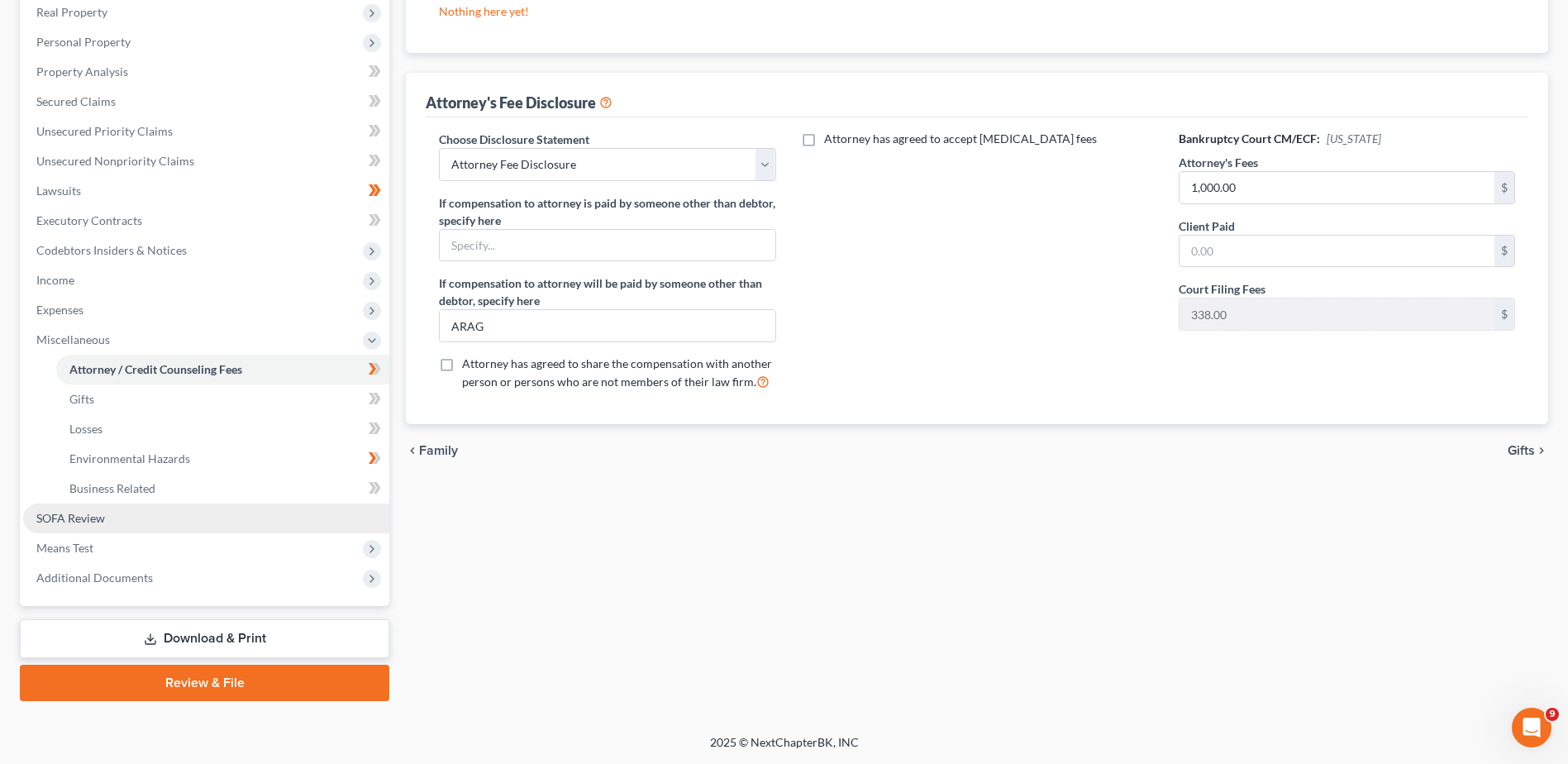
click at [116, 517] on link "SOFA Review" at bounding box center [206, 518] width 366 height 30
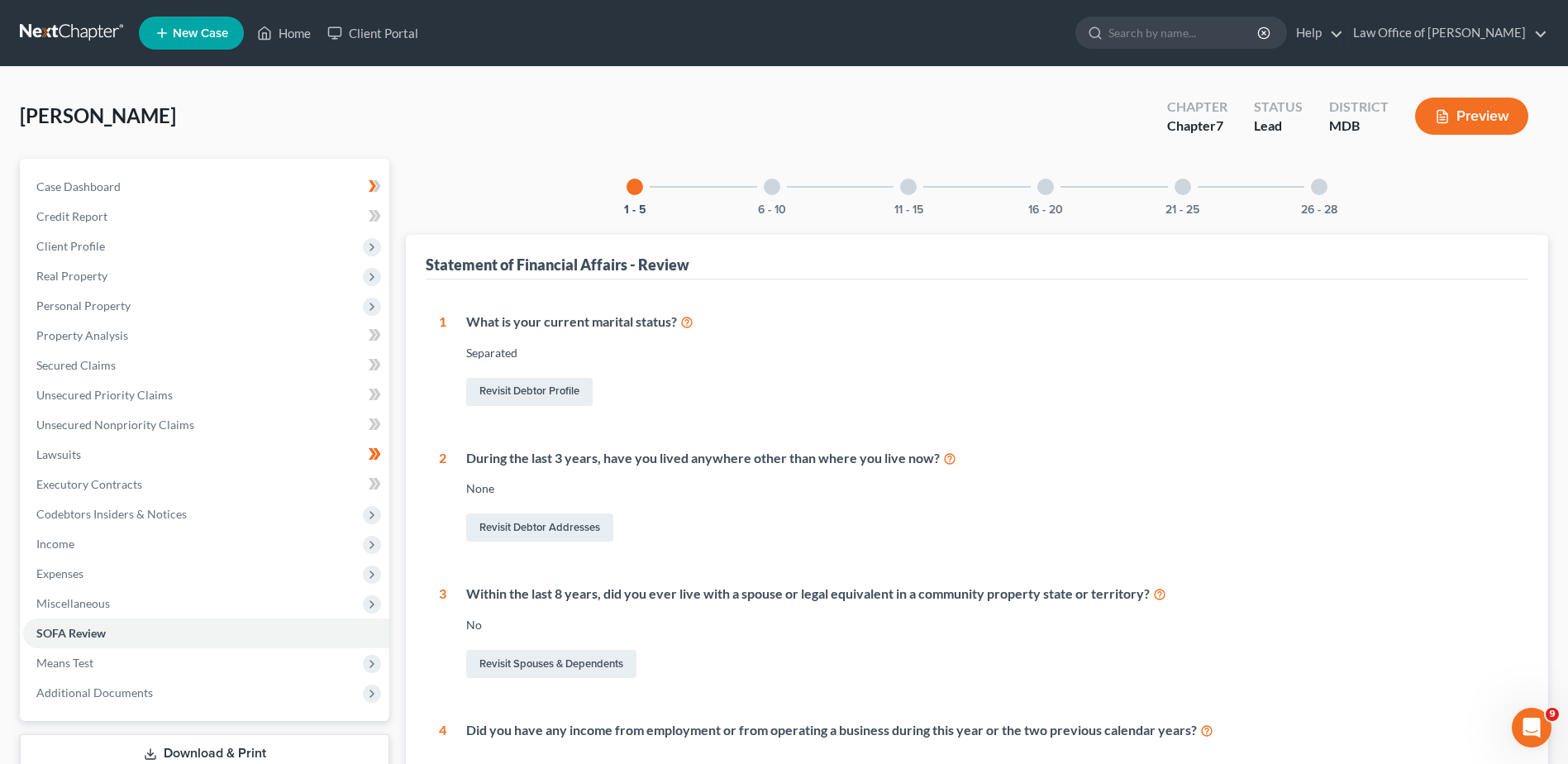
click at [768, 185] on div at bounding box center [772, 187] width 16 height 16
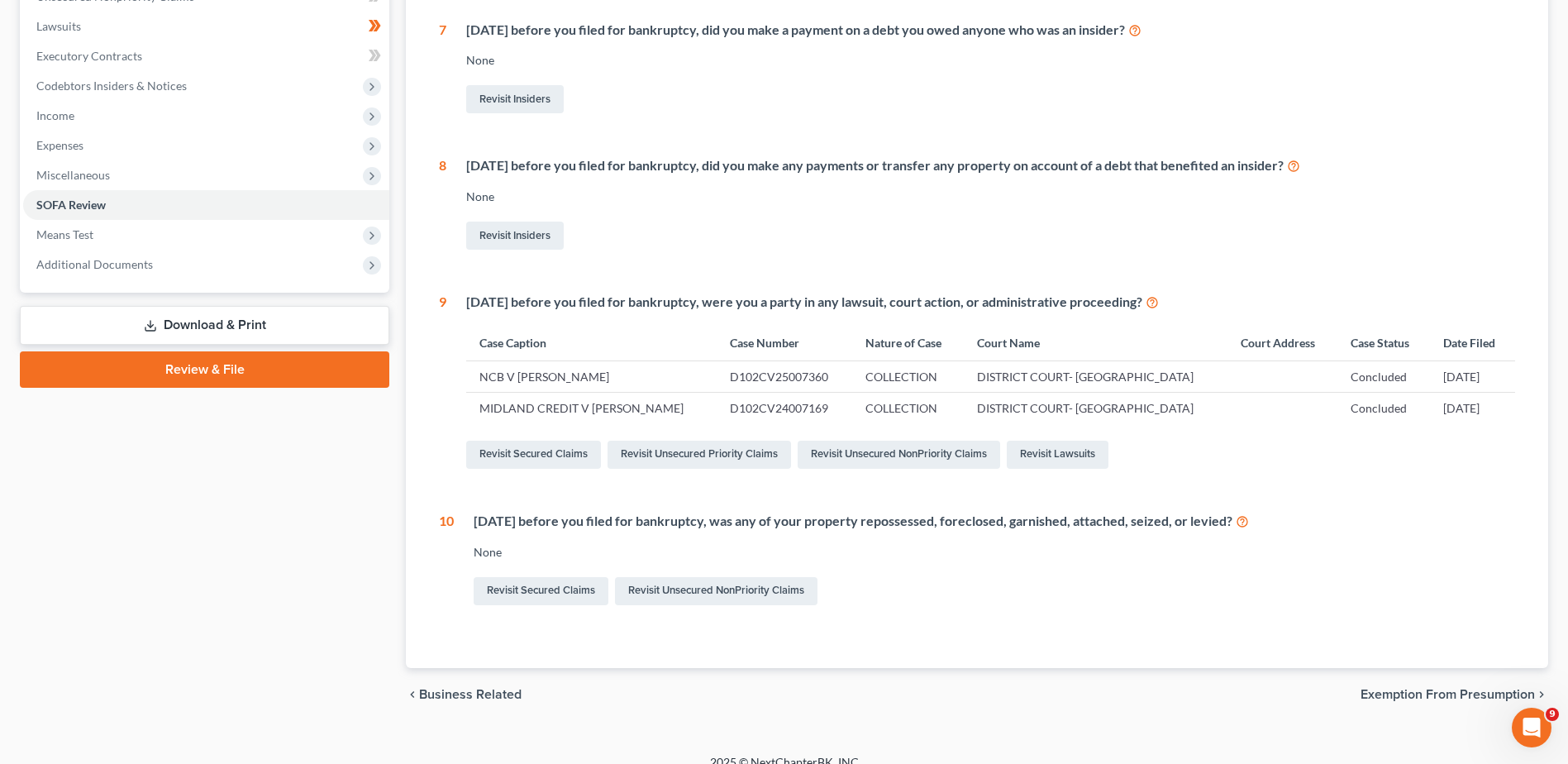
scroll to position [448, 0]
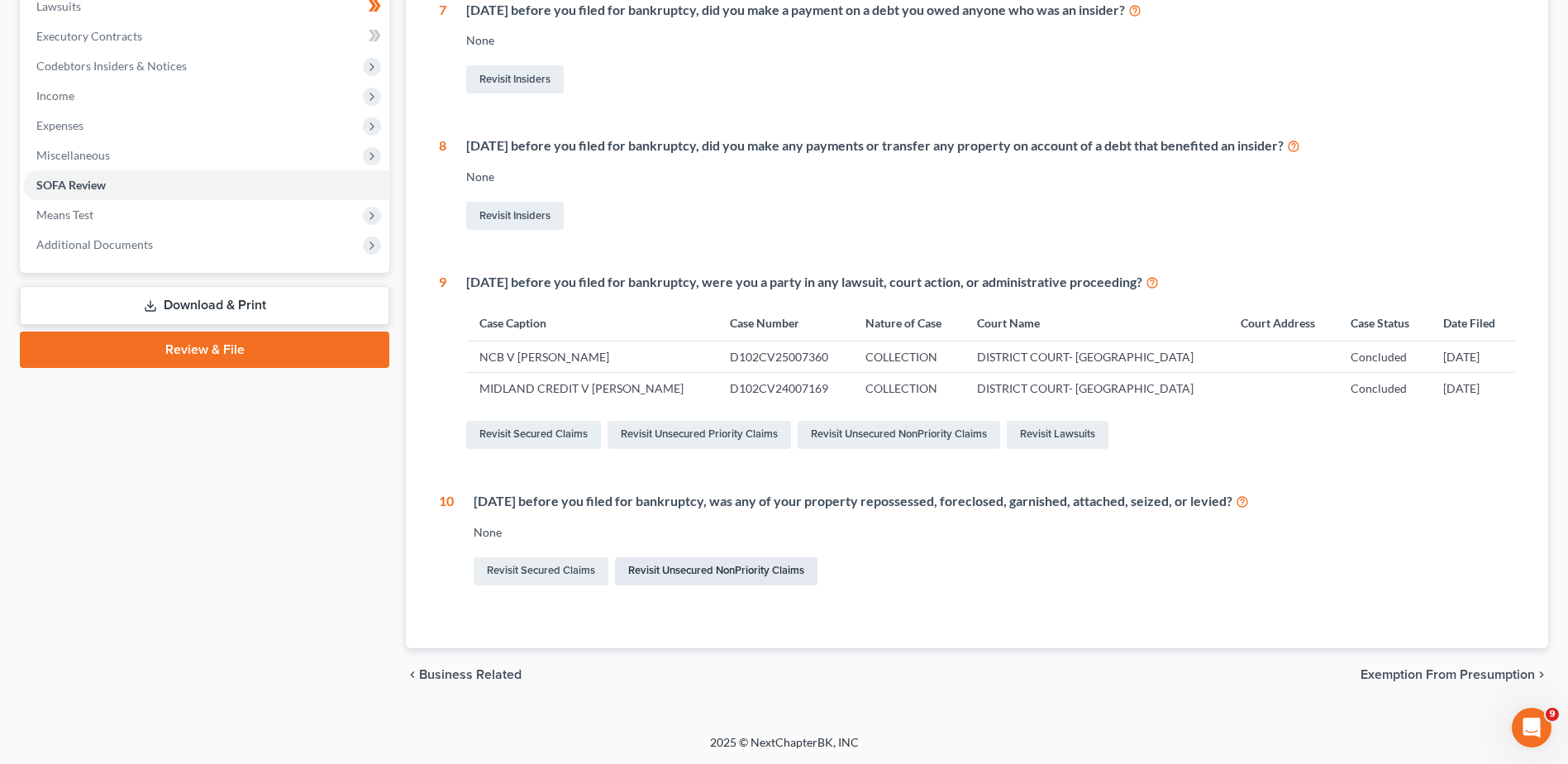
click at [677, 576] on link "Revisit Unsecured NonPriority Claims" at bounding box center [716, 571] width 202 height 28
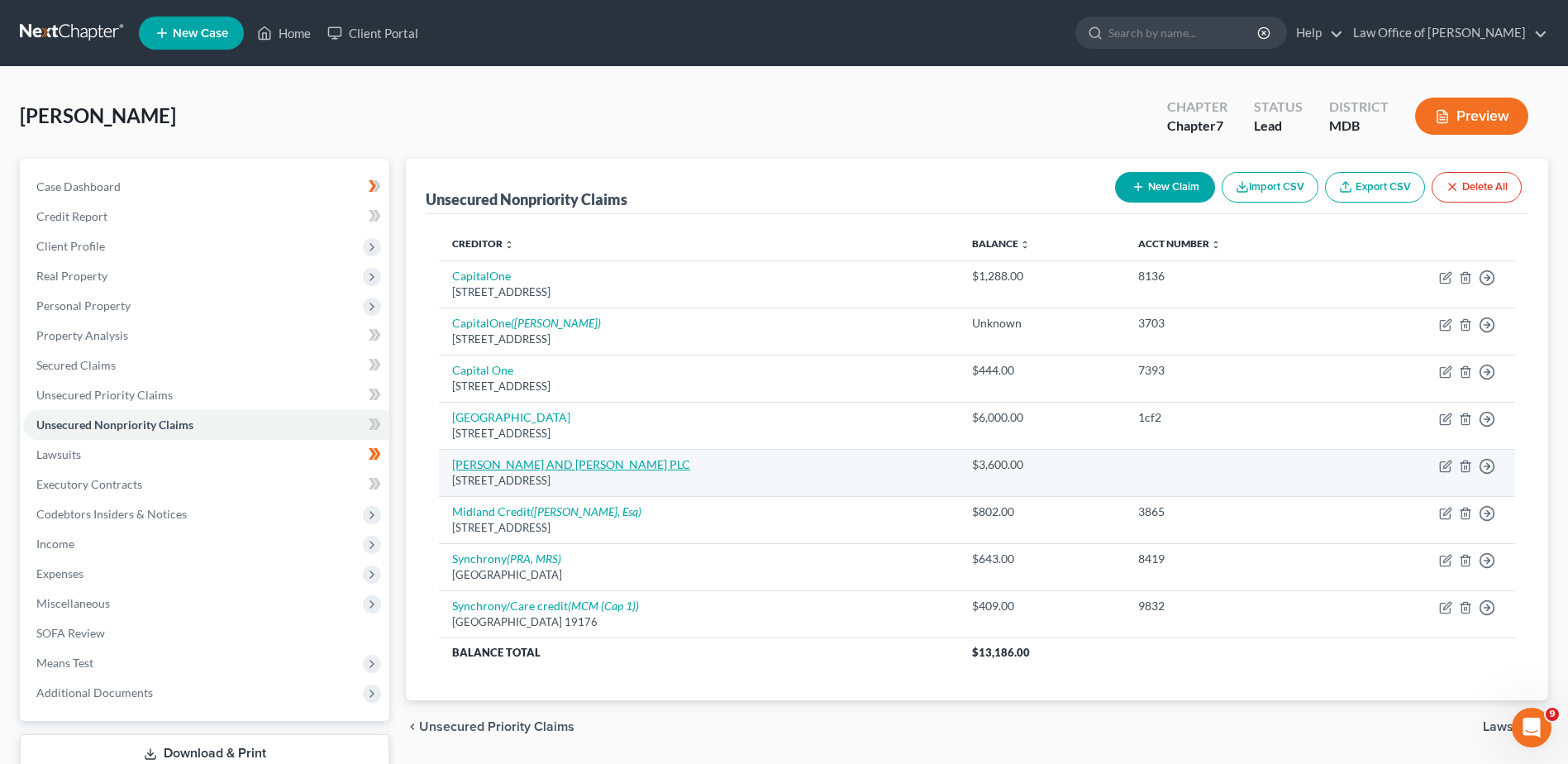
click at [557, 469] on link "[PERSON_NAME] AND [PERSON_NAME] PLC" at bounding box center [571, 463] width 238 height 14
select select "48"
select select "2"
select select "0"
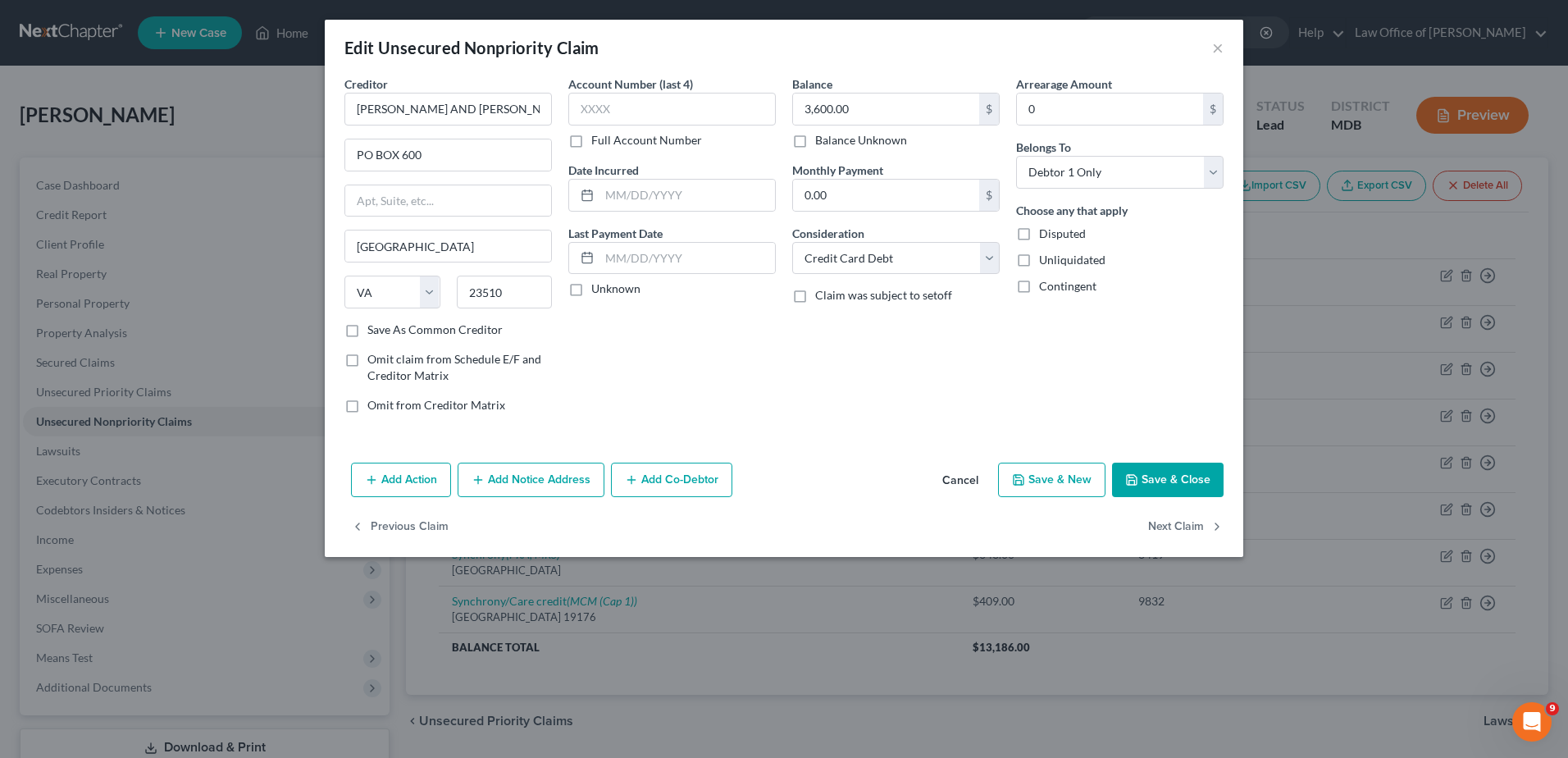
click at [425, 473] on button "Add Action" at bounding box center [401, 479] width 100 height 34
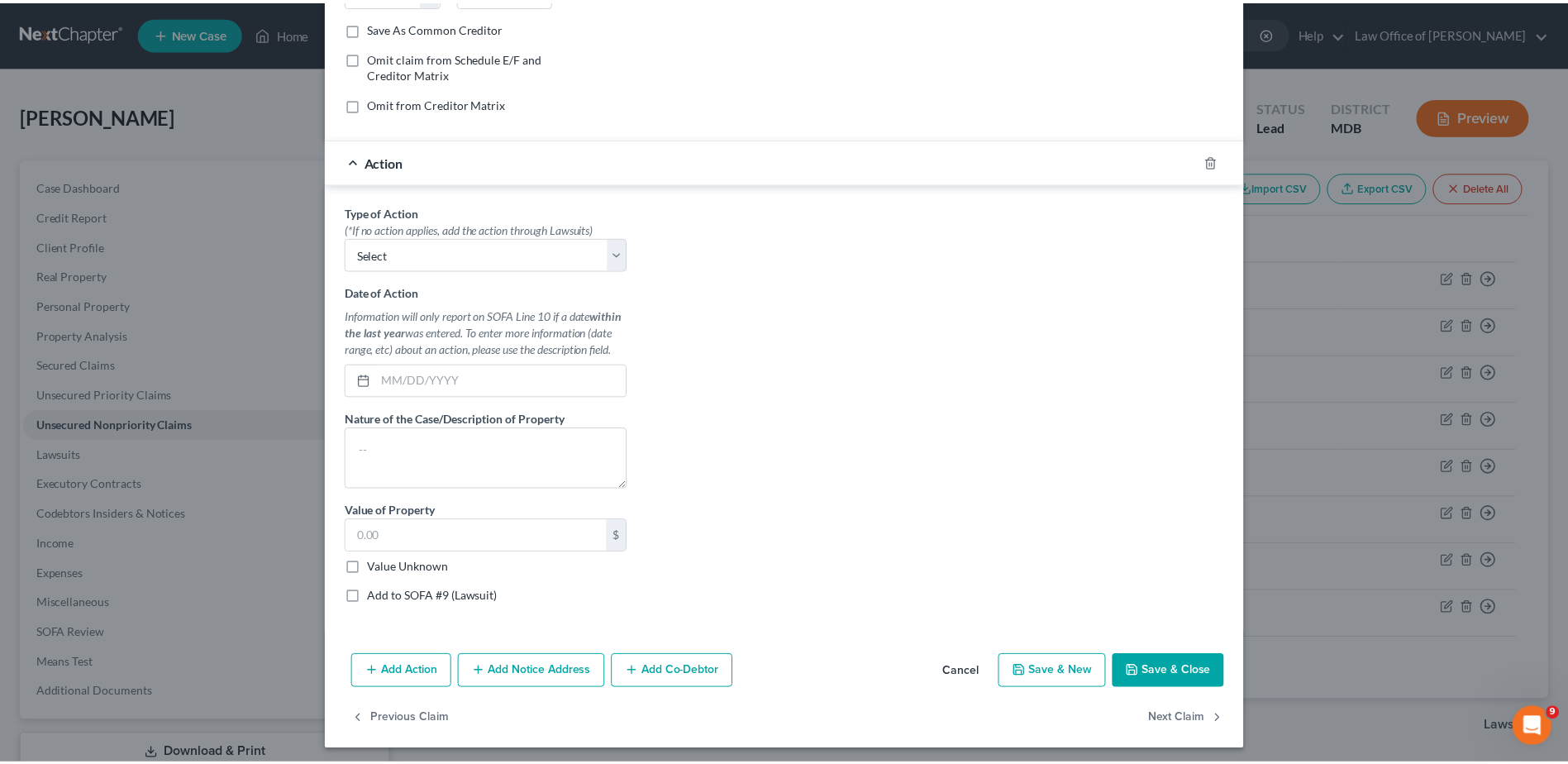
scroll to position [311, 0]
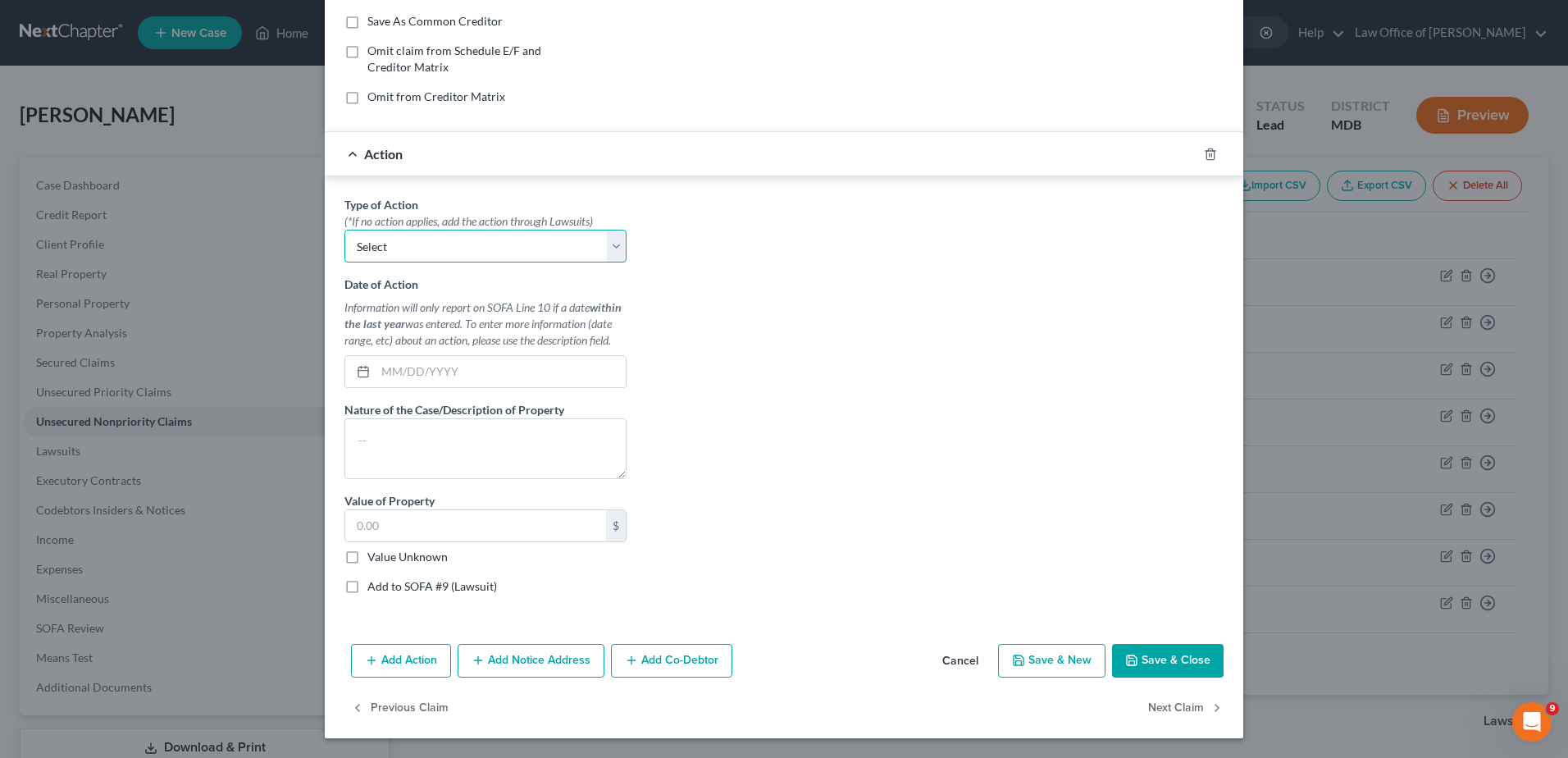
click at [616, 245] on select "Select Repossession Garnishment Foreclosure Personal Injury Attached, Seized, O…" at bounding box center [486, 246] width 282 height 33
select select "1"
click at [345, 230] on select "Select Repossession Garnishment Foreclosure Personal Injury Attached, Seized, O…" at bounding box center [486, 246] width 282 height 33
click at [448, 373] on input "text" at bounding box center [500, 371] width 250 height 31
type input "09/2025"
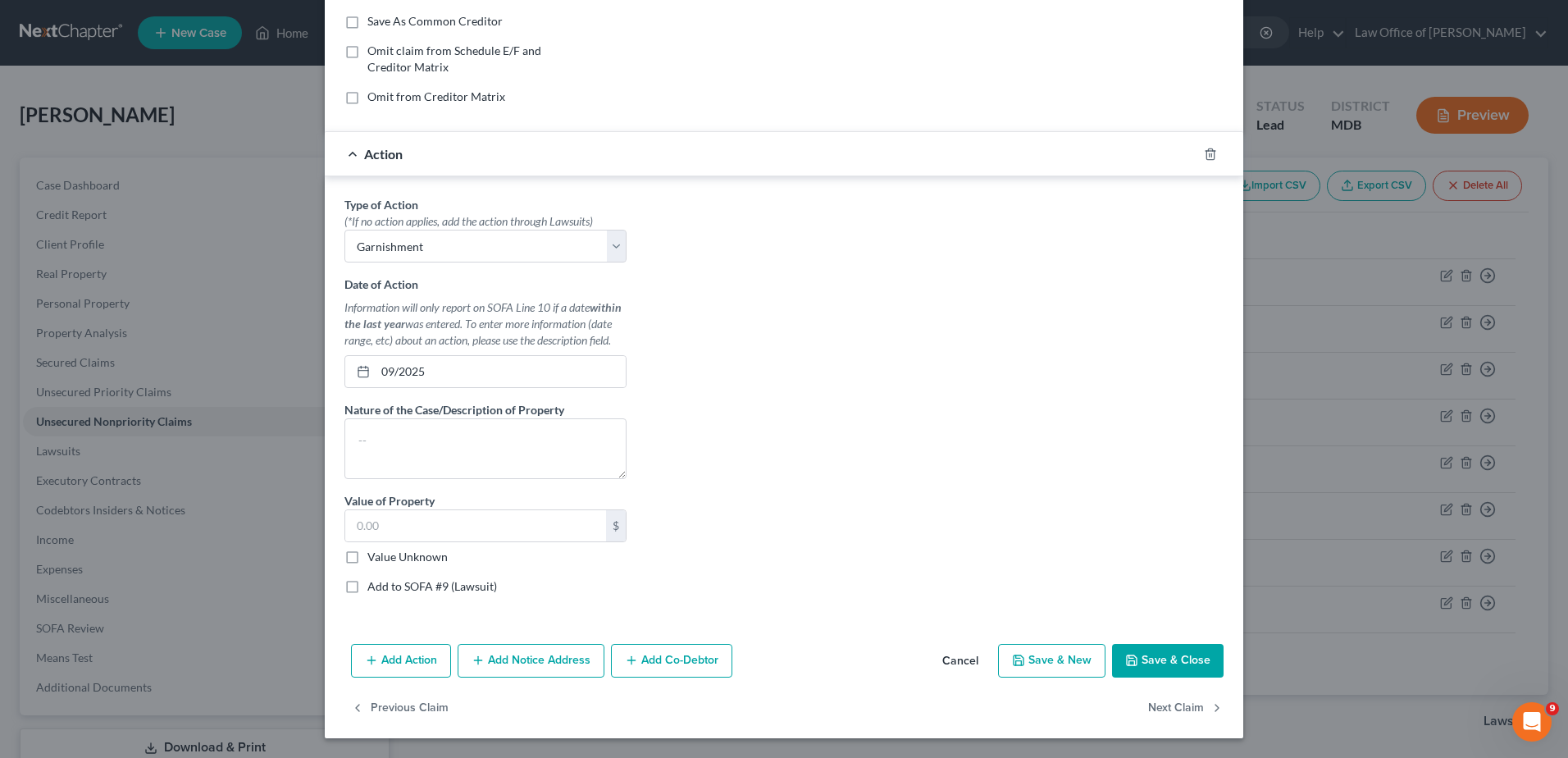
click at [508, 416] on label "Nature of the Case/Description of Property" at bounding box center [454, 409] width 220 height 17
click at [442, 435] on textarea at bounding box center [486, 448] width 282 height 61
type textarea "wages"
type input "700"
click at [1144, 660] on button "Save & Close" at bounding box center [1167, 661] width 111 height 34
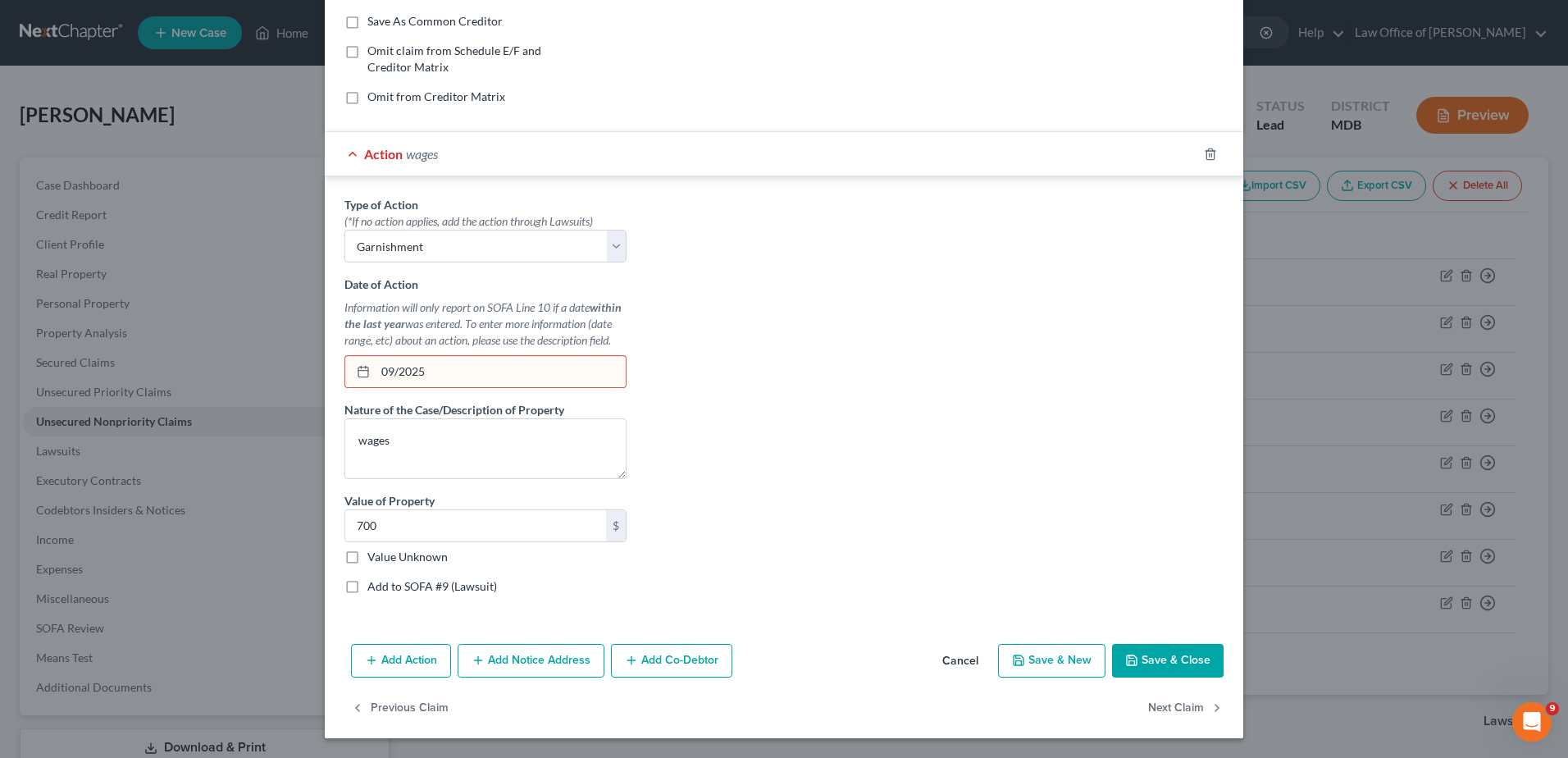
click at [389, 372] on input "09/2025" at bounding box center [500, 371] width 250 height 31
click at [393, 372] on input "09/2025" at bounding box center [500, 371] width 250 height 31
type input "[DATE]"
click at [954, 535] on div "Type of Action * (*If no action applies, add the action through Lawsuits) Selec…" at bounding box center [784, 402] width 896 height 411
click at [1136, 662] on button "Save & Close" at bounding box center [1167, 661] width 111 height 34
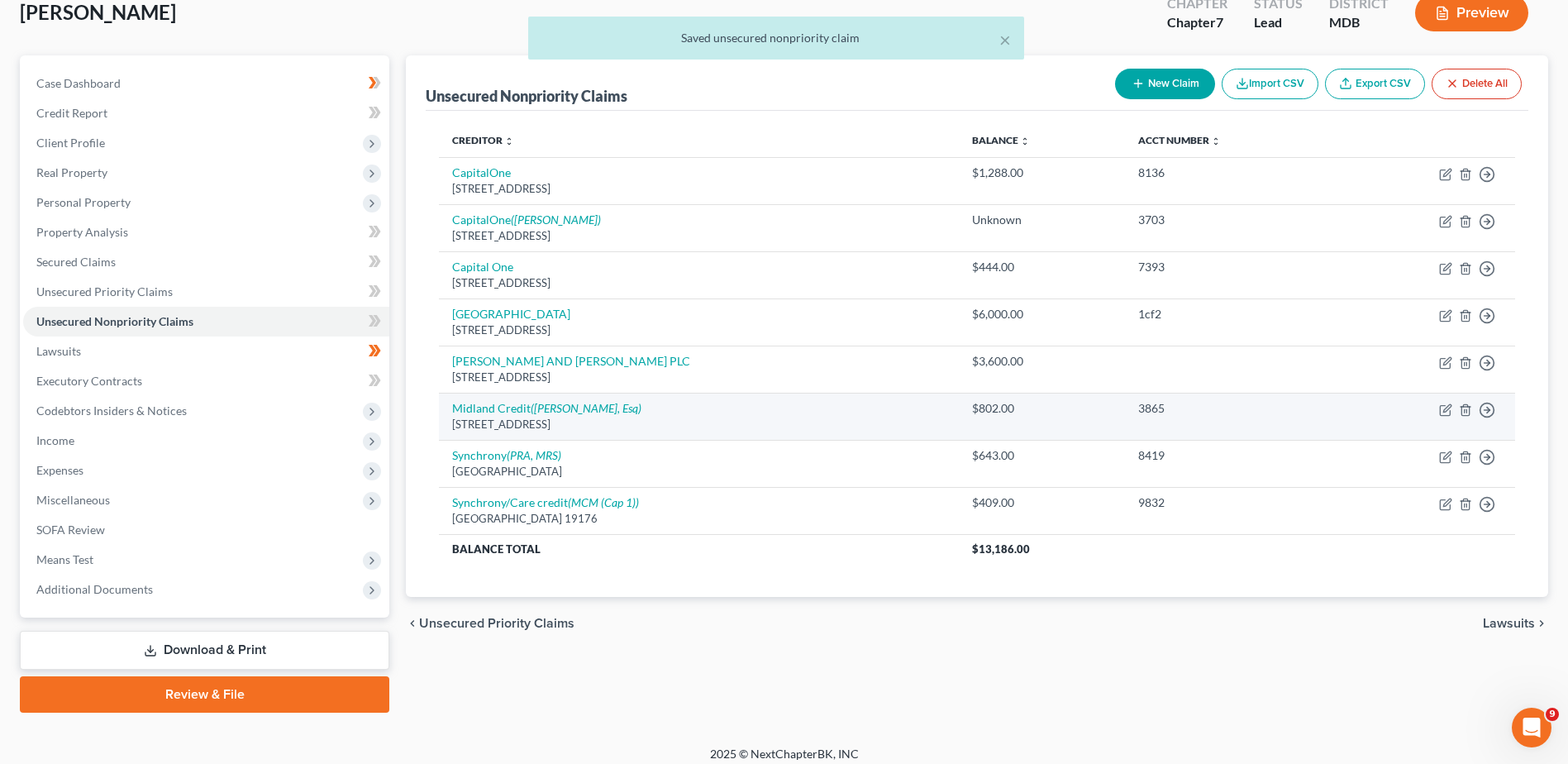
scroll to position [115, 0]
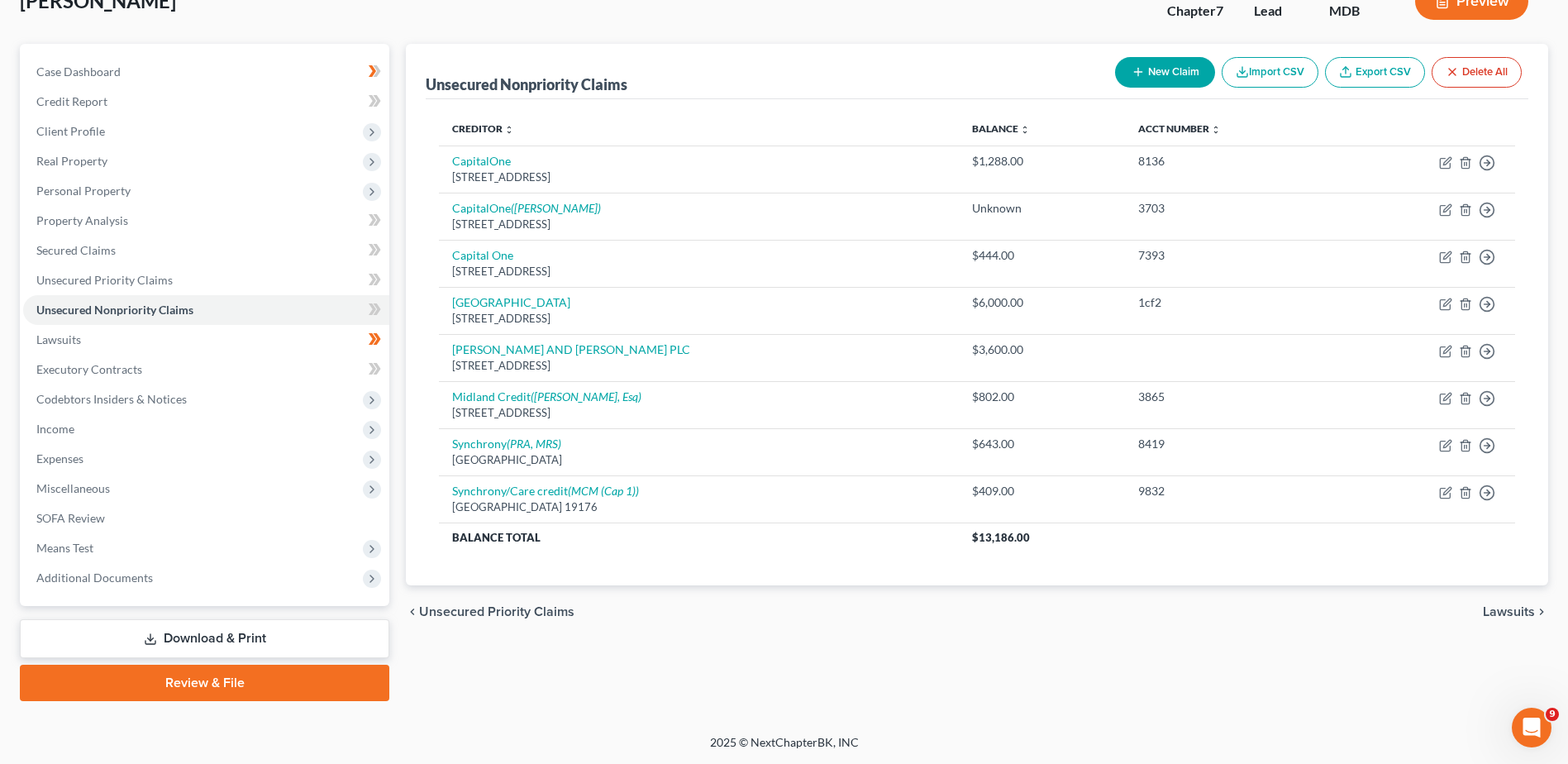
click at [215, 650] on link "Download & Print" at bounding box center [204, 638] width 369 height 39
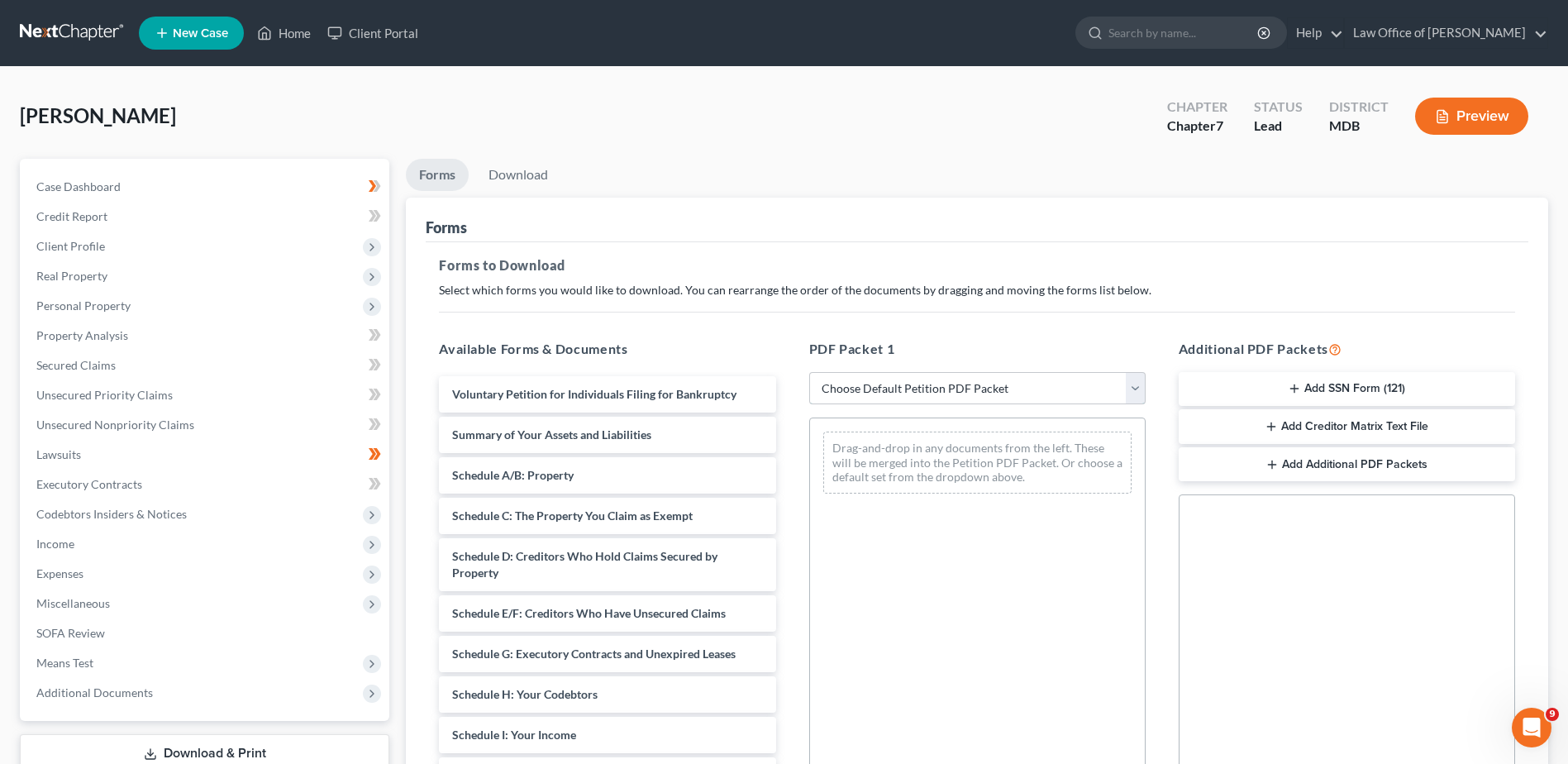
click at [935, 385] on select "Choose Default Petition PDF Packet Complete Bankruptcy Petition (all forms and …" at bounding box center [976, 388] width 336 height 33
select select "0"
click at [809, 372] on select "Choose Default Petition PDF Packet Complete Bankruptcy Petition (all forms and …" at bounding box center [976, 388] width 336 height 33
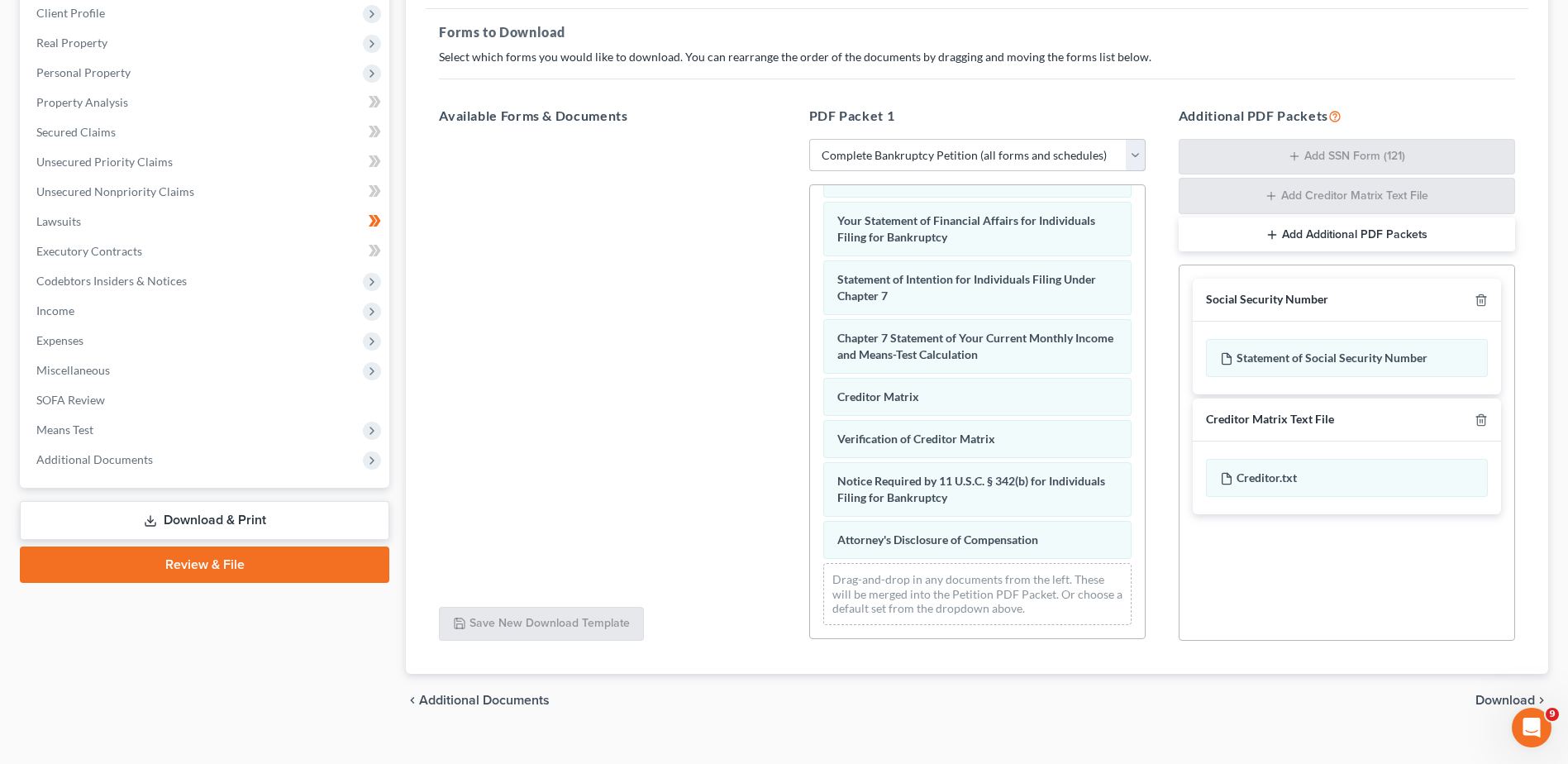
scroll to position [259, 0]
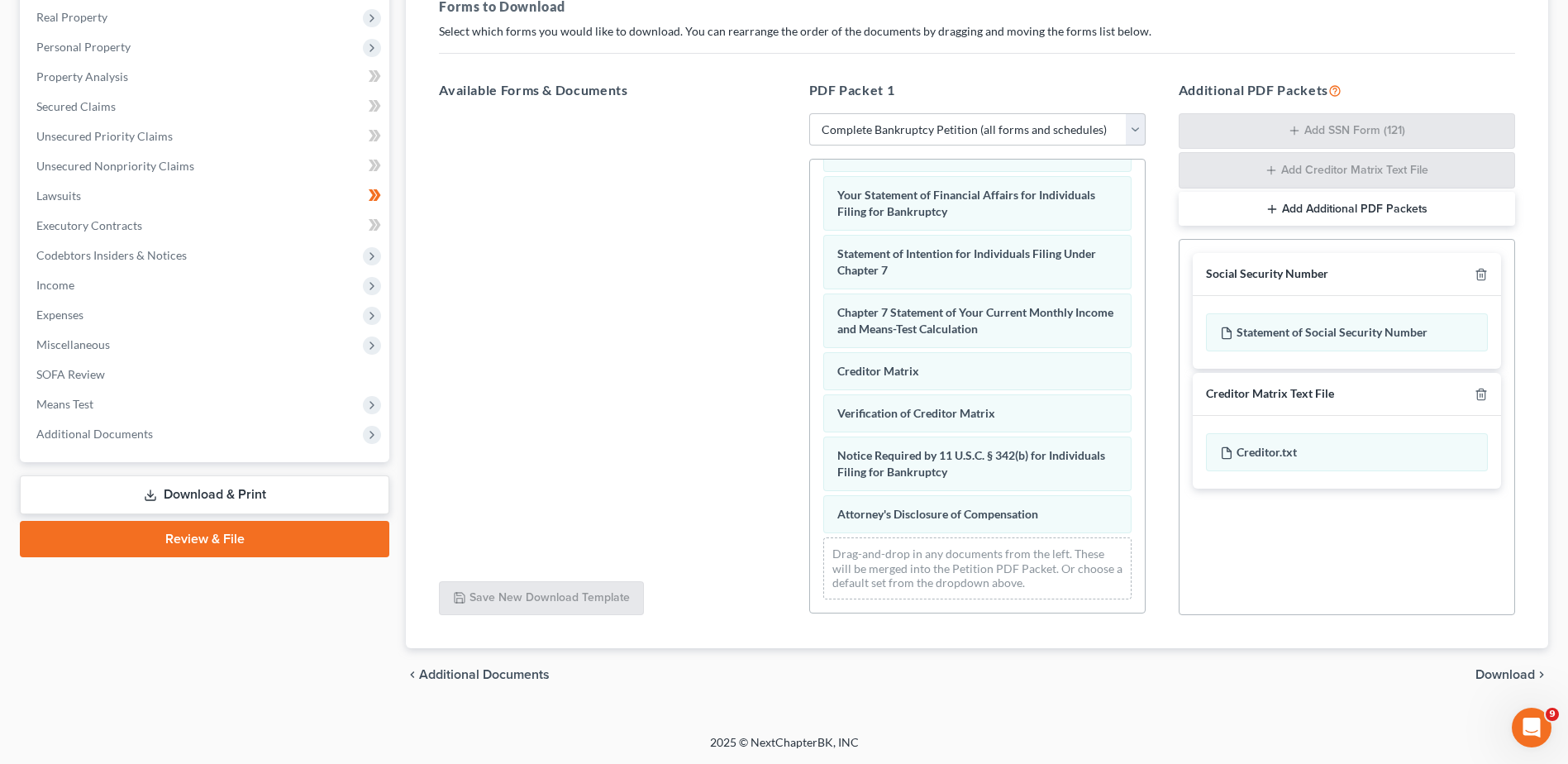
click at [1519, 676] on span "Download" at bounding box center [1504, 674] width 59 height 14
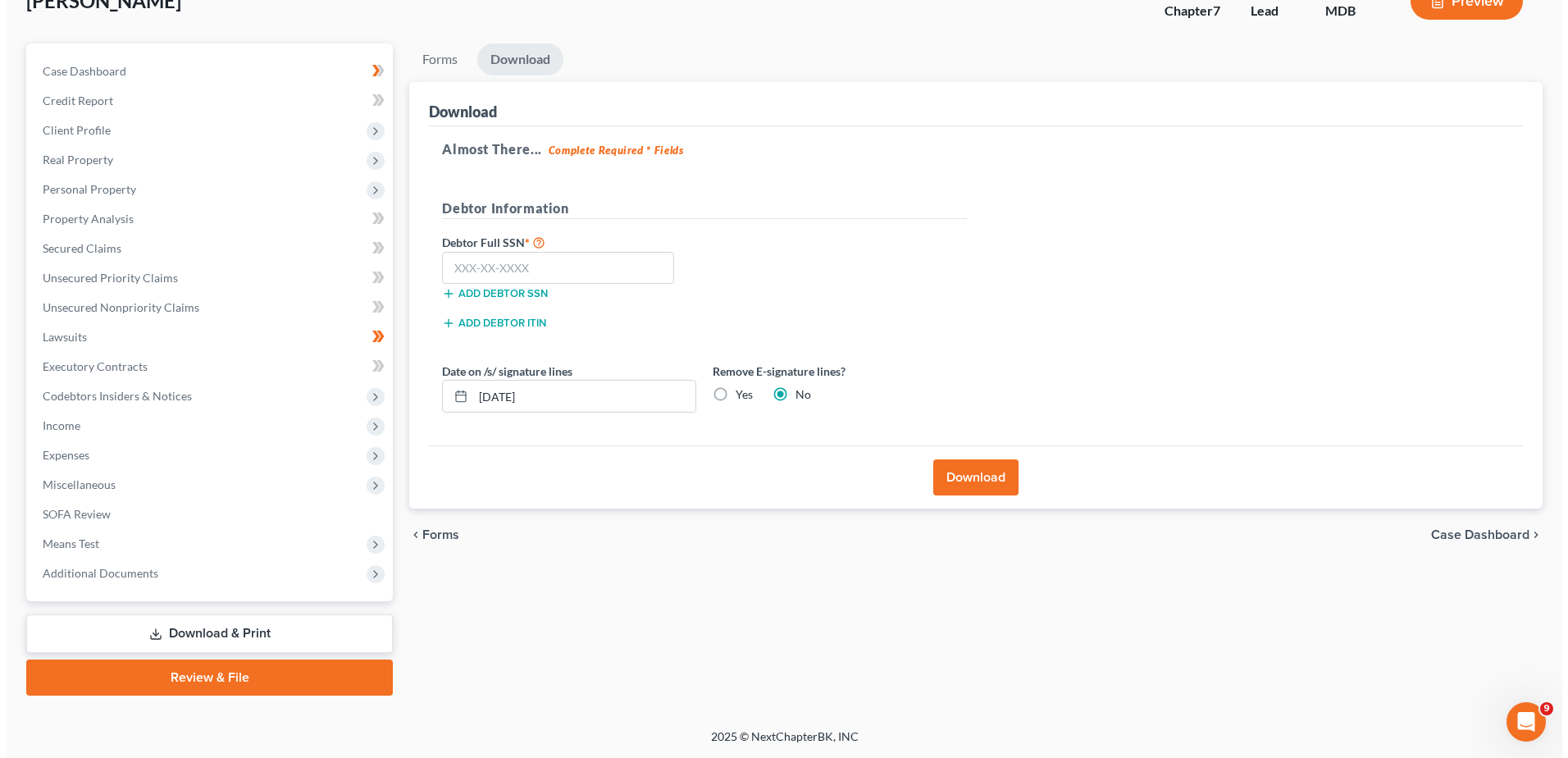
scroll to position [114, 0]
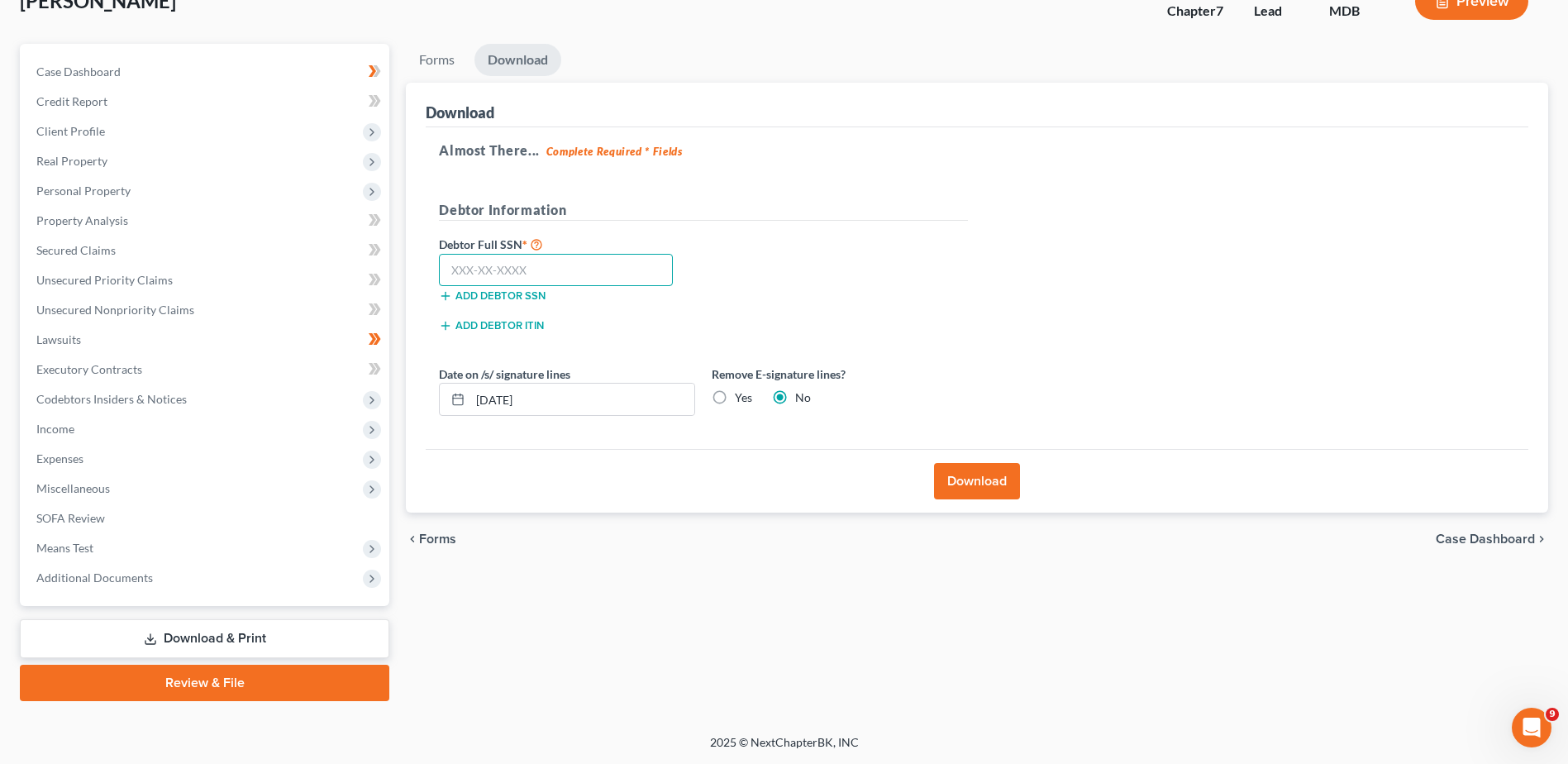
click at [600, 274] on input "text" at bounding box center [555, 270] width 234 height 33
type input "256-31-1906"
click at [975, 478] on button "Download" at bounding box center [976, 481] width 86 height 36
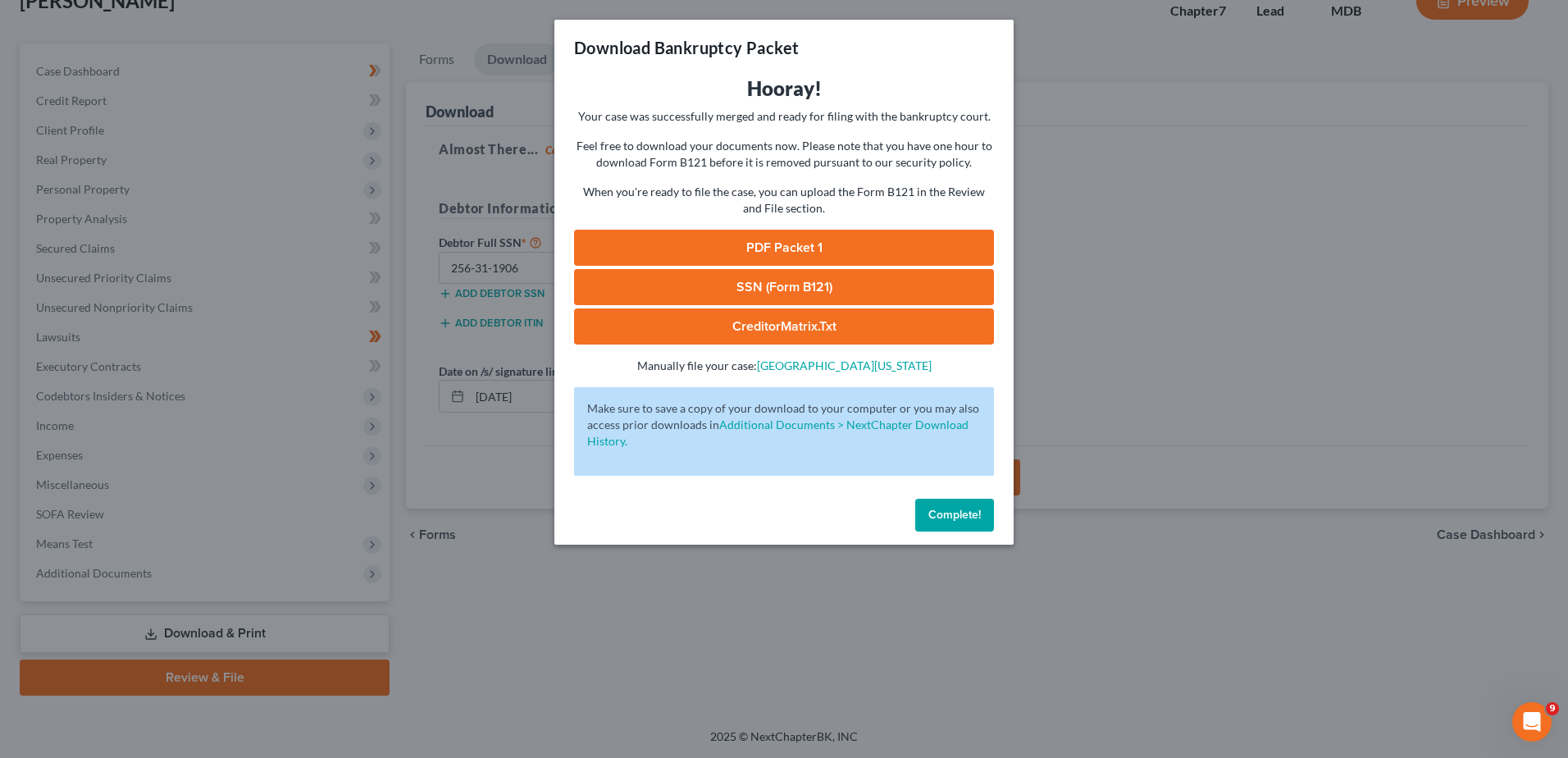
click at [775, 246] on link "PDF Packet 1" at bounding box center [784, 248] width 420 height 36
